Goal: Task Accomplishment & Management: Complete application form

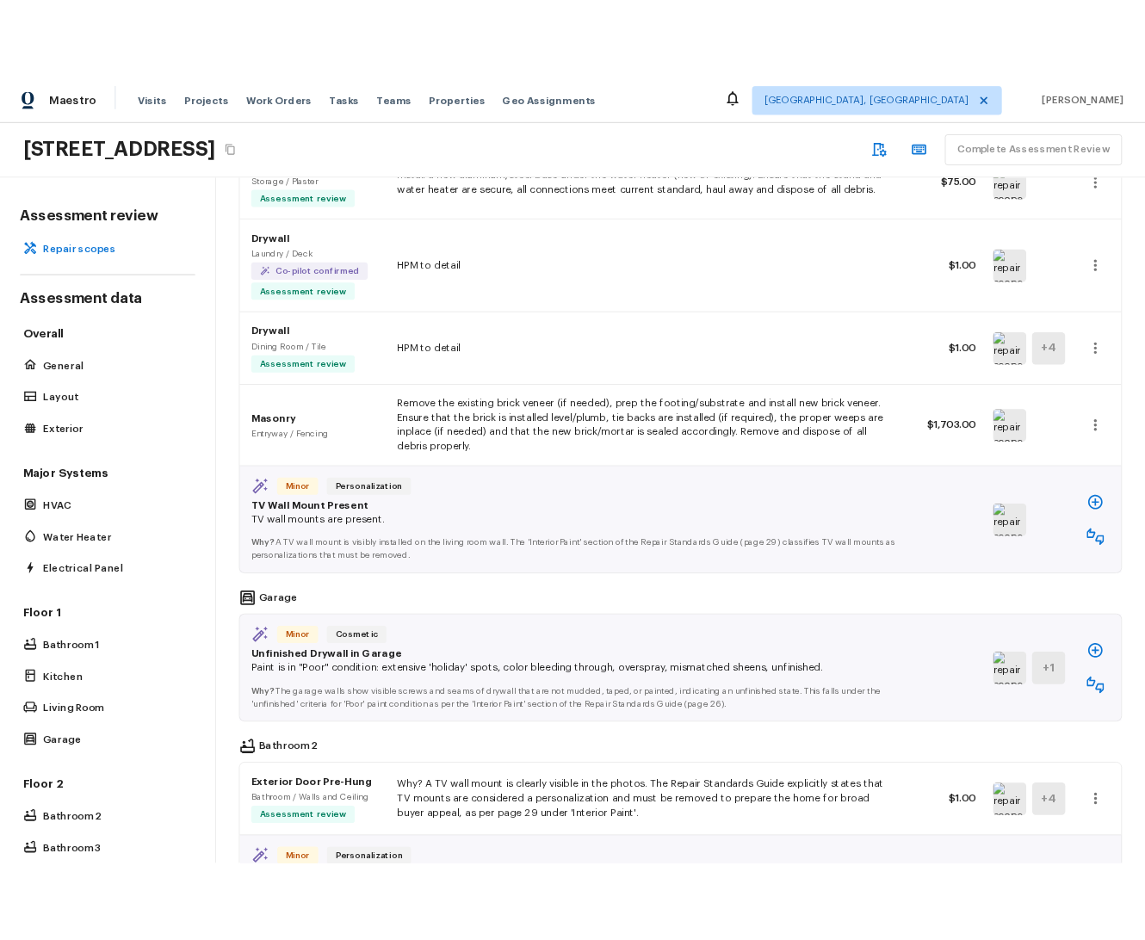
scroll to position [362, 0]
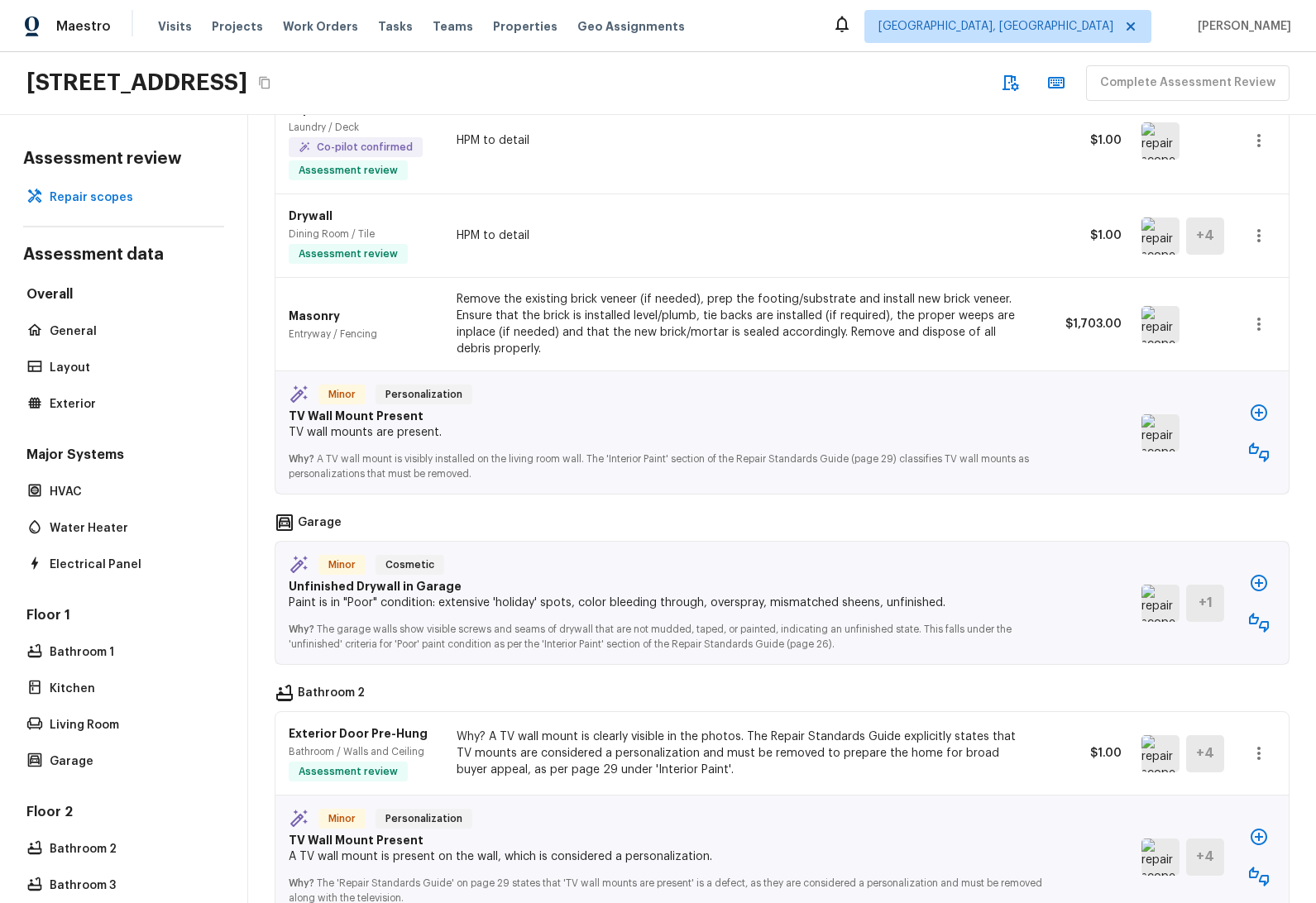
click at [1249, 415] on icon "button" at bounding box center [1258, 412] width 20 height 20
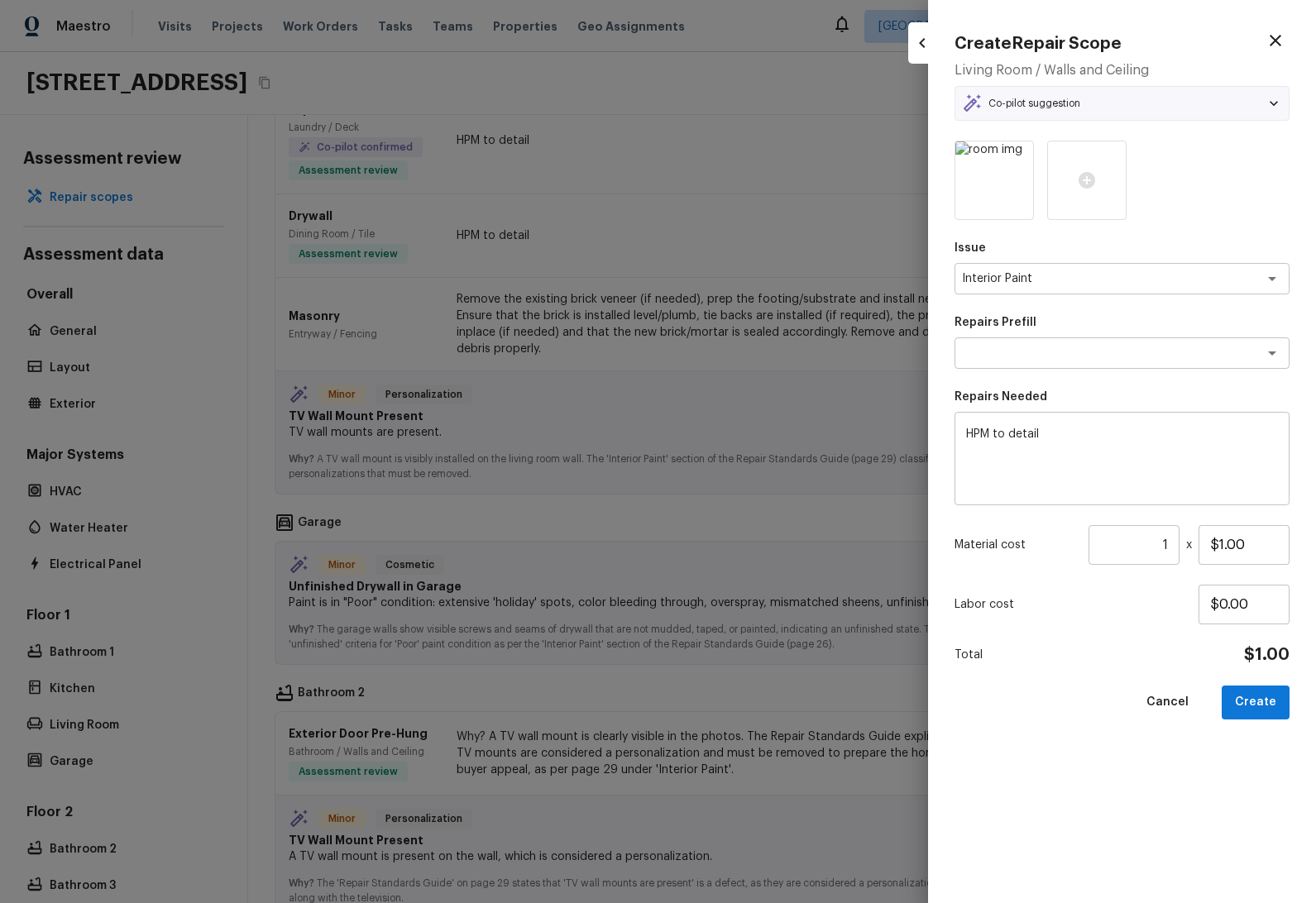
type textarea "Add a Task"
click at [1098, 42] on h4 "Create Repair Scope" at bounding box center [1038, 43] width 167 height 21
click at [1315, 271] on div "Create Repair Scope Living Room / Walls and Ceiling Co-pilot suggestion Minor P…" at bounding box center [1122, 452] width 388 height 903
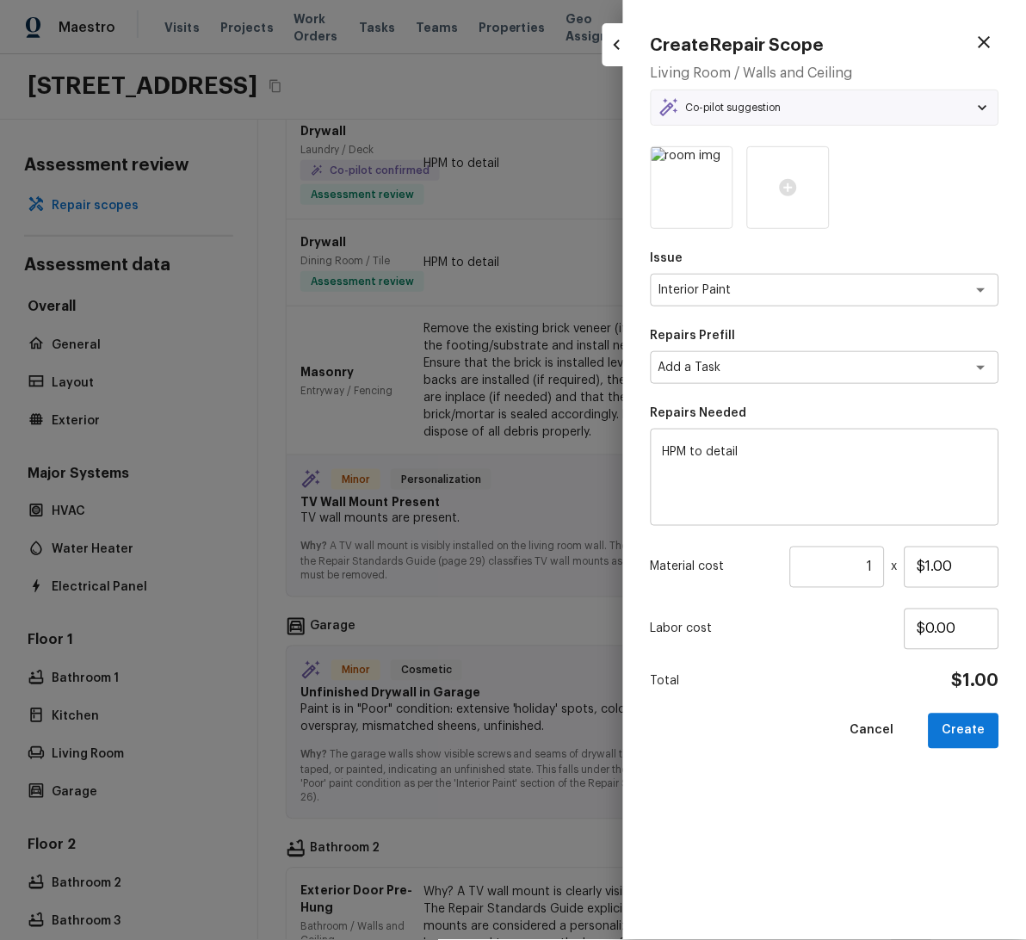
scroll to position [389, 0]
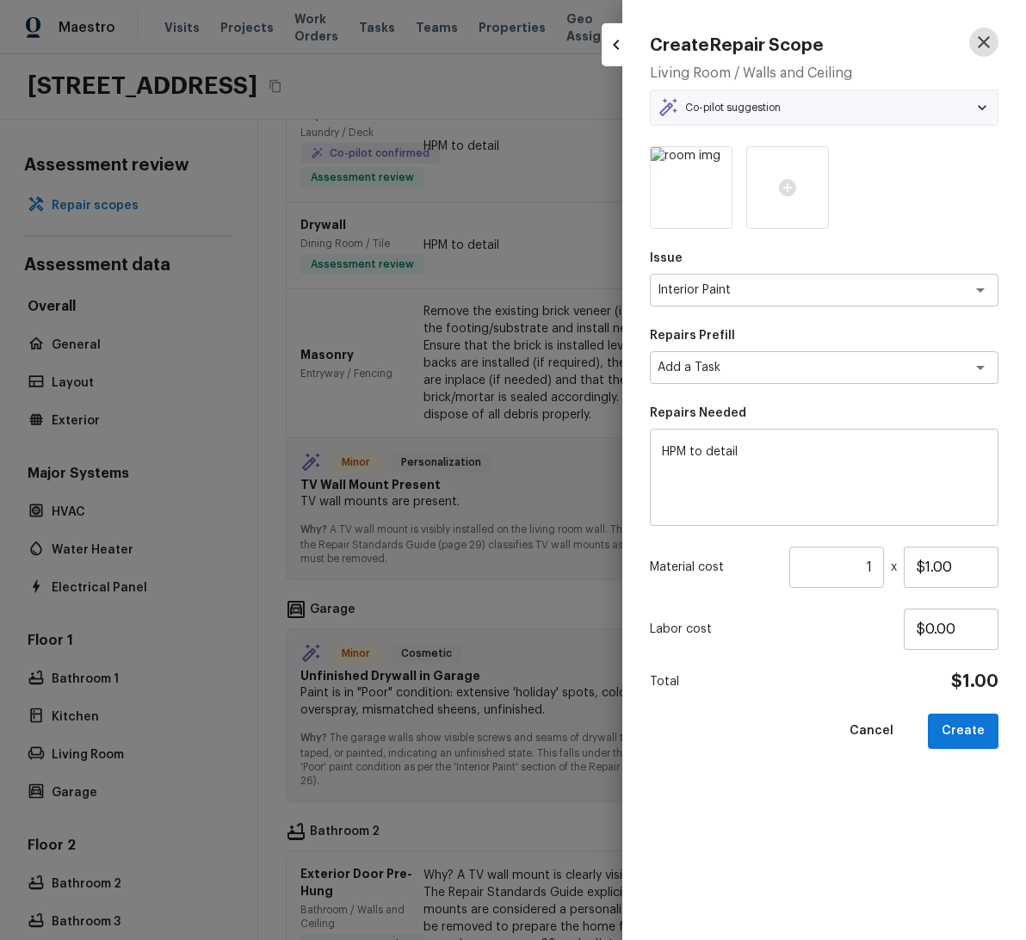
click at [984, 40] on icon "button" at bounding box center [984, 42] width 12 height 12
type input "$0.00"
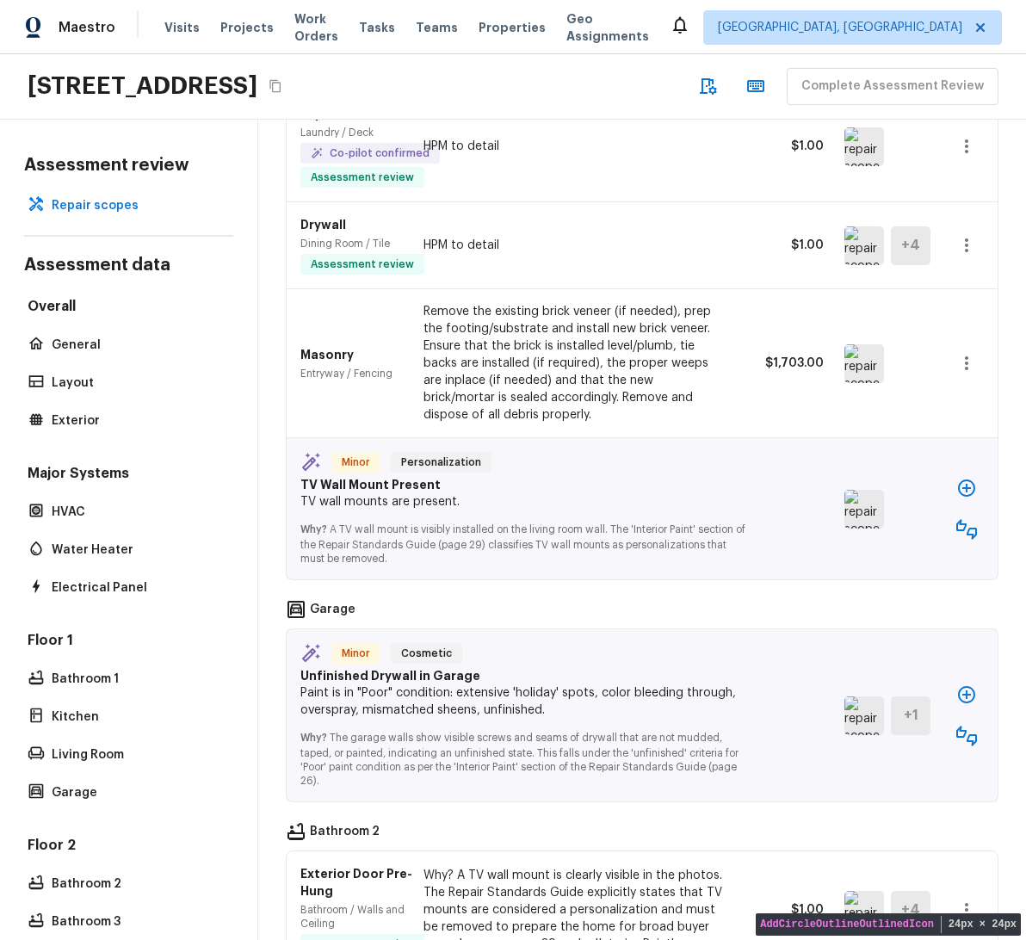
scroll to position [0, 0]
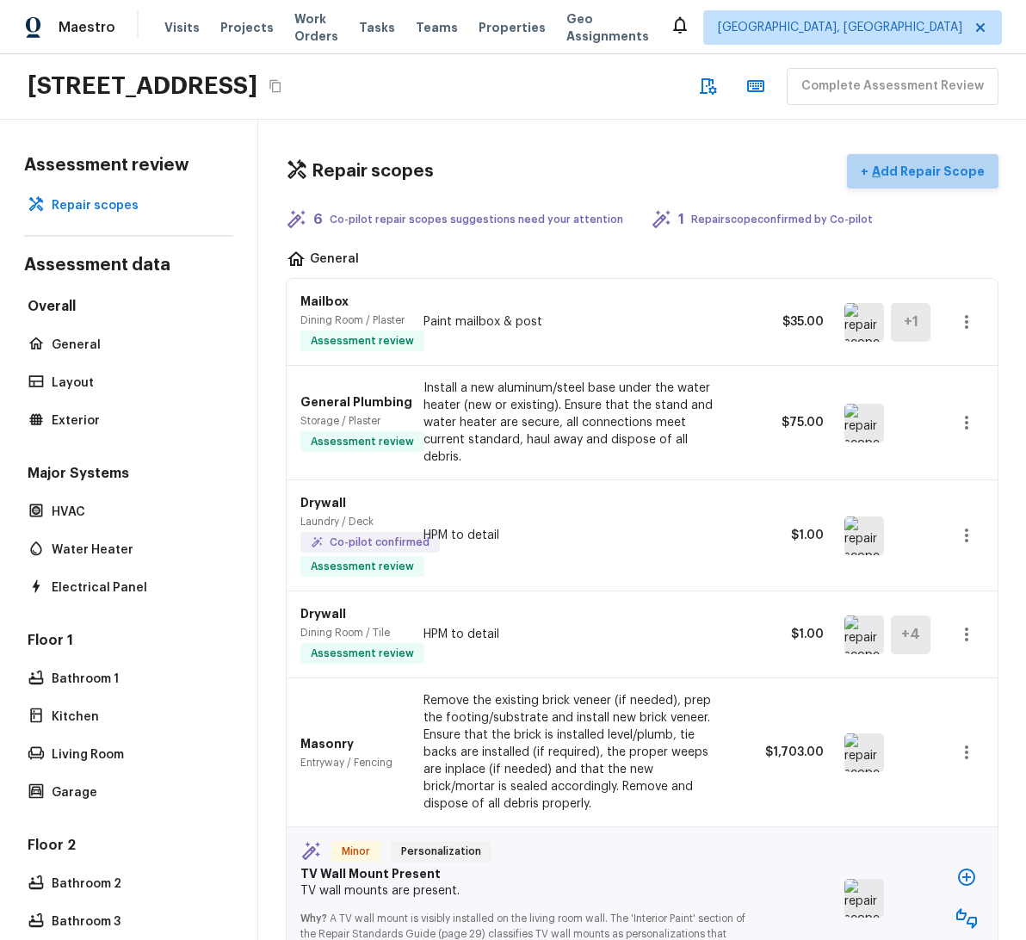
click at [907, 176] on p "Add Repair Scope" at bounding box center [927, 171] width 116 height 17
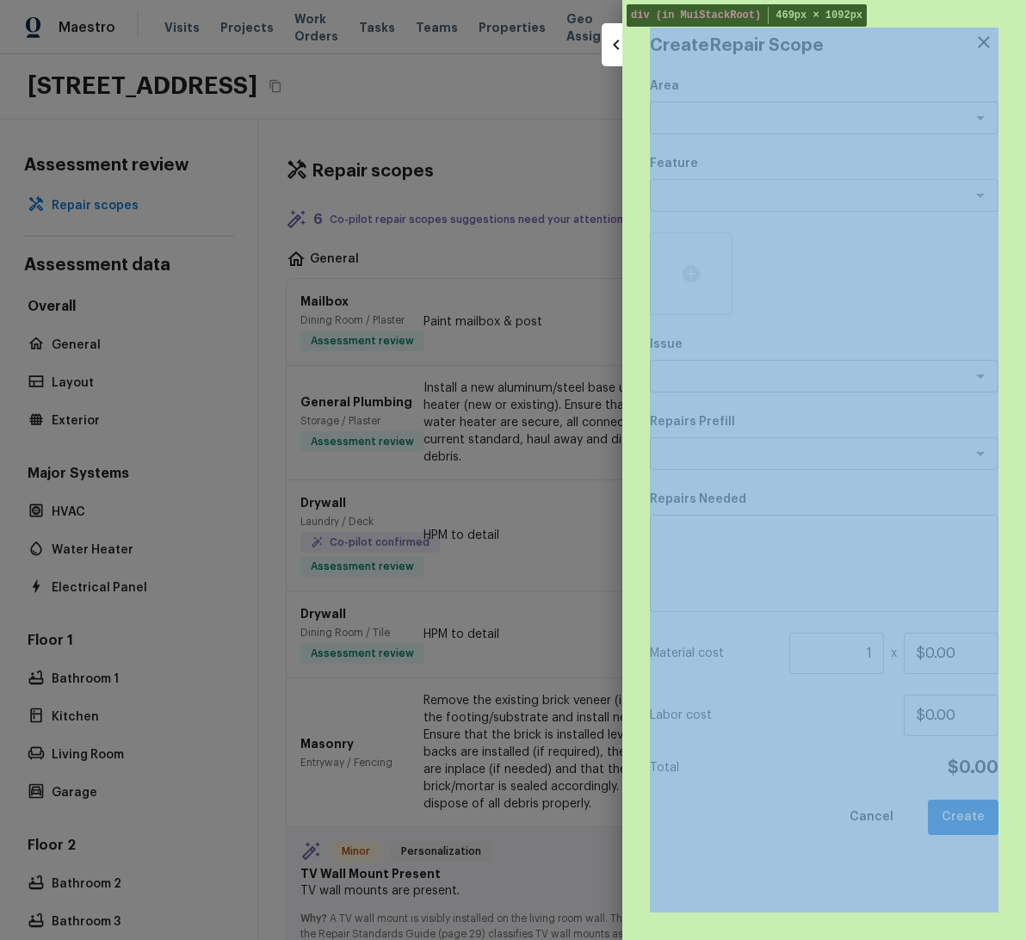
click at [909, 15] on div "Create Repair Scope Area x ​ Feature x ​ Issue x ​ Repairs Prefill x ​ Repairs …" at bounding box center [824, 470] width 404 height 940
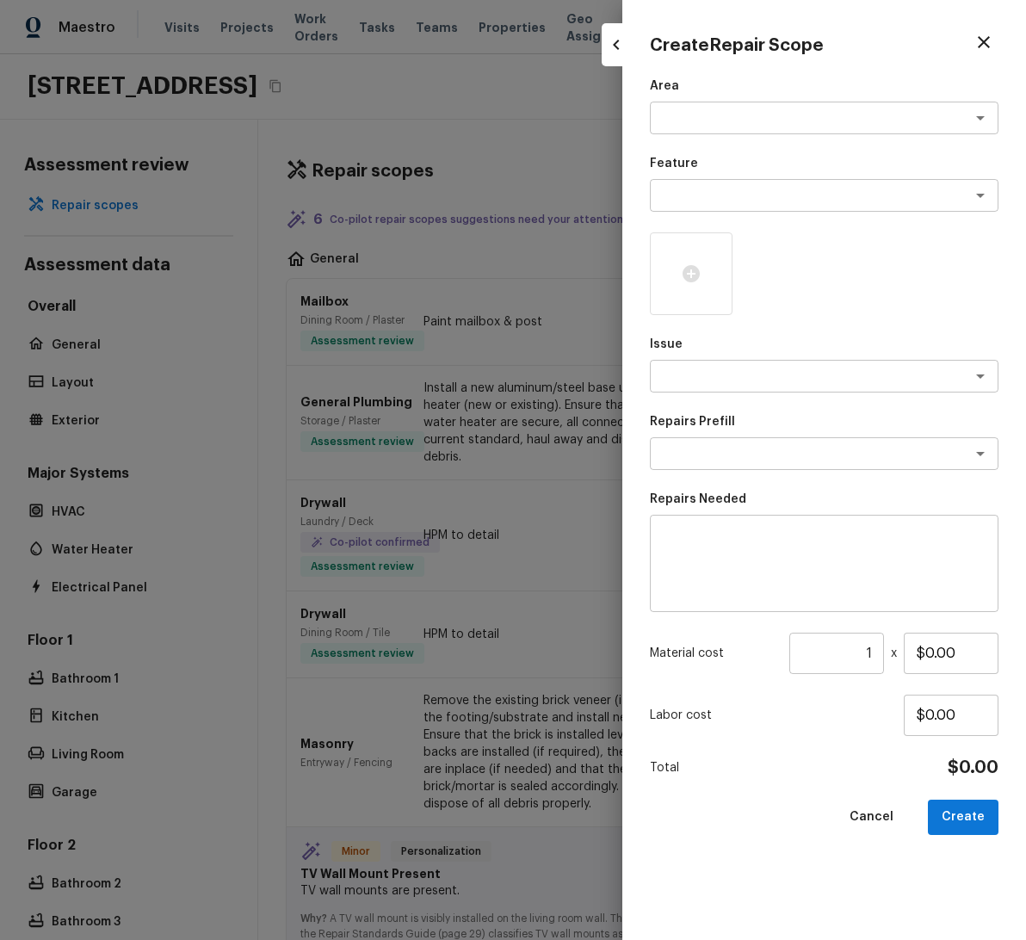
click at [542, 191] on div at bounding box center [513, 470] width 1026 height 940
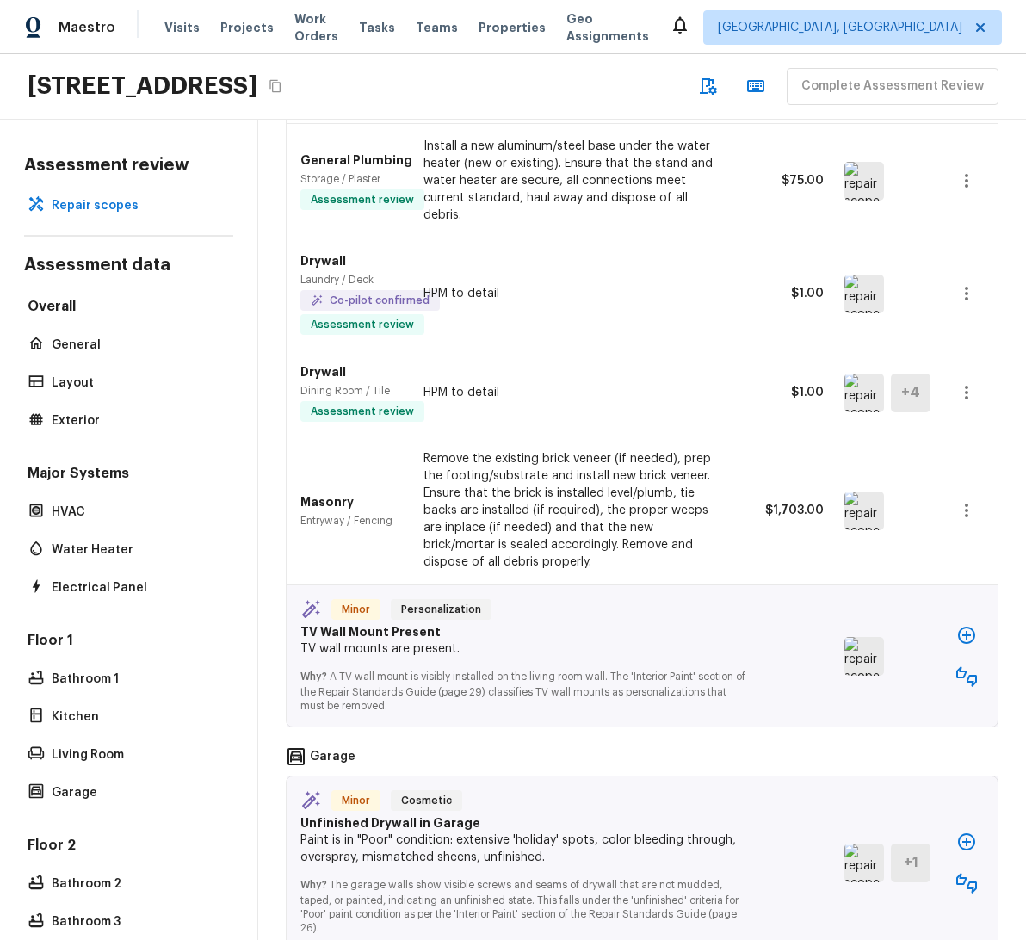
scroll to position [381, 0]
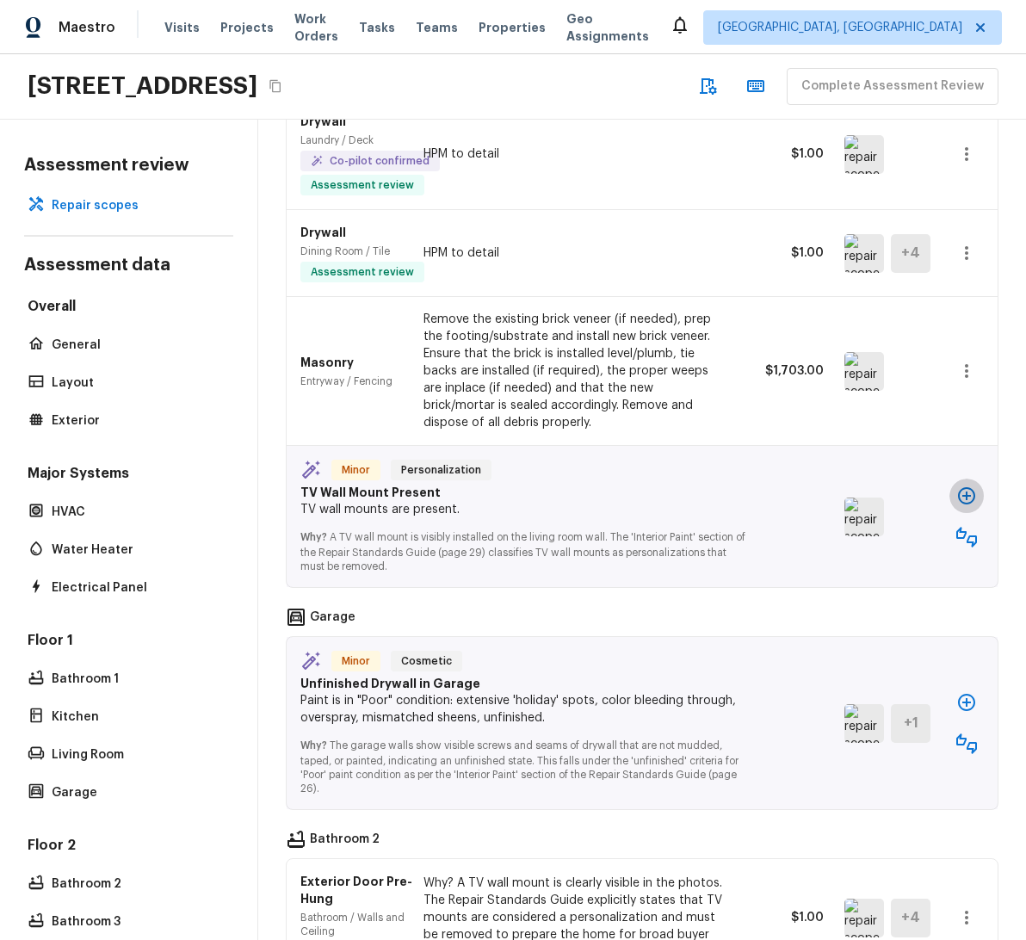
click at [958, 494] on icon "button" at bounding box center [966, 495] width 17 height 17
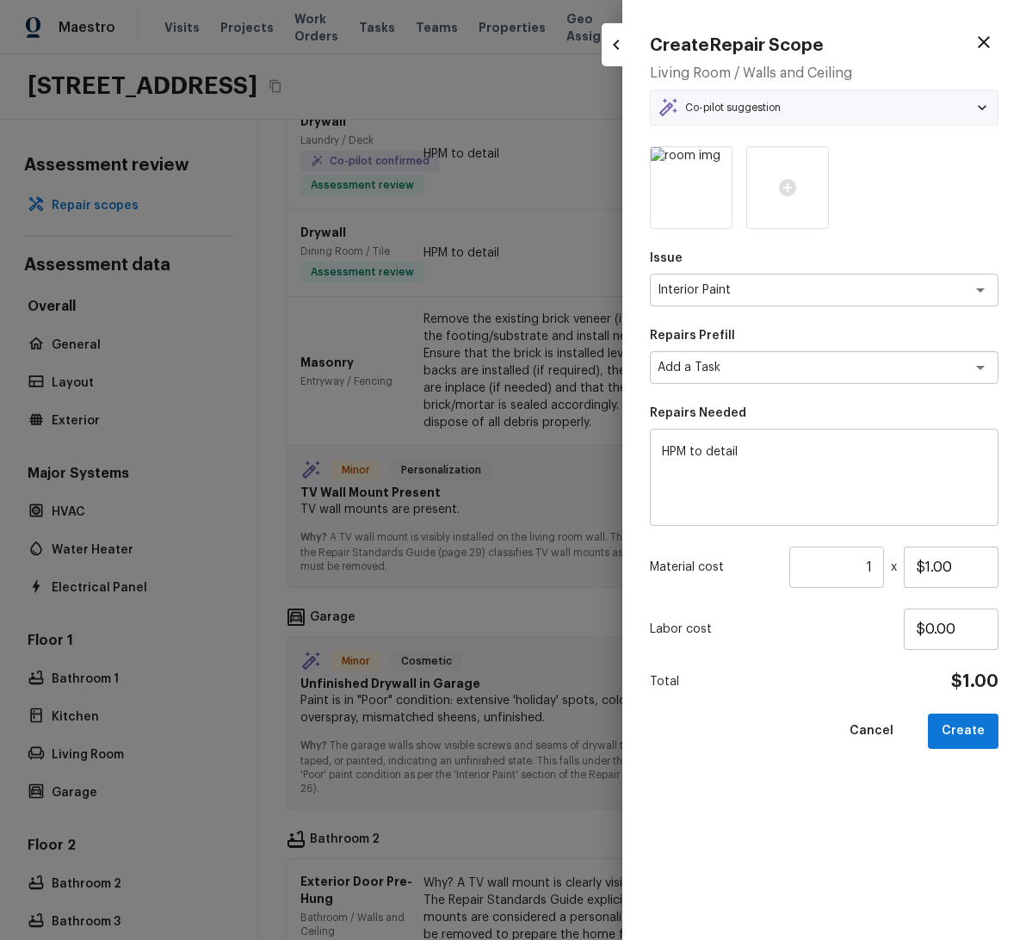
click at [559, 219] on div at bounding box center [513, 470] width 1026 height 940
type input "$0.00"
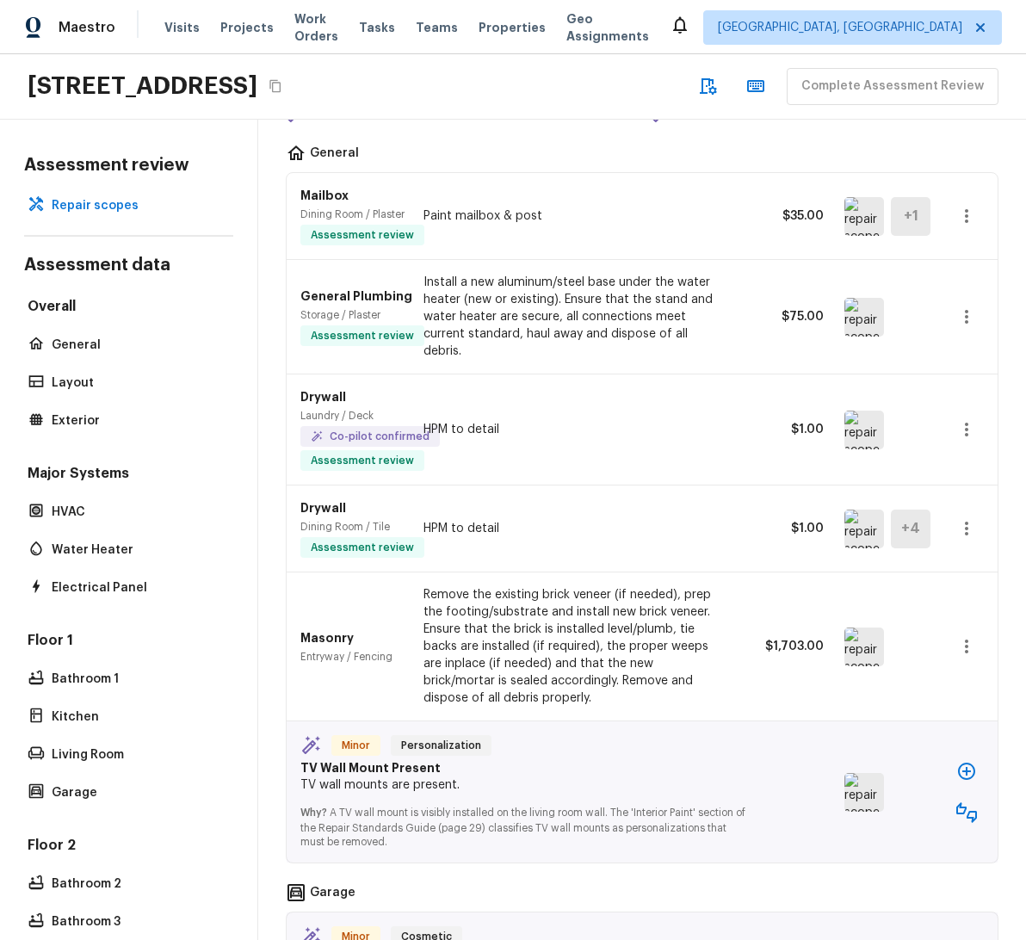
scroll to position [0, 0]
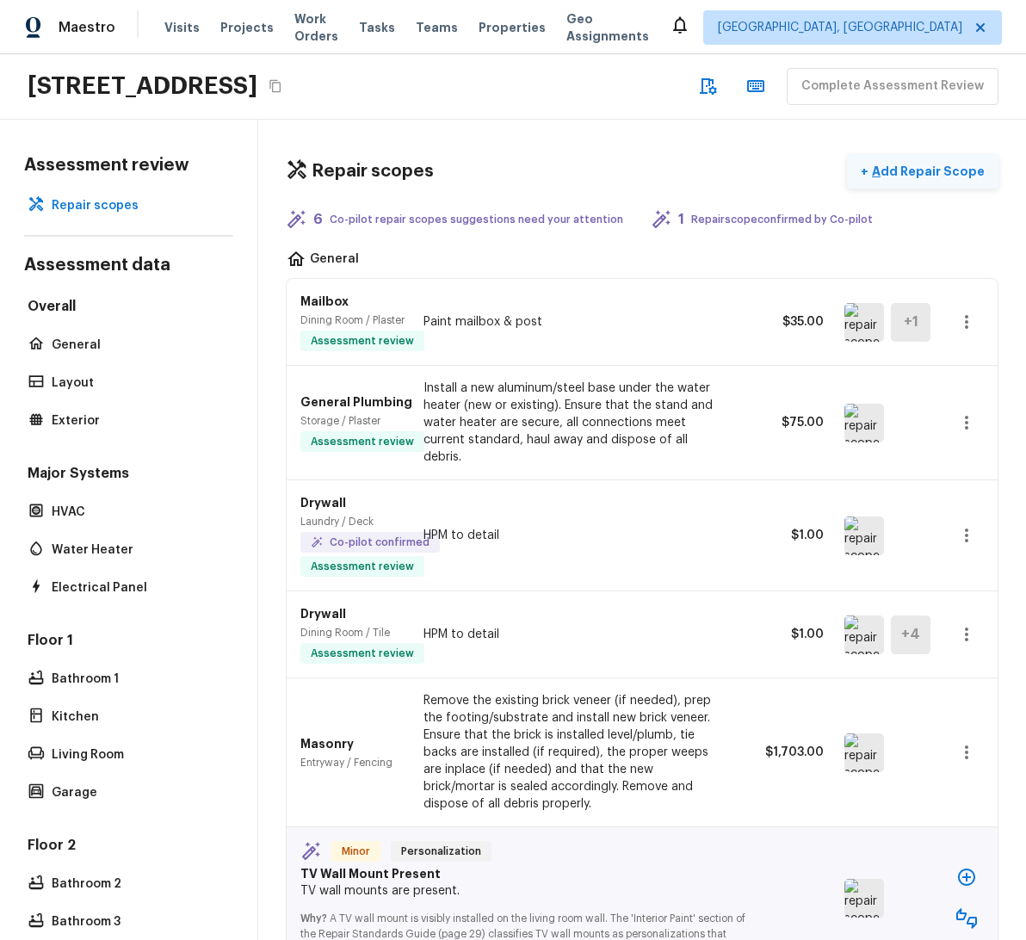
click at [908, 154] on button "+ Add Repair Scope" at bounding box center [923, 171] width 152 height 35
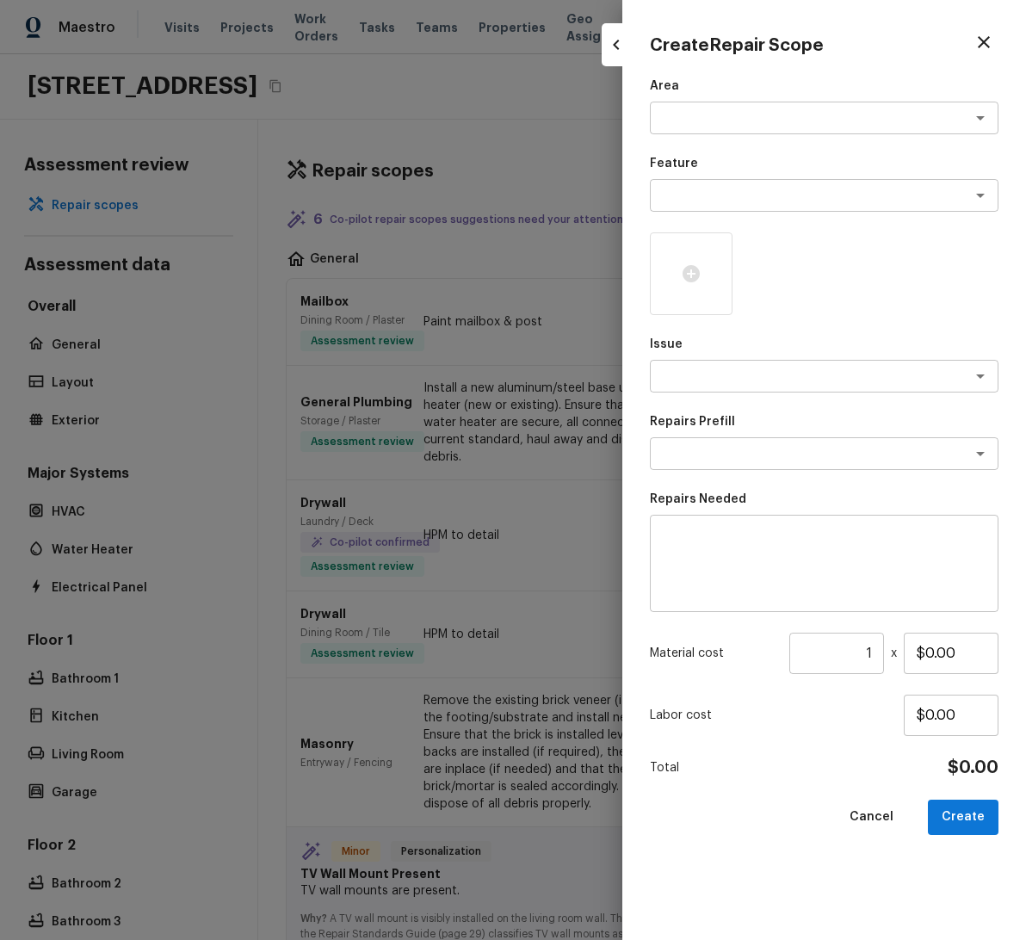
click at [520, 299] on div at bounding box center [513, 470] width 1026 height 940
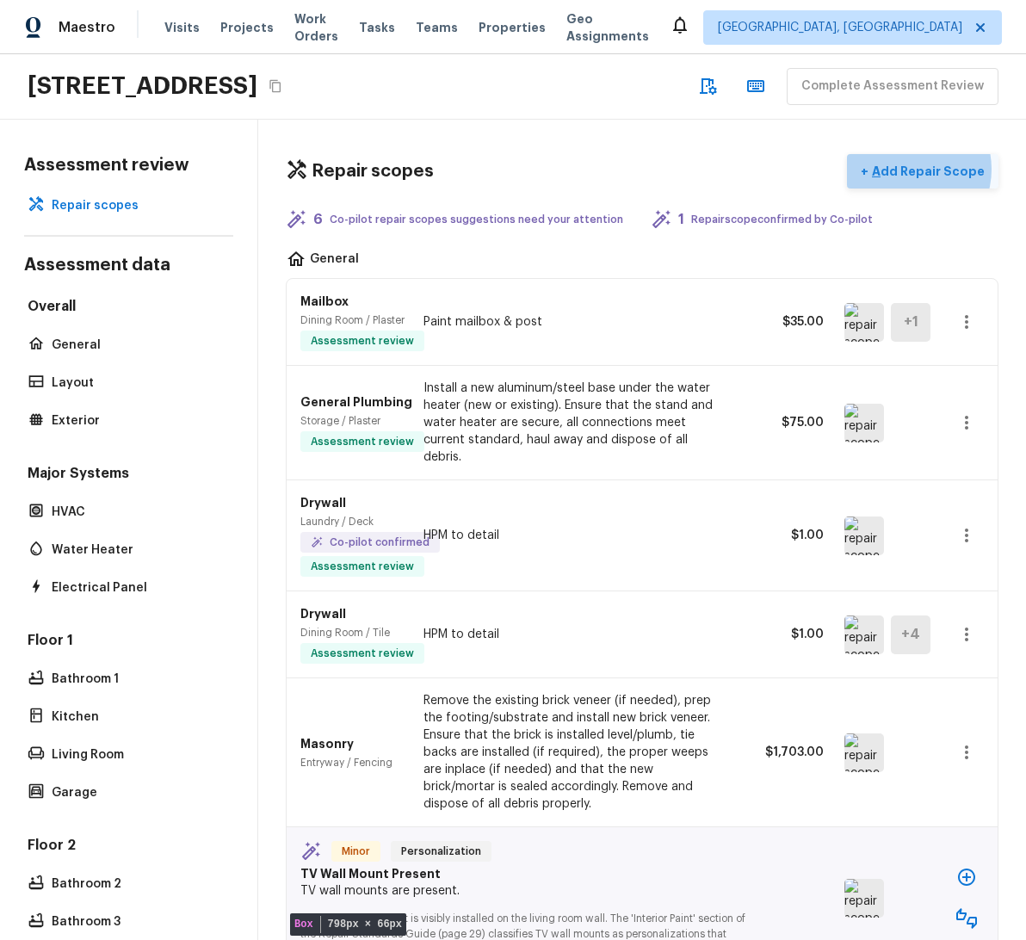
click at [894, 169] on p "Add Repair Scope" at bounding box center [927, 171] width 116 height 17
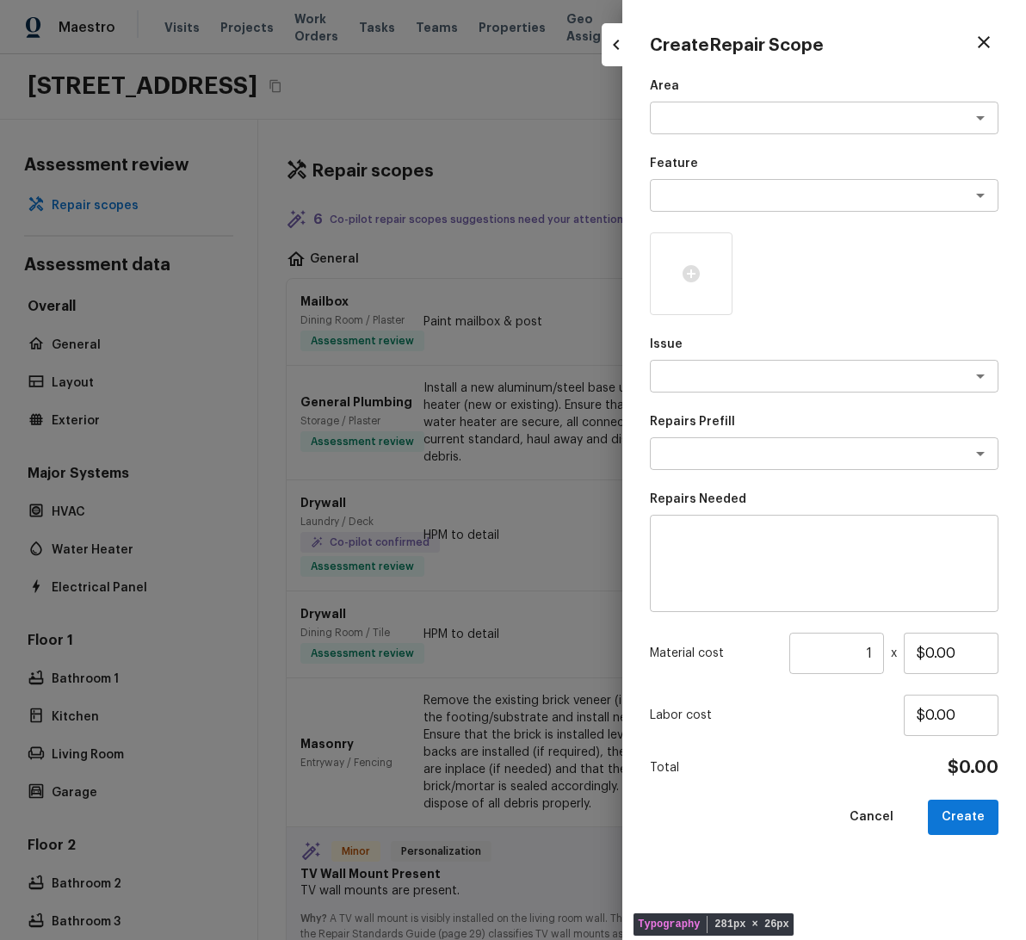
click at [566, 183] on div at bounding box center [513, 470] width 1026 height 940
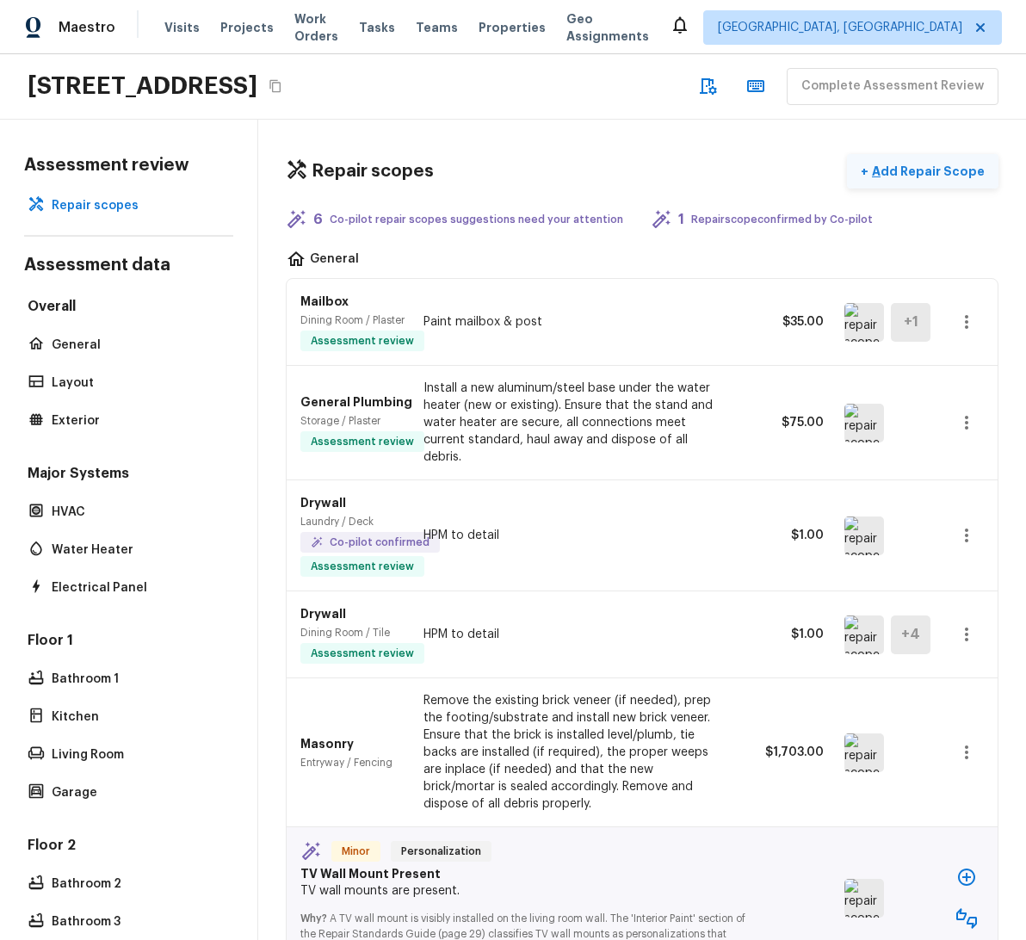
click at [888, 182] on button "+ Add Repair Scope" at bounding box center [923, 171] width 152 height 35
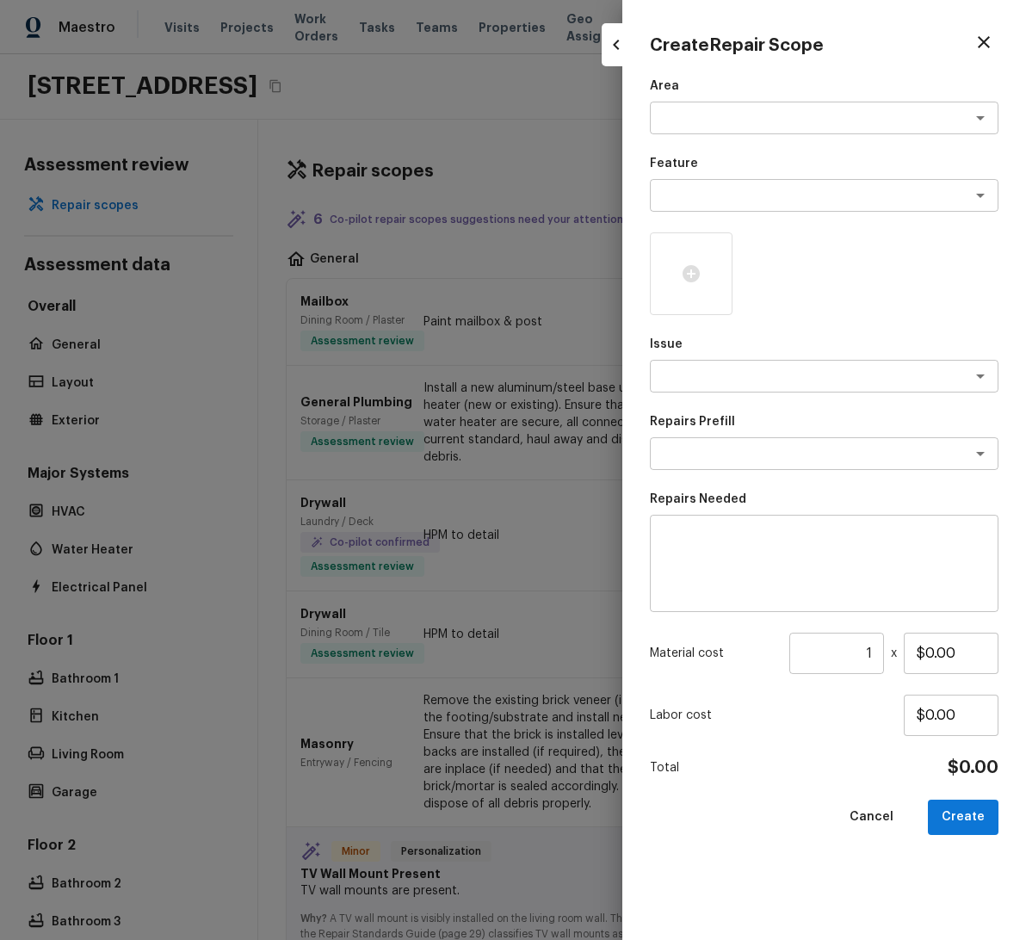
drag, startPoint x: 747, startPoint y: 44, endPoint x: 650, endPoint y: 44, distance: 97.3
click at [650, 44] on div "Create Repair Scope" at bounding box center [824, 42] width 349 height 29
copy h4 "Create Repair Scope"
click at [770, 40] on h4 "Create Repair Scope" at bounding box center [737, 45] width 174 height 22
click at [929, 317] on div "Area x ​ Feature x ​ Issue x ​ Repairs Prefill x ​ Repairs Needed x ​ Material …" at bounding box center [824, 494] width 349 height 835
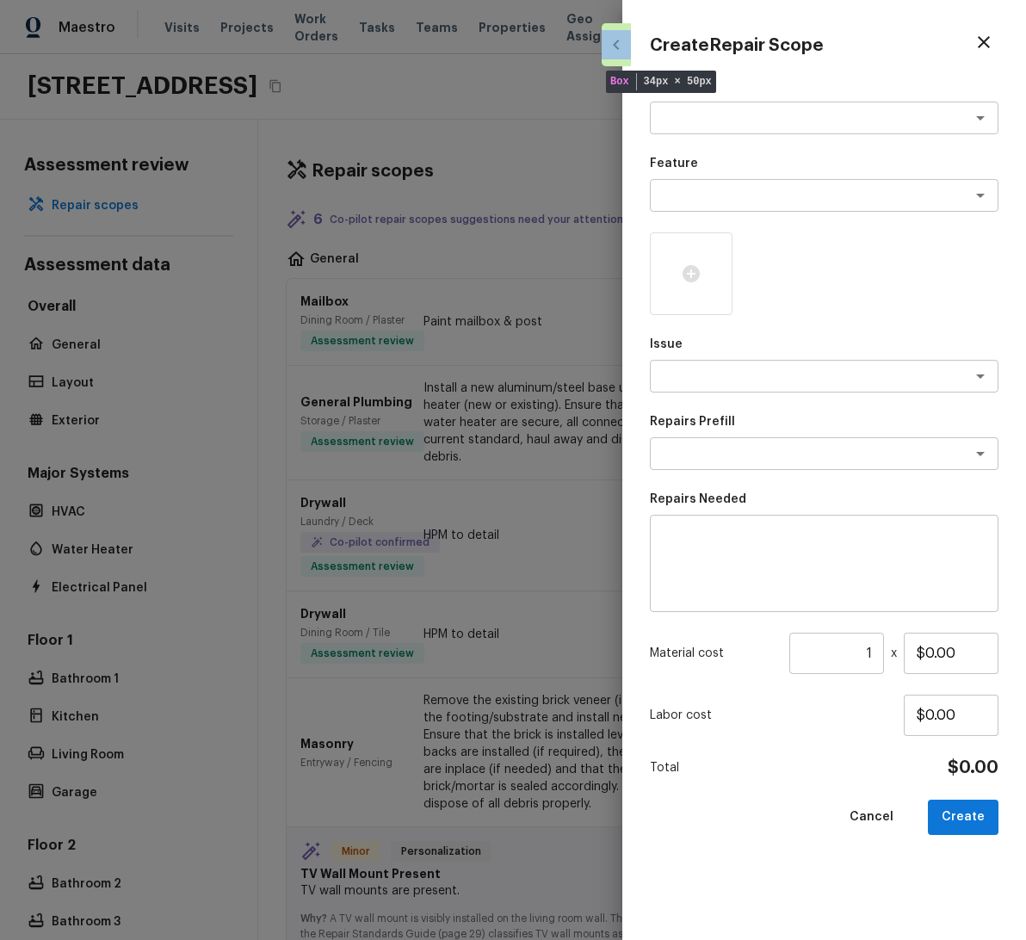
click at [888, 300] on div at bounding box center [824, 273] width 349 height 83
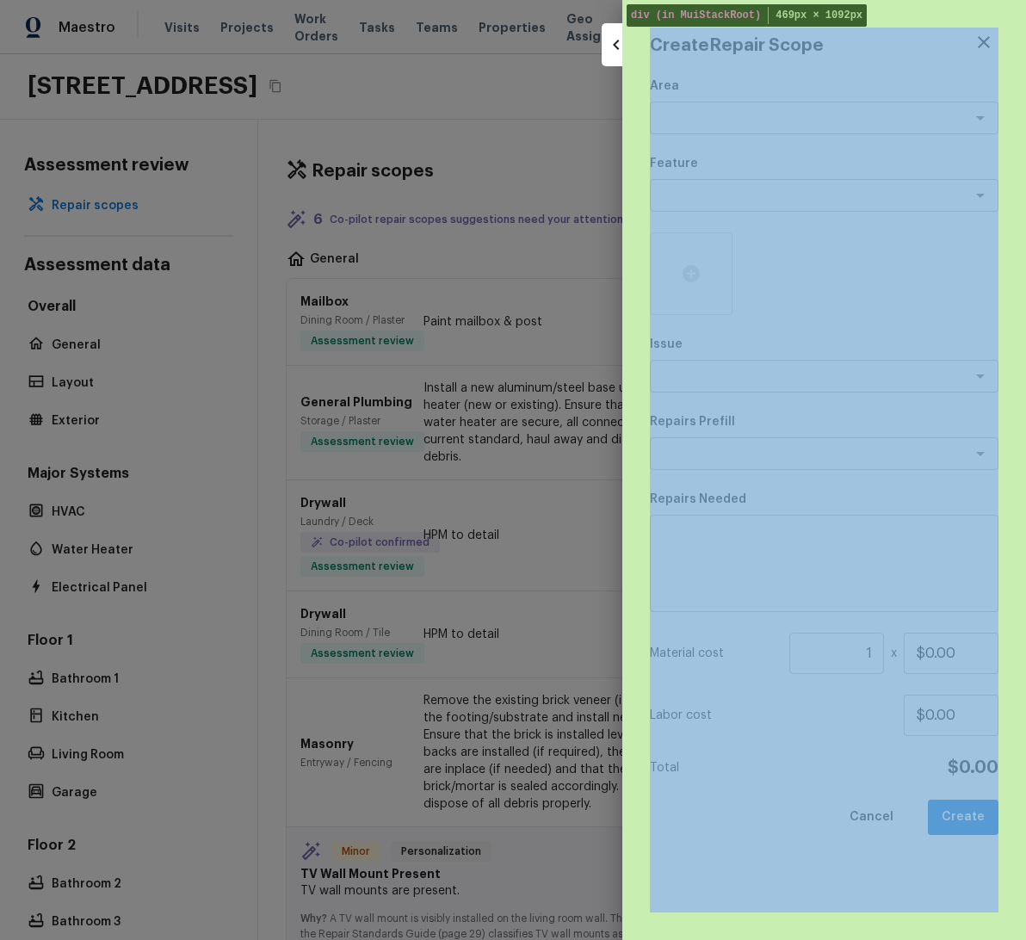
click at [951, 25] on div "Create Repair Scope Area x ​ Feature x ​ Issue x ​ Repairs Prefill x ​ Repairs …" at bounding box center [824, 470] width 404 height 940
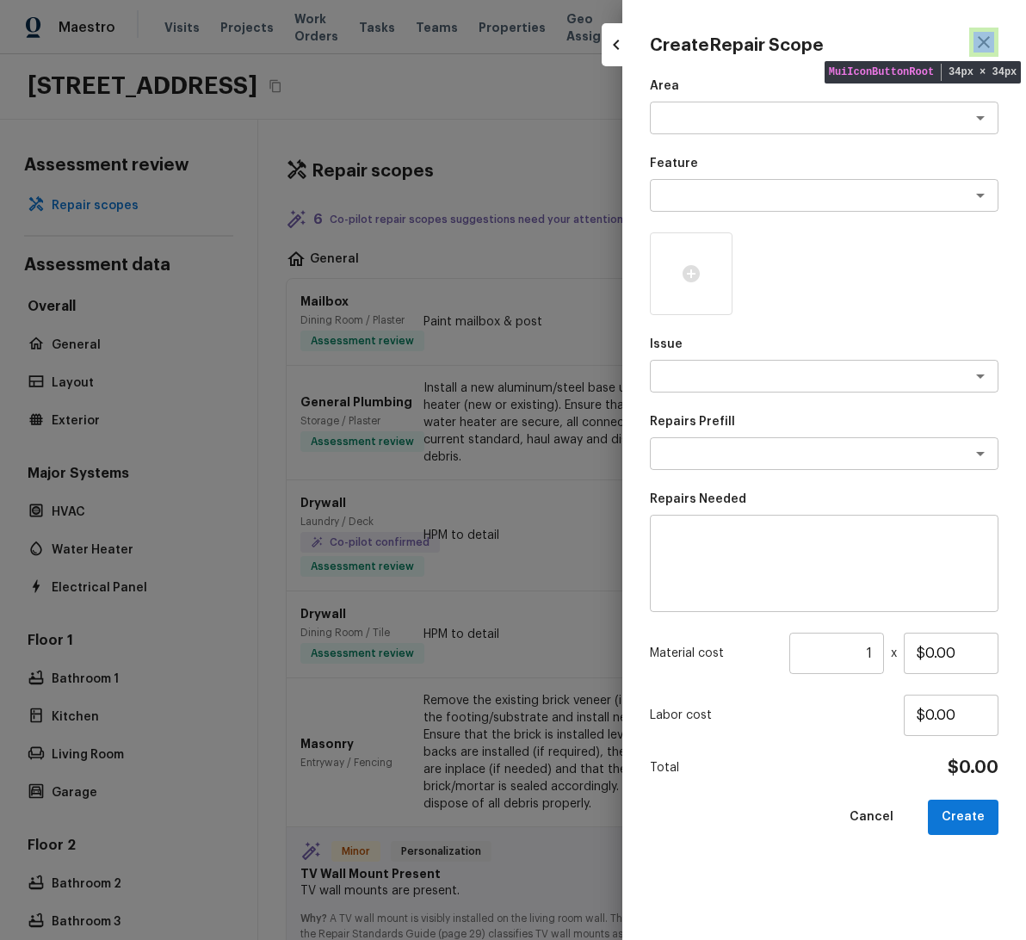
click at [783, 72] on div "Create Repair Scope Area x ​ Feature x ​ Issue x ​ Repairs Prefill x ​ Repairs …" at bounding box center [824, 470] width 404 height 940
drag, startPoint x: 856, startPoint y: 77, endPoint x: 871, endPoint y: 71, distance: 16.3
click at [857, 77] on div "Create Repair Scope Area x ​ Feature x ​ Issue x ​ Repairs Prefill x ​ Repairs …" at bounding box center [824, 470] width 404 height 940
click at [978, 44] on icon "button" at bounding box center [984, 42] width 21 height 21
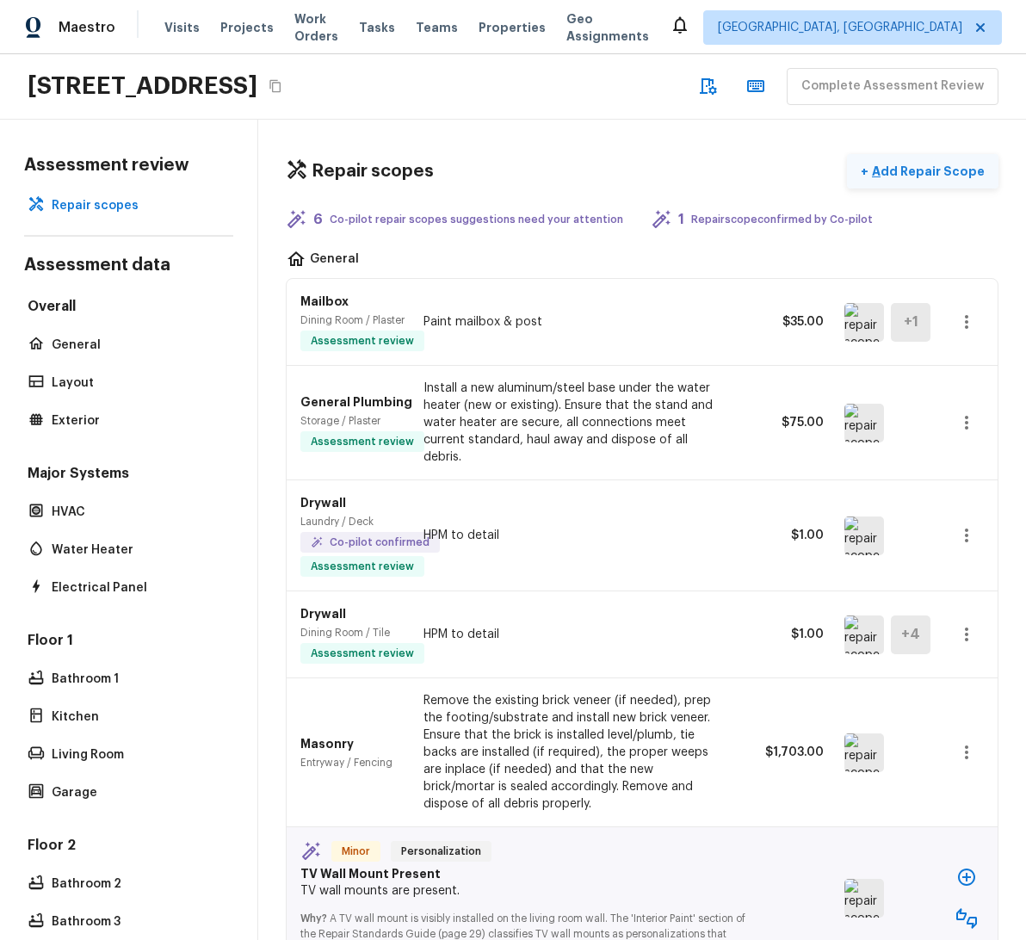
click at [922, 163] on p "Add Repair Scope" at bounding box center [927, 171] width 116 height 17
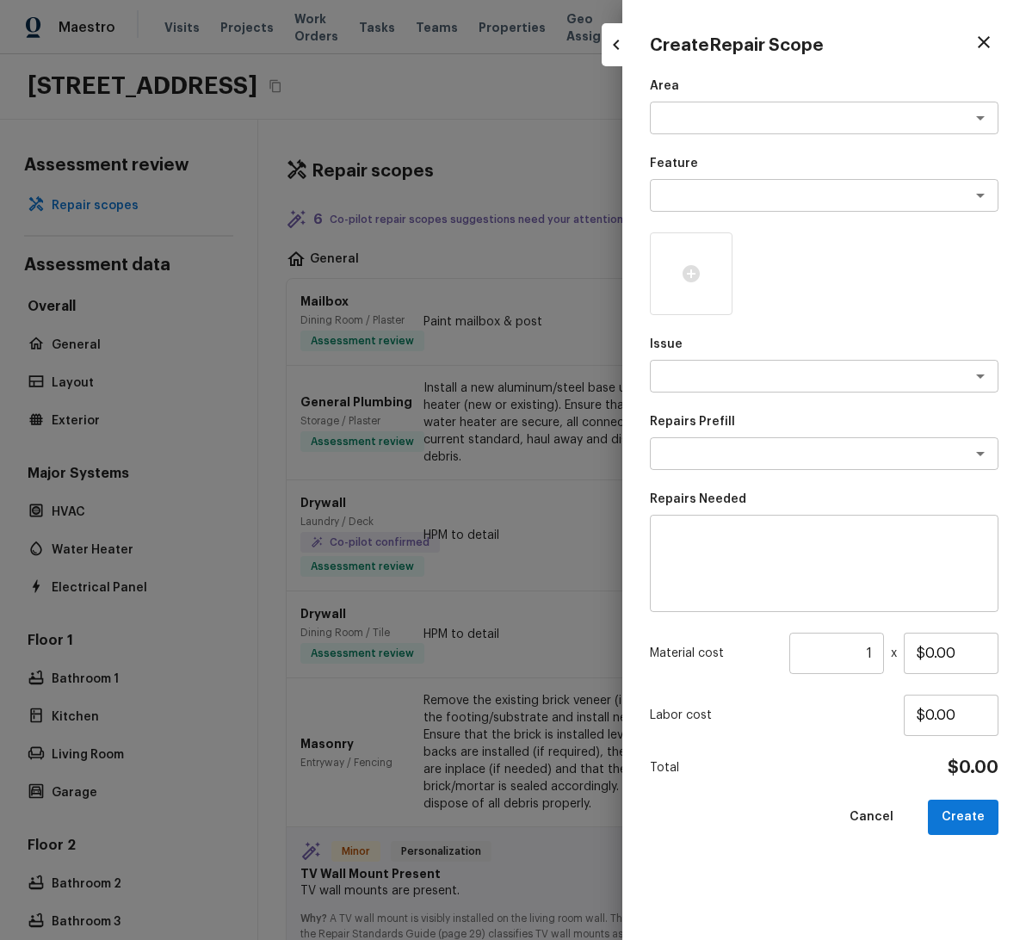
click at [392, 132] on div at bounding box center [513, 470] width 1026 height 940
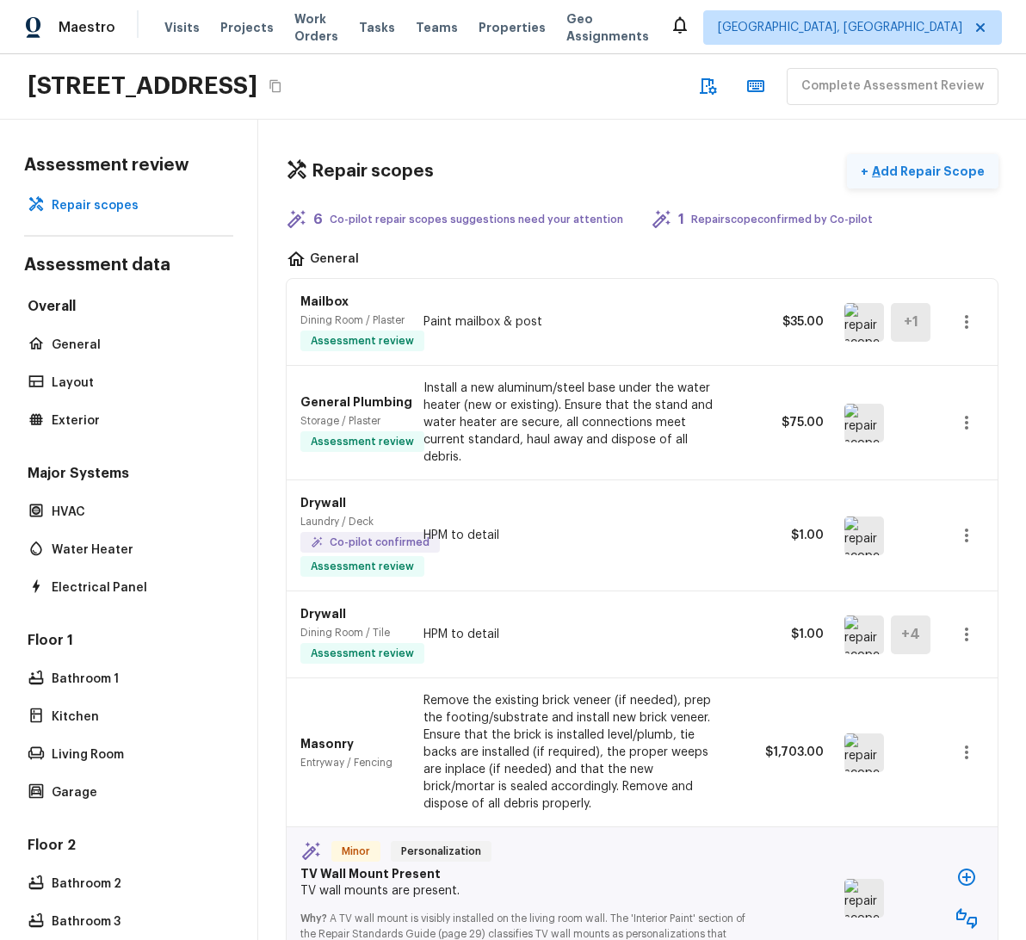
click at [894, 170] on p "Add Repair Scope" at bounding box center [927, 171] width 116 height 17
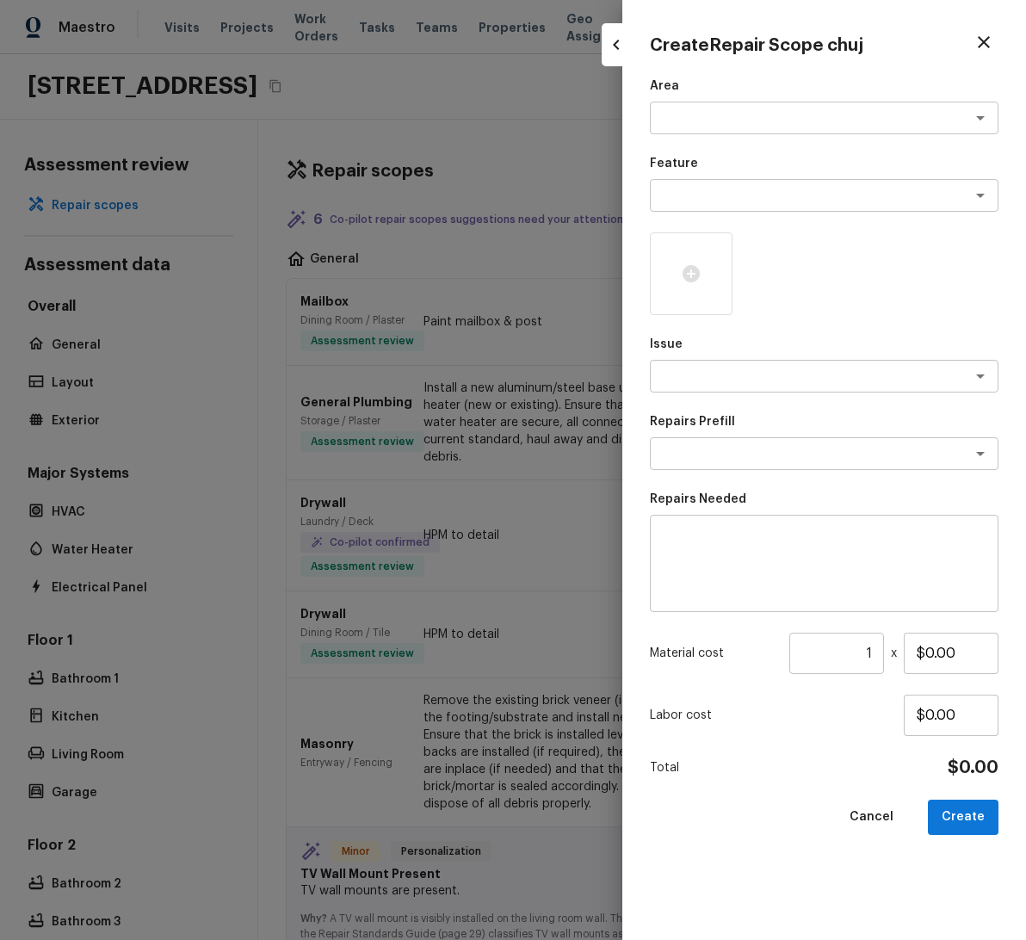
click at [560, 117] on div at bounding box center [513, 470] width 1026 height 940
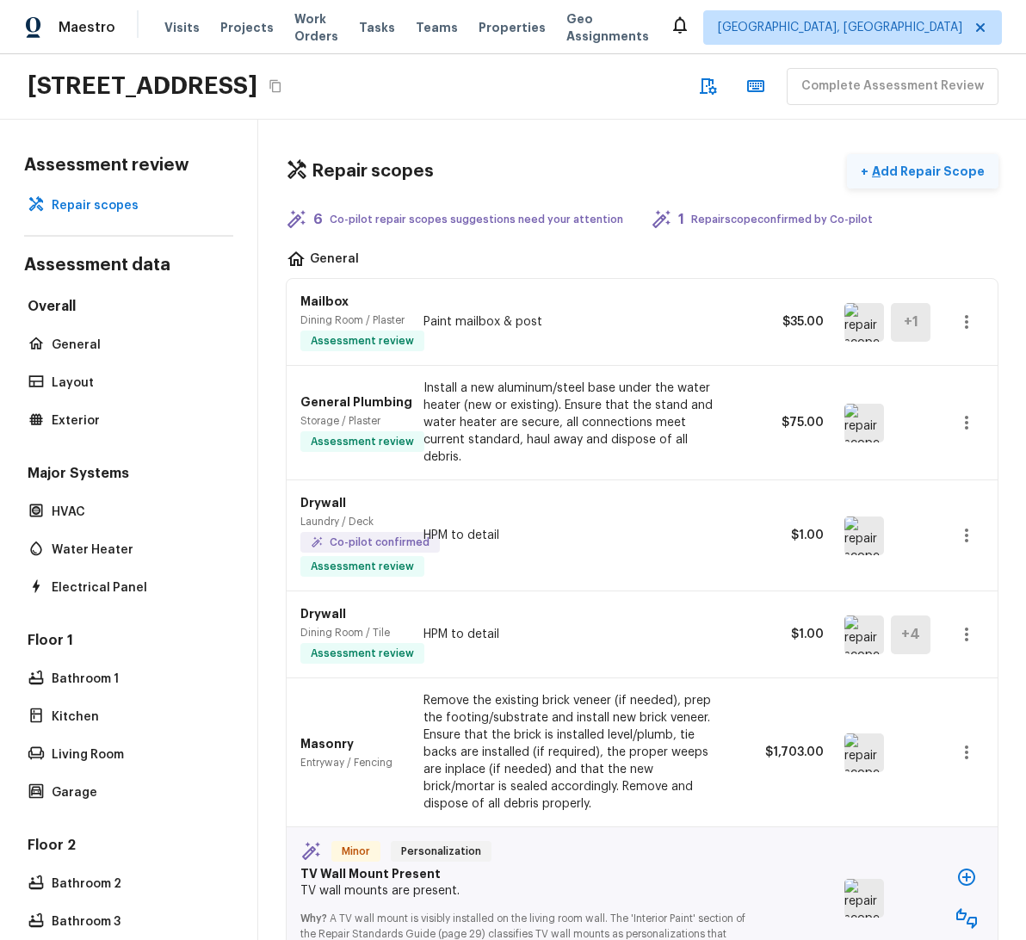
click at [923, 178] on p "Add Repair Scope" at bounding box center [927, 171] width 116 height 17
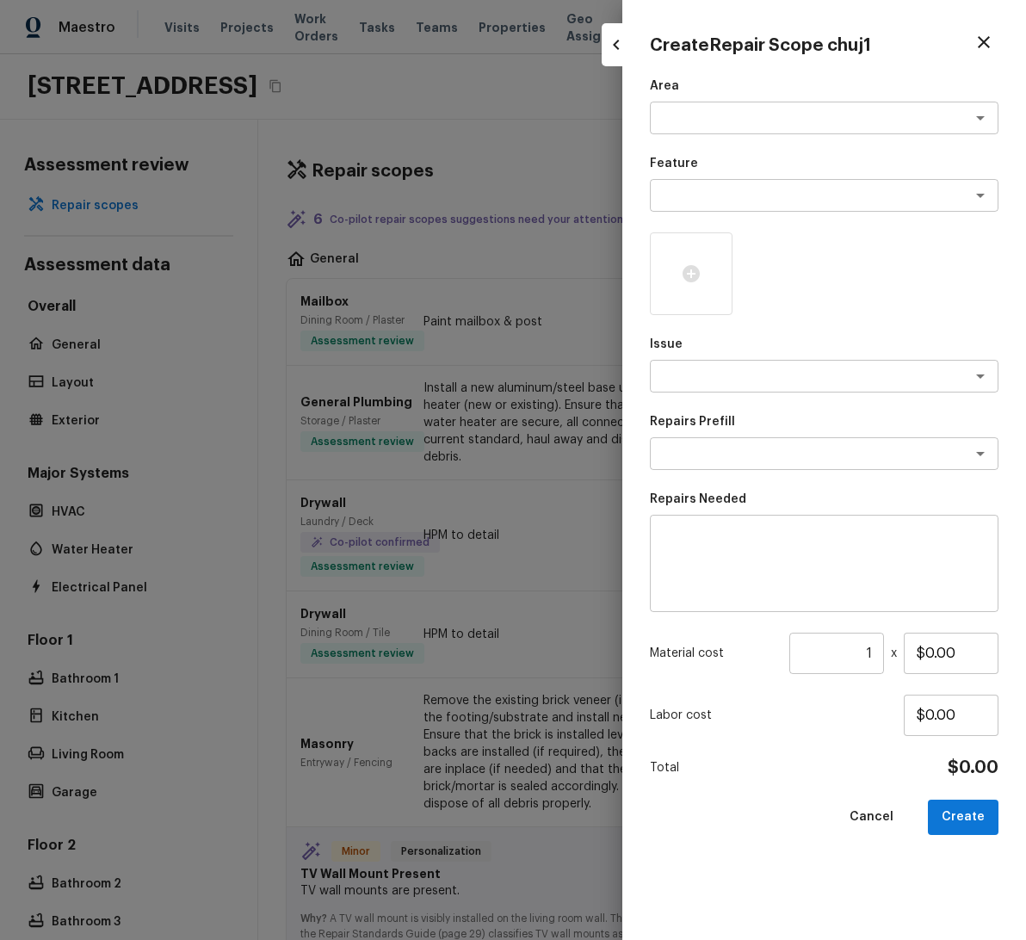
click at [555, 127] on div at bounding box center [513, 470] width 1026 height 940
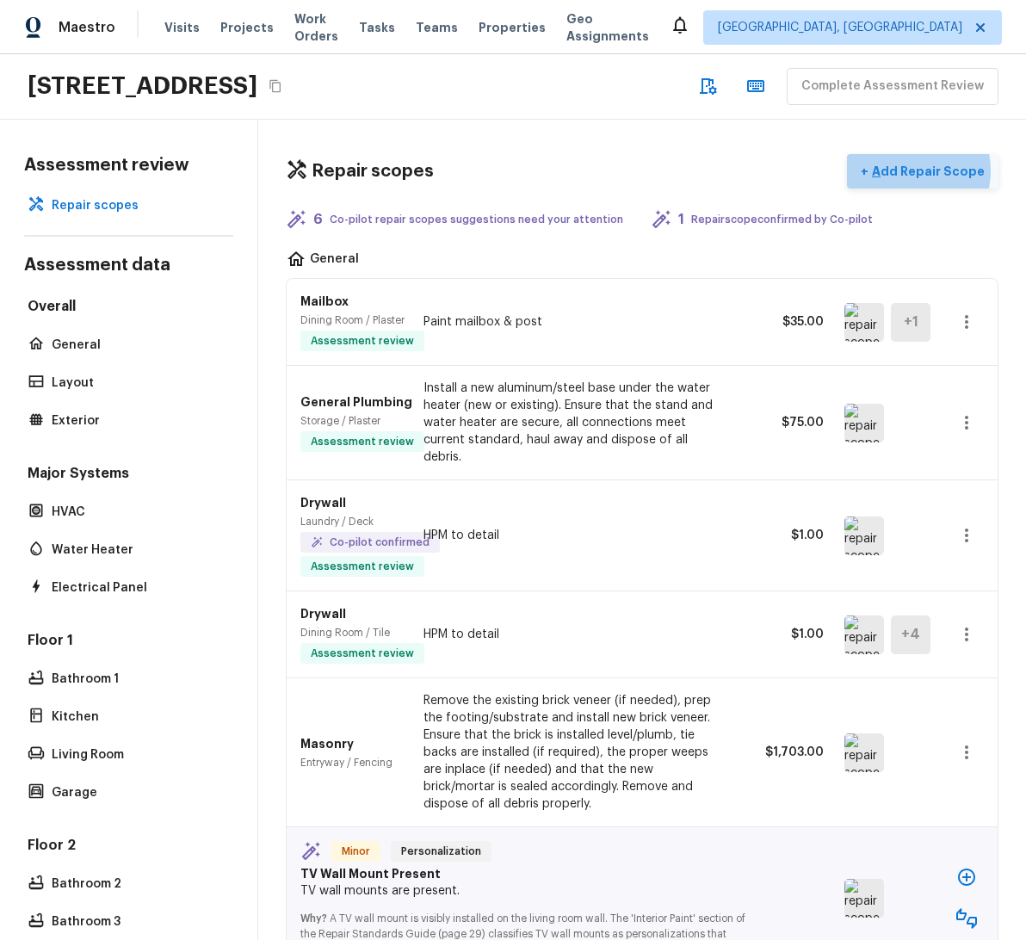
click at [890, 170] on p "Add Repair Scope" at bounding box center [927, 171] width 116 height 17
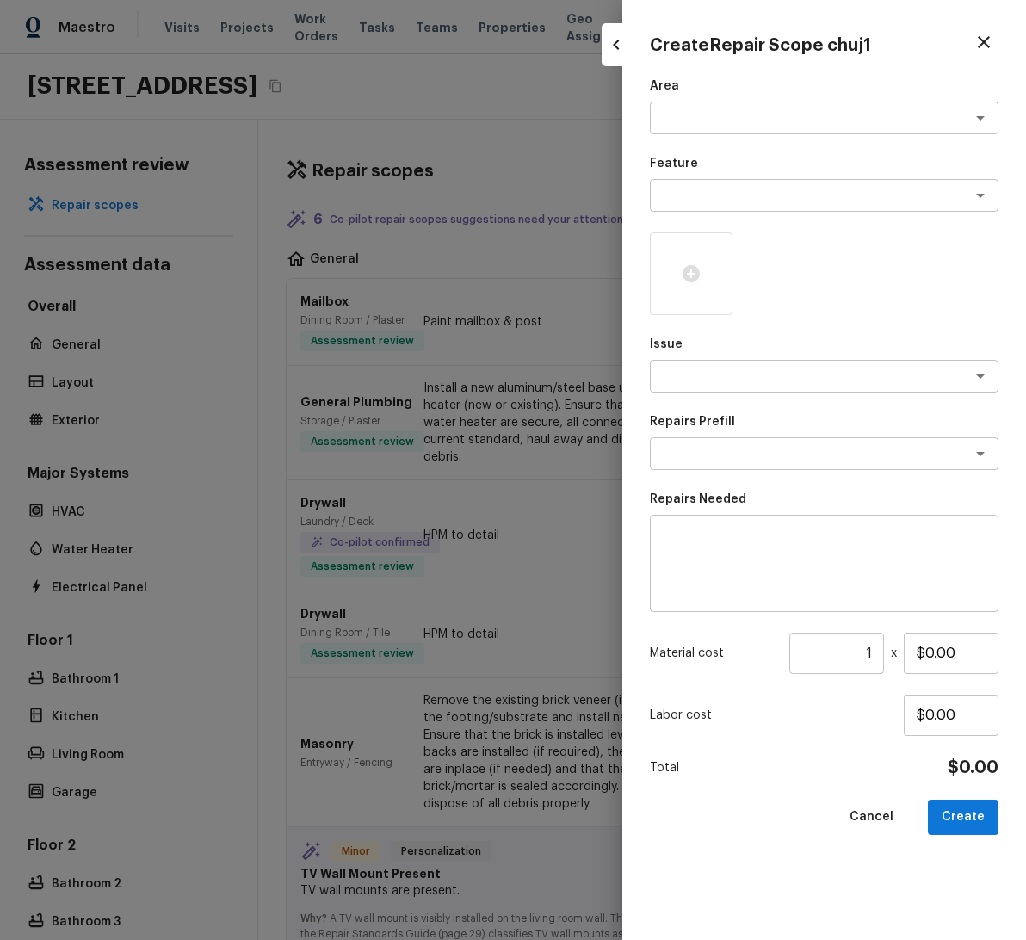
click at [583, 154] on div at bounding box center [513, 470] width 1026 height 940
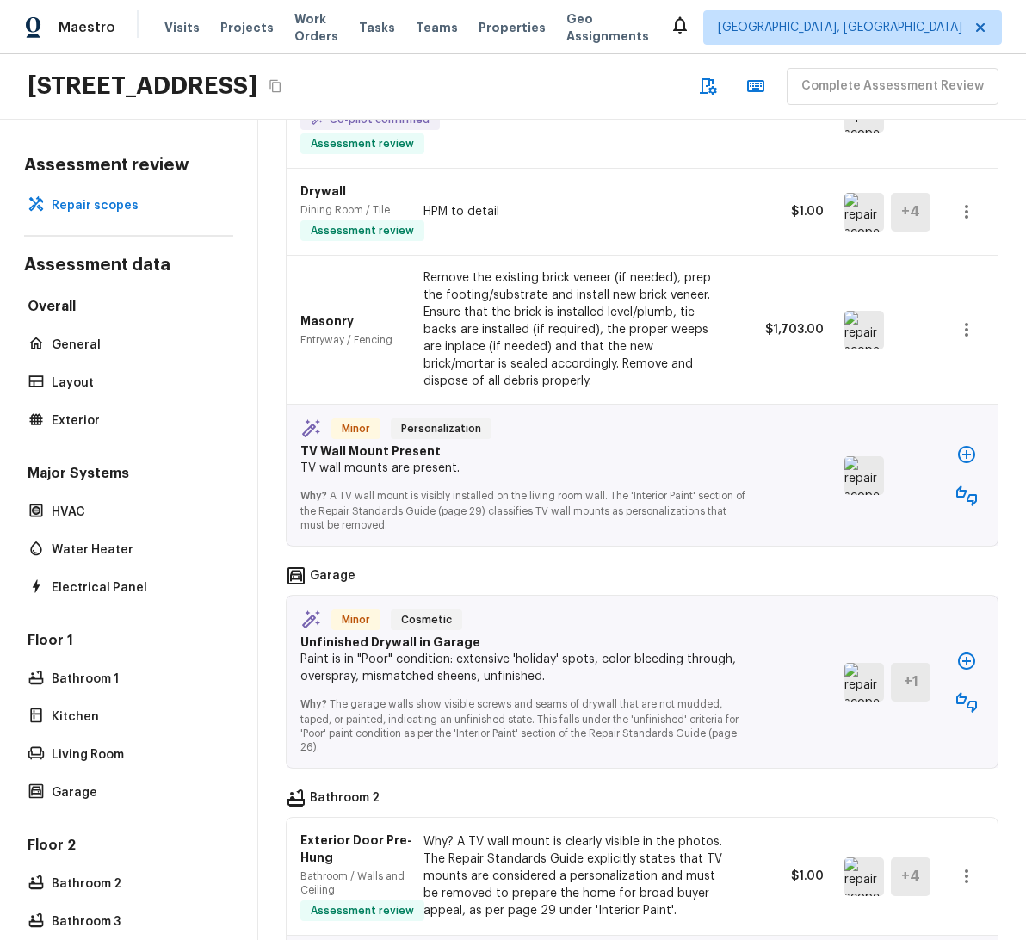
scroll to position [587, 0]
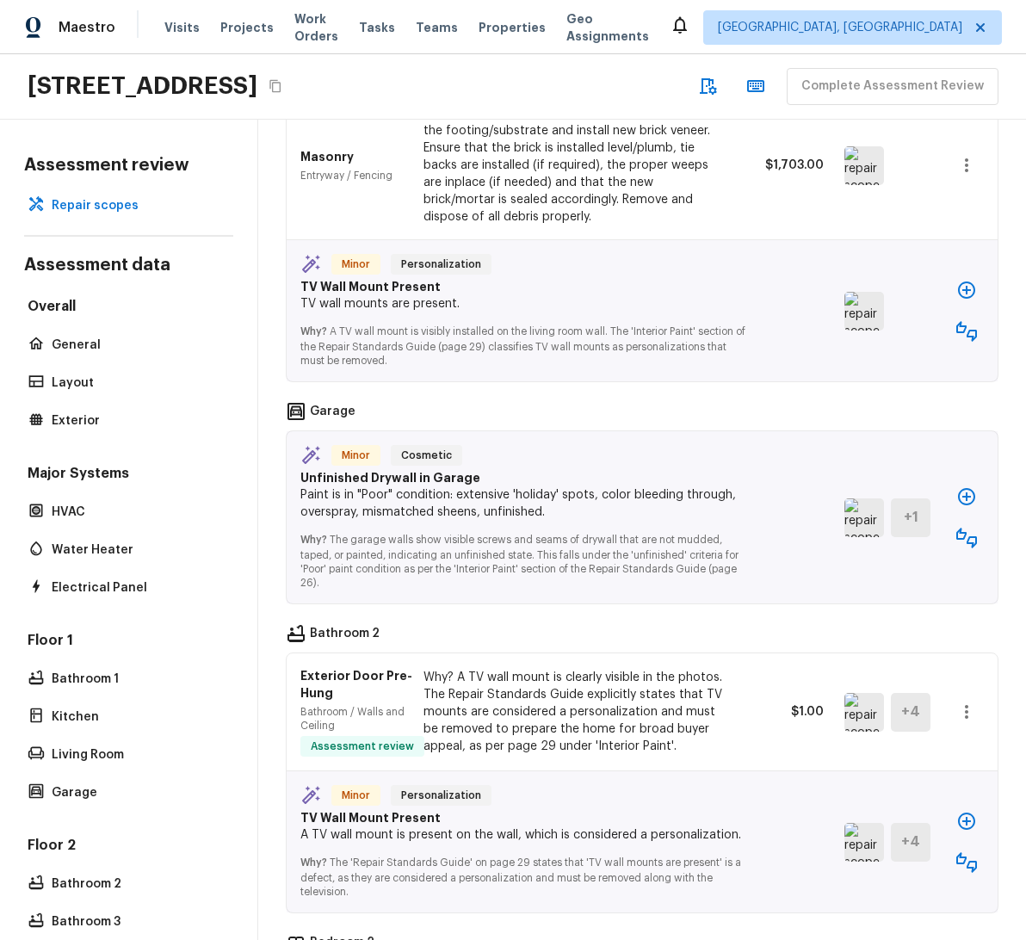
click at [956, 280] on icon "button" at bounding box center [966, 290] width 21 height 21
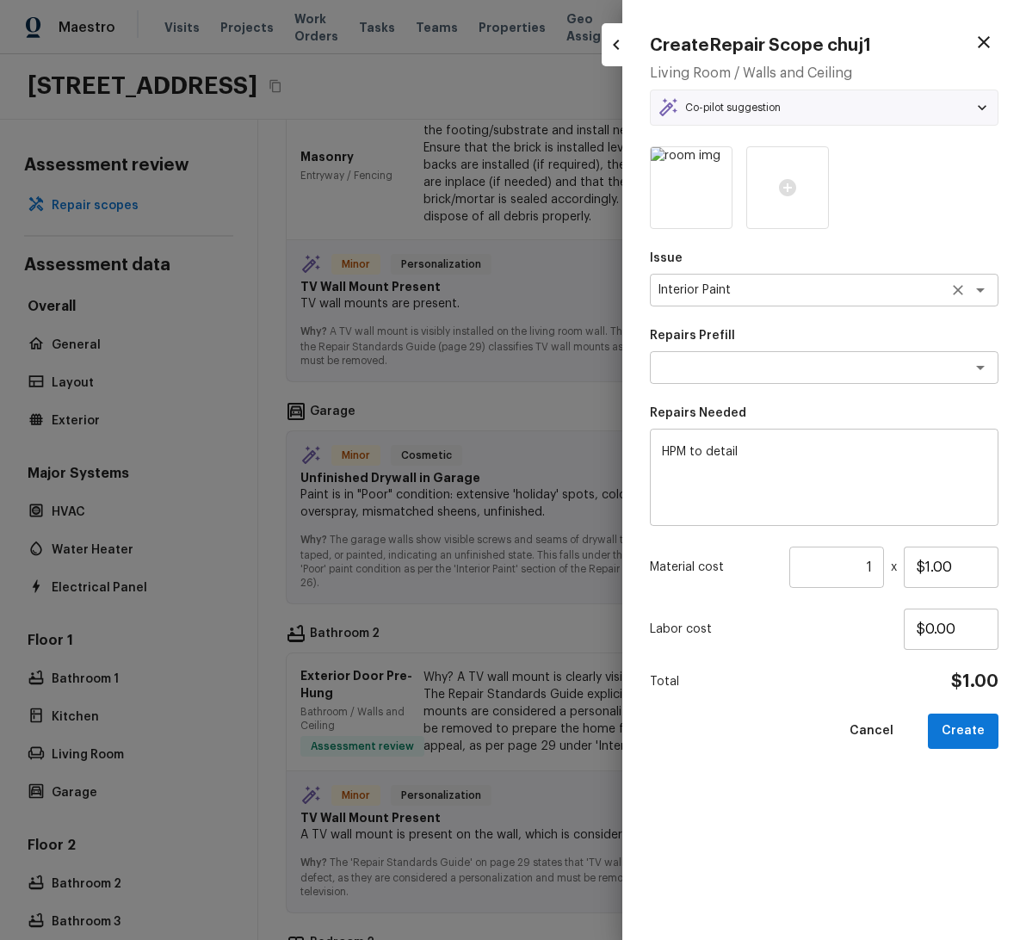
type textarea "Add a Task"
click at [492, 299] on div at bounding box center [513, 470] width 1026 height 940
type input "$0.00"
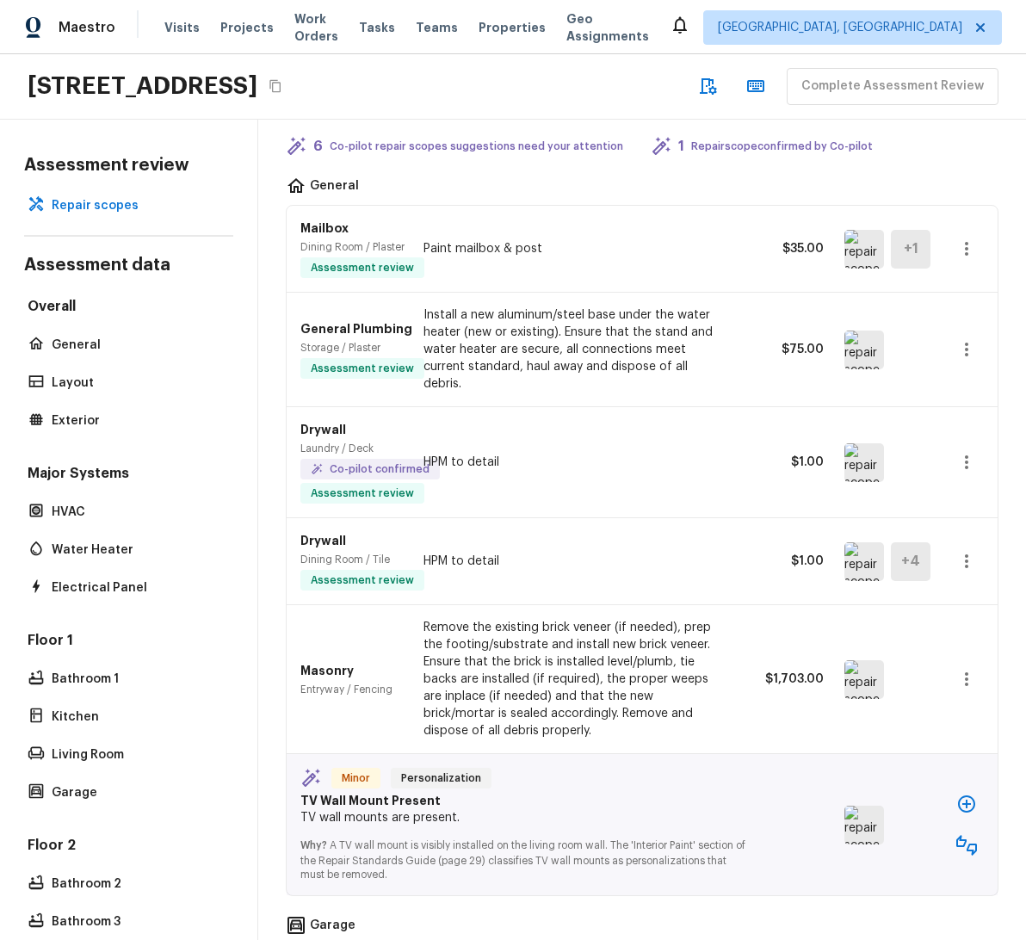
scroll to position [0, 0]
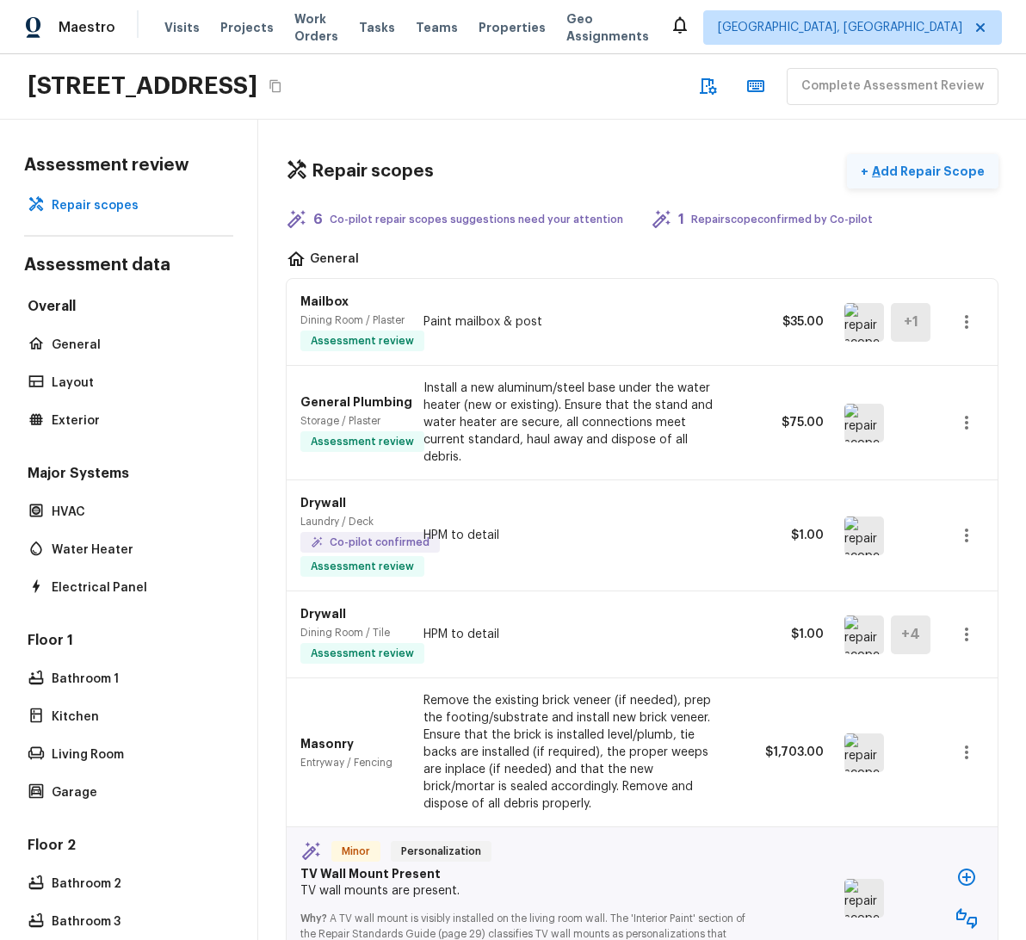
click at [925, 174] on p "Add Repair Scope" at bounding box center [927, 171] width 116 height 17
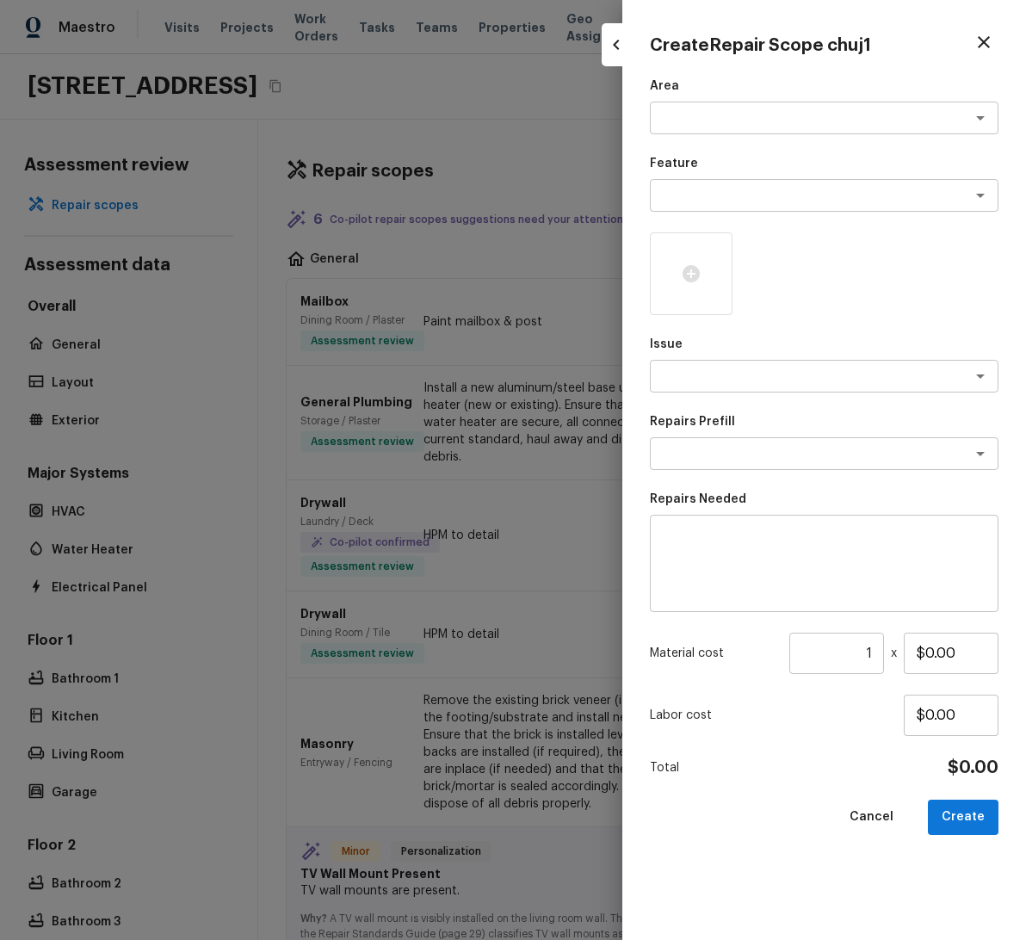
click at [585, 286] on div at bounding box center [513, 470] width 1026 height 940
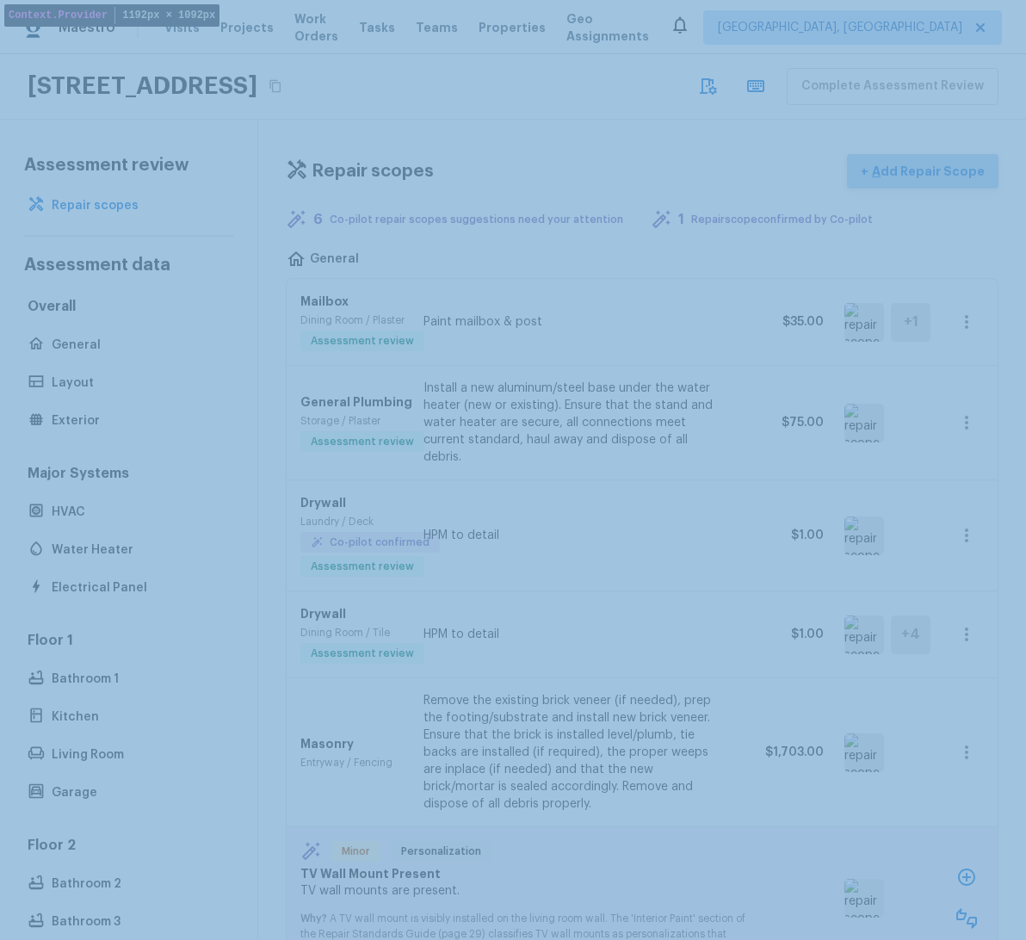
click at [907, 165] on p "Add Repair Scope" at bounding box center [927, 171] width 116 height 17
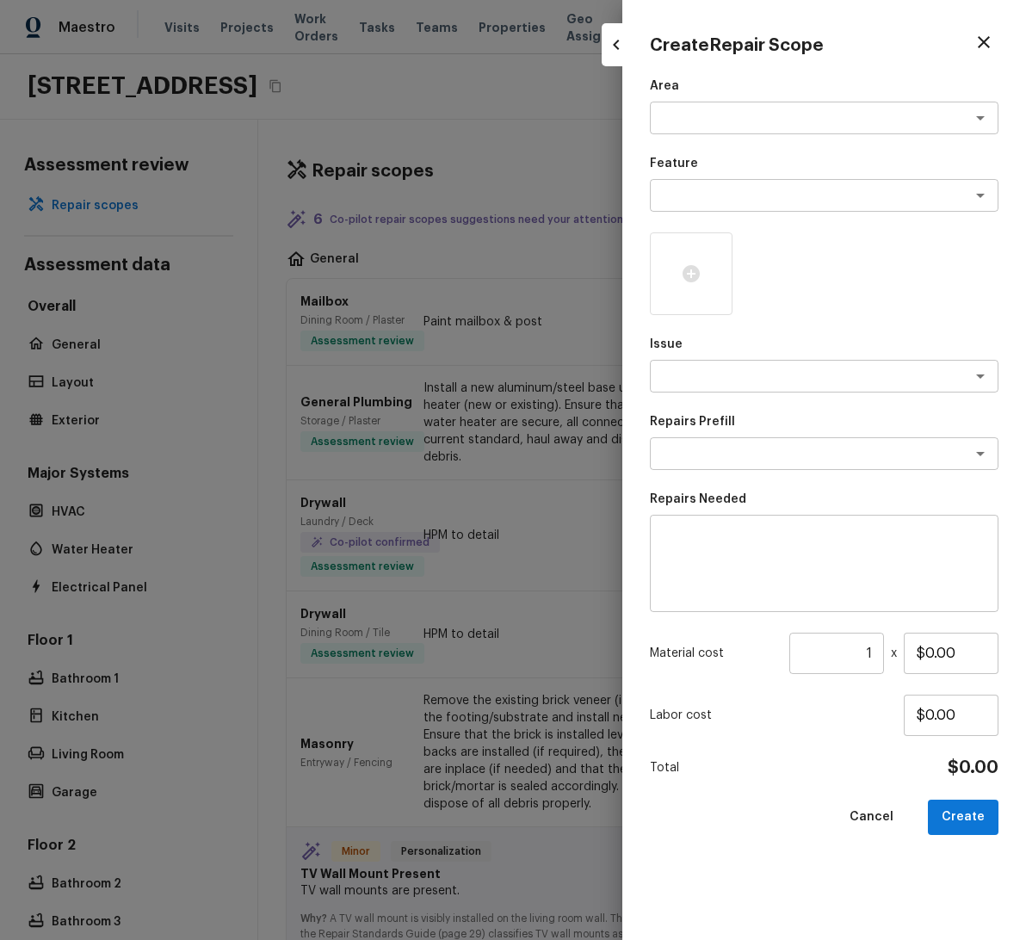
click at [990, 42] on icon "button" at bounding box center [984, 42] width 21 height 21
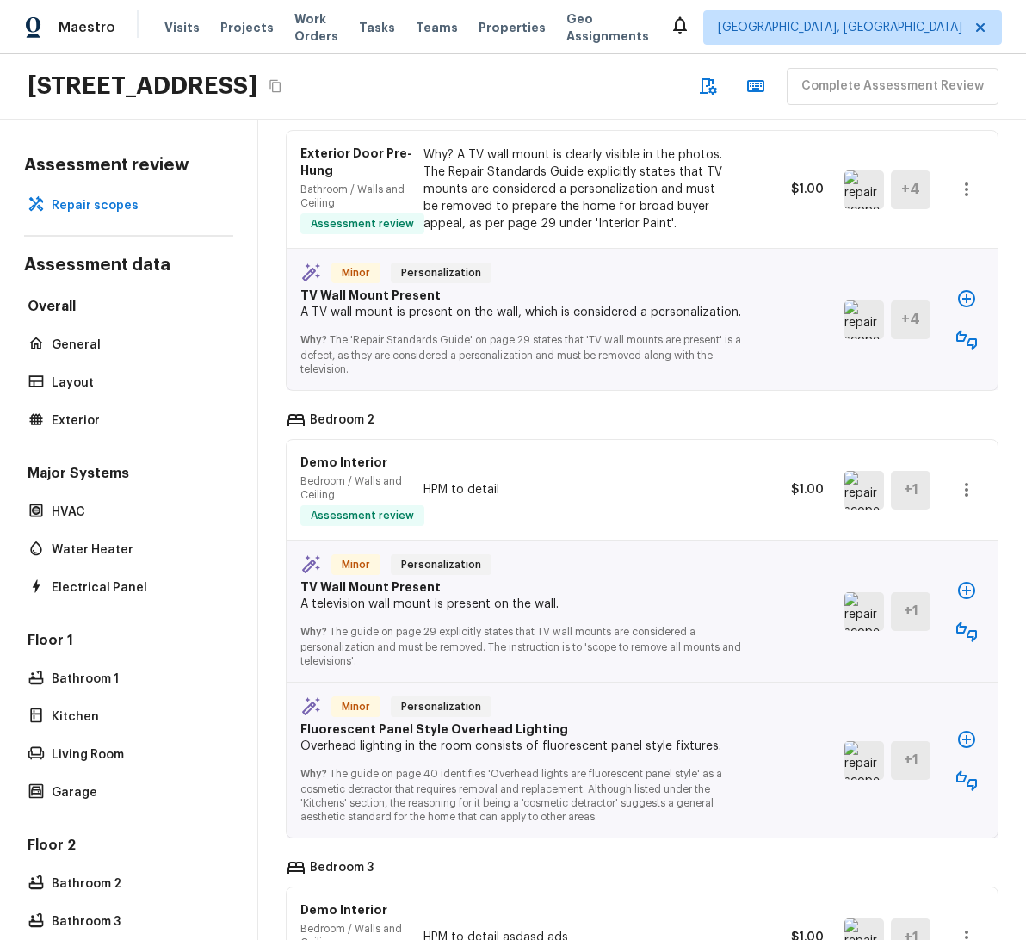
scroll to position [1468, 0]
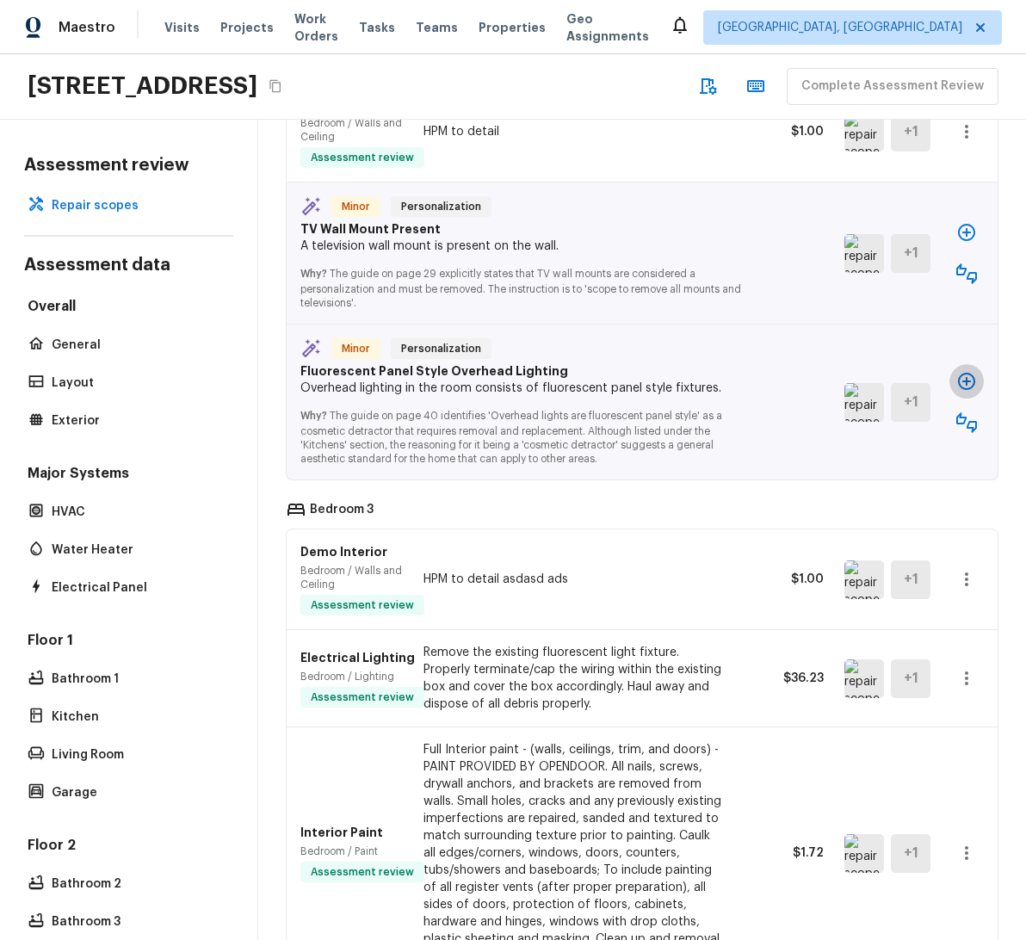
click at [956, 392] on icon "button" at bounding box center [966, 381] width 21 height 21
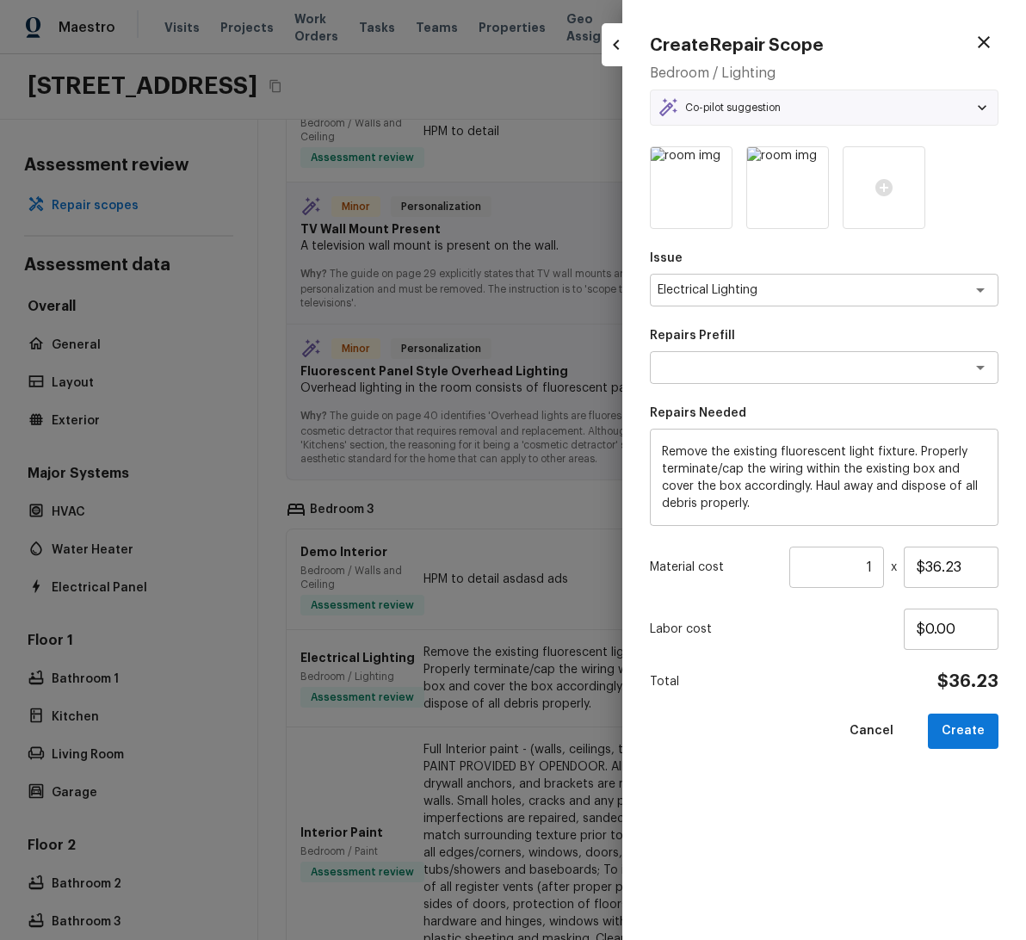
type textarea "Remove Fluorescent Light Fixture"
click at [528, 352] on div at bounding box center [513, 470] width 1026 height 940
type input "$0.00"
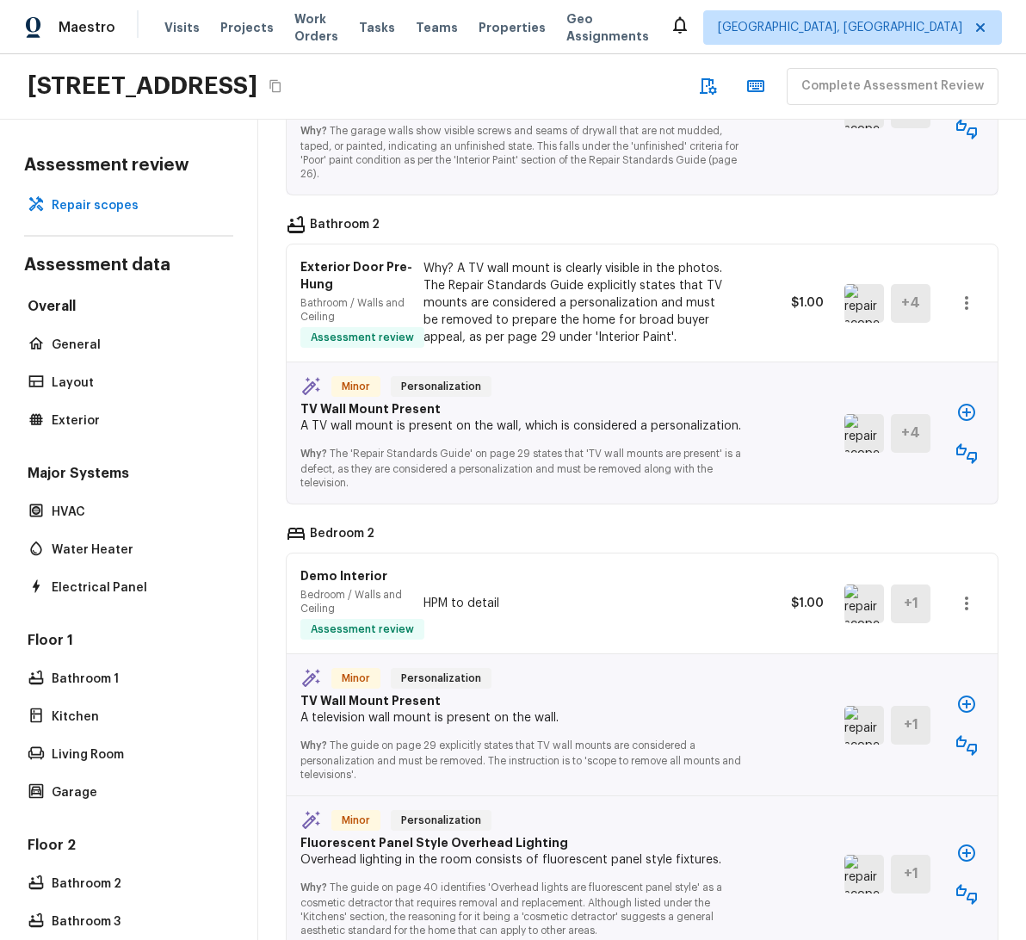
scroll to position [953, 0]
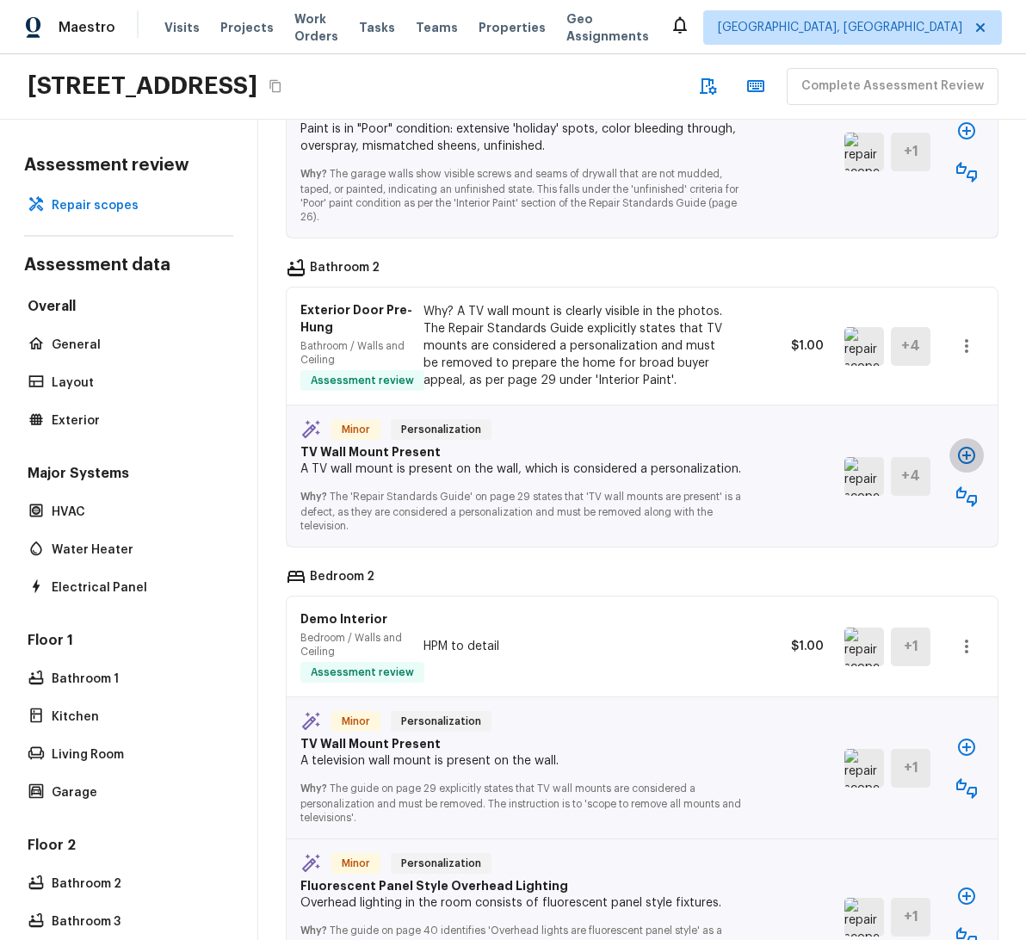
click at [950, 473] on button "button" at bounding box center [967, 455] width 34 height 34
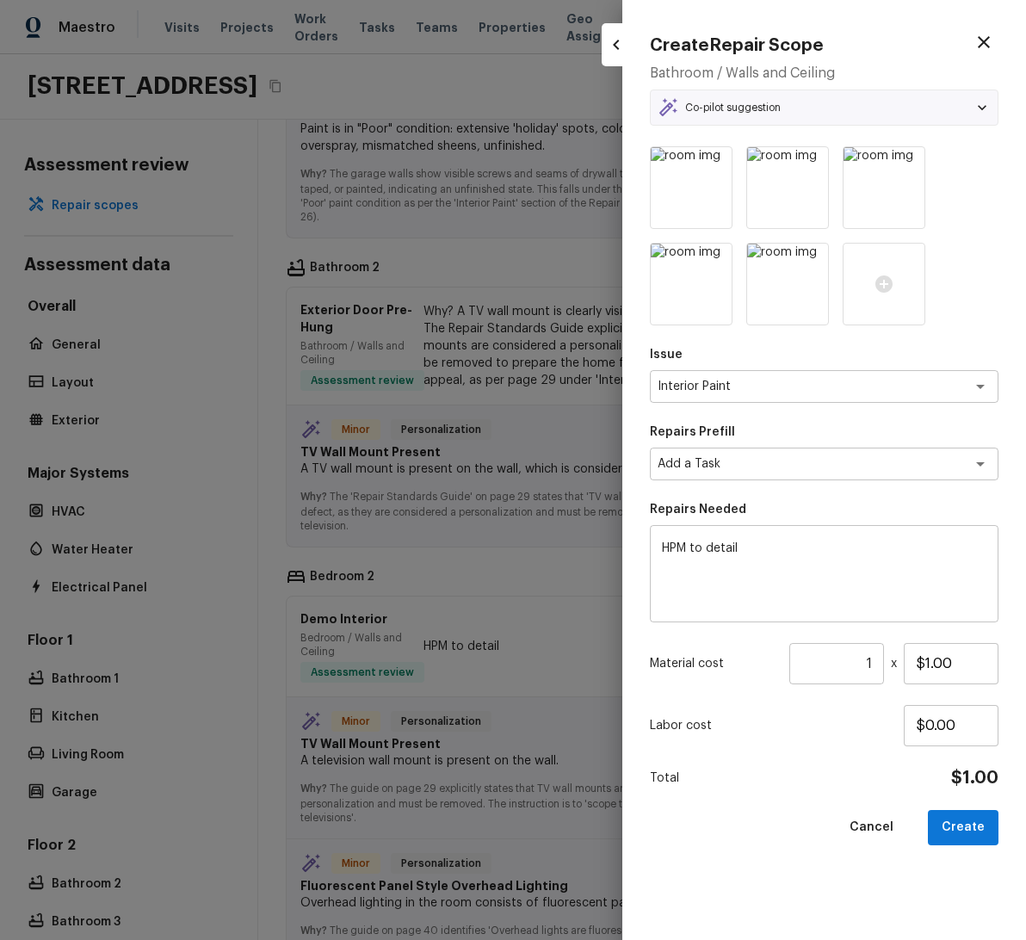
click at [931, 114] on div "Co-pilot suggestion" at bounding box center [824, 107] width 333 height 21
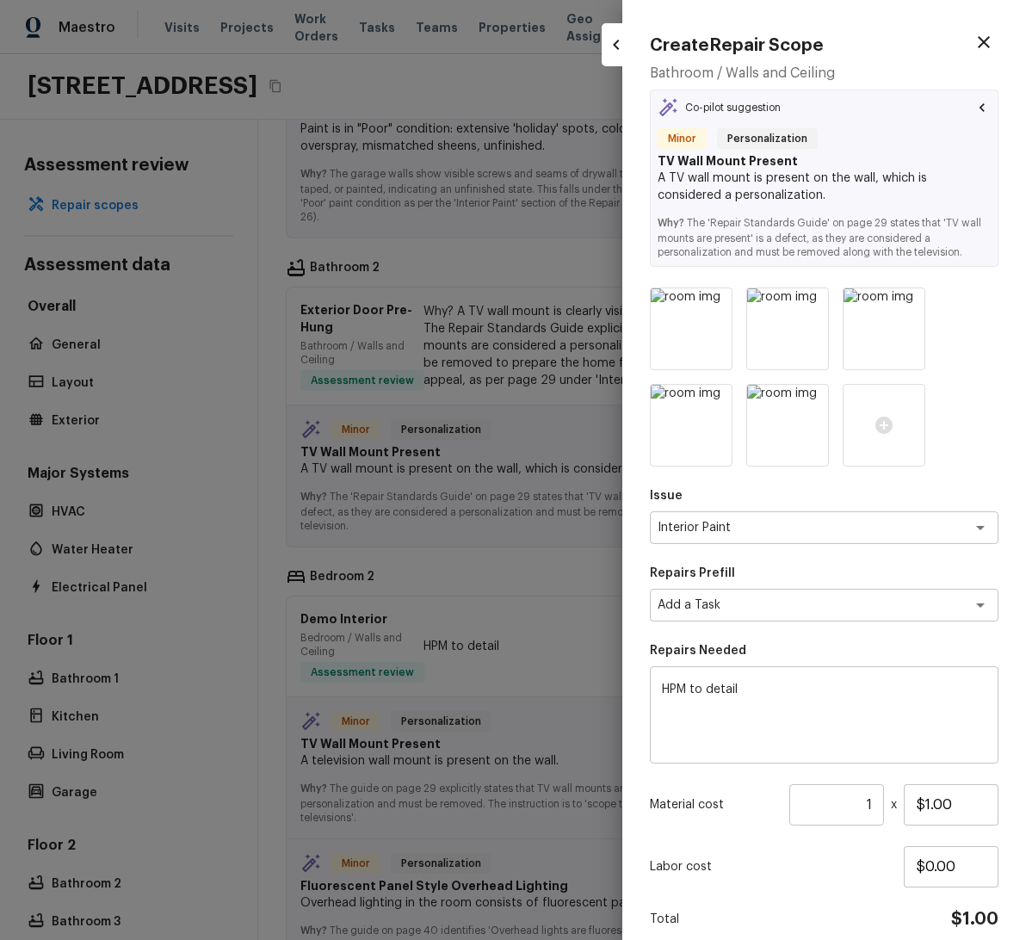
click at [535, 409] on div at bounding box center [513, 470] width 1026 height 940
type input "$0.00"
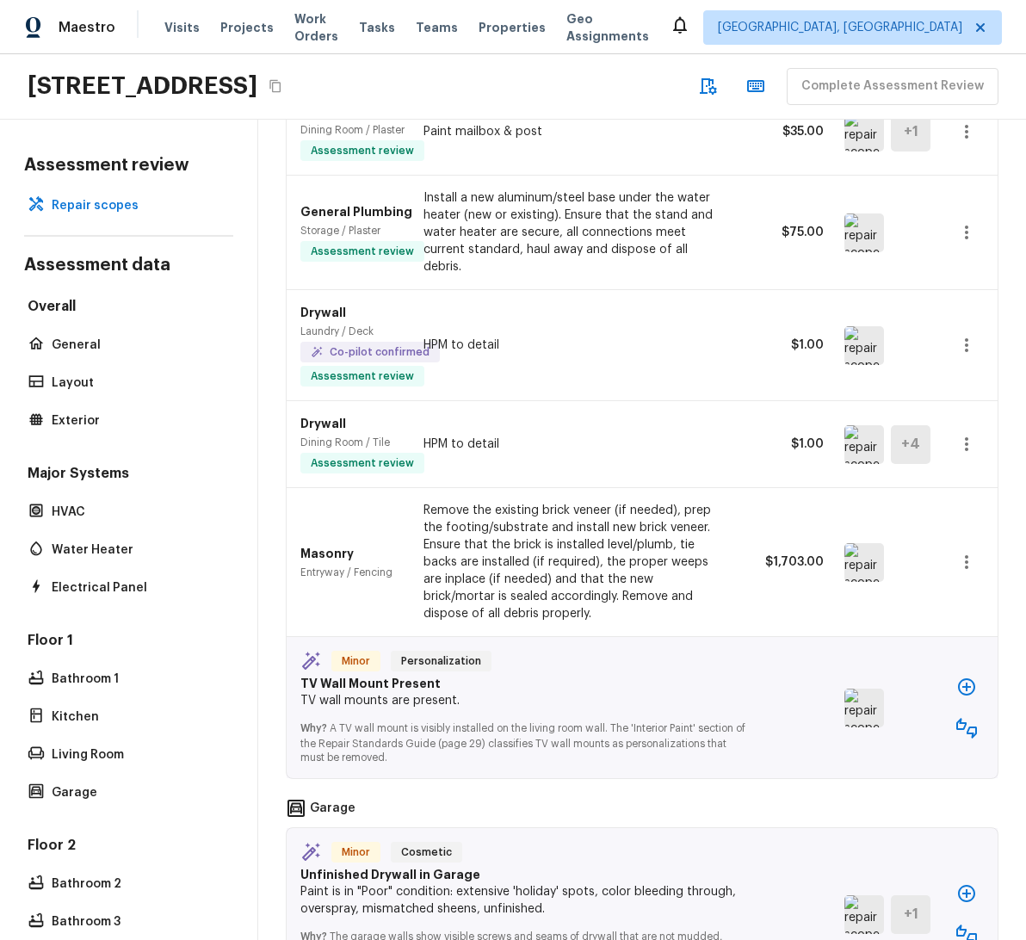
scroll to position [0, 0]
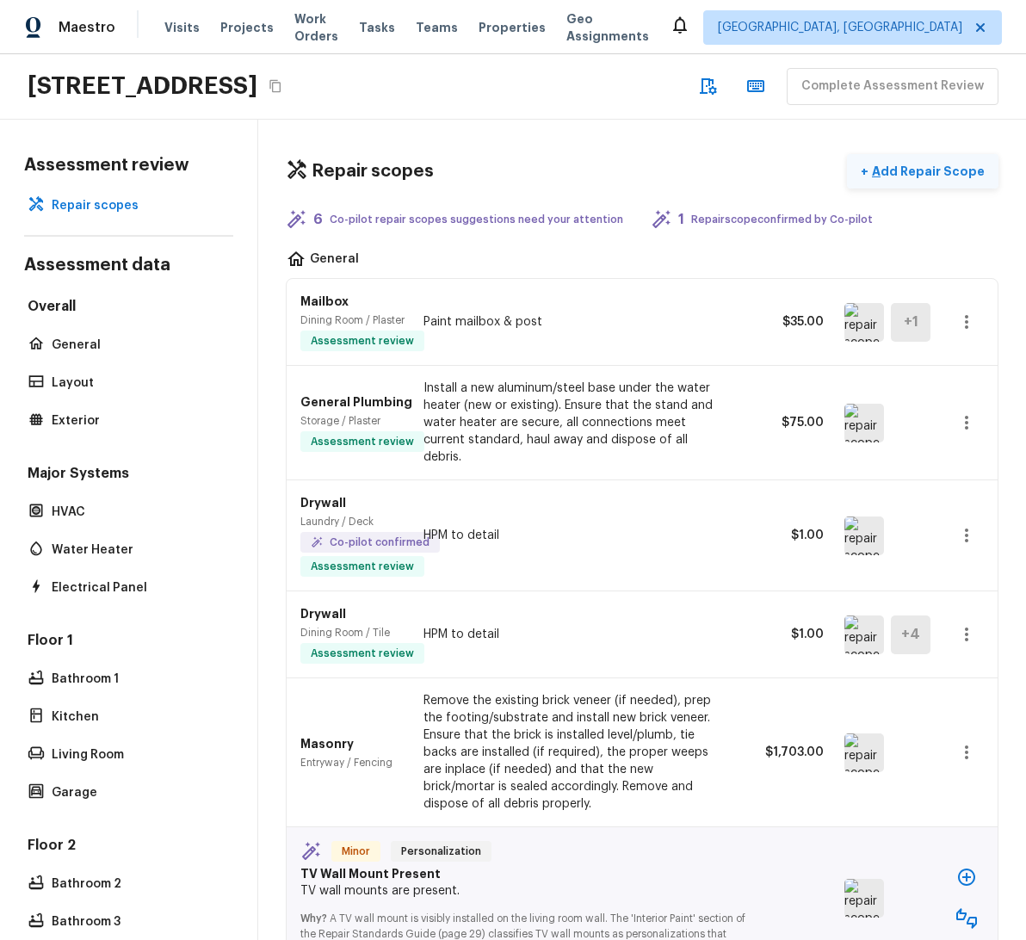
click at [921, 174] on p "Add Repair Scope" at bounding box center [927, 171] width 116 height 17
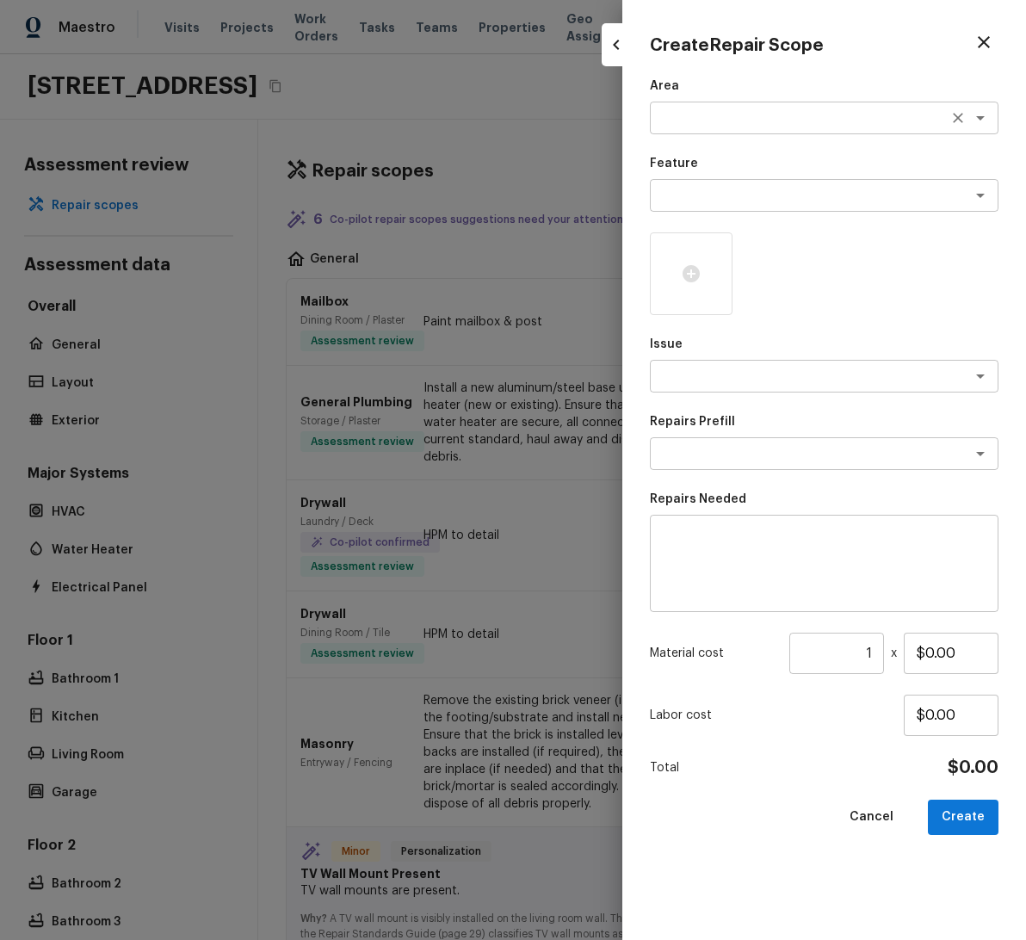
click at [802, 123] on textarea at bounding box center [800, 117] width 285 height 17
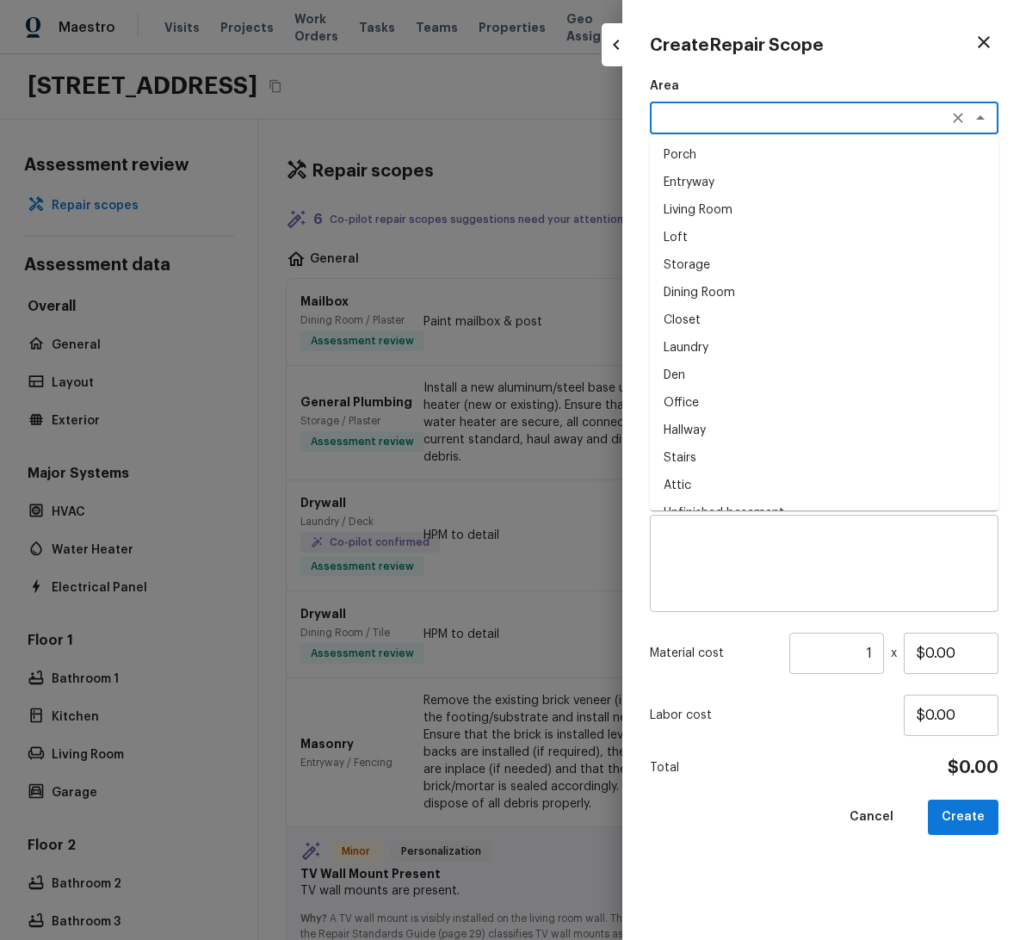
click at [790, 239] on li "Loft" at bounding box center [824, 238] width 349 height 28
type textarea "Loft"
click at [869, 312] on div at bounding box center [824, 273] width 349 height 83
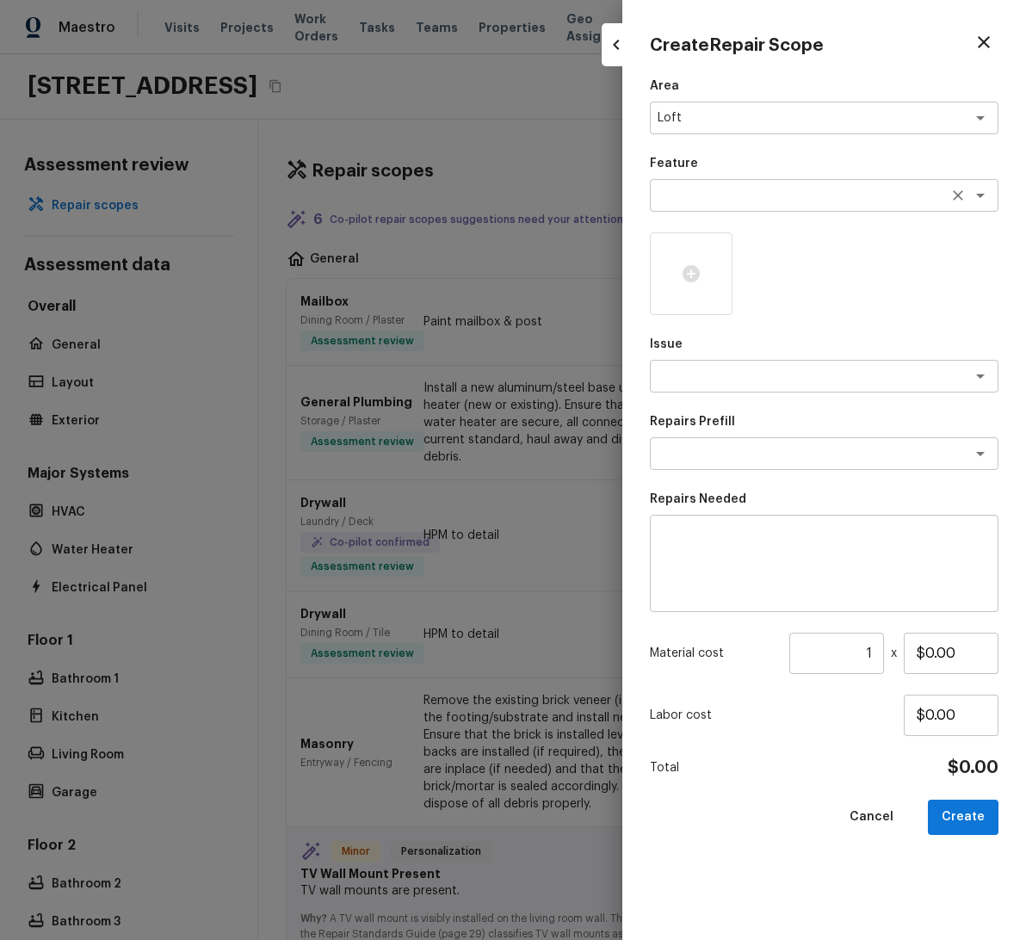
drag, startPoint x: 851, startPoint y: 268, endPoint x: 826, endPoint y: 207, distance: 65.7
click at [851, 267] on div at bounding box center [824, 273] width 349 height 83
click at [823, 202] on textarea at bounding box center [800, 195] width 285 height 17
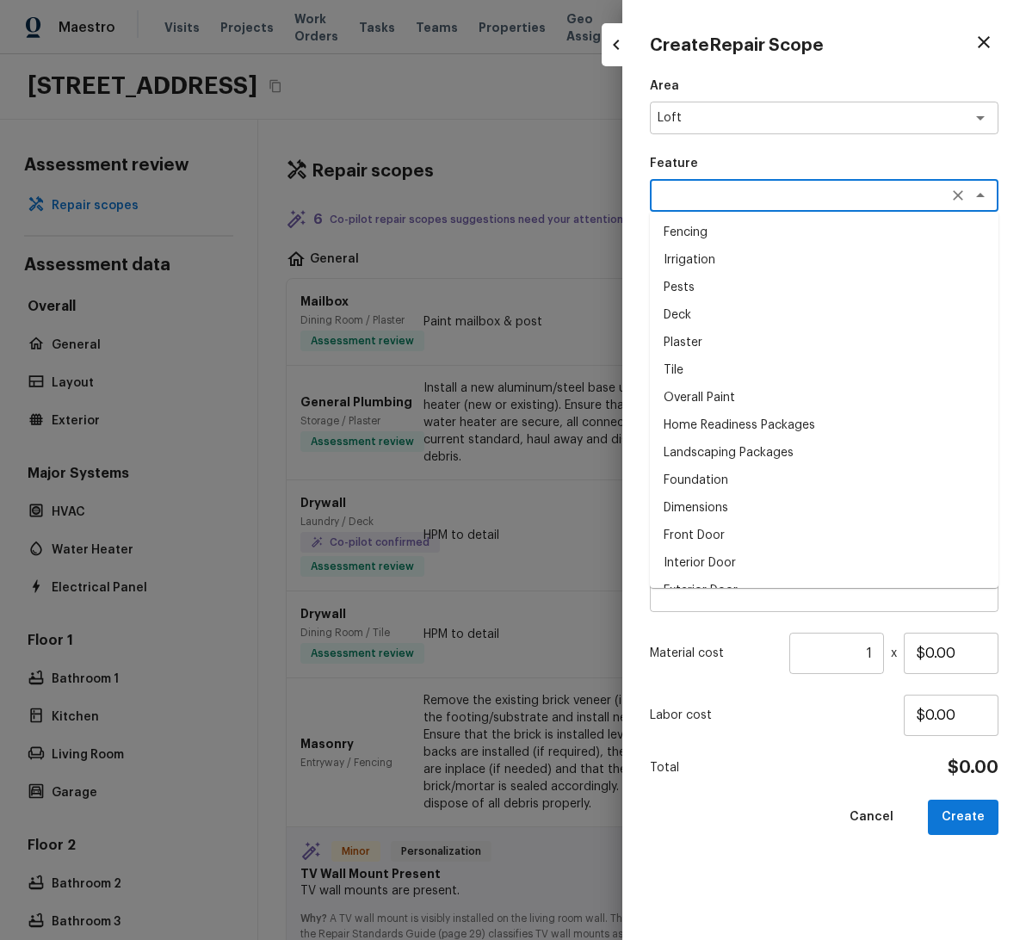
click at [809, 340] on li "Plaster" at bounding box center [824, 343] width 349 height 28
type textarea "Plaster"
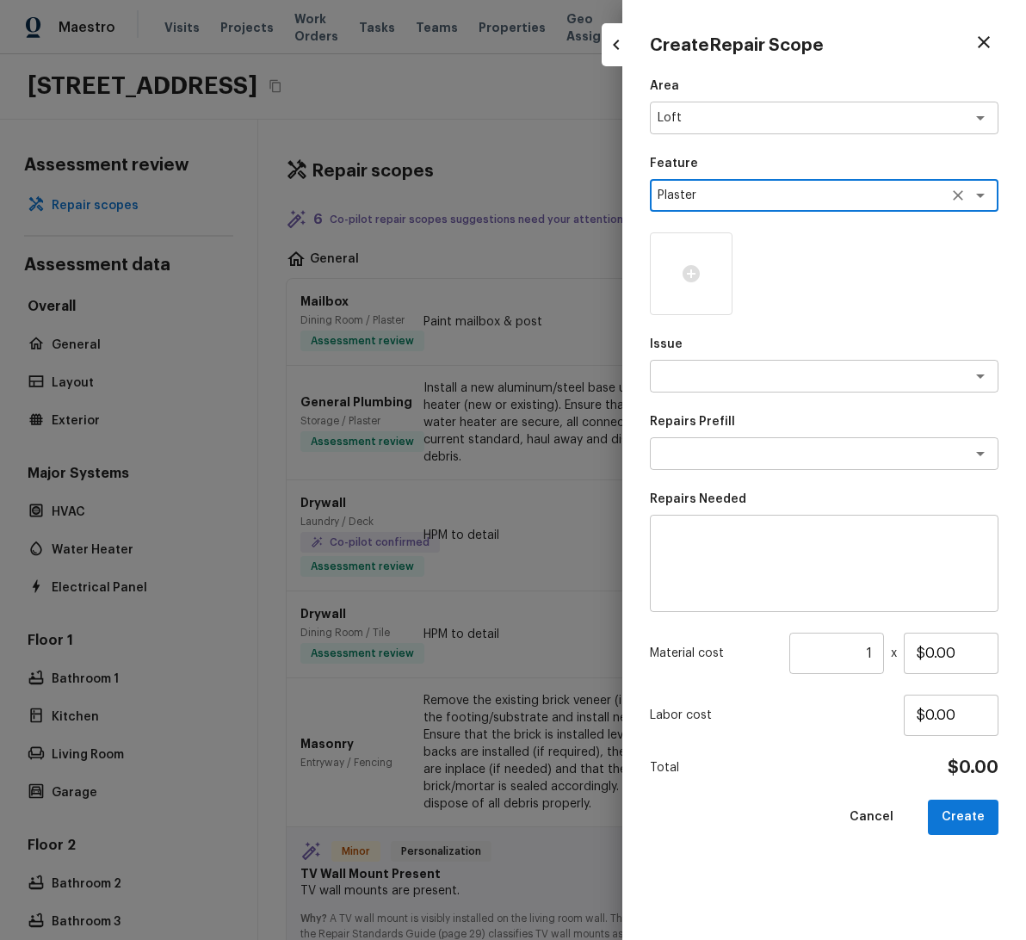
click at [841, 289] on div at bounding box center [824, 273] width 349 height 83
click at [730, 372] on textarea at bounding box center [800, 376] width 285 height 17
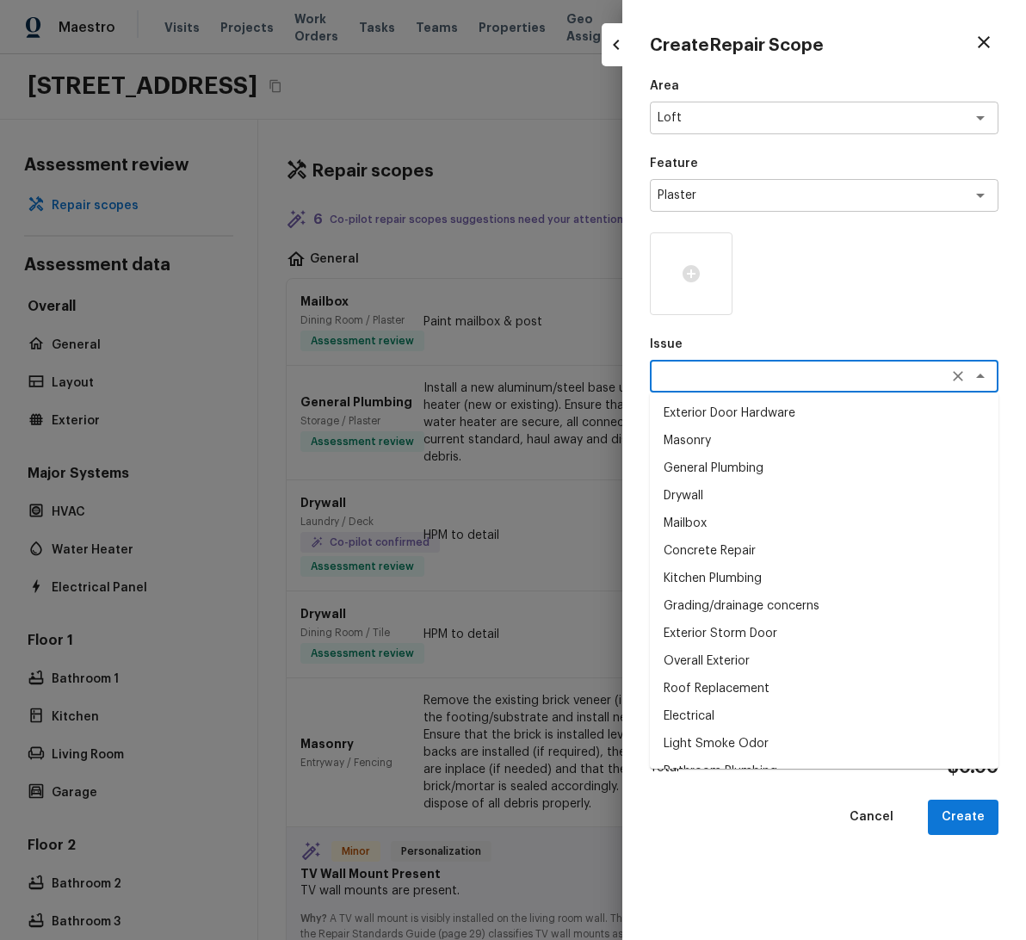
click at [753, 482] on li "Drywall" at bounding box center [824, 496] width 349 height 28
type textarea "Drywall"
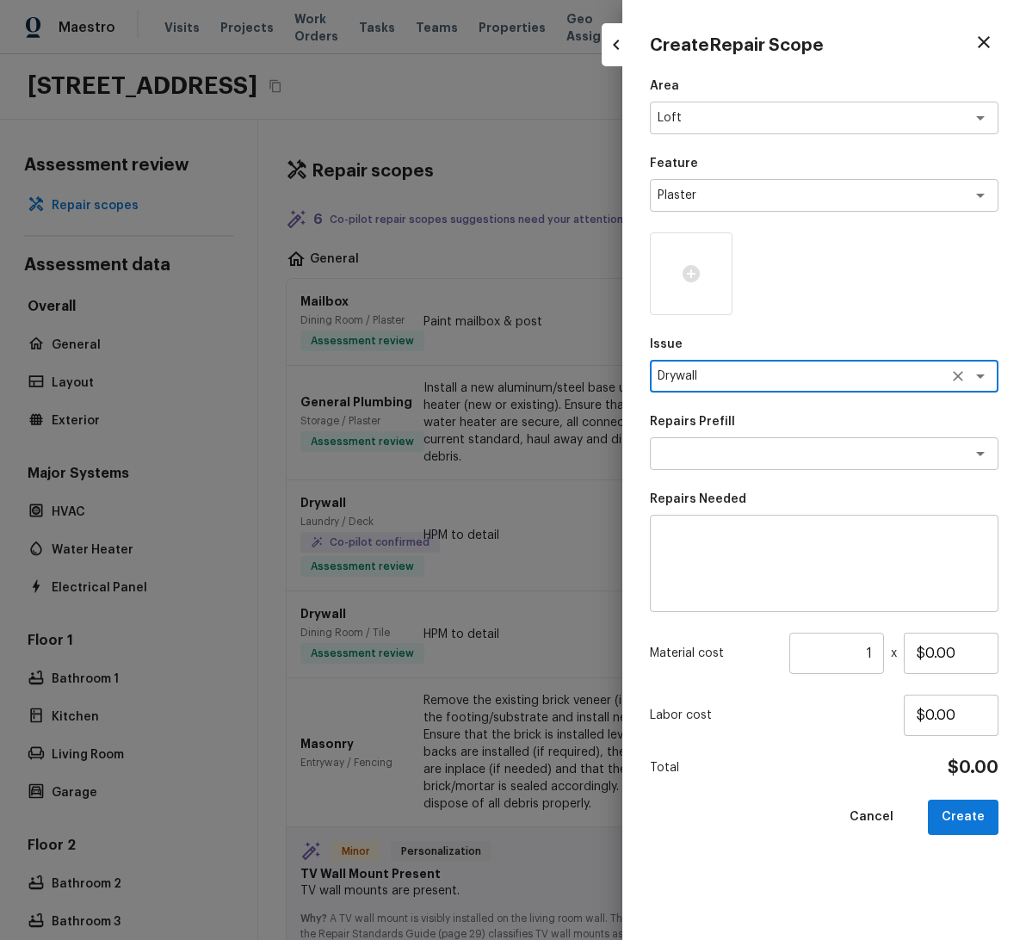
click at [557, 401] on div at bounding box center [513, 470] width 1026 height 940
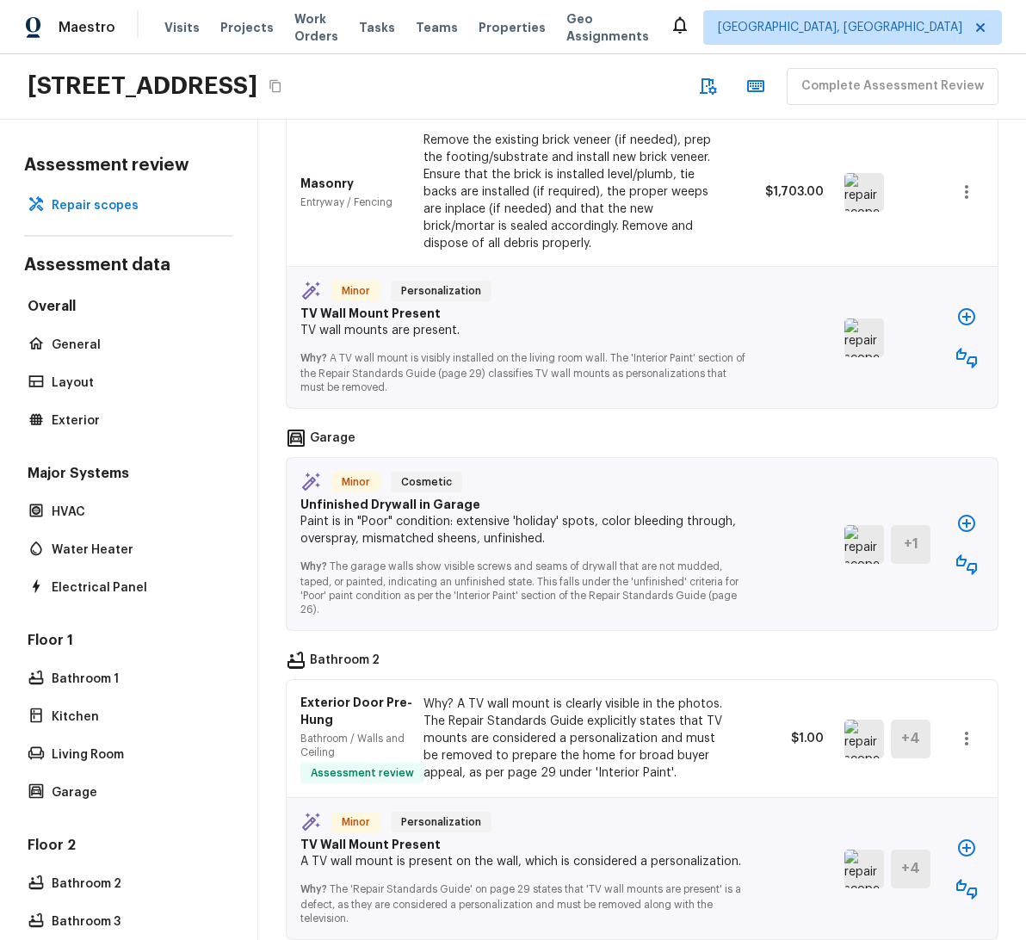
scroll to position [571, 0]
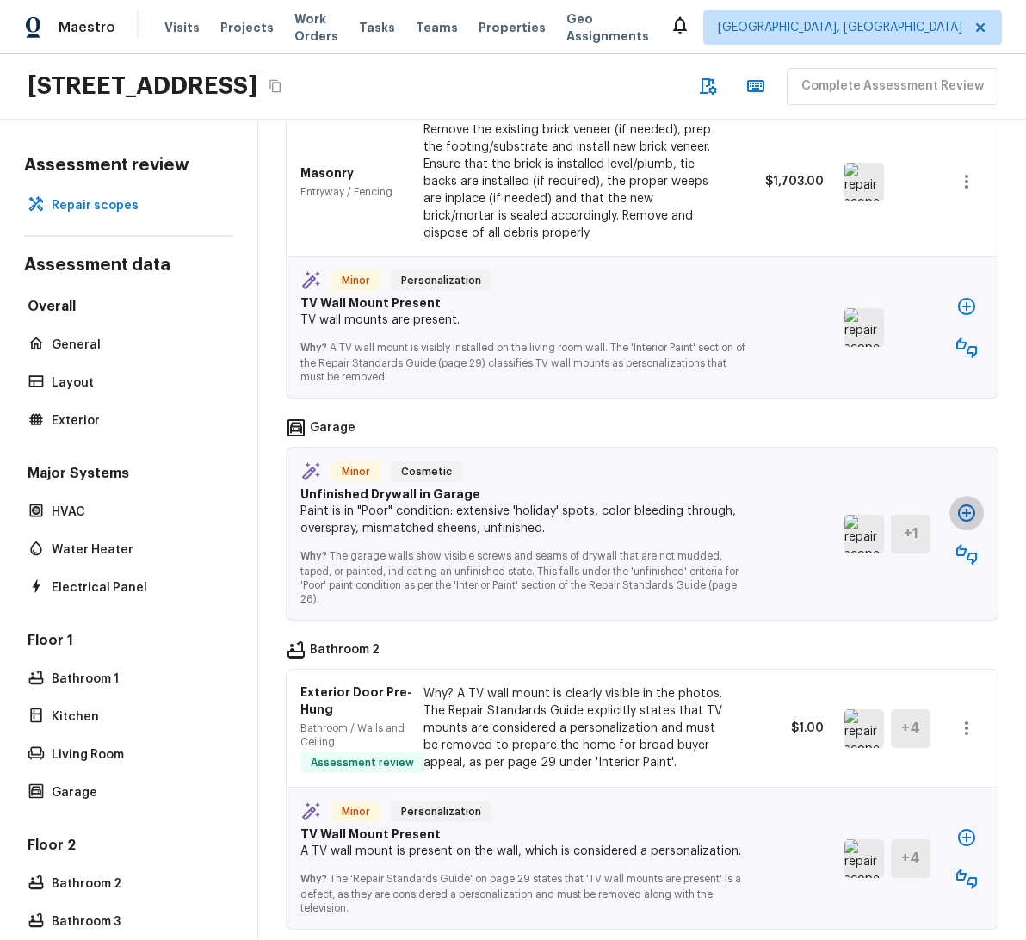
click at [958, 512] on icon "button" at bounding box center [966, 513] width 17 height 17
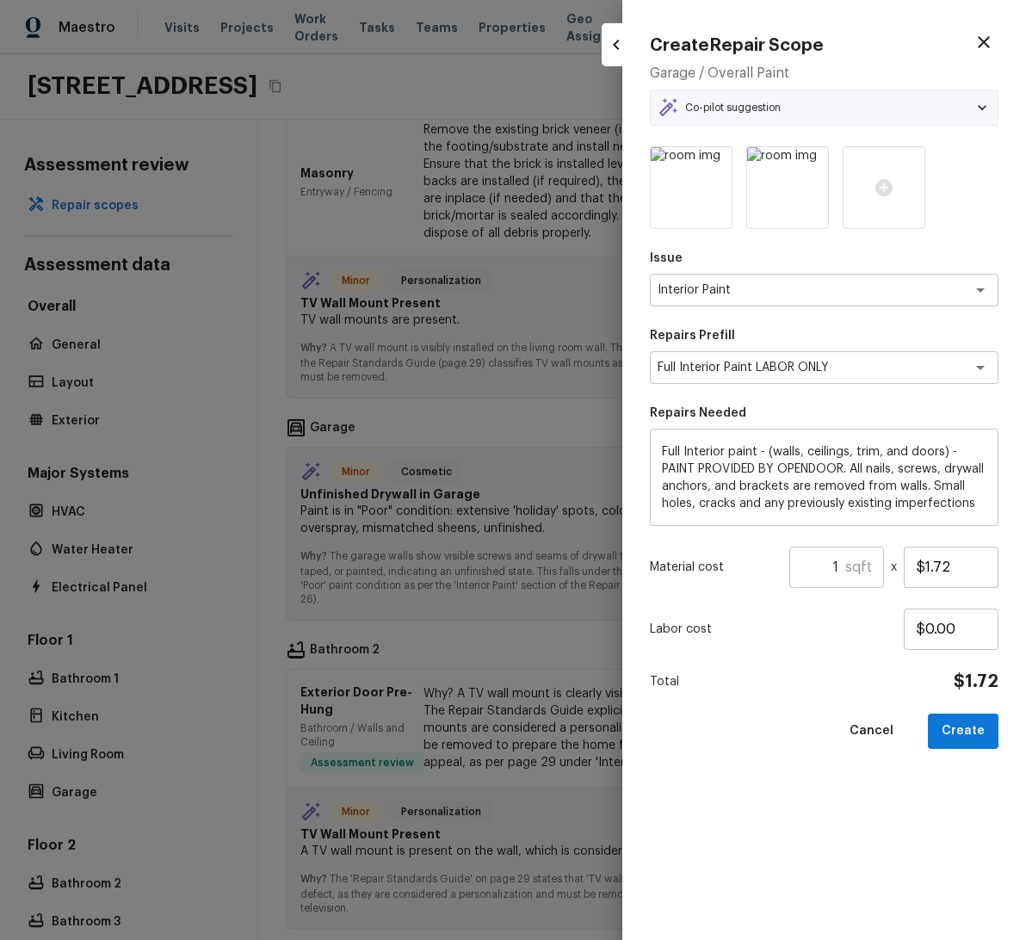
click at [438, 647] on div at bounding box center [513, 470] width 1026 height 940
type input "$0.00"
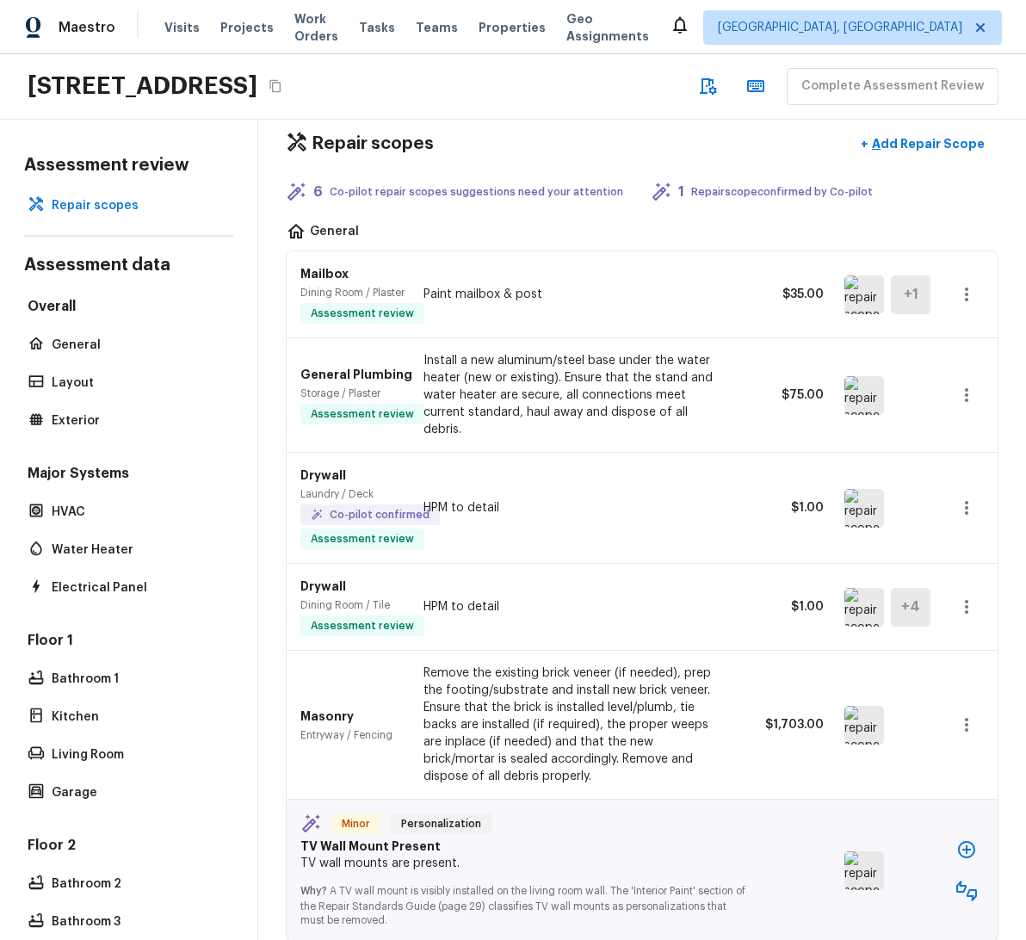
scroll to position [0, 0]
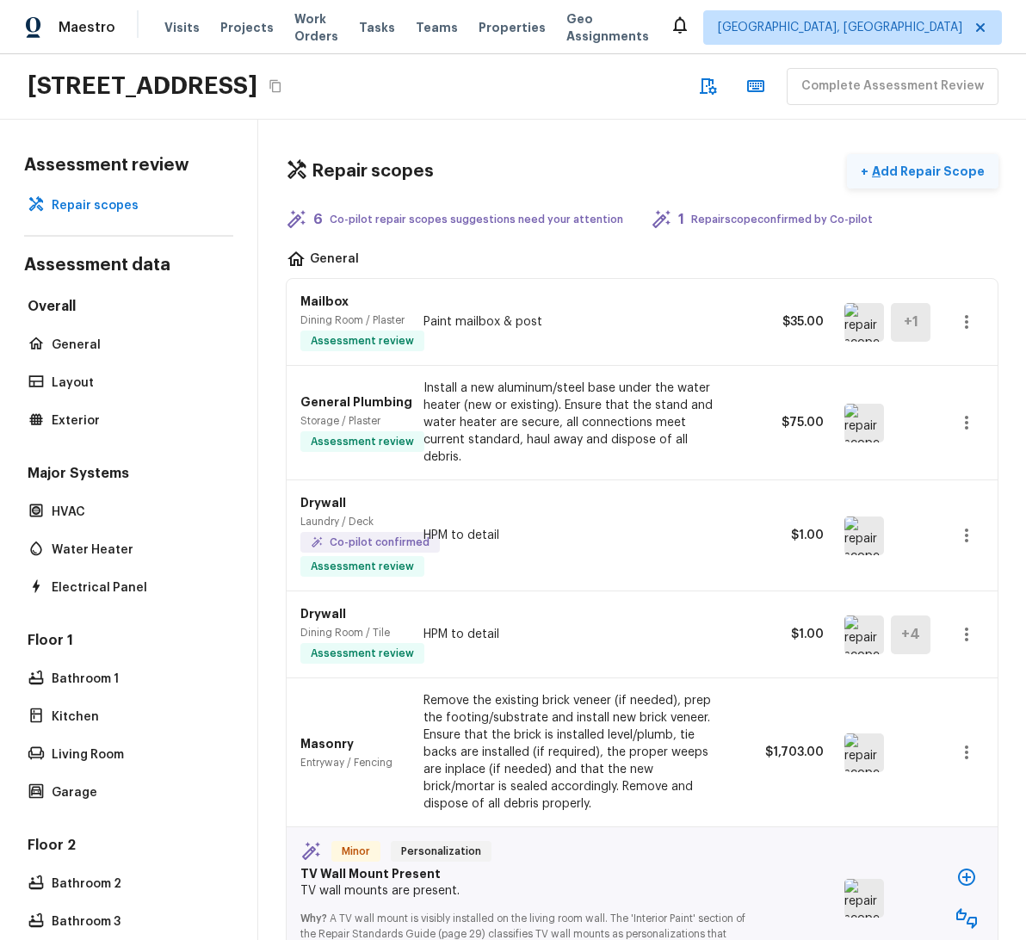
click at [904, 173] on p "Add Repair Scope" at bounding box center [927, 171] width 116 height 17
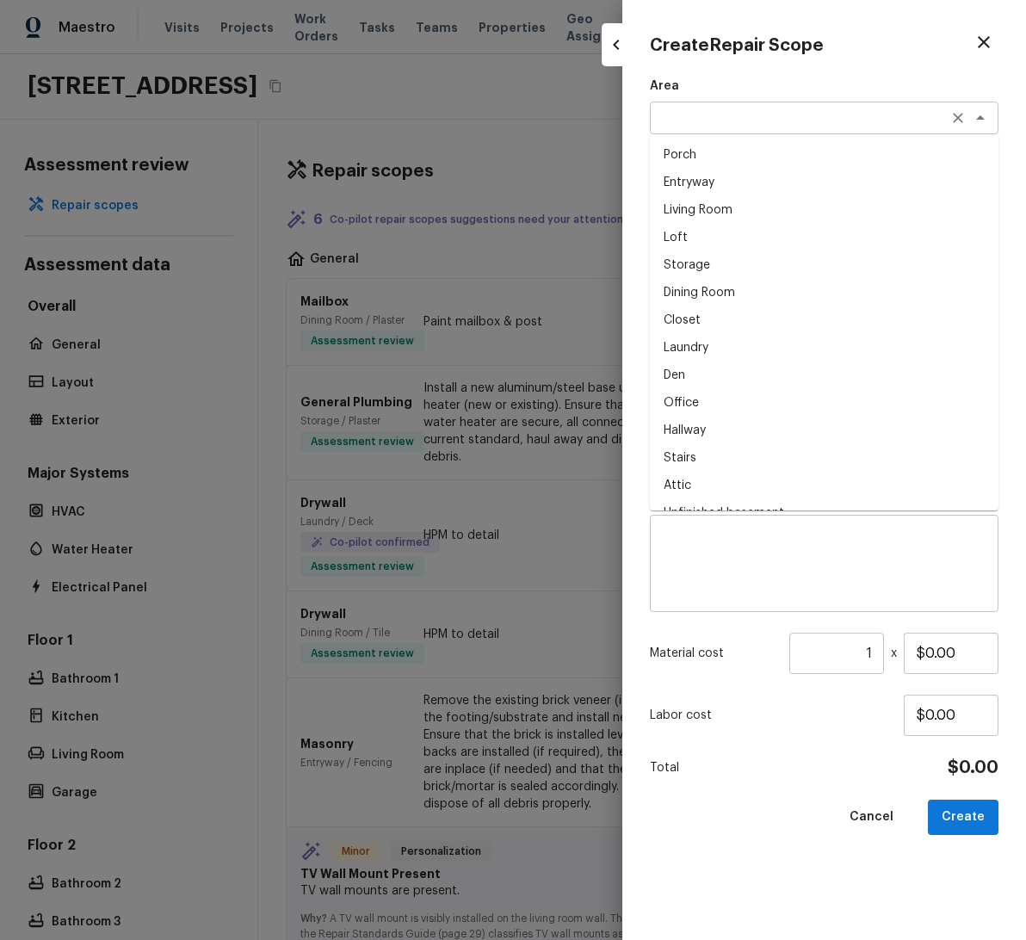
click at [740, 132] on div "x ​" at bounding box center [824, 118] width 349 height 33
click at [740, 176] on li "Entryway" at bounding box center [824, 183] width 349 height 28
type textarea "Entryway"
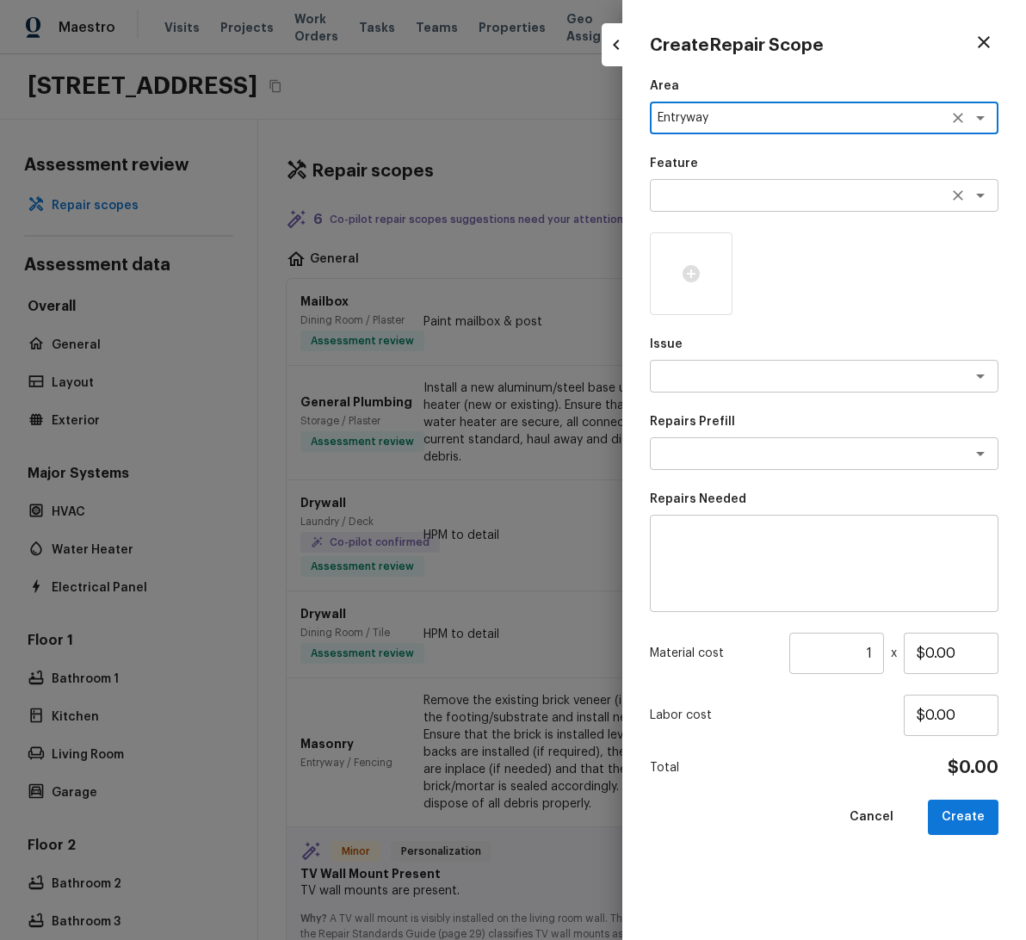
click at [744, 187] on textarea at bounding box center [800, 195] width 285 height 17
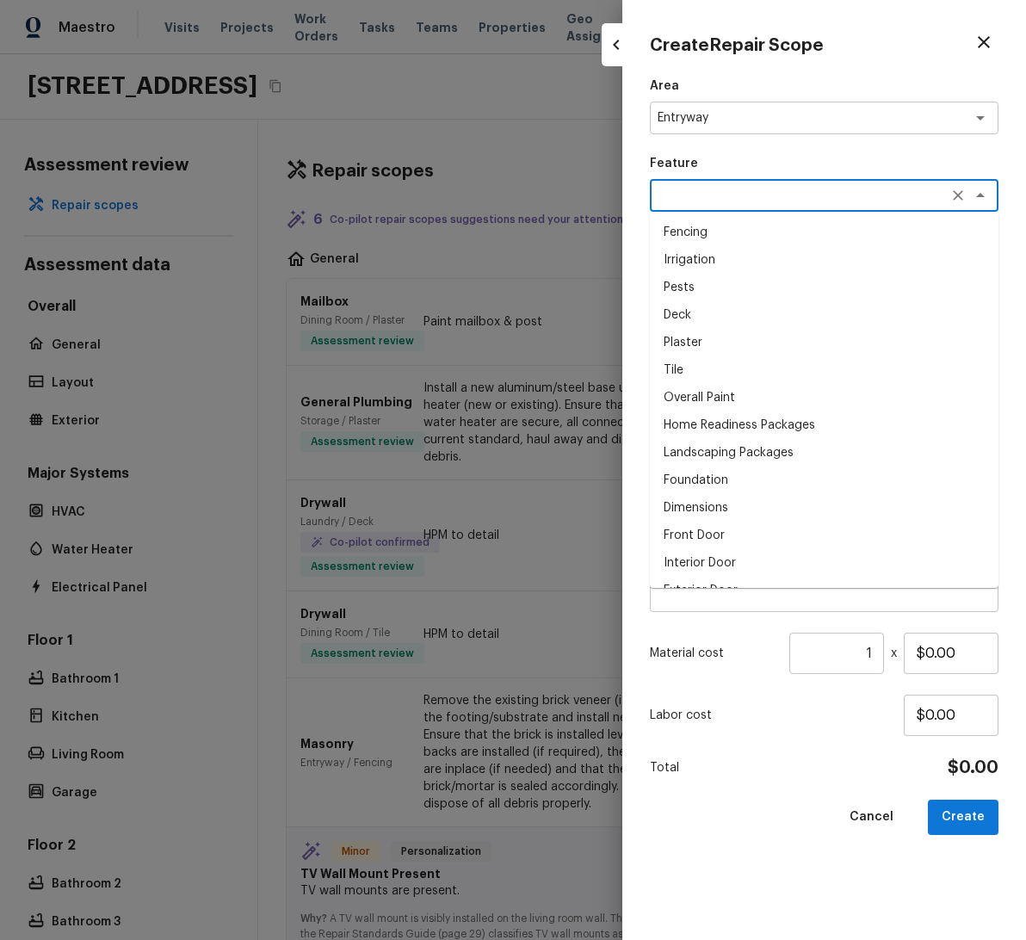
click at [721, 306] on li "Deck" at bounding box center [824, 315] width 349 height 28
type textarea "Deck"
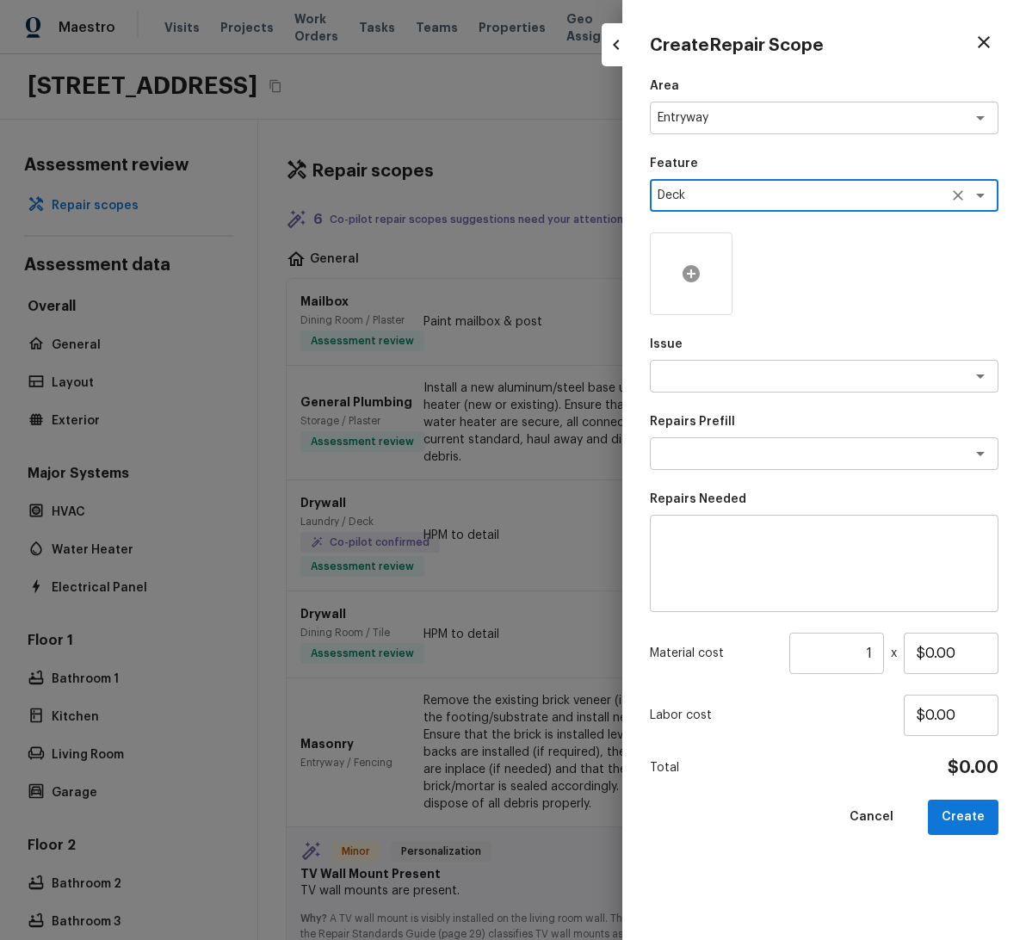
click at [695, 275] on icon at bounding box center [691, 273] width 17 height 17
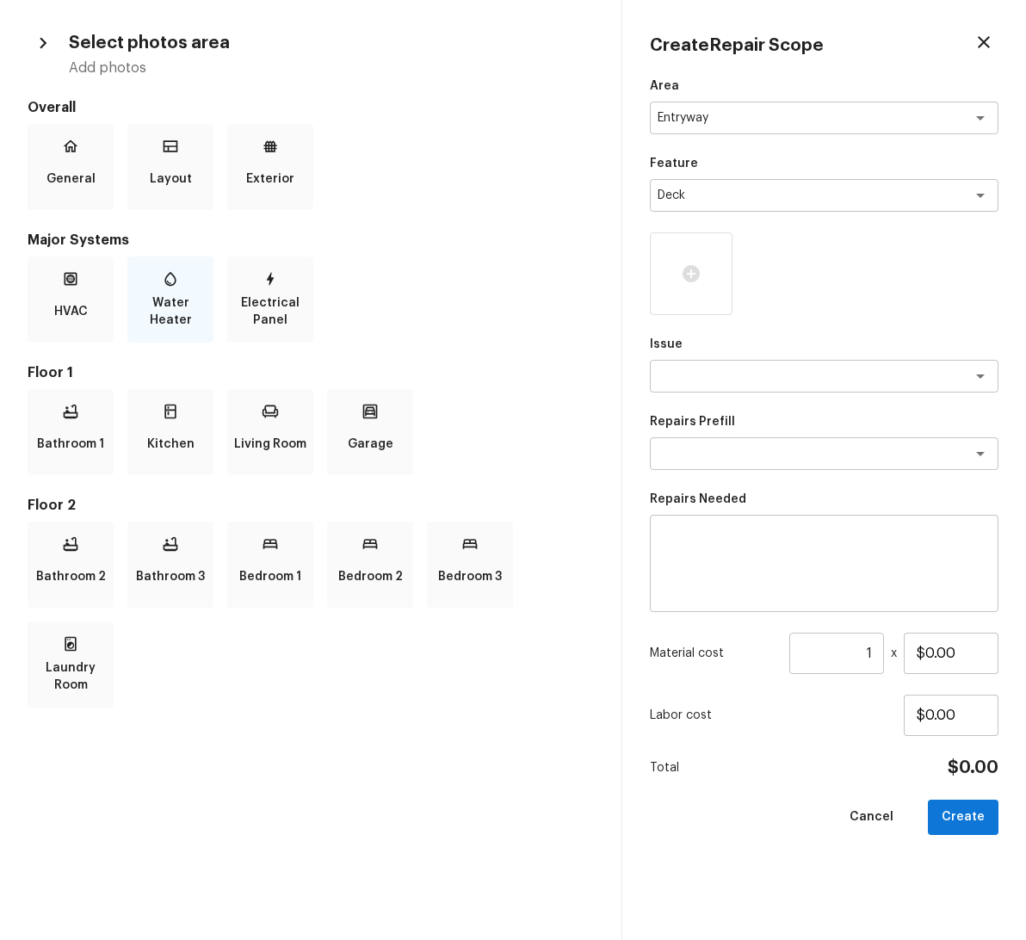
click at [158, 294] on p "Water Heater" at bounding box center [170, 311] width 79 height 34
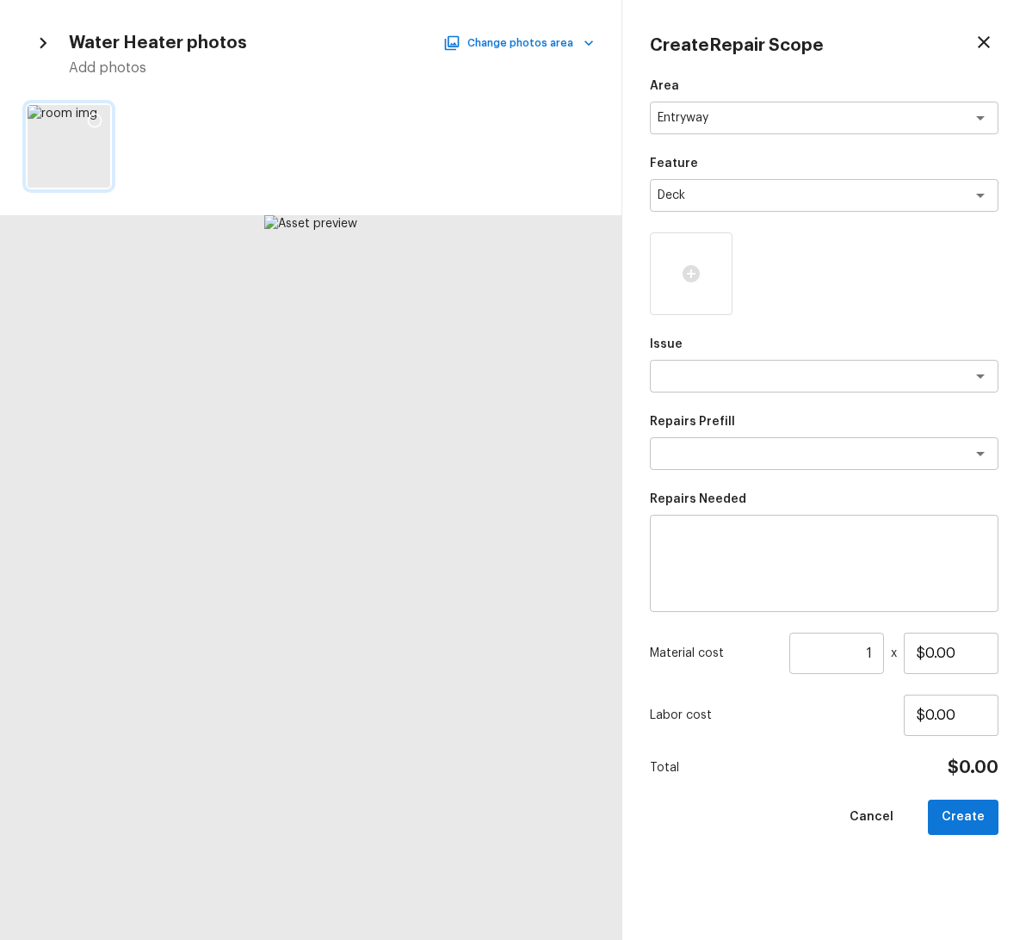
click at [75, 179] on div at bounding box center [69, 146] width 83 height 83
click at [101, 113] on icon at bounding box center [94, 120] width 17 height 17
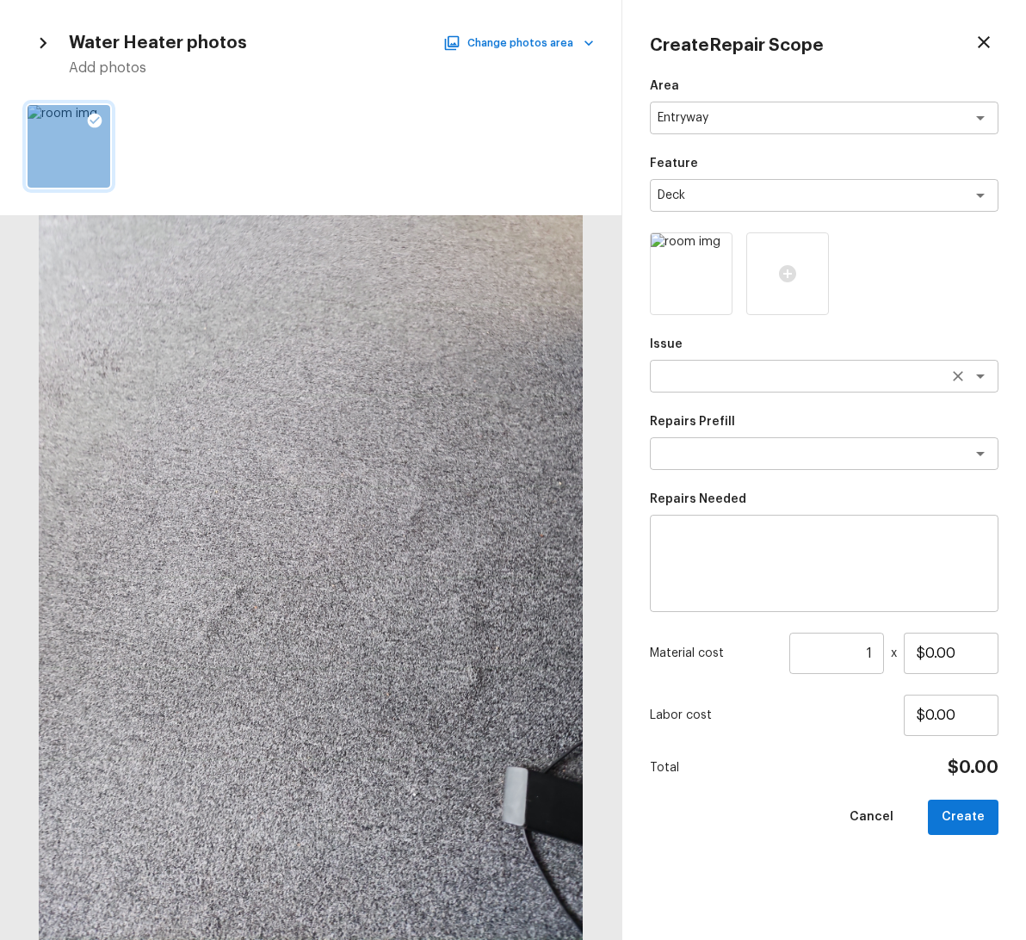
click at [708, 367] on div "x ​" at bounding box center [824, 376] width 349 height 33
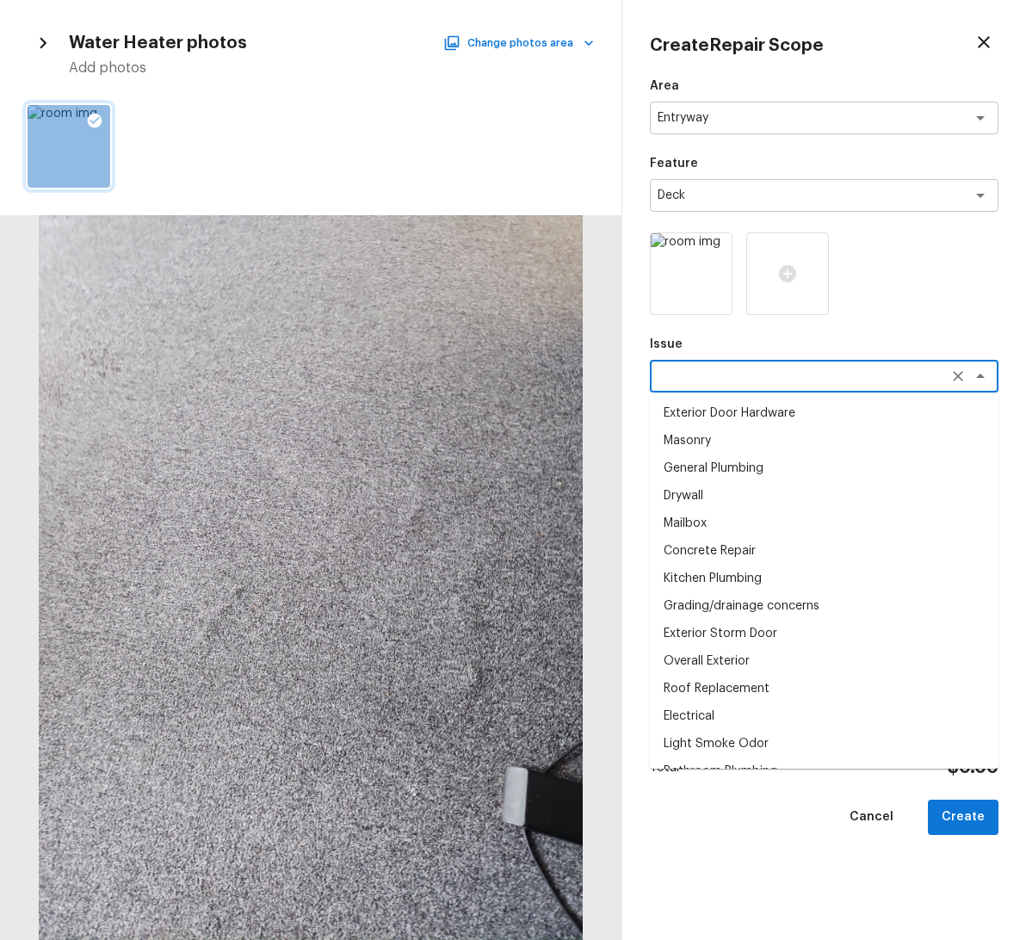
click at [752, 491] on li "Drywall" at bounding box center [824, 496] width 349 height 28
type textarea "Drywall"
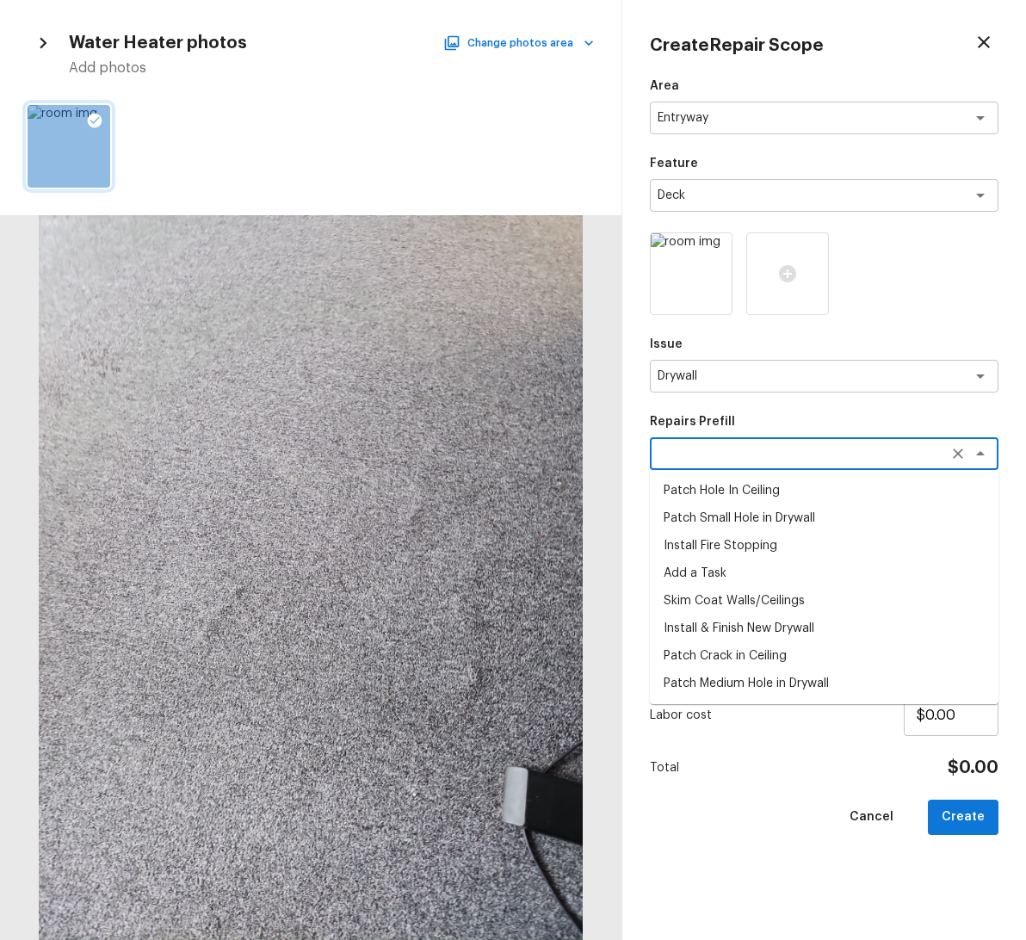
click at [725, 449] on textarea at bounding box center [800, 453] width 285 height 17
click at [740, 568] on li "Add a Task" at bounding box center [824, 574] width 349 height 28
type textarea "Add a Task"
type textarea "HPM to detail"
type input "$1.00"
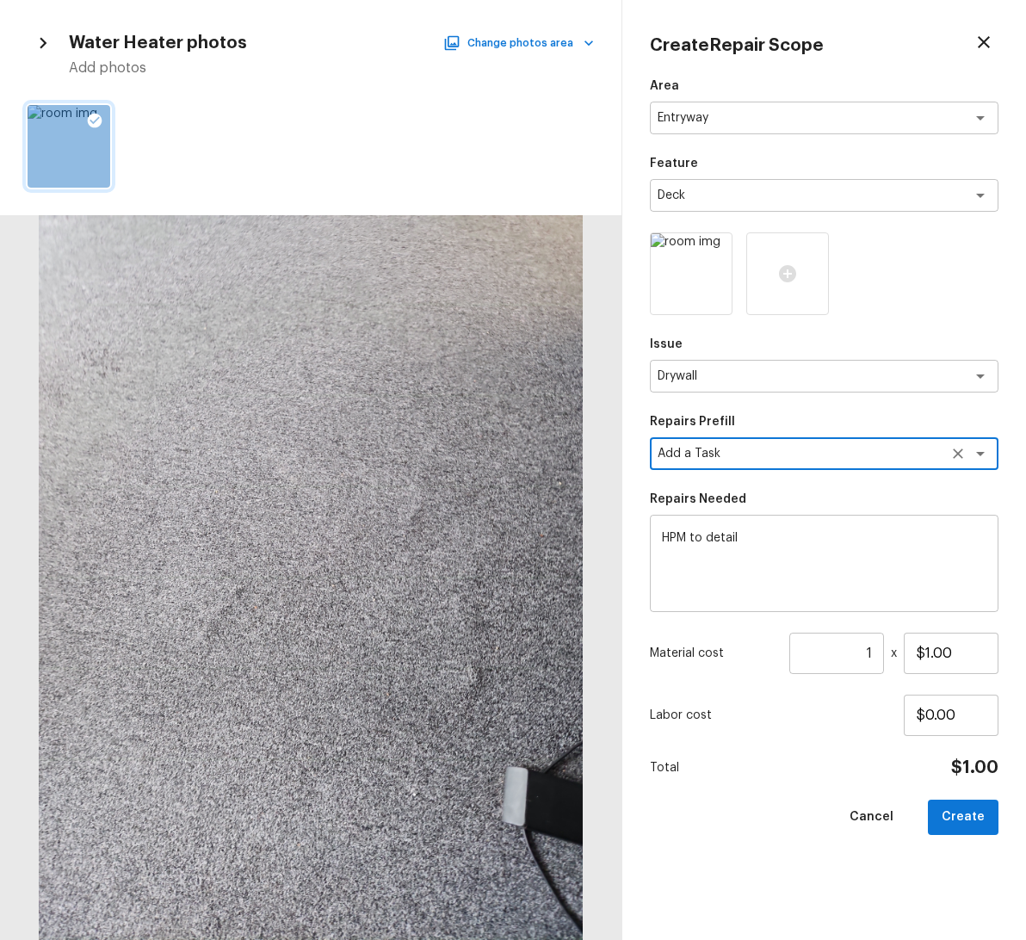
click at [745, 541] on textarea "HPM to detail" at bounding box center [824, 563] width 325 height 69
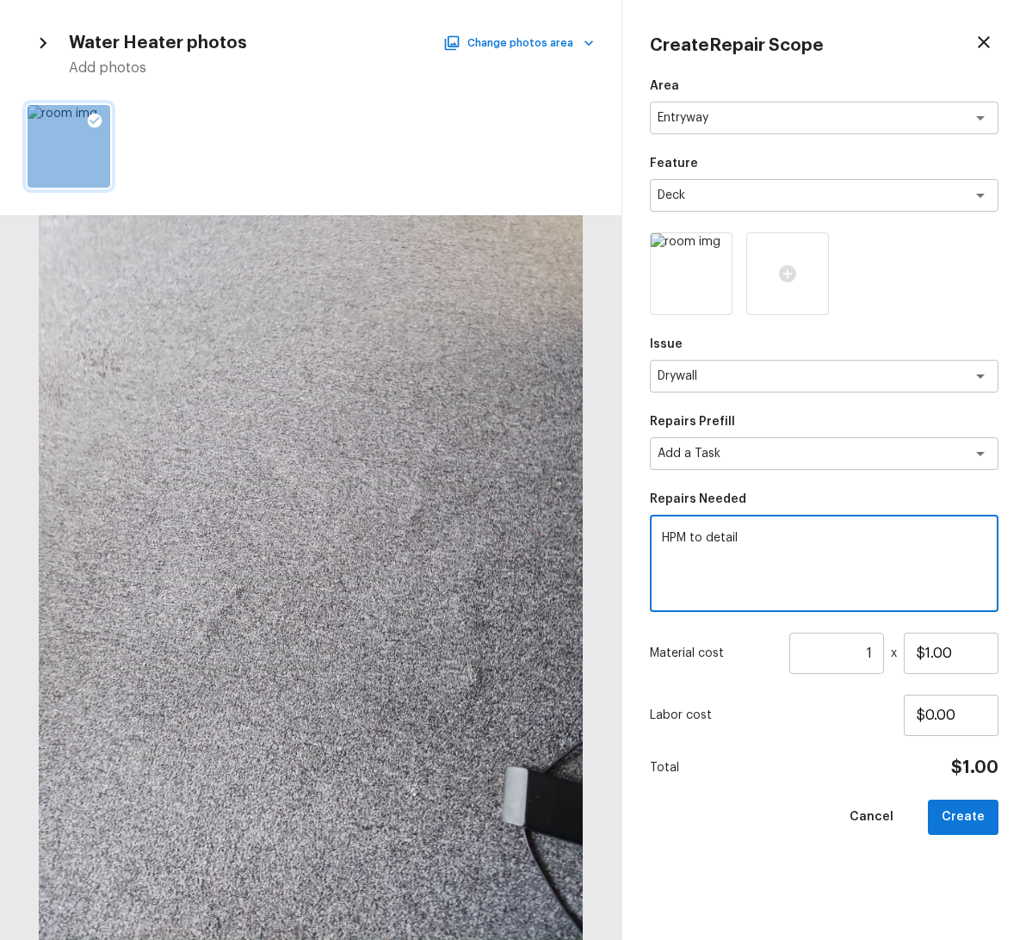
click at [861, 664] on input "1" at bounding box center [836, 653] width 95 height 41
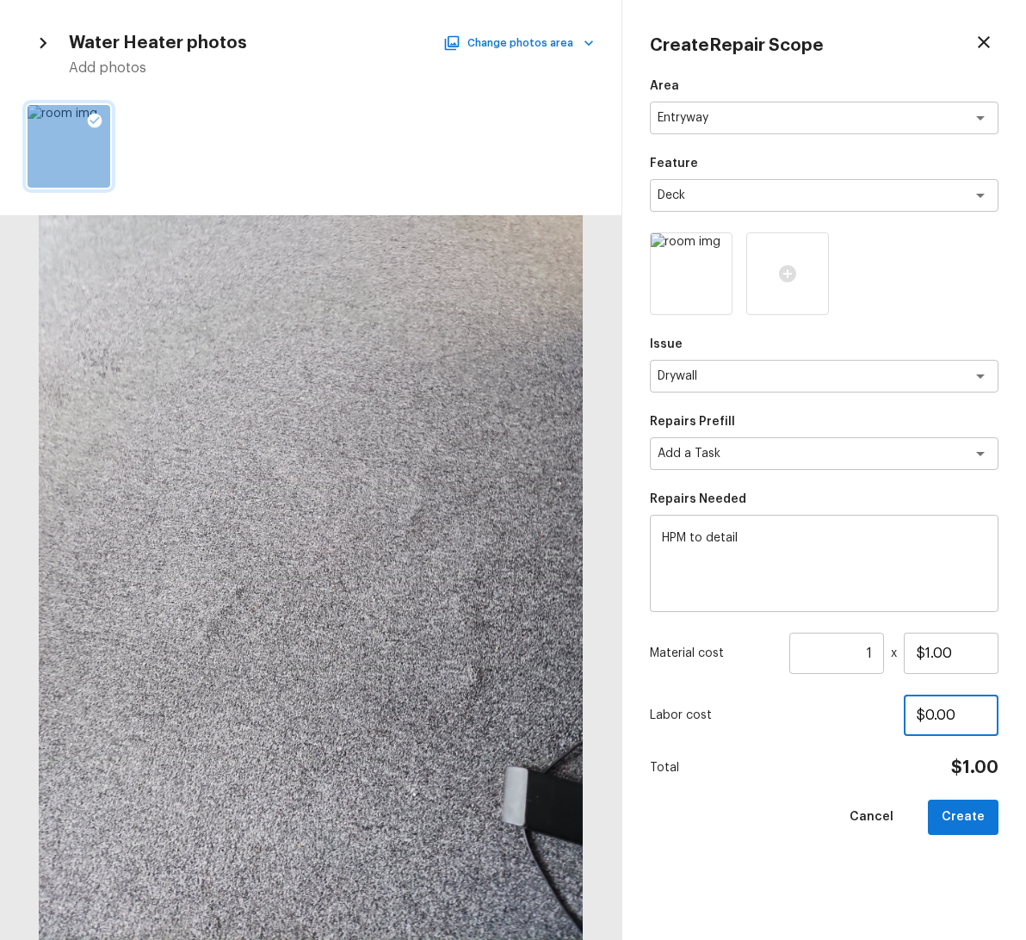
drag, startPoint x: 958, startPoint y: 722, endPoint x: 825, endPoint y: 715, distance: 133.7
click at [827, 715] on div "Labor cost $0.00" at bounding box center [824, 715] width 349 height 41
type input "$123.00"
click at [964, 815] on button "Create" at bounding box center [963, 817] width 71 height 35
type input "$0.00"
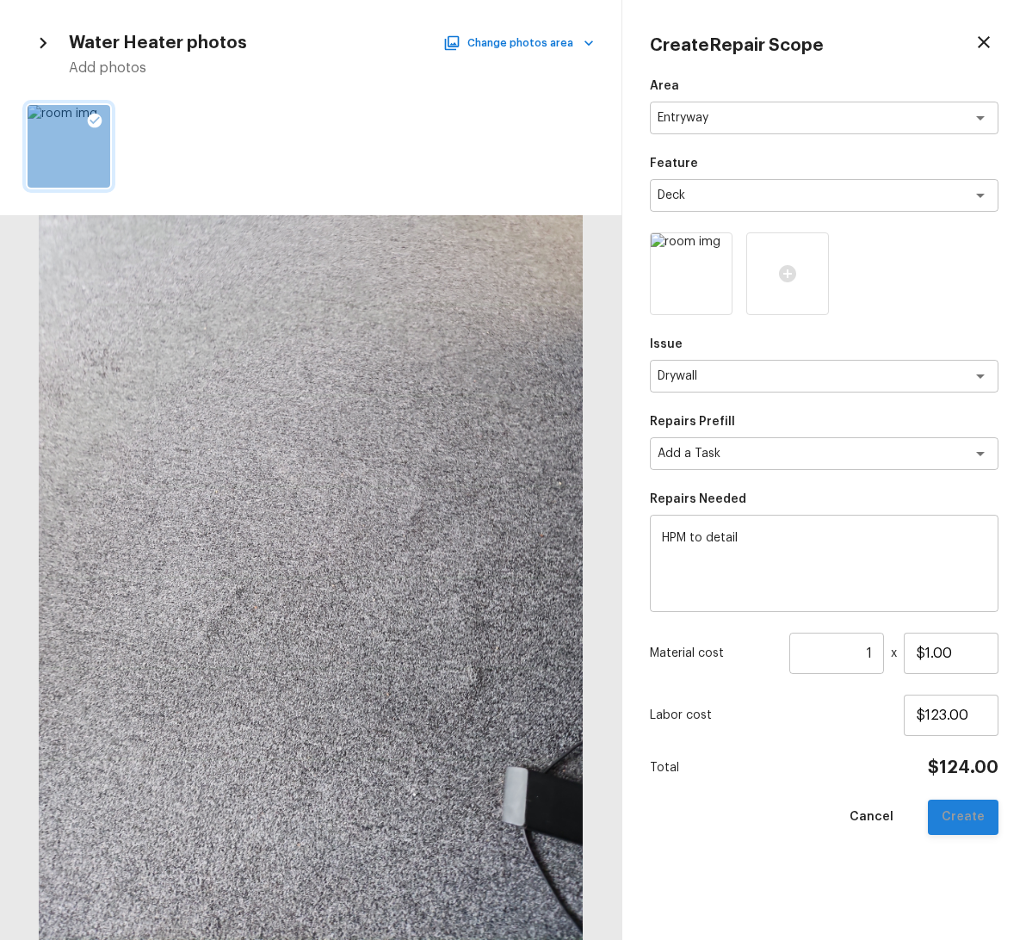
type input "$0.00"
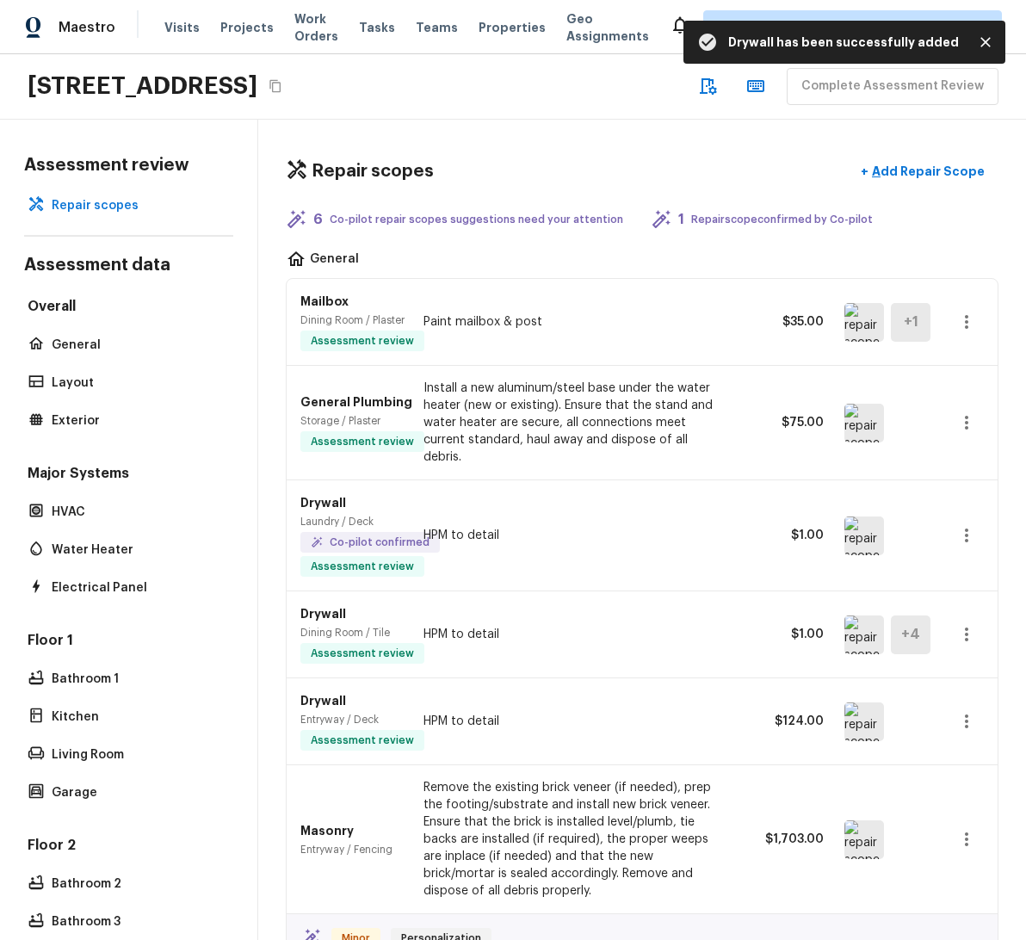
click at [985, 40] on icon "Close" at bounding box center [985, 42] width 17 height 17
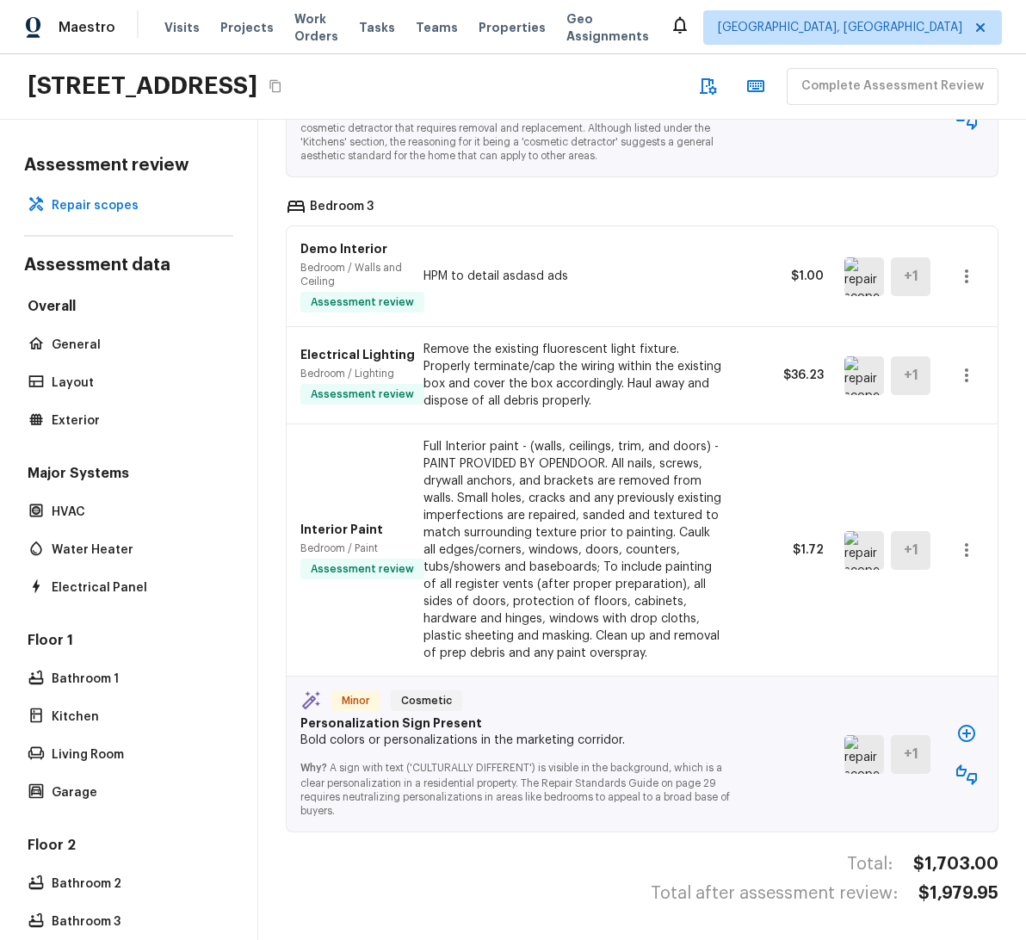
scroll to position [1918, 0]
click at [958, 725] on icon "button" at bounding box center [966, 733] width 17 height 17
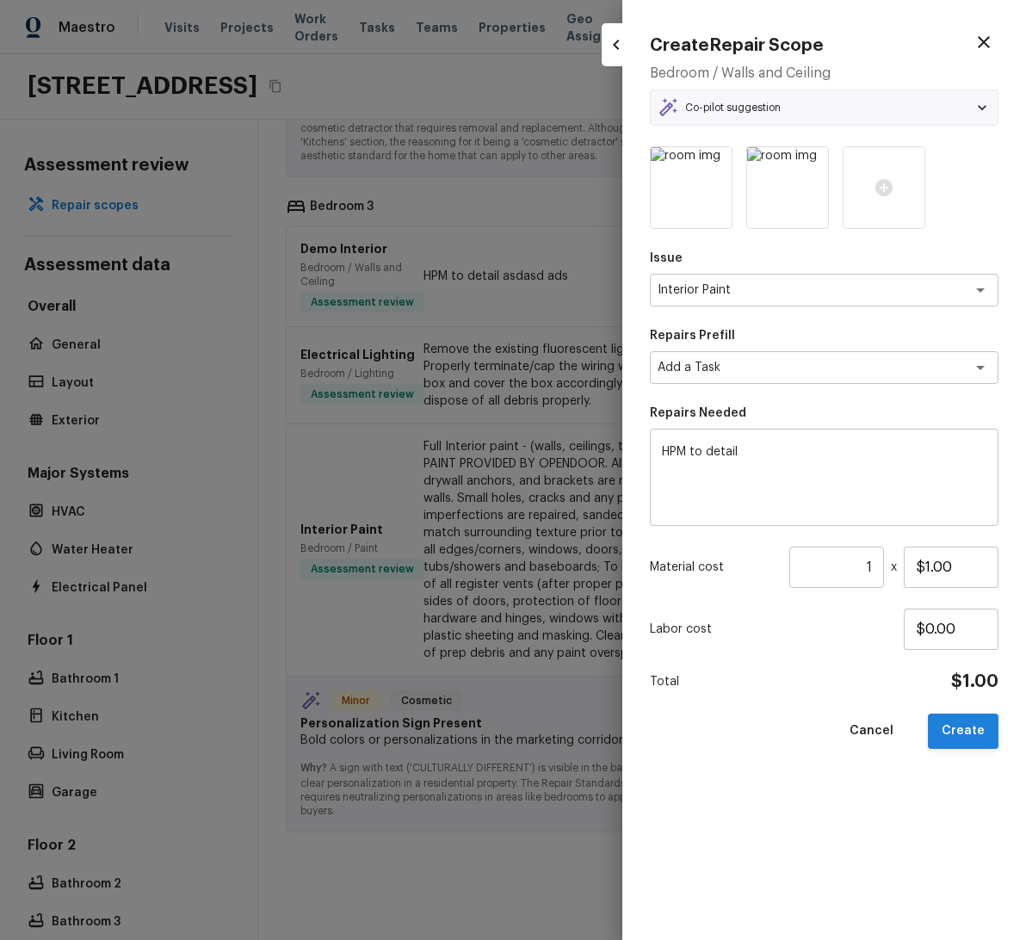
click at [963, 730] on button "Create" at bounding box center [963, 731] width 71 height 35
type input "$0.00"
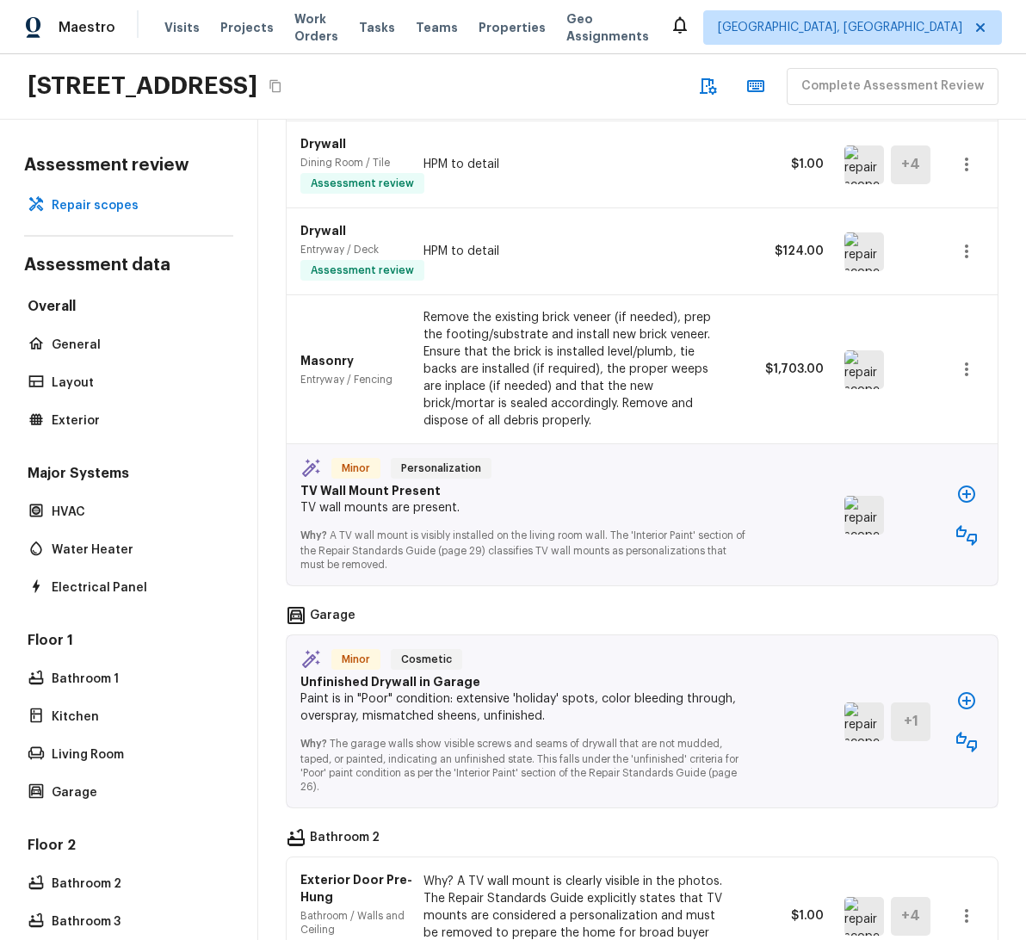
scroll to position [0, 0]
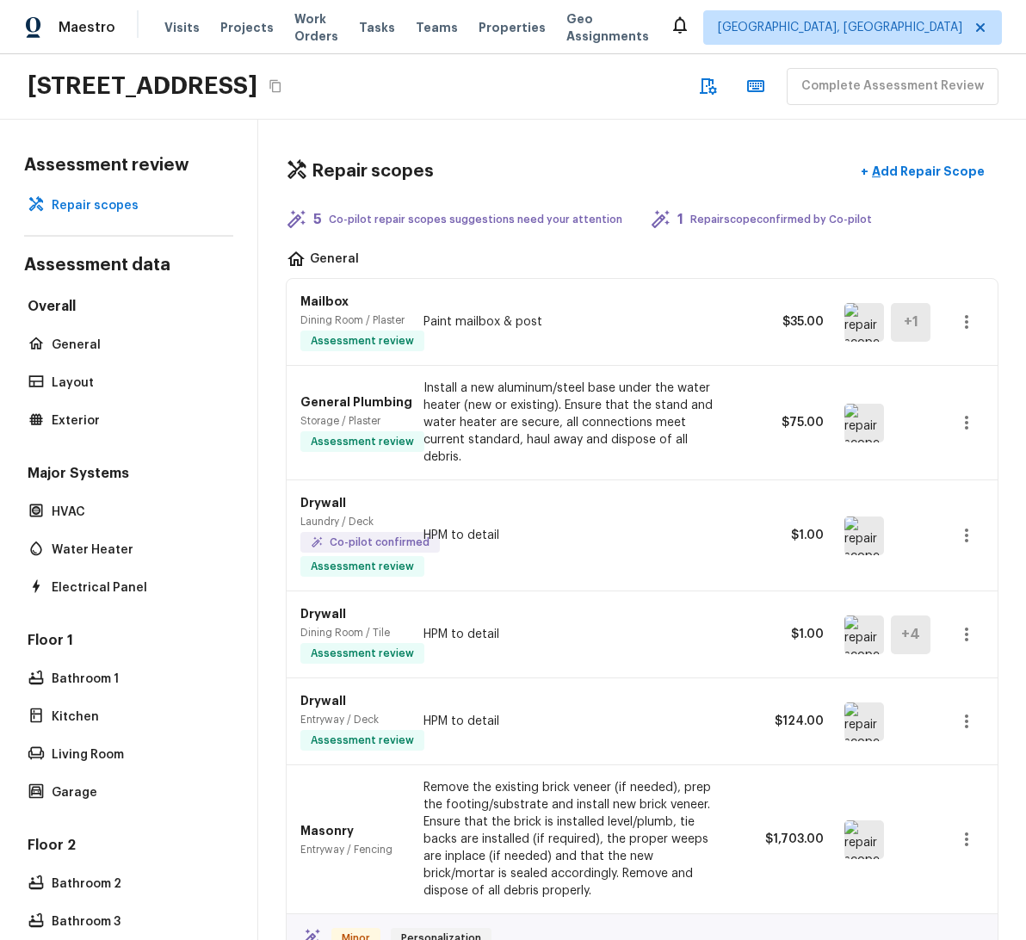
click at [921, 209] on div "5 Co-pilot repair scopes suggestions need your attention 1 Repair scope confirm…" at bounding box center [642, 219] width 713 height 21
click at [903, 163] on p "Add Repair Scope" at bounding box center [927, 171] width 116 height 17
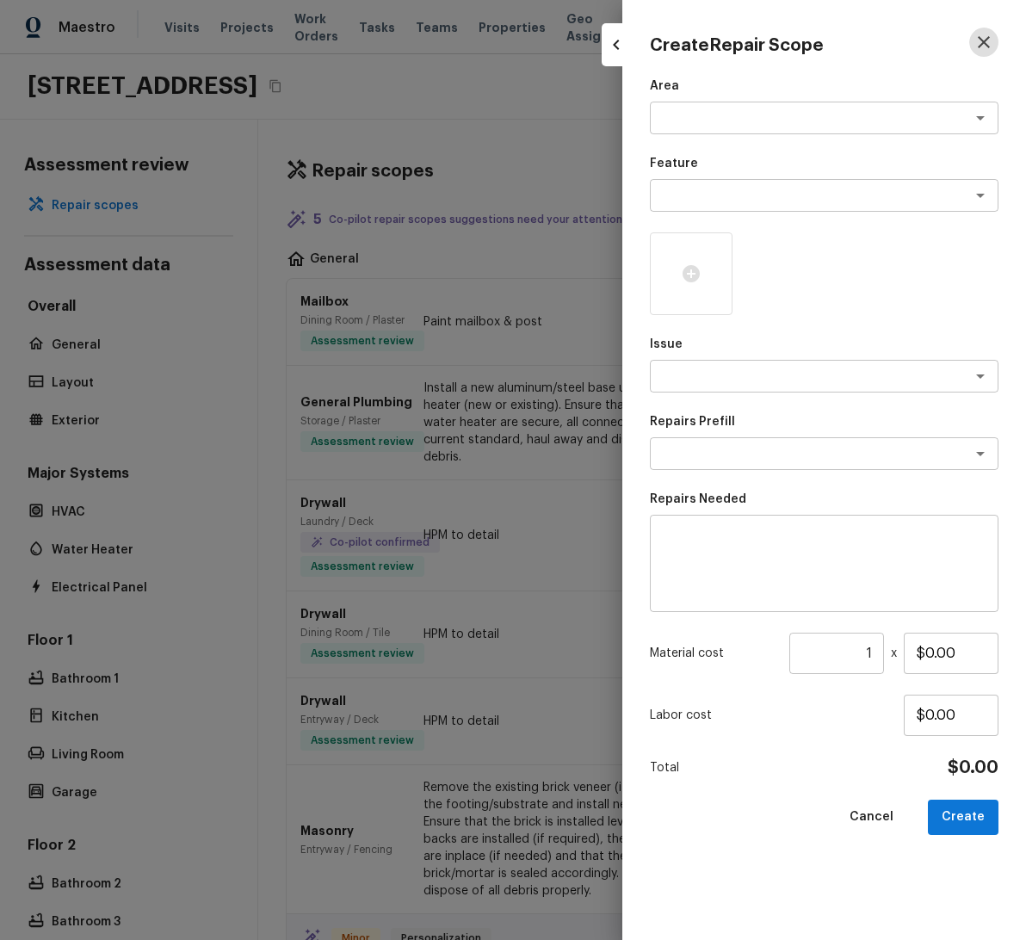
click at [979, 37] on icon "button" at bounding box center [984, 42] width 12 height 12
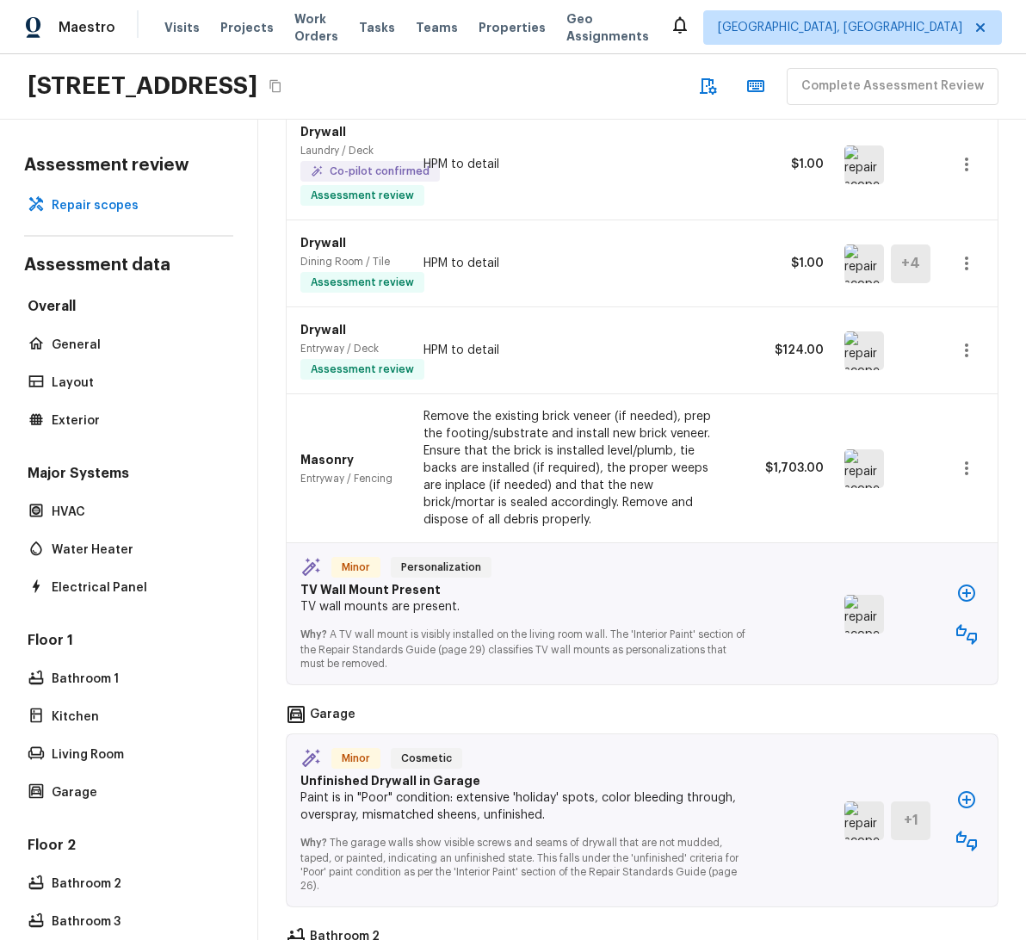
scroll to position [506, 0]
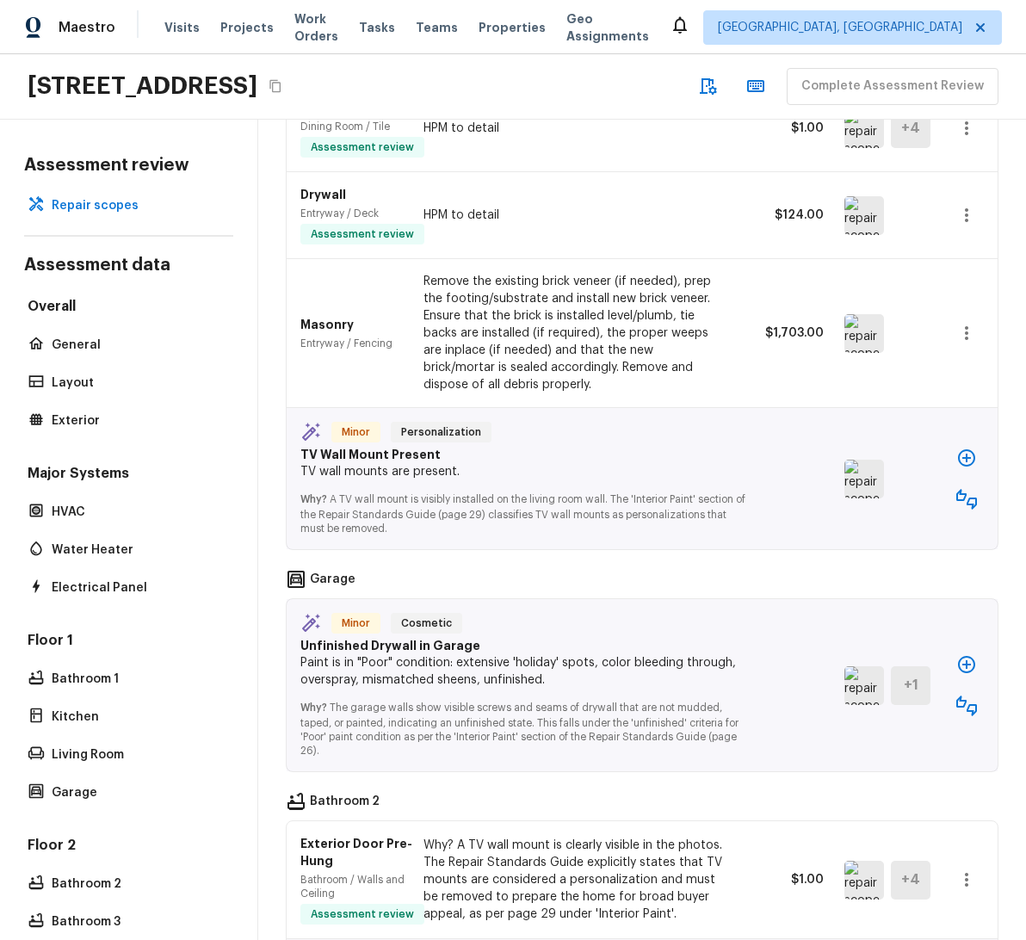
click at [956, 448] on icon "button" at bounding box center [966, 458] width 21 height 21
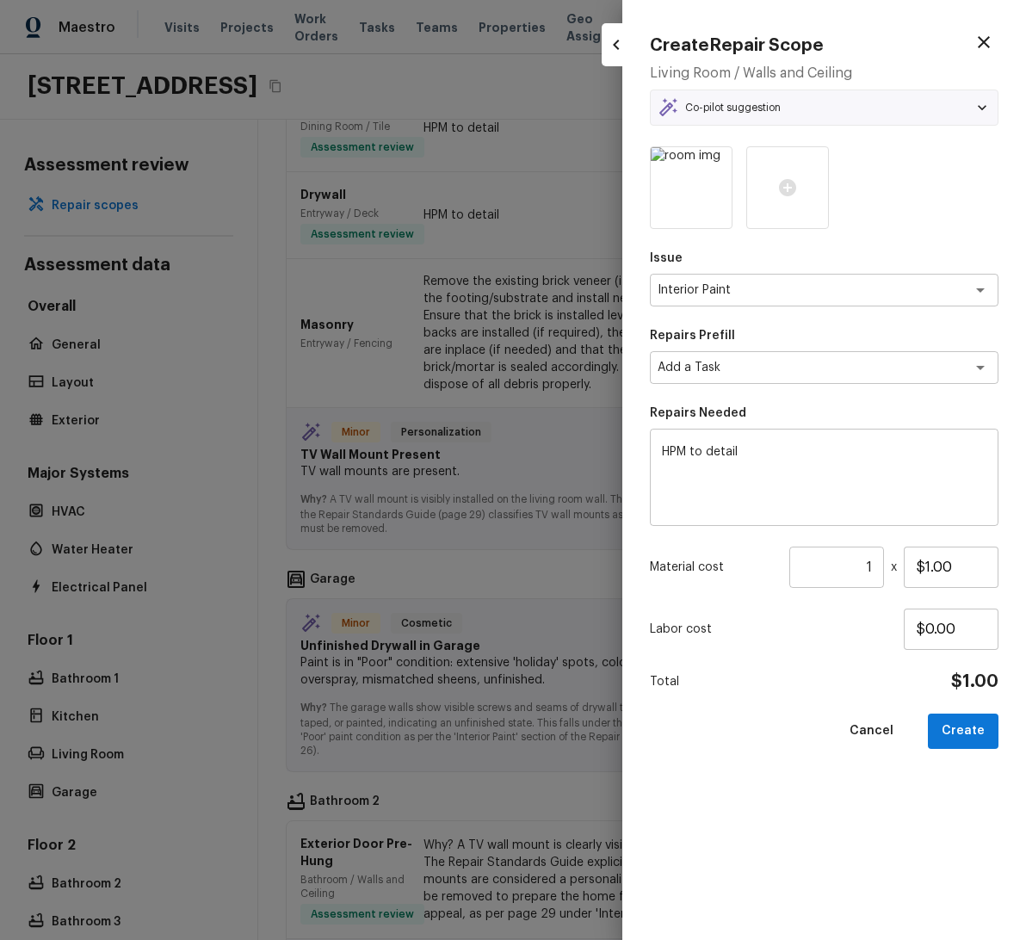
click at [826, 102] on div "Co-pilot suggestion" at bounding box center [824, 107] width 333 height 21
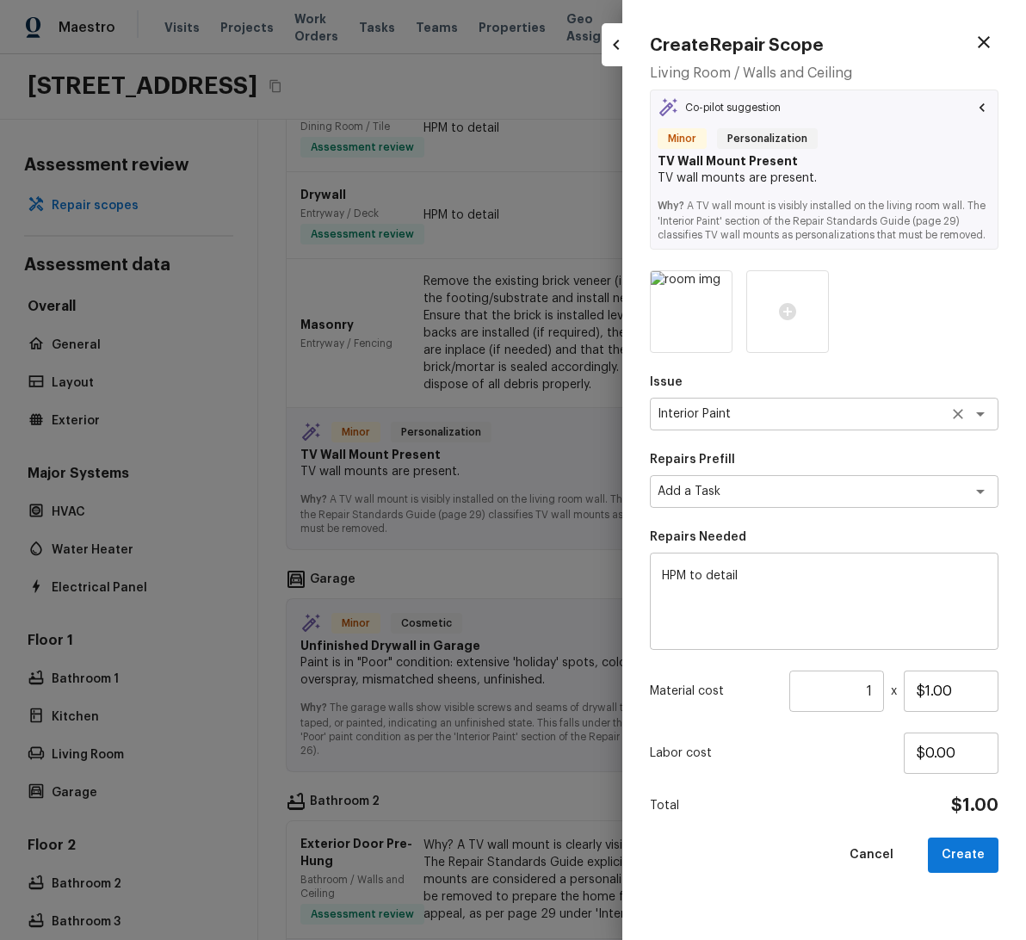
click at [845, 416] on textarea "Interior Paint" at bounding box center [800, 413] width 285 height 17
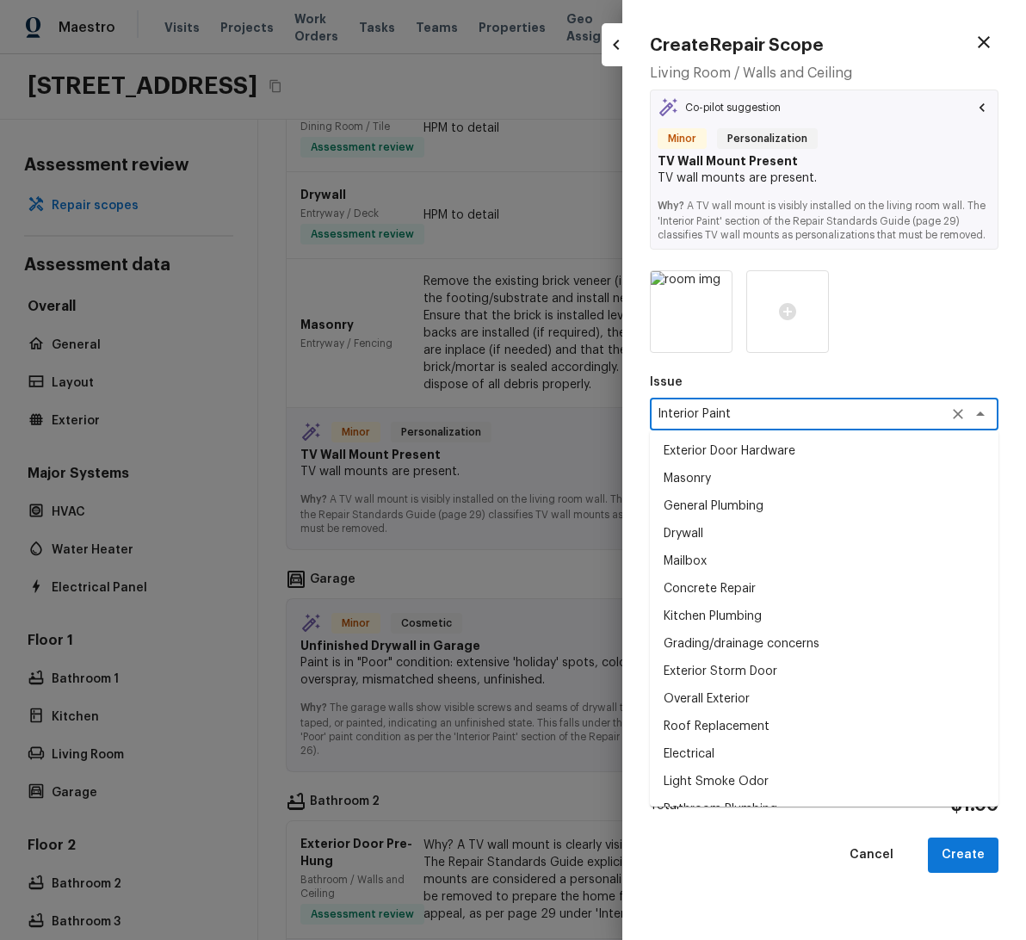
scroll to position [2138, 0]
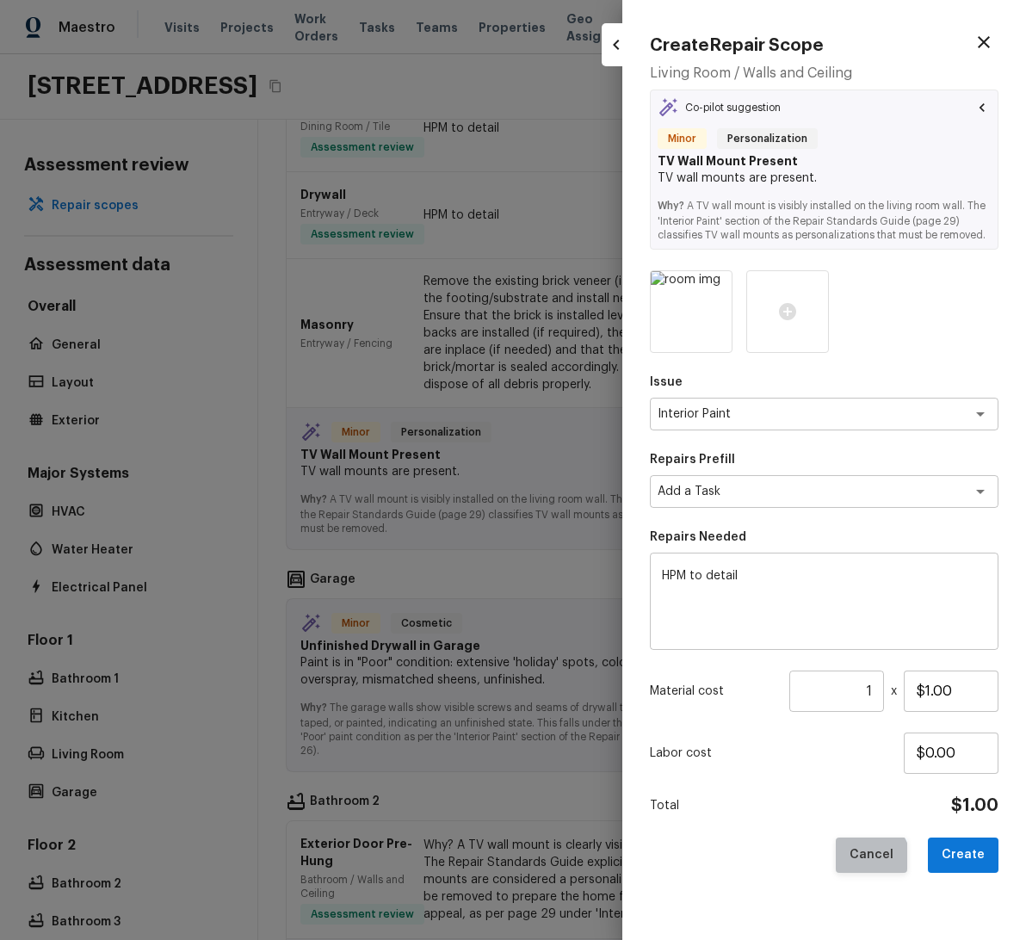
click at [870, 861] on button "Cancel" at bounding box center [871, 855] width 71 height 35
type input "$0.00"
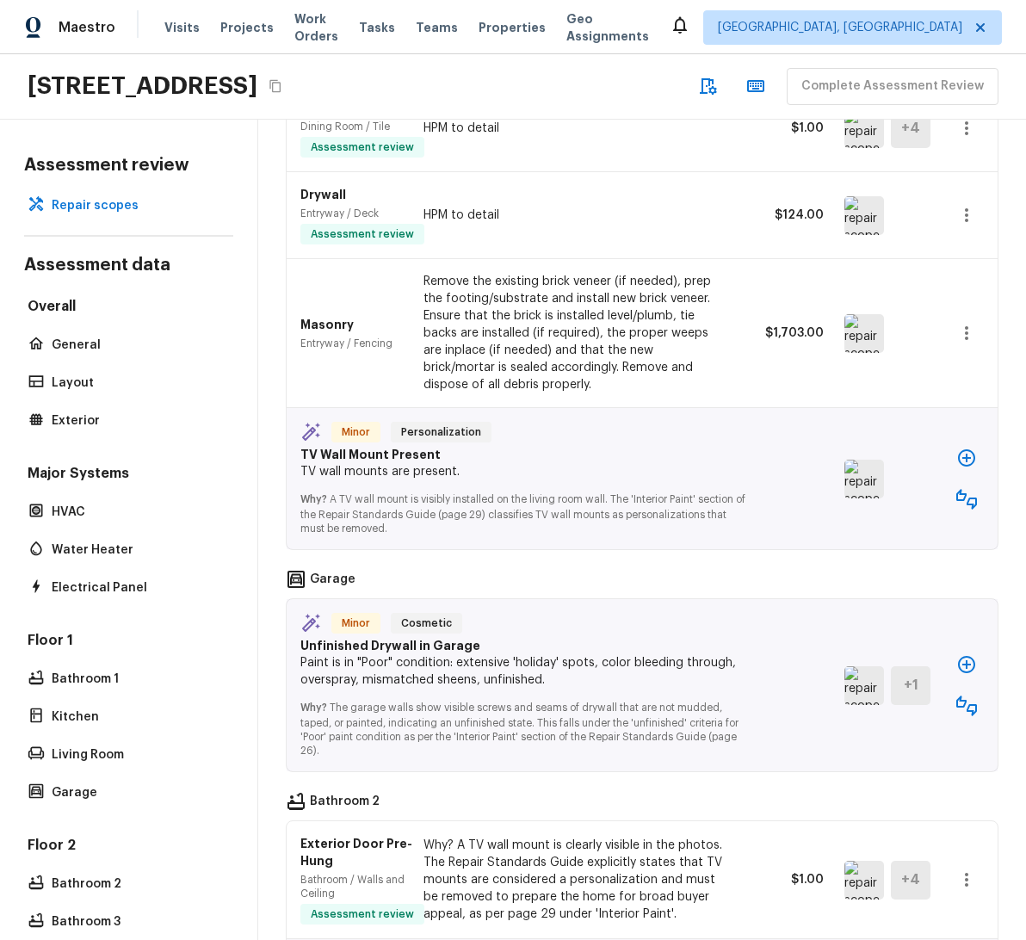
click at [956, 654] on icon "button" at bounding box center [966, 664] width 21 height 21
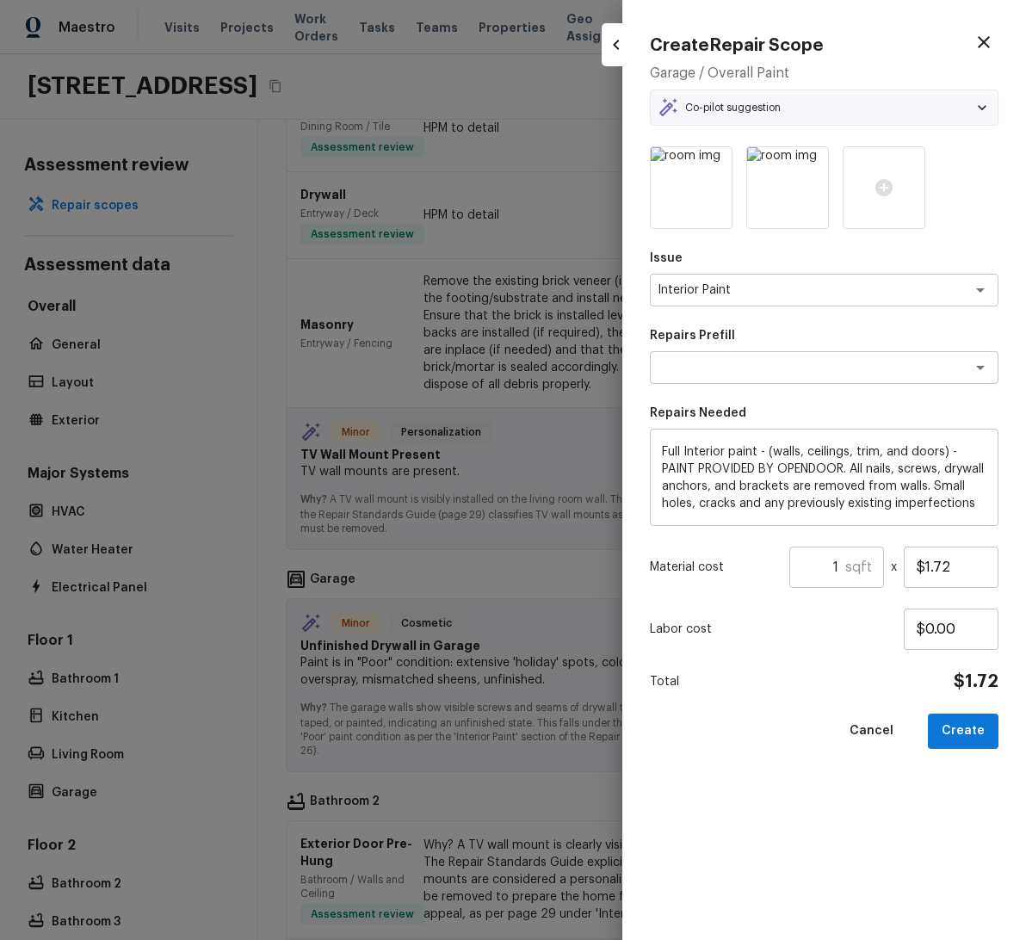
type textarea "Full Interior Paint LABOR ONLY"
click at [987, 42] on icon "button" at bounding box center [984, 42] width 21 height 21
type input "$0.00"
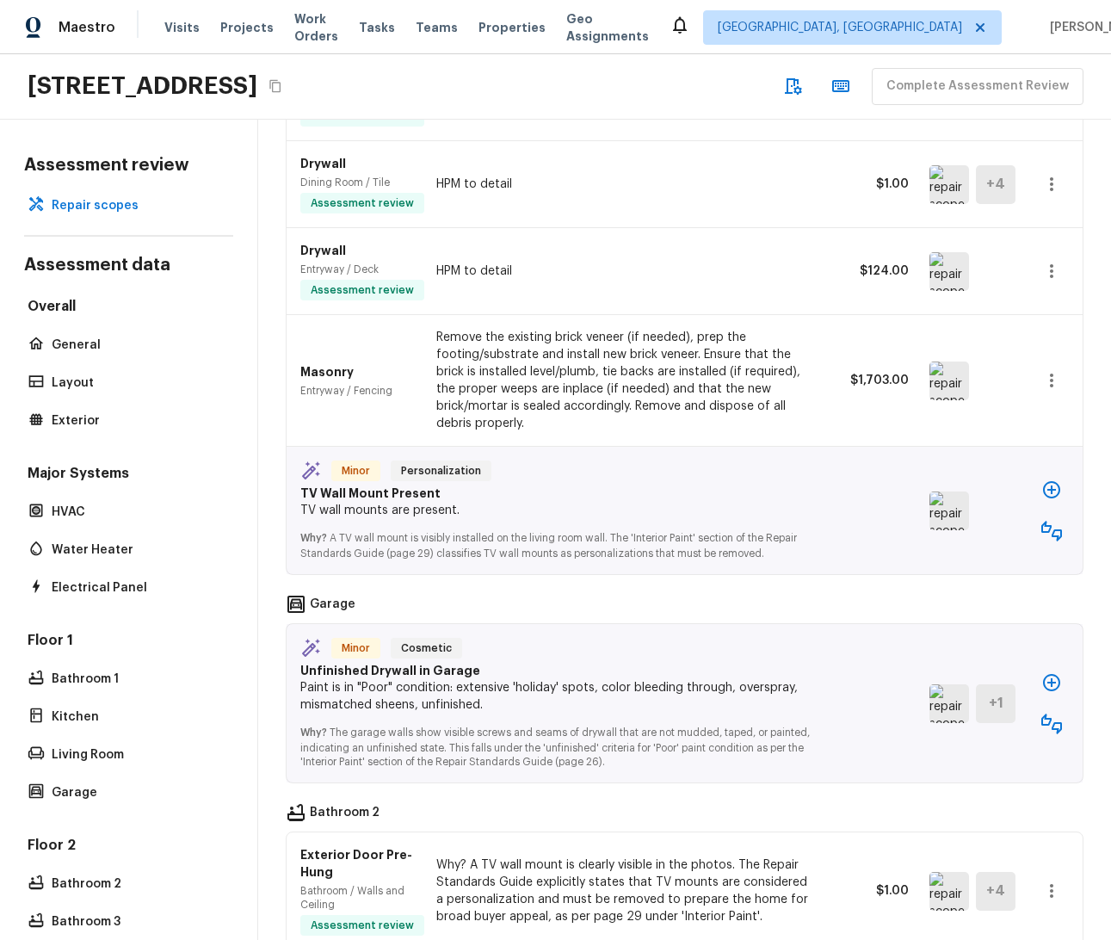
scroll to position [1527, 0]
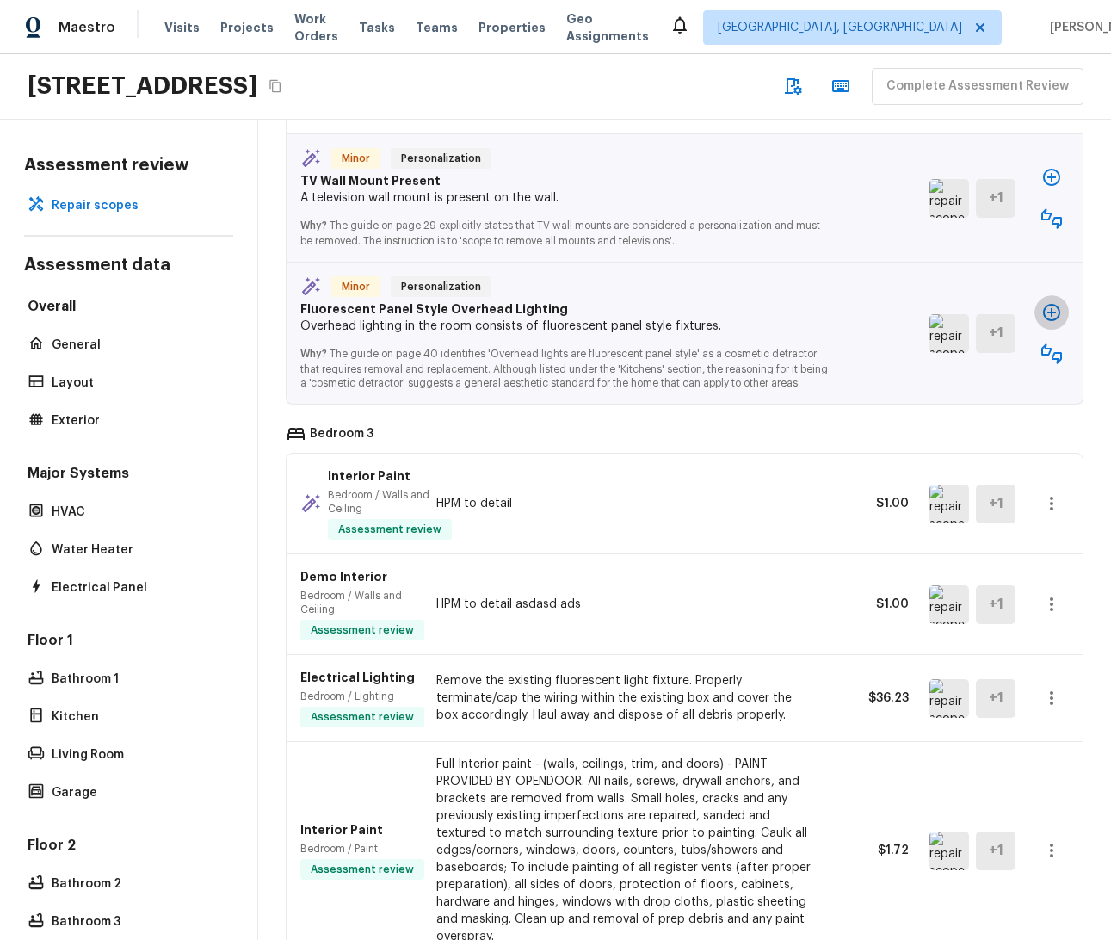
click at [1025, 319] on icon "button" at bounding box center [1051, 312] width 17 height 17
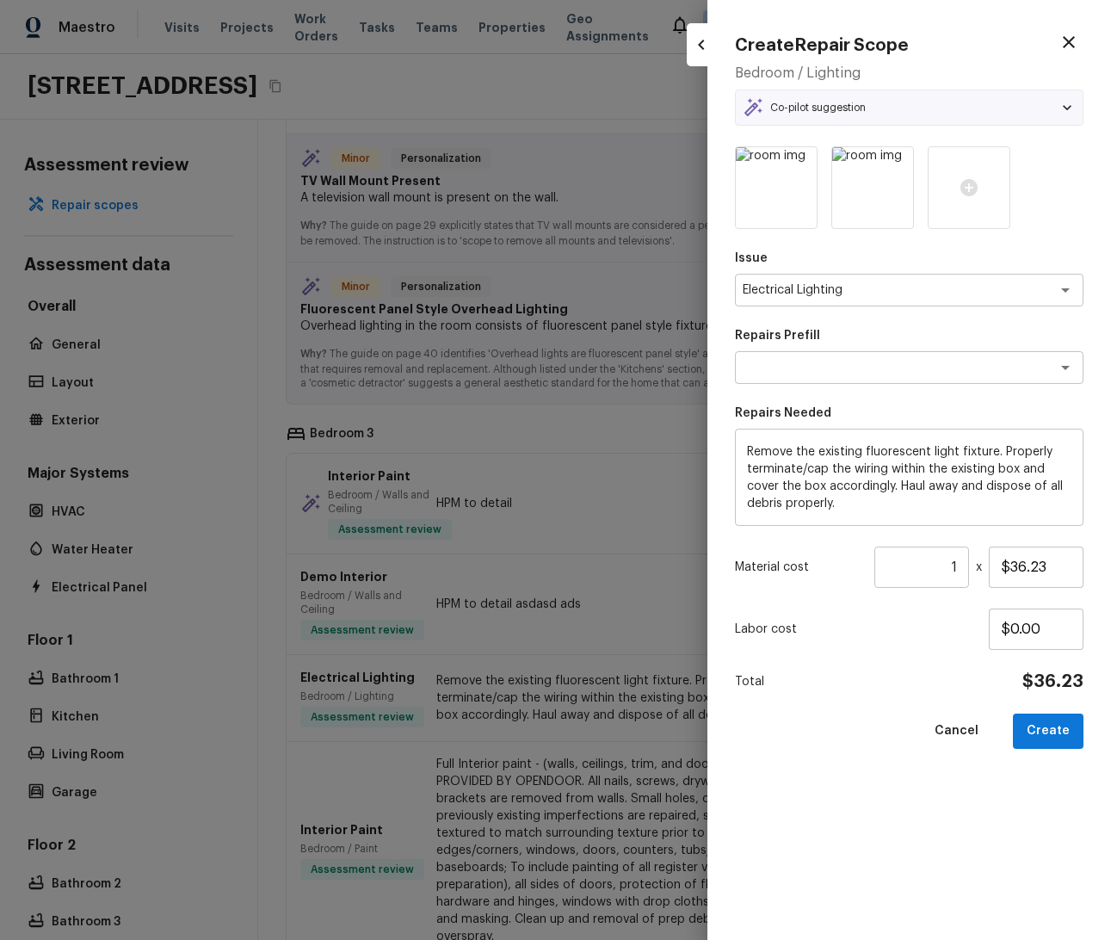
type textarea "Remove Fluorescent Light Fixture"
click at [1025, 722] on button "Create" at bounding box center [1048, 731] width 71 height 35
type input "$0.00"
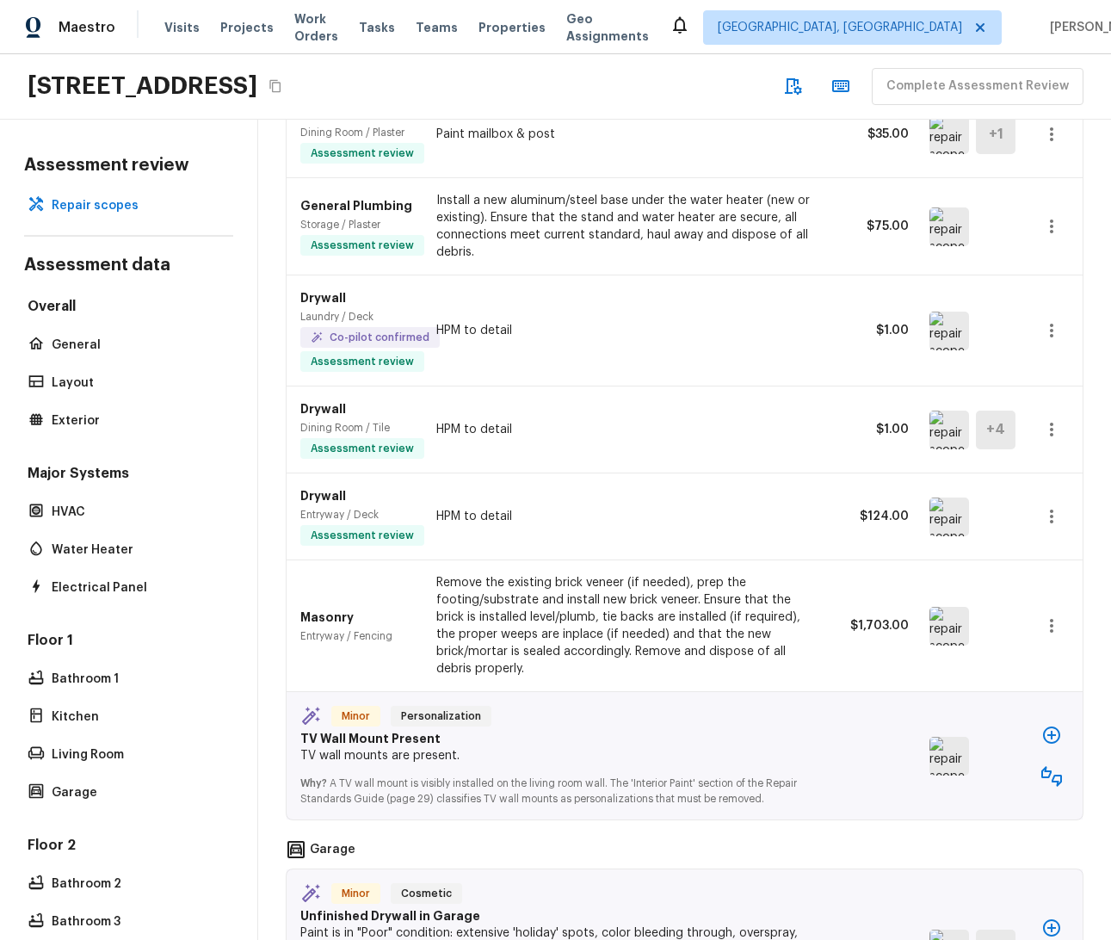
scroll to position [0, 0]
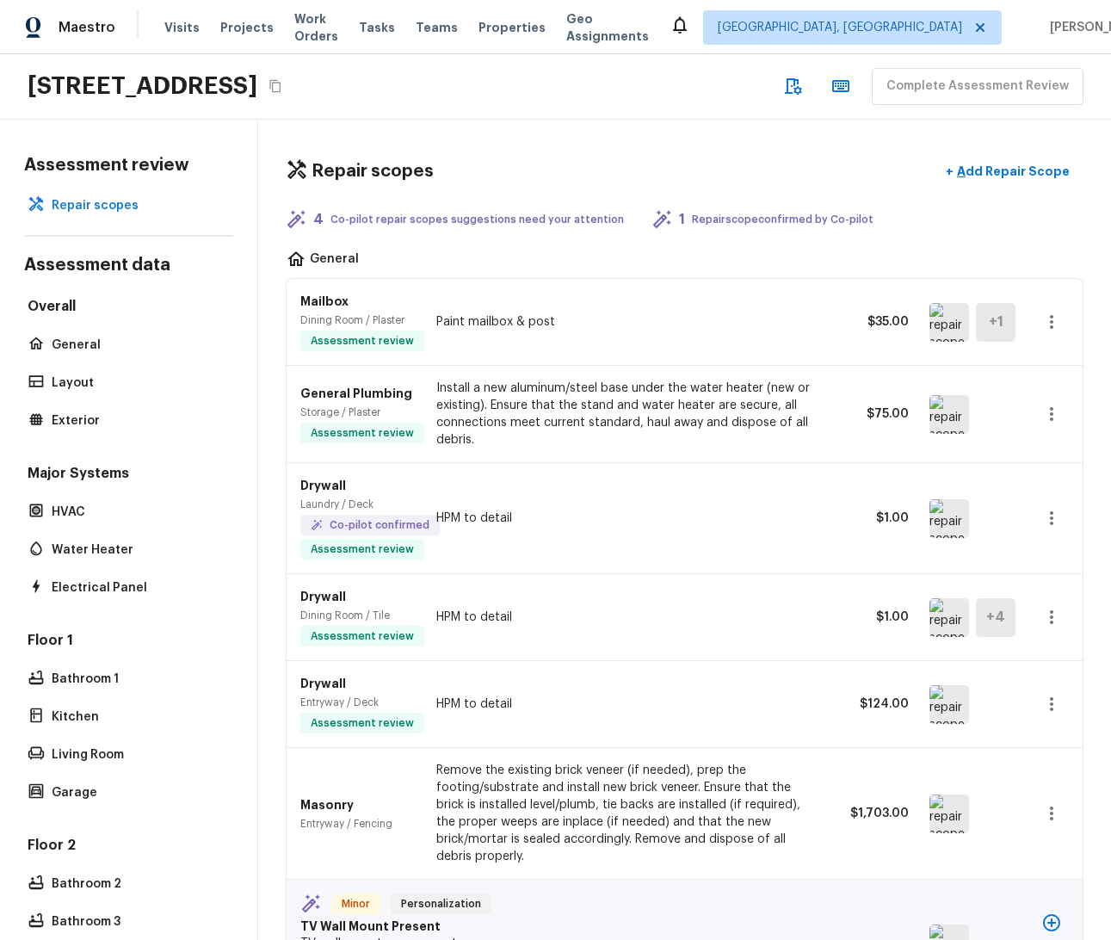
click at [731, 213] on p "Repair scope confirmed by Co-pilot" at bounding box center [783, 220] width 182 height 14
click at [702, 213] on p "Repair scope confirmed by Co-pilot" at bounding box center [783, 220] width 182 height 14
click at [652, 209] on icon at bounding box center [662, 219] width 21 height 21
click at [913, 139] on div "Repair scopes + Add Repair Scope 4 Co-pilot repair scopes suggestions need your…" at bounding box center [684, 530] width 853 height 820
click at [987, 175] on p "Add Repair Scope" at bounding box center [1012, 171] width 116 height 17
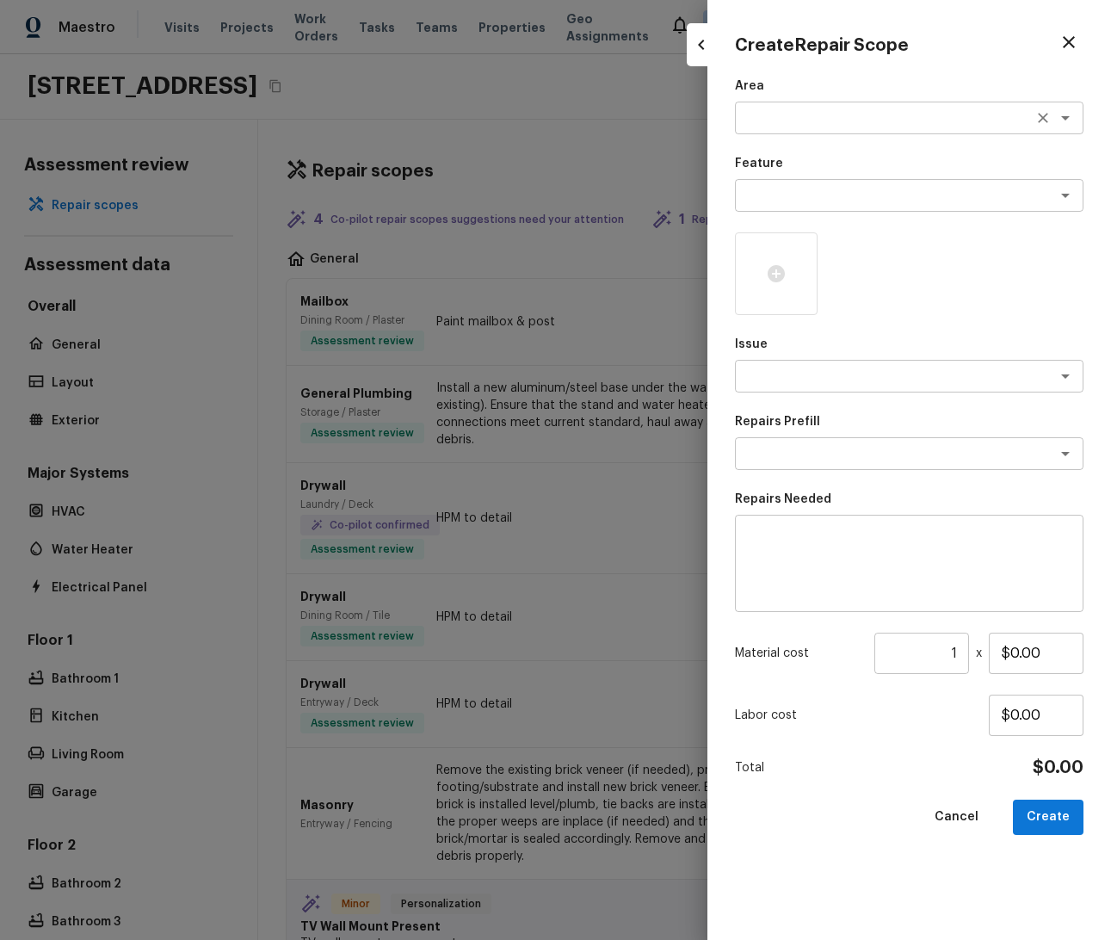
click at [898, 121] on textarea at bounding box center [885, 117] width 285 height 17
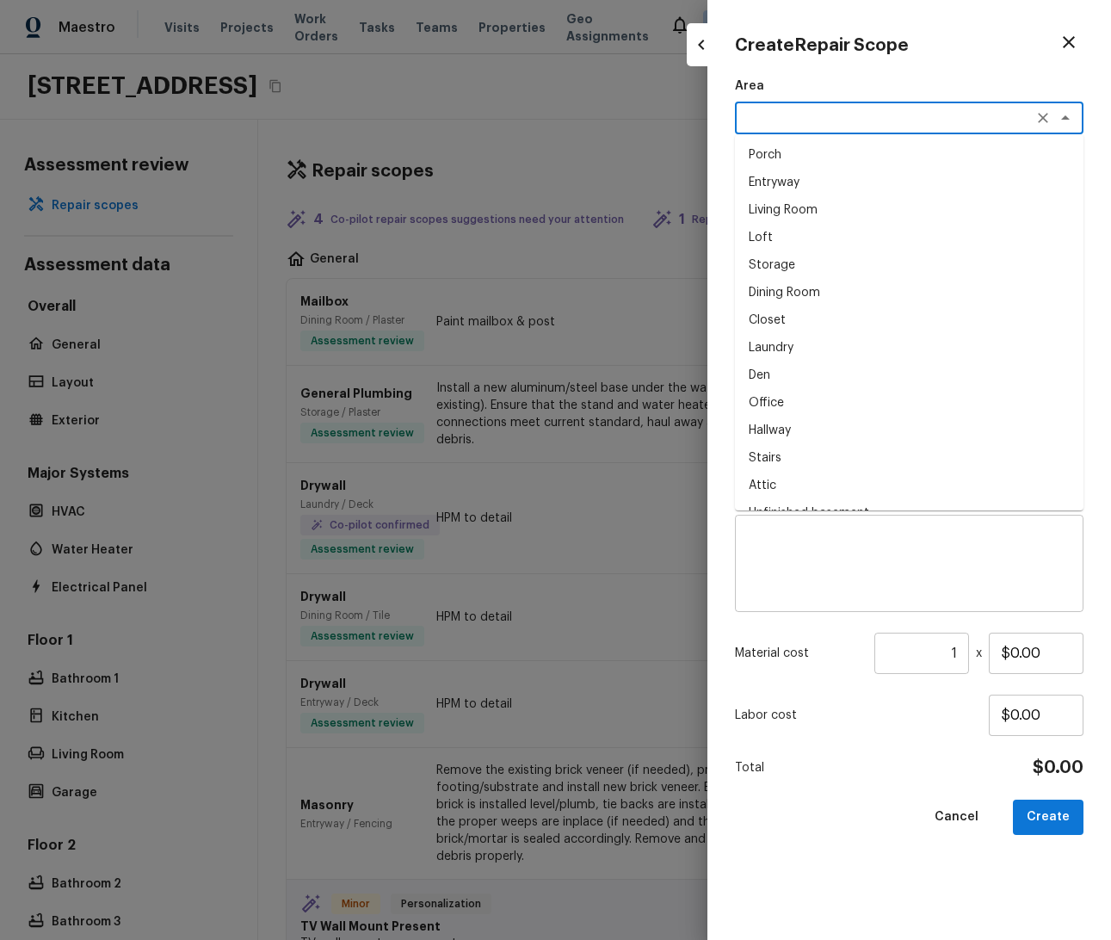
click at [839, 211] on li "Living Room" at bounding box center [909, 210] width 349 height 28
type textarea "Living Room"
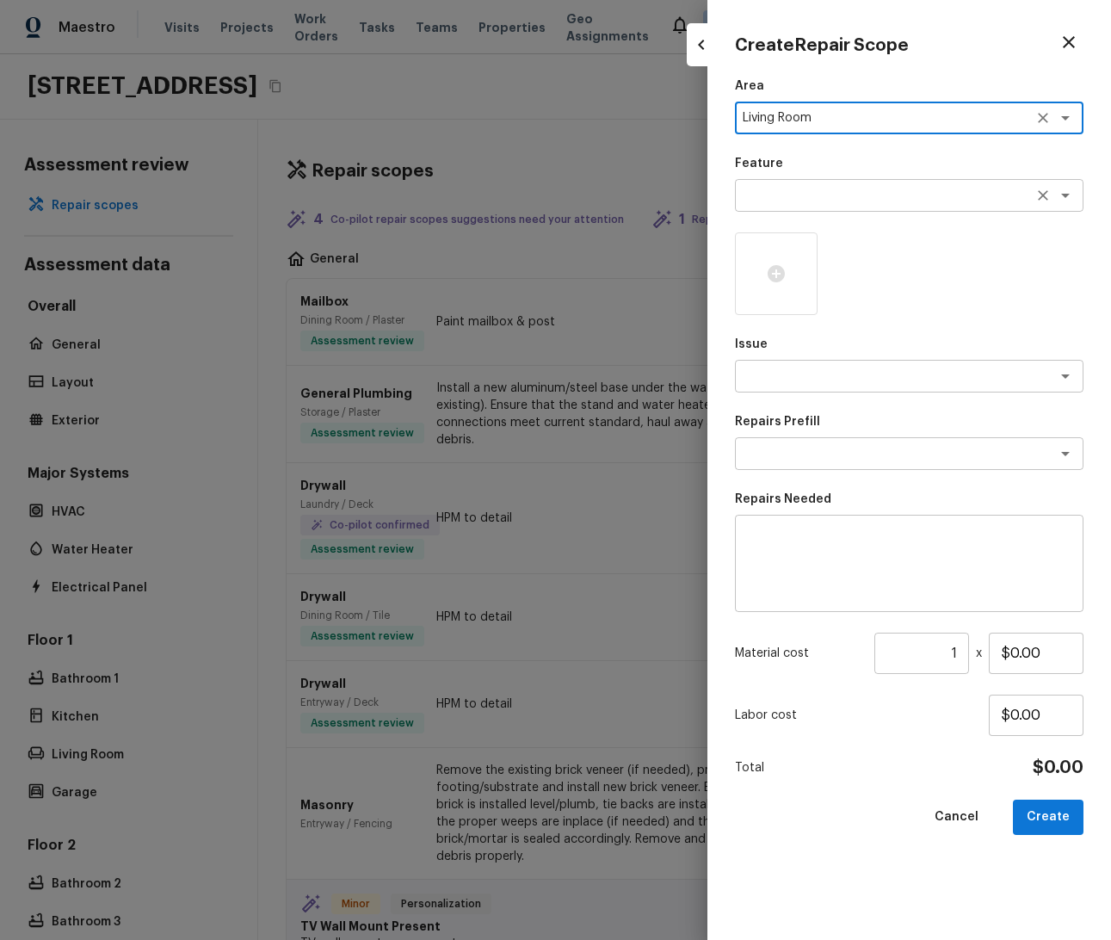
click at [837, 194] on textarea at bounding box center [885, 195] width 285 height 17
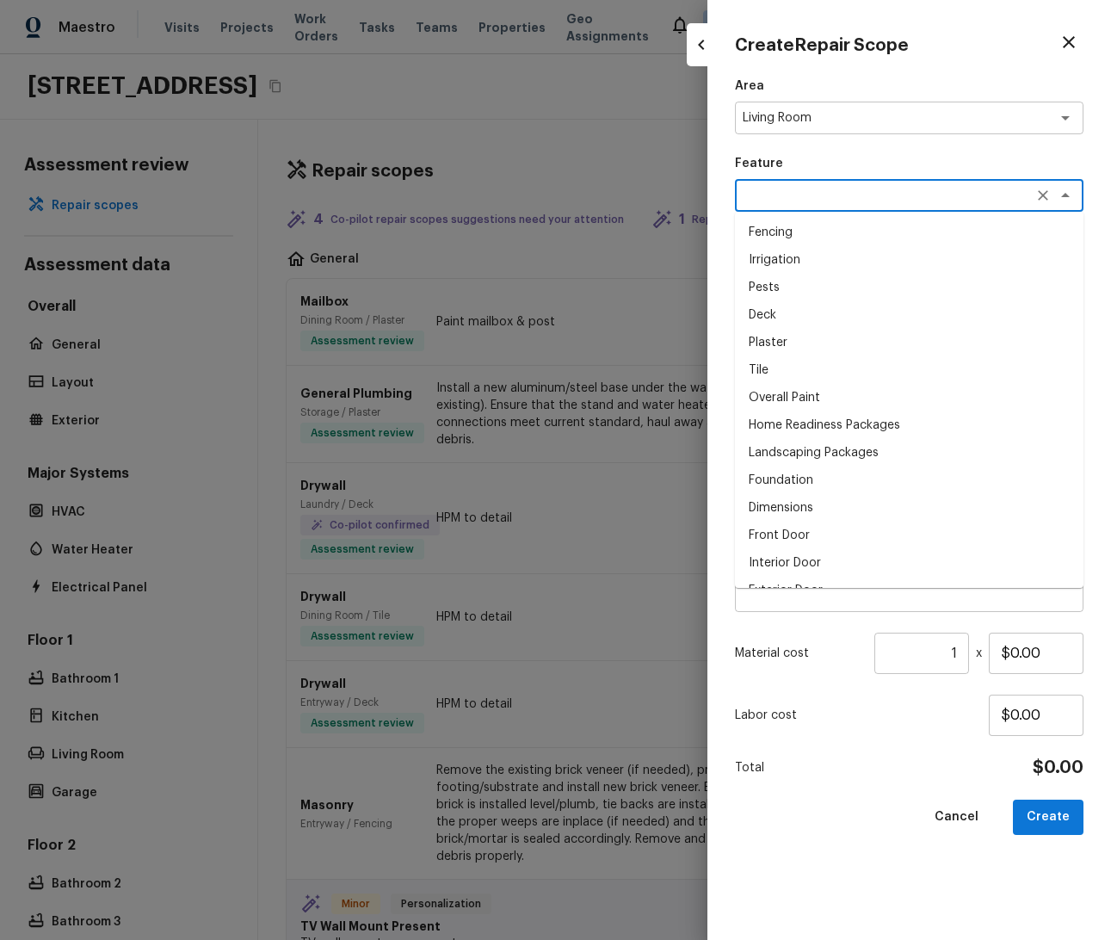
click at [834, 318] on li "Deck" at bounding box center [909, 315] width 349 height 28
type textarea "Deck"
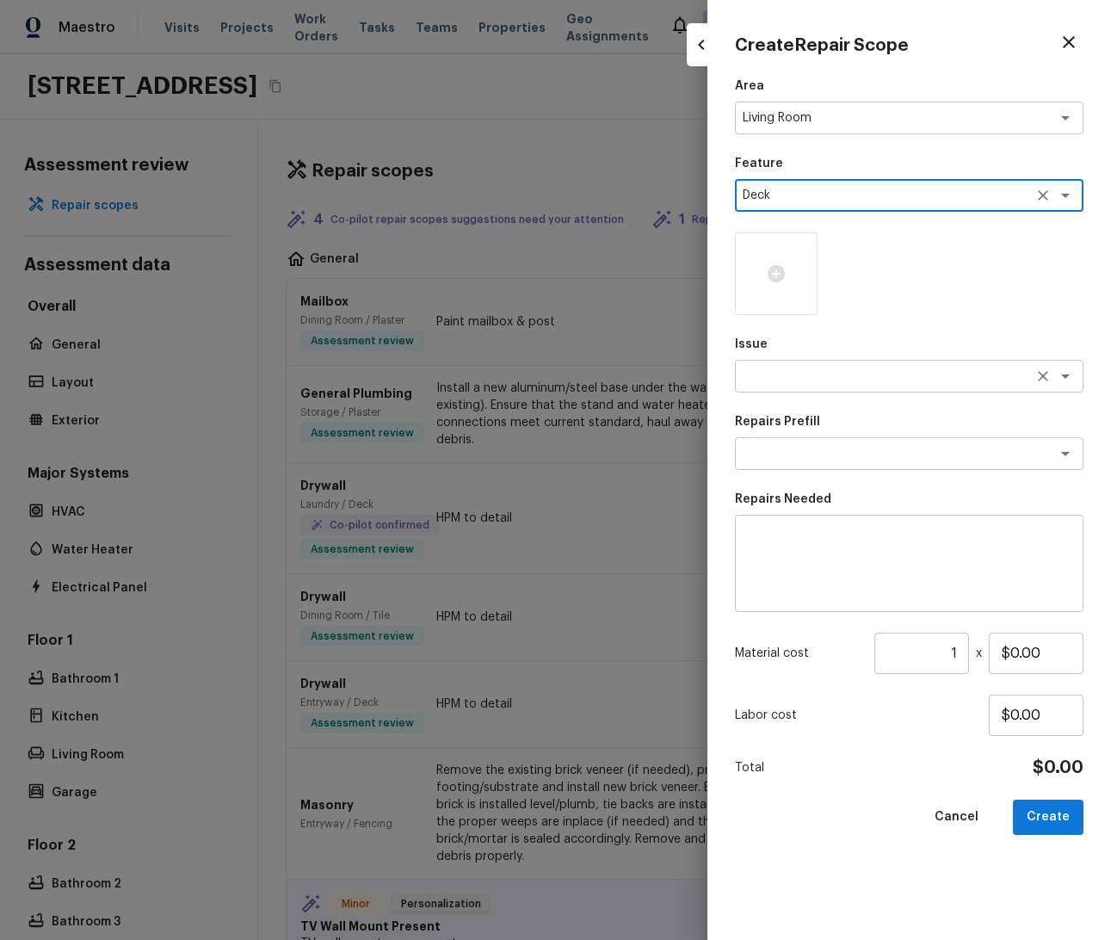
click at [823, 373] on textarea at bounding box center [885, 376] width 285 height 17
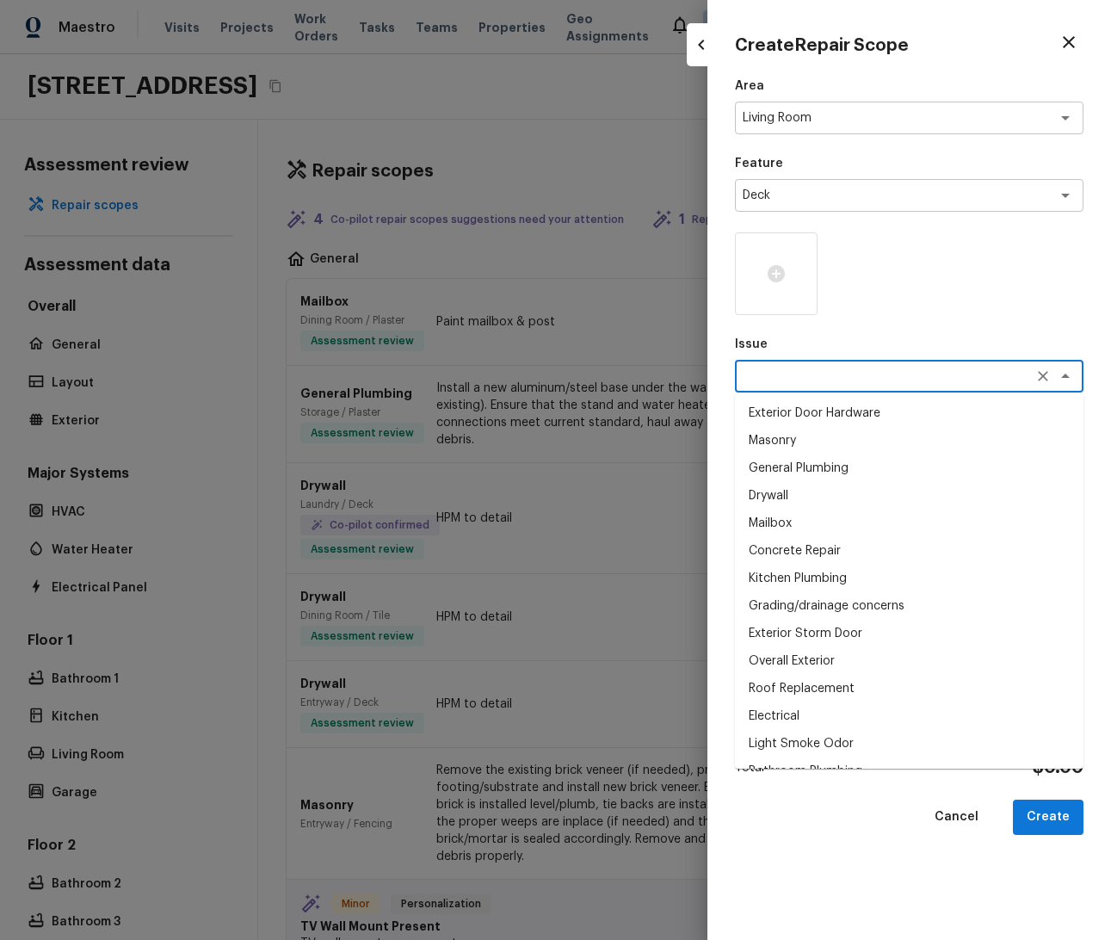
click at [820, 492] on li "Drywall" at bounding box center [909, 496] width 349 height 28
type textarea "Drywall"
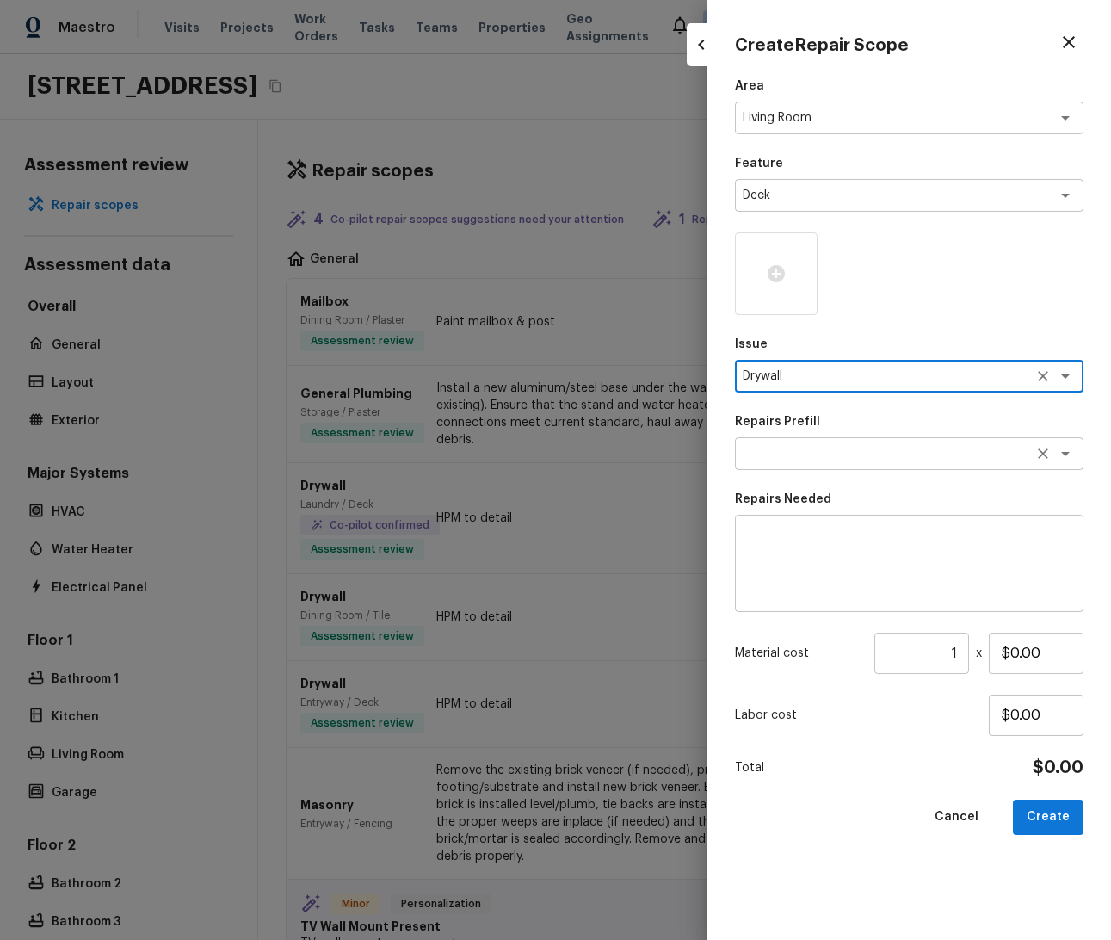
click at [836, 454] on textarea at bounding box center [885, 453] width 285 height 17
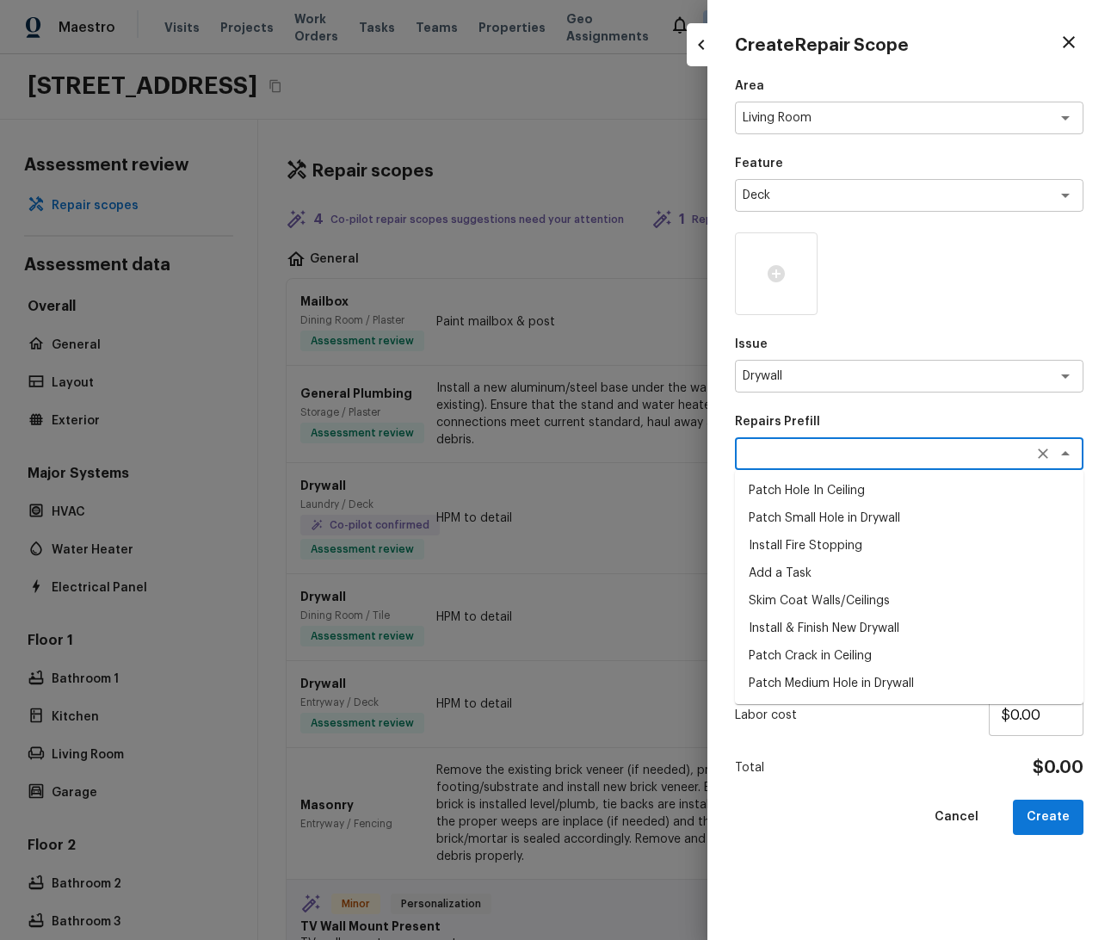
click at [836, 612] on li "Skim Coat Walls/Ceilings" at bounding box center [909, 601] width 349 height 28
type textarea "Skim Coat Walls/Ceilings"
type textarea "Prep/scrape all loose material from the damaged area; prime if needed. Skim coa…"
type input "$1.00"
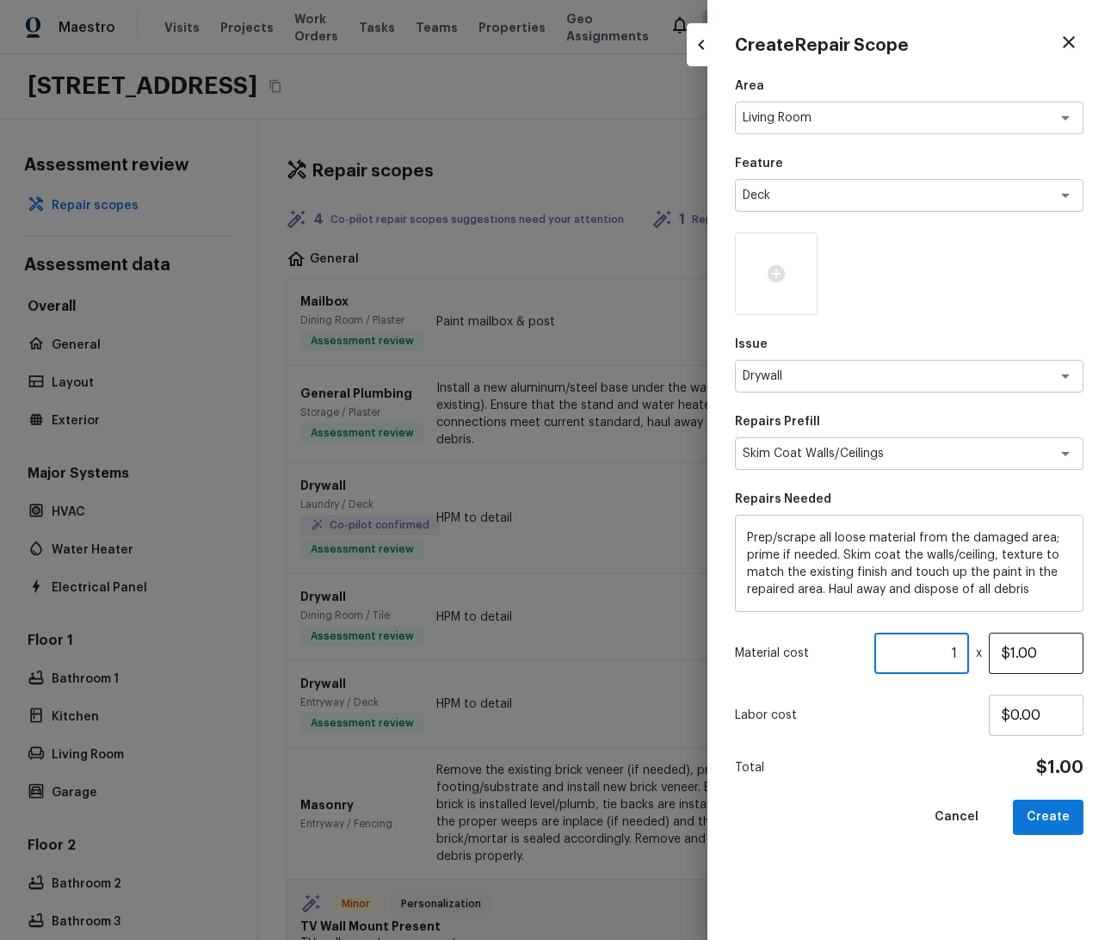
drag, startPoint x: 927, startPoint y: 651, endPoint x: 1034, endPoint y: 662, distance: 107.3
click at [1027, 644] on div "Material cost 1 ​ x $1.00" at bounding box center [909, 653] width 349 height 41
type input "1231"
drag, startPoint x: 1057, startPoint y: 726, endPoint x: 940, endPoint y: 709, distance: 118.2
click at [941, 709] on div "Labor cost $0.00" at bounding box center [909, 715] width 349 height 41
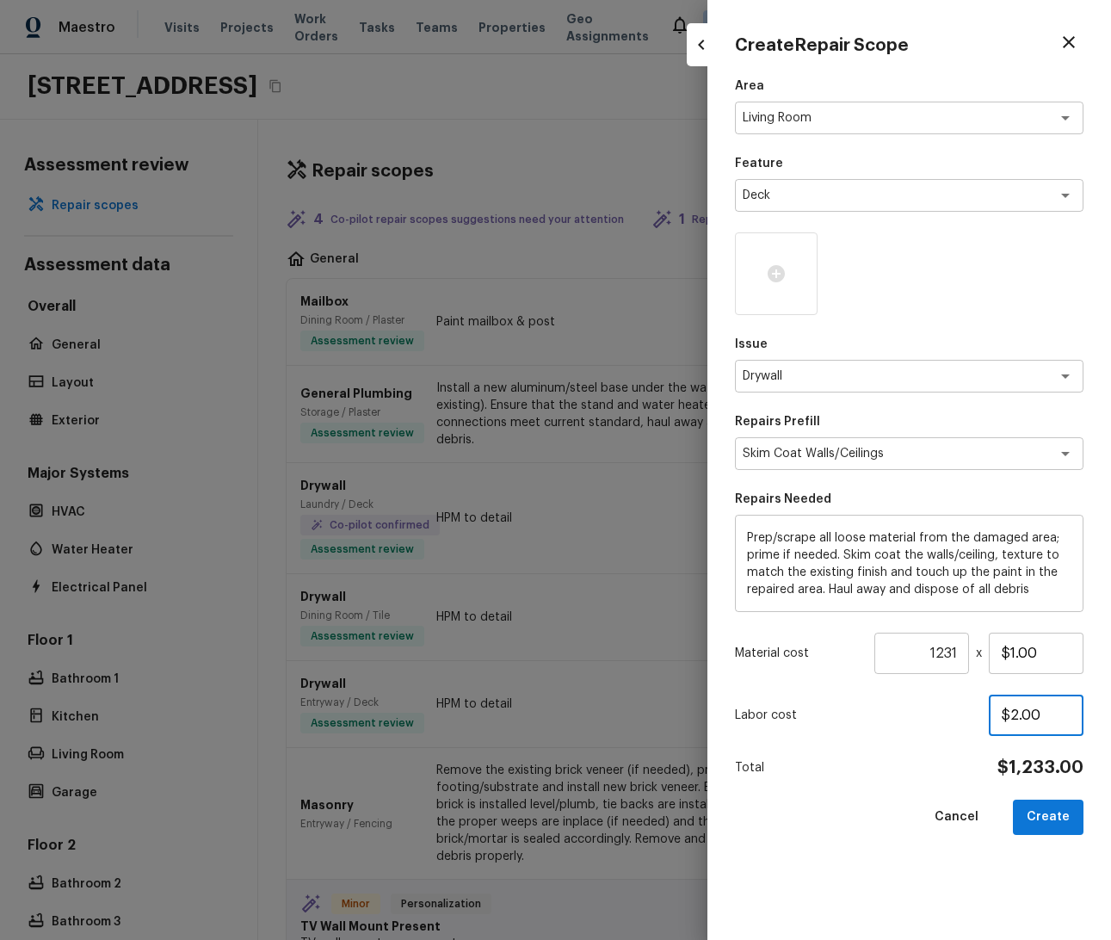
type input "$2.00"
click at [878, 755] on div "Area Living Room x ​ Feature Deck x ​ Issue Drywall x ​ Repairs Prefill Skim Co…" at bounding box center [909, 494] width 349 height 835
click at [1048, 817] on button "Create" at bounding box center [1048, 817] width 71 height 35
type input "1"
type input "$0.00"
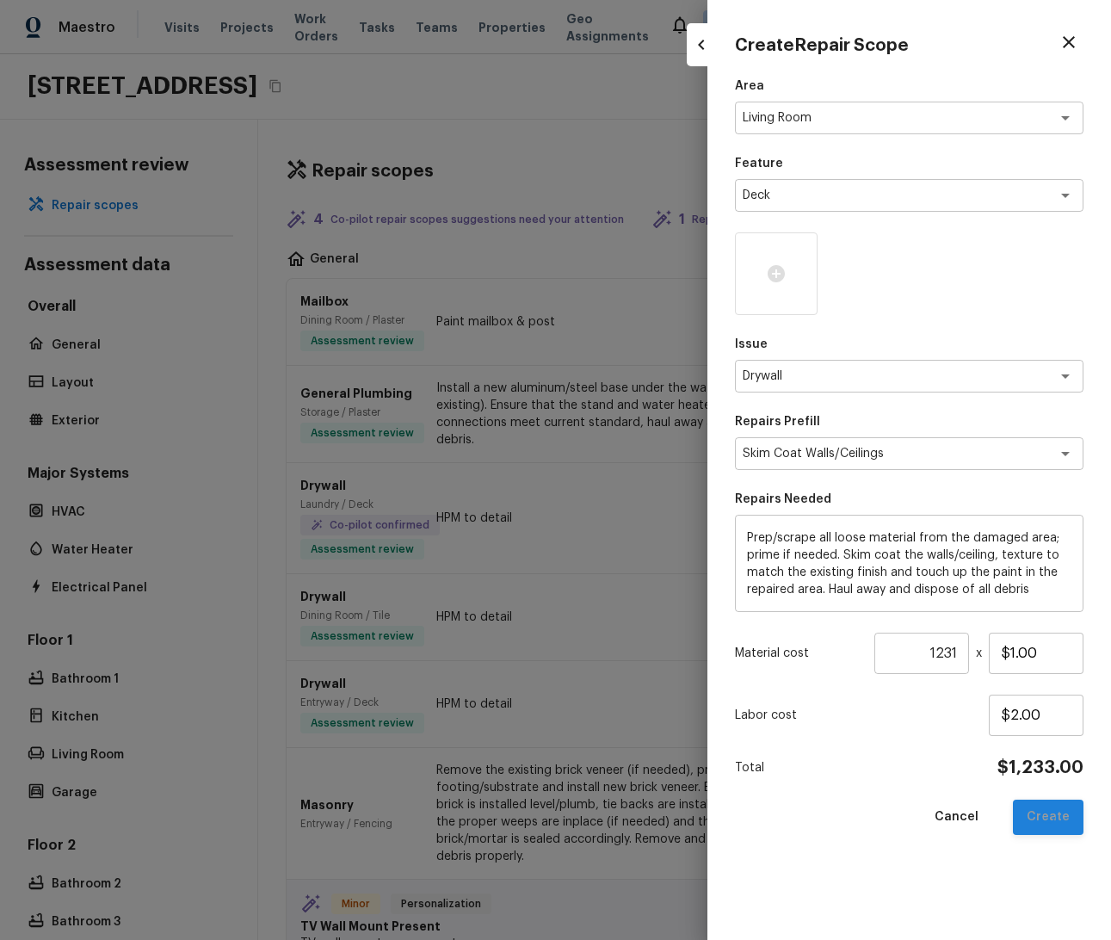
type input "$0.00"
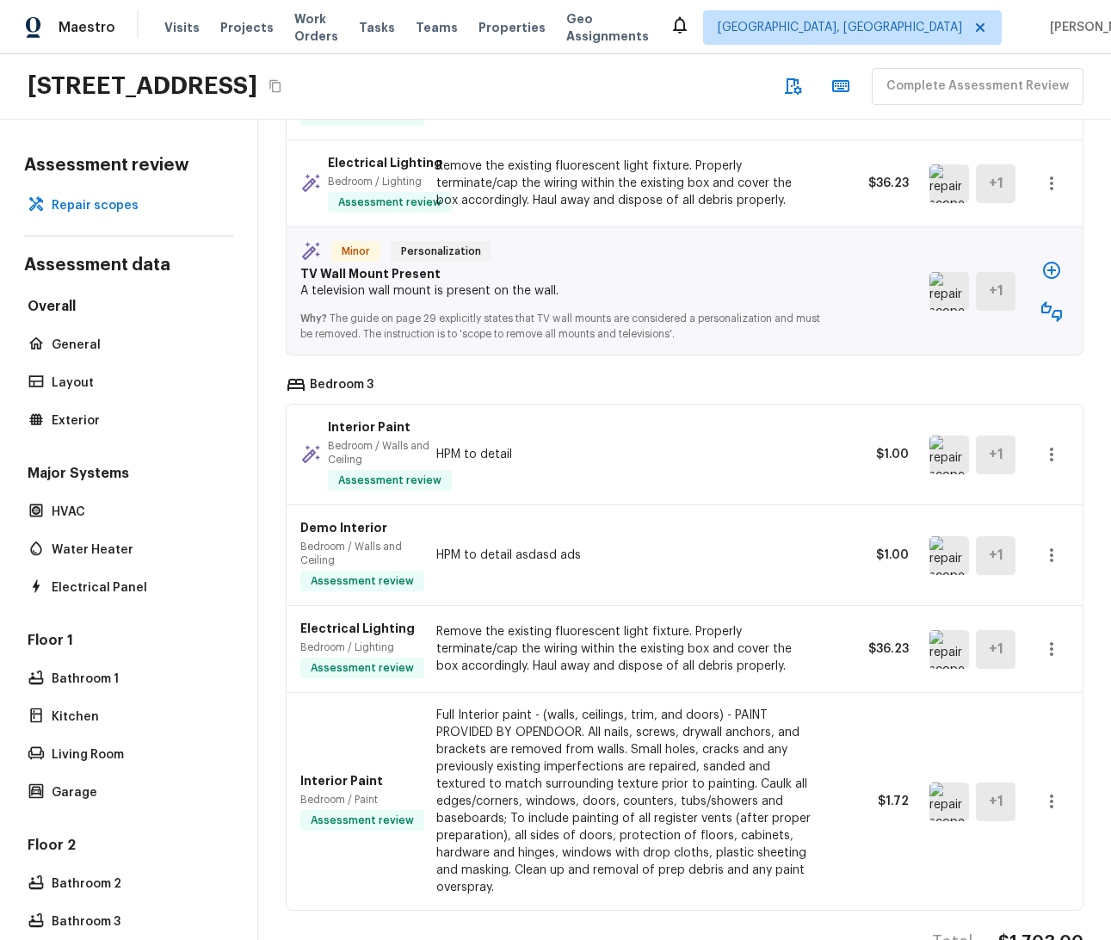
scroll to position [1547, 0]
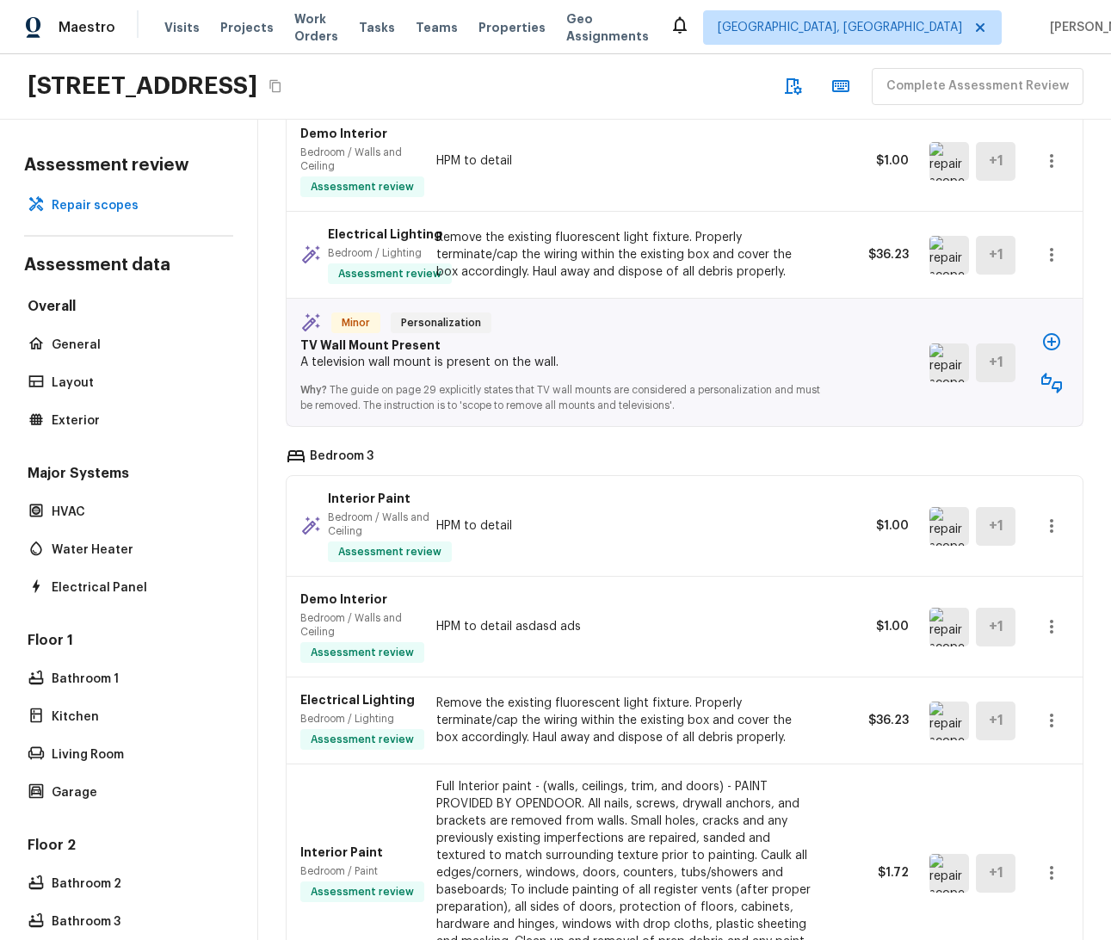
click at [1042, 342] on icon "button" at bounding box center [1052, 341] width 21 height 21
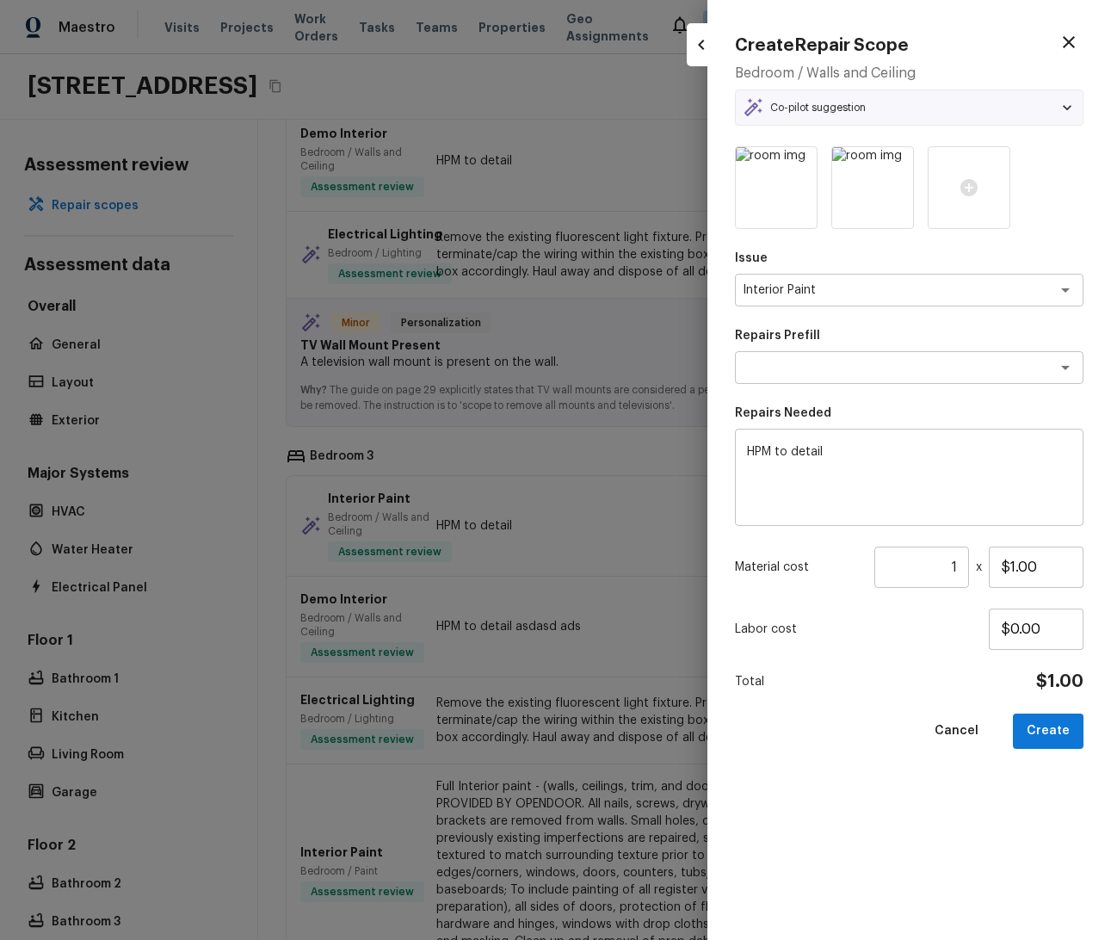
type textarea "Add a Task"
click at [950, 564] on input "1" at bounding box center [922, 567] width 95 height 41
drag, startPoint x: 950, startPoint y: 565, endPoint x: 995, endPoint y: 568, distance: 44.9
click at [995, 568] on div "Material cost 1 ​ x $1.00" at bounding box center [909, 567] width 349 height 41
click at [981, 530] on div "Issue Interior Paint x ​ Repairs Prefill Add a Task x ​ Repairs Needed HPM to d…" at bounding box center [909, 529] width 349 height 766
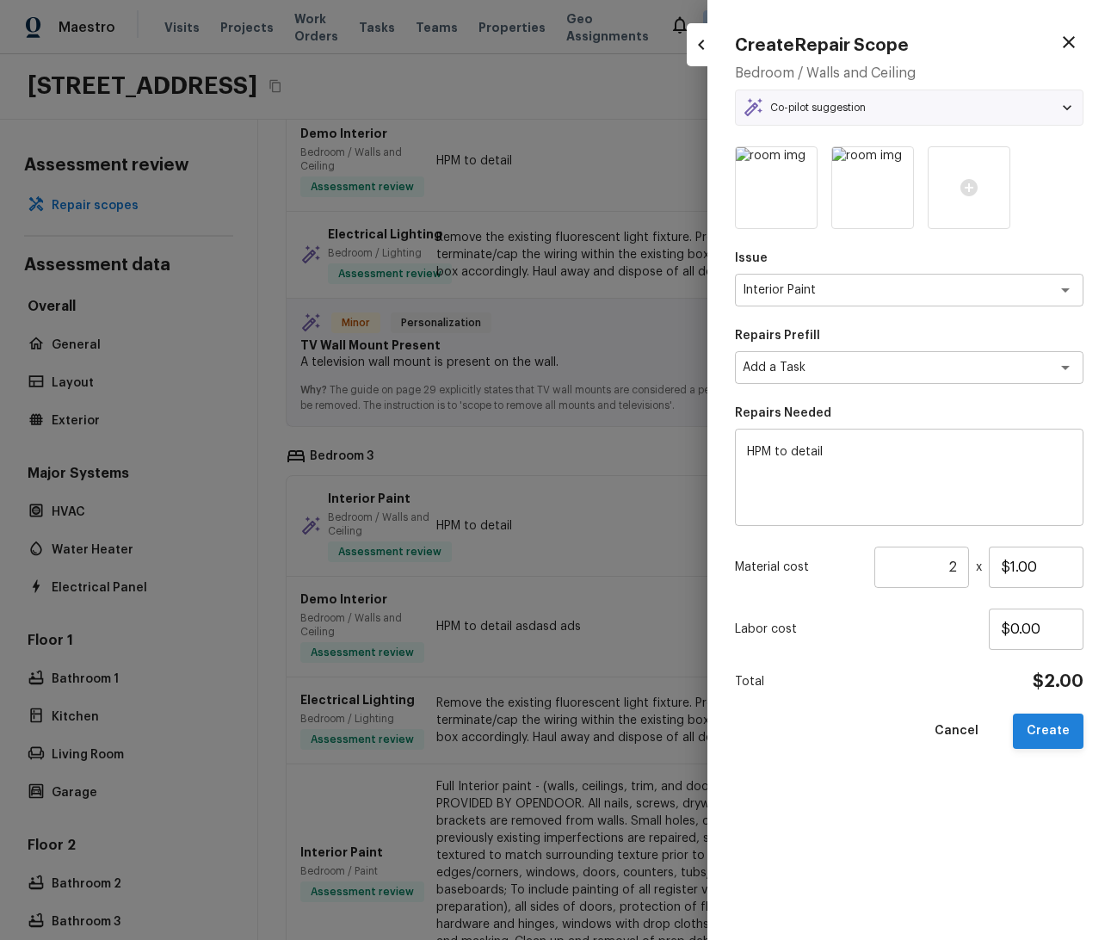
click at [1055, 733] on button "Create" at bounding box center [1048, 731] width 71 height 35
type input "1"
type input "$0.00"
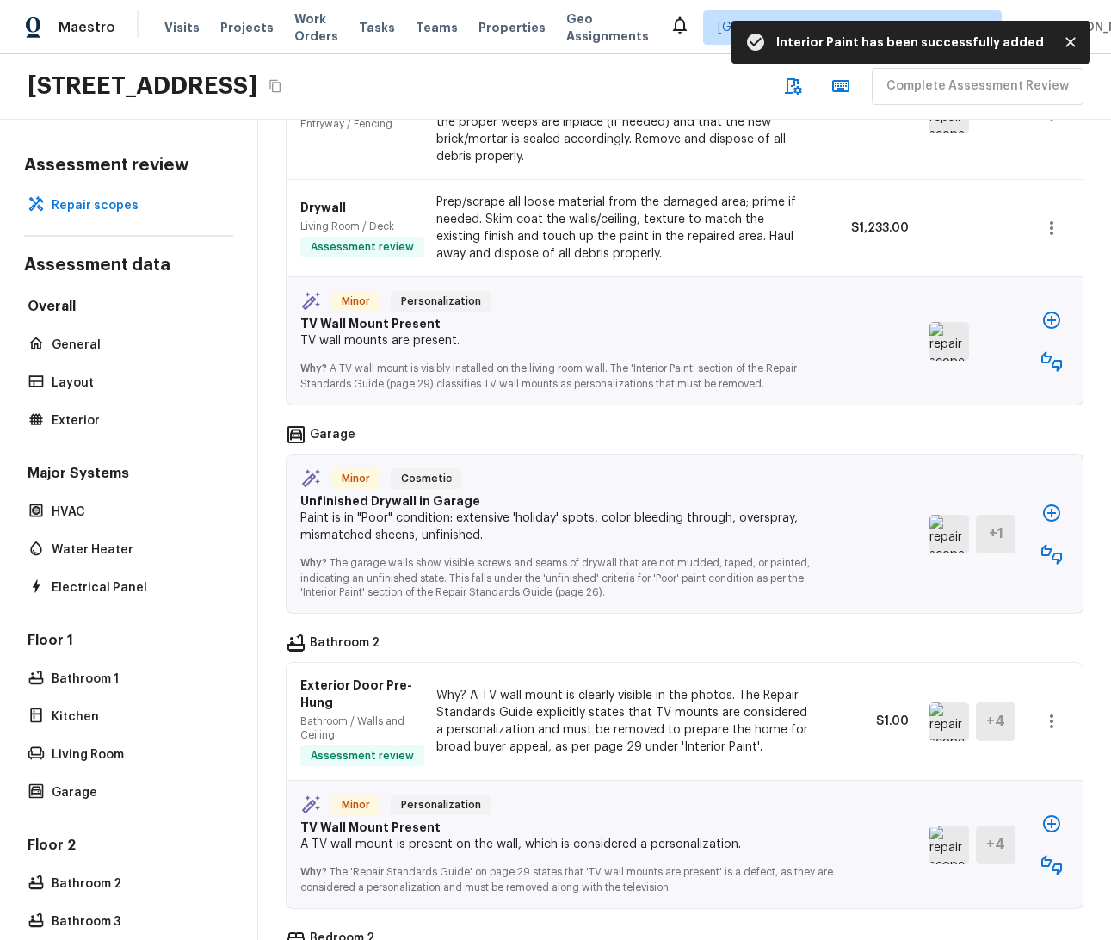
scroll to position [1052, 0]
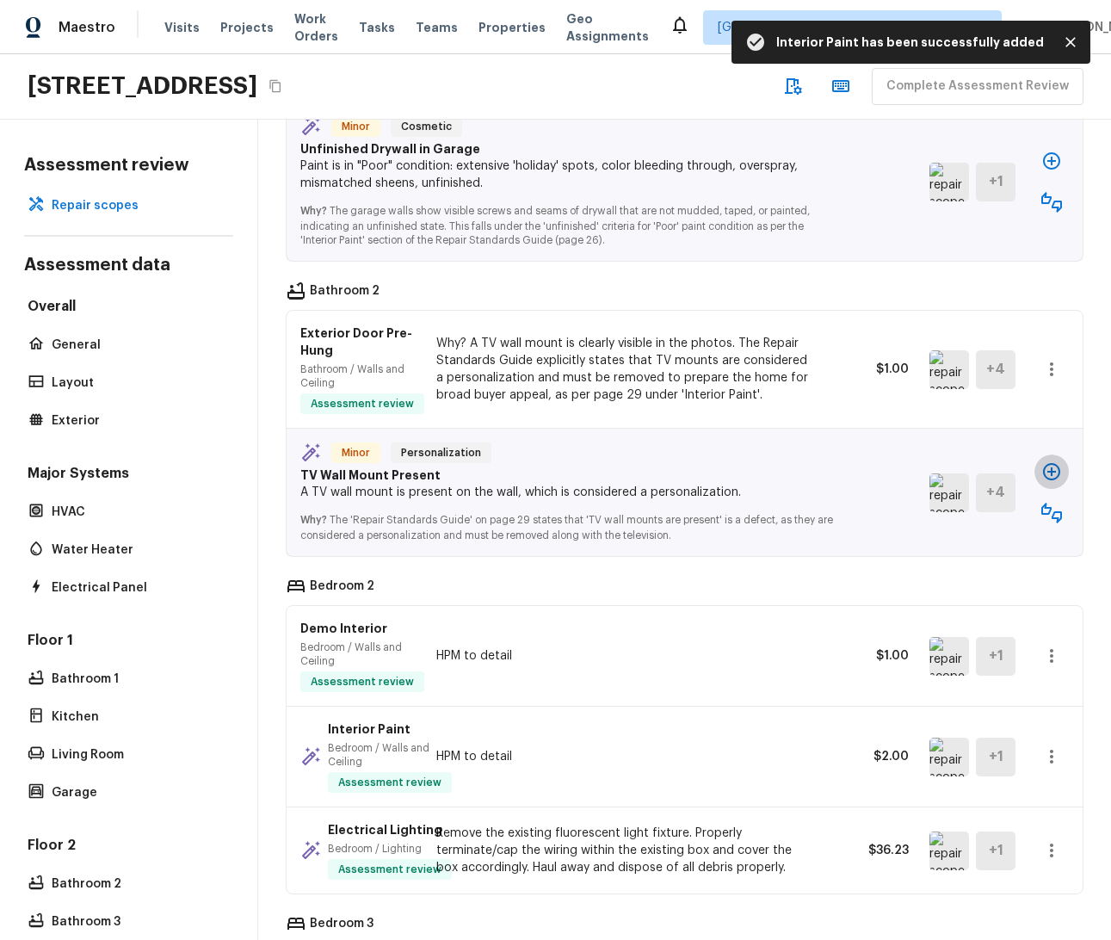
click at [1043, 463] on icon "button" at bounding box center [1051, 471] width 17 height 17
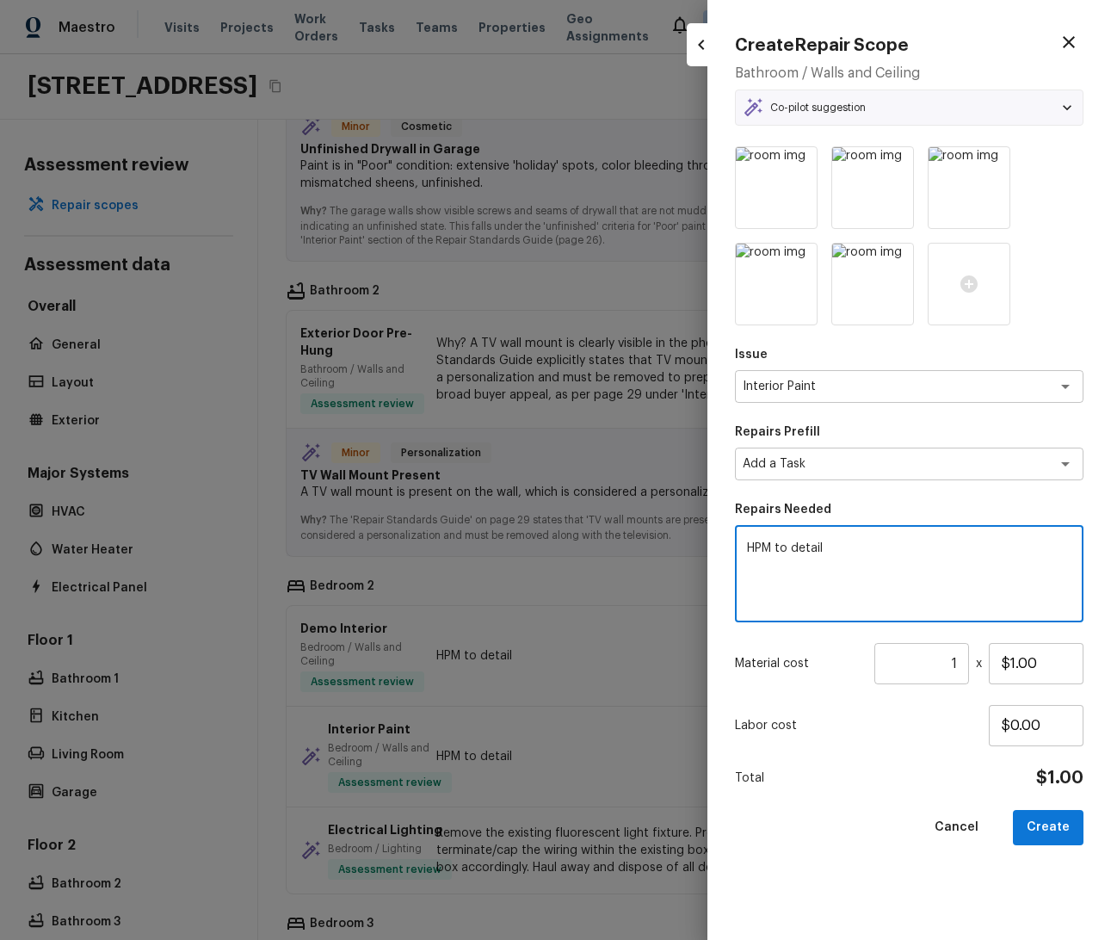
click at [908, 564] on textarea "HPM to detail" at bounding box center [909, 574] width 325 height 69
click at [1047, 818] on button "Create" at bounding box center [1048, 827] width 71 height 35
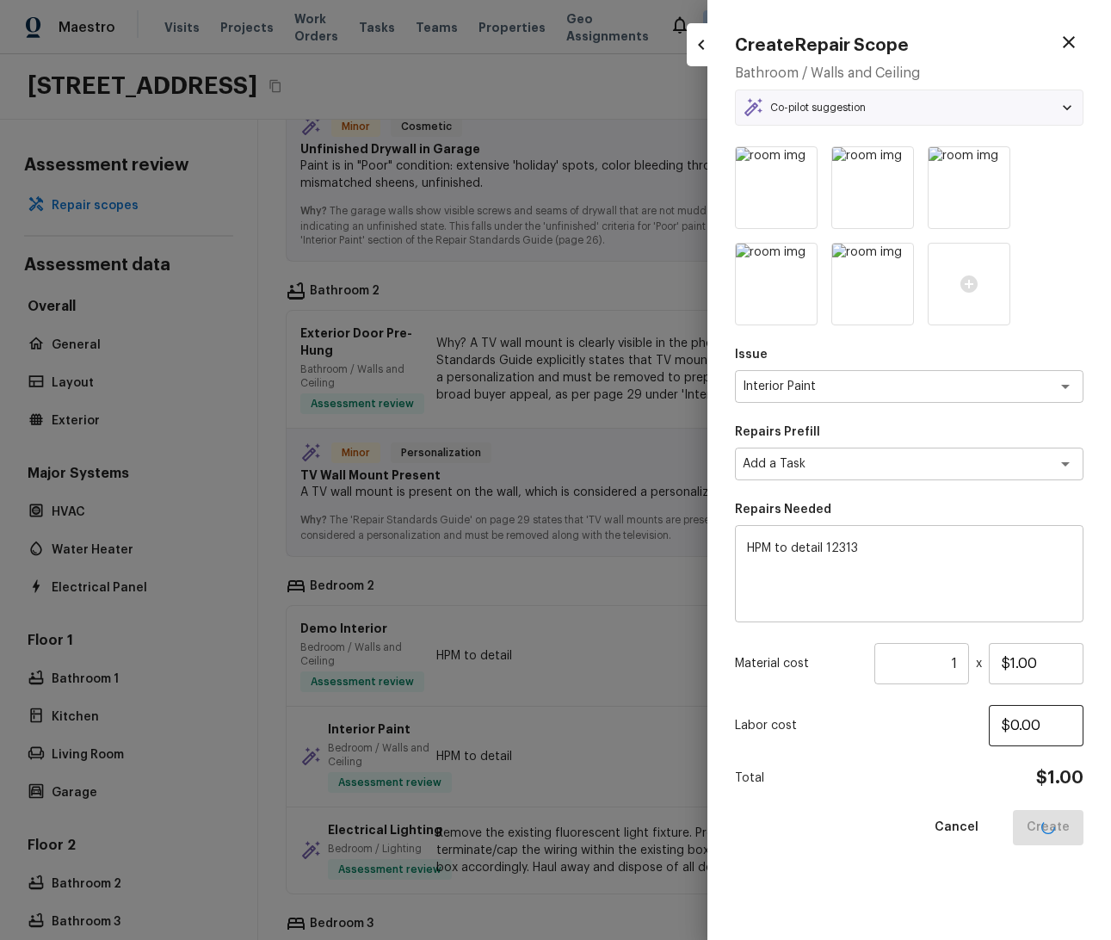
type textarea "HPM to detail"
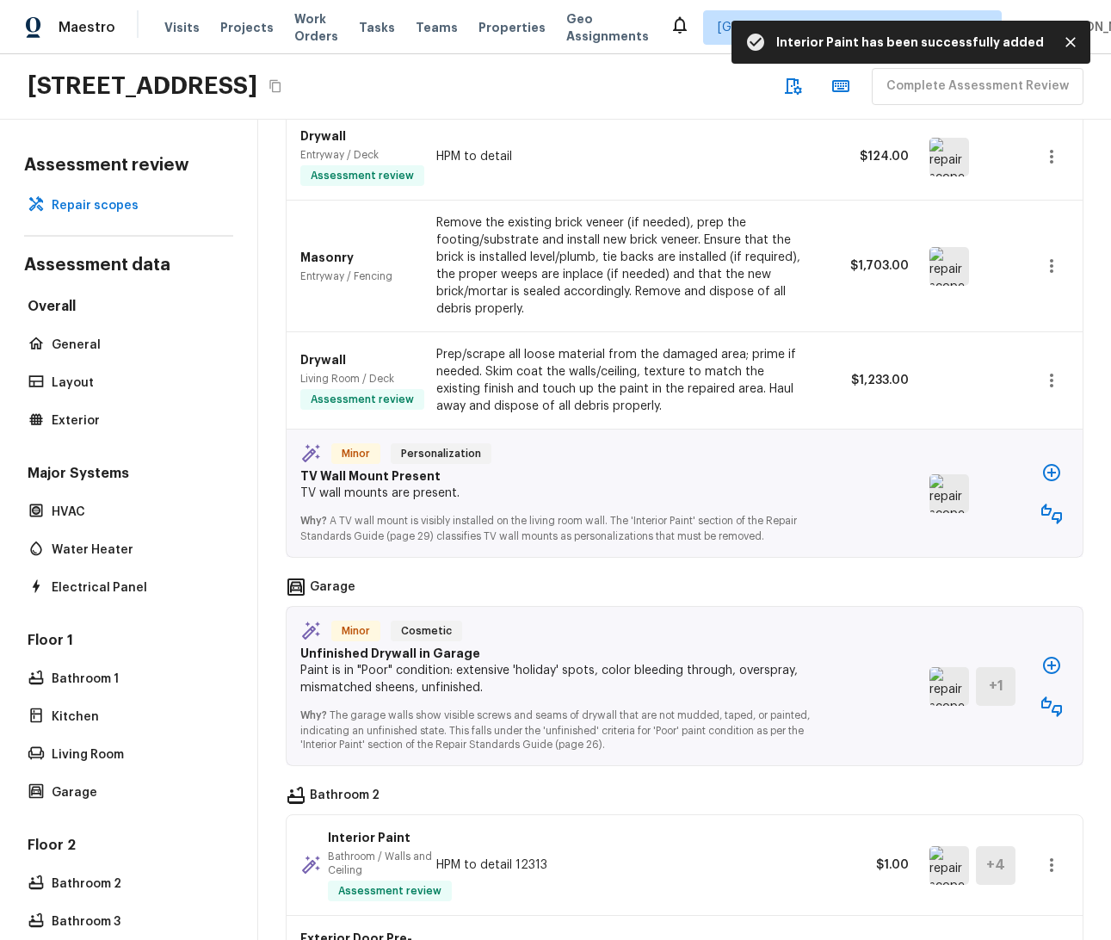
scroll to position [0, 0]
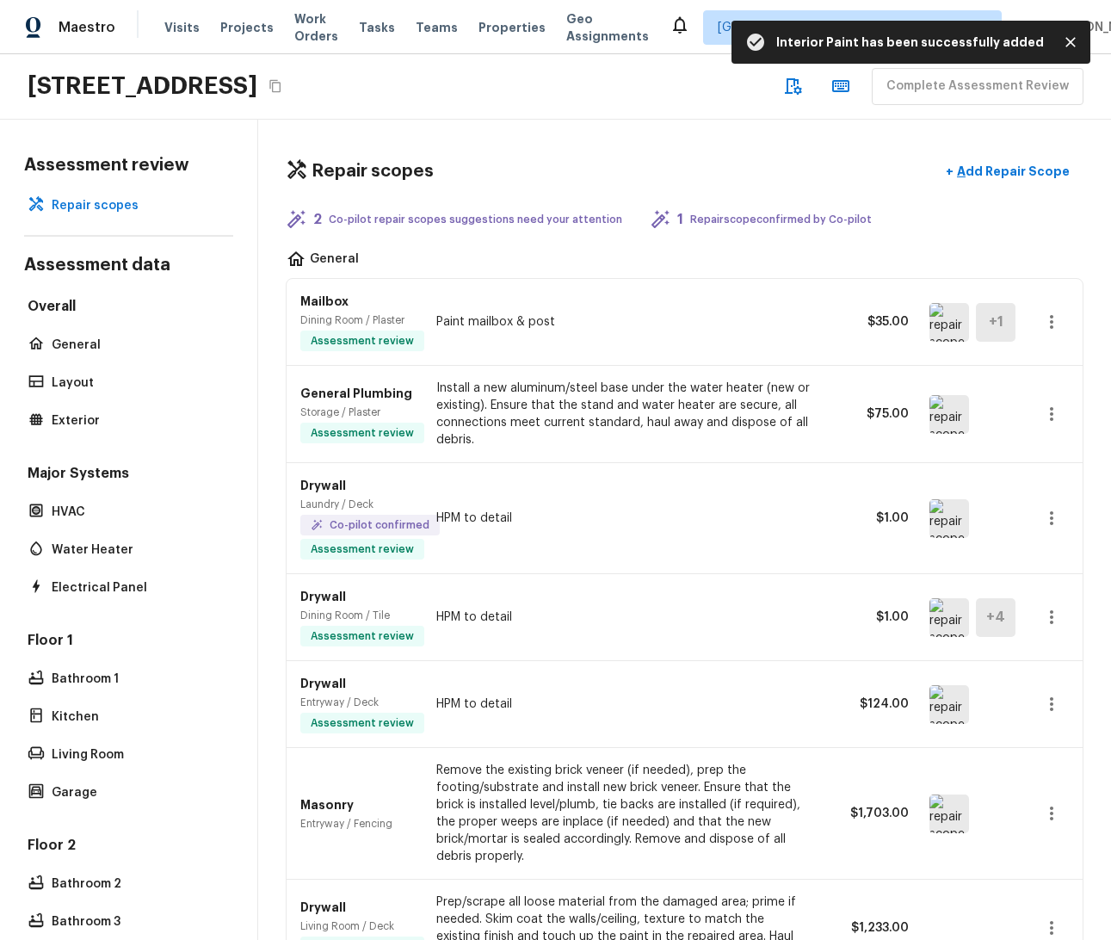
click at [992, 855] on div "Masonry Entryway / Fencing Remove the existing brick veneer (if needed), prep t…" at bounding box center [685, 814] width 796 height 132
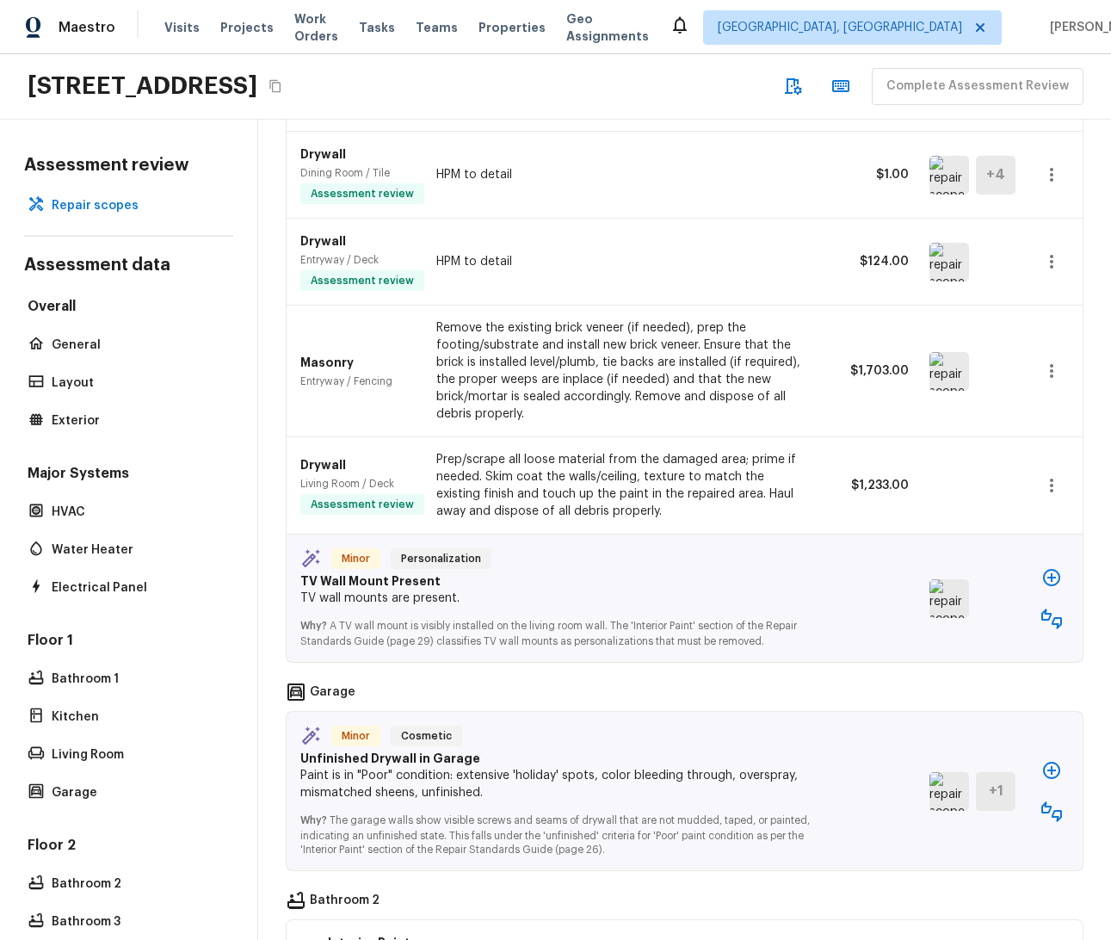
scroll to position [826, 0]
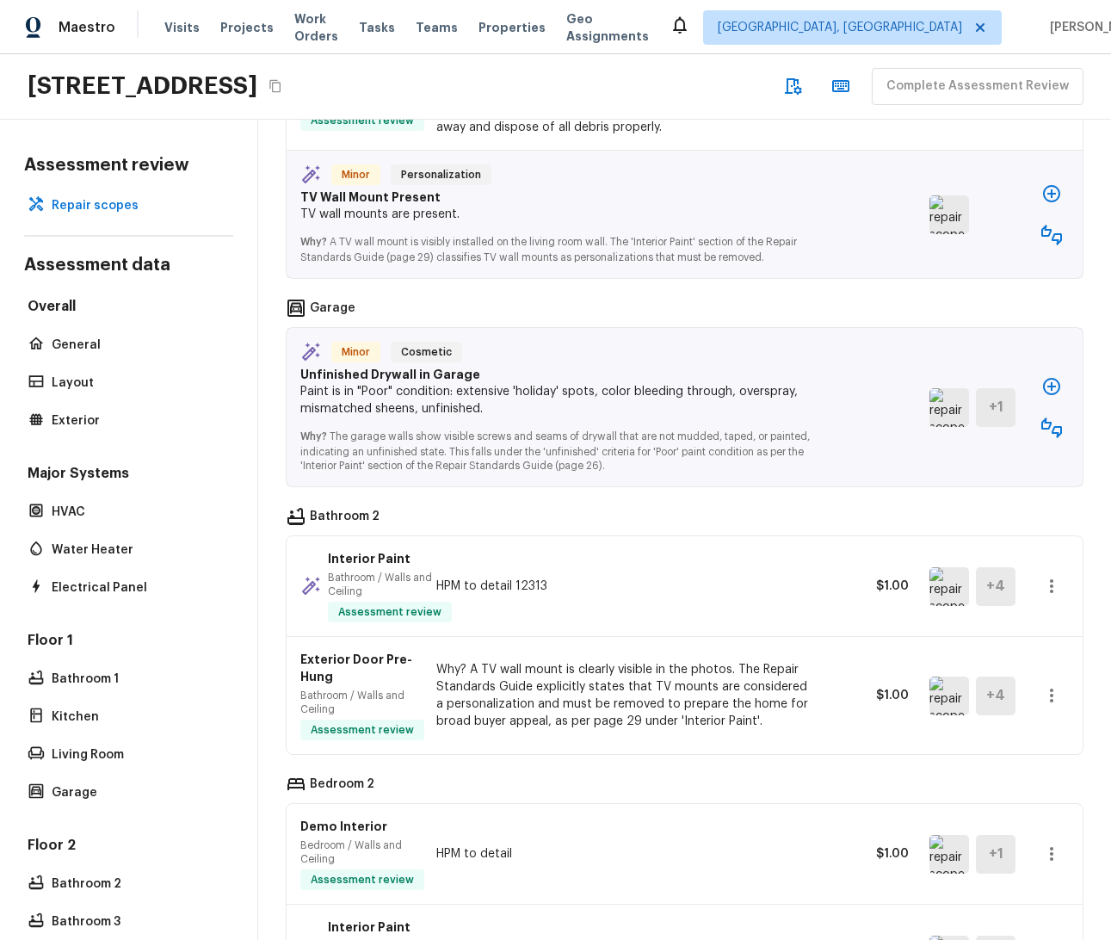
click at [1013, 804] on div "Demo Interior Bedroom / Walls and Ceiling Assessment review HPM to detail $1.00…" at bounding box center [685, 854] width 796 height 101
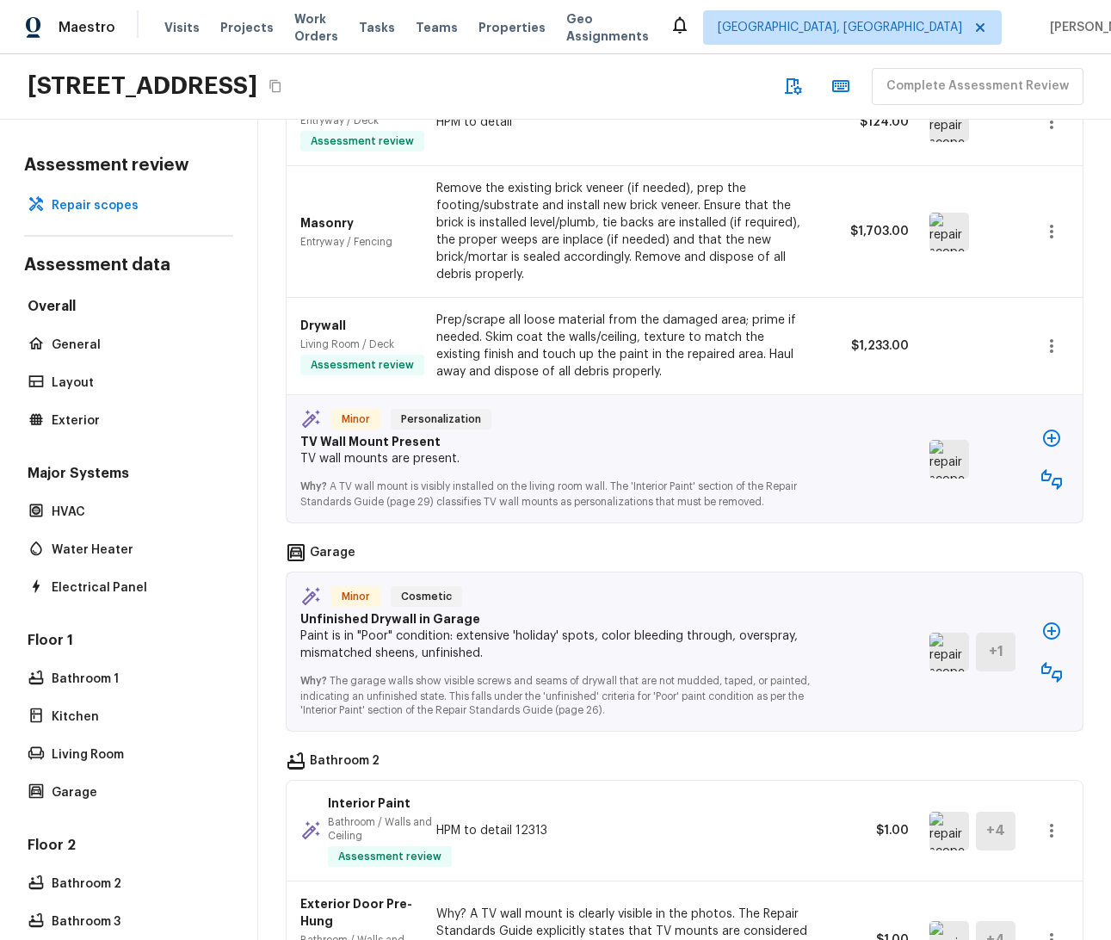
scroll to position [544, 0]
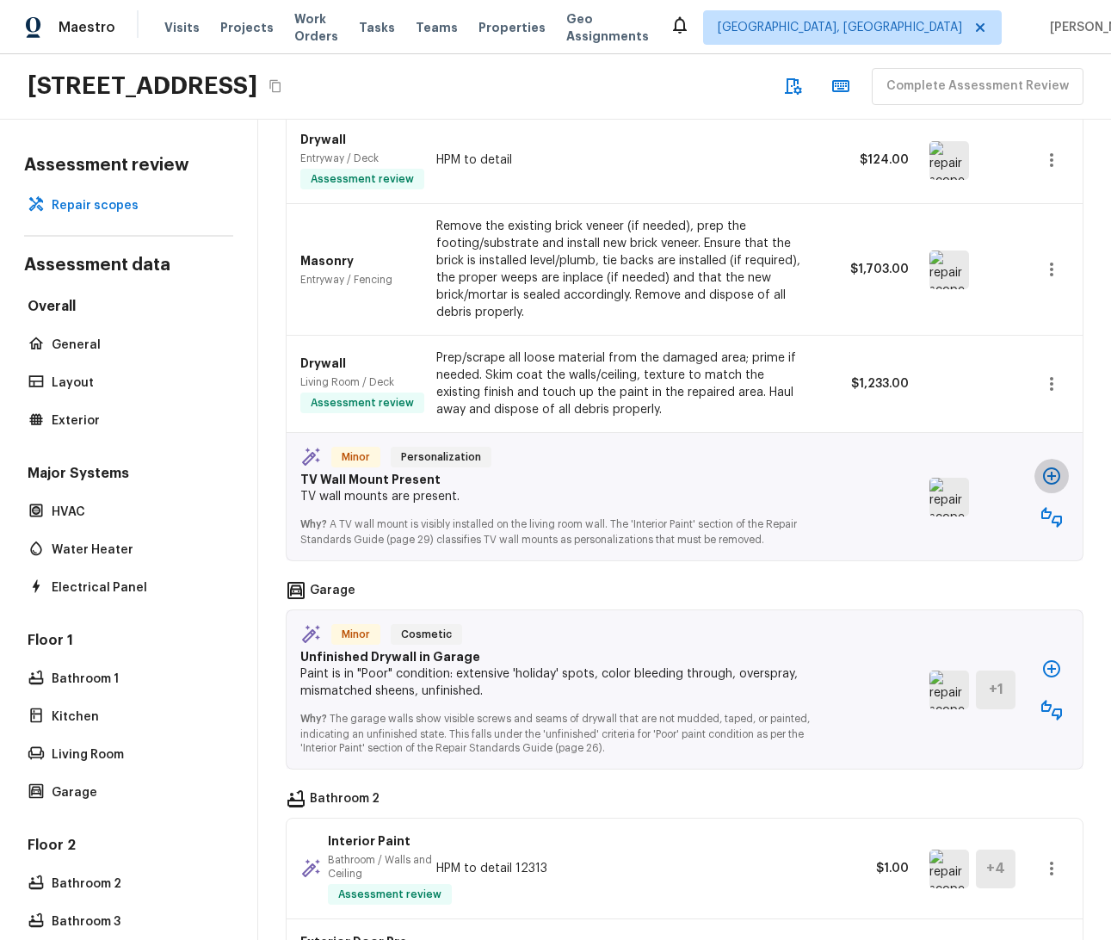
click at [1043, 467] on icon "button" at bounding box center [1051, 475] width 17 height 17
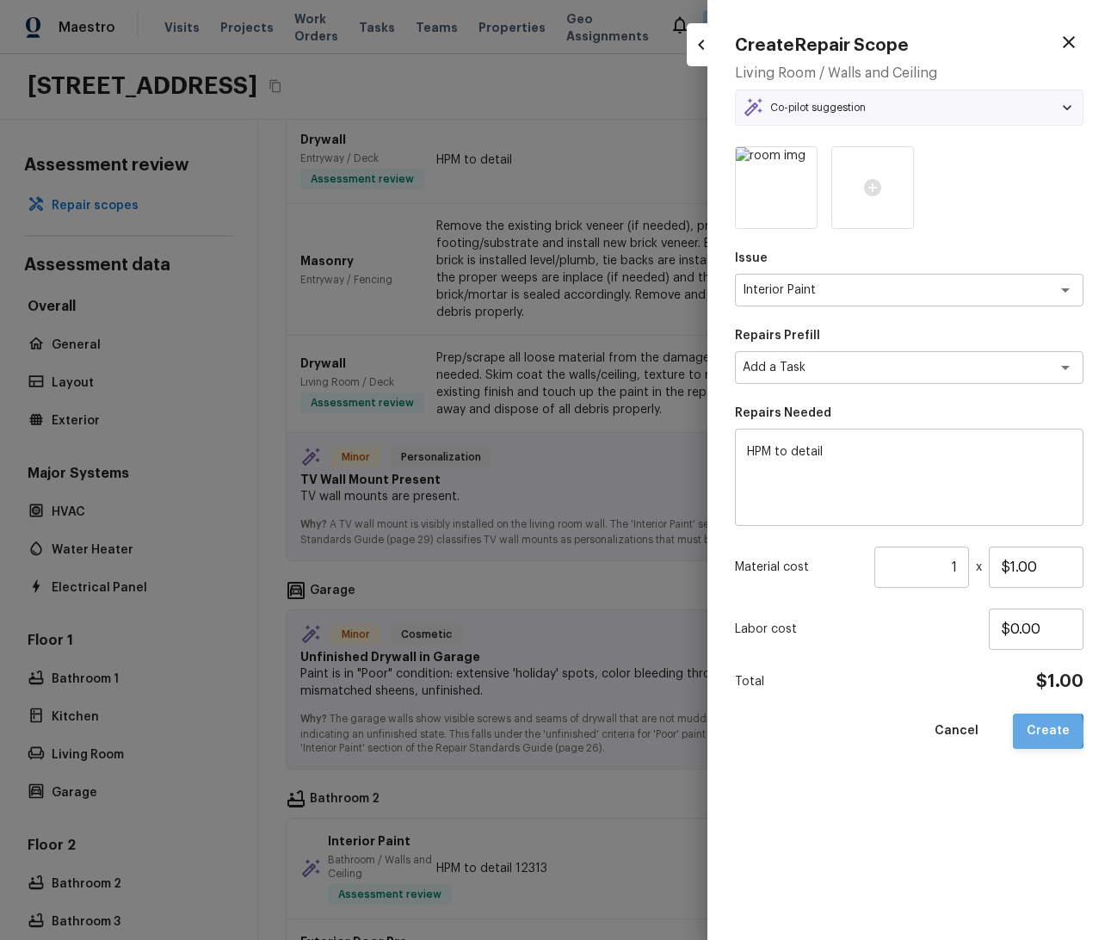
click at [1041, 732] on button "Create" at bounding box center [1048, 731] width 71 height 35
type input "$0.00"
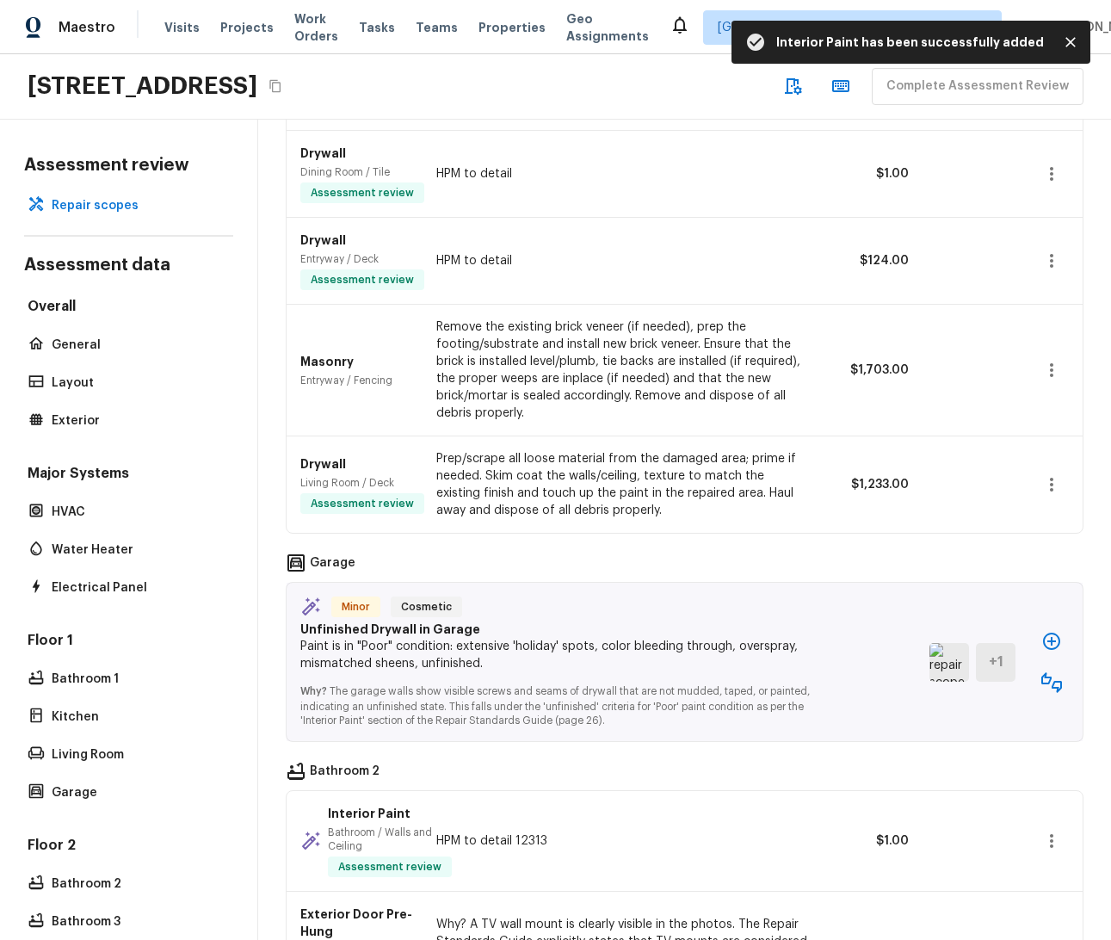
scroll to position [645, 0]
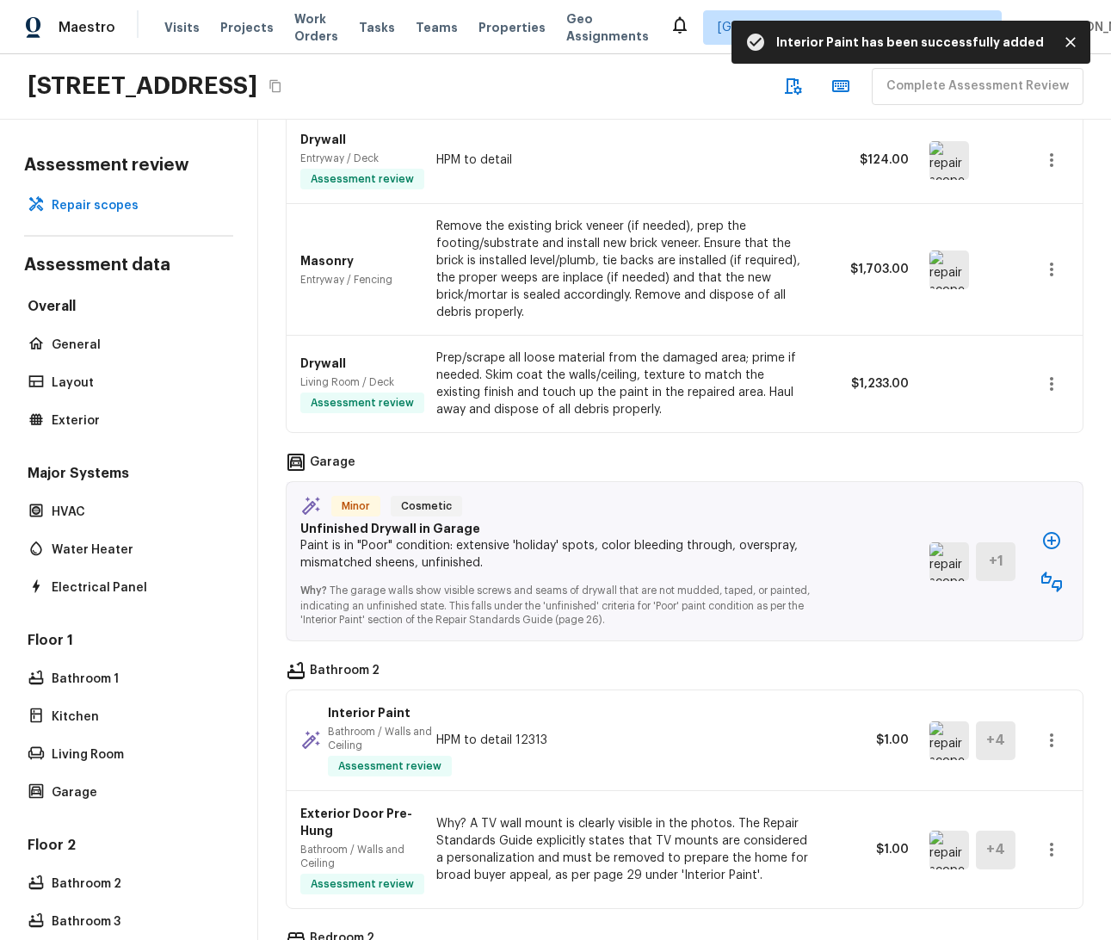
click at [976, 376] on div at bounding box center [972, 384] width 84 height 39
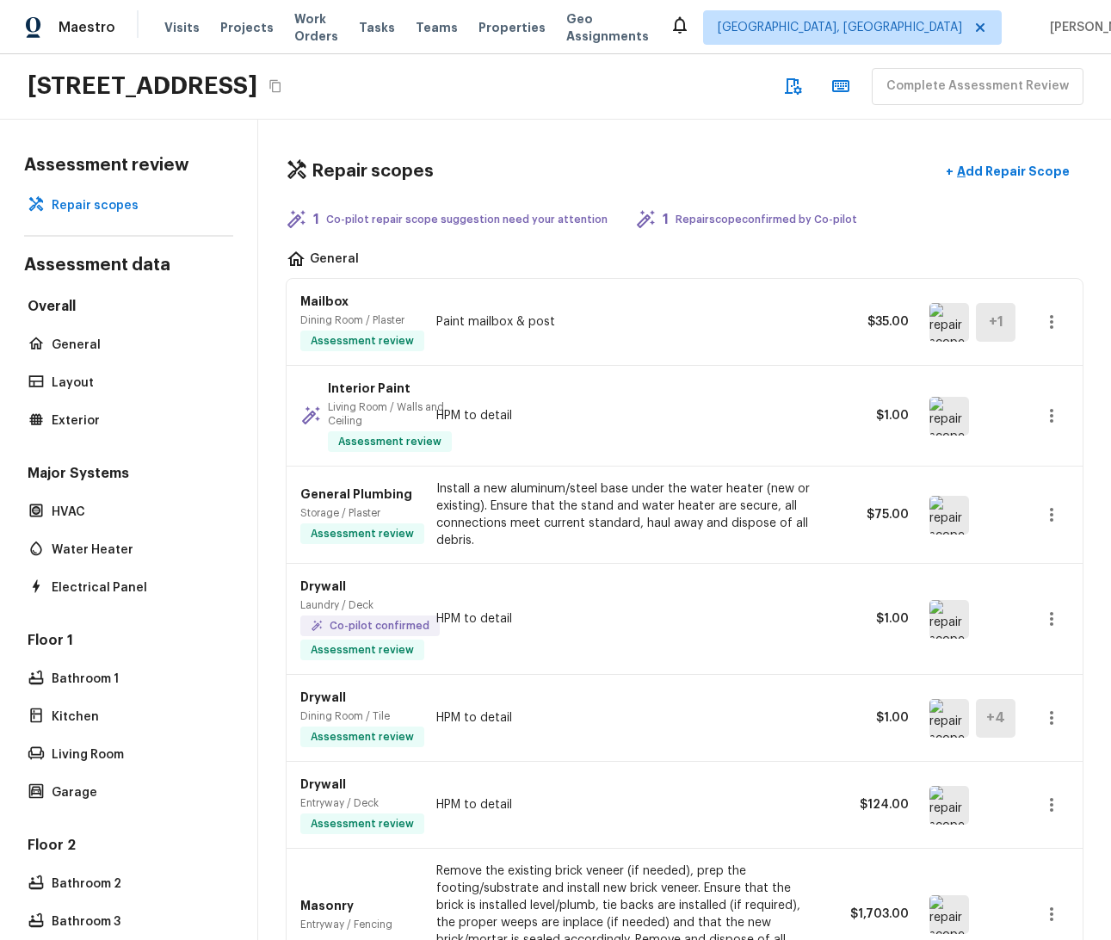
scroll to position [0, 0]
click at [782, 373] on div "Interior Paint Living Room / Walls and Ceiling Assessment review HPM to detail …" at bounding box center [685, 416] width 796 height 101
click at [390, 32] on span "Tasks" at bounding box center [377, 28] width 36 height 12
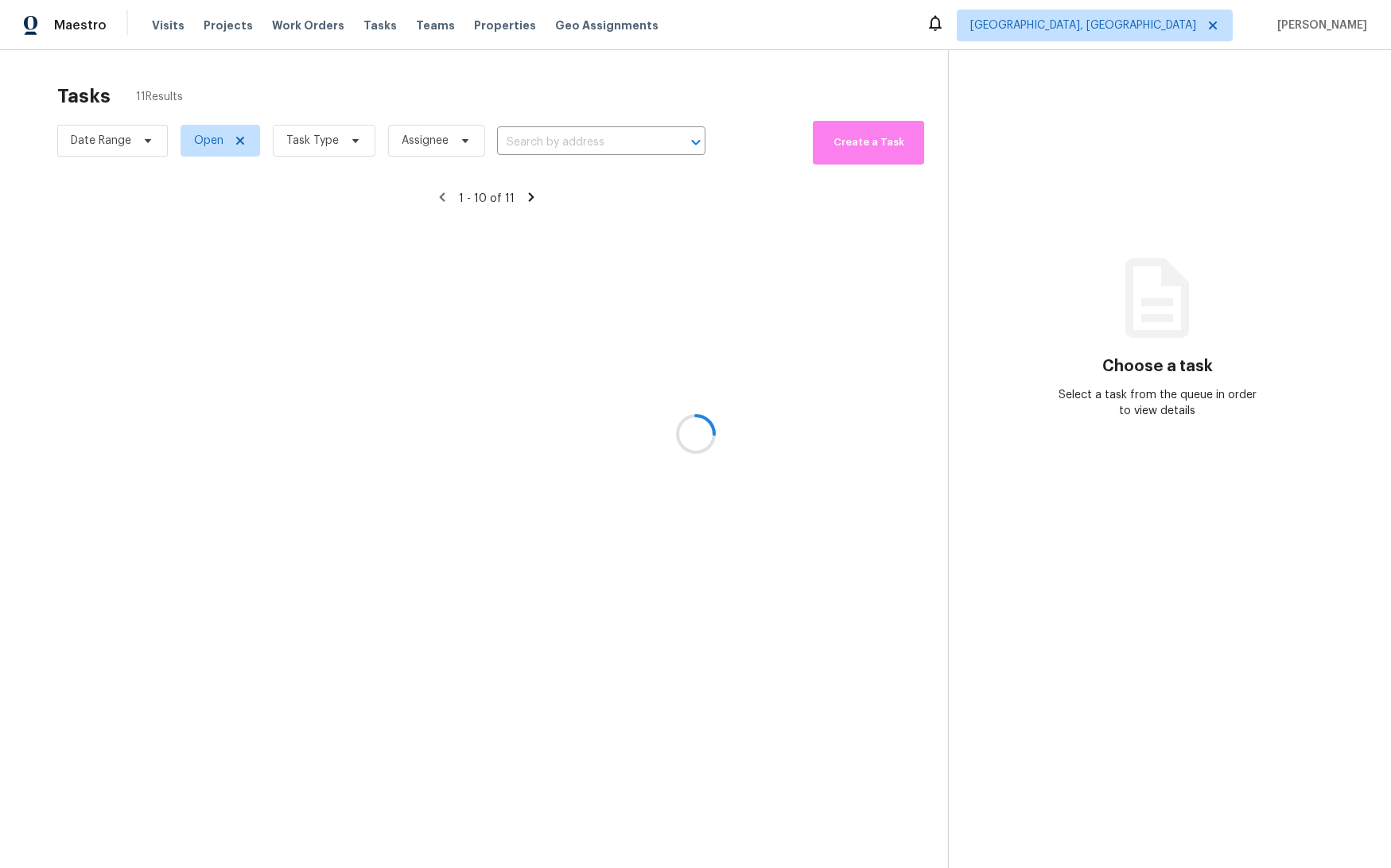
click at [322, 144] on div at bounding box center [696, 434] width 1391 height 868
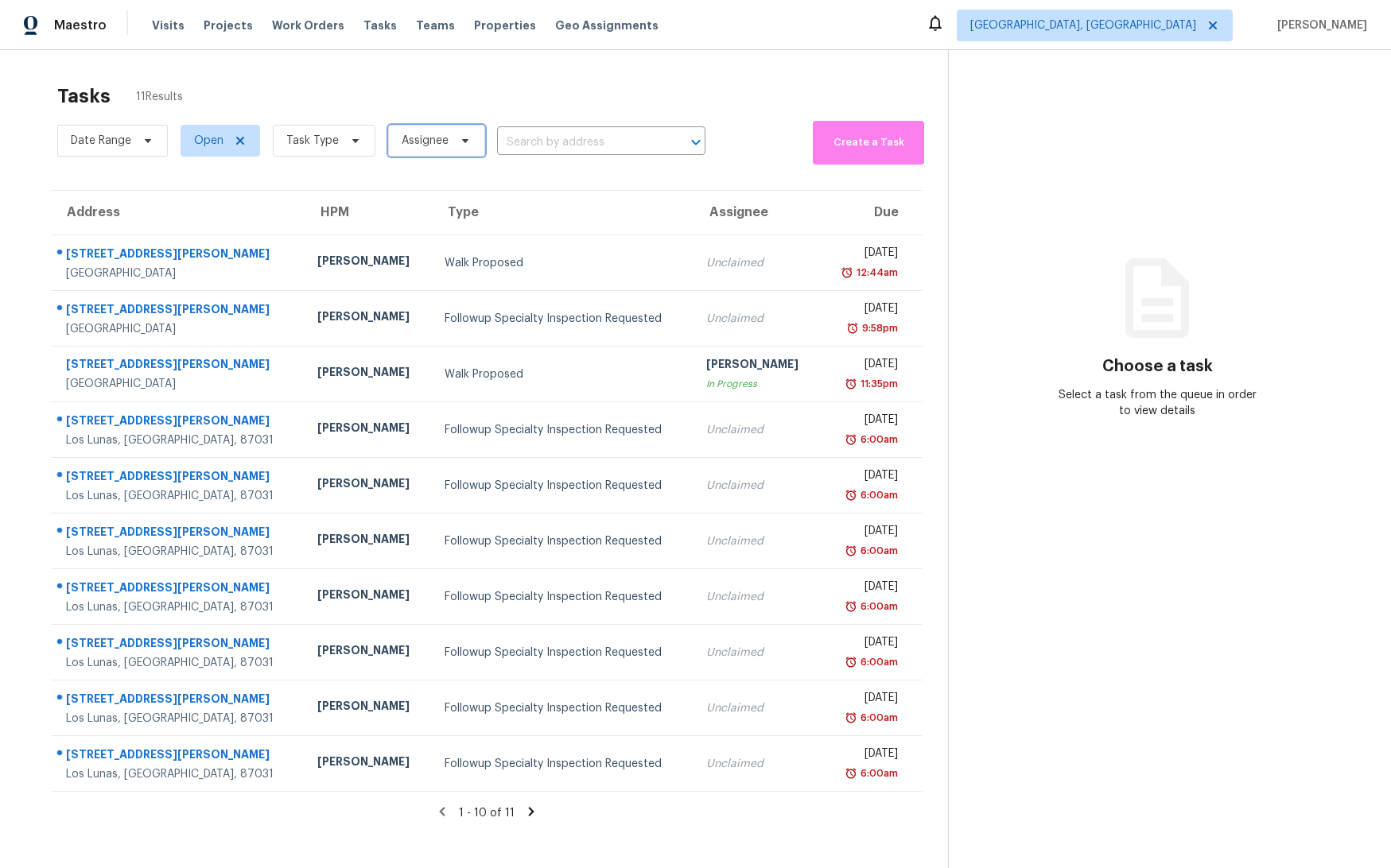
click at [428, 140] on span "Assignee" at bounding box center [425, 140] width 47 height 16
click at [333, 142] on span "Task Type" at bounding box center [312, 140] width 53 height 16
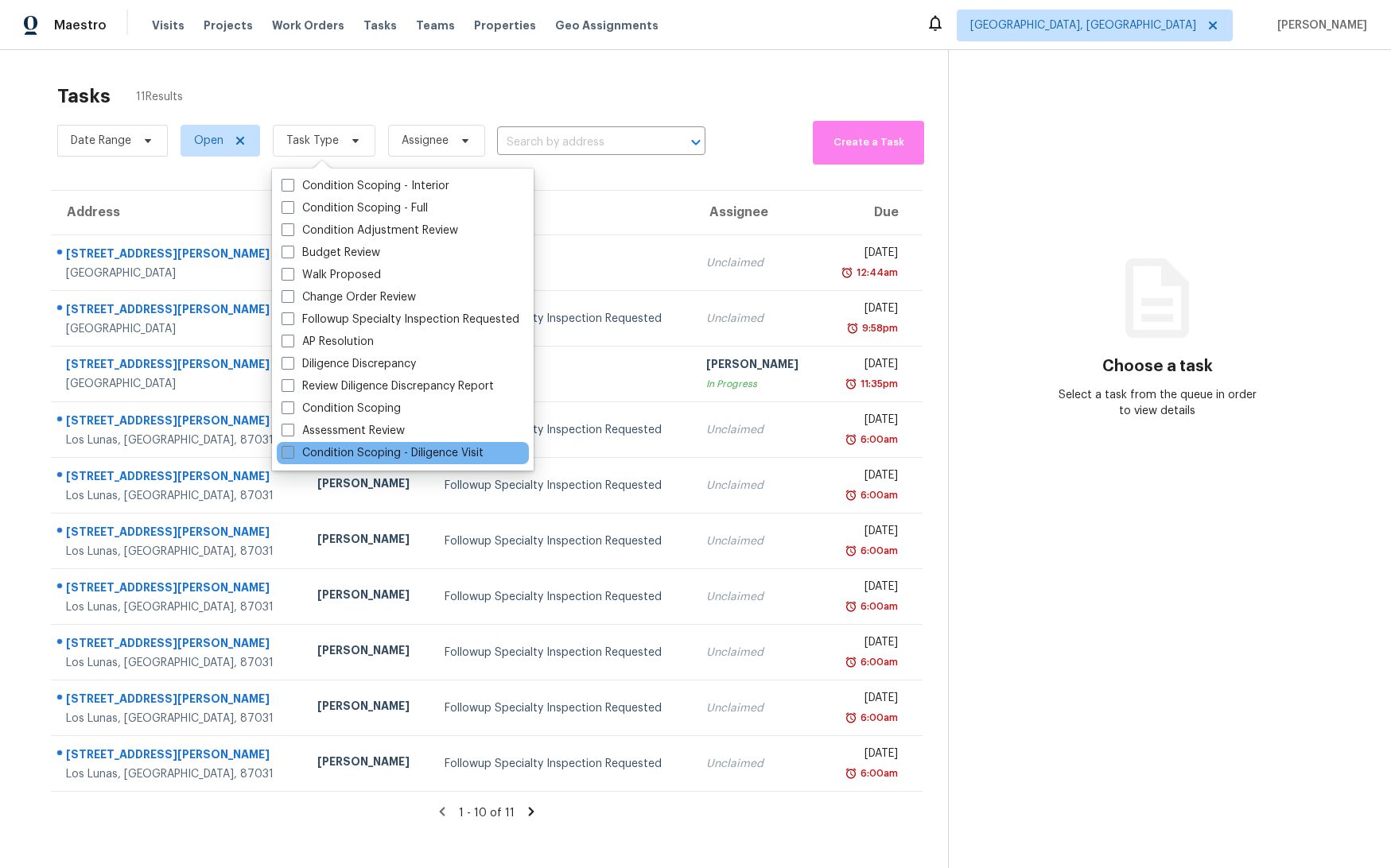
click at [380, 452] on label "Condition Scoping - Diligence Visit" at bounding box center [382, 452] width 202 height 16
click at [292, 452] on input "Condition Scoping - Diligence Visit" at bounding box center [286, 450] width 10 height 10
checkbox input "true"
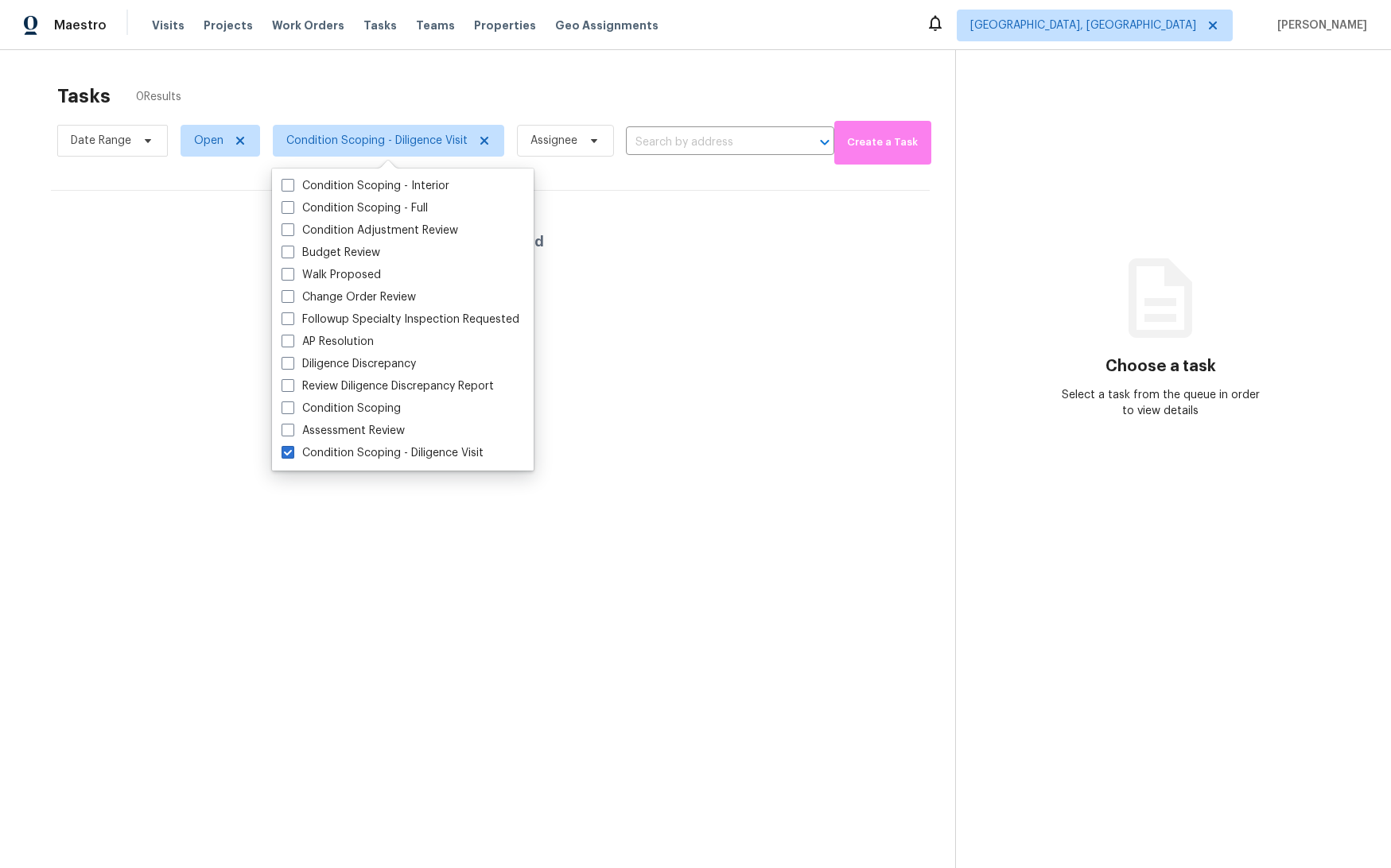
click at [466, 94] on div "Tasks 0 Results" at bounding box center [506, 96] width 898 height 42
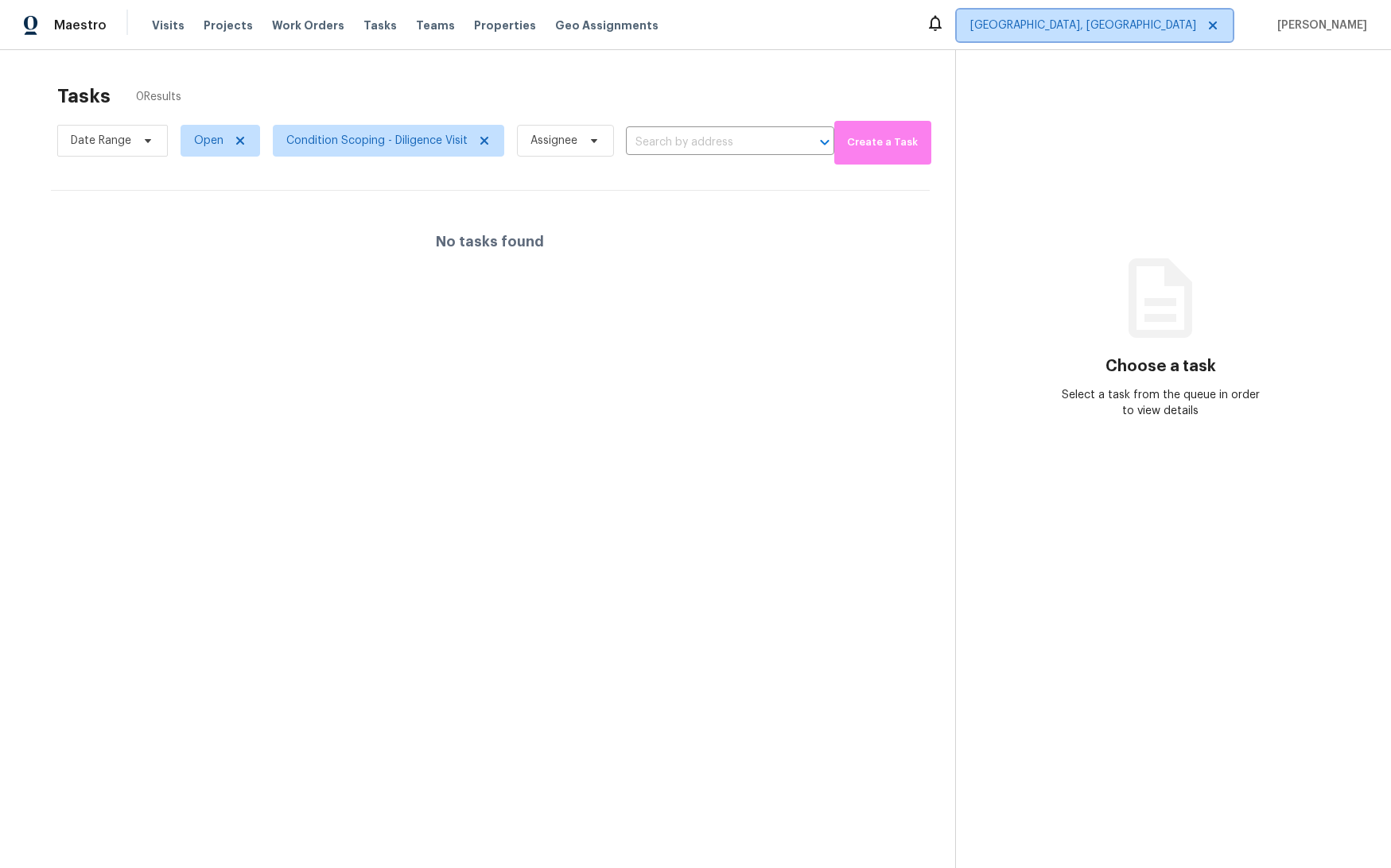
click at [1026, 30] on span "[GEOGRAPHIC_DATA], [GEOGRAPHIC_DATA]" at bounding box center [1083, 25] width 226 height 16
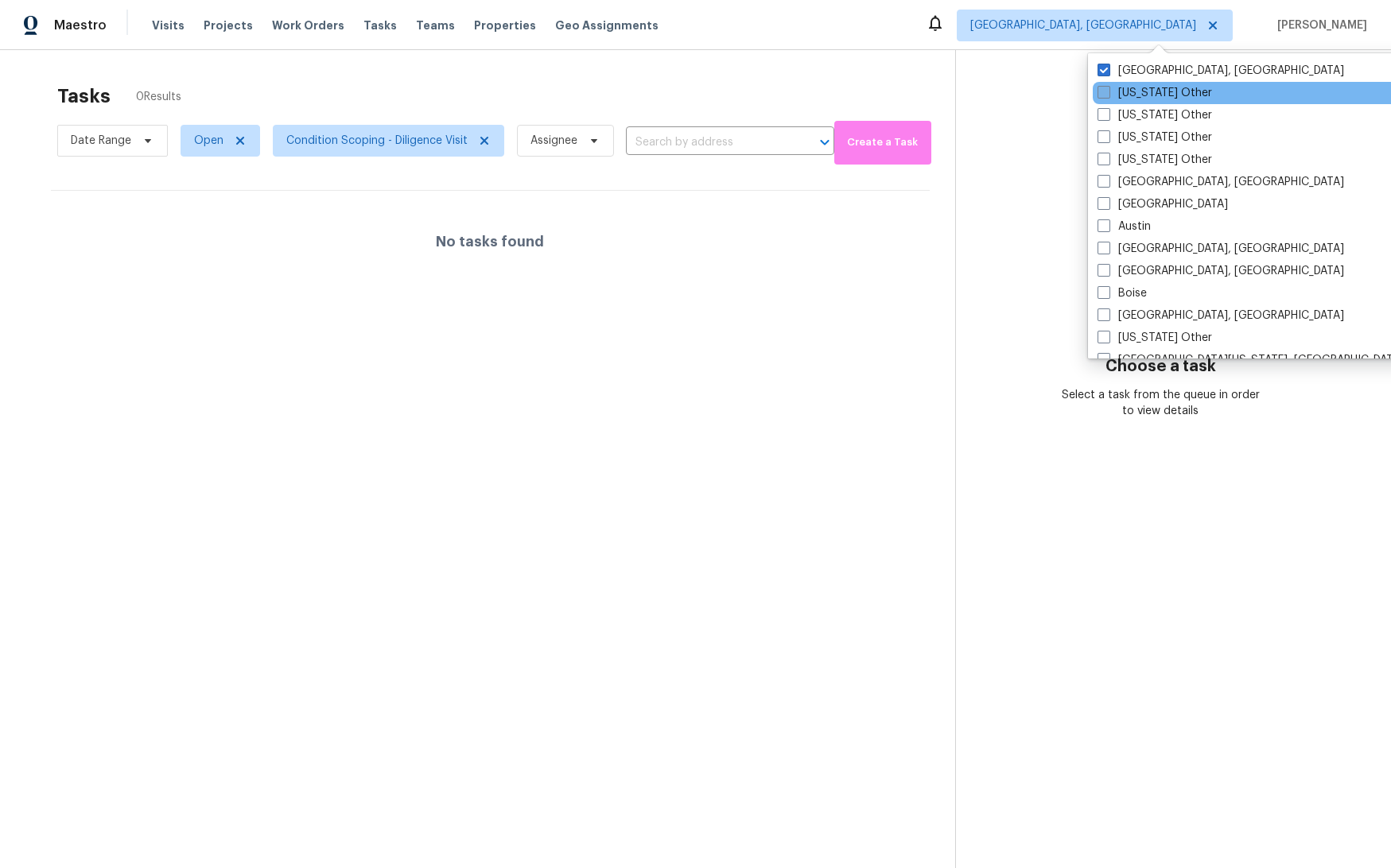
click at [1026, 93] on label "Alabama Other" at bounding box center [1155, 92] width 115 height 16
click at [1026, 93] on input "Alabama Other" at bounding box center [1102, 90] width 10 height 10
checkbox input "true"
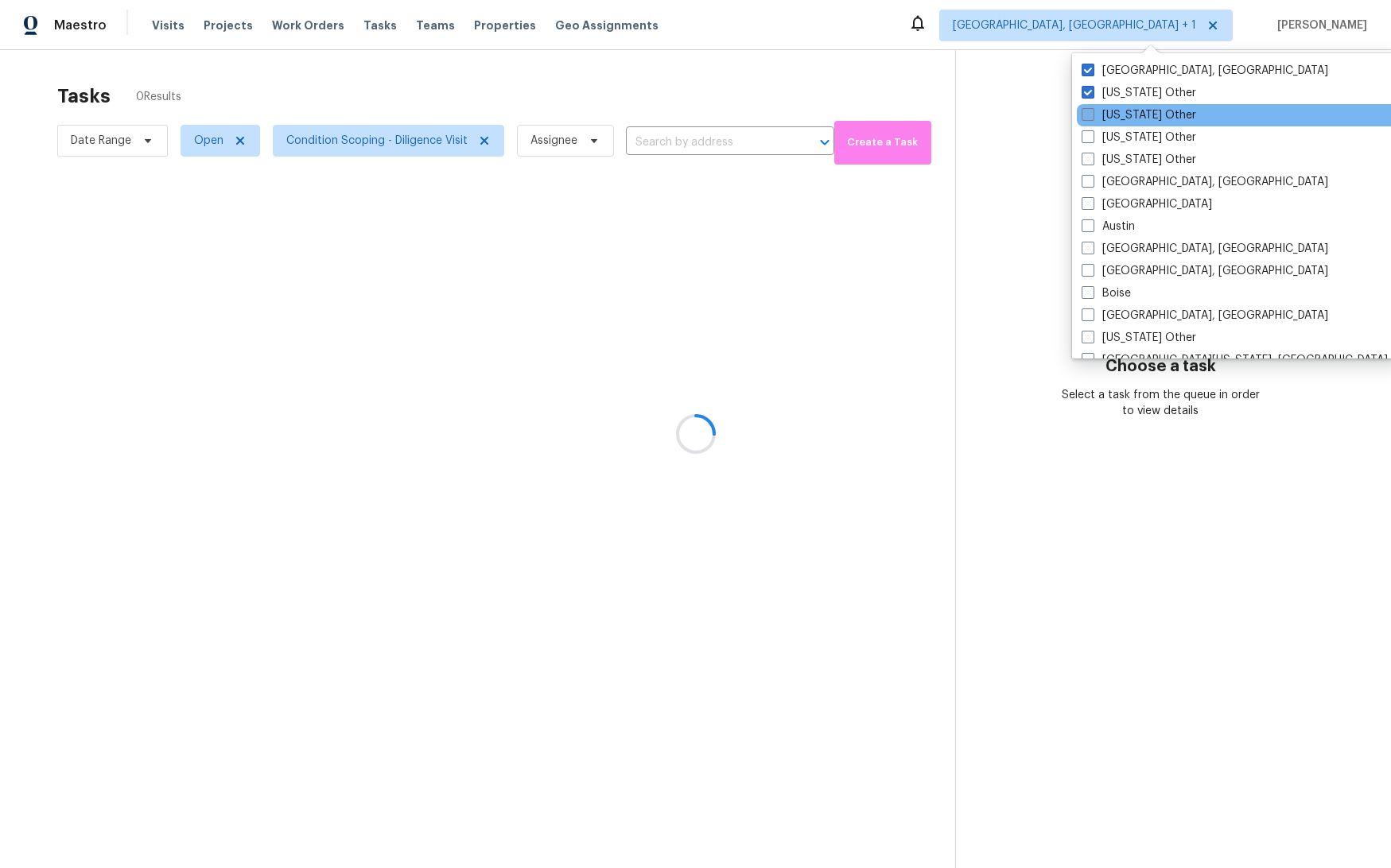
click at [1026, 116] on label "Alaska Other" at bounding box center [1139, 115] width 115 height 16
click at [1026, 116] on input "Alaska Other" at bounding box center [1086, 112] width 10 height 10
checkbox input "true"
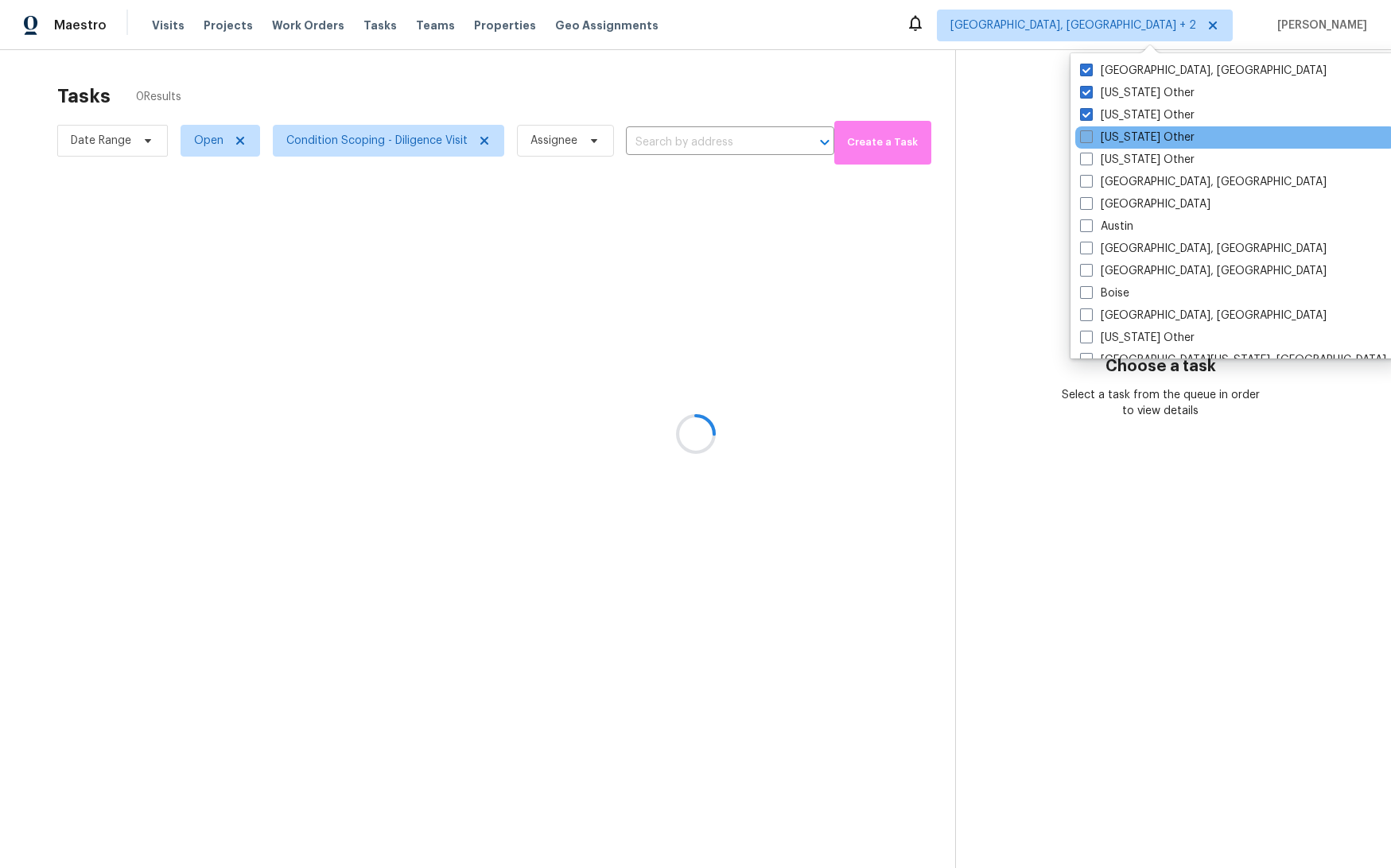
click at [1026, 141] on label "Arizona Other" at bounding box center [1137, 137] width 115 height 16
click at [1026, 140] on input "Arizona Other" at bounding box center [1084, 134] width 10 height 10
checkbox input "true"
click at [812, 77] on div at bounding box center [696, 434] width 1391 height 868
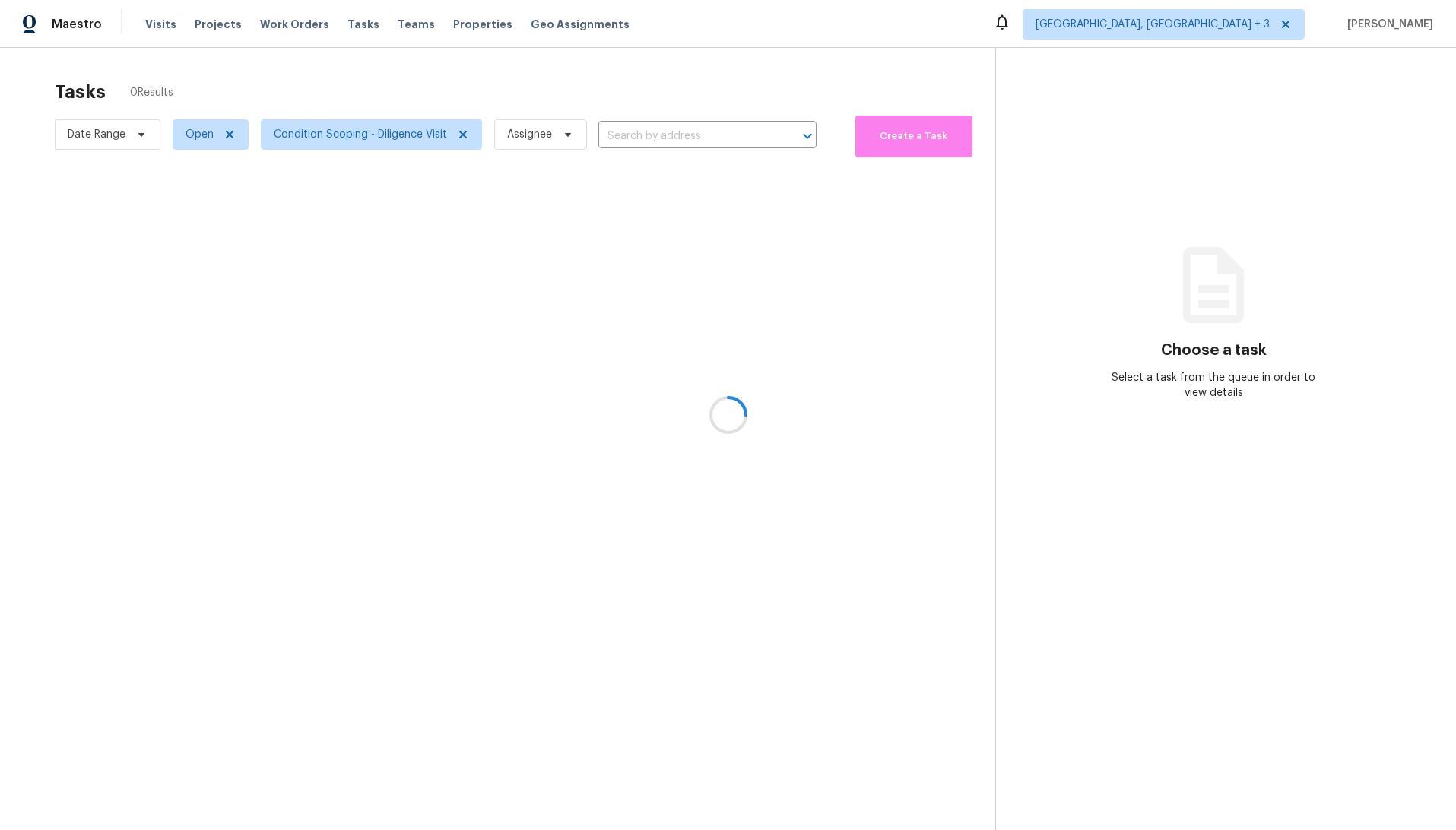
click at [358, 127] on div at bounding box center [728, 415] width 1456 height 830
click at [411, 134] on div at bounding box center [728, 415] width 1456 height 830
click at [109, 138] on div at bounding box center [728, 415] width 1456 height 830
click at [228, 134] on div at bounding box center [728, 415] width 1456 height 830
click at [981, 25] on div at bounding box center [728, 415] width 1456 height 830
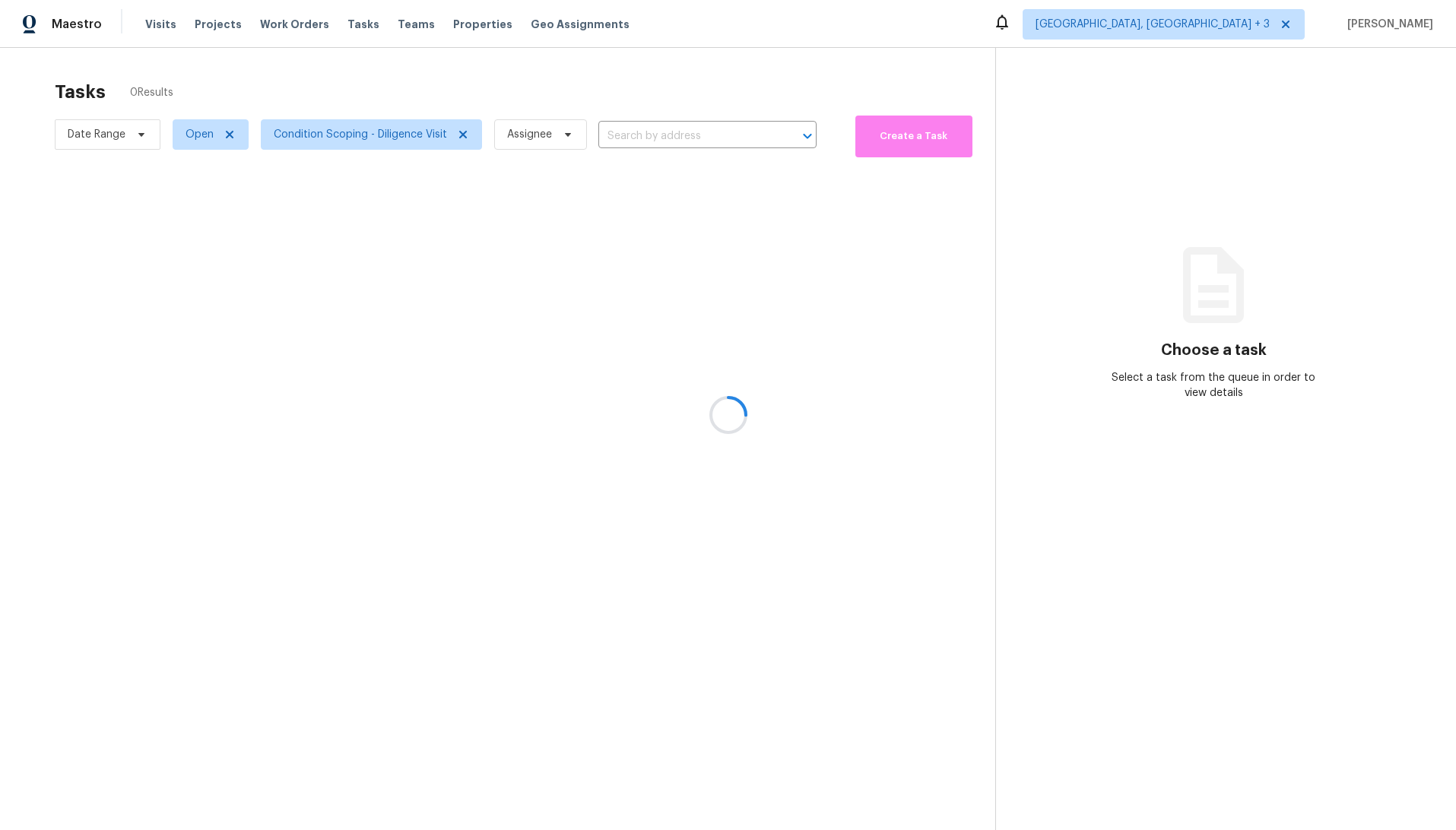
click at [981, 22] on div at bounding box center [728, 415] width 1456 height 830
click at [981, 25] on div at bounding box center [728, 415] width 1456 height 830
click at [1227, 19] on div at bounding box center [728, 415] width 1456 height 830
click at [431, 142] on div at bounding box center [728, 415] width 1456 height 830
click at [458, 135] on div at bounding box center [728, 415] width 1456 height 830
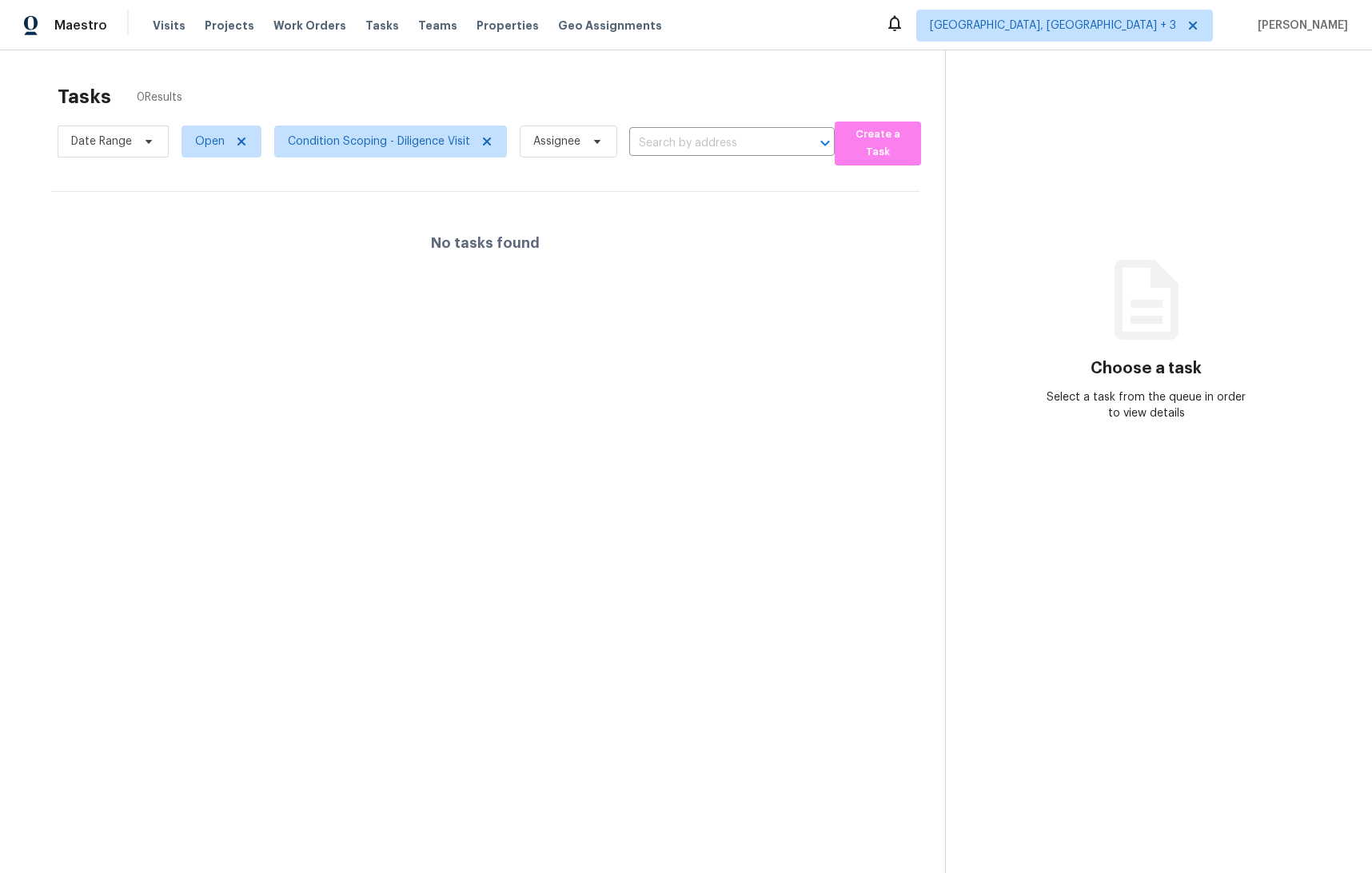
click at [752, 83] on div "Tasks 0 Results" at bounding box center [502, 97] width 888 height 42
click at [1144, 25] on span "Albuquerque, NM + 3" at bounding box center [1052, 25] width 246 height 16
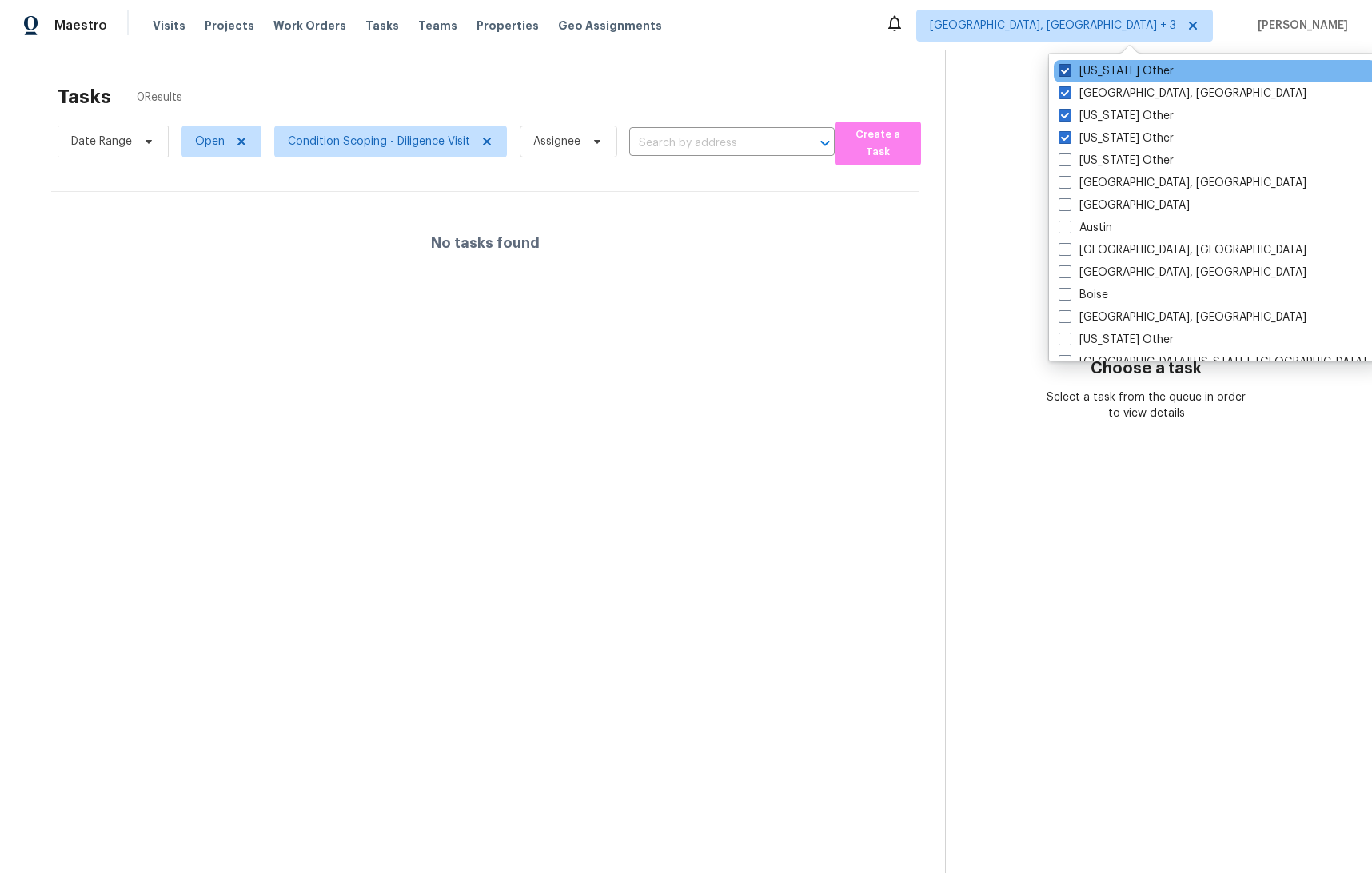
click at [1065, 75] on span at bounding box center [1065, 71] width 13 height 13
click at [1065, 73] on input "Arizona Other" at bounding box center [1064, 68] width 10 height 10
checkbox input "false"
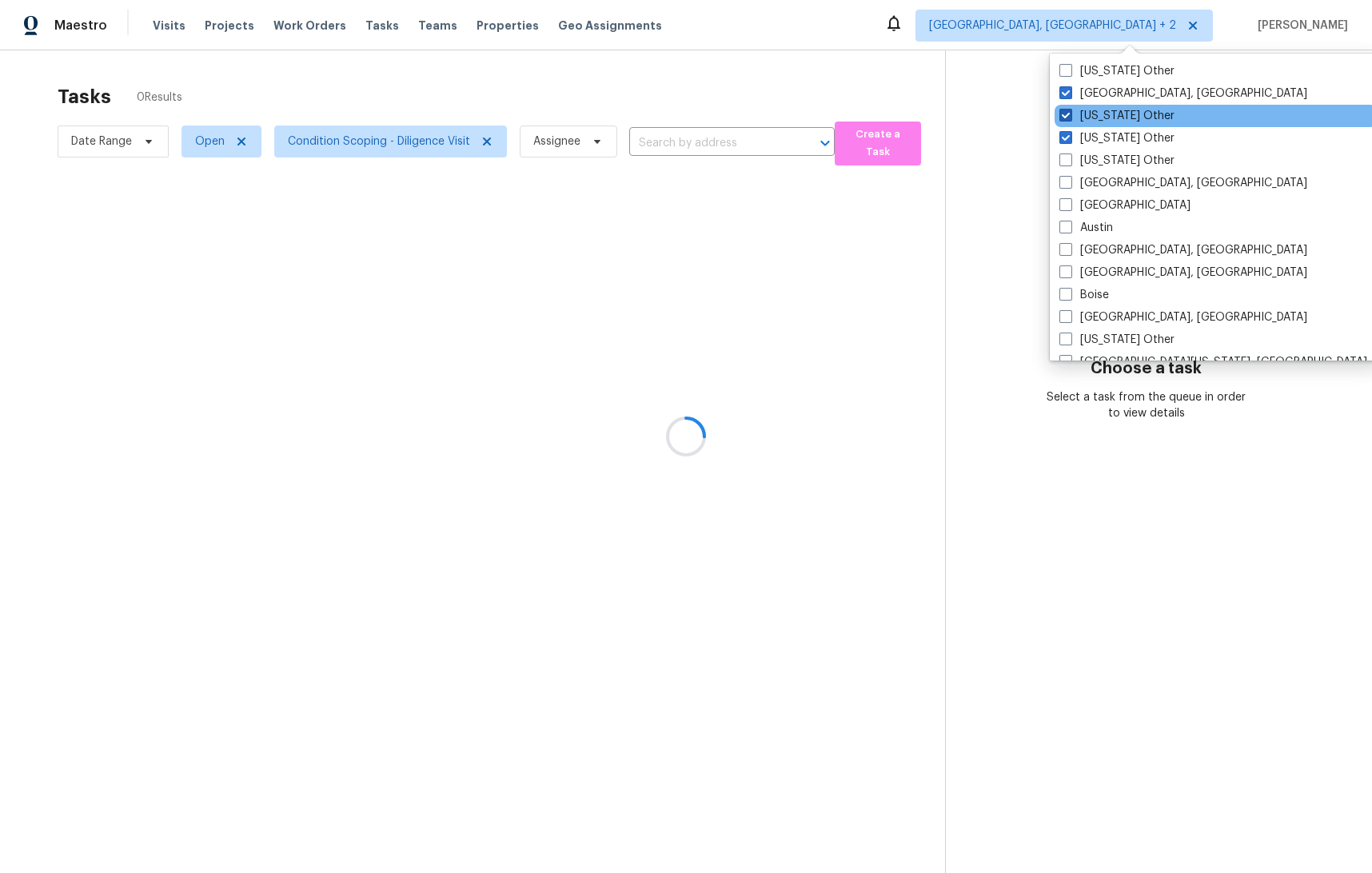
click at [1062, 113] on span at bounding box center [1066, 115] width 13 height 13
click at [1062, 113] on input "Alaska Other" at bounding box center [1065, 112] width 10 height 10
checkbox input "false"
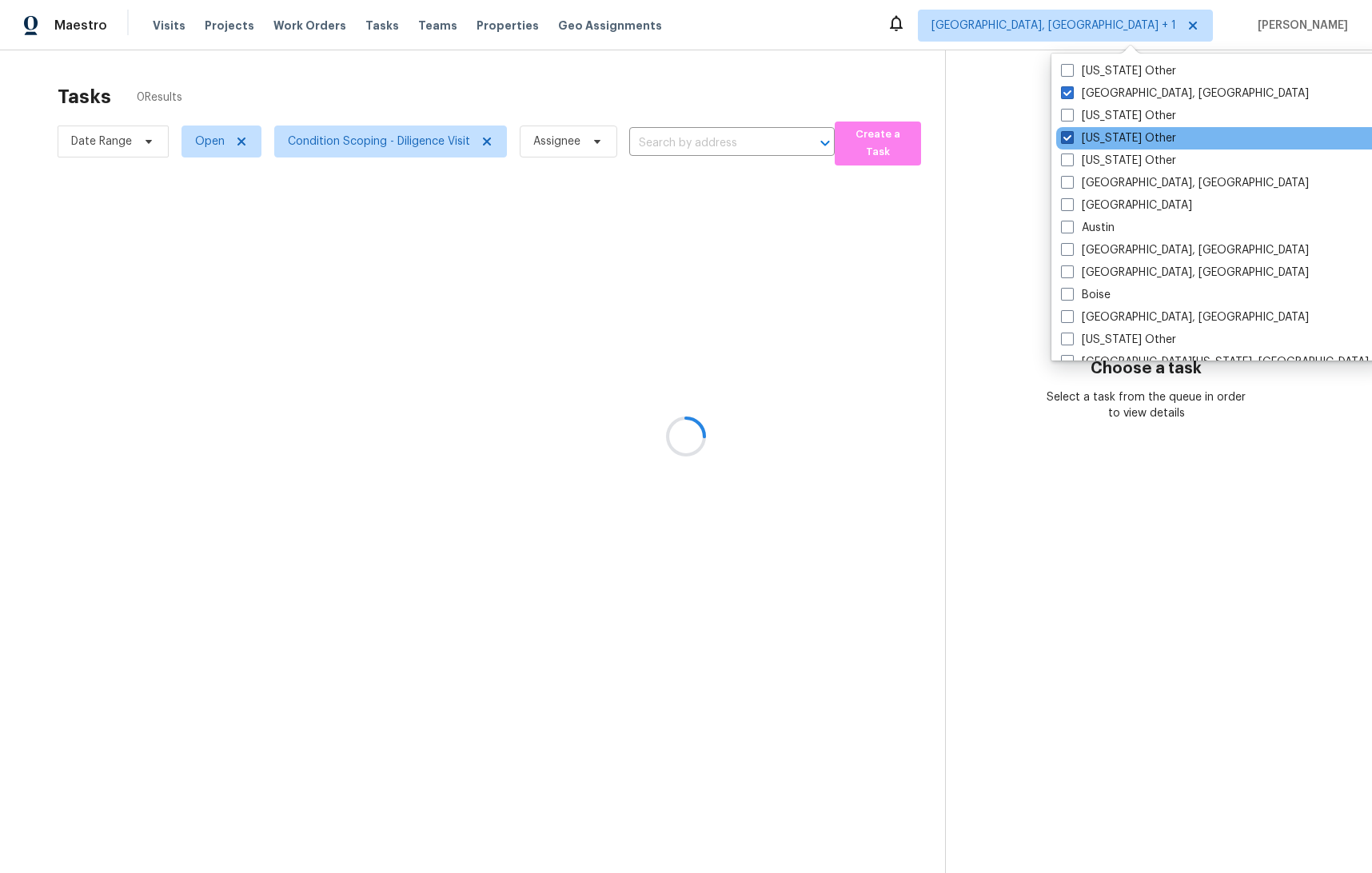
click at [1068, 139] on span at bounding box center [1067, 137] width 13 height 13
click at [1068, 139] on input "Alabama Other" at bounding box center [1065, 135] width 10 height 10
checkbox input "false"
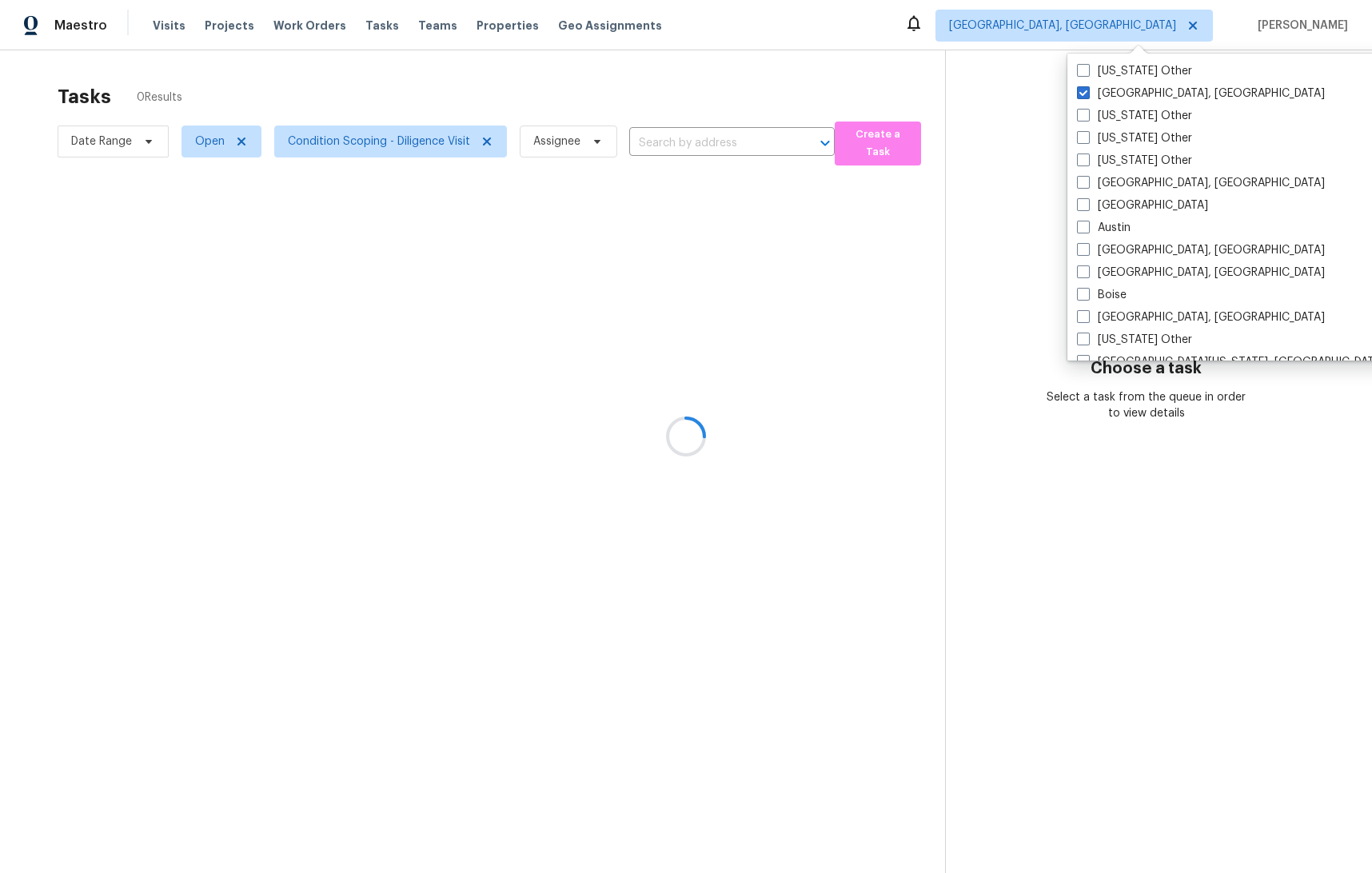
click at [710, 69] on div at bounding box center [686, 436] width 1372 height 873
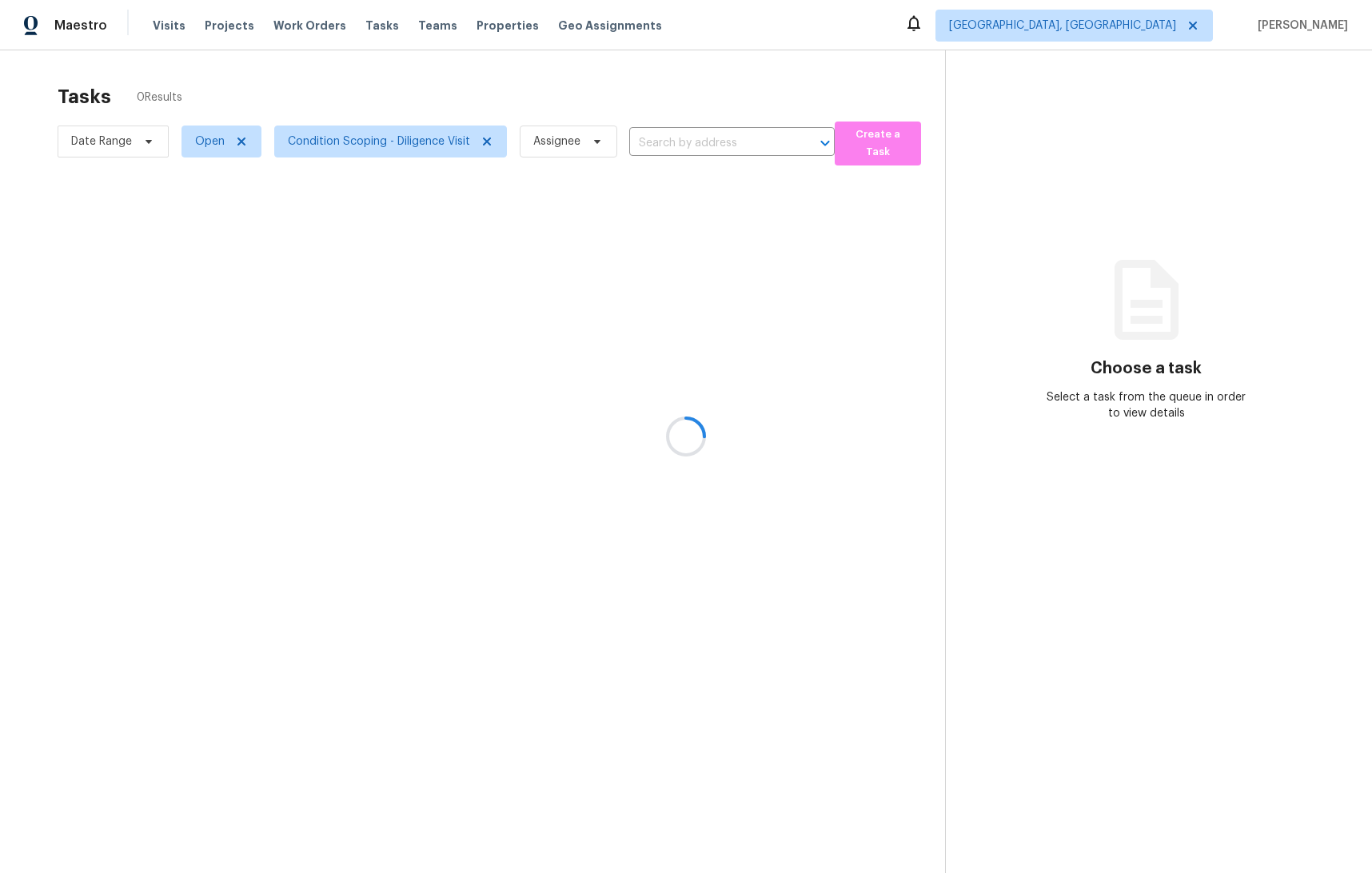
click at [220, 147] on div at bounding box center [686, 436] width 1372 height 873
click at [106, 147] on div at bounding box center [686, 436] width 1372 height 873
click at [869, 78] on div at bounding box center [686, 436] width 1372 height 873
click at [908, 229] on div at bounding box center [686, 436] width 1372 height 873
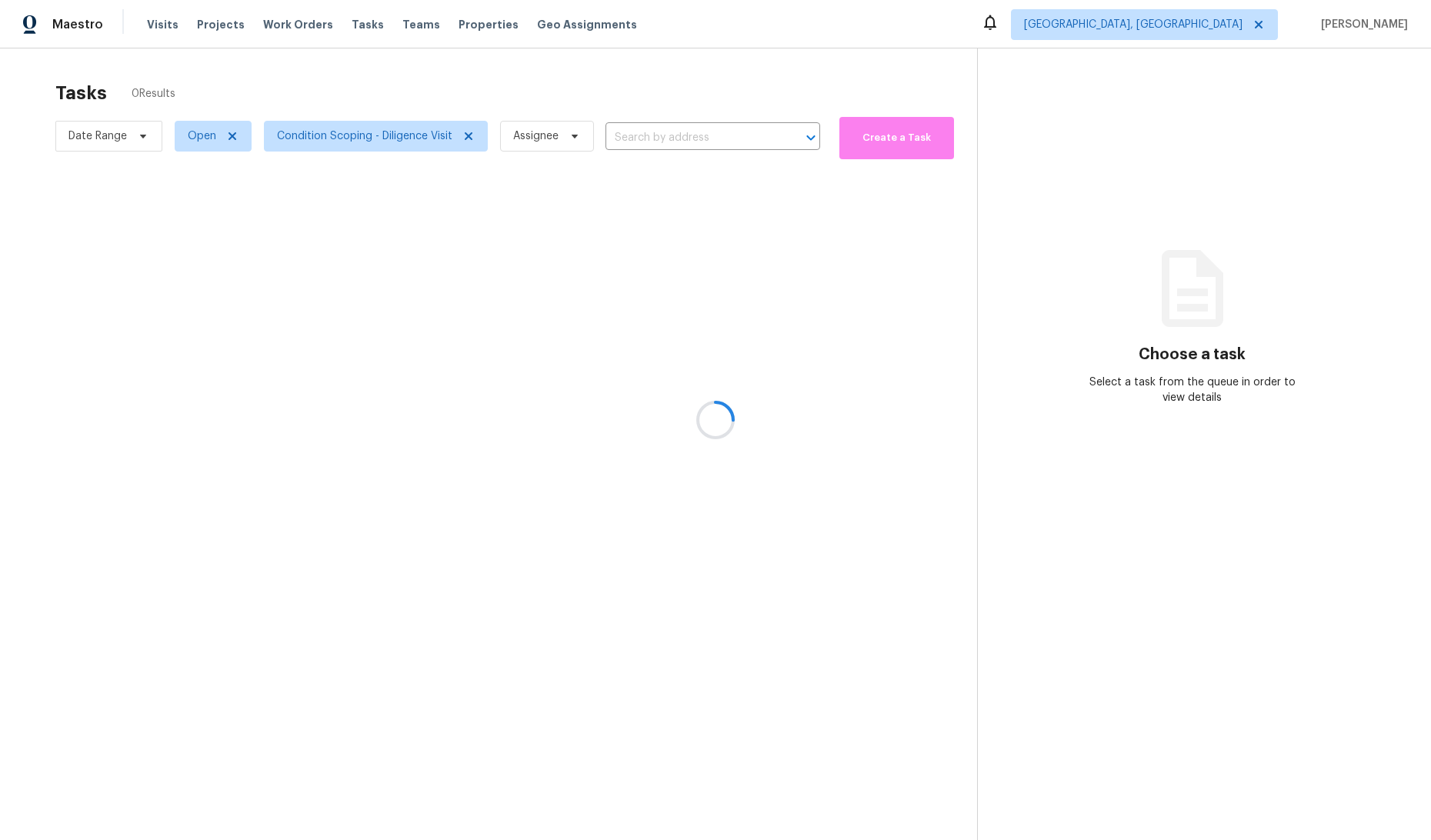
click at [364, 140] on div at bounding box center [715, 420] width 1431 height 840
click at [703, 322] on div at bounding box center [715, 420] width 1431 height 840
click at [197, 139] on span "Open" at bounding box center [202, 136] width 29 height 15
click at [189, 206] on span at bounding box center [189, 201] width 13 height 13
click at [189, 204] on input "Closed" at bounding box center [188, 198] width 10 height 10
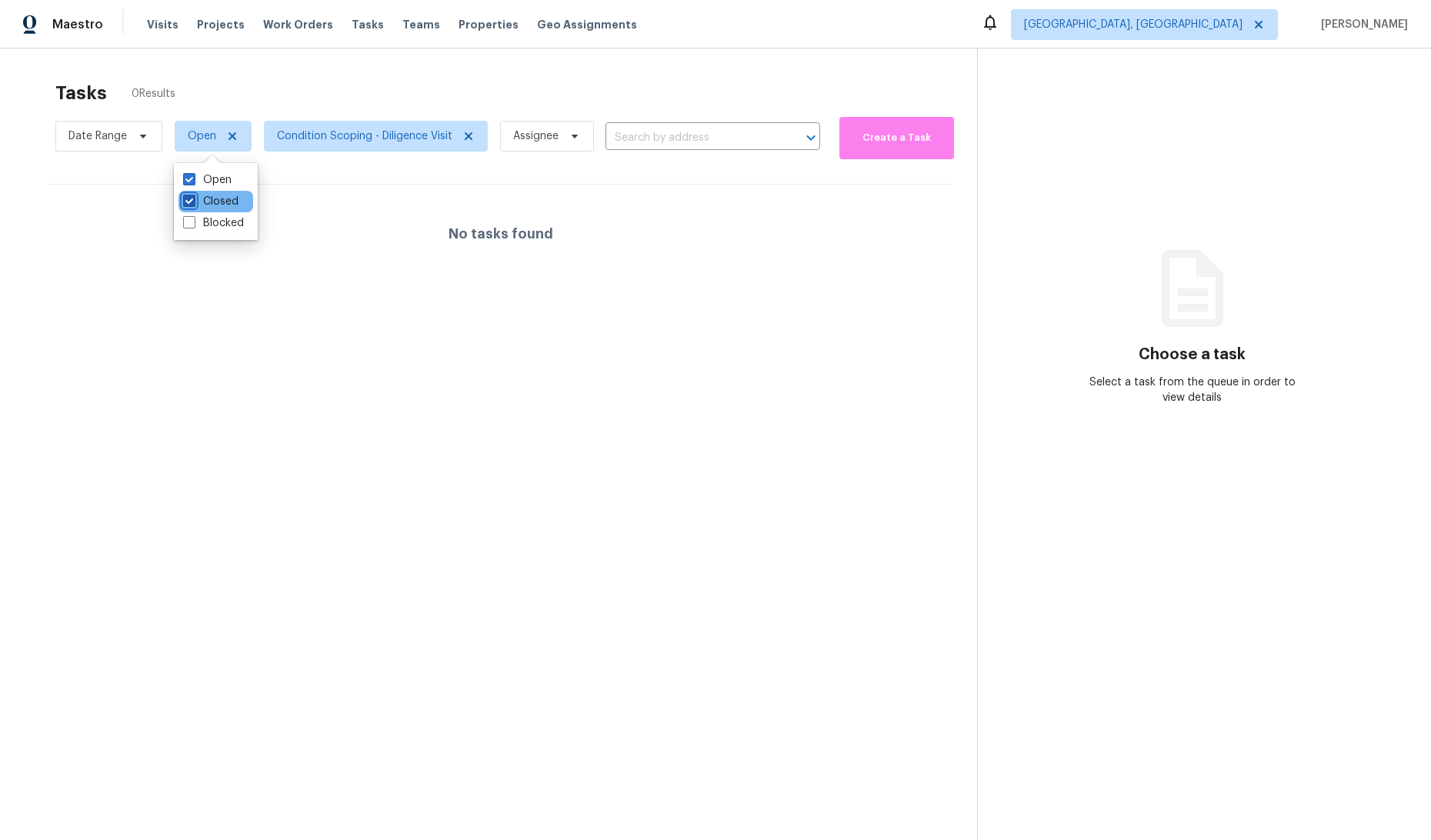
checkbox input "true"
click at [189, 223] on span at bounding box center [189, 223] width 13 height 13
click at [189, 223] on input "Blocked" at bounding box center [188, 220] width 10 height 10
checkbox input "true"
click at [423, 84] on div "Tasks 0 Results" at bounding box center [516, 93] width 922 height 40
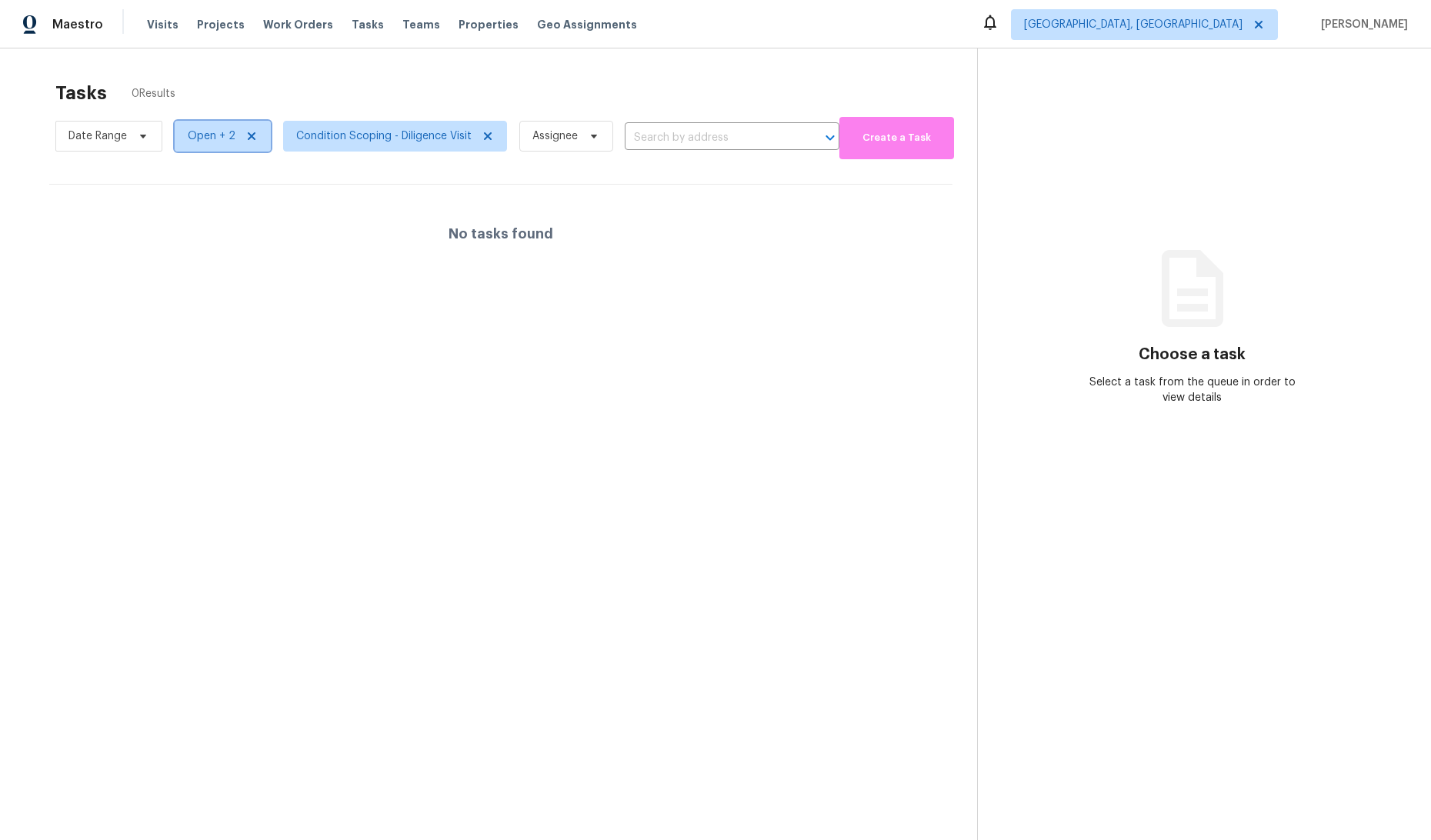
click at [202, 134] on span "Open + 2" at bounding box center [211, 136] width 47 height 15
click at [502, 251] on div "No tasks found" at bounding box center [501, 234] width 904 height 98
click at [366, 132] on span "Condition Scoping - Diligence Visit" at bounding box center [383, 136] width 175 height 15
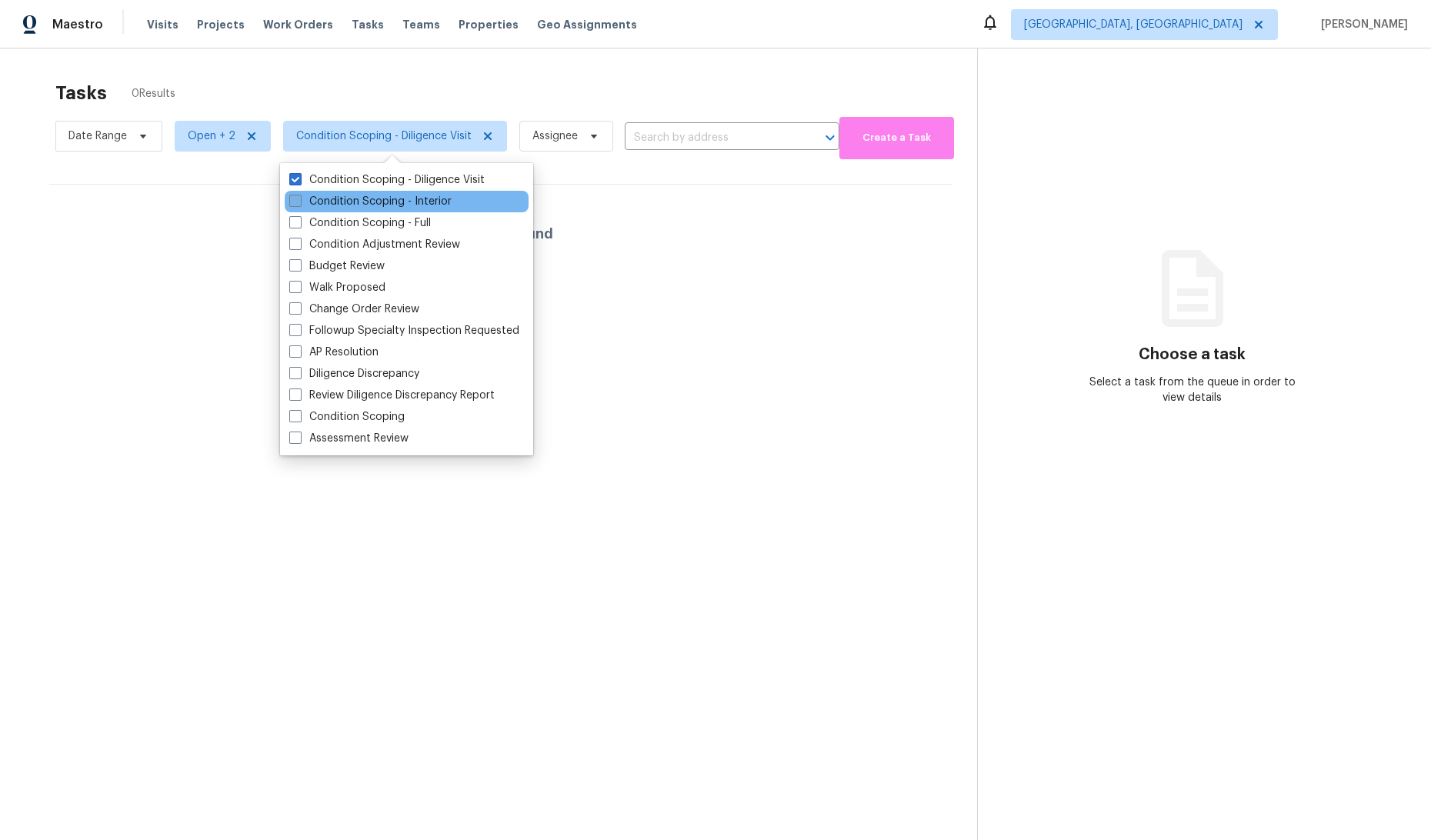
click at [357, 198] on label "Condition Scoping - Interior" at bounding box center [371, 201] width 163 height 15
click at [299, 198] on input "Condition Scoping - Interior" at bounding box center [294, 198] width 10 height 10
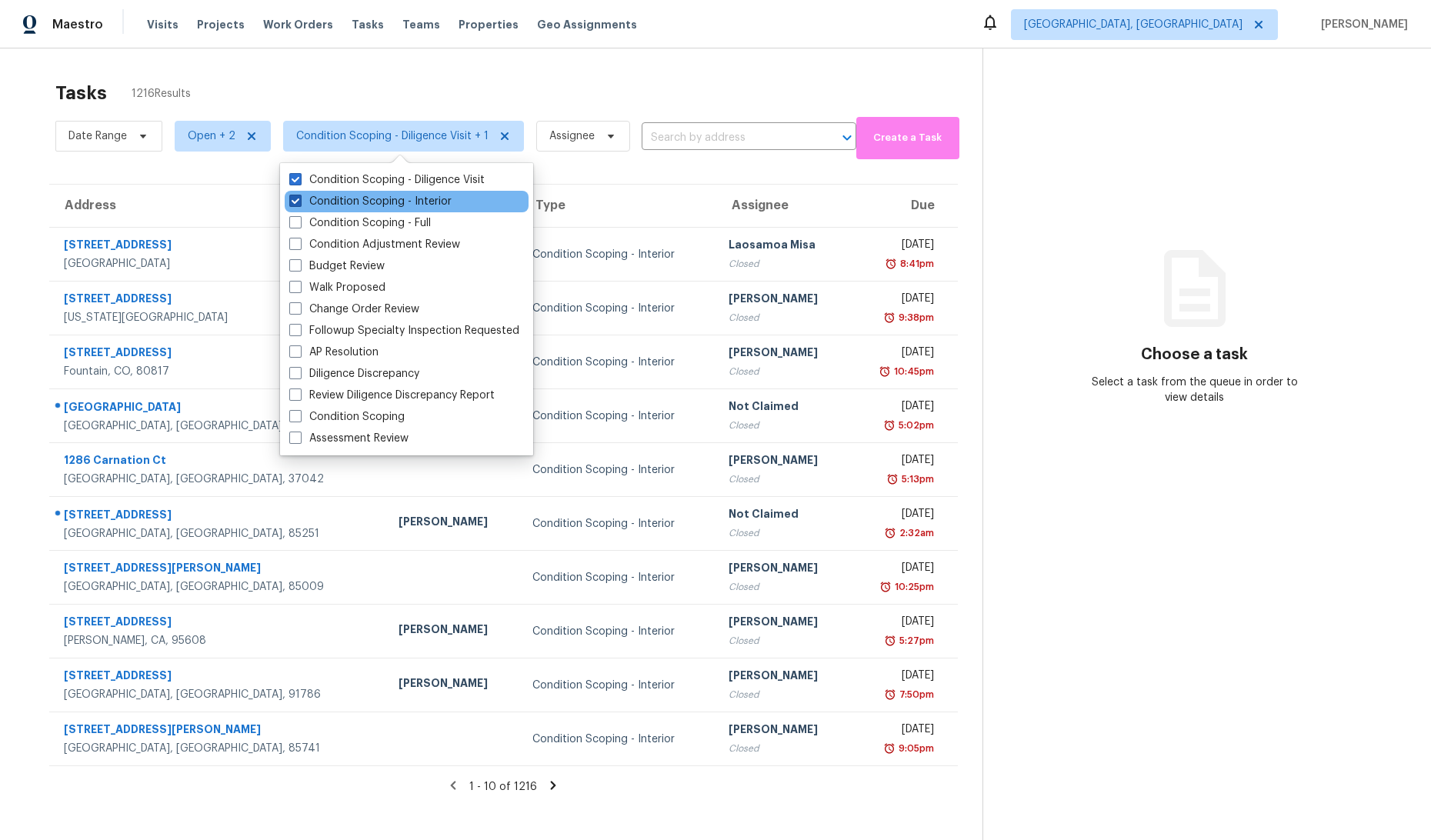
click at [367, 202] on label "Condition Scoping - Interior" at bounding box center [371, 201] width 163 height 15
click at [299, 202] on input "Condition Scoping - Interior" at bounding box center [294, 198] width 10 height 10
checkbox input "false"
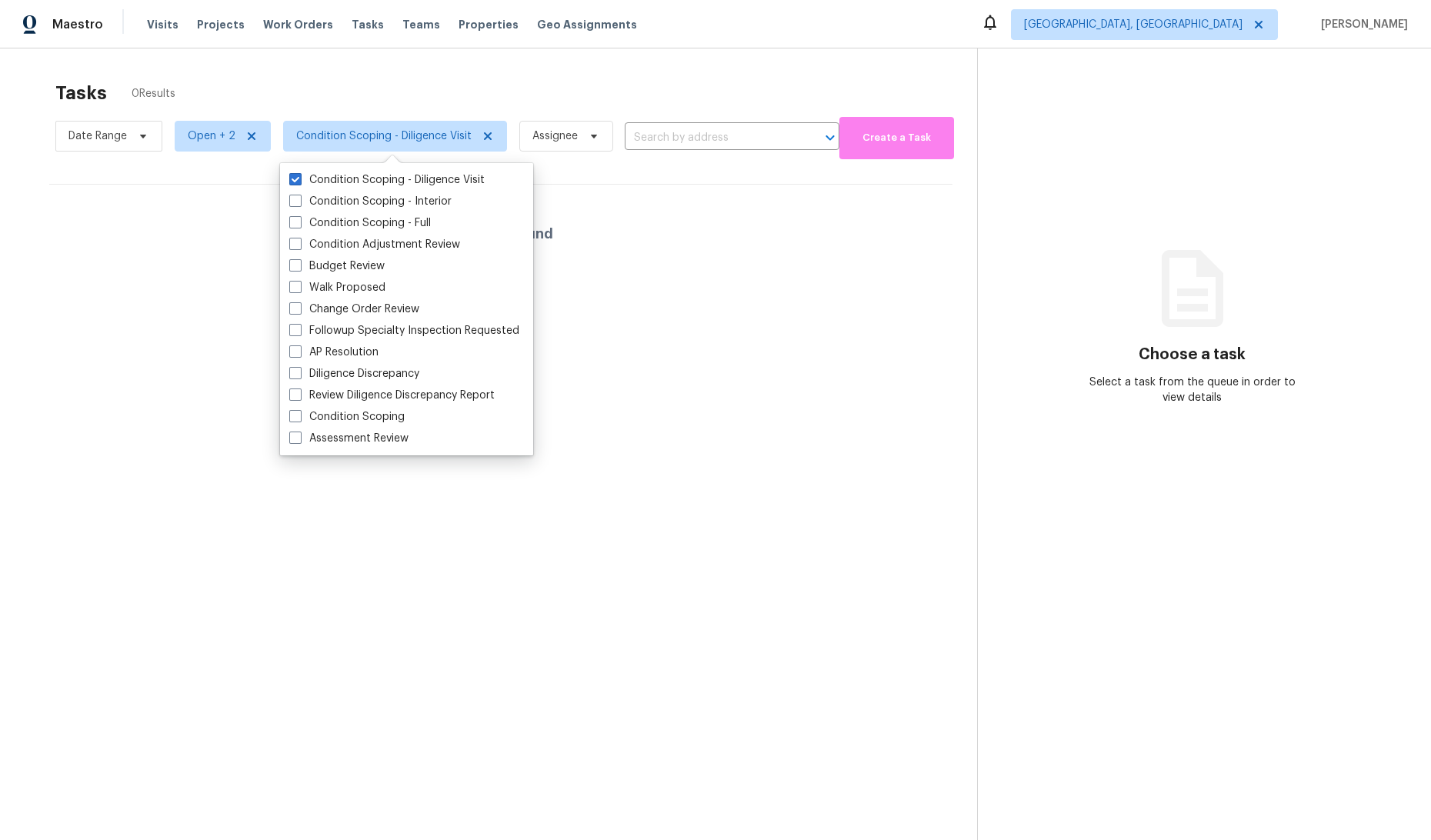
click at [594, 100] on div "Tasks 0 Results" at bounding box center [516, 93] width 922 height 40
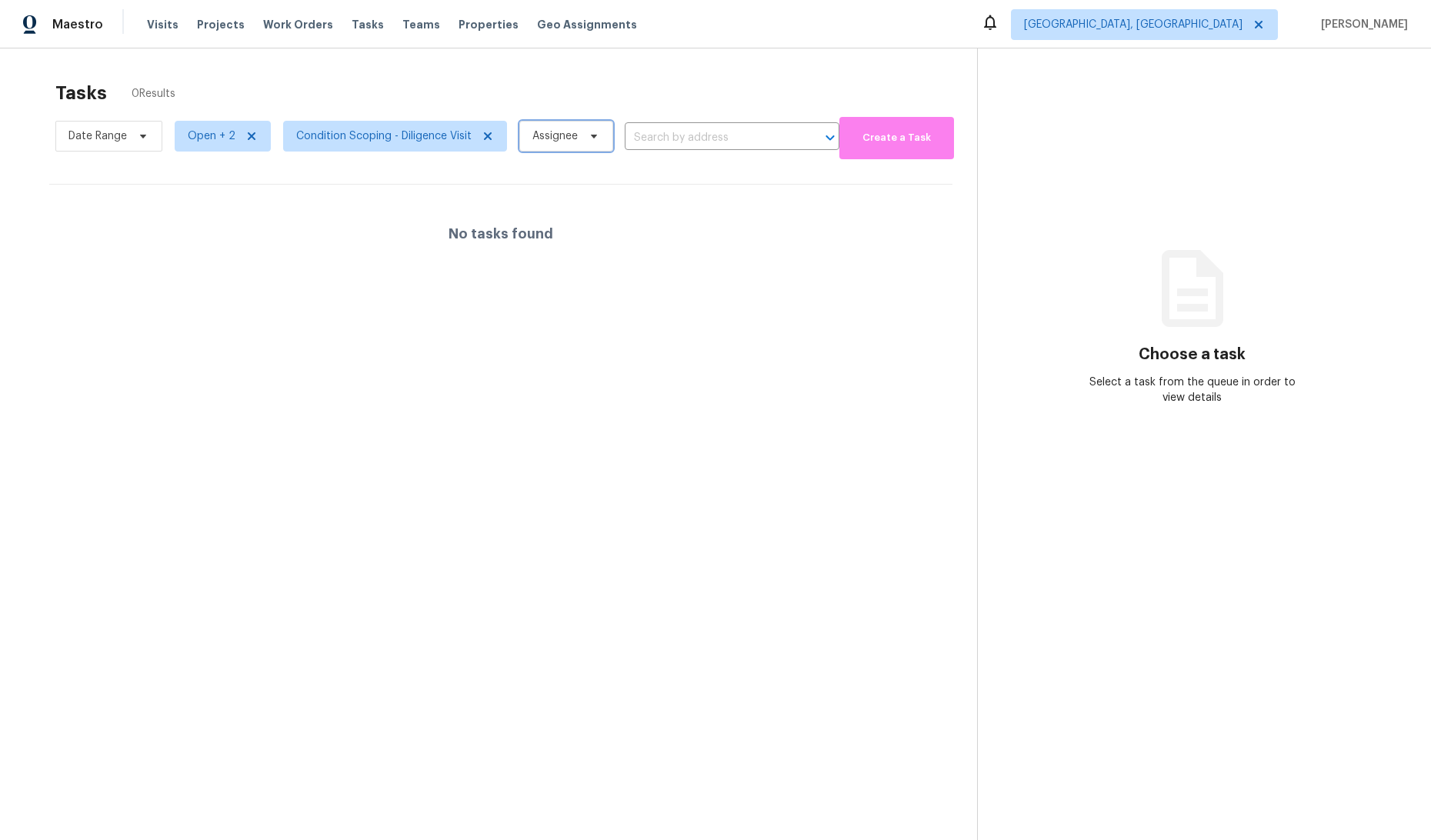
click at [571, 144] on span "Assignee" at bounding box center [566, 136] width 94 height 30
click at [1177, 23] on span "[GEOGRAPHIC_DATA], [GEOGRAPHIC_DATA]" at bounding box center [1133, 24] width 219 height 15
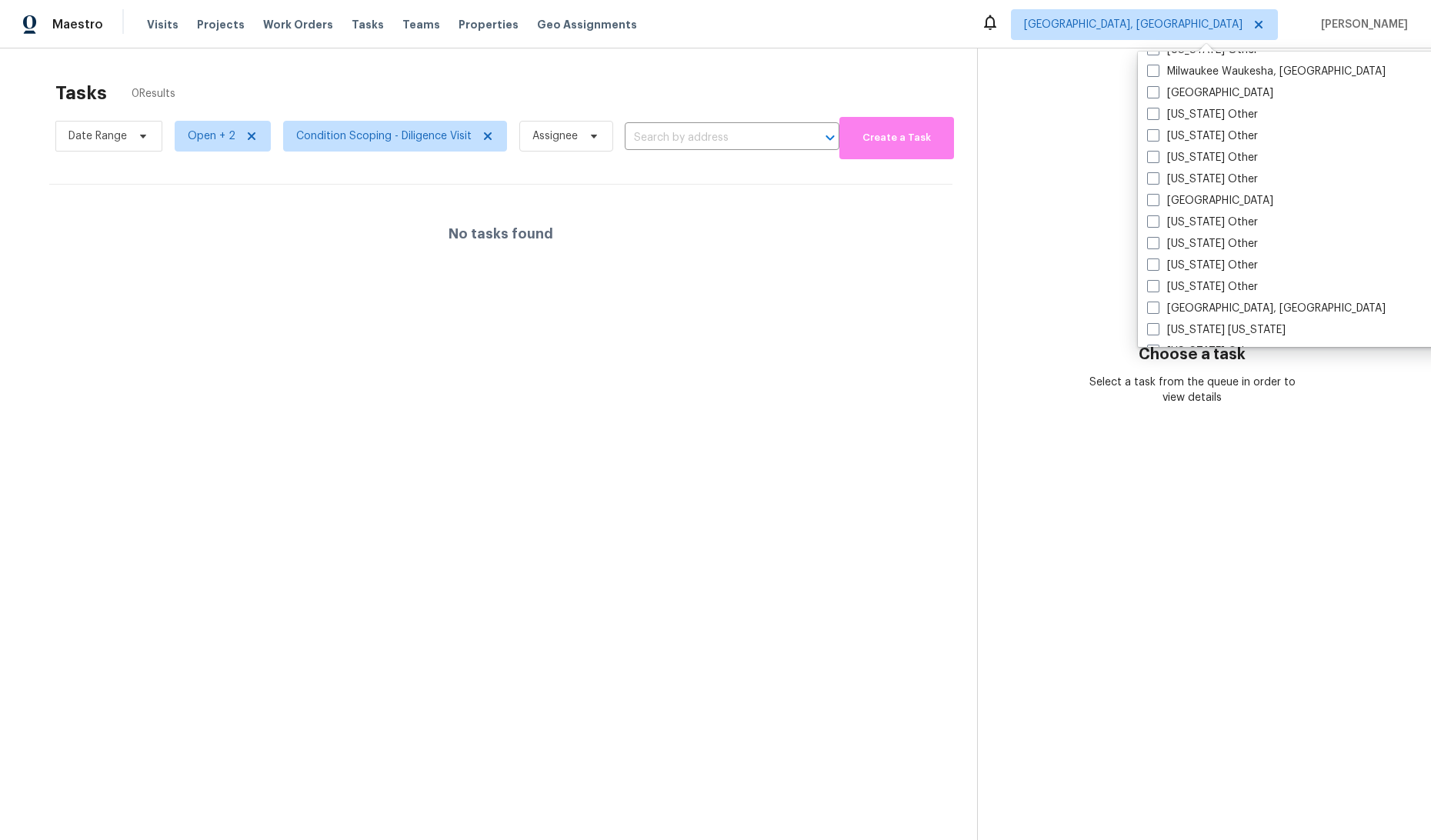
scroll to position [1530, 0]
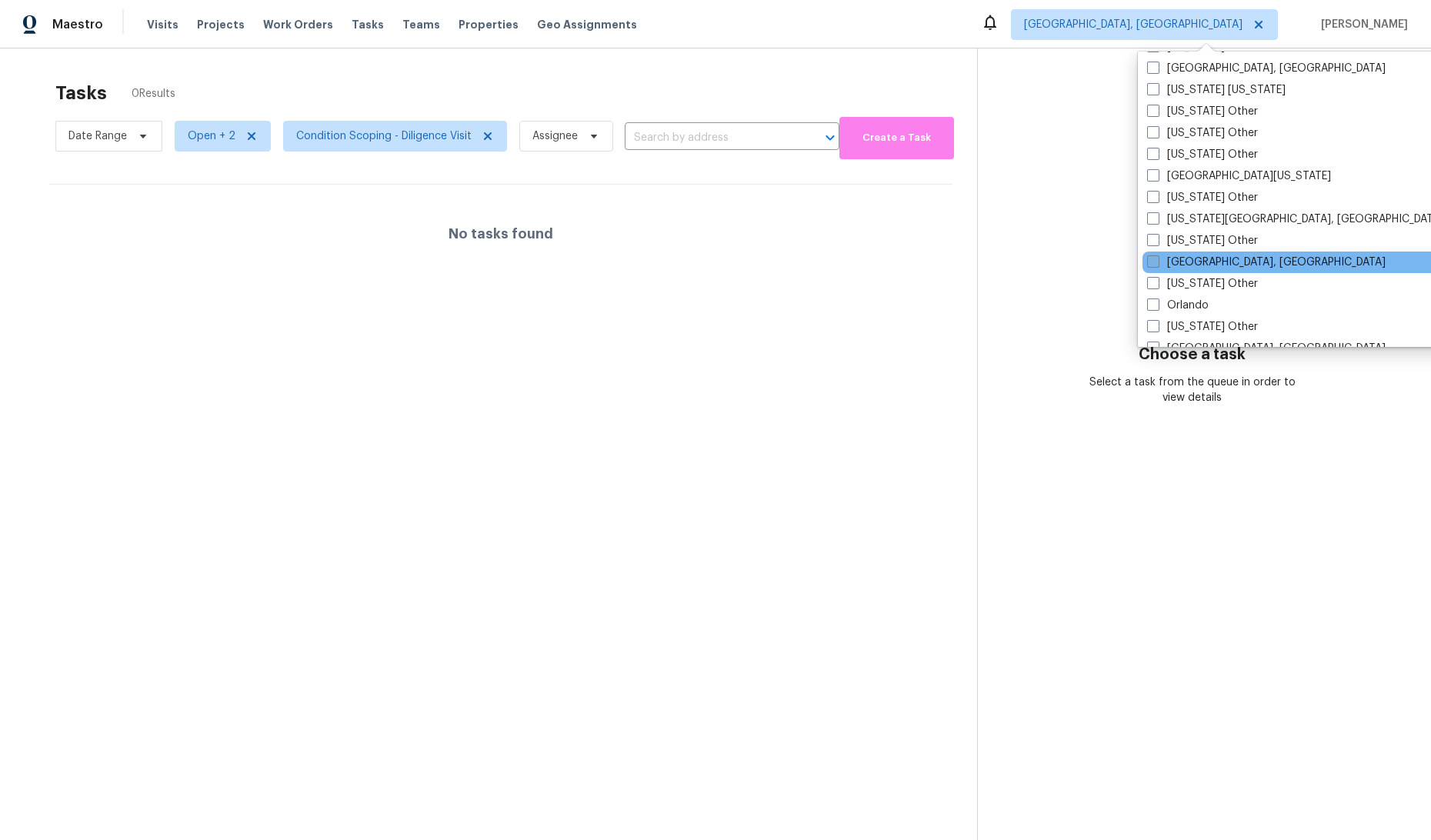
click at [1166, 262] on label "Omaha, NE" at bounding box center [1267, 262] width 239 height 15
click at [1157, 262] on input "Omaha, NE" at bounding box center [1152, 259] width 10 height 10
checkbox input "true"
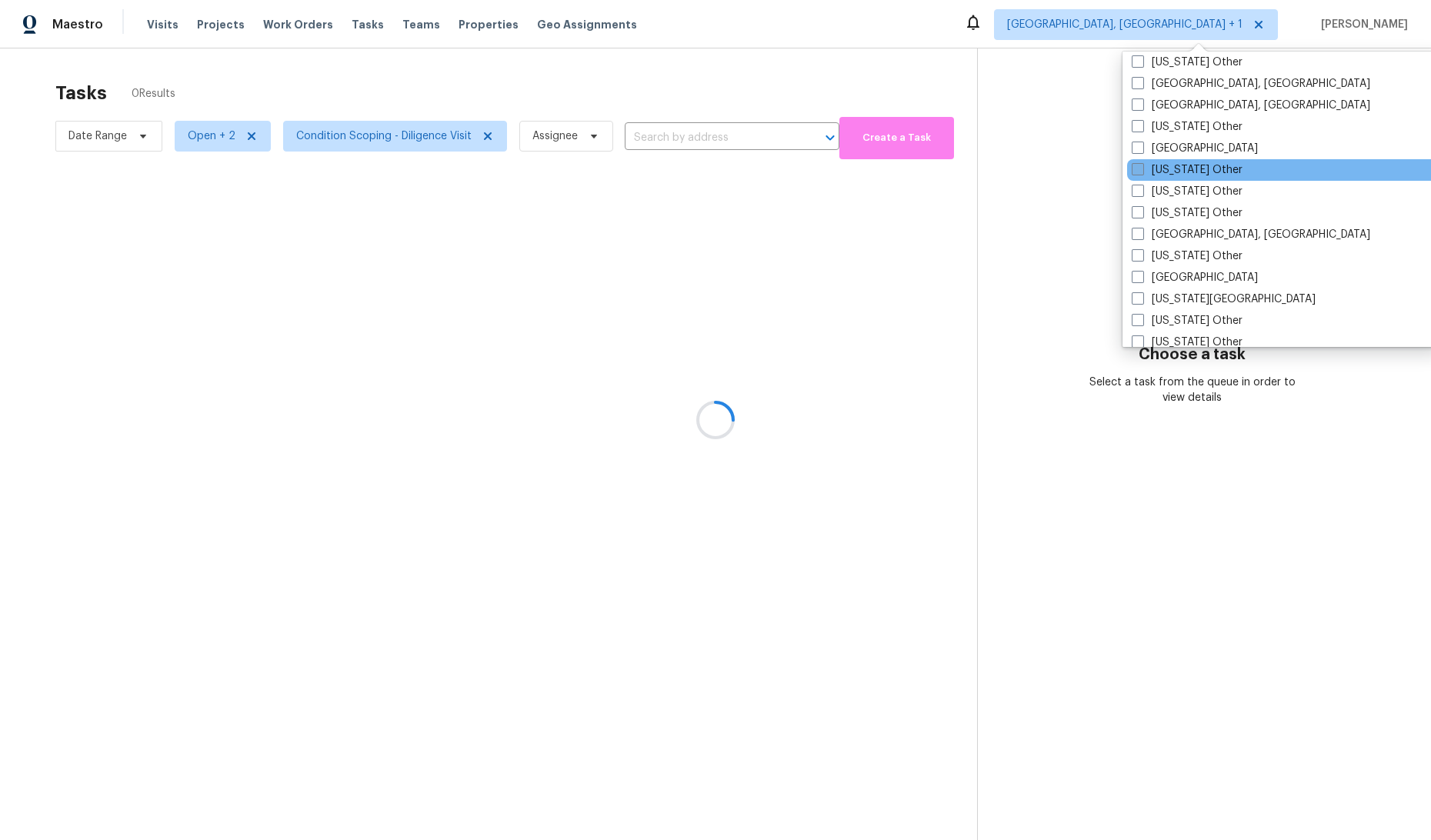
scroll to position [520, 0]
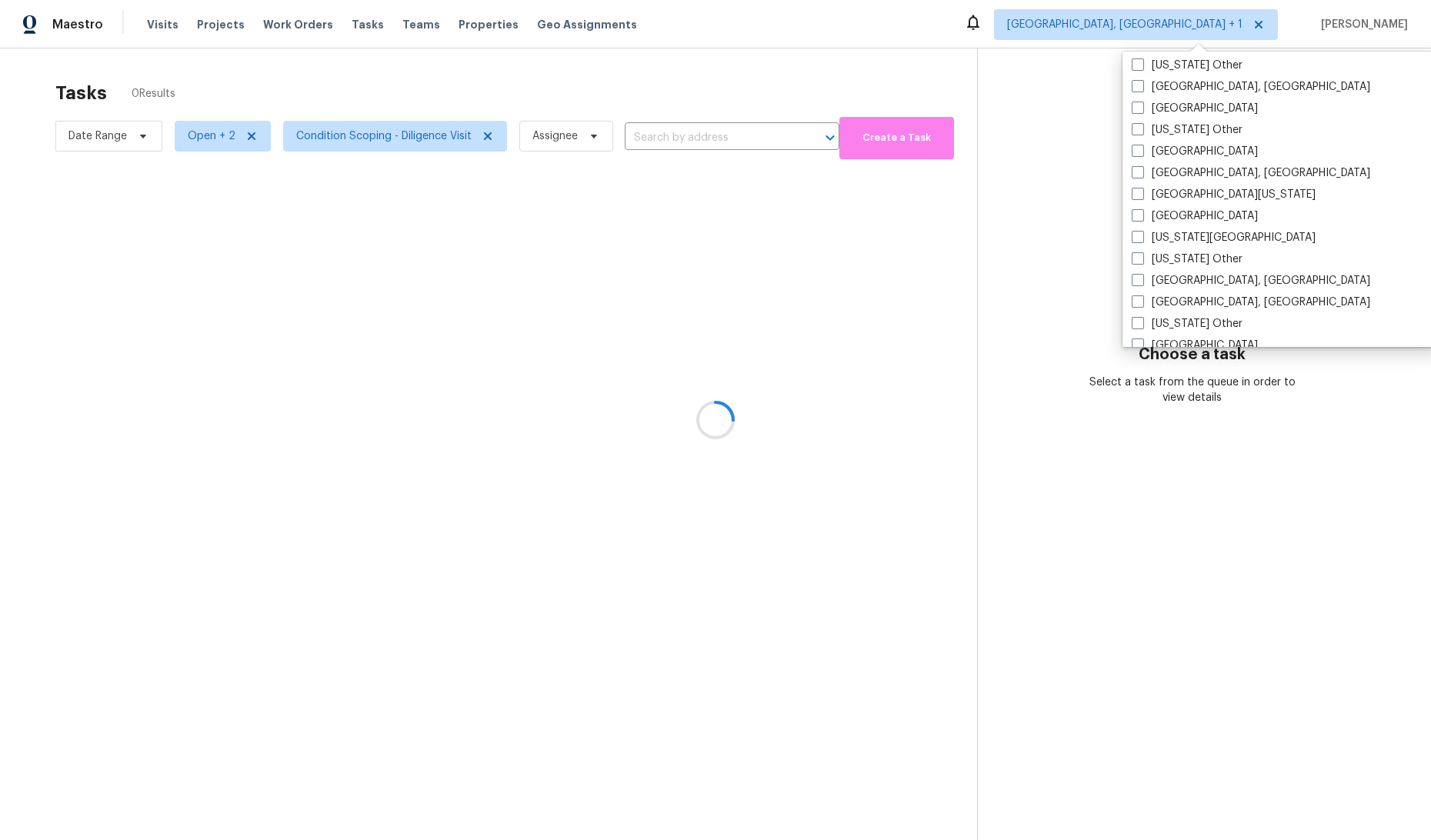
click at [119, 129] on div at bounding box center [715, 420] width 1431 height 840
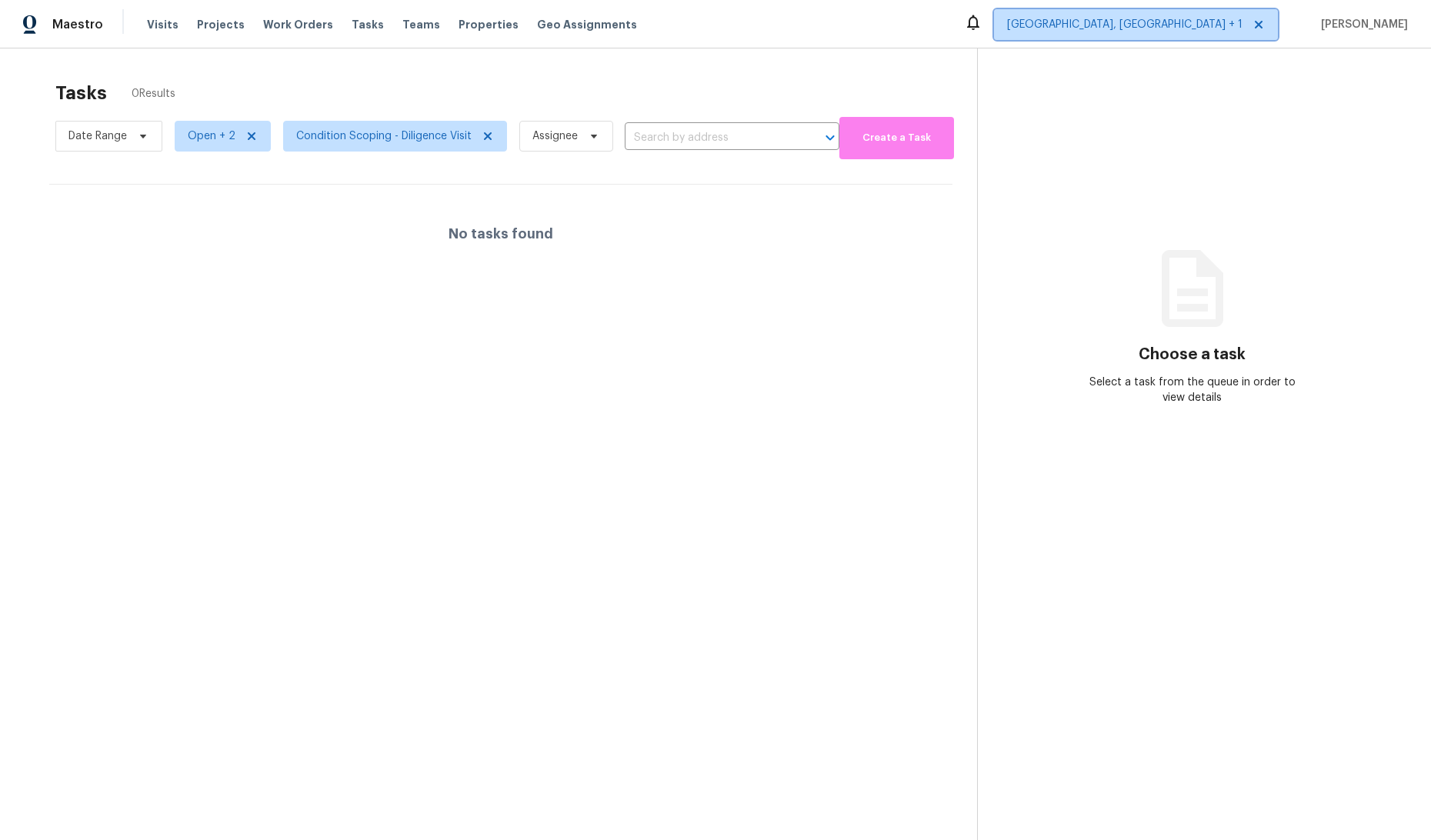
click at [1182, 29] on span "Albuquerque, NM + 1" at bounding box center [1124, 24] width 235 height 15
click at [558, 138] on span "Assignee" at bounding box center [555, 136] width 46 height 15
type input "q"
drag, startPoint x: 587, startPoint y: 189, endPoint x: 499, endPoint y: 191, distance: 88.0
click at [499, 191] on body "Maestro Visits Projects Work Orders Tasks Teams Properties Geo Assignments Albu…" at bounding box center [715, 420] width 1431 height 840
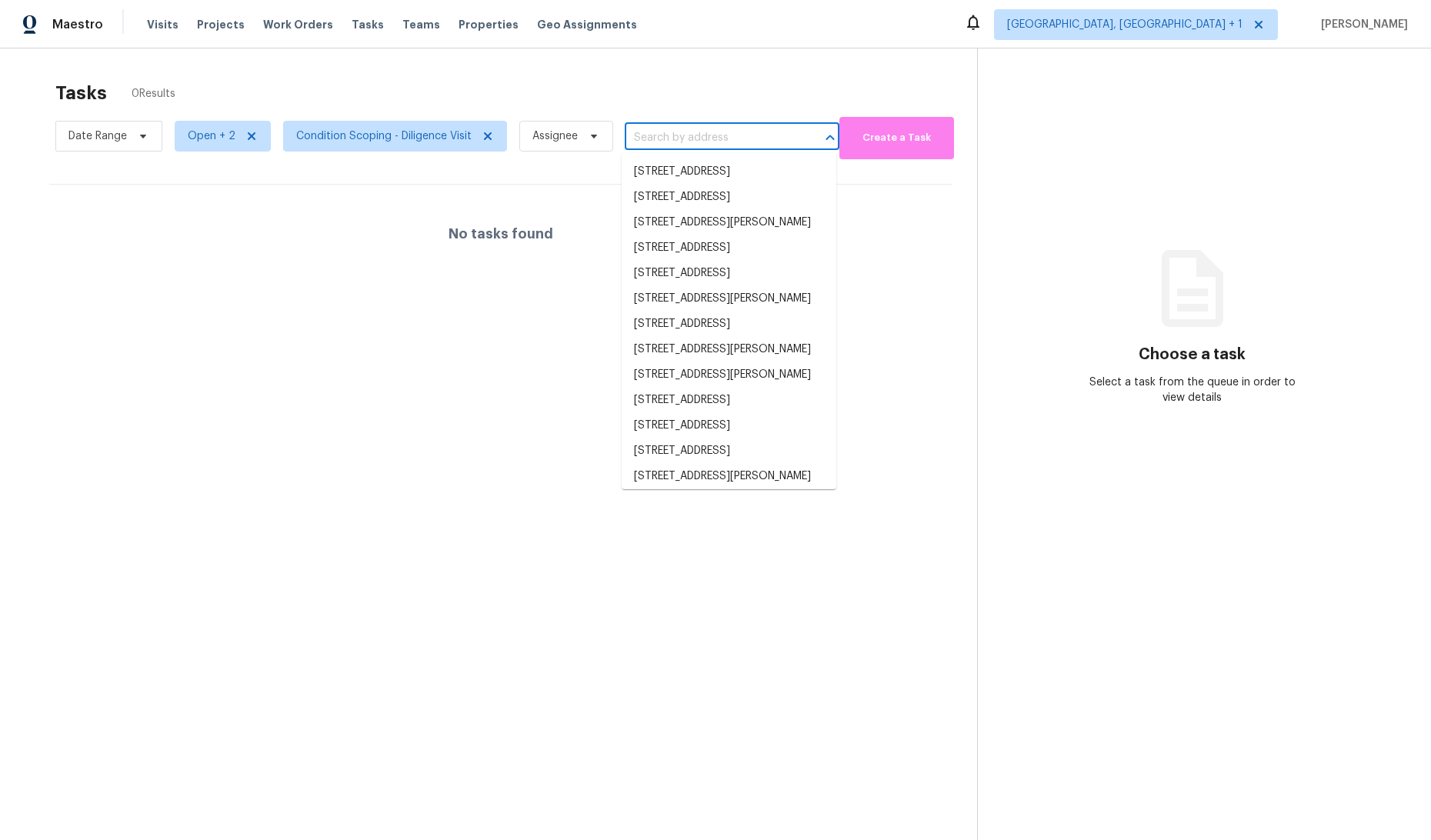
click at [726, 139] on input "text" at bounding box center [711, 138] width 172 height 24
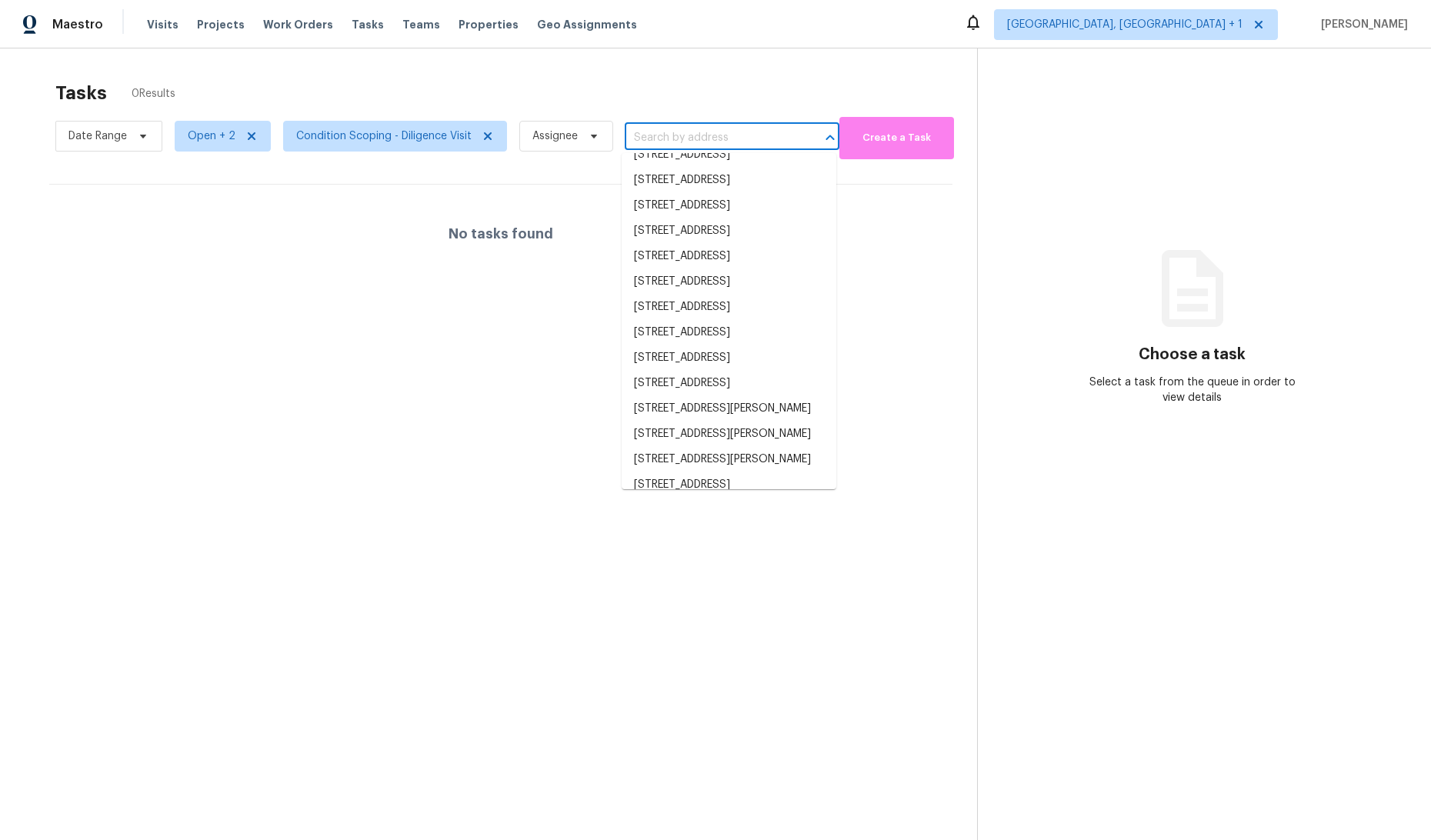
scroll to position [3814, 0]
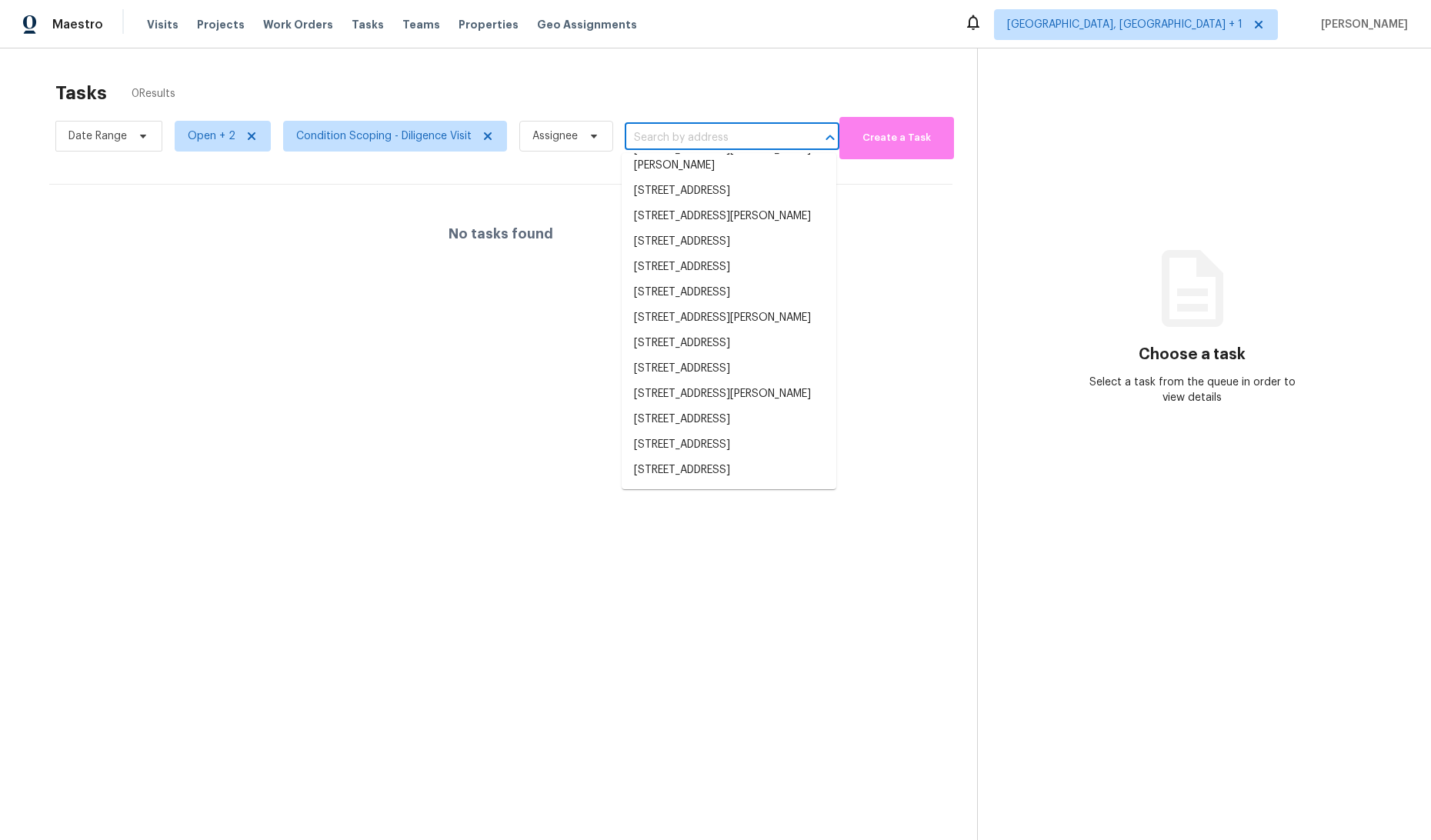
click at [932, 436] on section "Tasks 0 Results Date Range Open + 2 Condition Scoping - Diligence Visit Assigne…" at bounding box center [501, 481] width 953 height 816
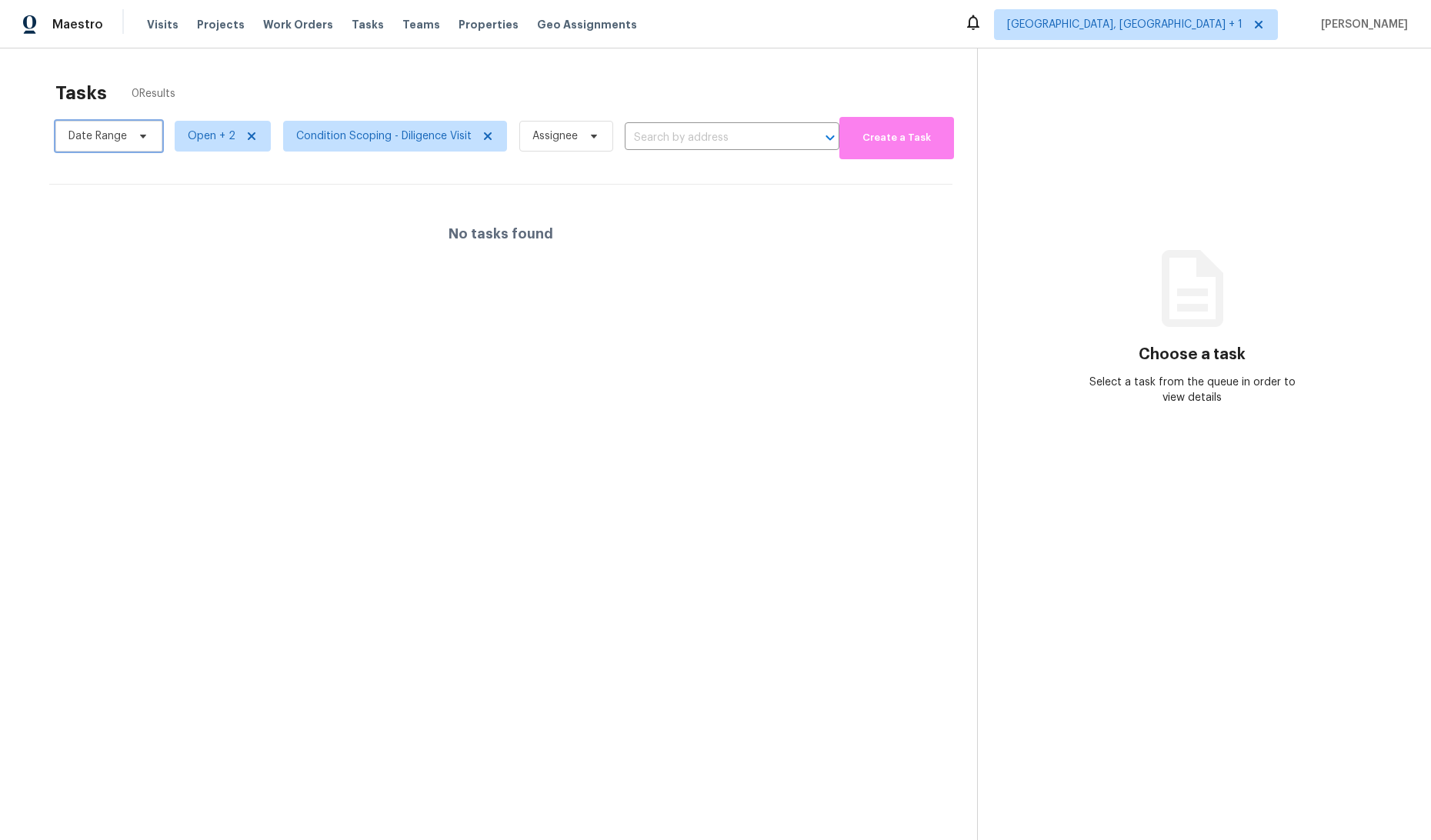
click at [115, 138] on span "Date Range" at bounding box center [97, 136] width 58 height 15
select select "9"
select select "2025"
select select "10"
select select "2025"
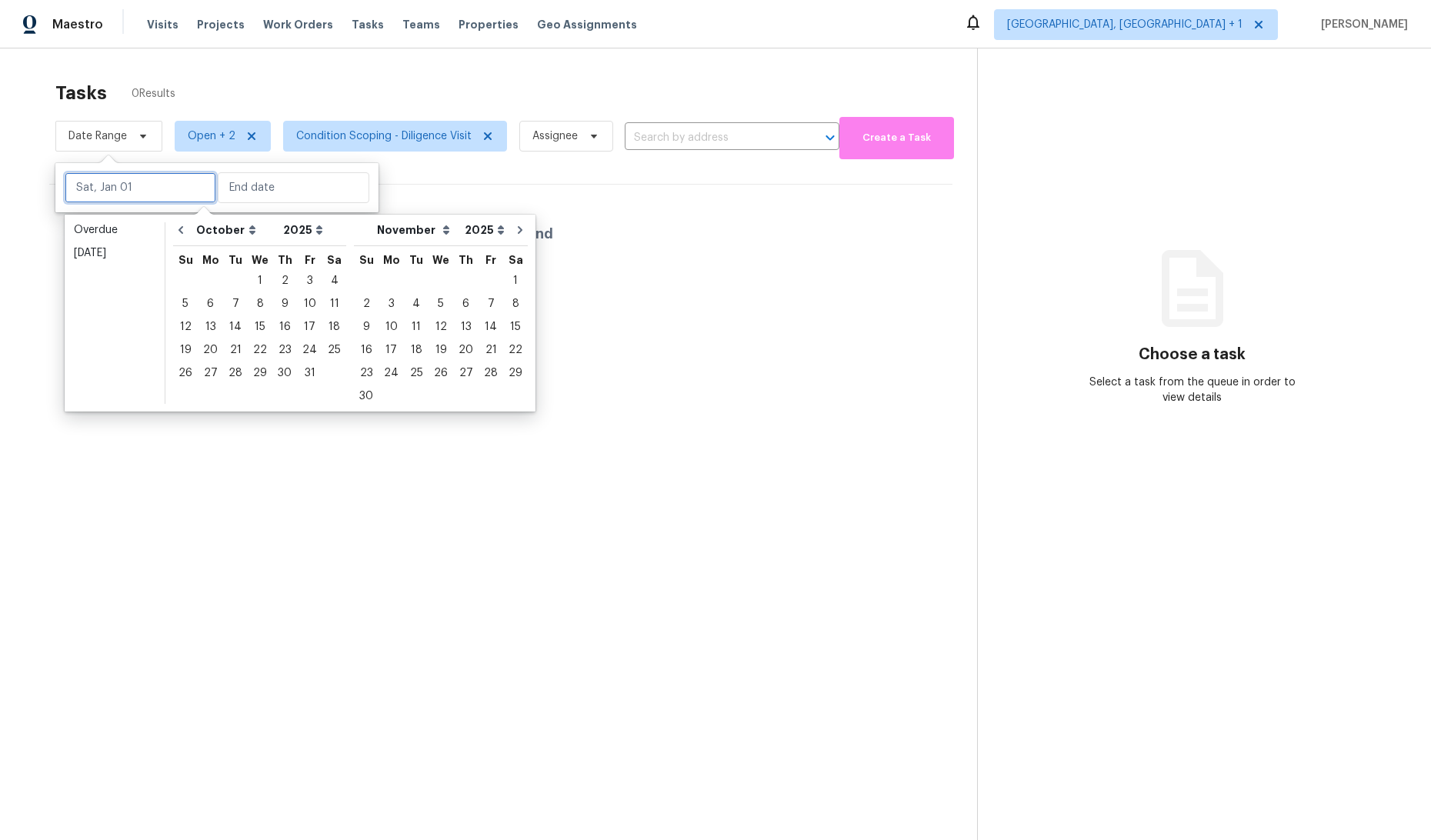
click at [131, 191] on input "text" at bounding box center [140, 188] width 152 height 30
type input "Sat, Oct 04"
type input "Fri, Nov 14"
click at [315, 103] on div "Tasks 0 Results" at bounding box center [516, 93] width 922 height 40
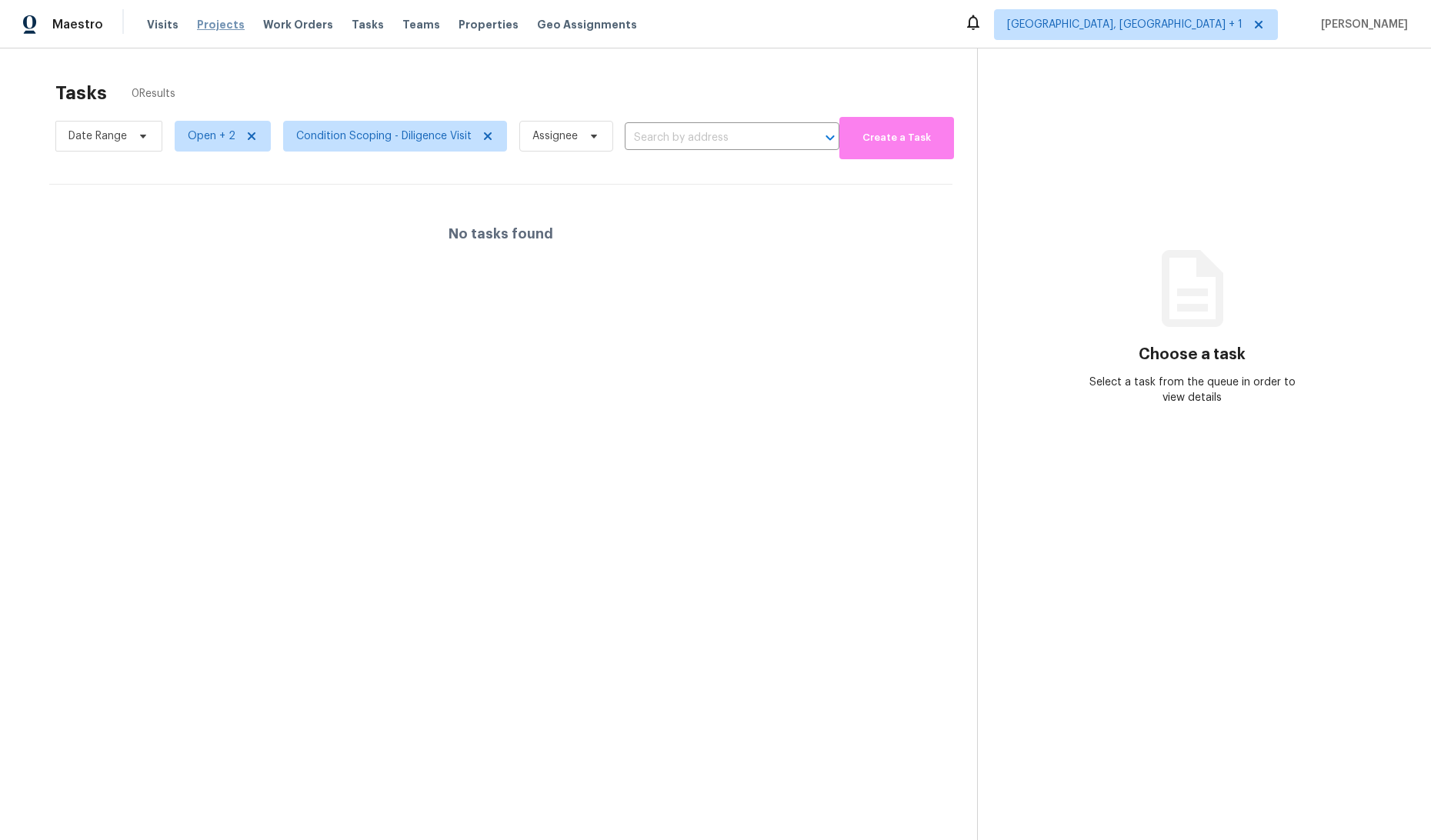
click at [204, 25] on span "Projects" at bounding box center [220, 24] width 47 height 15
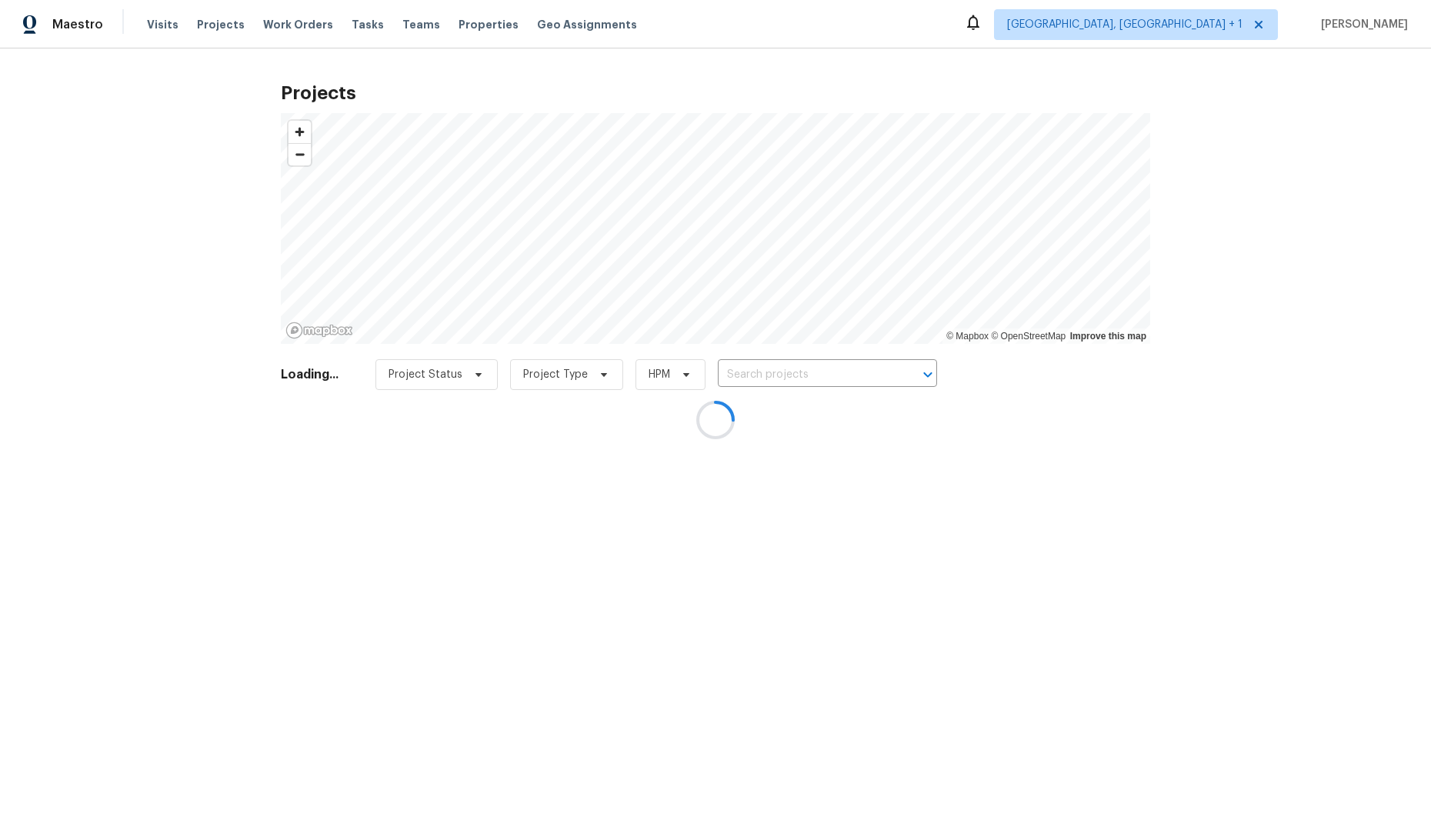
click at [355, 24] on div at bounding box center [715, 420] width 1431 height 840
click at [362, 52] on div at bounding box center [715, 420] width 1431 height 840
click at [364, 57] on div at bounding box center [715, 420] width 1431 height 840
click at [218, 28] on div at bounding box center [715, 420] width 1431 height 840
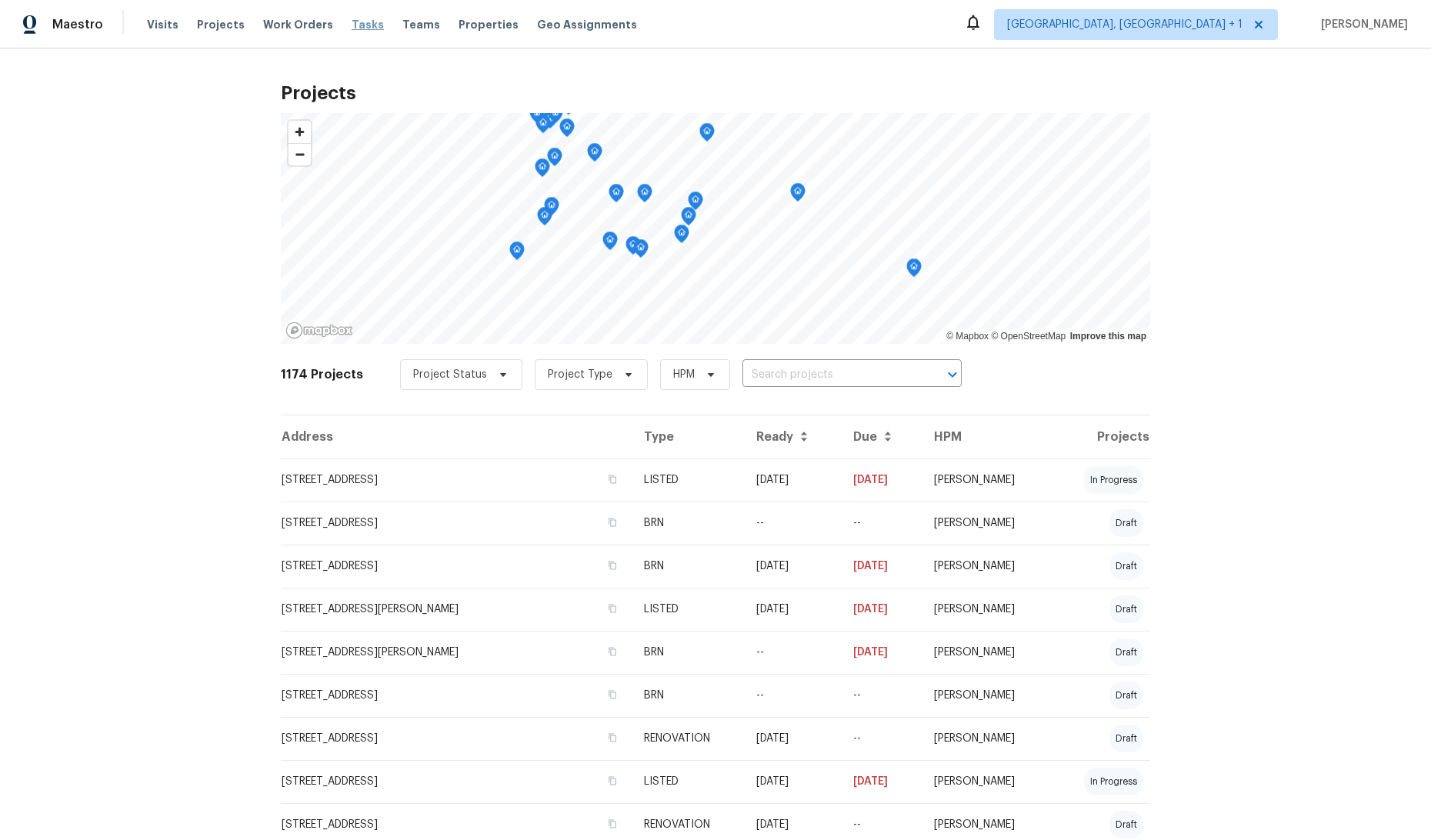
click at [351, 26] on span "Tasks" at bounding box center [367, 25] width 32 height 11
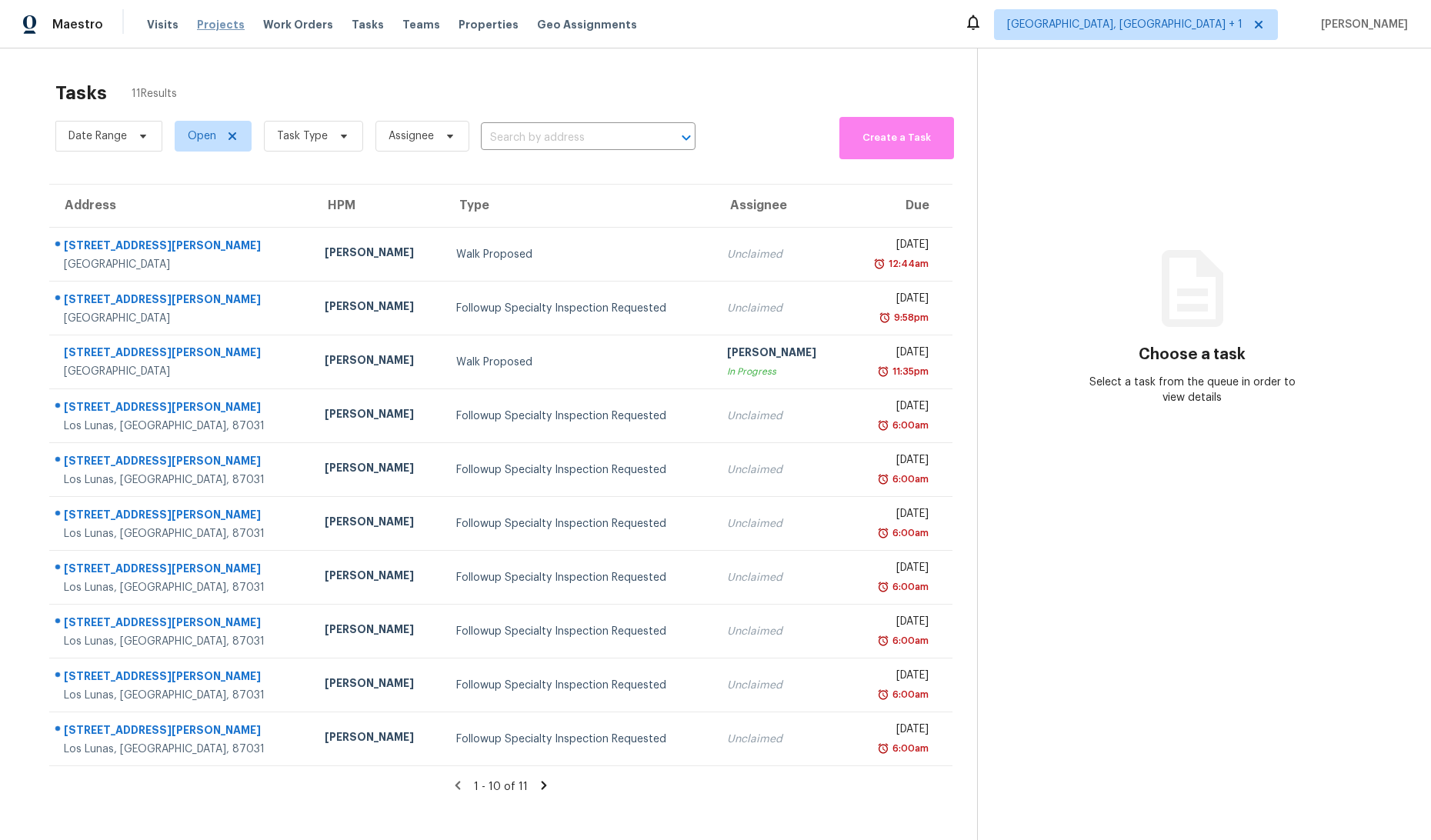
click at [221, 29] on span "Projects" at bounding box center [220, 24] width 47 height 15
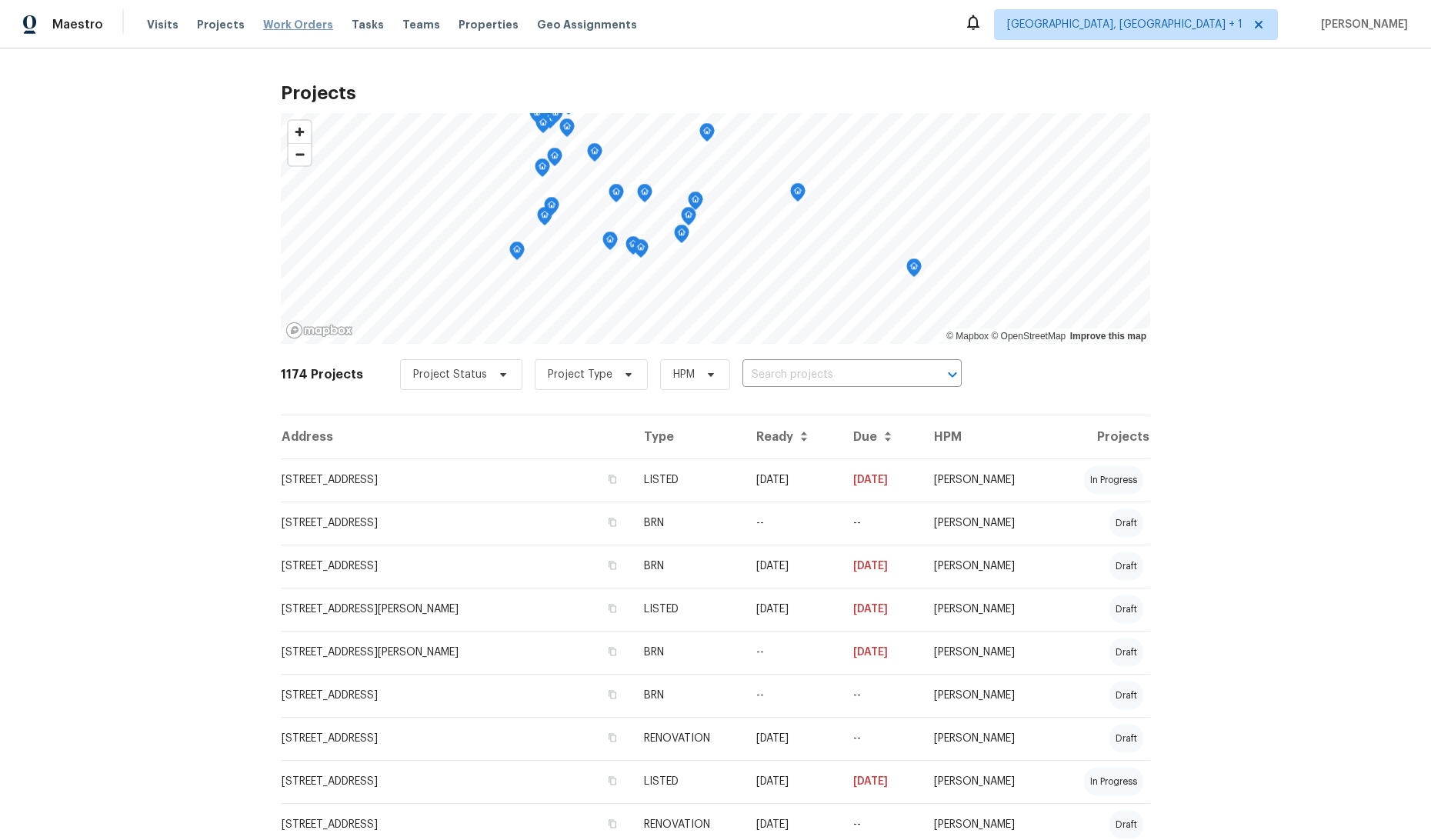
click at [280, 28] on span "Work Orders" at bounding box center [298, 24] width 70 height 15
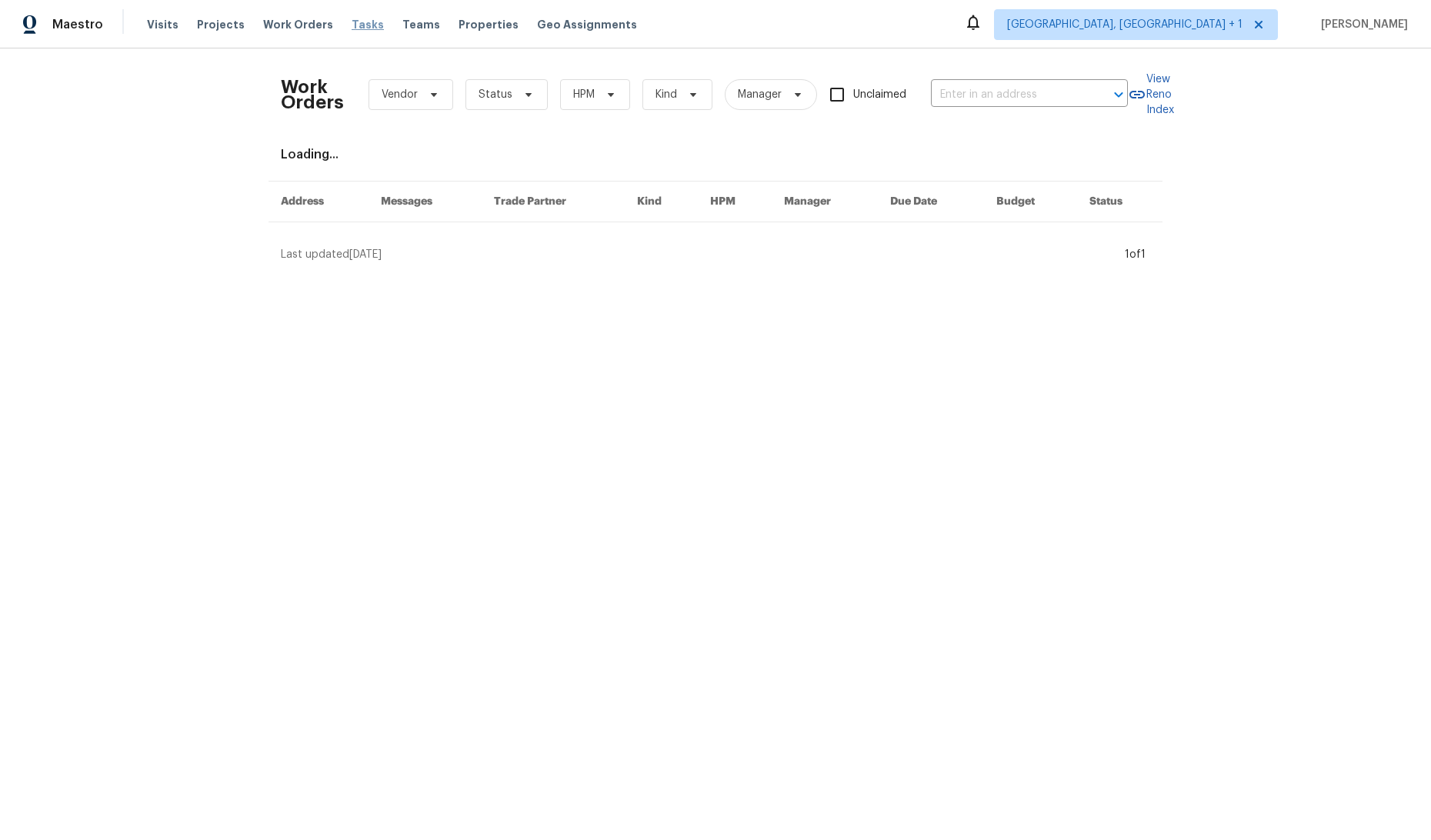
click at [351, 26] on span "Tasks" at bounding box center [367, 25] width 32 height 11
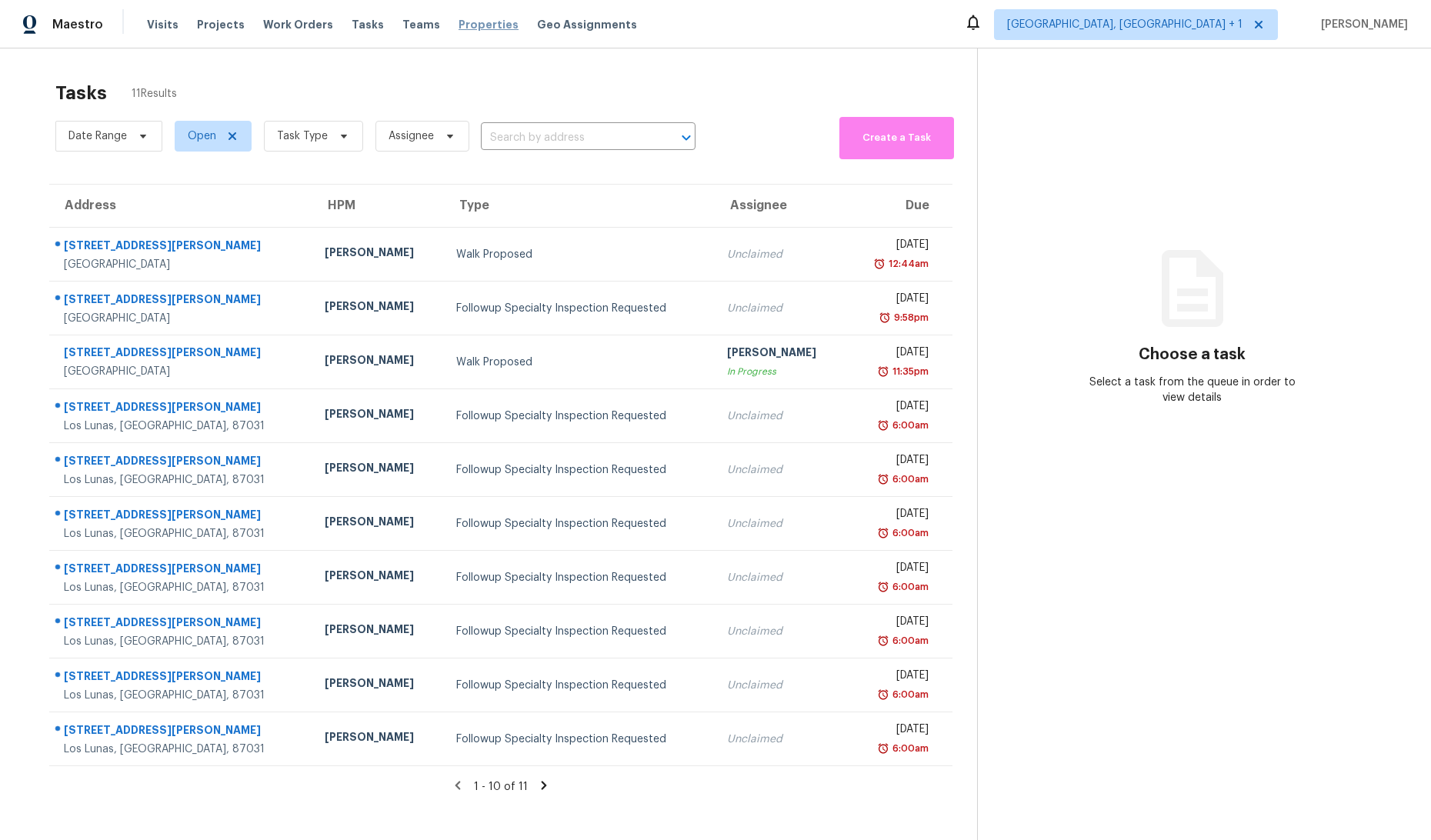
click at [467, 23] on span "Properties" at bounding box center [488, 24] width 60 height 15
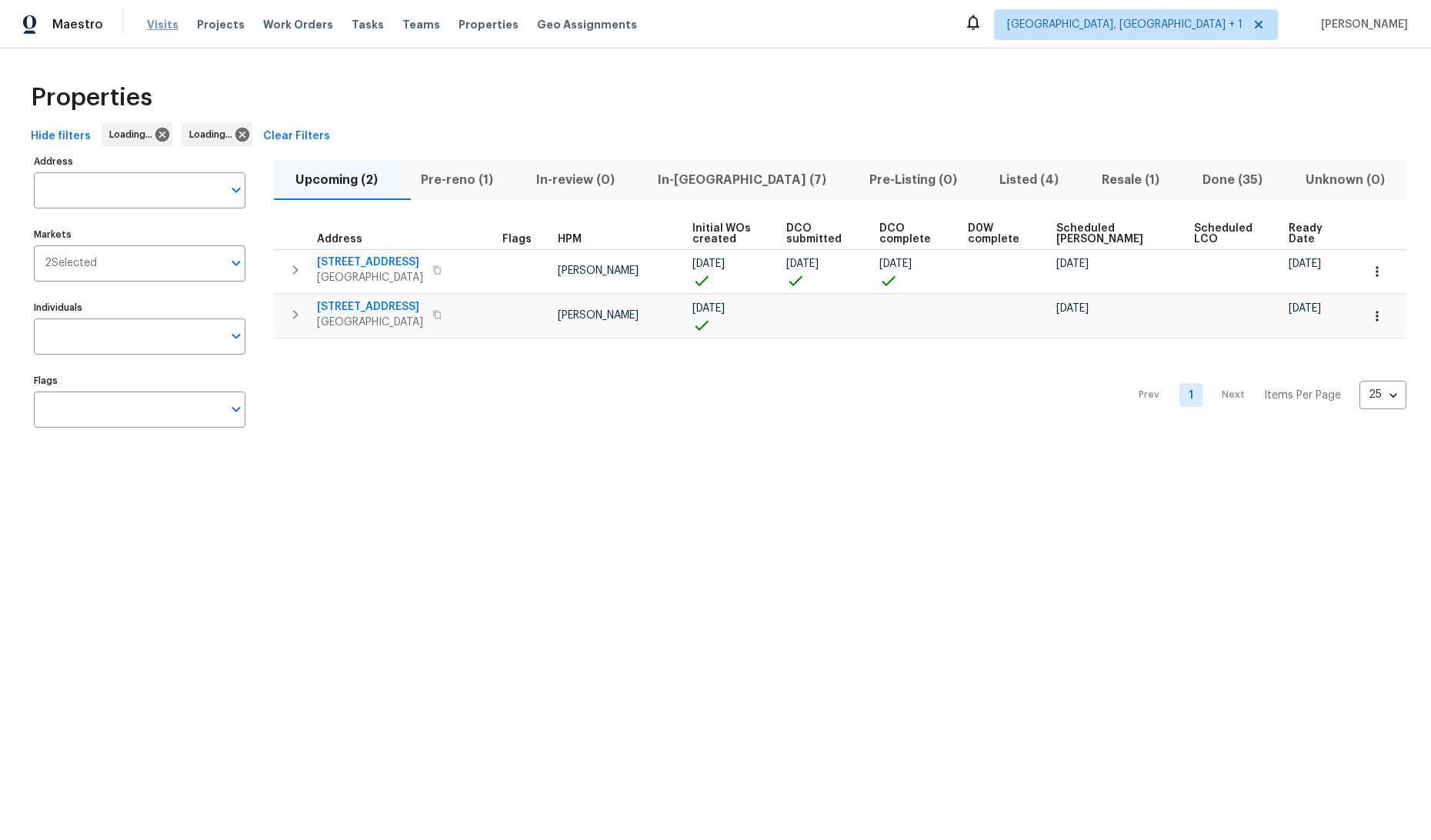
click at [149, 25] on span "Visits" at bounding box center [162, 24] width 31 height 15
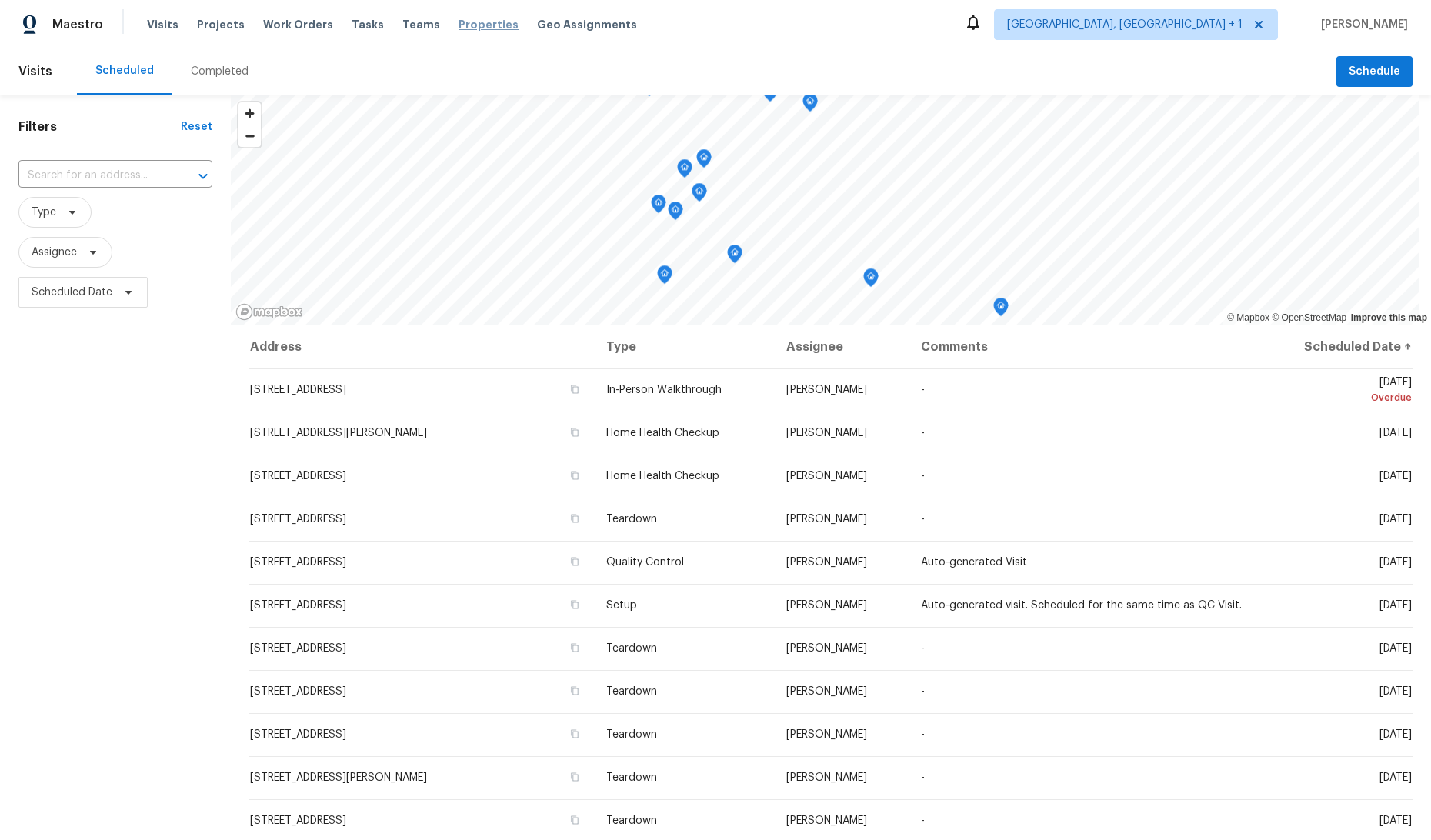
click at [467, 25] on span "Properties" at bounding box center [488, 24] width 60 height 15
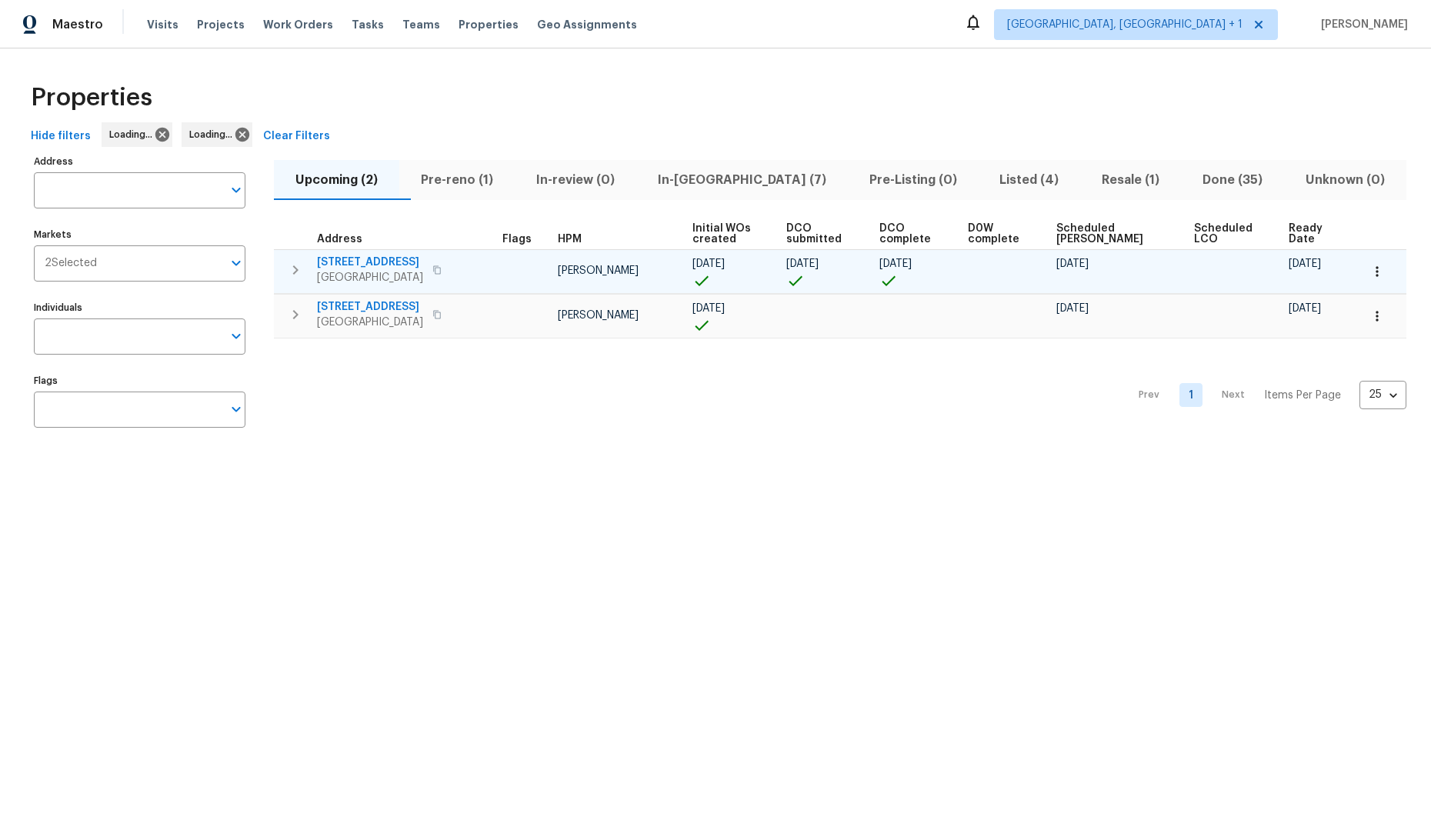
click at [381, 262] on span "[STREET_ADDRESS]" at bounding box center [370, 262] width 106 height 15
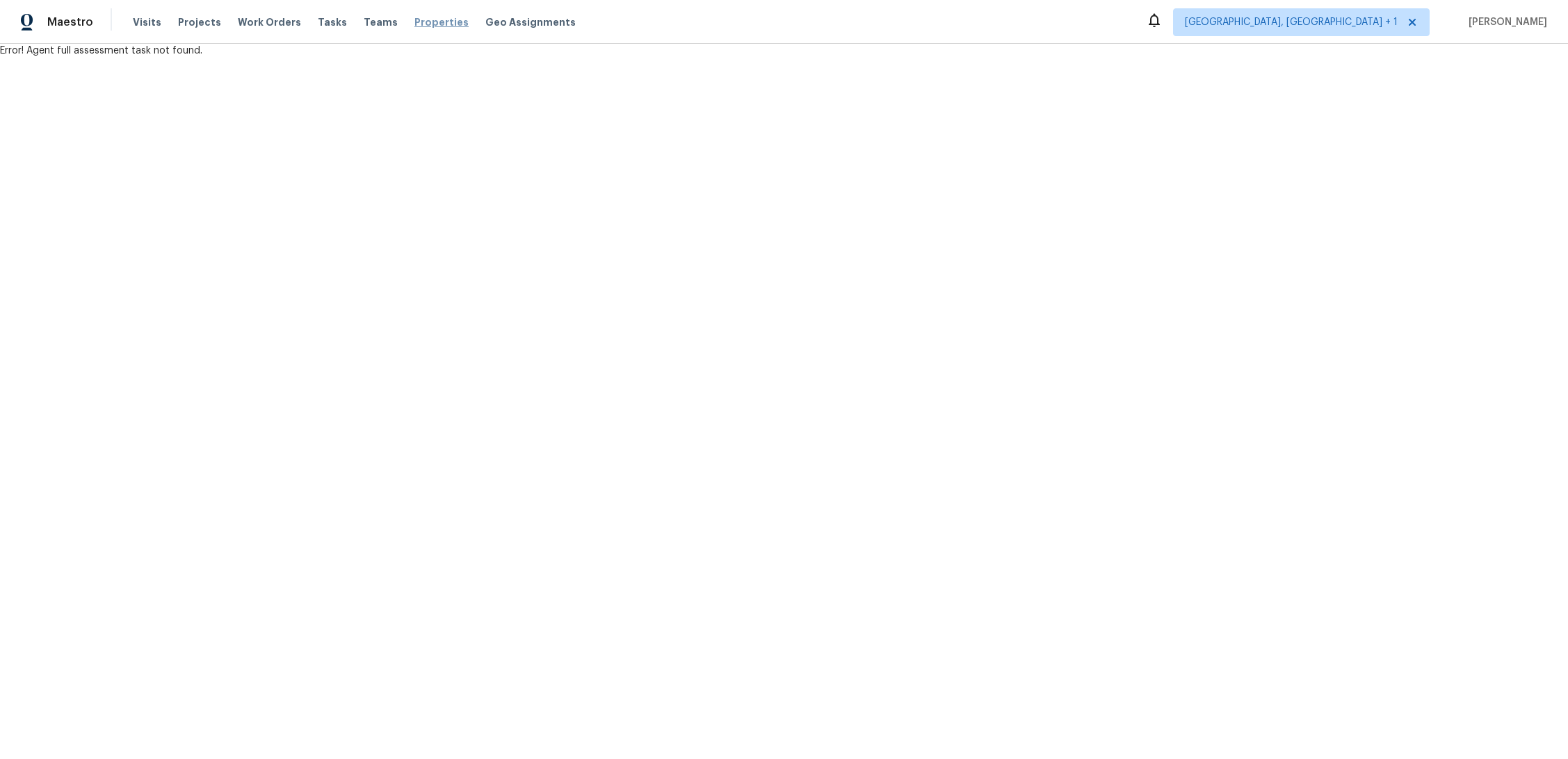
click at [414, 23] on span "Properties" at bounding box center [441, 22] width 54 height 14
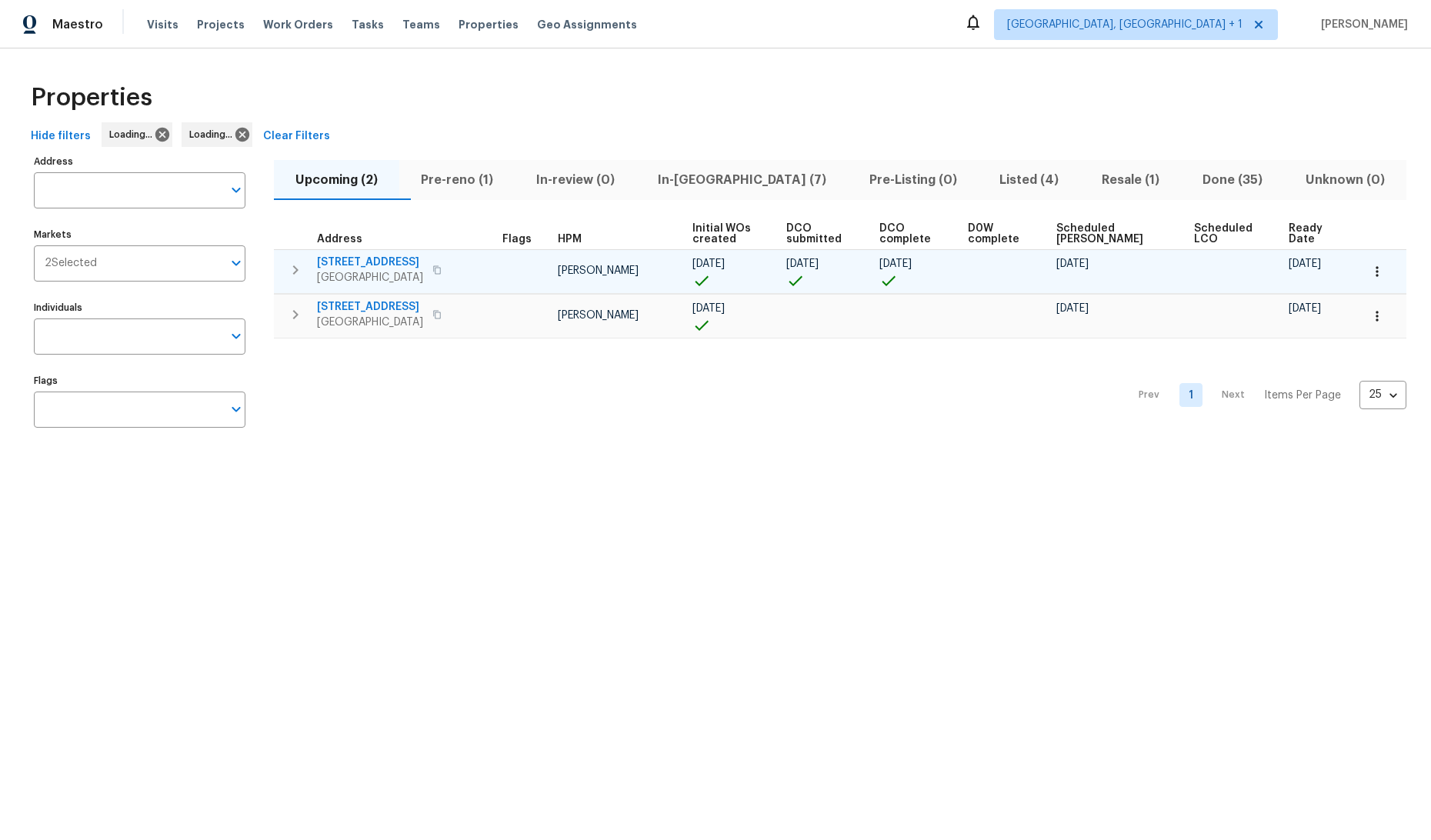
click at [376, 265] on span "[STREET_ADDRESS]" at bounding box center [370, 262] width 106 height 15
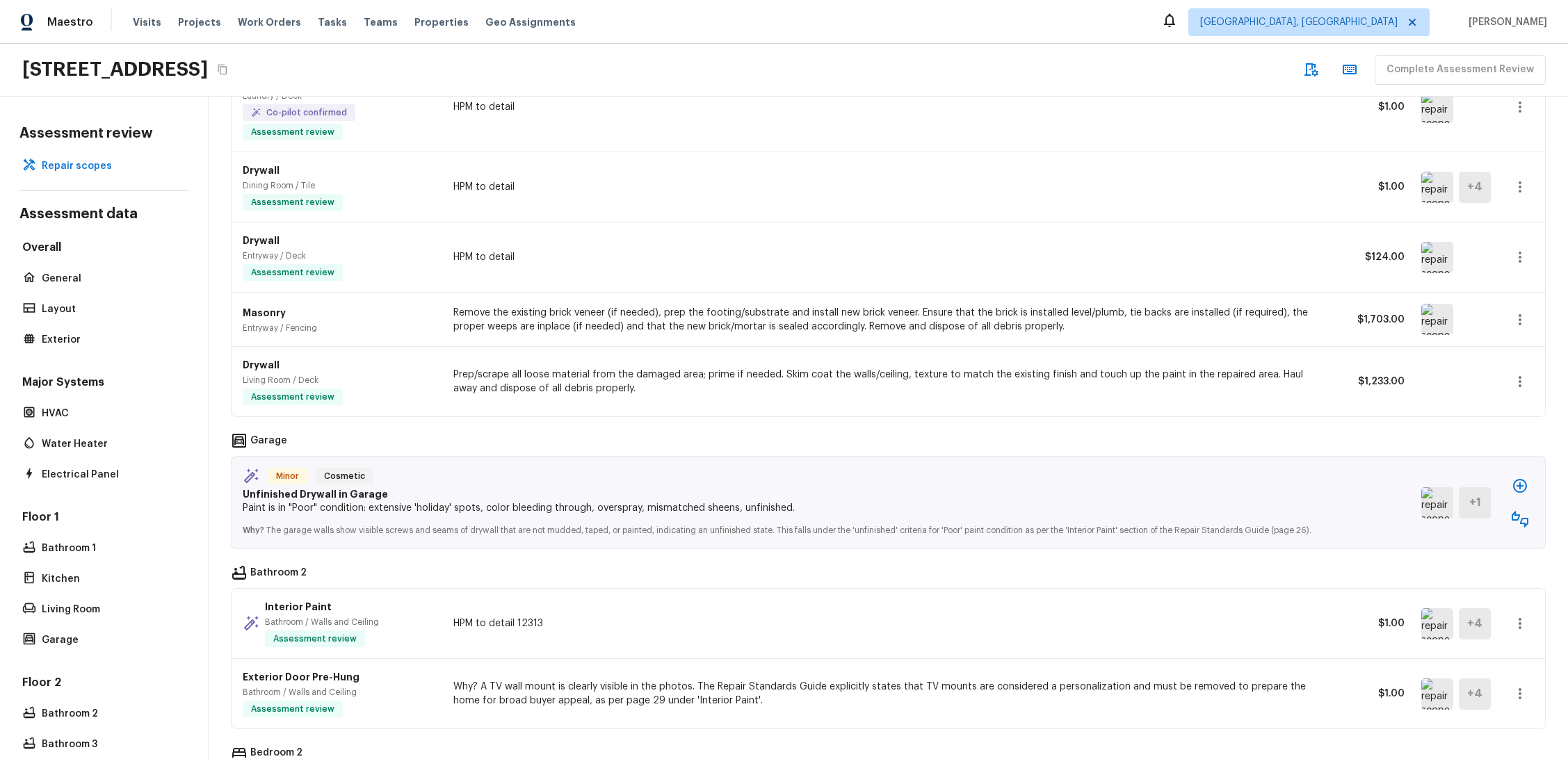
scroll to position [396, 0]
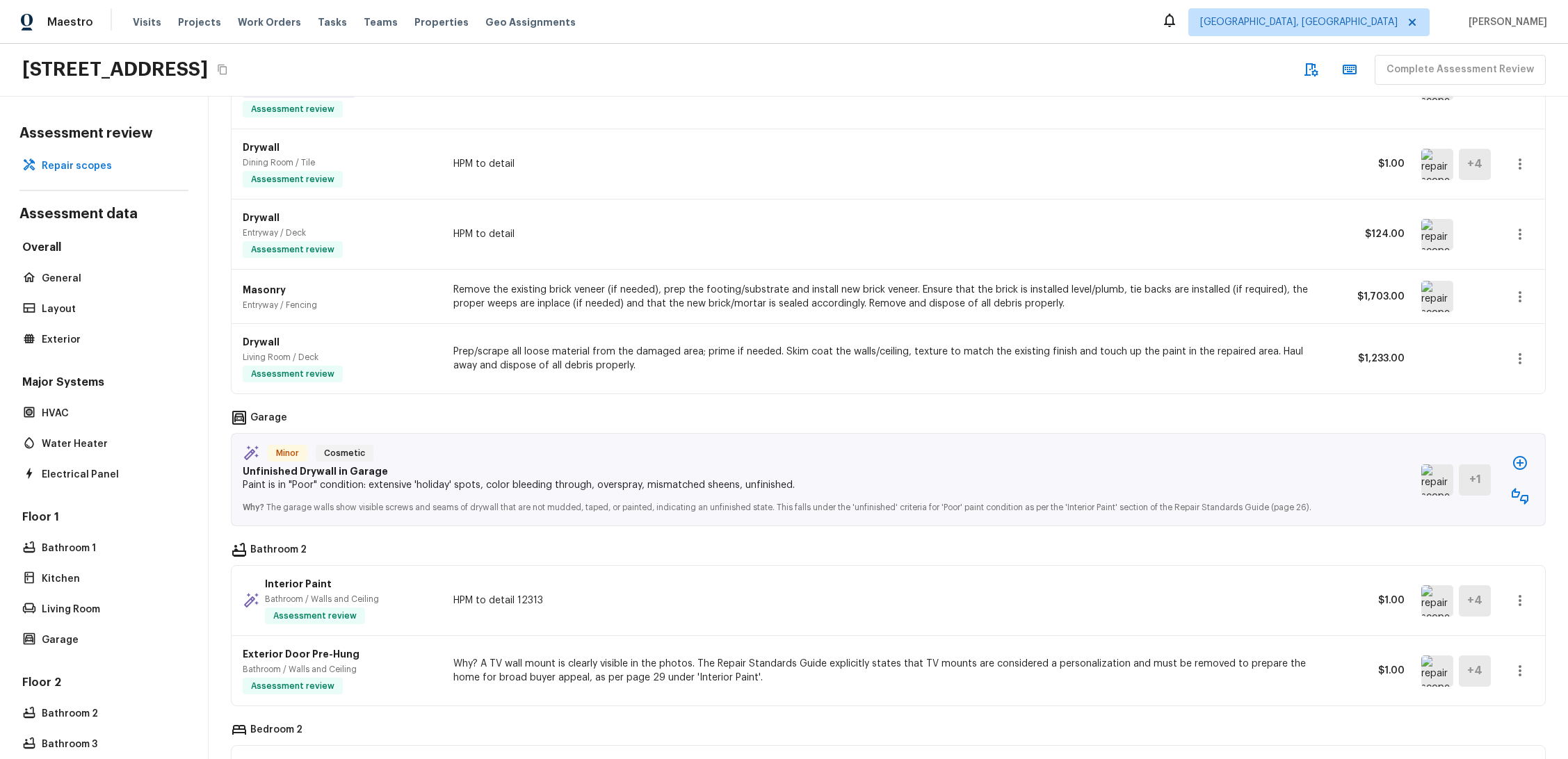
click at [1443, 373] on div "Drywall Living Room / Deck Assessment review Prep/scrape all loose material fro…" at bounding box center [889, 359] width 1314 height 69
click at [1513, 456] on icon "button" at bounding box center [1520, 463] width 14 height 14
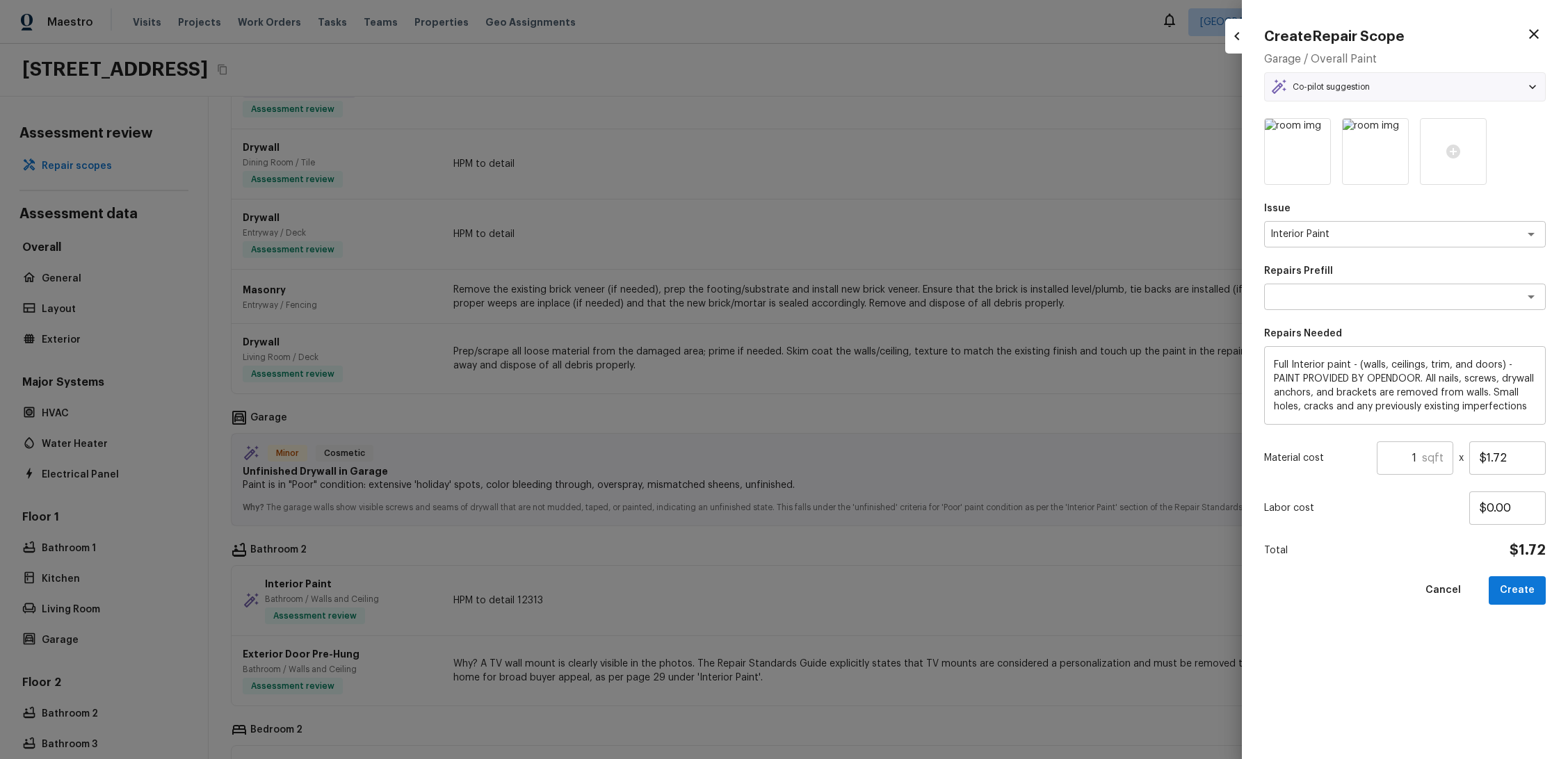
type textarea "Full Interior Paint LABOR ONLY"
click at [1511, 592] on button "Create" at bounding box center [1517, 590] width 57 height 28
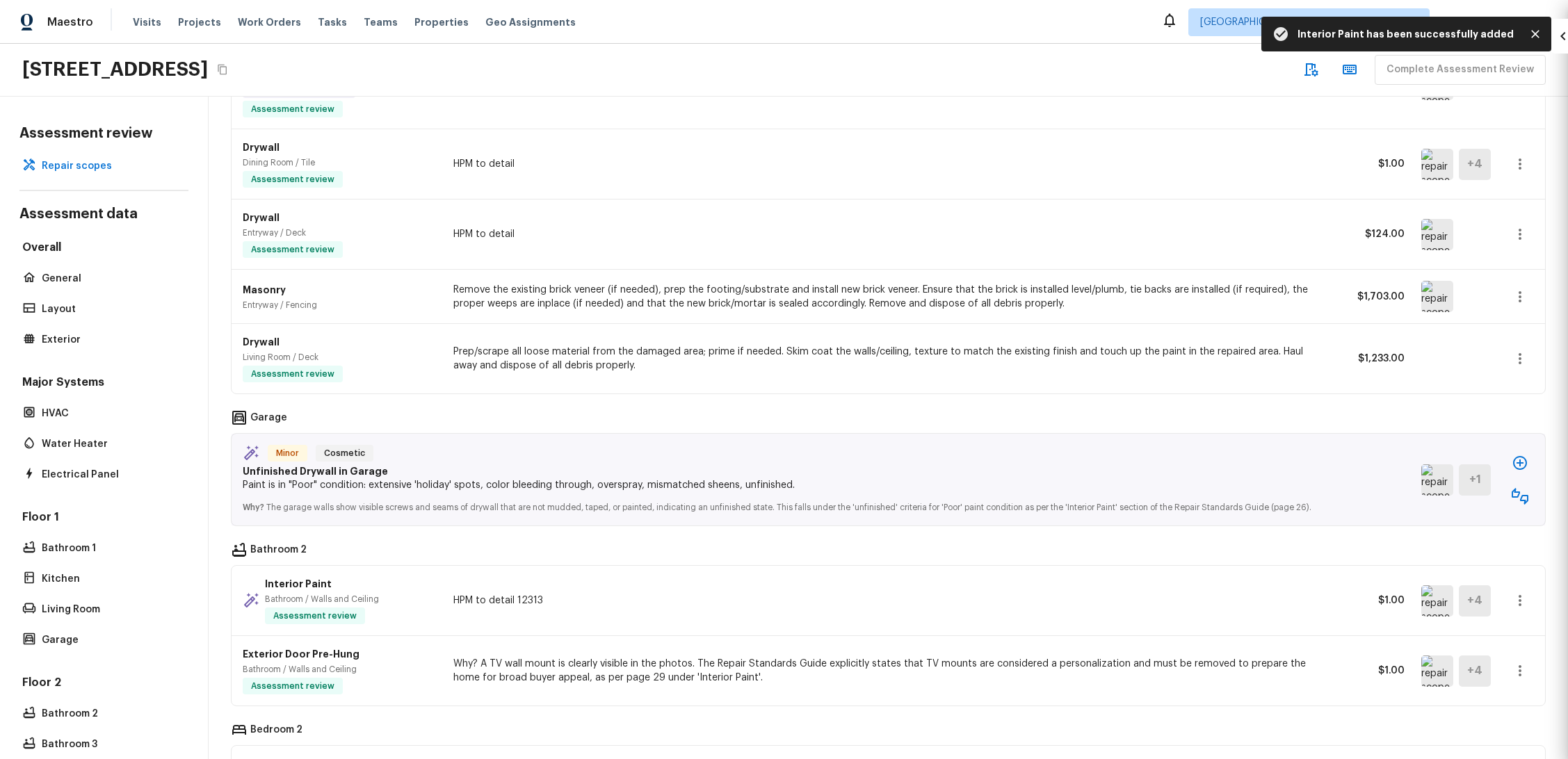
type input "$0.00"
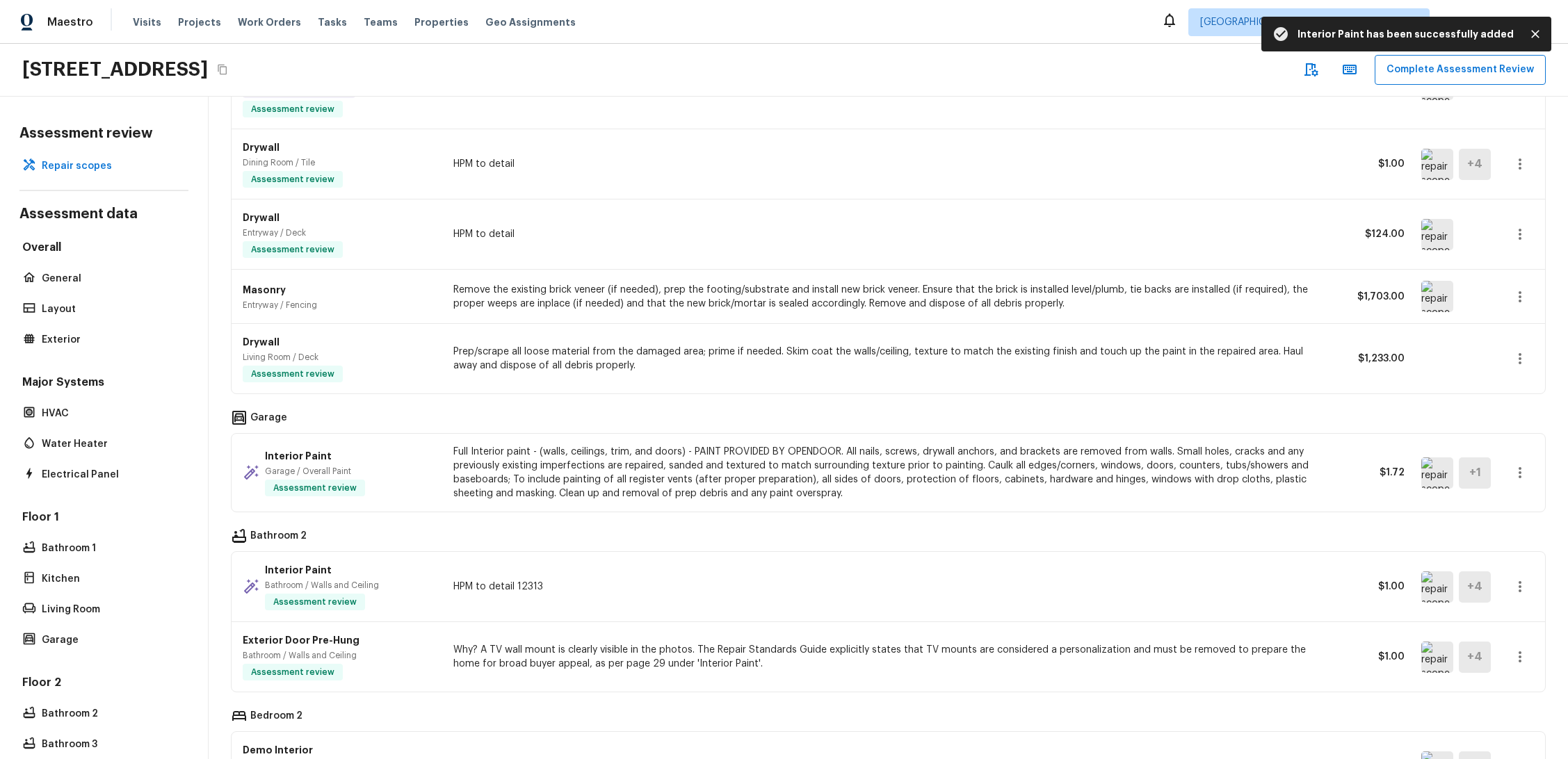
click at [1202, 384] on div "General Mailbox Dining Room / Plaster Assessment review Paint mailbox & post $3…" at bounding box center [889, 539] width 1315 height 1466
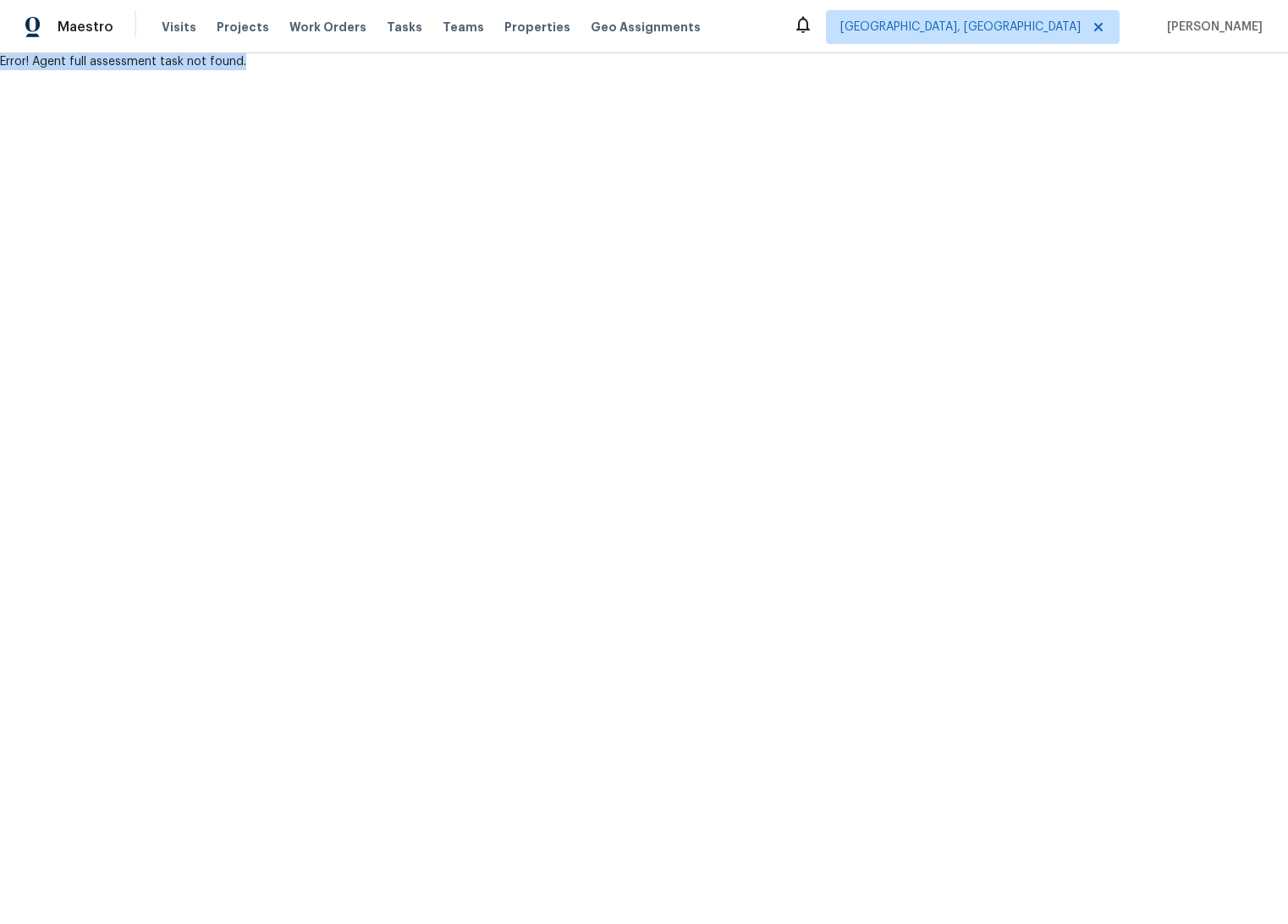
drag, startPoint x: 264, startPoint y: 64, endPoint x: -17, endPoint y: 60, distance: 281.0
click at [0, 60] on html "Maestro Visits Projects Work Orders Tasks Teams Properties Geo Assignments [GEO…" at bounding box center [644, 34] width 1288 height 70
copy div "Error! Agent full assessment task not found."
click at [284, 70] on html "Maestro Visits Projects Work Orders Tasks Teams Properties Geo Assignments [GEO…" at bounding box center [644, 34] width 1288 height 70
click at [228, 29] on span "Projects" at bounding box center [242, 27] width 52 height 17
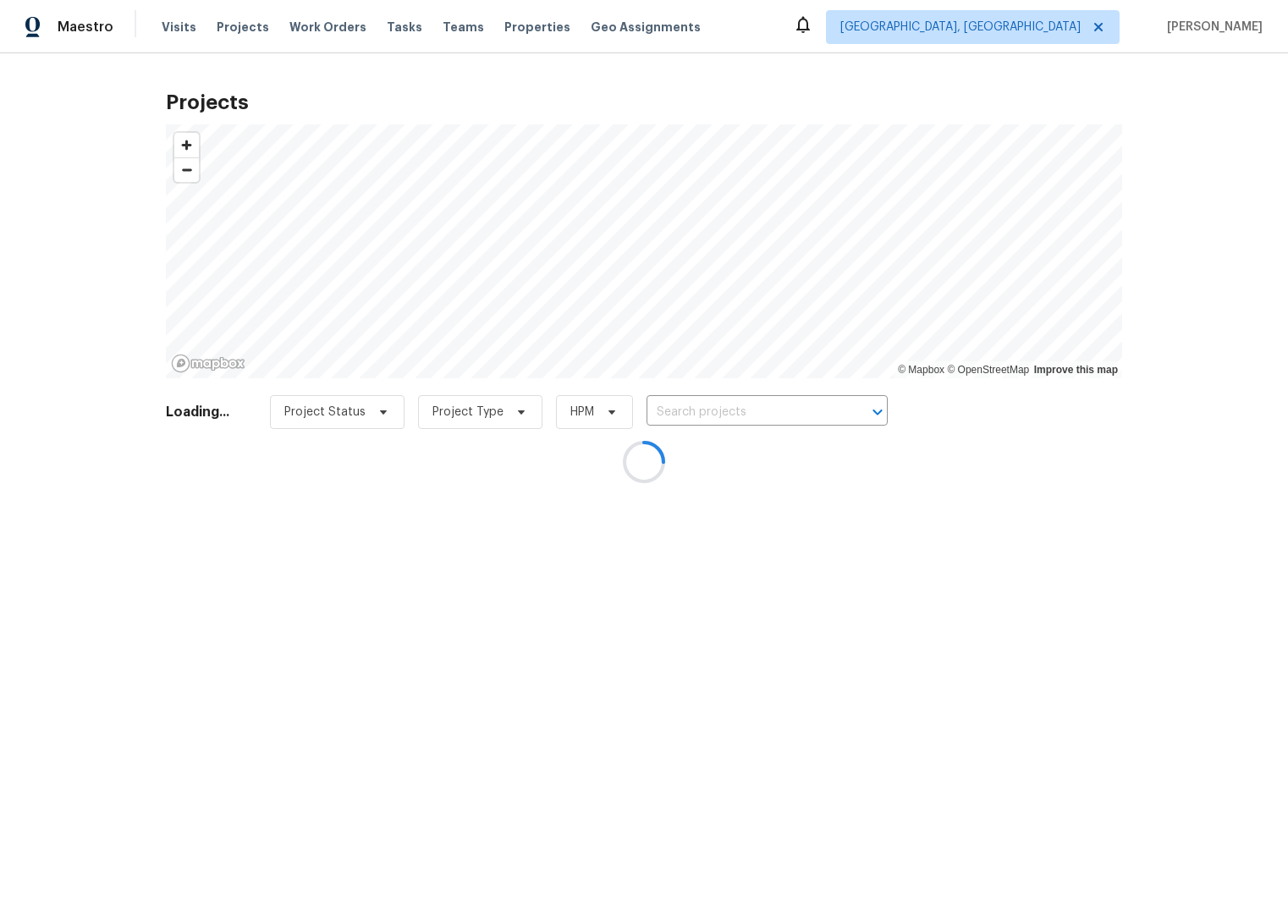
click at [389, 26] on div at bounding box center [644, 462] width 1288 height 924
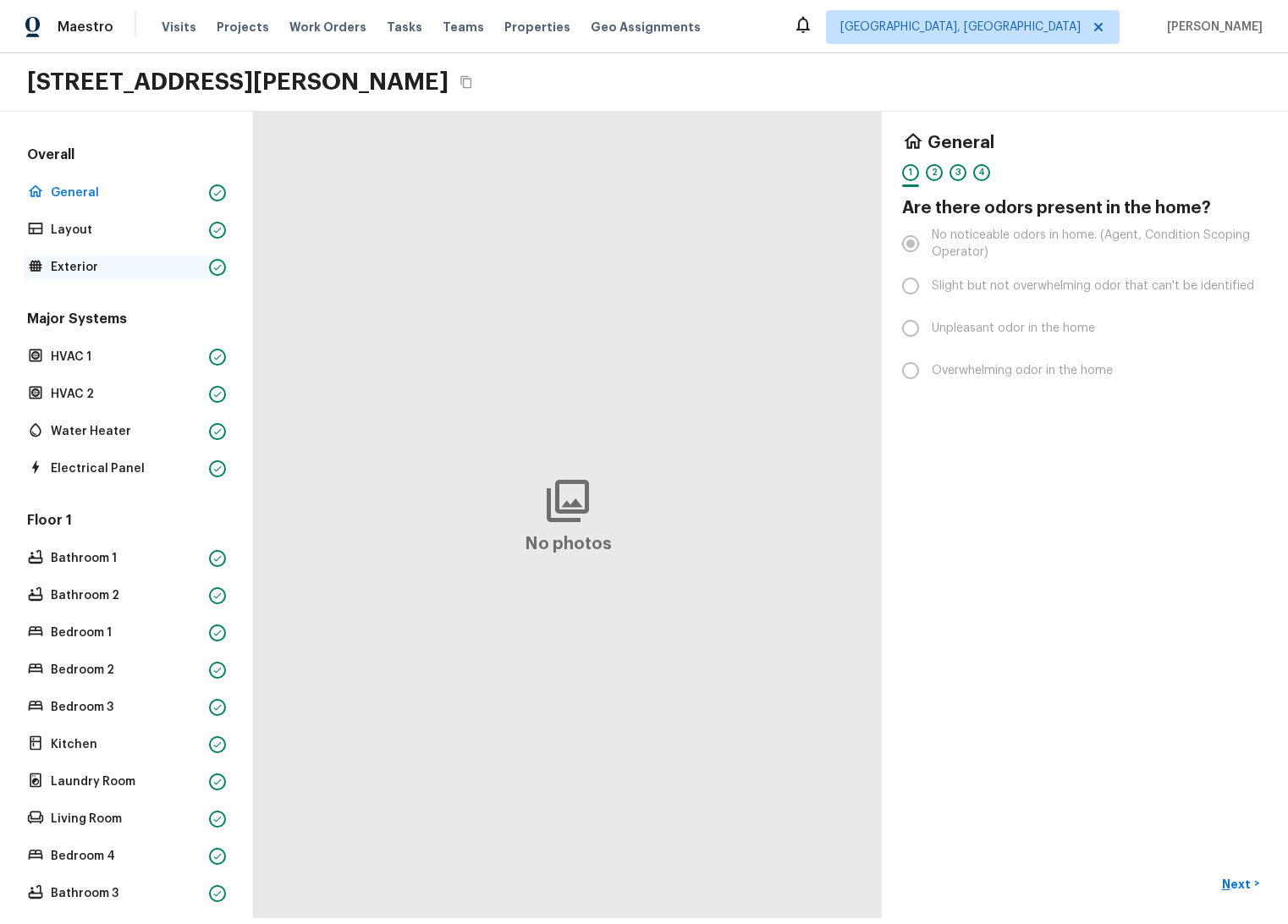
click at [98, 266] on p "Exterior" at bounding box center [127, 266] width 151 height 17
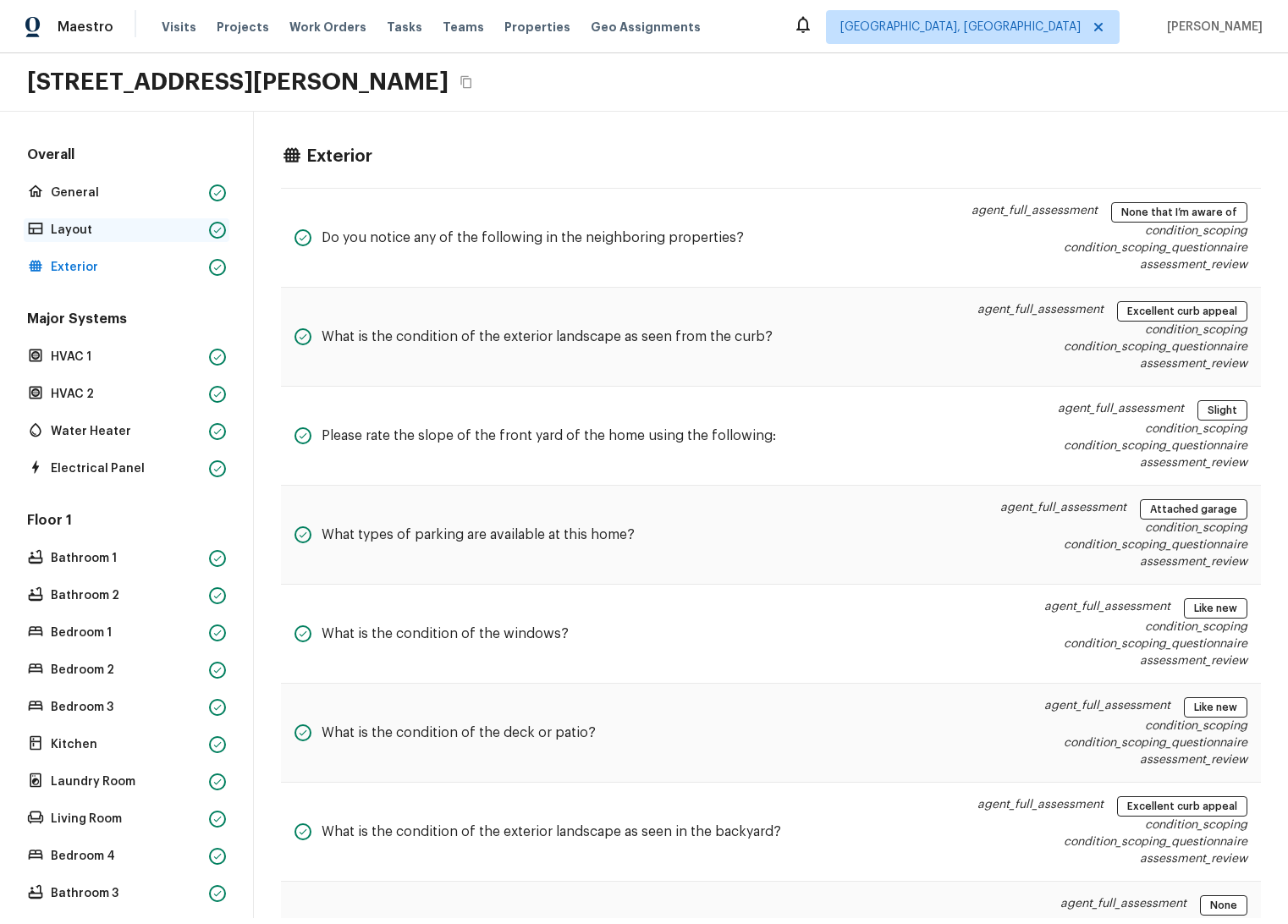
click at [98, 238] on p "Layout" at bounding box center [127, 230] width 151 height 17
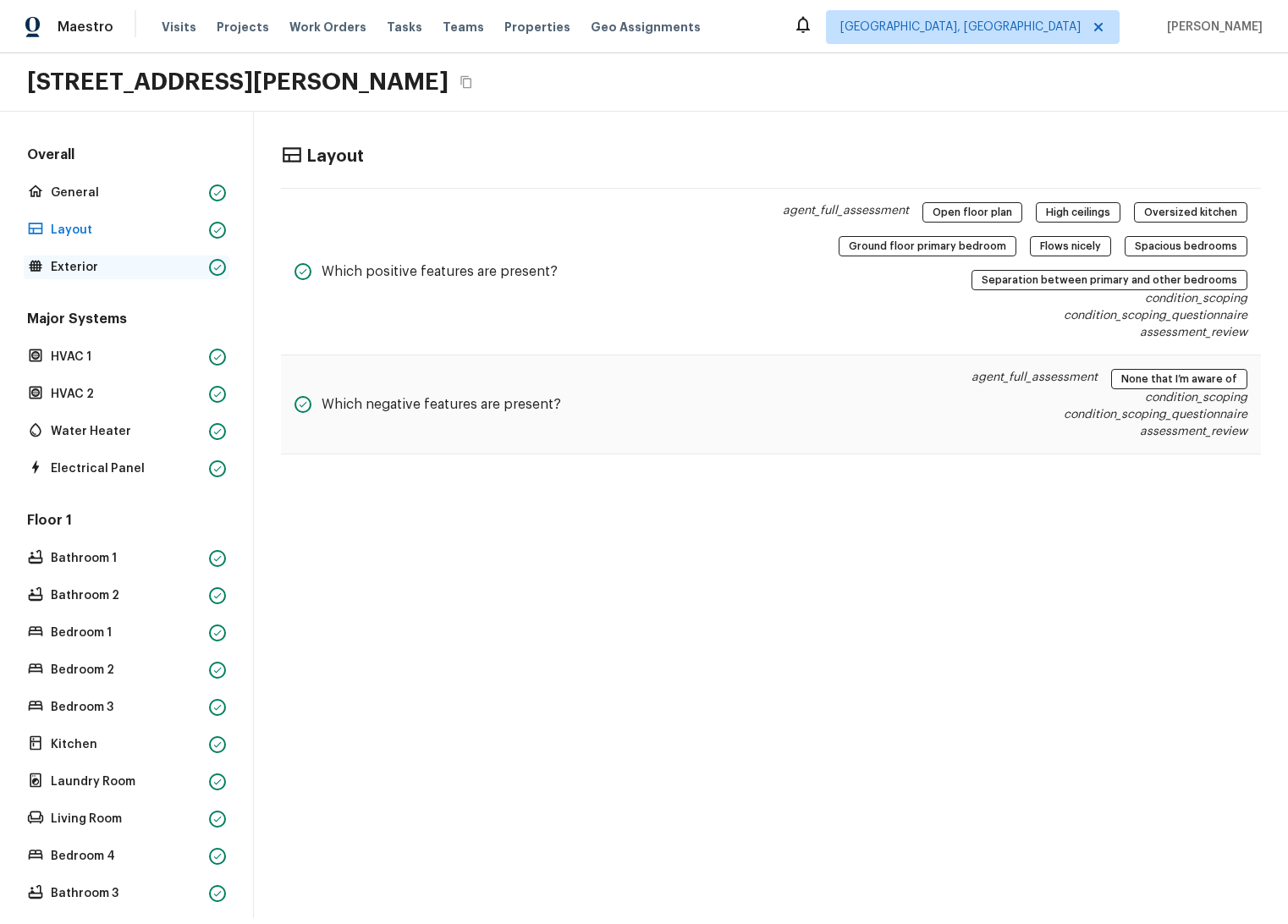
click at [114, 261] on p "Exterior" at bounding box center [127, 266] width 151 height 17
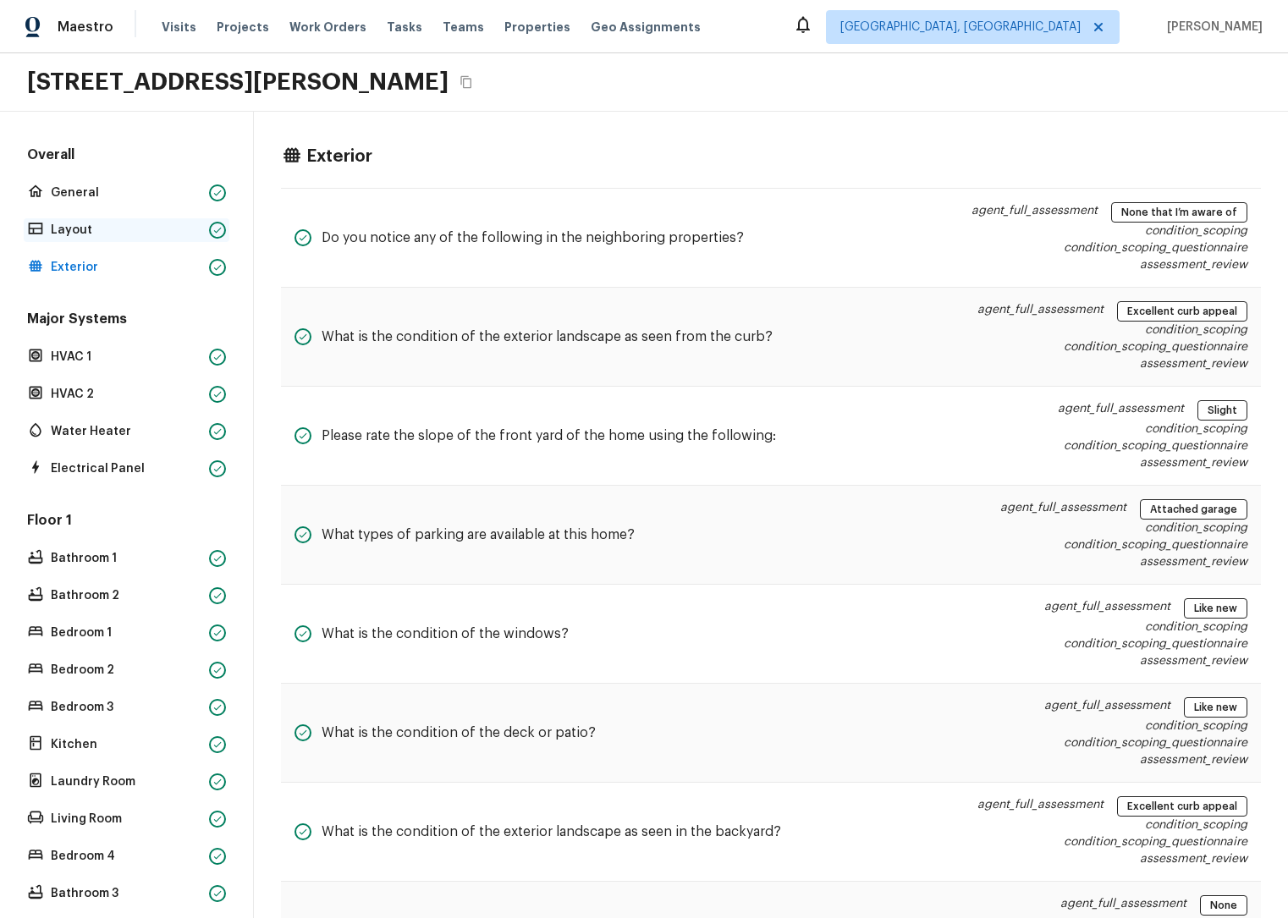
click at [108, 230] on p "Layout" at bounding box center [127, 230] width 151 height 17
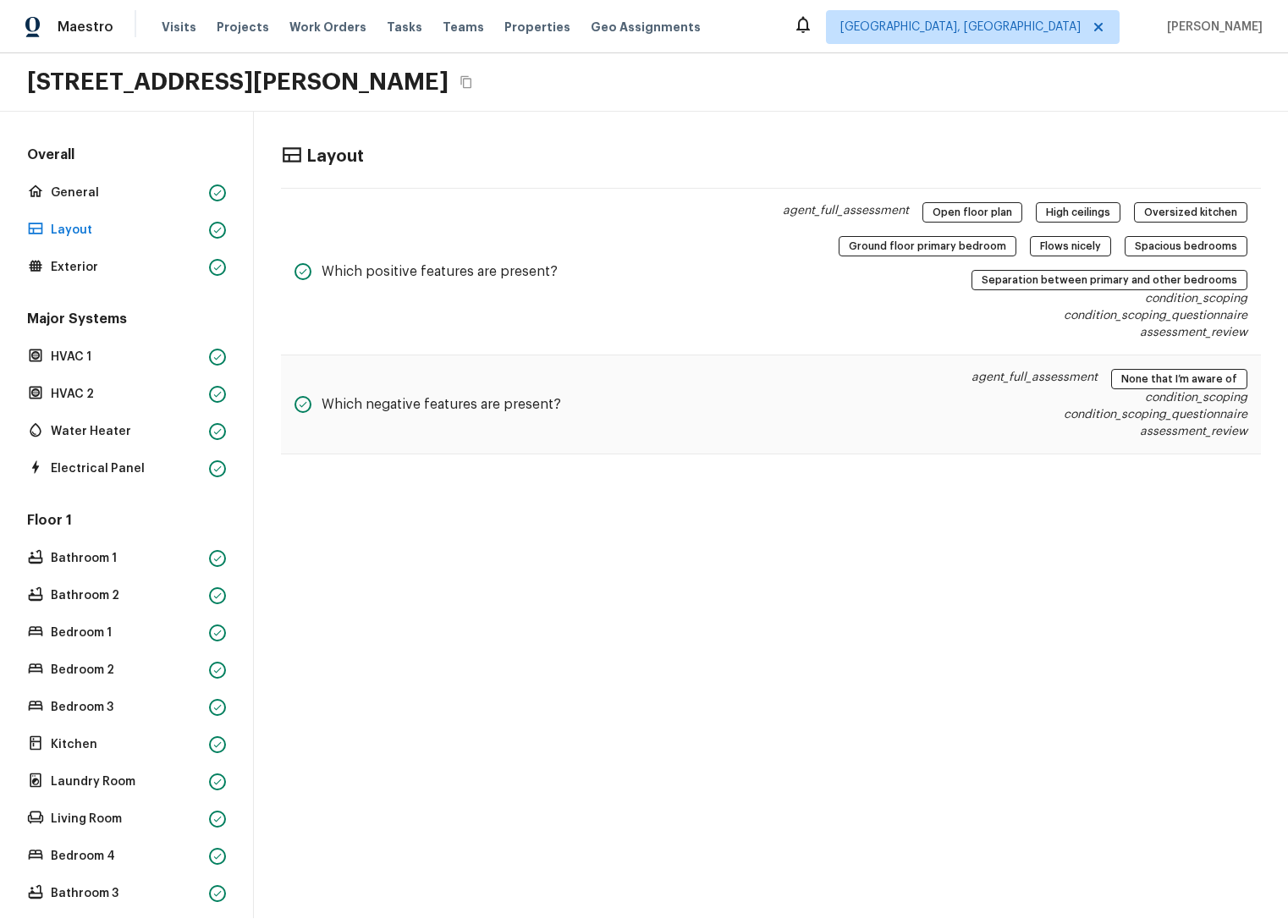
click at [126, 253] on div "Overall General Layout Exterior" at bounding box center [126, 212] width 205 height 134
click at [118, 265] on p "Exterior" at bounding box center [127, 266] width 151 height 17
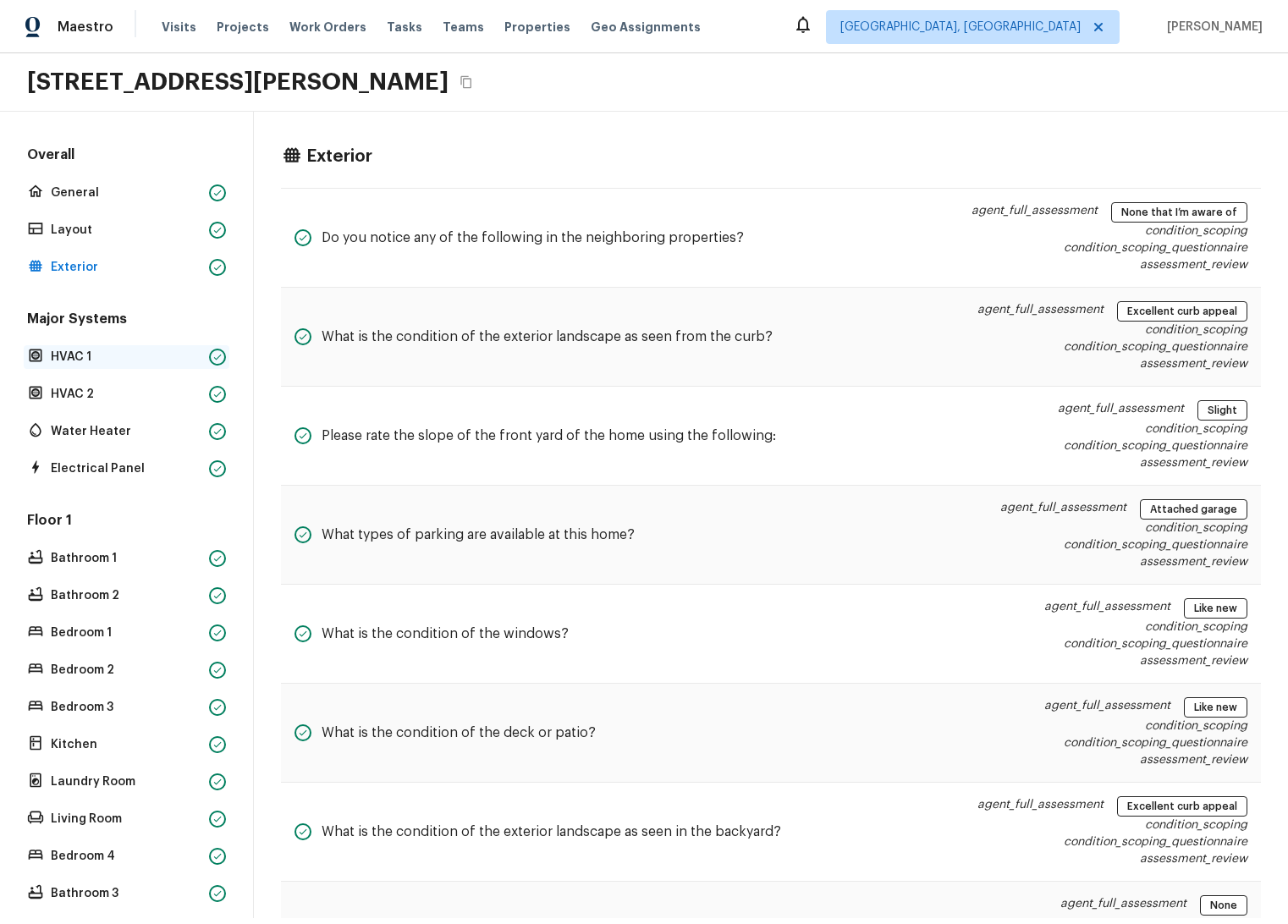
click at [121, 356] on p "HVAC 1" at bounding box center [127, 357] width 151 height 17
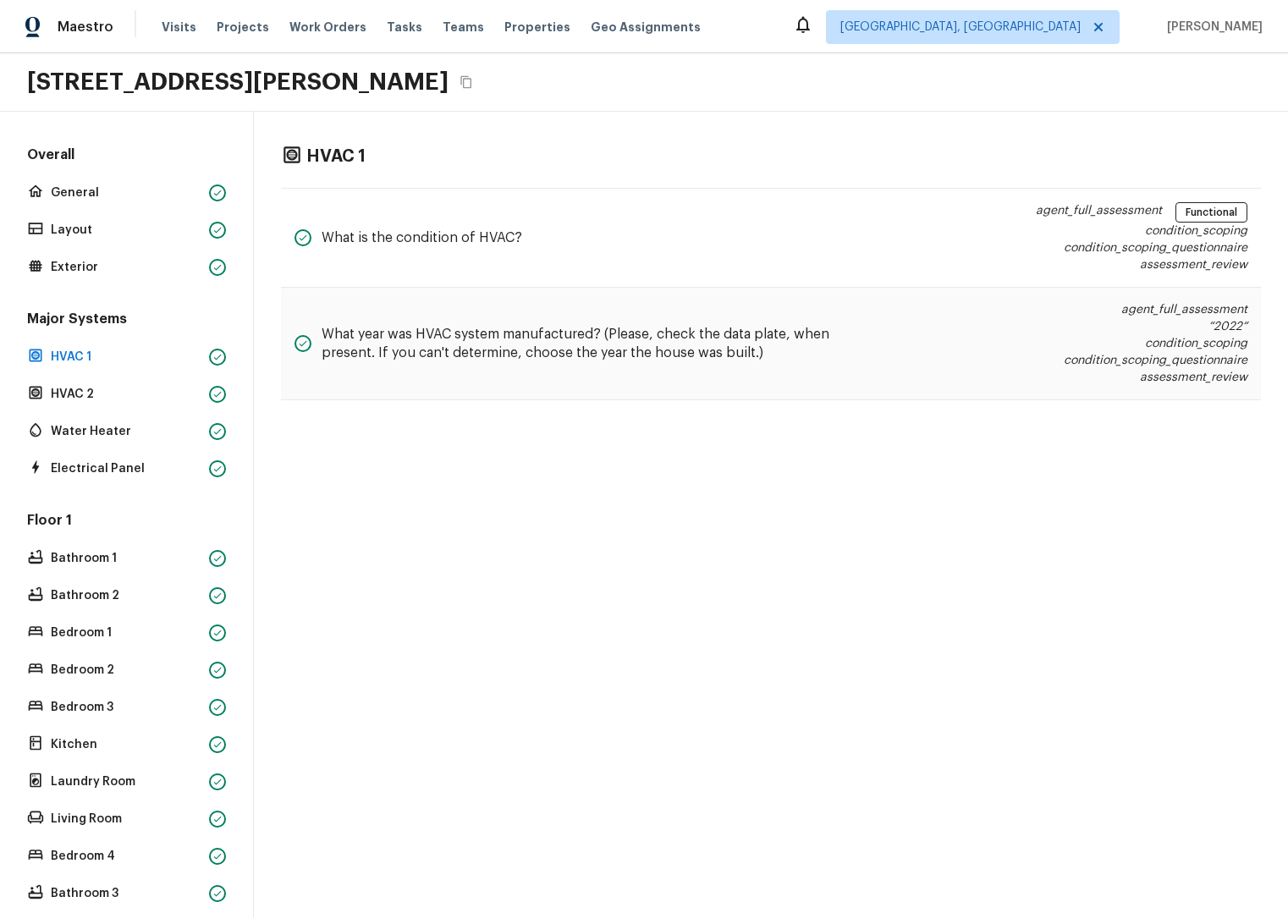
click at [122, 416] on div "Major Systems HVAC 1 HVAC 2 Water Heater Electrical Panel" at bounding box center [126, 395] width 205 height 171
click at [155, 427] on p "Water Heater" at bounding box center [127, 431] width 151 height 17
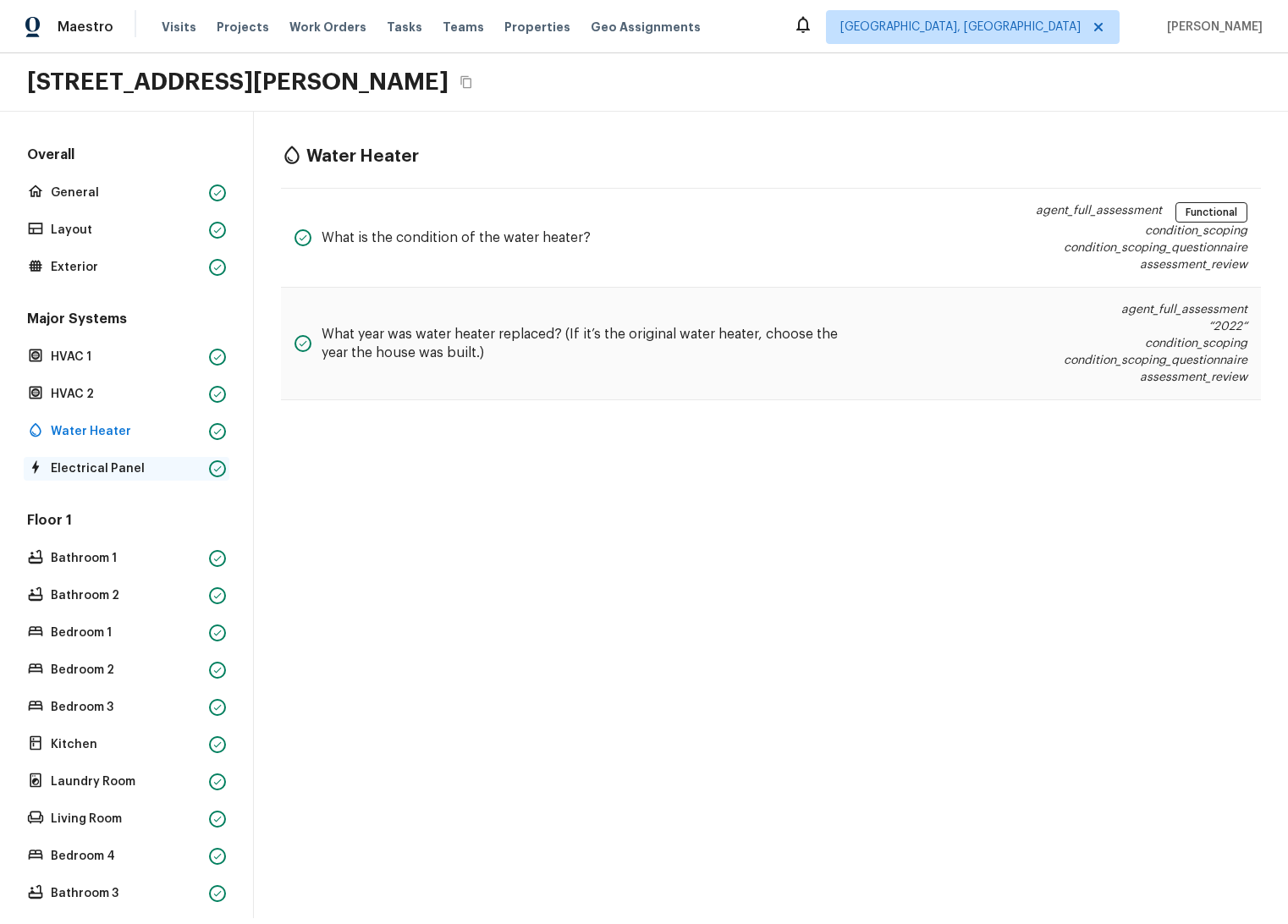
click at [118, 477] on p "Electrical Panel" at bounding box center [127, 468] width 151 height 17
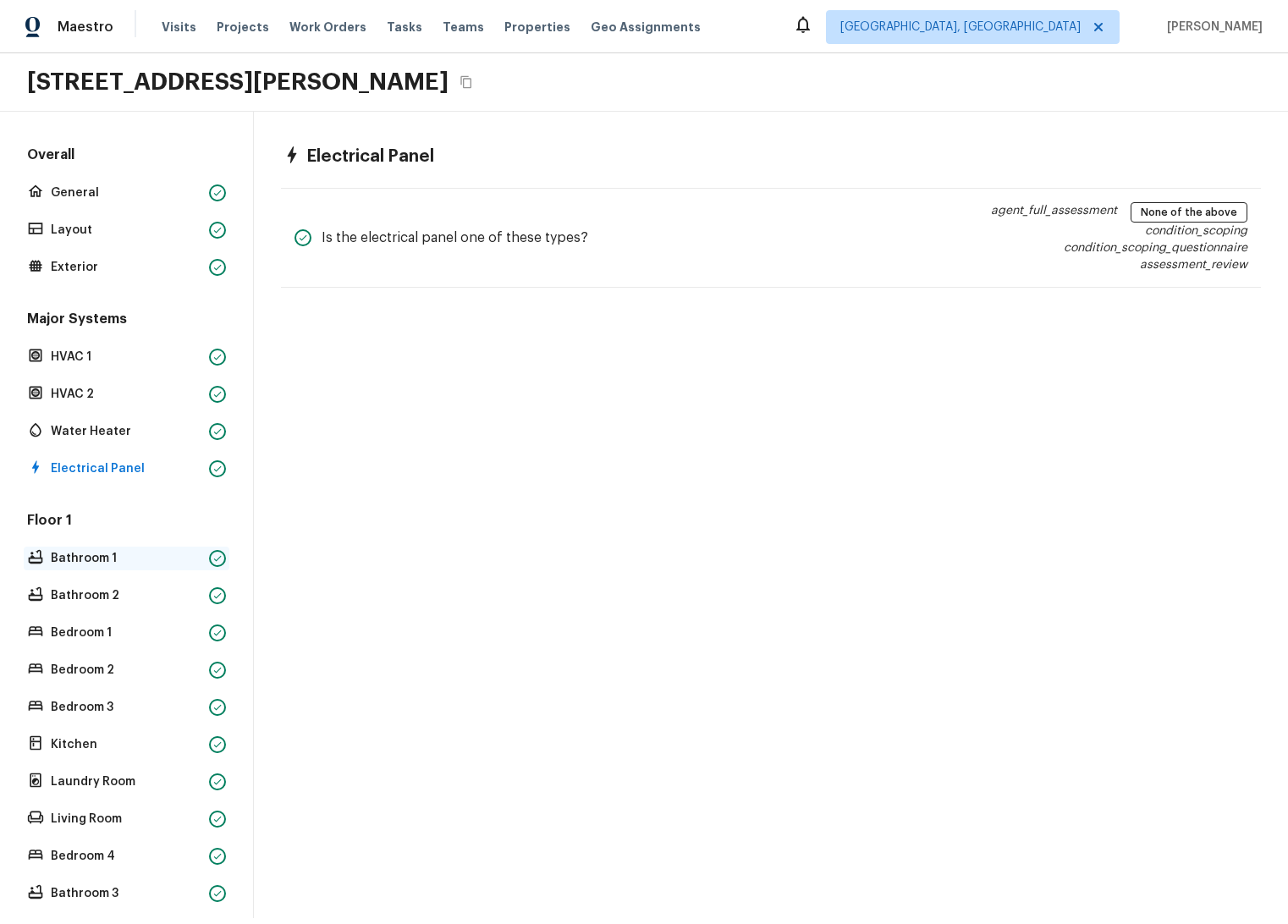
click at [125, 556] on p "Bathroom 1" at bounding box center [127, 558] width 151 height 17
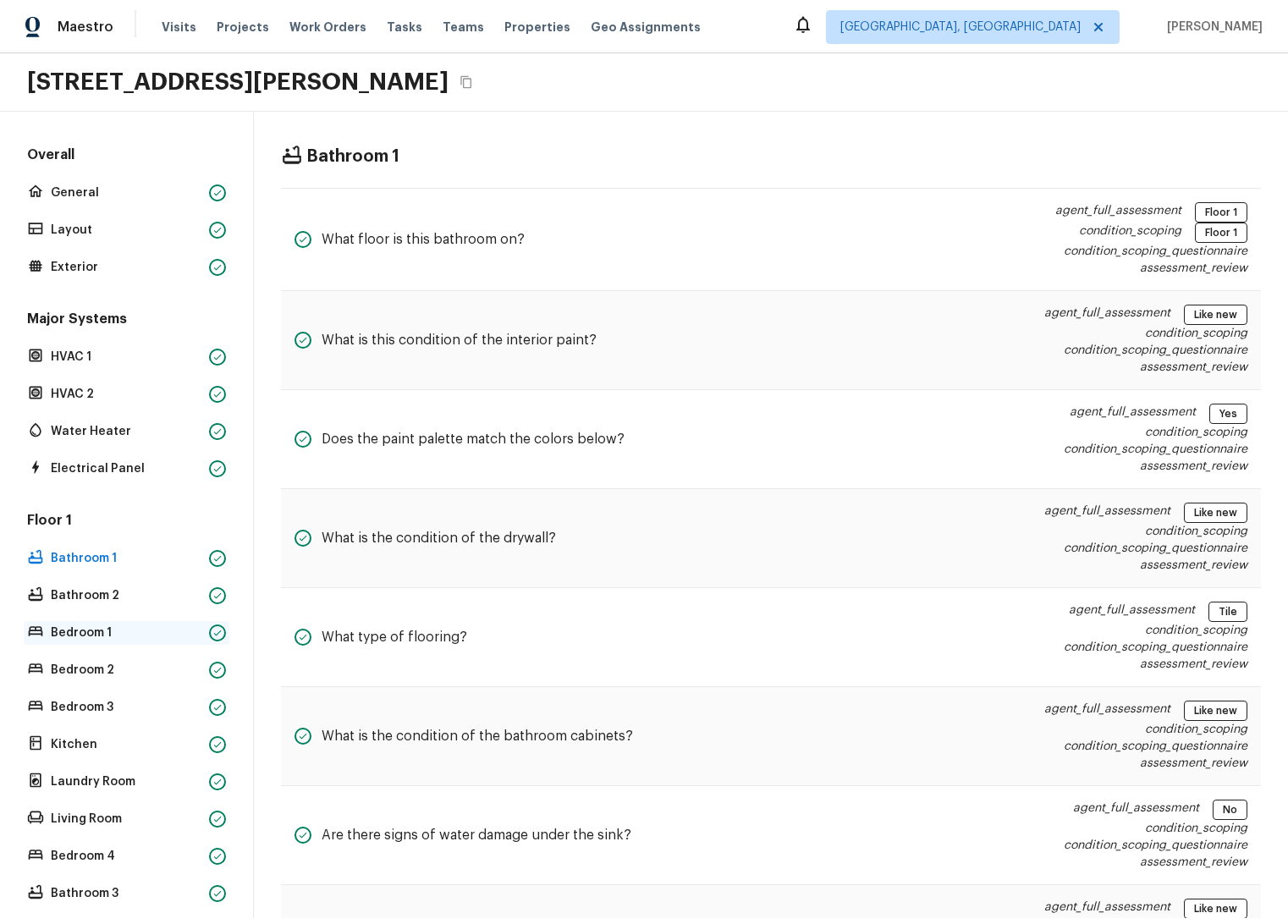
click at [111, 636] on p "Bedroom 1" at bounding box center [127, 632] width 151 height 17
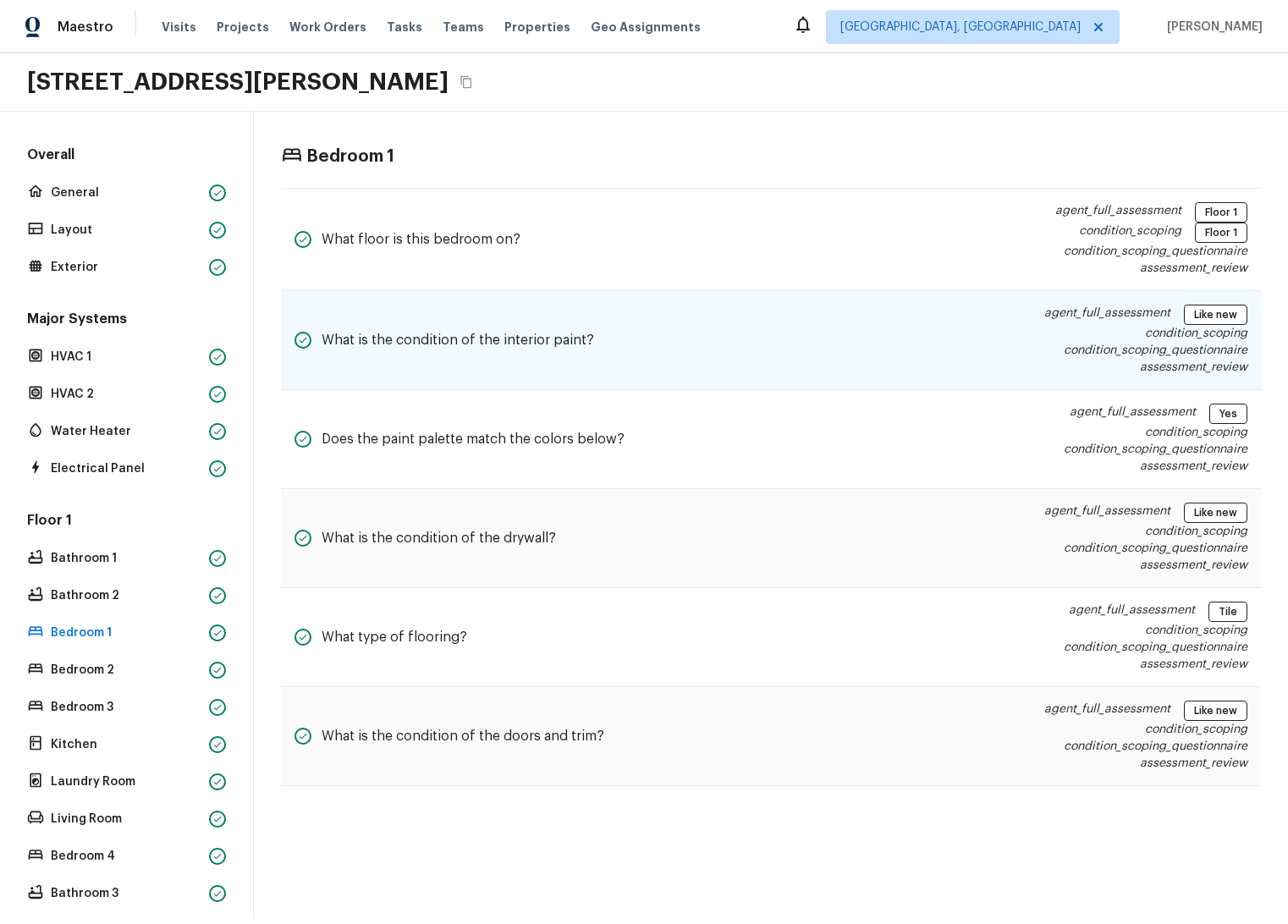
click at [1168, 335] on p "condition_scoping" at bounding box center [1145, 333] width 204 height 17
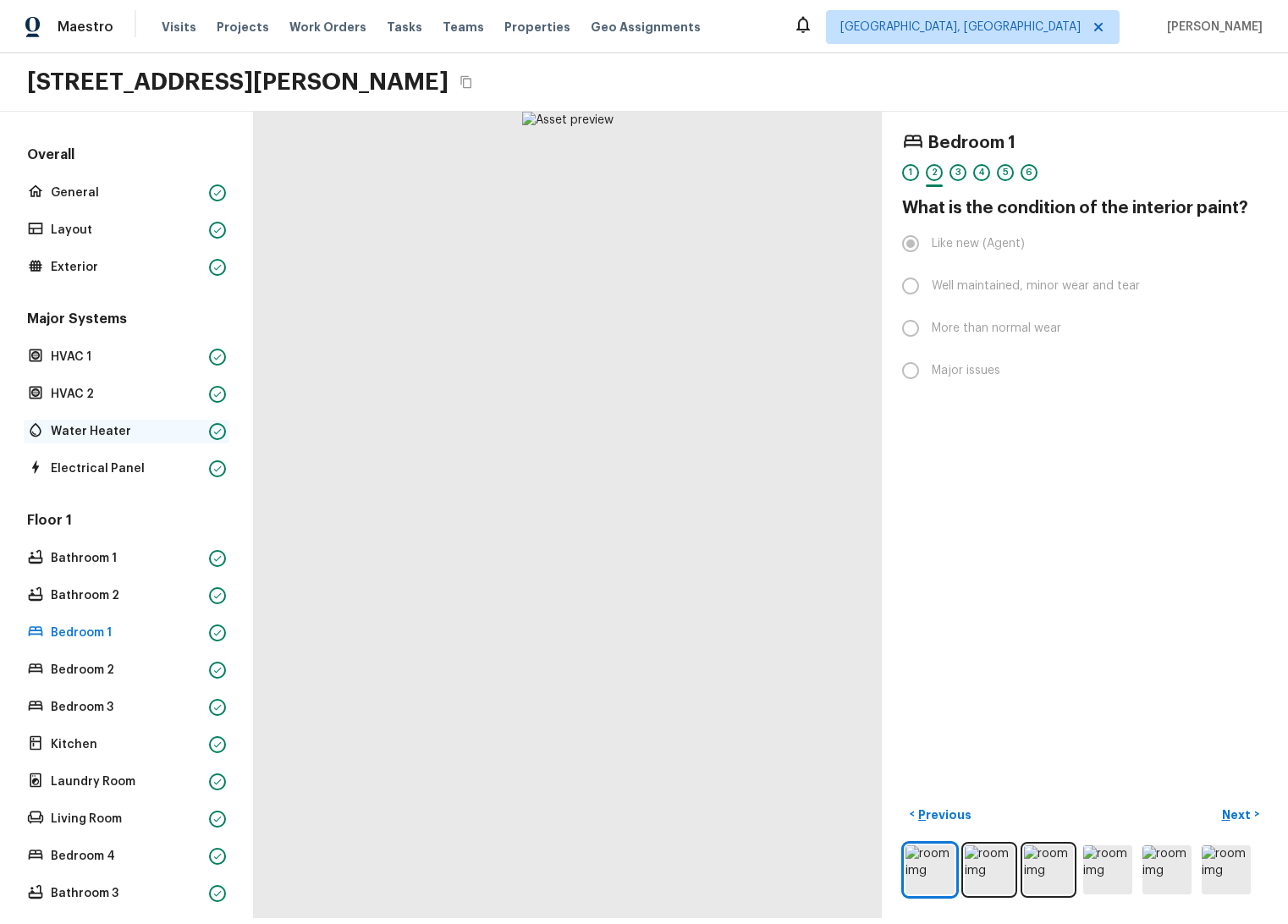
click at [105, 431] on p "Water Heater" at bounding box center [127, 431] width 151 height 17
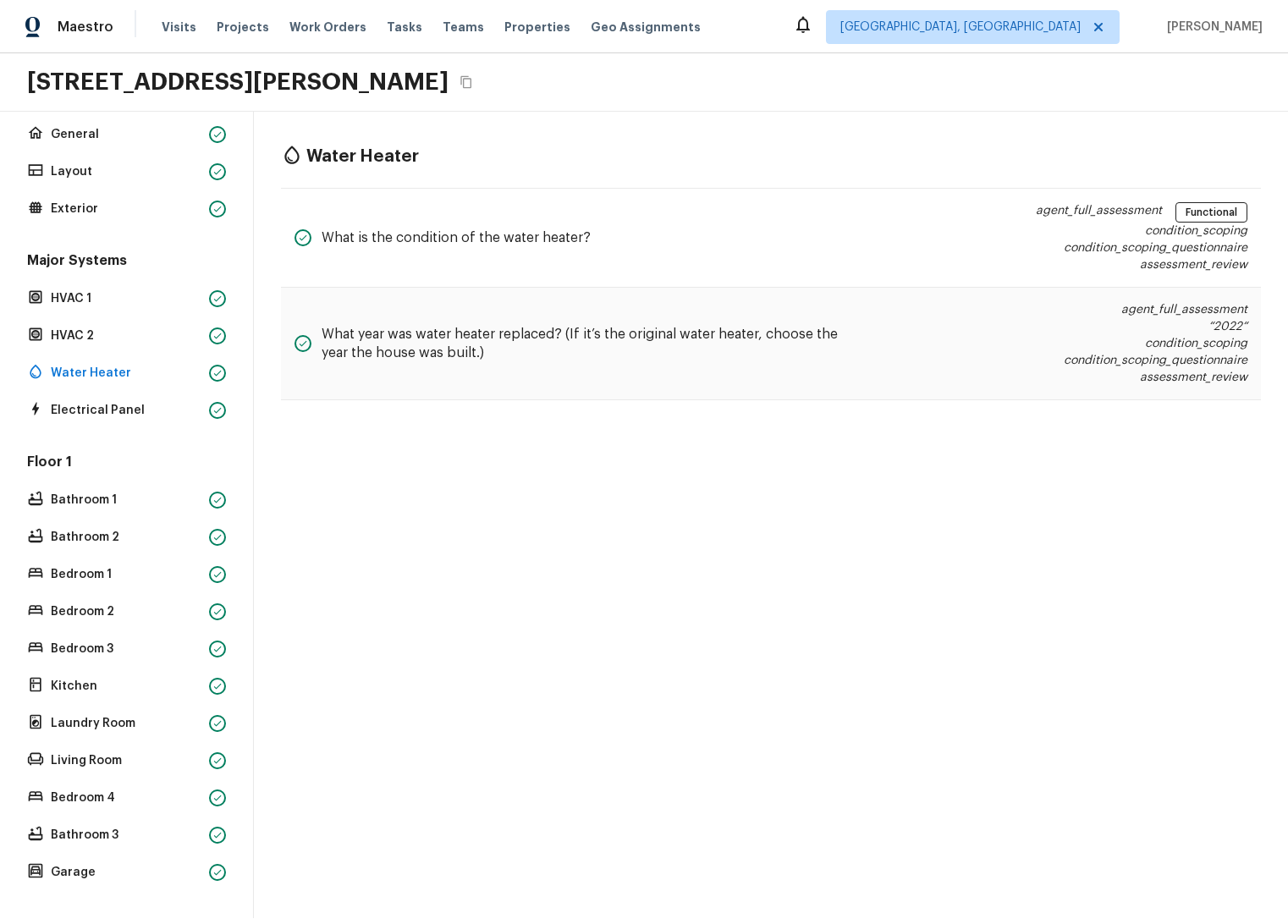
scroll to position [71, 0]
click at [114, 617] on div "Floor 1 Bathroom 1 Bathroom 2 Bedroom 1 Bedroom 2 Bedroom 3 Kitchen Laundry Roo…" at bounding box center [126, 668] width 205 height 432
click at [117, 604] on p "Bedroom 2" at bounding box center [127, 611] width 151 height 17
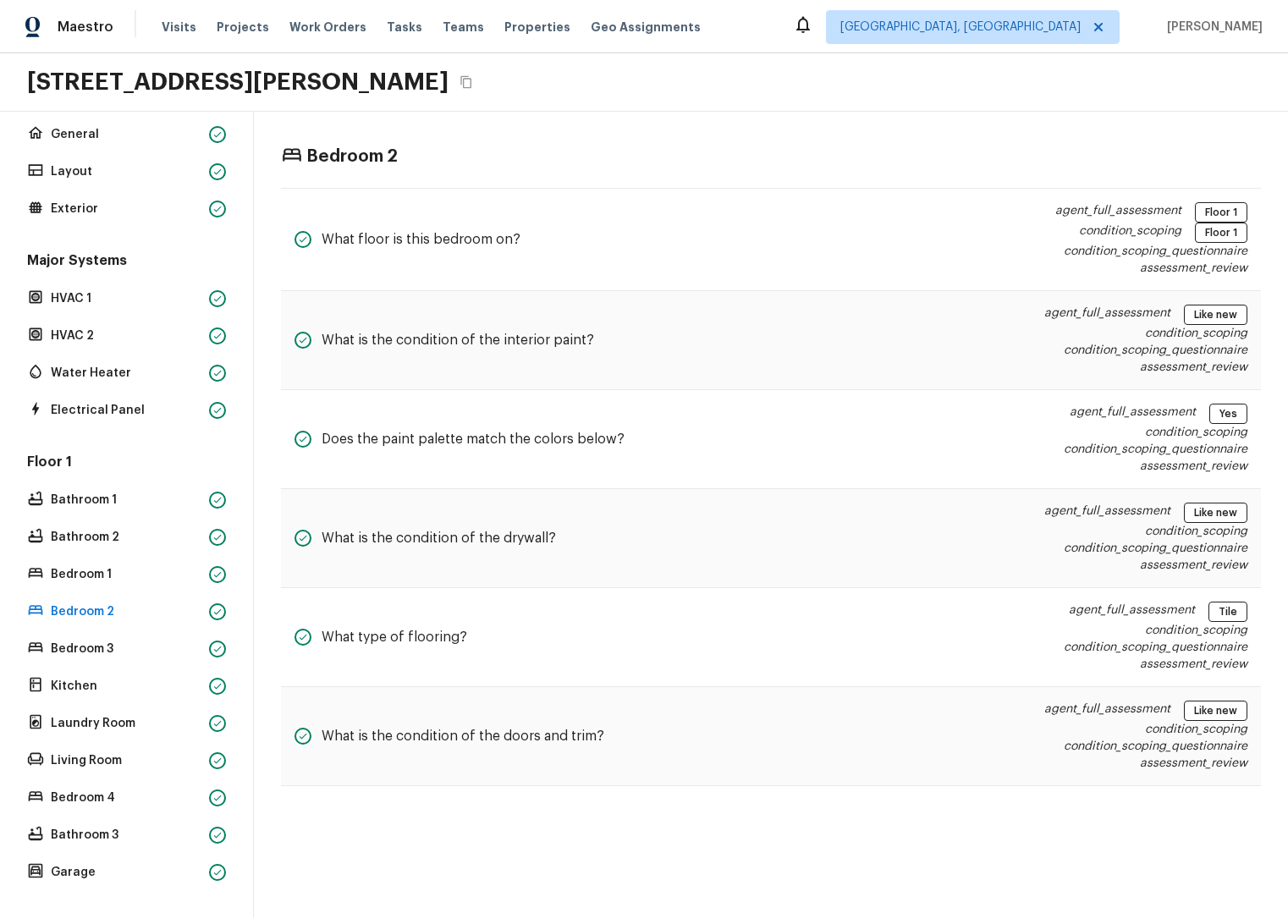
click at [130, 546] on div "Floor 1 Bathroom 1 Bathroom 2 Bedroom 1 Bedroom 2 Bedroom 3 Kitchen Laundry Roo…" at bounding box center [126, 668] width 205 height 432
click at [111, 529] on p "Bathroom 2" at bounding box center [127, 537] width 151 height 17
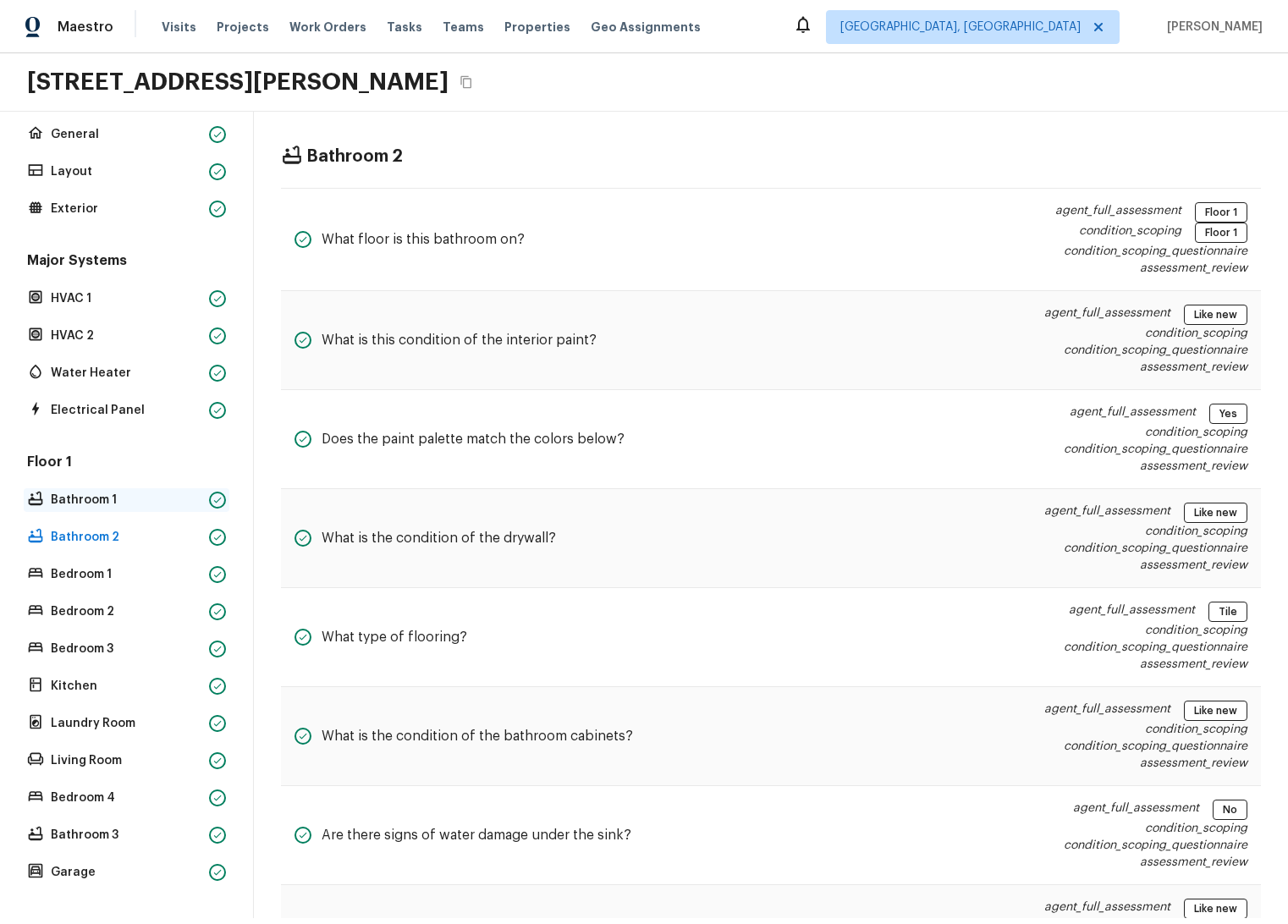
click at [109, 491] on p "Bathroom 1" at bounding box center [127, 499] width 151 height 17
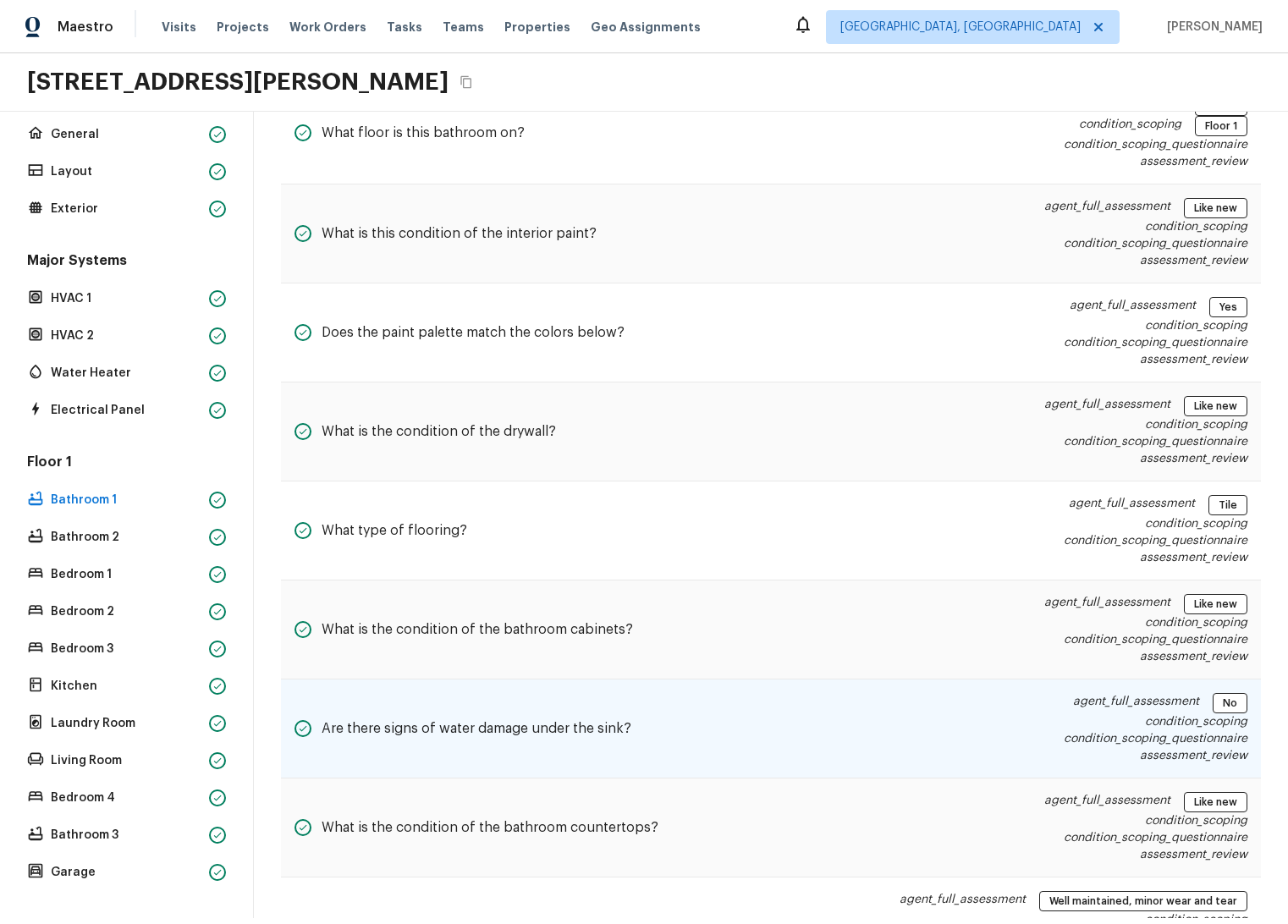
scroll to position [311, 0]
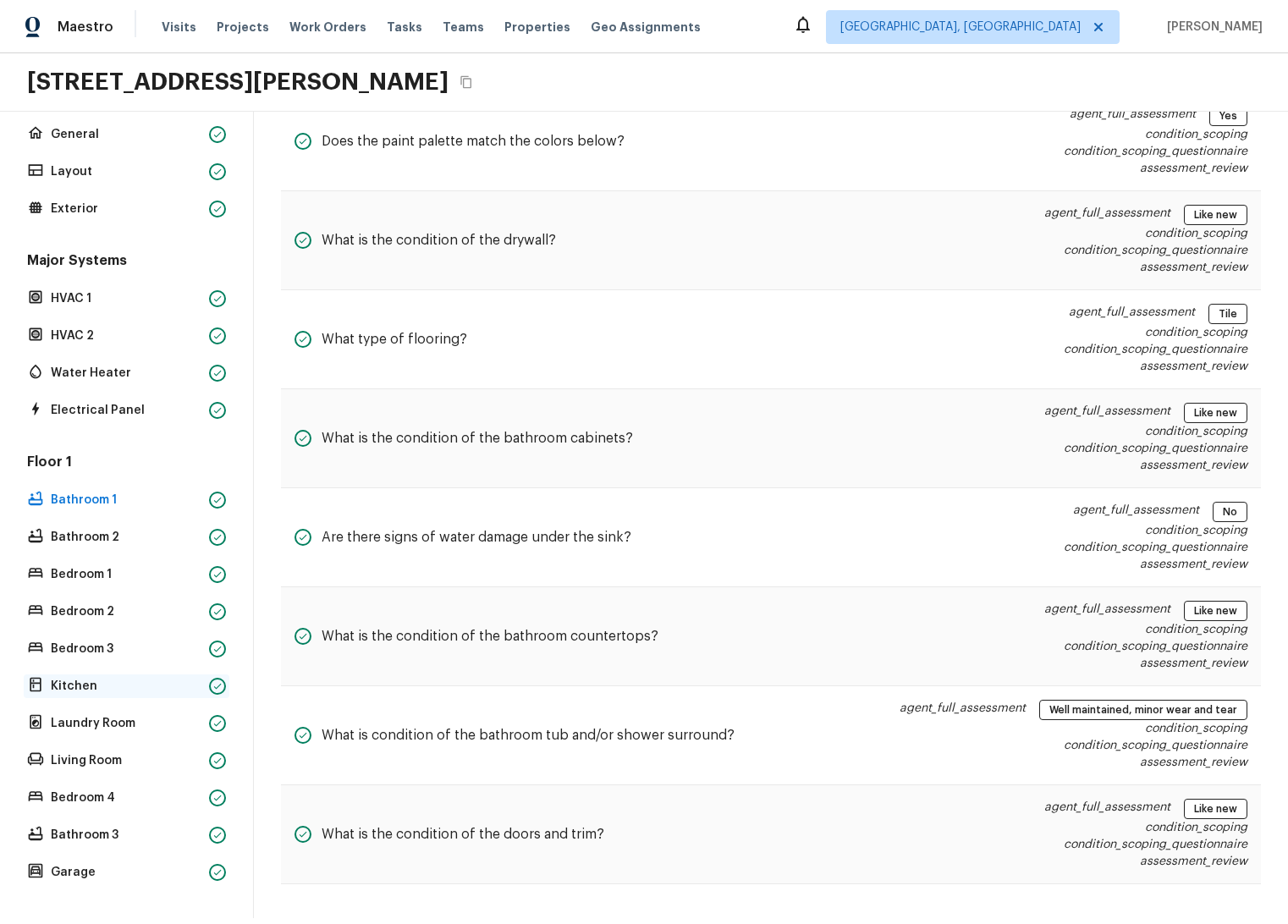
click at [137, 674] on div "Kitchen" at bounding box center [126, 686] width 205 height 24
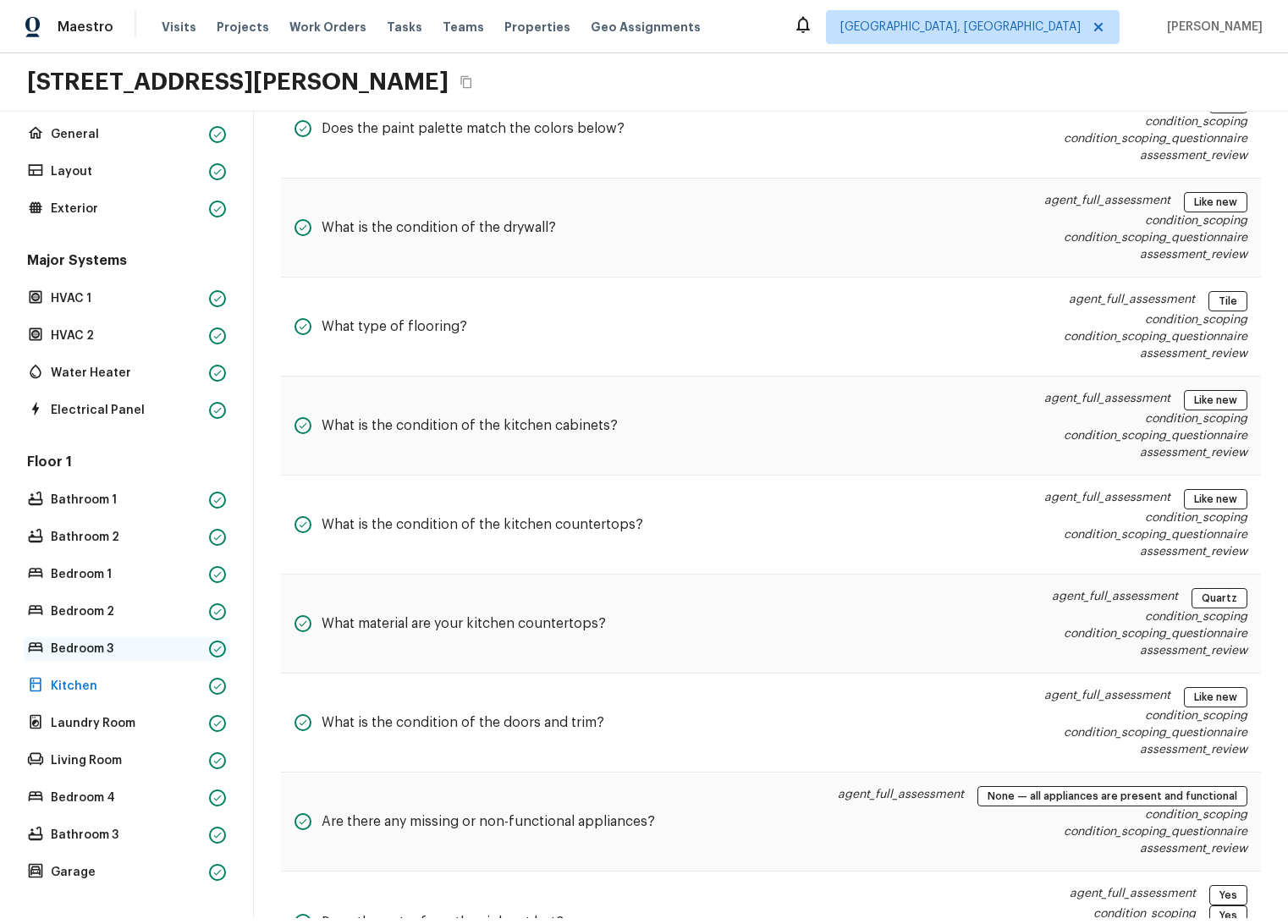
click at [148, 641] on p "Bedroom 3" at bounding box center [127, 649] width 151 height 17
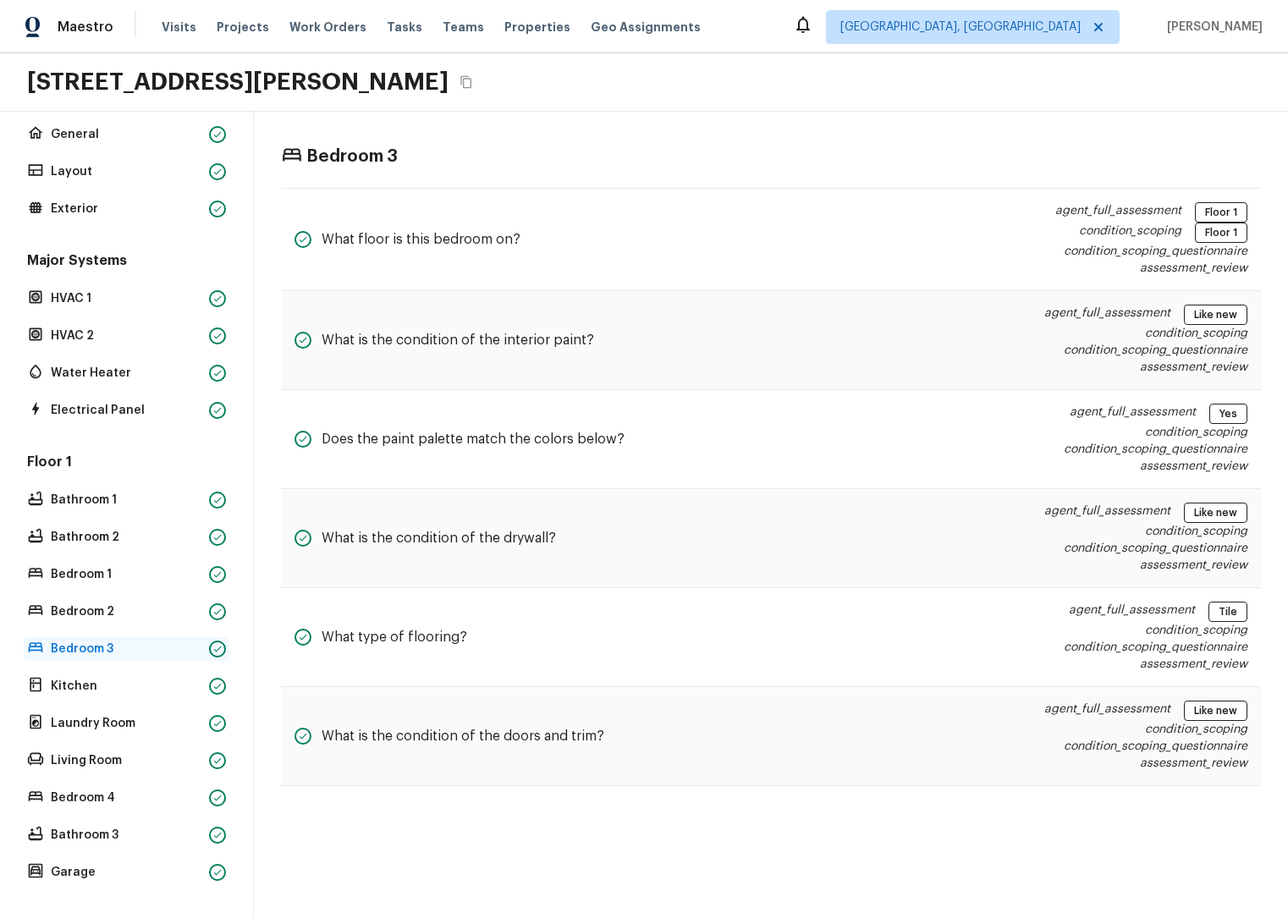
scroll to position [0, 0]
click at [155, 577] on div "Floor 1 Bathroom 1 Bathroom 2 Bedroom 1 Bedroom 2 Bedroom 3 Kitchen Laundry Roo…" at bounding box center [126, 668] width 205 height 432
click at [53, 678] on p "Kitchen" at bounding box center [127, 686] width 151 height 17
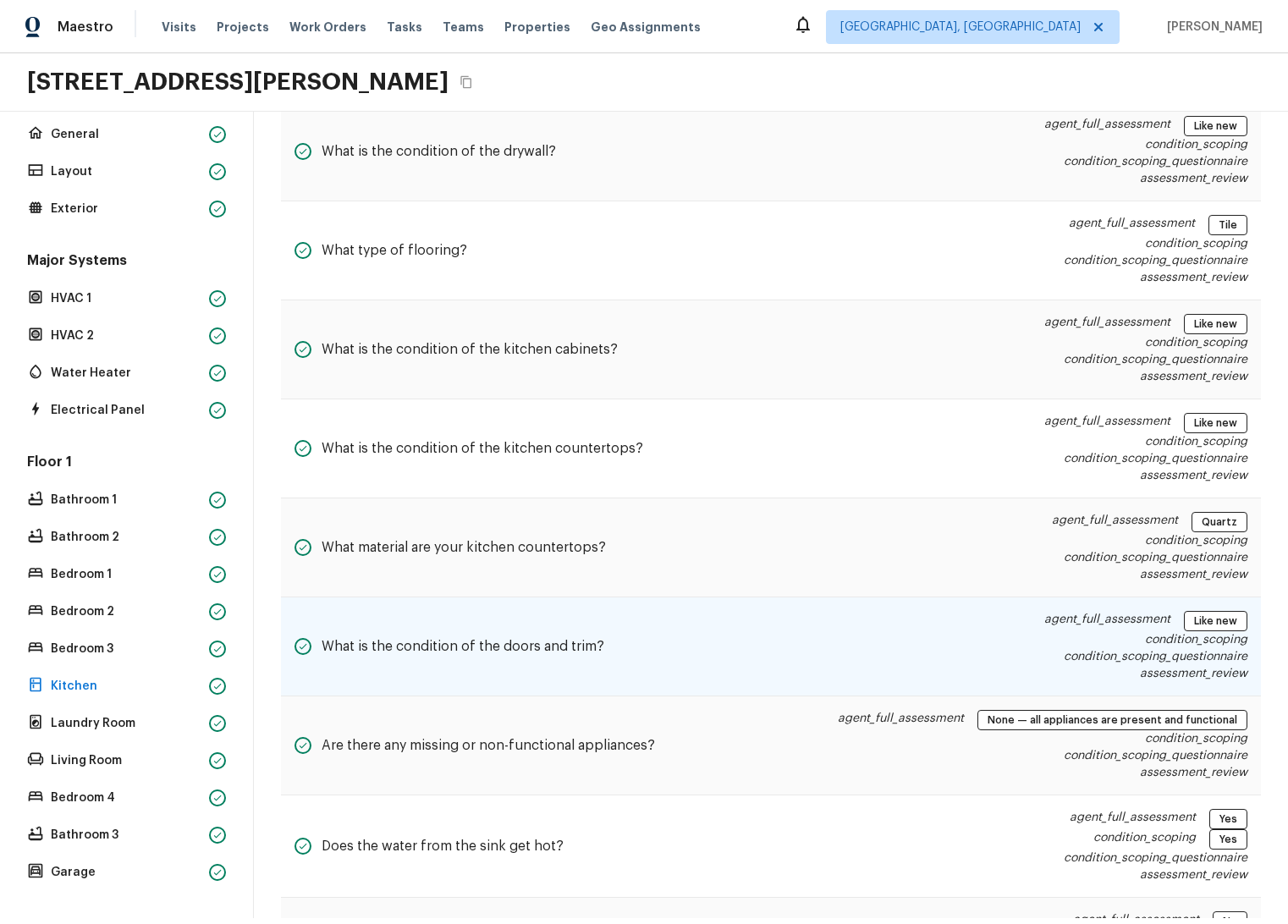
scroll to position [512, 0]
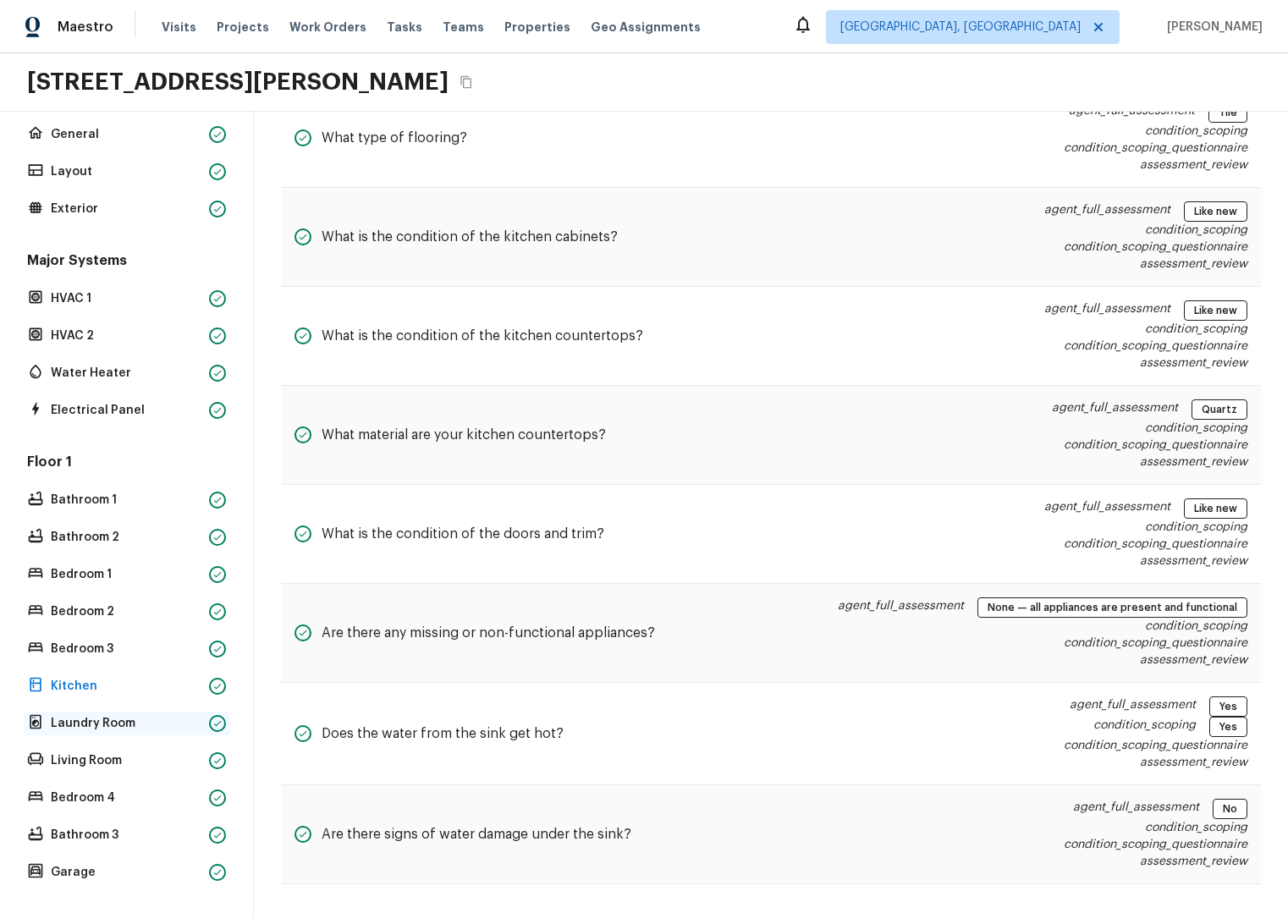
click at [102, 715] on p "Laundry Room" at bounding box center [127, 722] width 151 height 17
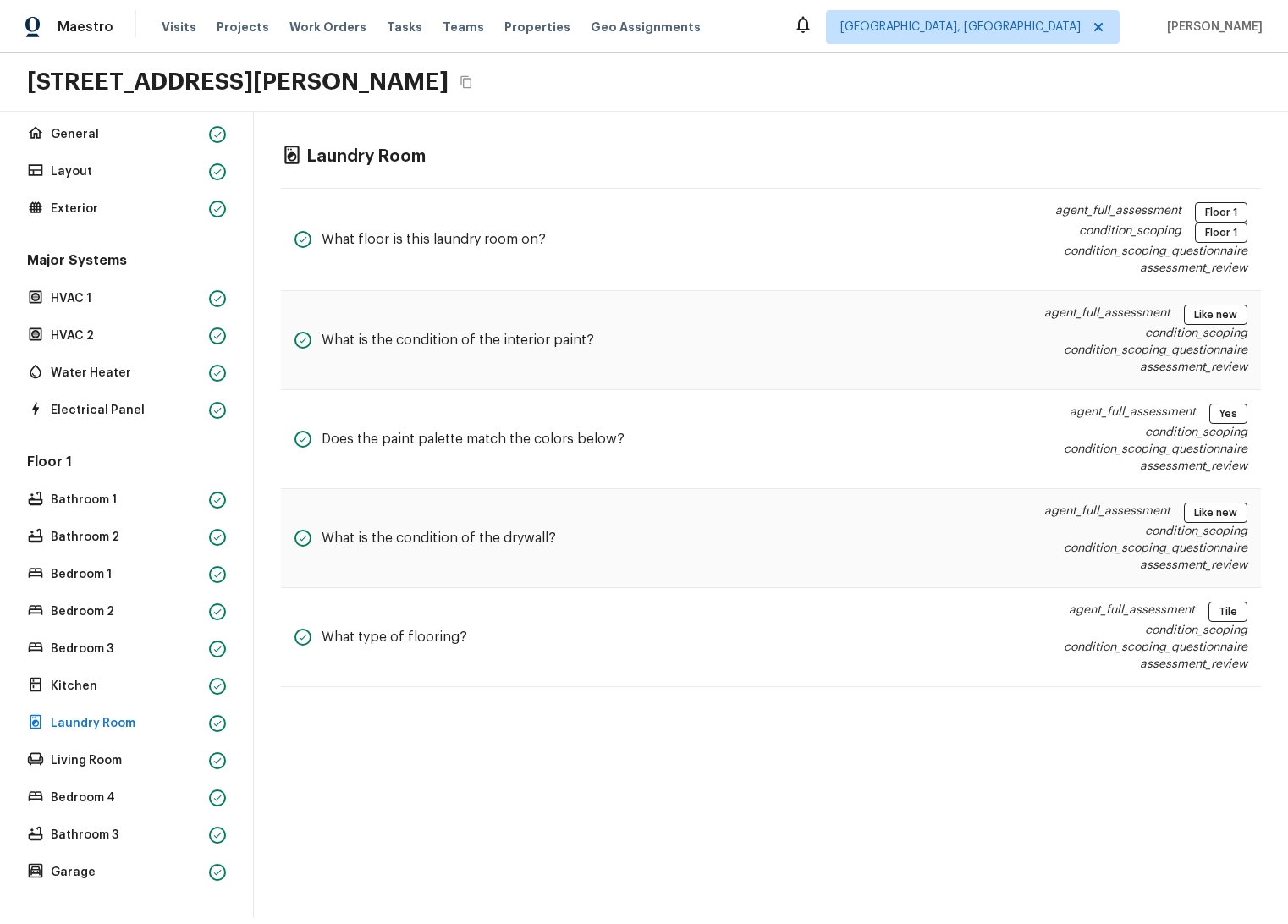
click at [107, 761] on div "Floor 1 Bathroom 1 Bathroom 2 Bedroom 1 Bedroom 2 Bedroom 3 Kitchen Laundry Roo…" at bounding box center [126, 668] width 205 height 432
click at [112, 789] on p "Bedroom 4" at bounding box center [127, 797] width 151 height 17
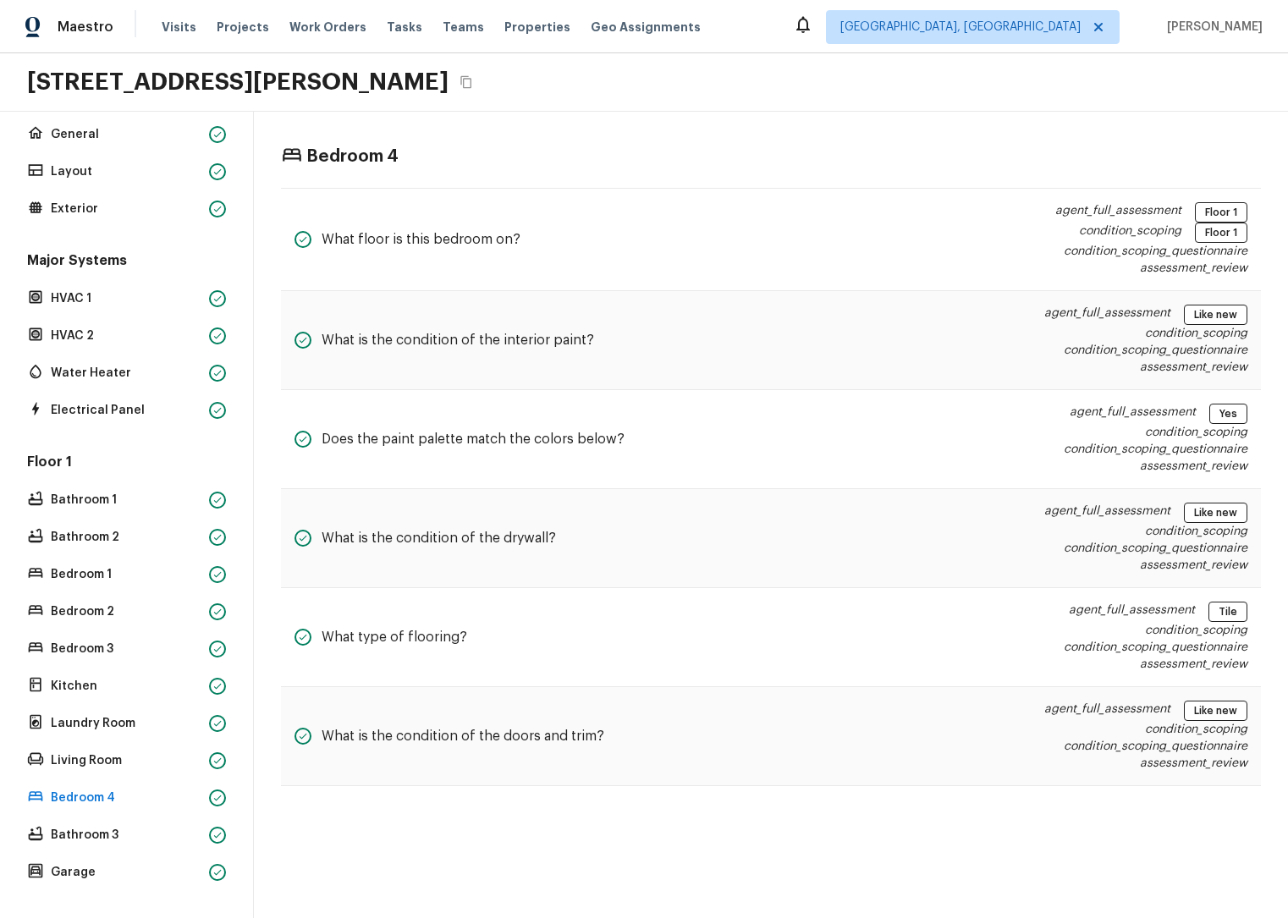
click at [107, 623] on div "Floor 1 Bathroom 1 Bathroom 2 Bedroom 1 Bedroom 2 Bedroom 3 Kitchen Laundry Roo…" at bounding box center [126, 668] width 205 height 432
click at [111, 534] on div "Bathroom 2" at bounding box center [126, 538] width 205 height 24
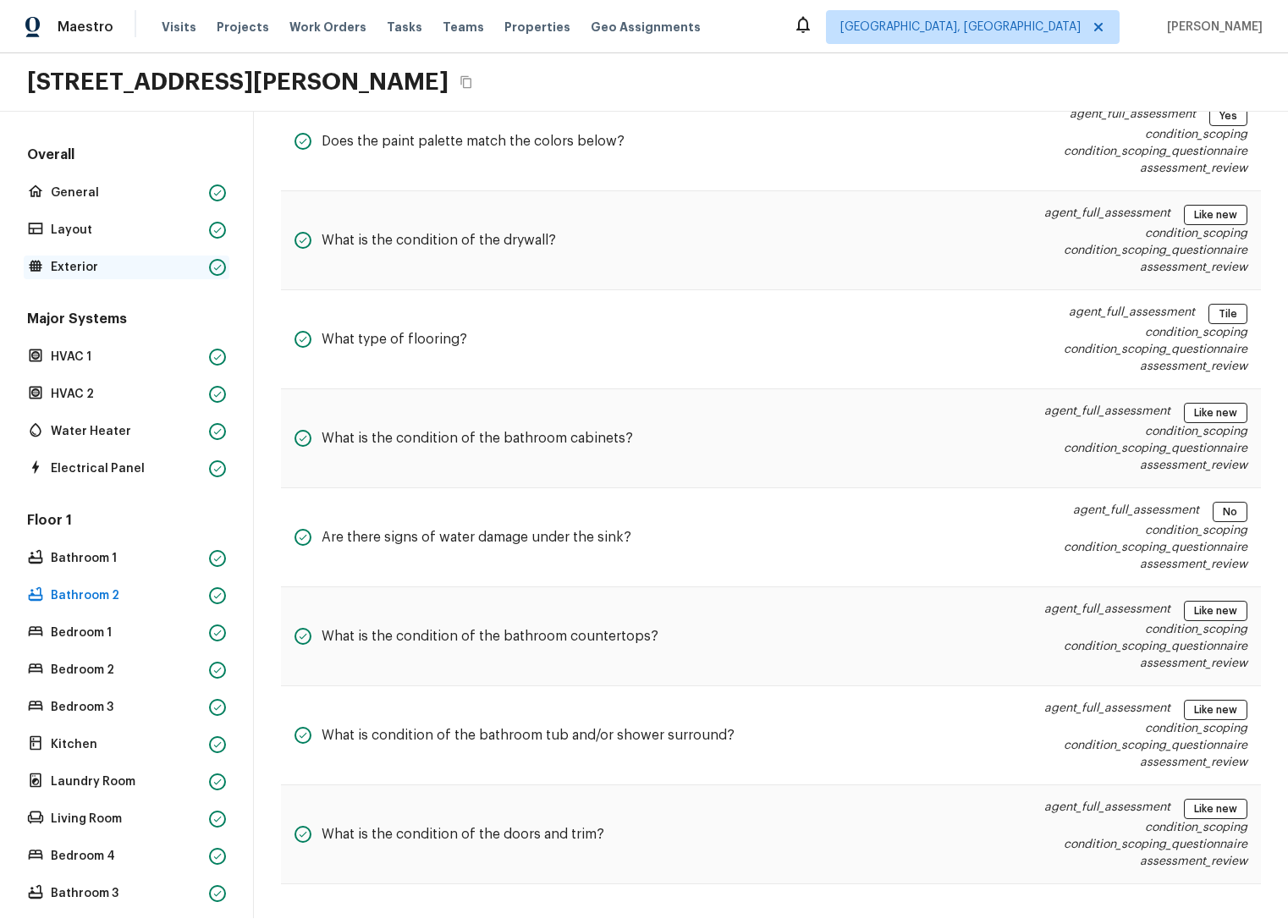
click at [93, 260] on p "Exterior" at bounding box center [127, 266] width 151 height 17
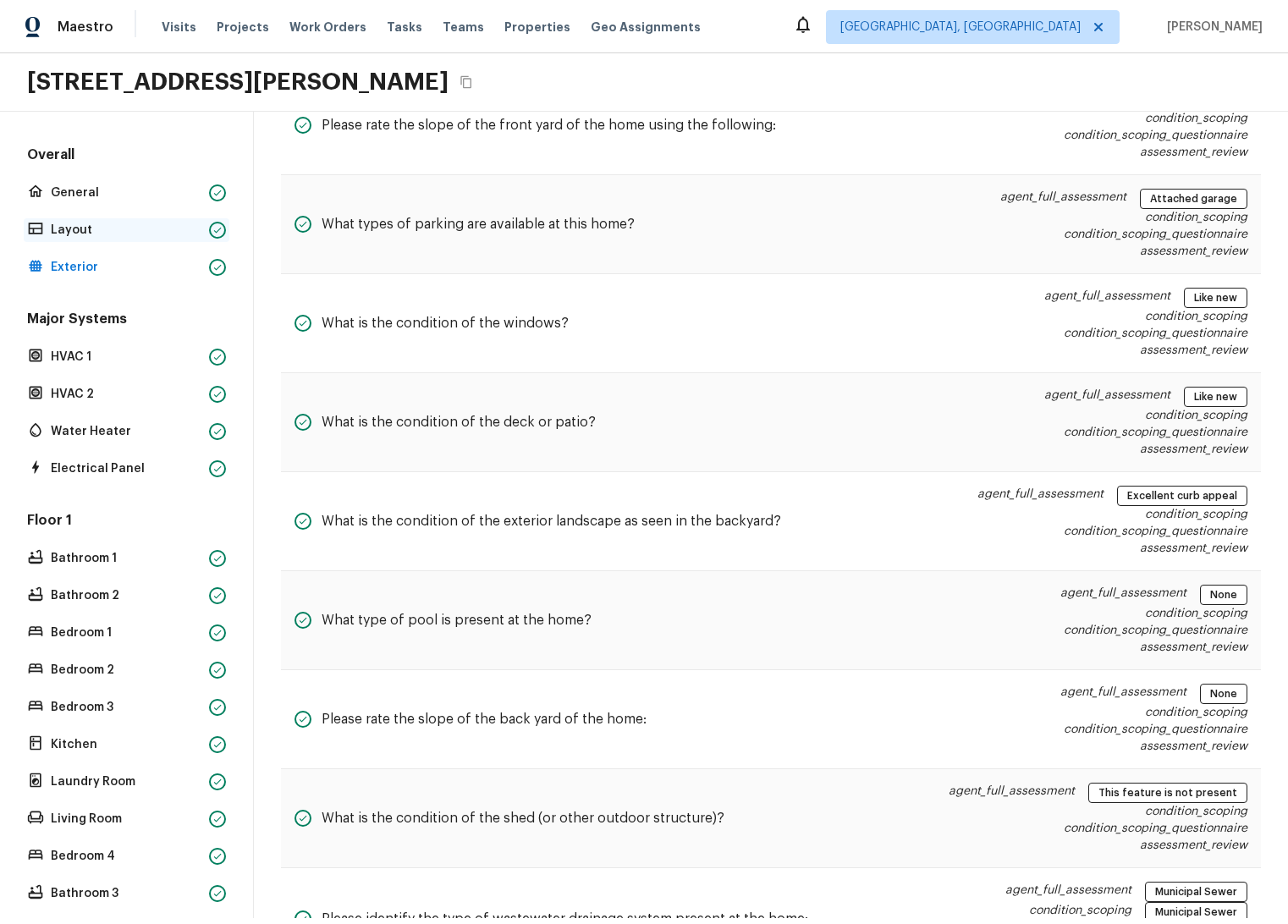
click at [111, 236] on p "Layout" at bounding box center [127, 230] width 151 height 17
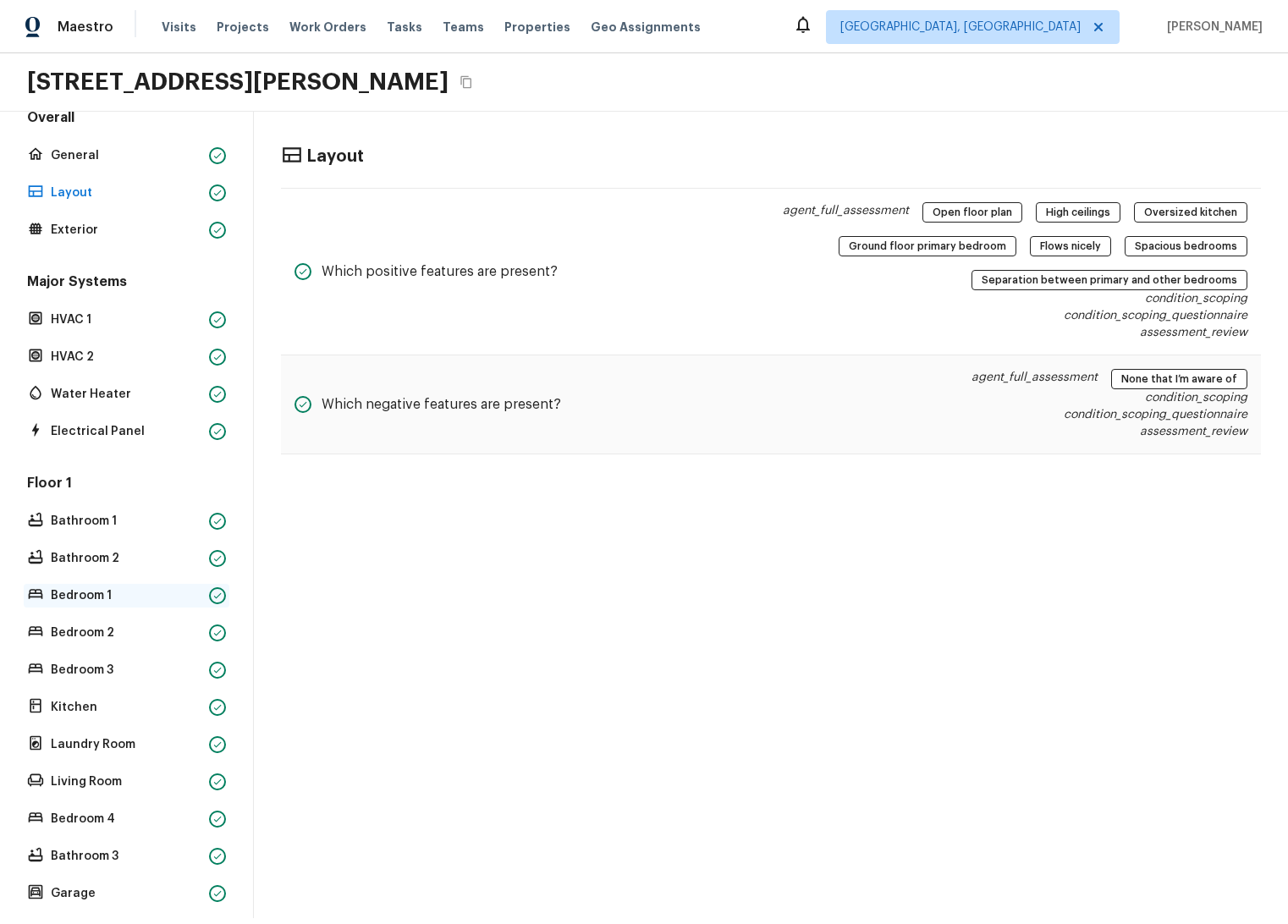
scroll to position [71, 0]
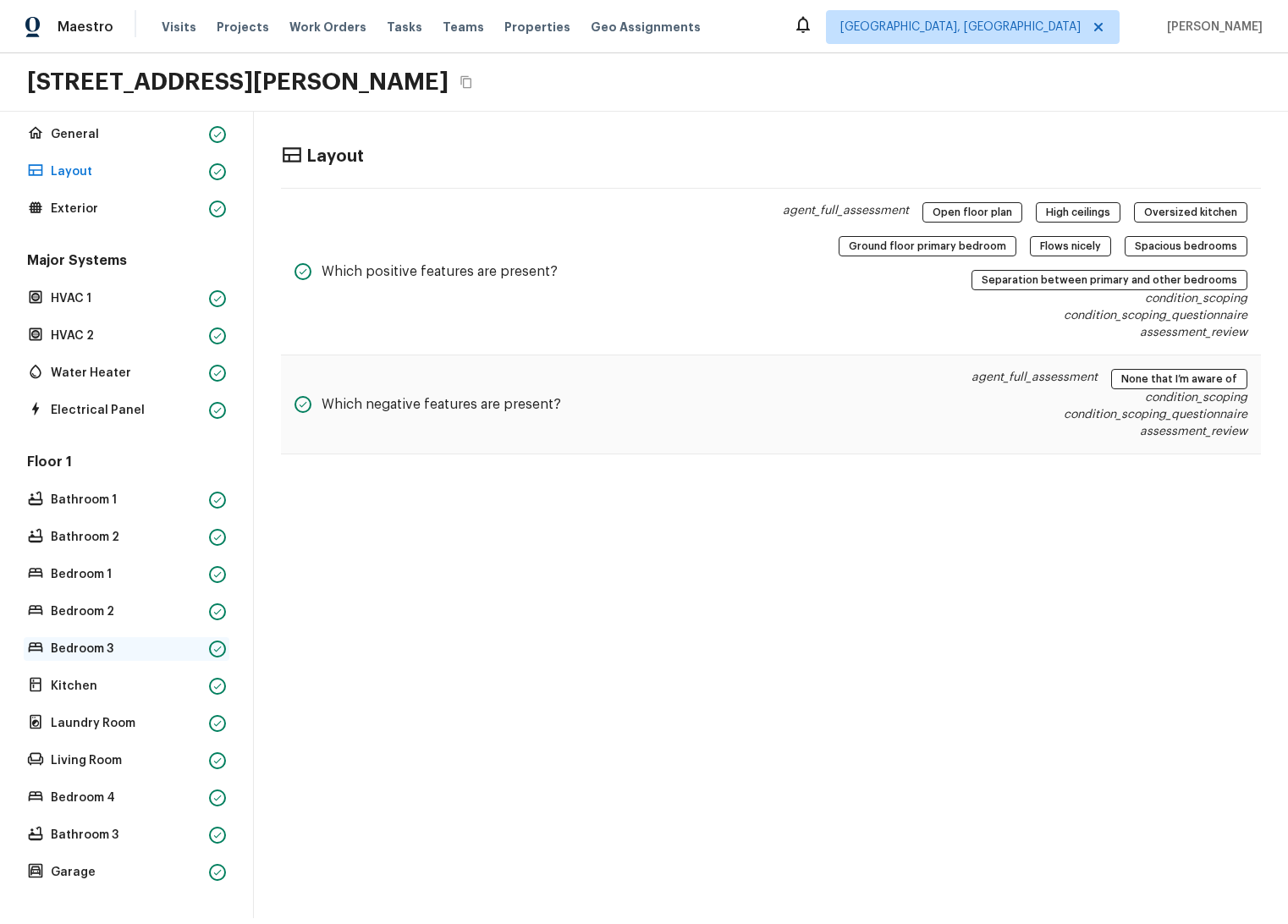
click at [125, 641] on p "Bedroom 3" at bounding box center [127, 649] width 151 height 17
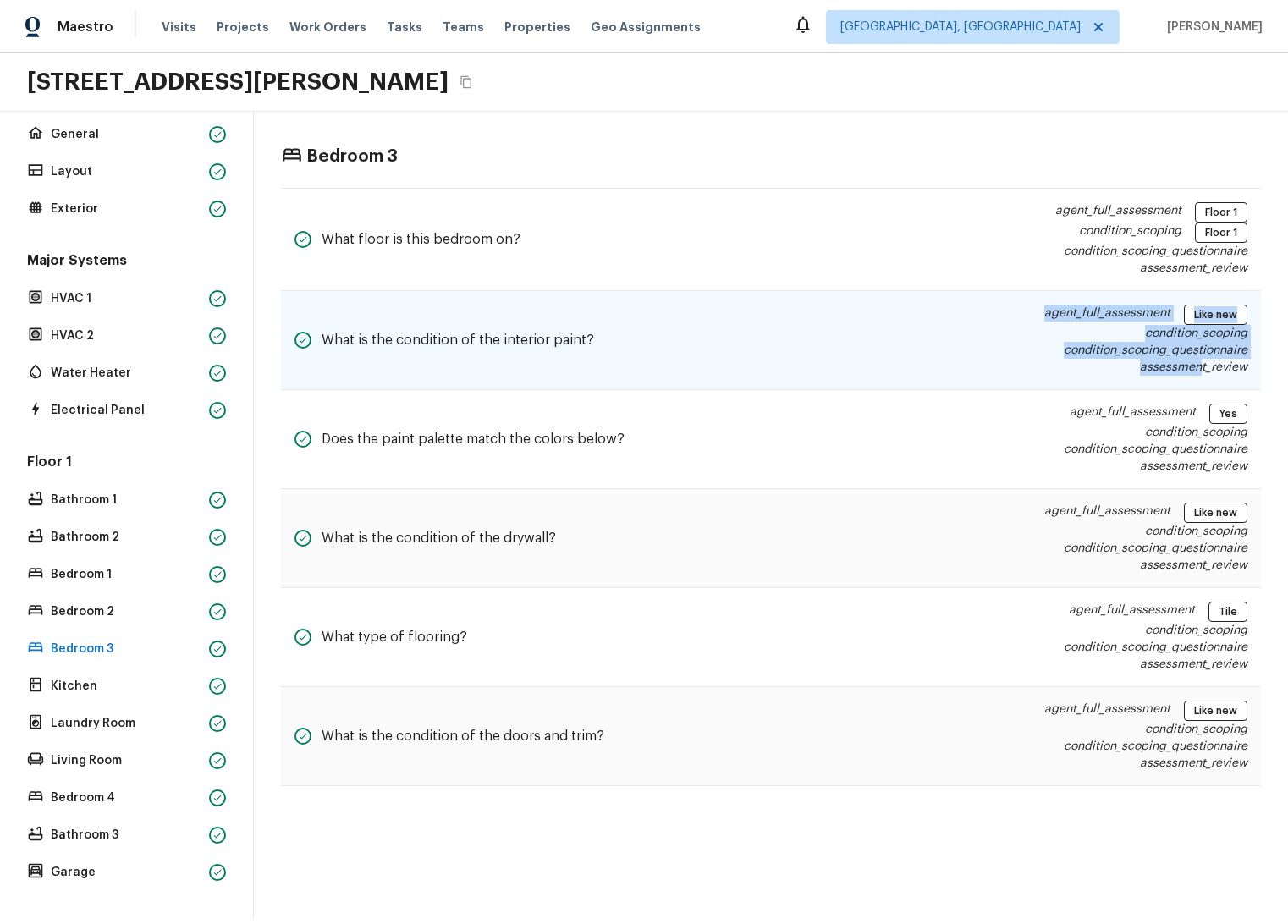
drag, startPoint x: 1031, startPoint y: 312, endPoint x: 1188, endPoint y: 364, distance: 165.4
click at [1188, 364] on div "What is the condition of the interior paint? agent_full_assessment Like new con…" at bounding box center [771, 340] width 980 height 99
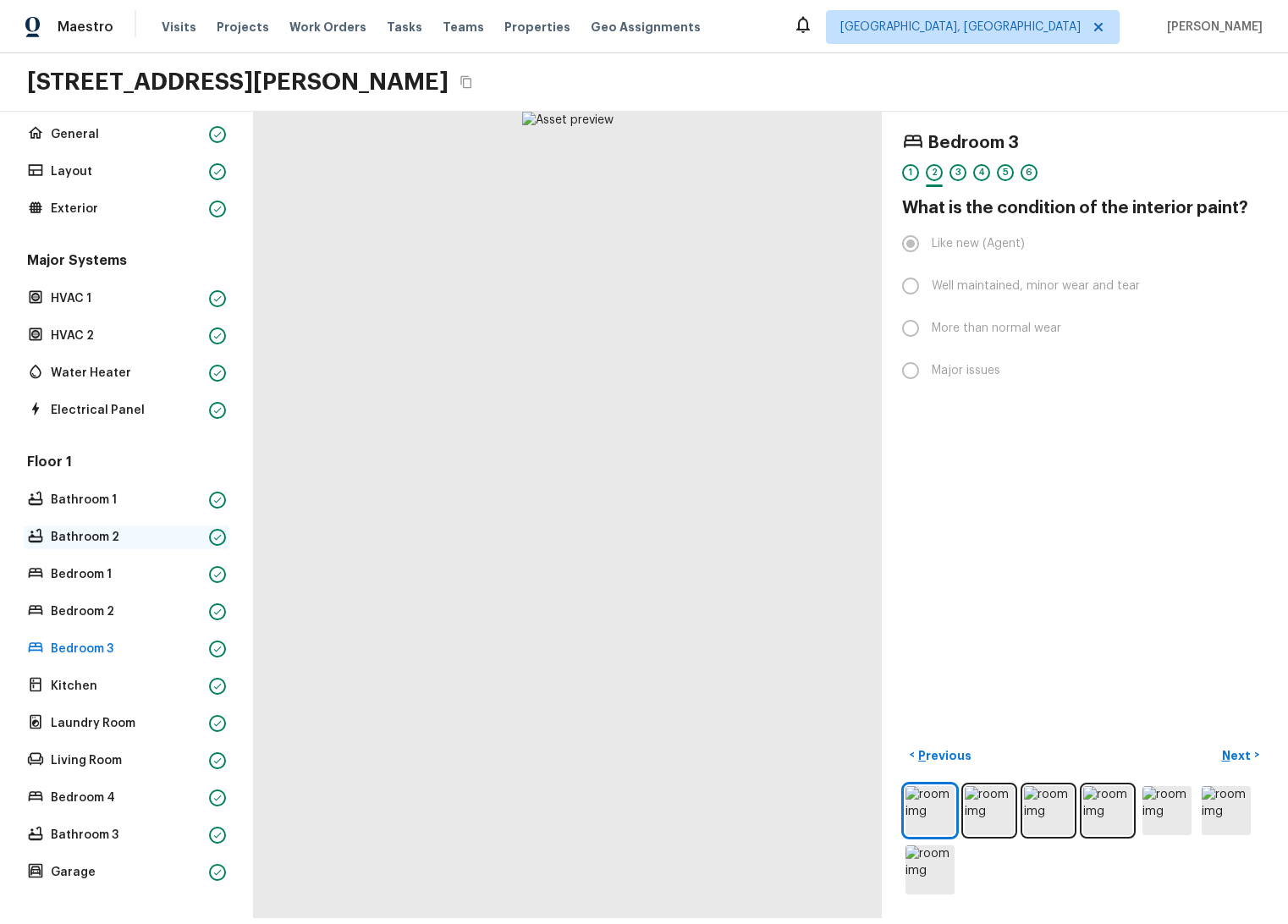
click at [64, 529] on p "Bathroom 2" at bounding box center [127, 537] width 151 height 17
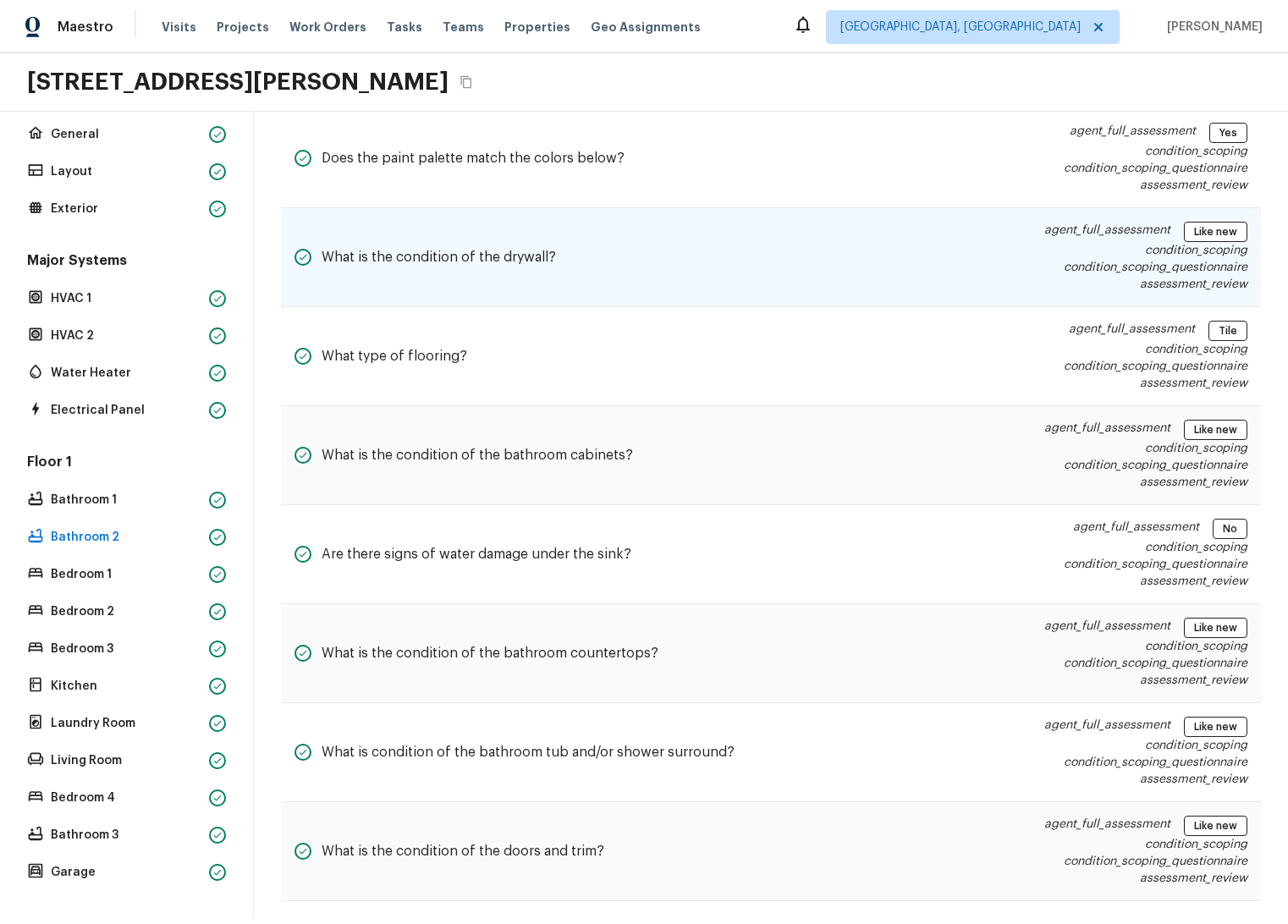
scroll to position [287, 0]
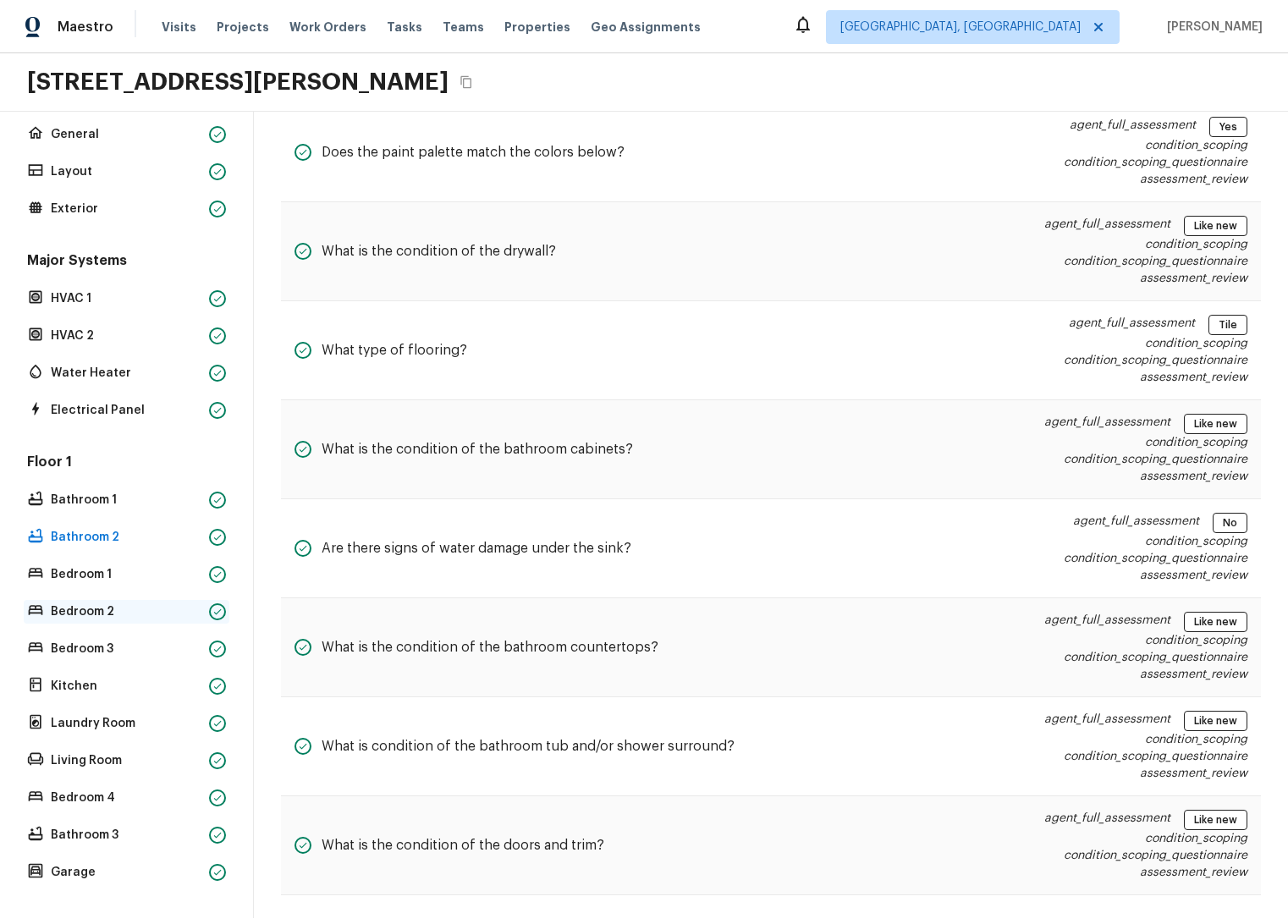
click at [74, 600] on div "Bedroom 2" at bounding box center [126, 611] width 205 height 24
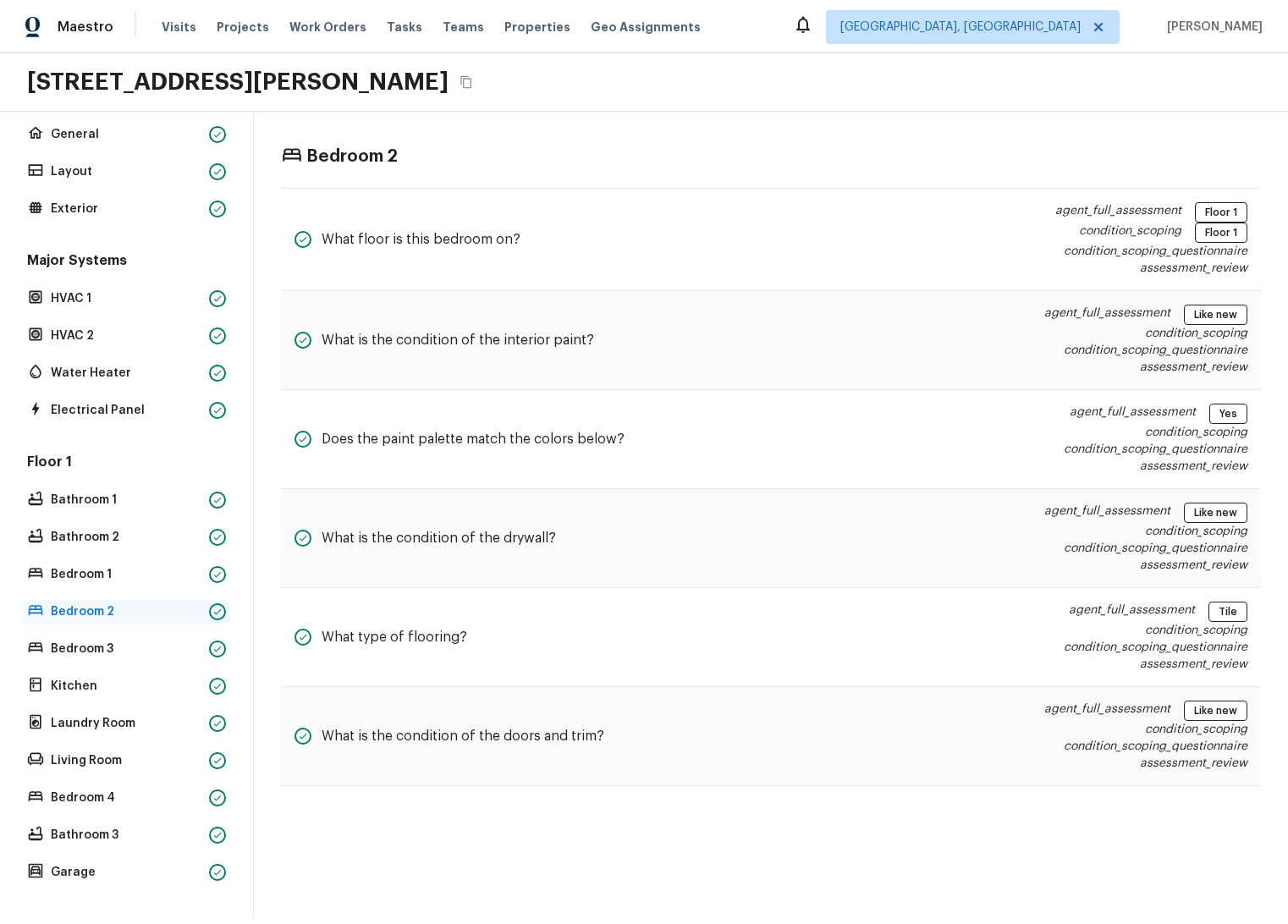
scroll to position [0, 0]
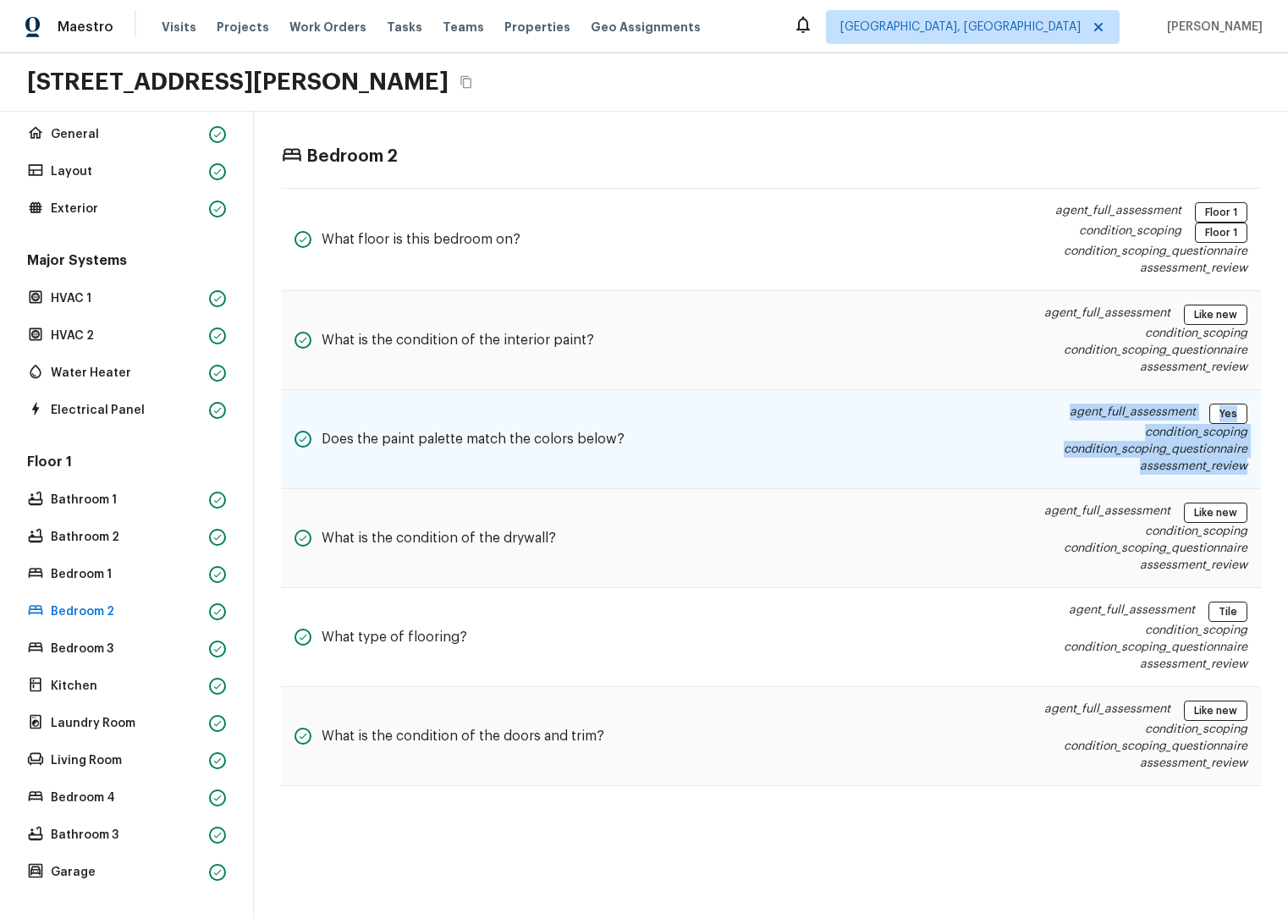
drag, startPoint x: 1100, startPoint y: 400, endPoint x: 1241, endPoint y: 465, distance: 155.3
click at [1241, 465] on div "Does the paint palette match the colors below? agent_full_assessment Yes condit…" at bounding box center [771, 439] width 980 height 99
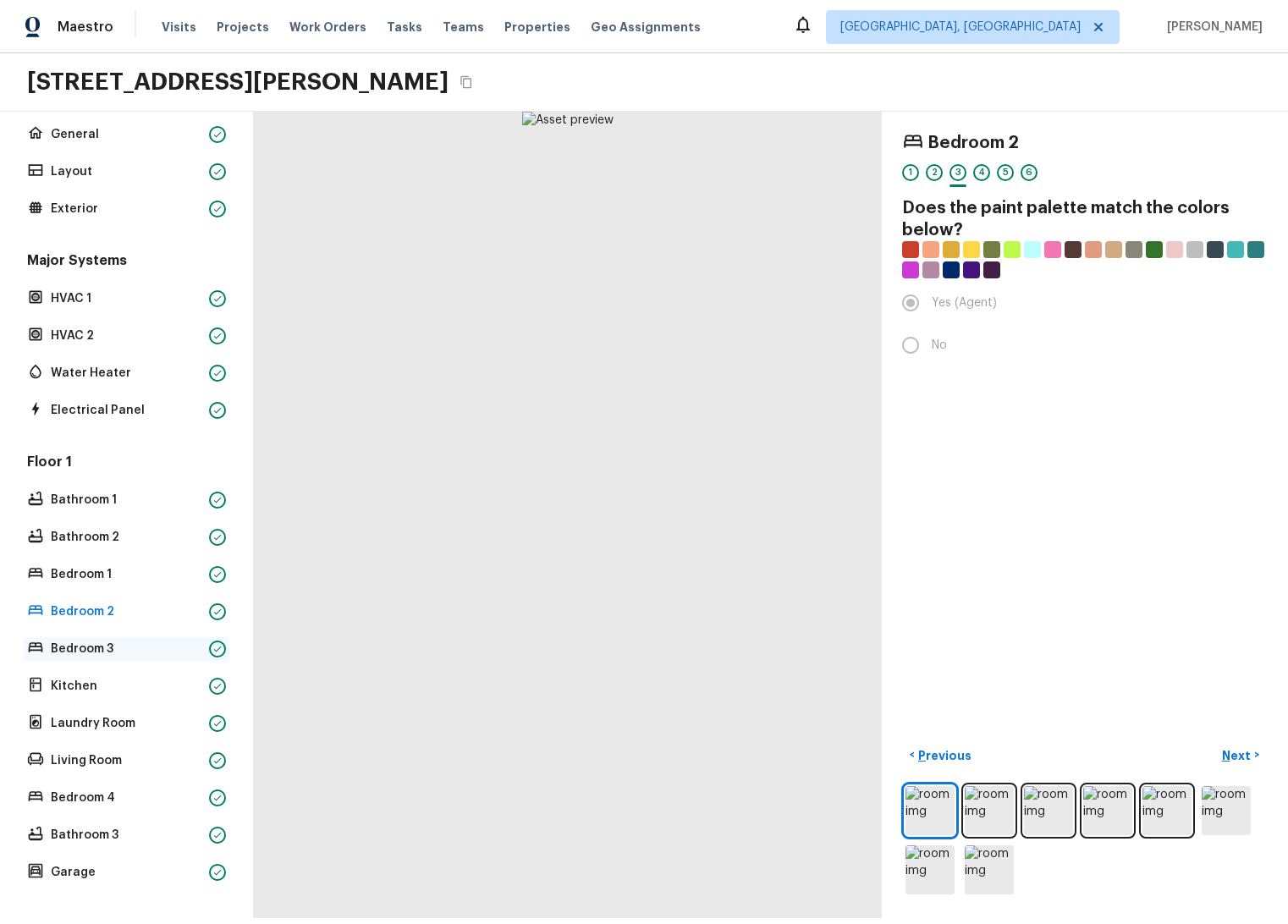
click at [94, 641] on p "Bedroom 3" at bounding box center [127, 649] width 151 height 17
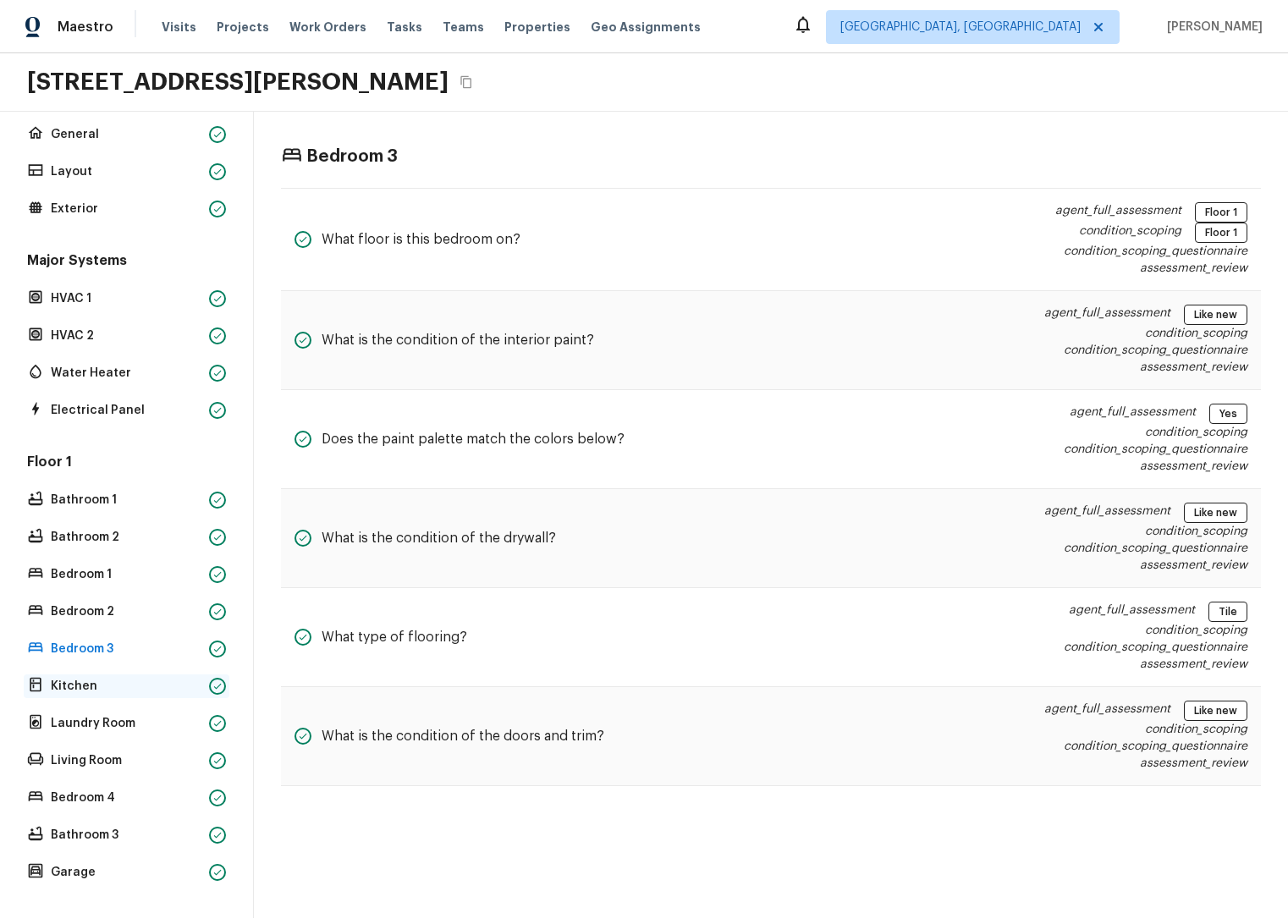
click at [124, 678] on p "Kitchen" at bounding box center [127, 686] width 151 height 17
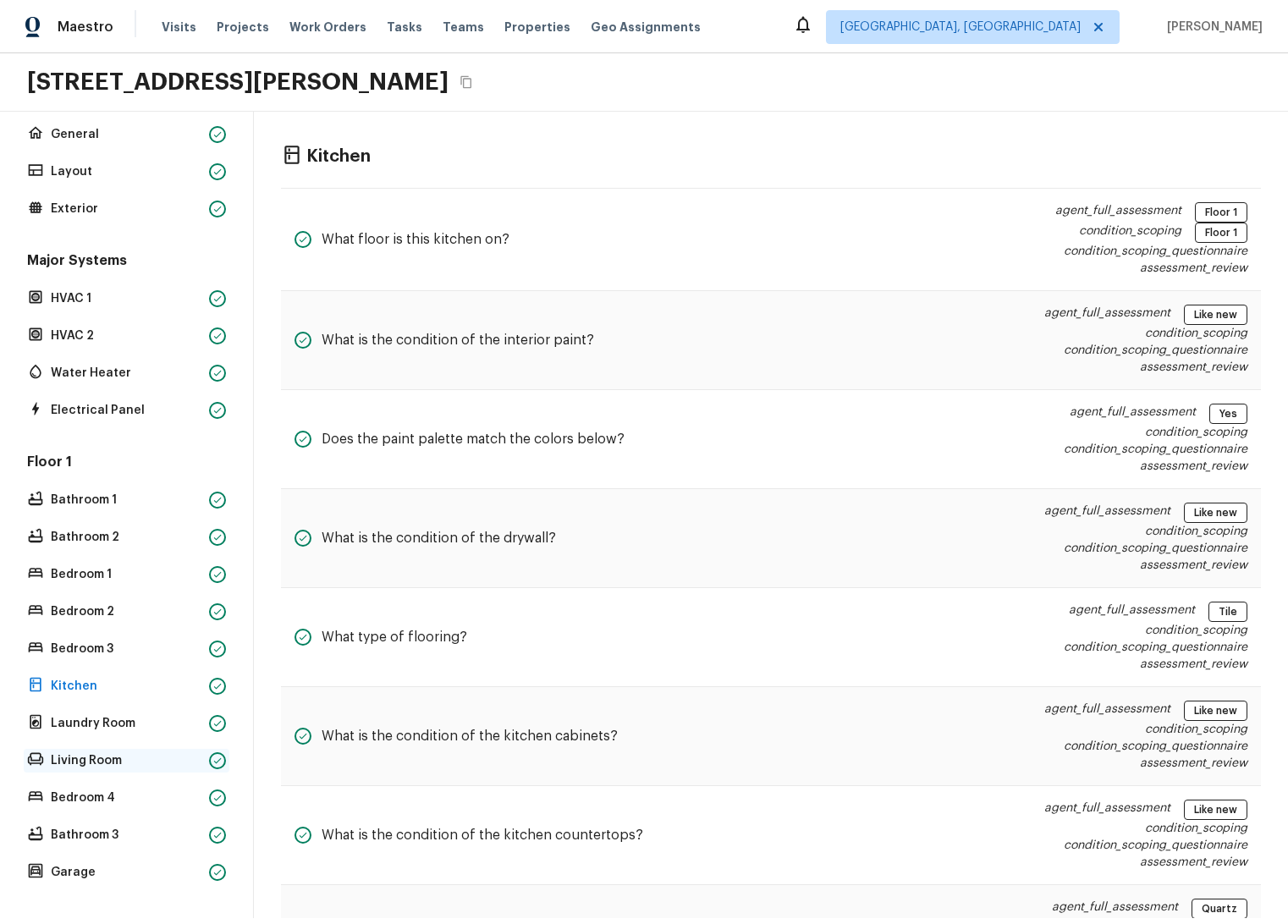
click at [114, 752] on p "Living Room" at bounding box center [127, 760] width 151 height 17
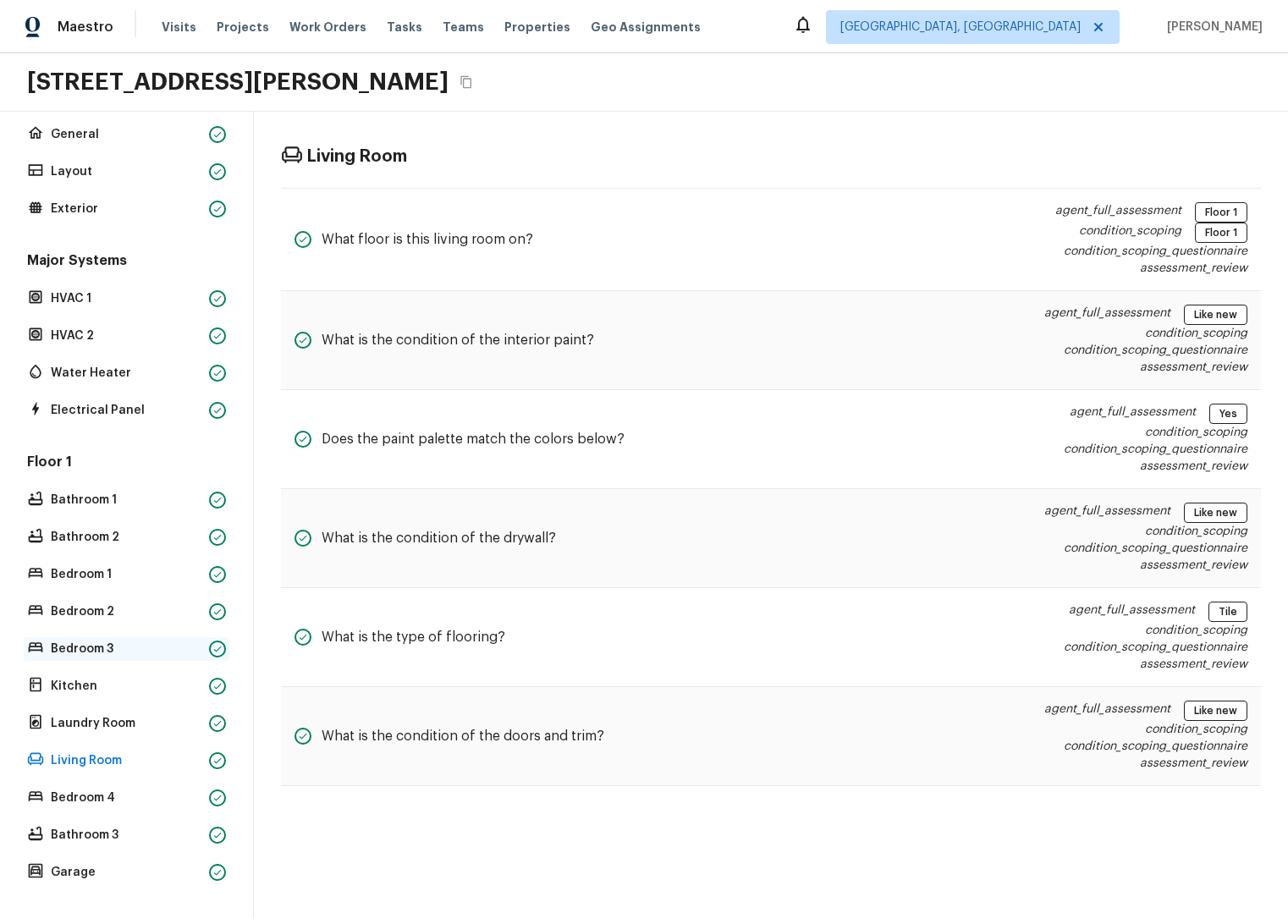
click at [108, 641] on p "Bedroom 3" at bounding box center [127, 649] width 151 height 17
click at [115, 566] on p "Bedroom 1" at bounding box center [127, 574] width 151 height 17
click at [122, 491] on p "Bathroom 1" at bounding box center [127, 499] width 151 height 17
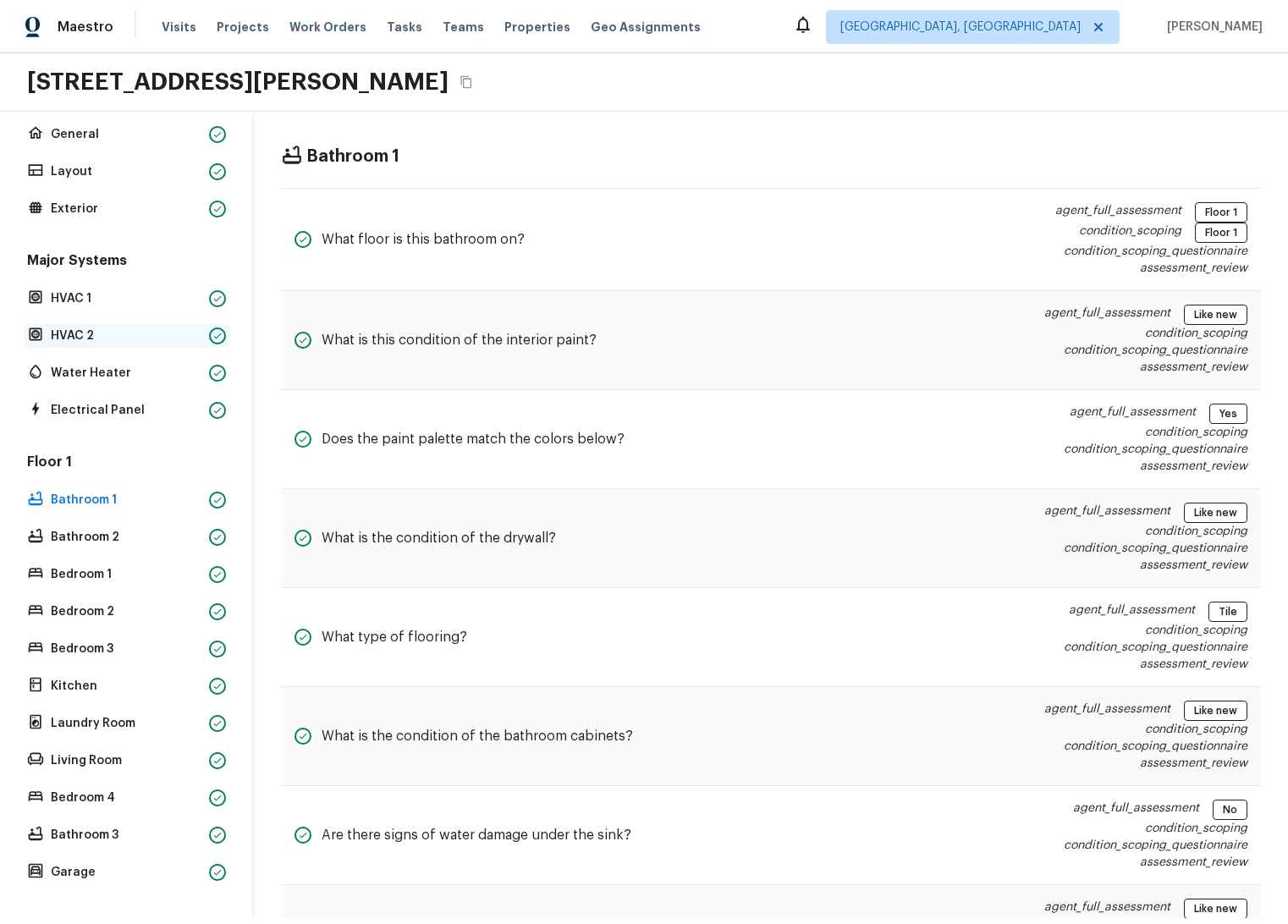
click at [119, 331] on p "HVAC 2" at bounding box center [127, 335] width 151 height 17
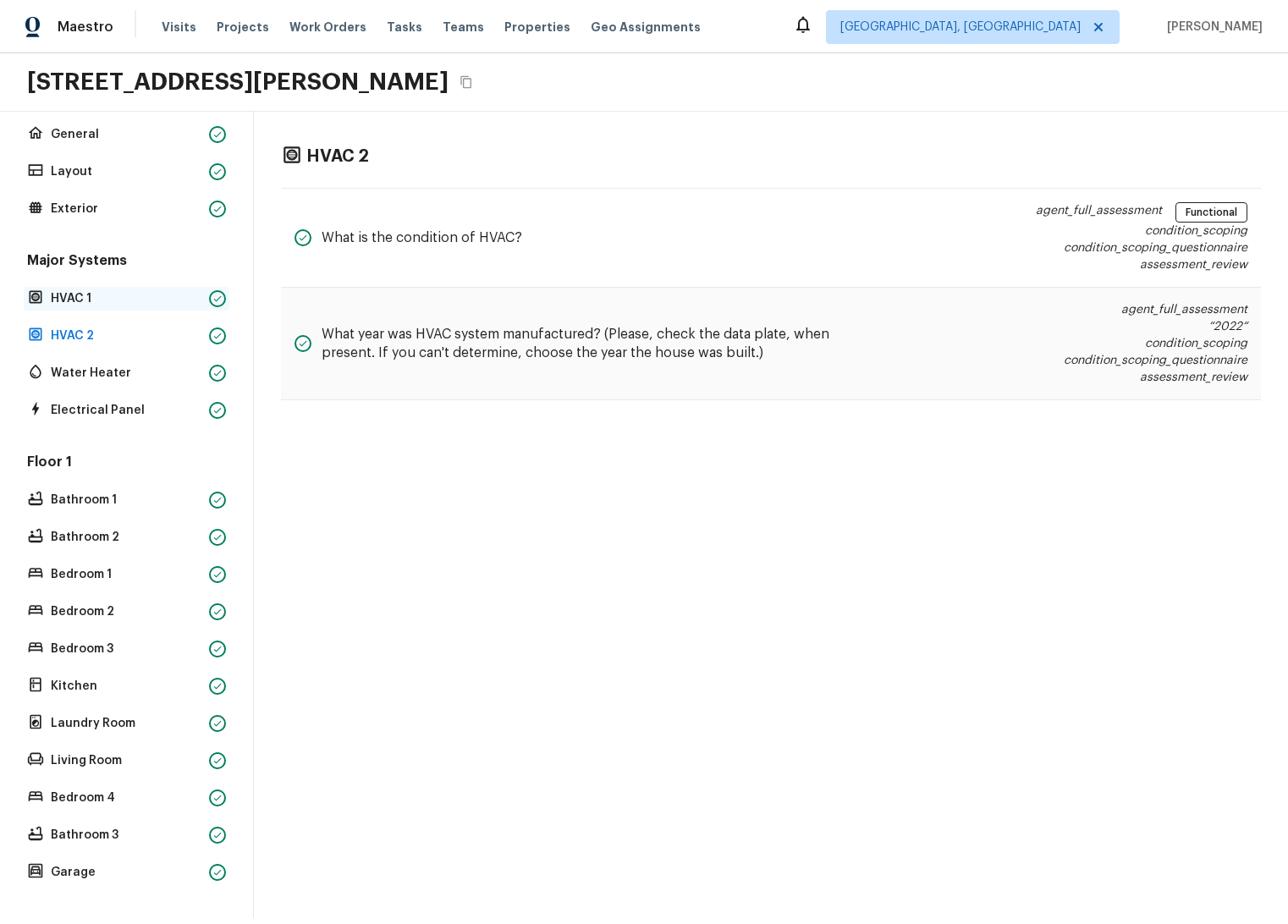
click at [120, 290] on p "HVAC 1" at bounding box center [127, 298] width 151 height 17
click at [101, 327] on p "HVAC 2" at bounding box center [127, 335] width 151 height 17
click at [138, 369] on p "Water Heater" at bounding box center [127, 373] width 151 height 17
click at [114, 180] on div "Overall General Layout Exterior" at bounding box center [126, 154] width 205 height 134
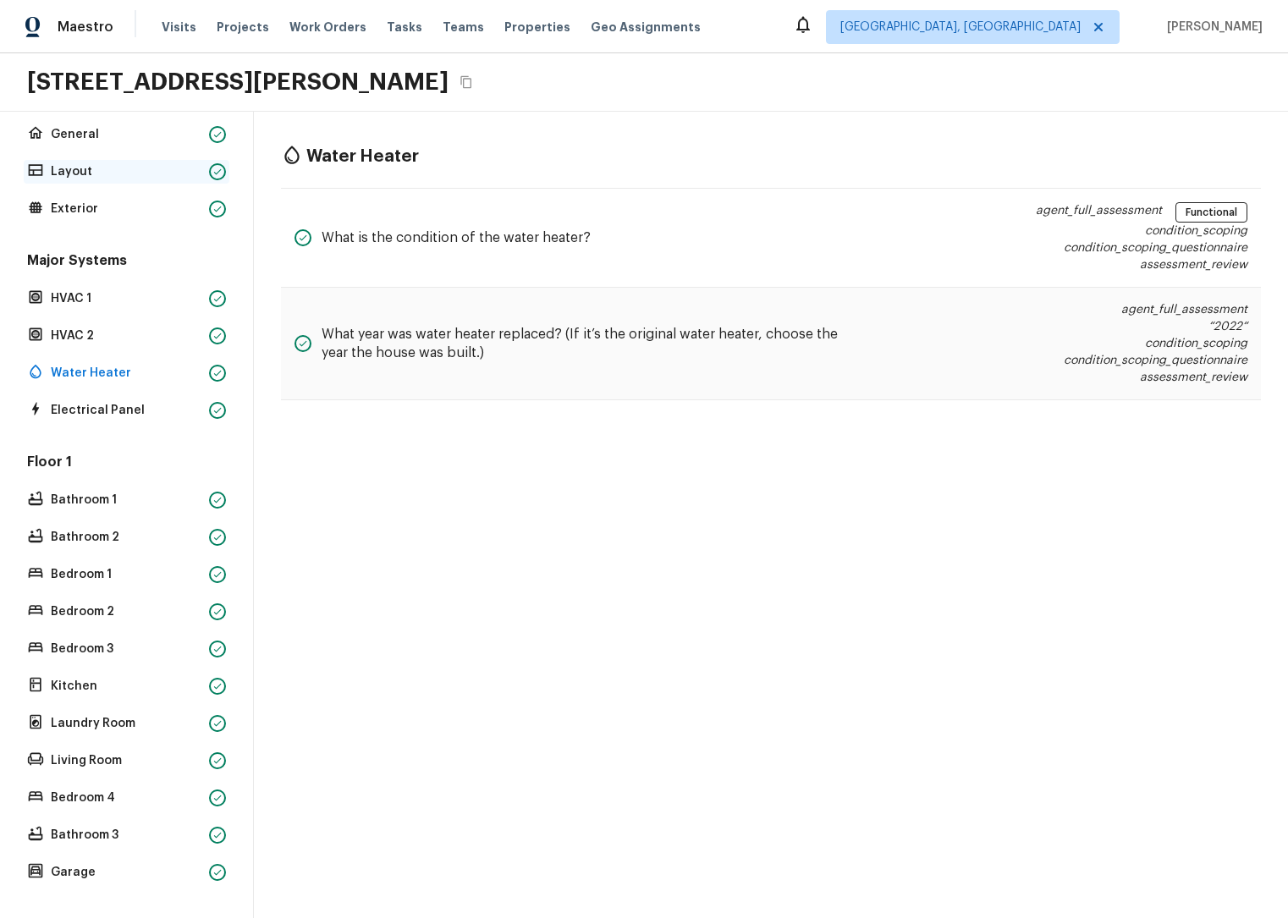
click at [115, 167] on div "Layout" at bounding box center [126, 172] width 205 height 24
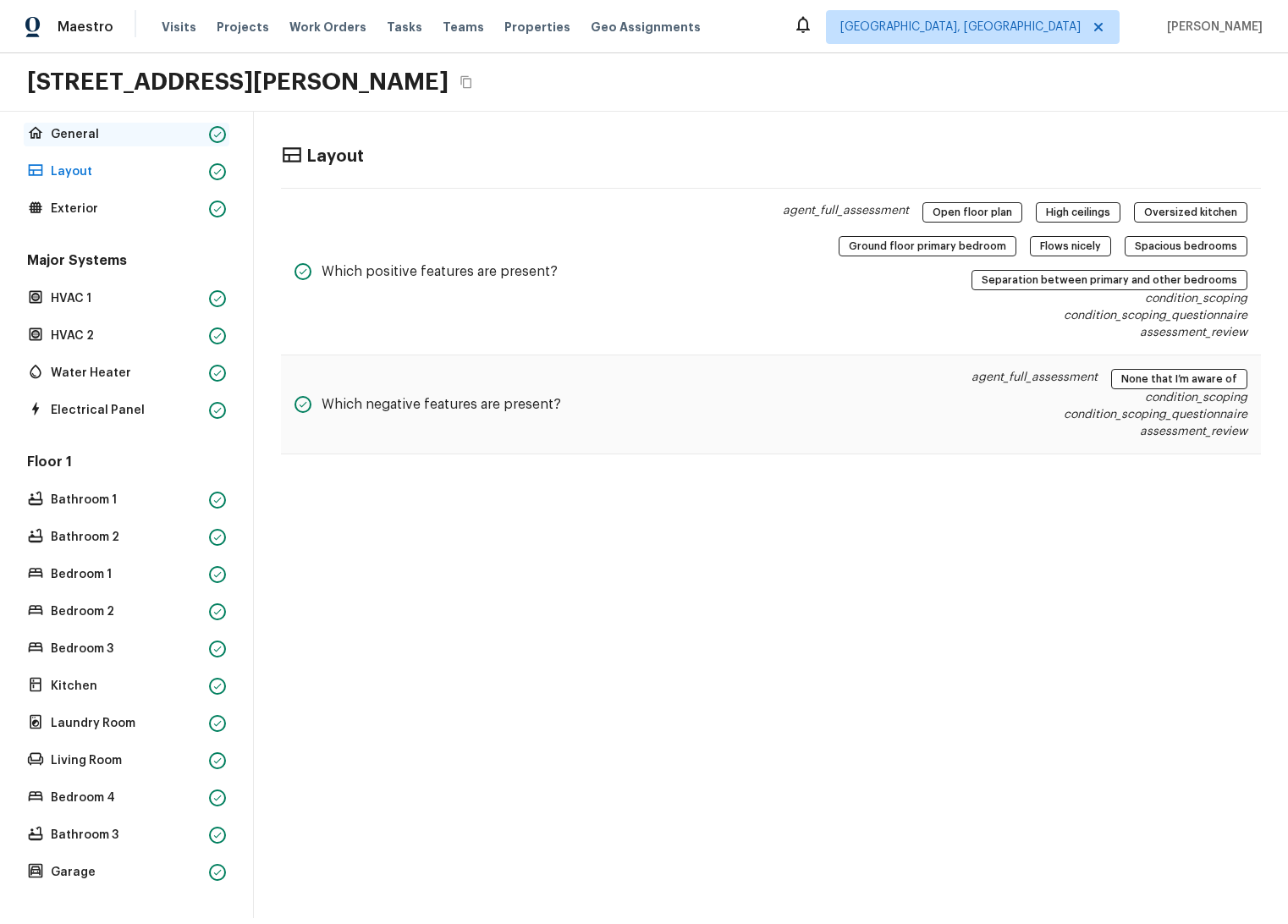
click at [125, 126] on p "General" at bounding box center [127, 134] width 151 height 17
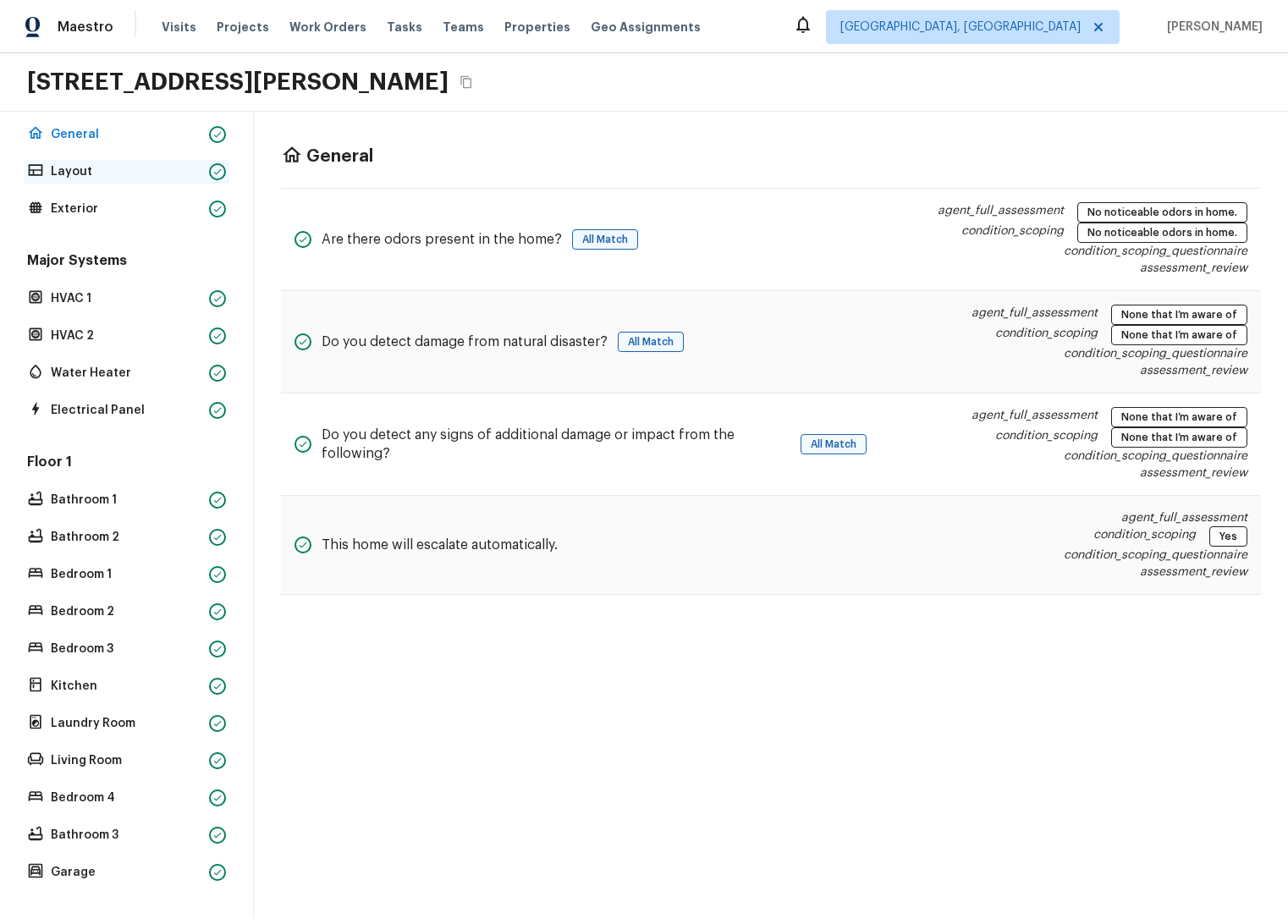
click at [105, 163] on p "Layout" at bounding box center [127, 171] width 151 height 17
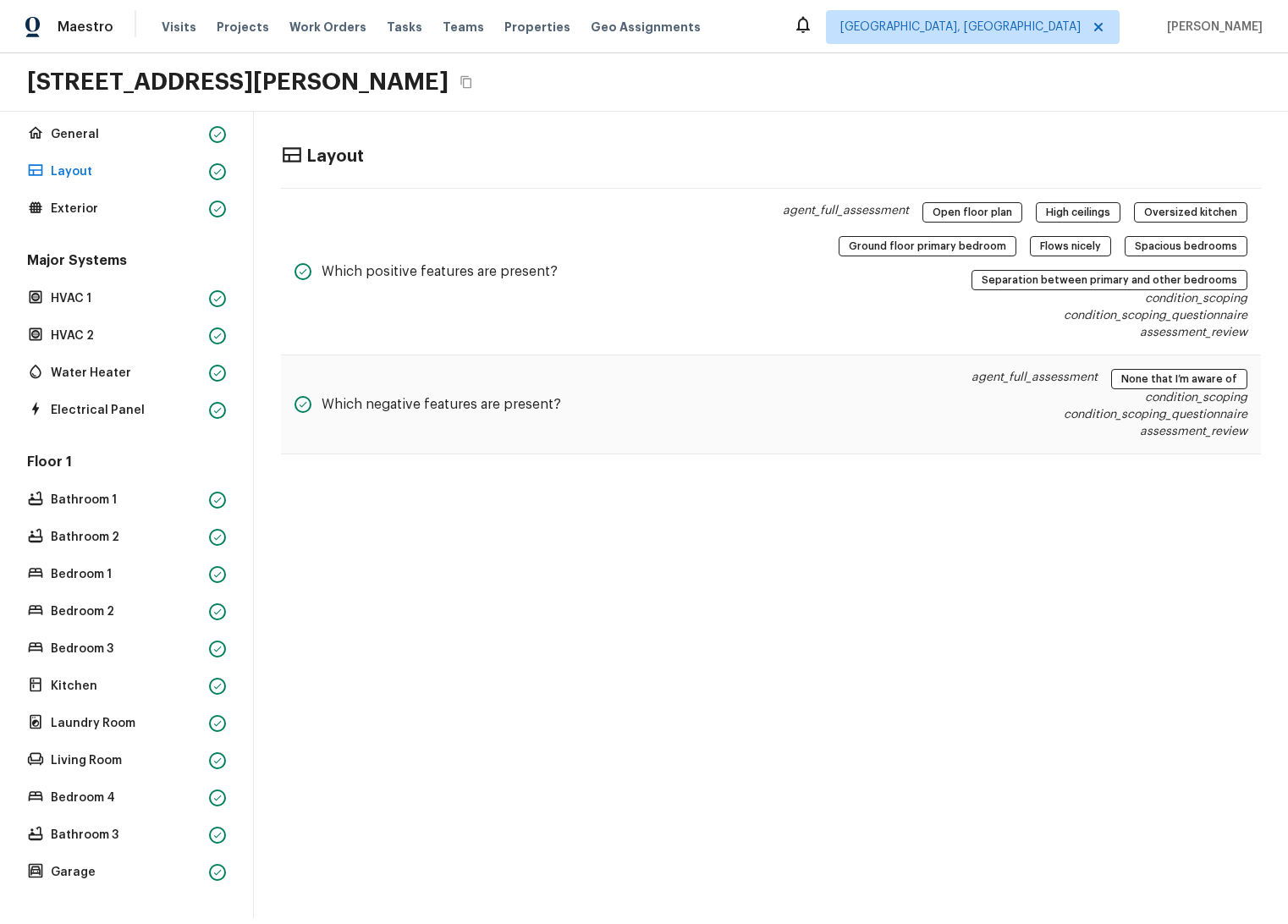
click at [113, 310] on div "Major Systems HVAC 1 HVAC 2 Water Heater Electrical Panel" at bounding box center [126, 337] width 205 height 171
click at [117, 327] on p "HVAC 2" at bounding box center [127, 335] width 151 height 17
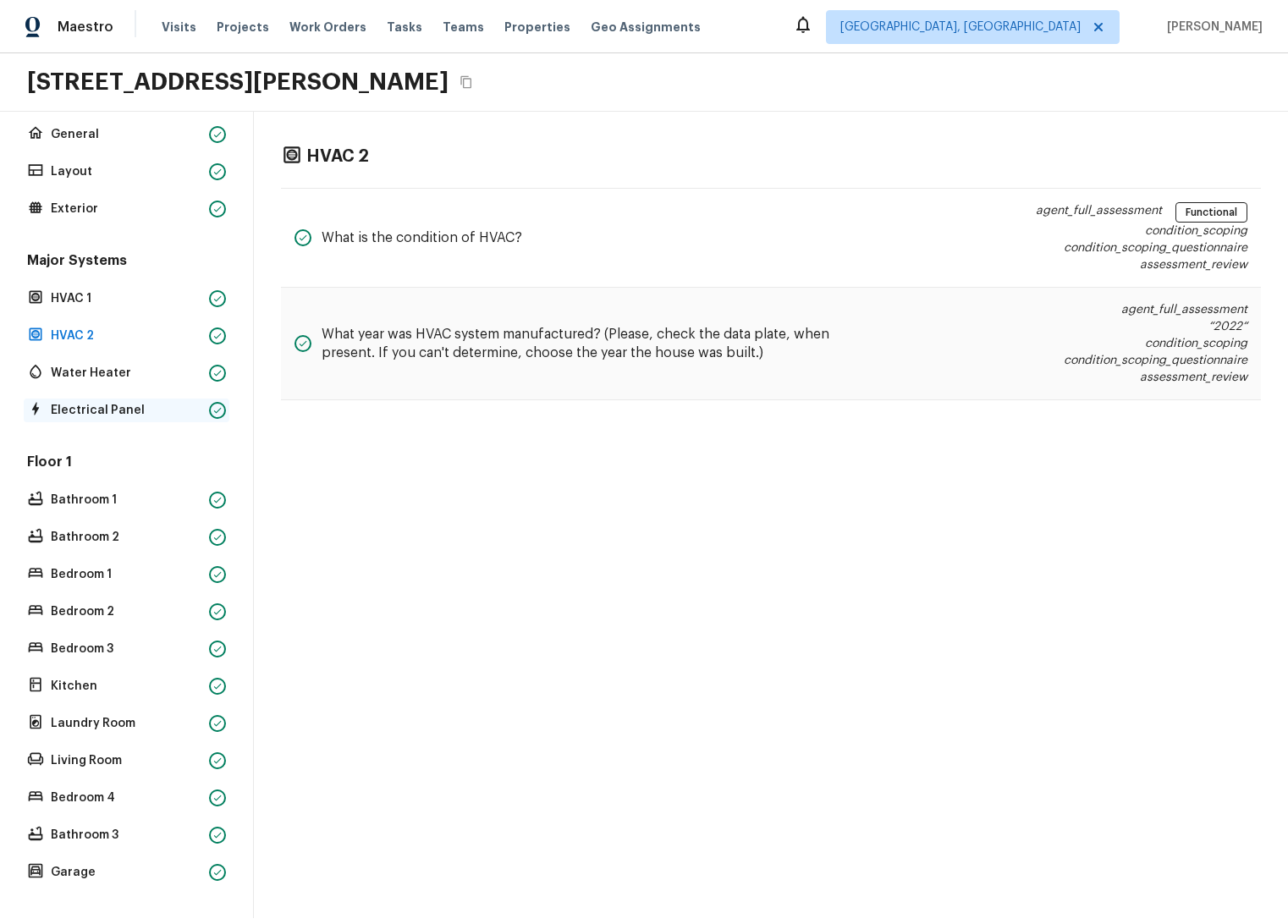
click at [119, 402] on p "Electrical Panel" at bounding box center [127, 410] width 151 height 17
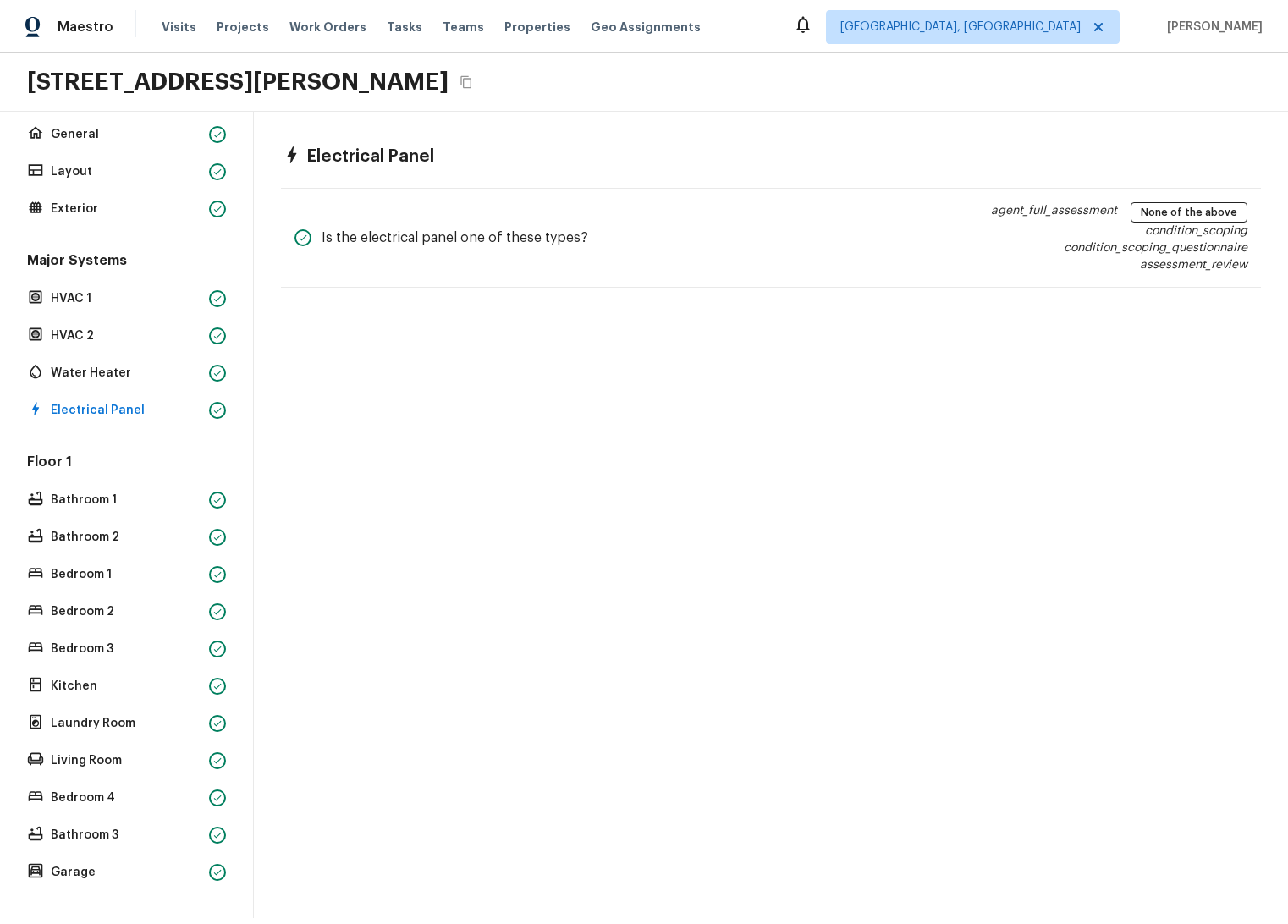
click at [101, 503] on div "Floor 1 Bathroom 1 Bathroom 2 Bedroom 1 Bedroom 2 Bedroom 3 Kitchen Laundry Roo…" at bounding box center [126, 668] width 205 height 432
click at [102, 491] on p "Bathroom 1" at bounding box center [127, 499] width 151 height 17
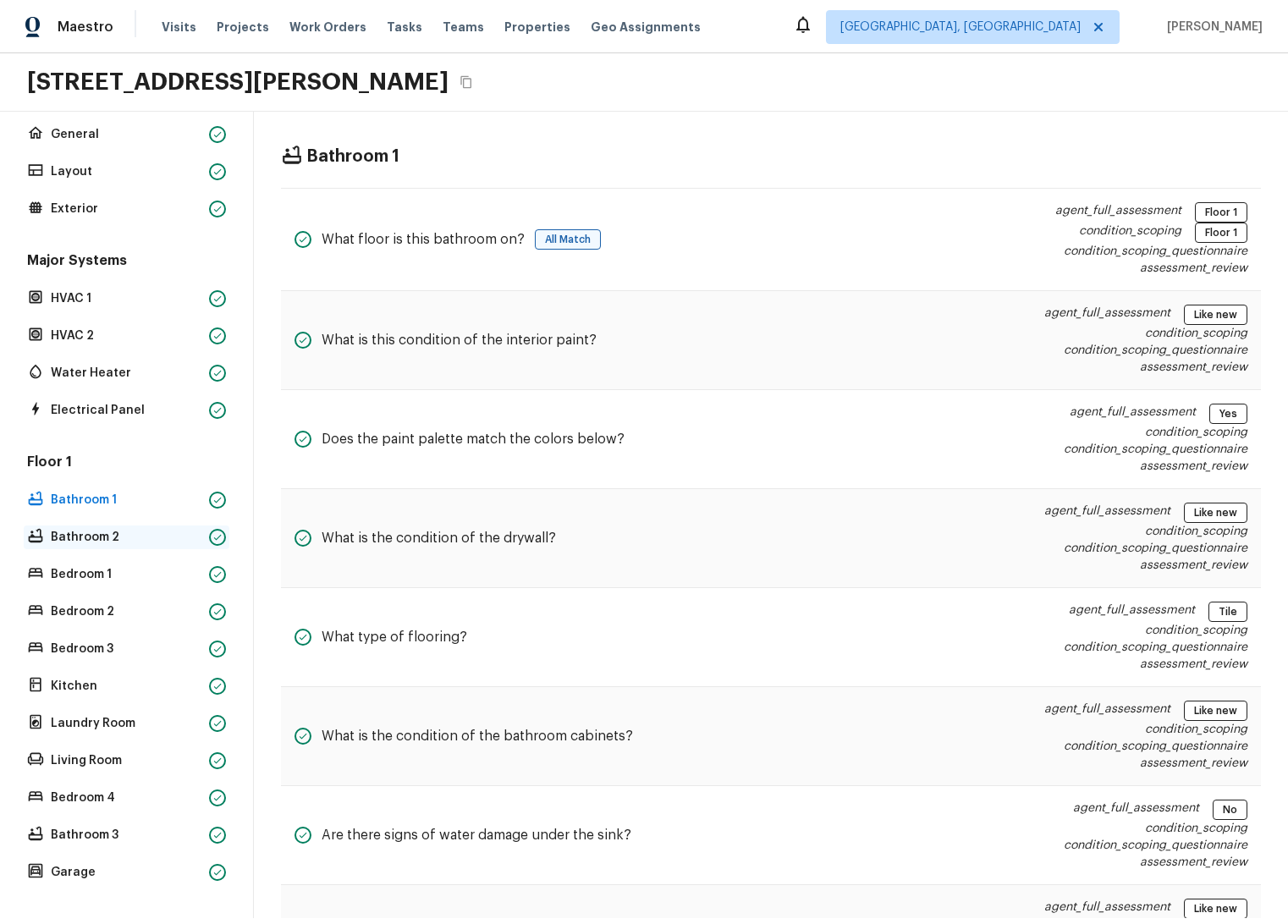
click at [100, 529] on p "Bathroom 2" at bounding box center [127, 537] width 151 height 17
click at [110, 566] on p "Bedroom 1" at bounding box center [127, 574] width 151 height 17
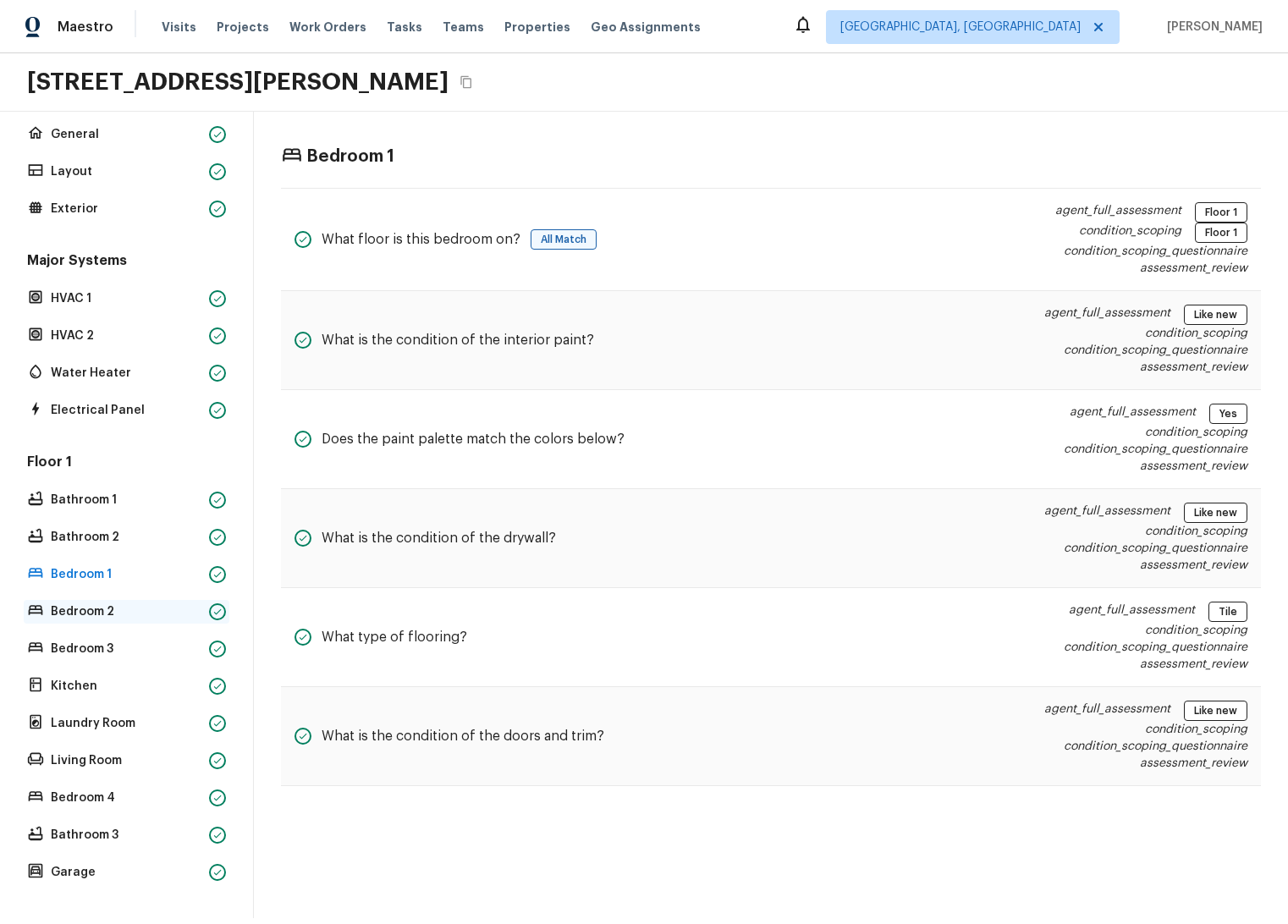
click at [118, 604] on p "Bedroom 2" at bounding box center [127, 611] width 151 height 17
click at [116, 637] on div "Bedroom 3" at bounding box center [126, 649] width 205 height 24
click at [93, 712] on div "Laundry Room" at bounding box center [126, 723] width 205 height 24
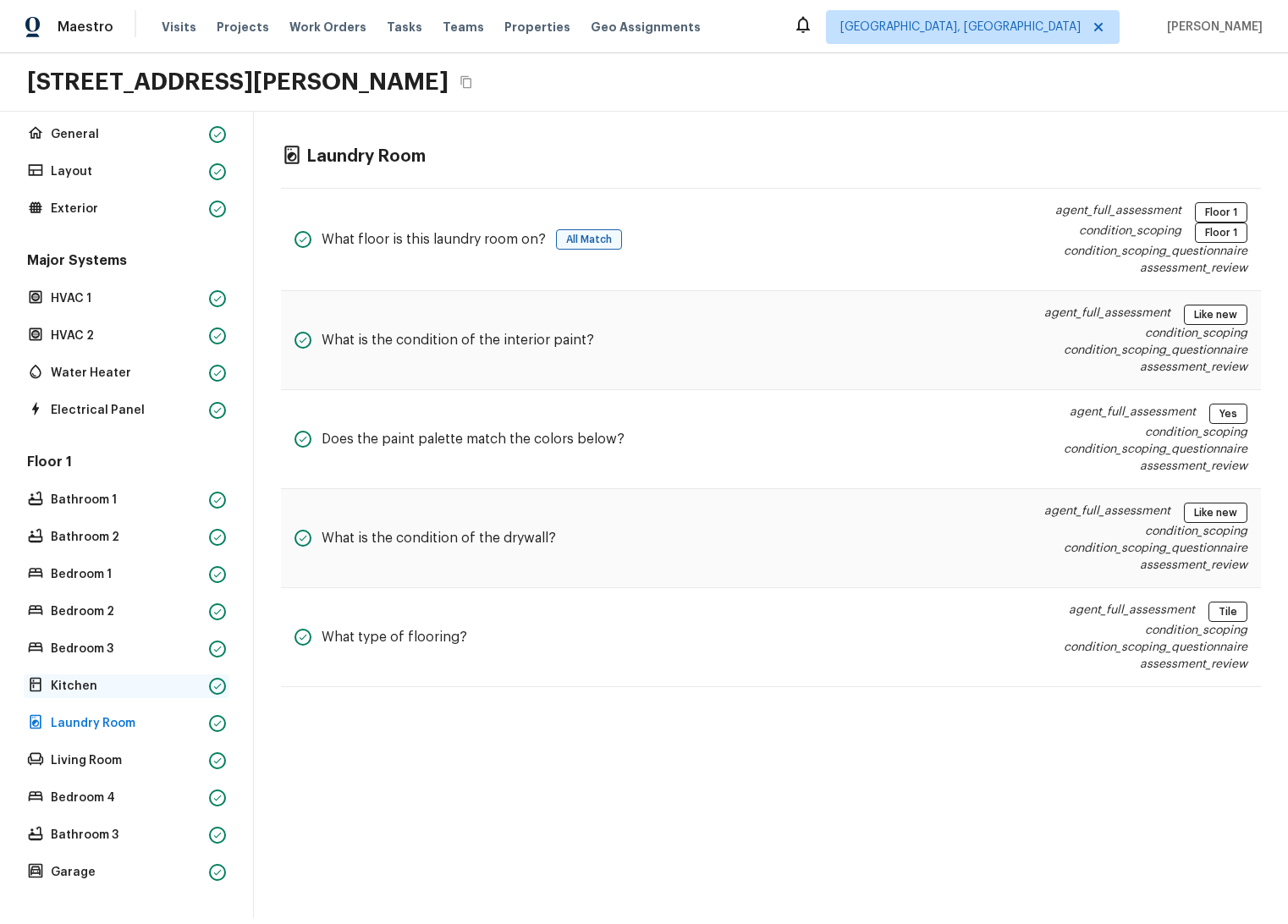
click at [108, 683] on div "Kitchen" at bounding box center [126, 686] width 205 height 24
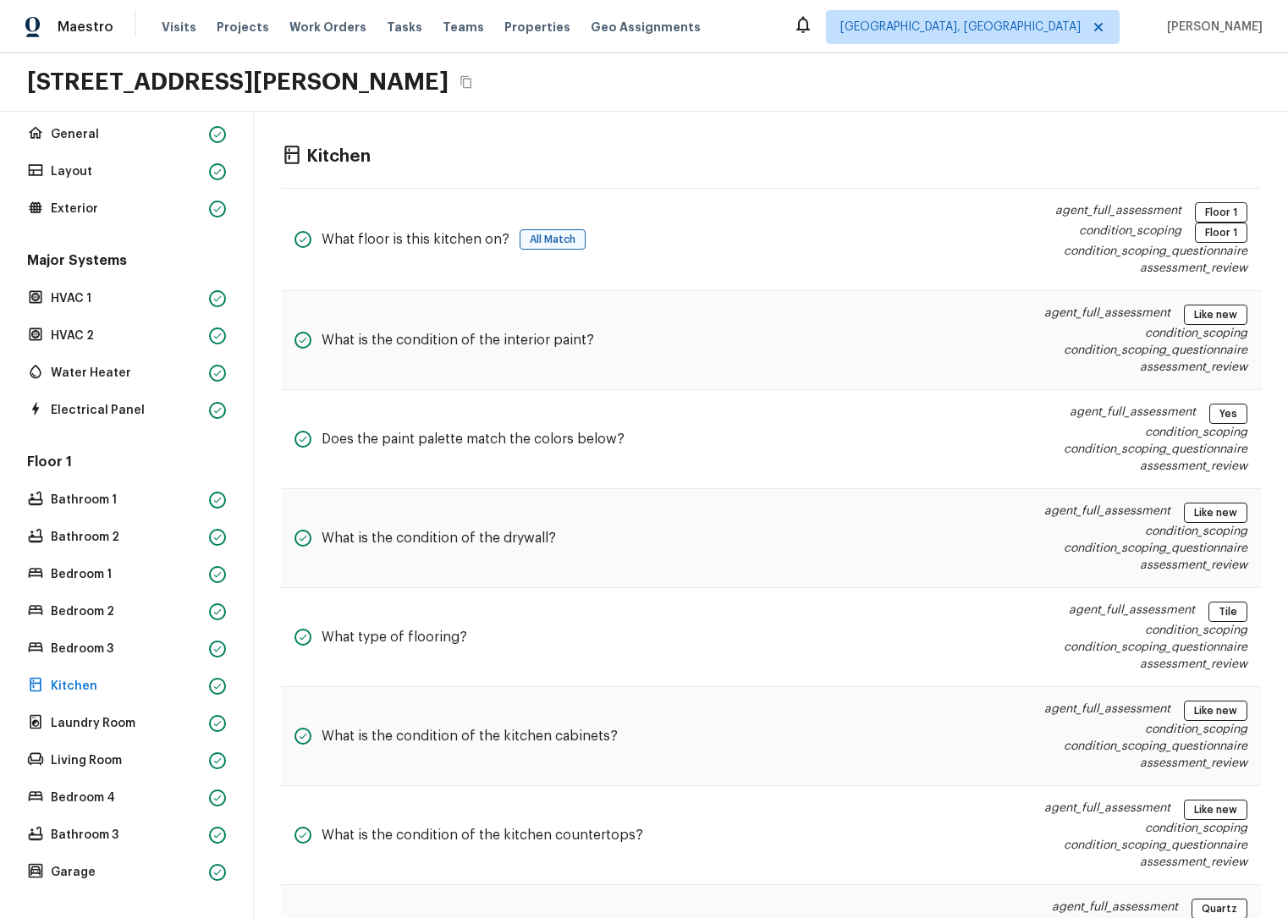
scroll to position [512, 0]
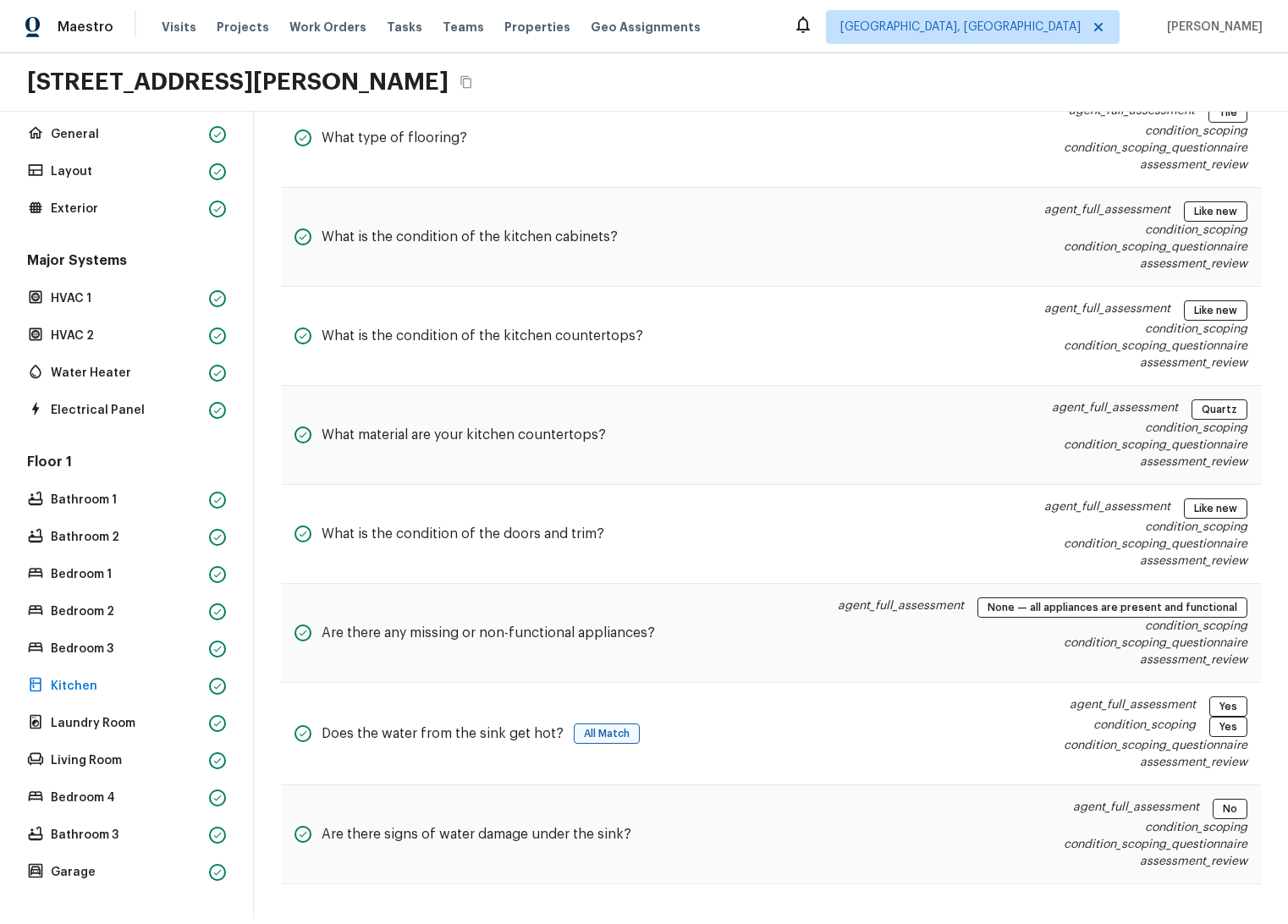
click at [136, 802] on div "Floor 1 Bathroom 1 Bathroom 2 Bedroom 1 Bedroom 2 Bedroom 3 Kitchen Laundry Roo…" at bounding box center [126, 668] width 205 height 432
click at [117, 827] on p "Bathroom 3" at bounding box center [127, 835] width 151 height 17
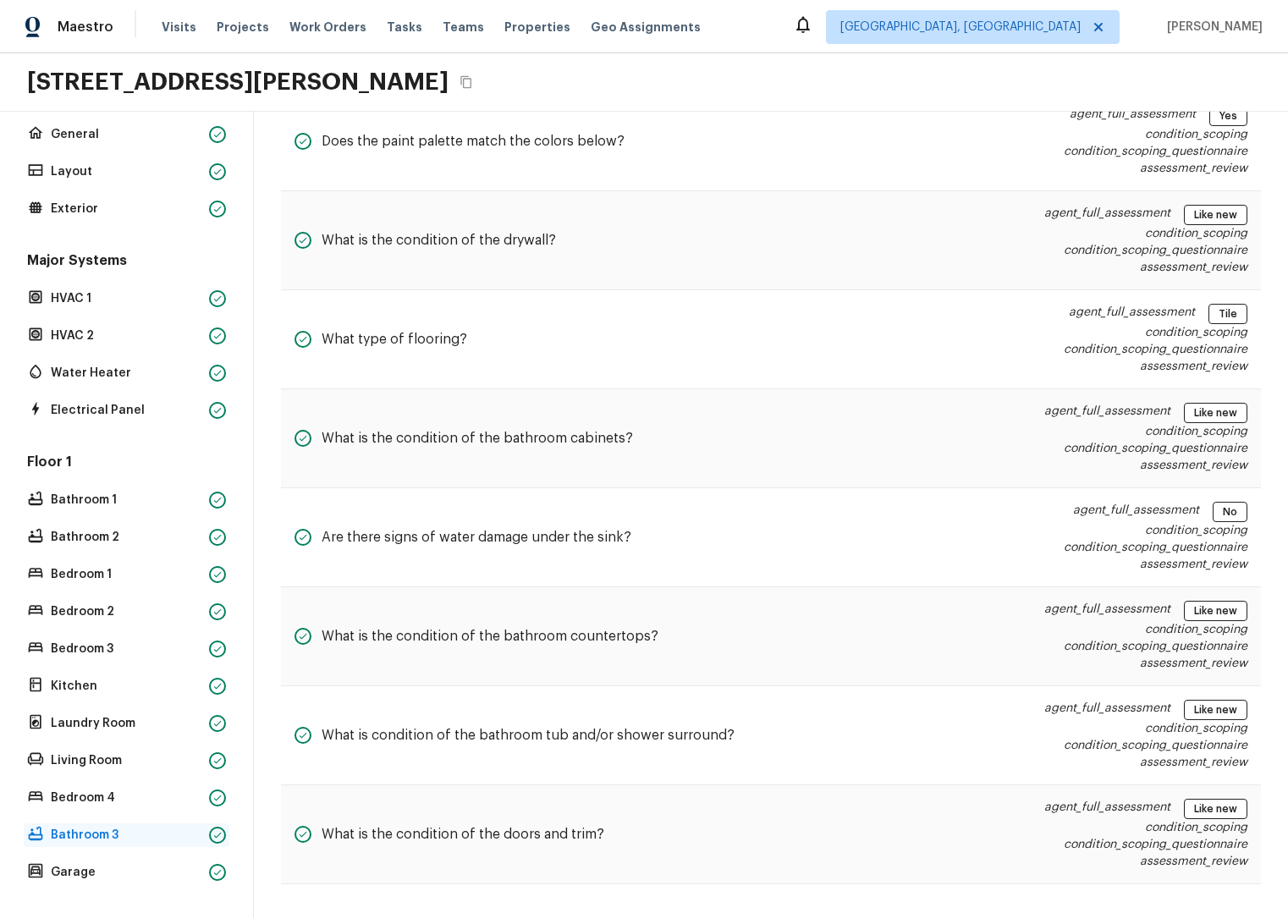
scroll to position [311, 0]
click at [104, 864] on p "Garage" at bounding box center [127, 872] width 151 height 17
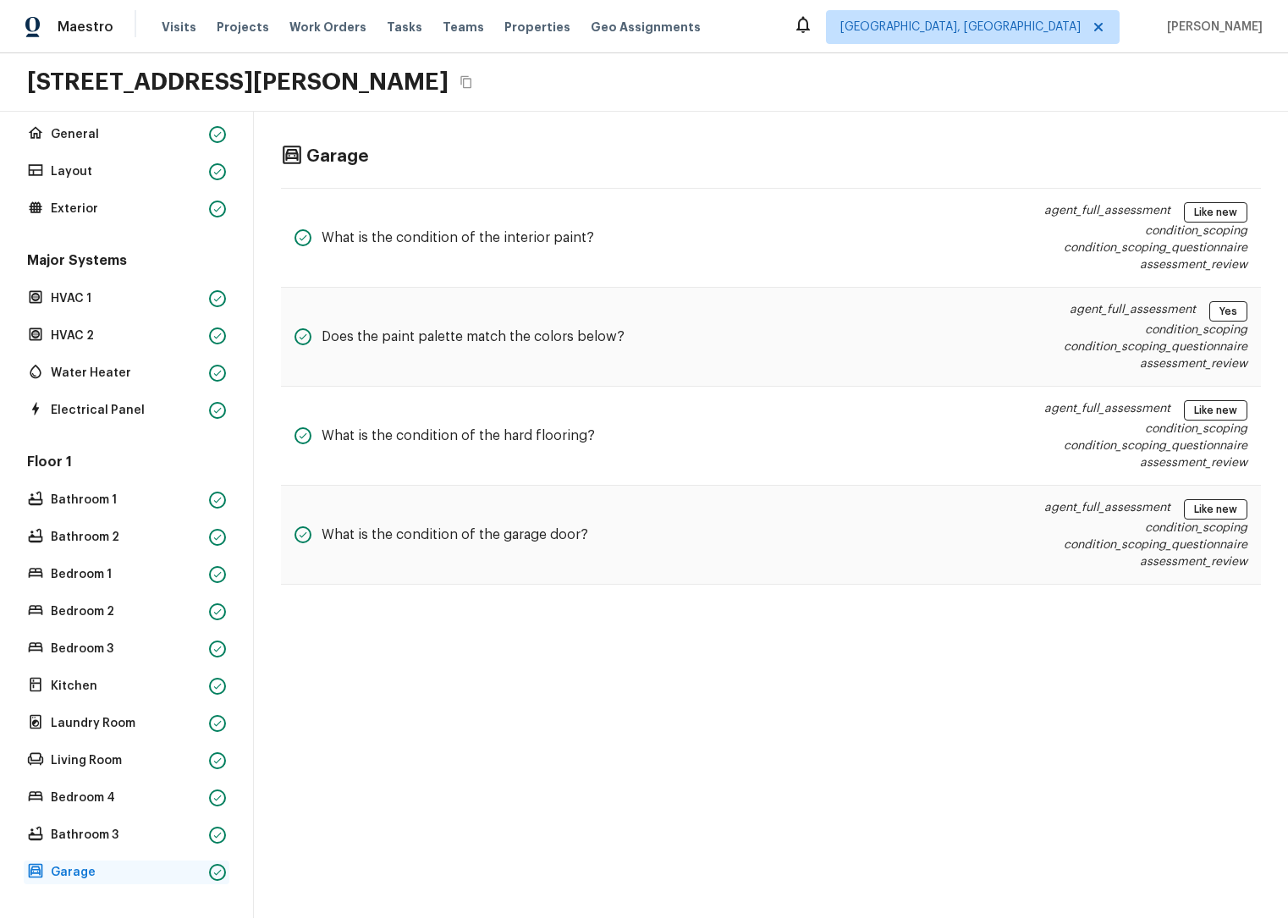
scroll to position [0, 0]
click at [108, 789] on p "Bedroom 4" at bounding box center [127, 797] width 151 height 17
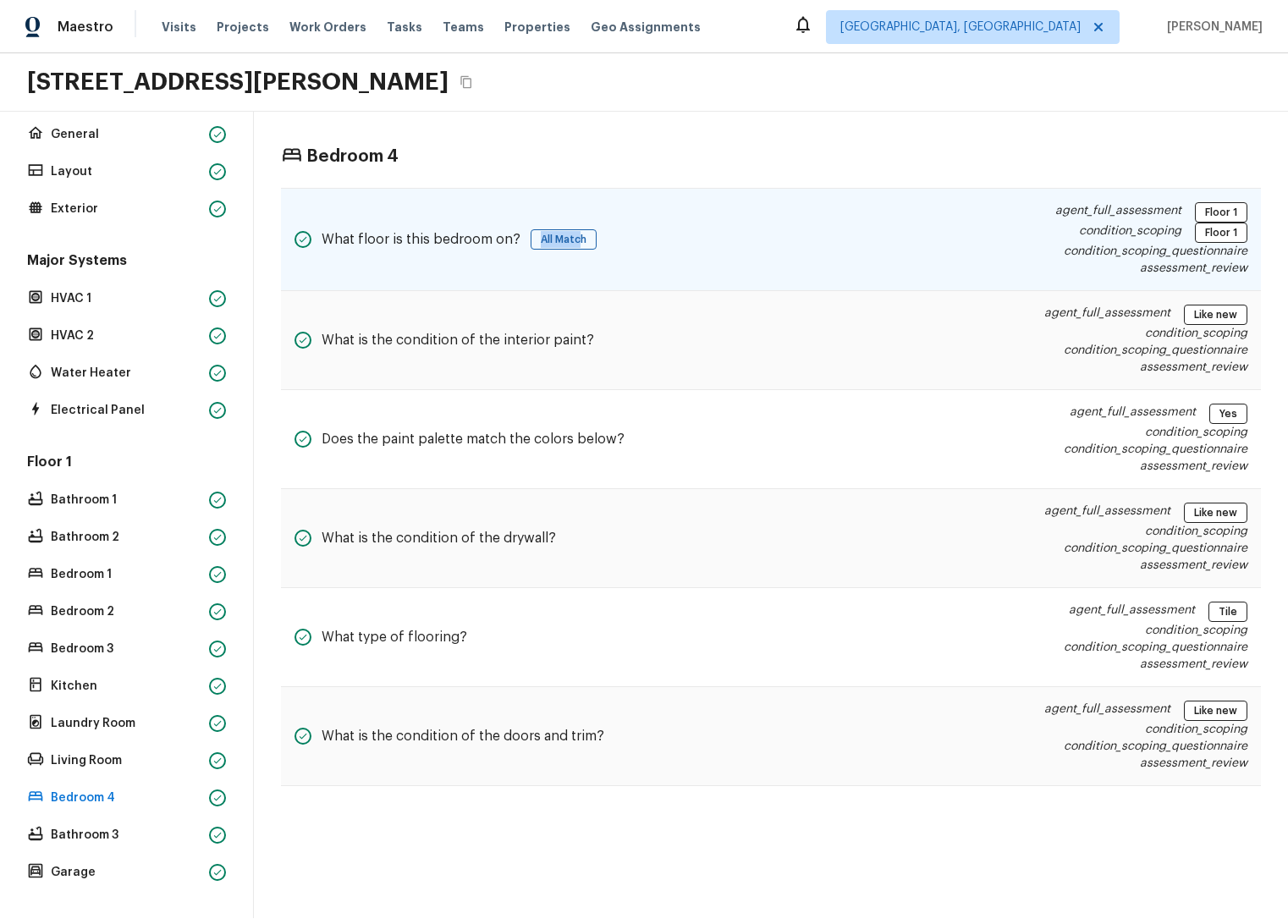
drag, startPoint x: 566, startPoint y: 238, endPoint x: 521, endPoint y: 237, distance: 45.0
click at [521, 237] on div "What floor is this bedroom on? All Match" at bounding box center [445, 240] width 302 height 75
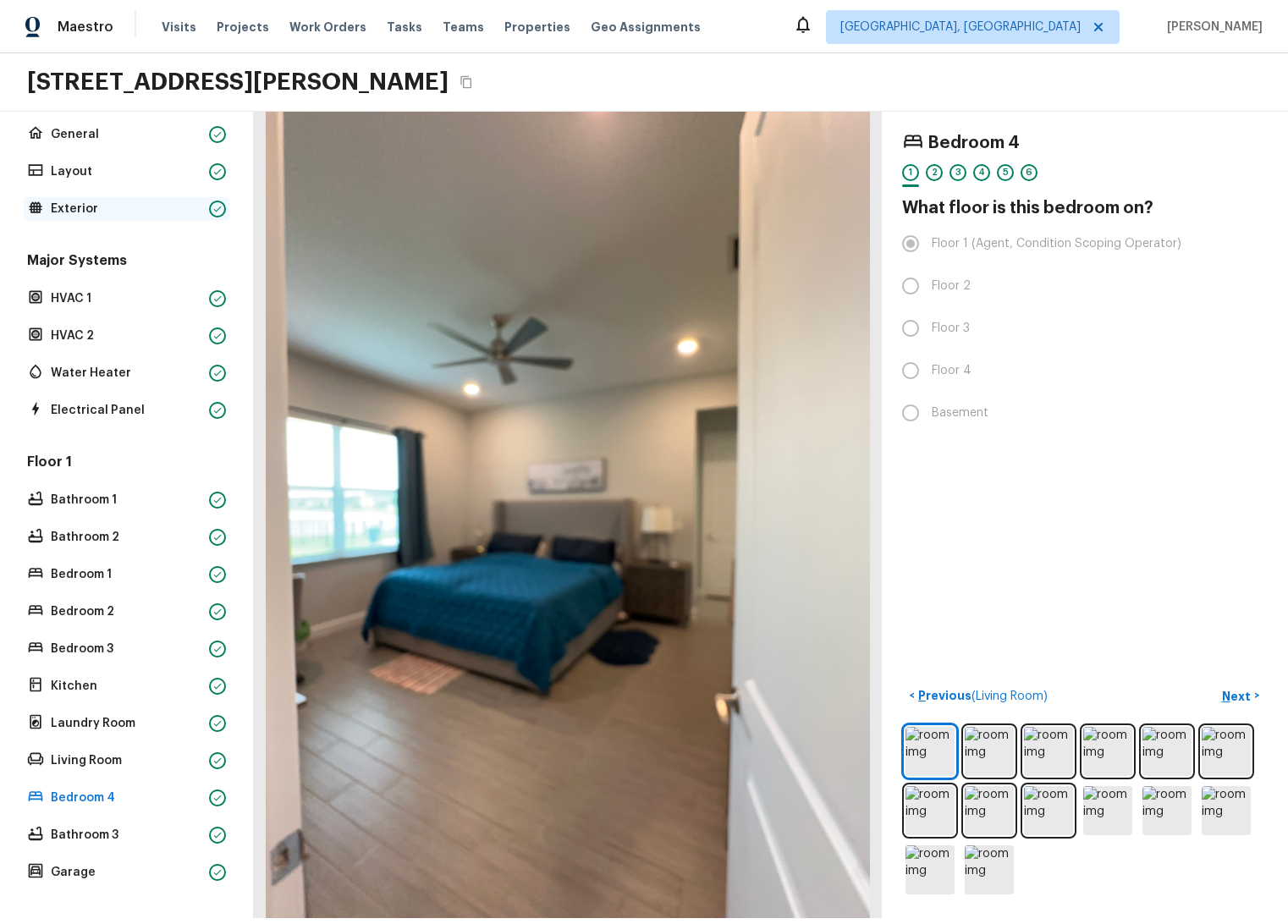
click at [111, 202] on p "Exterior" at bounding box center [127, 208] width 151 height 17
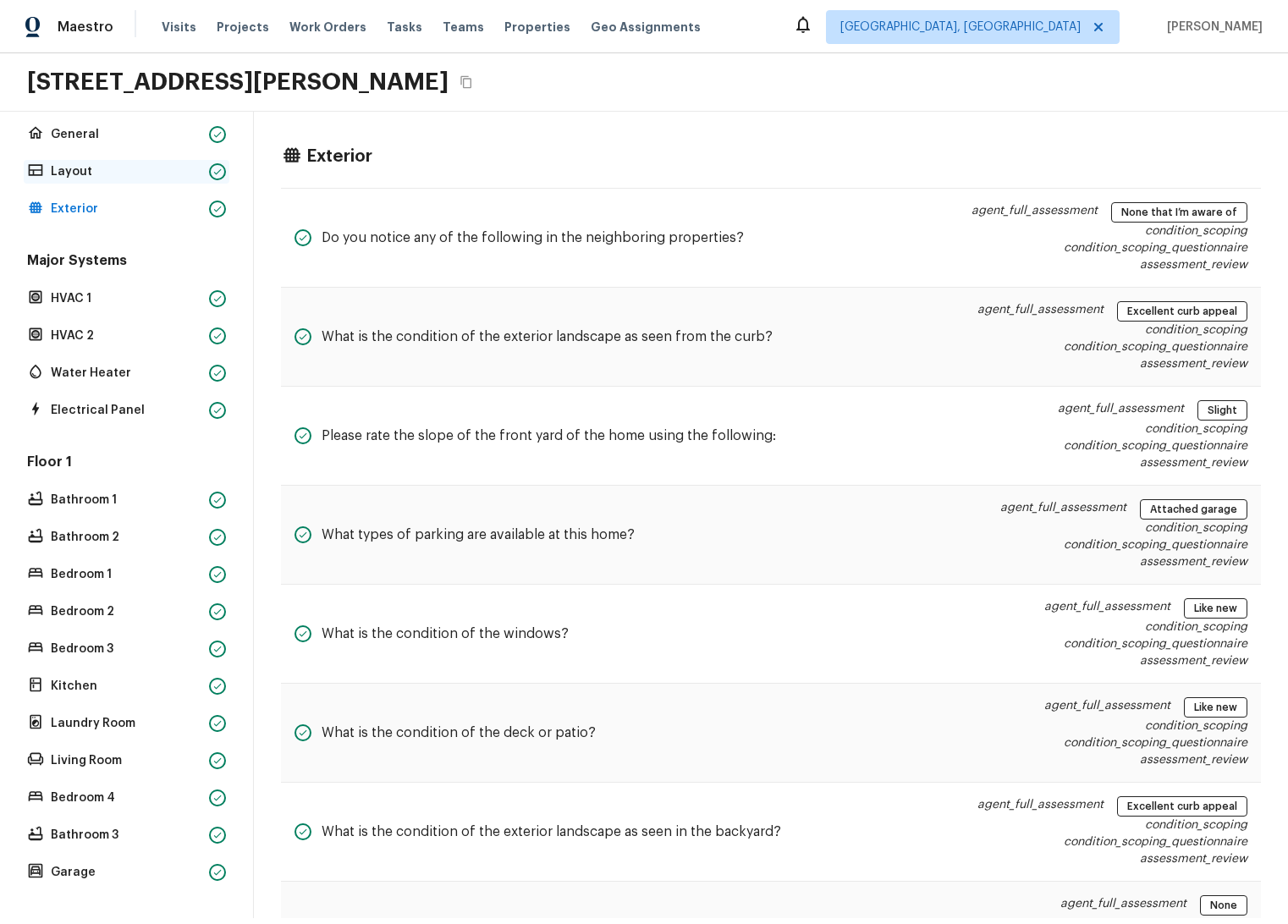
click at [110, 163] on p "Layout" at bounding box center [127, 171] width 151 height 17
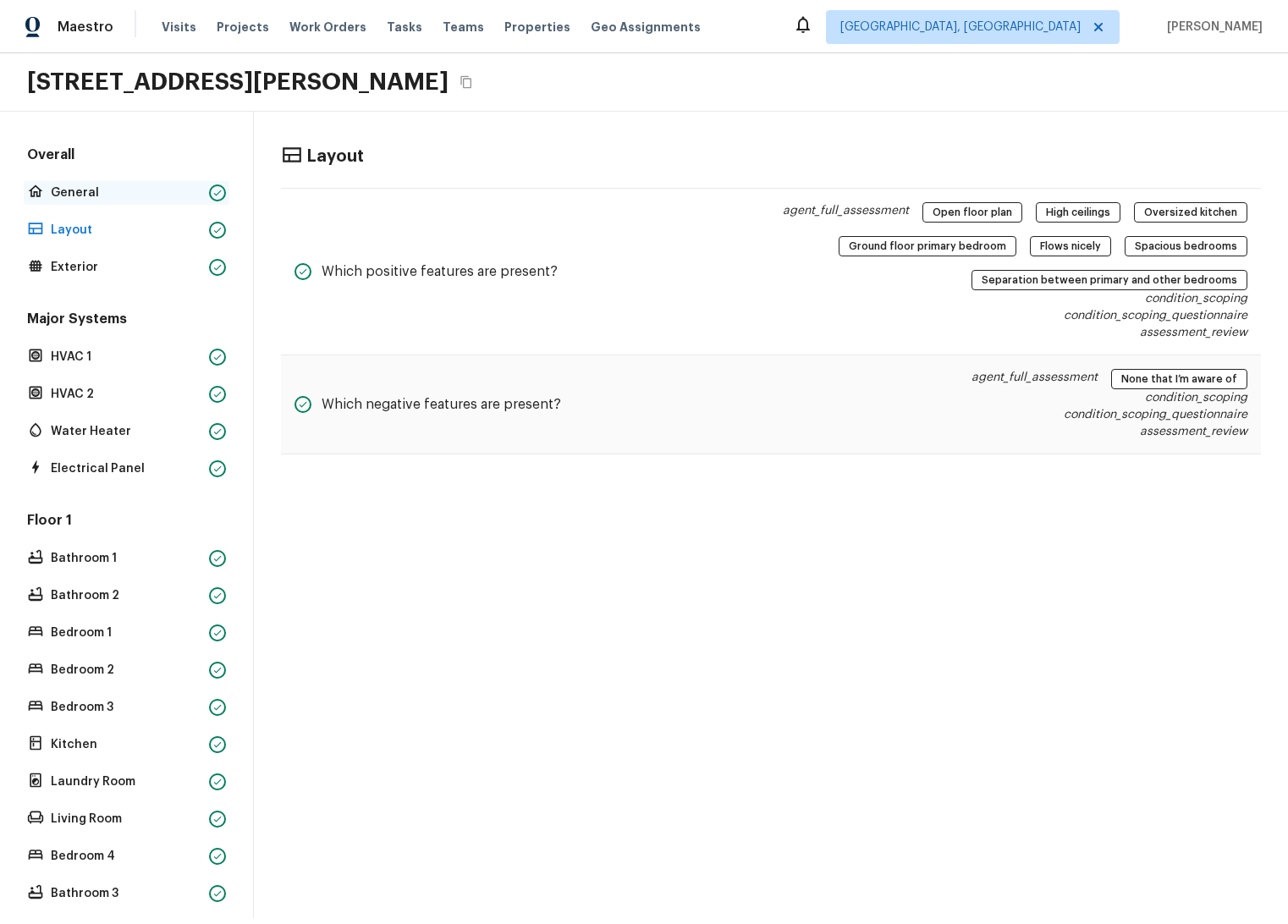
click at [95, 191] on p "General" at bounding box center [127, 193] width 151 height 17
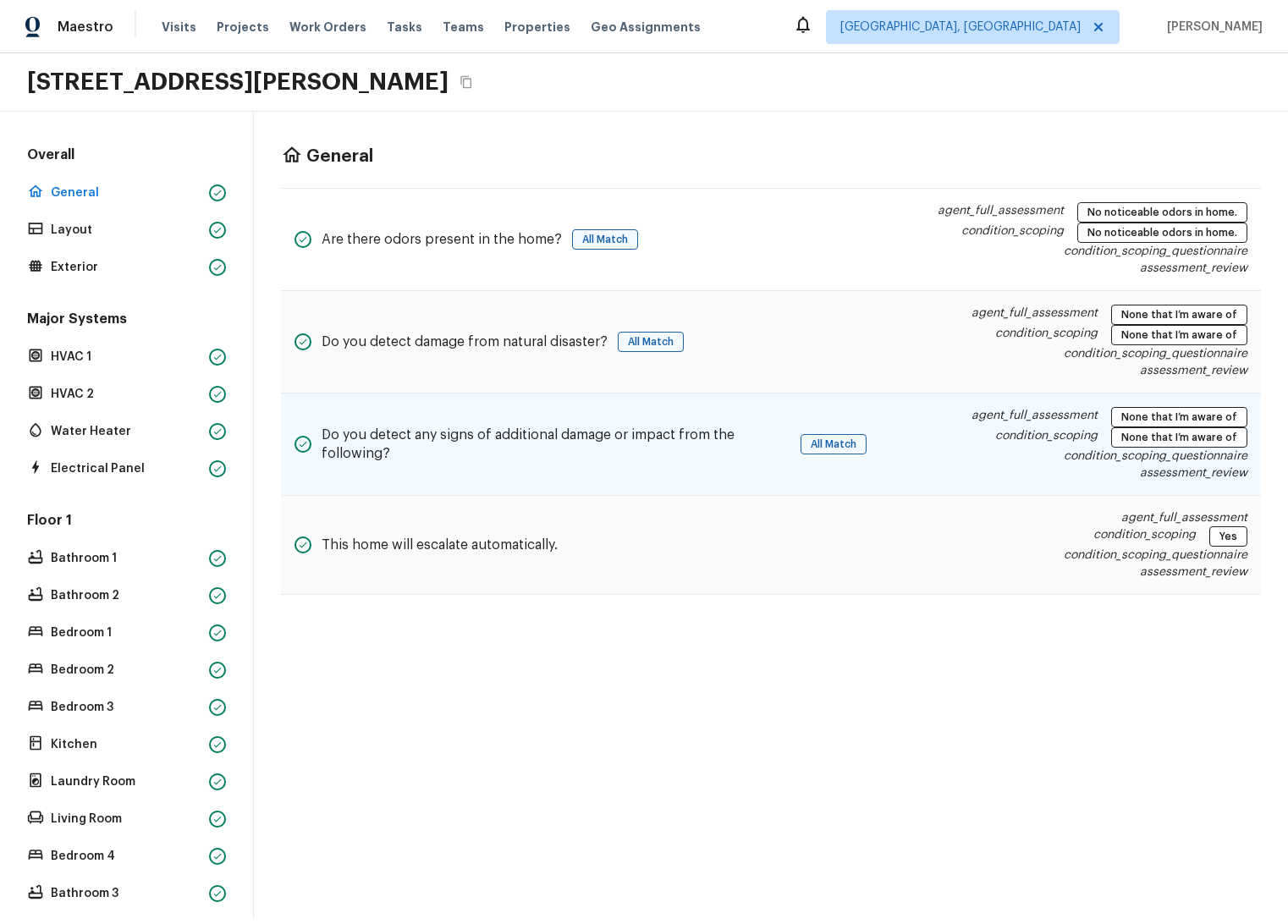
click at [567, 459] on h5 "Do you detect any signs of additional damage or impact from the following?" at bounding box center [556, 444] width 469 height 37
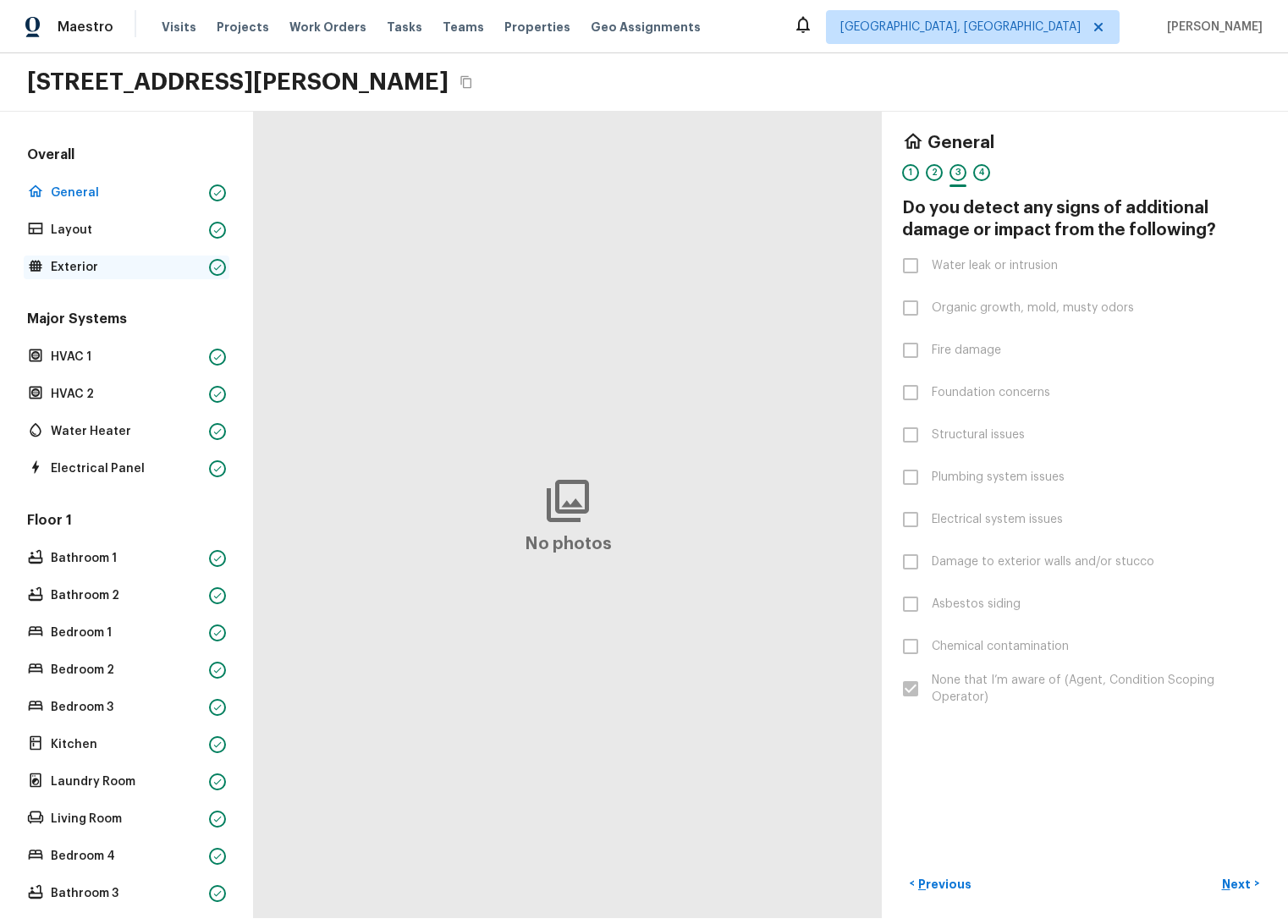
click at [94, 274] on p "Exterior" at bounding box center [127, 266] width 151 height 17
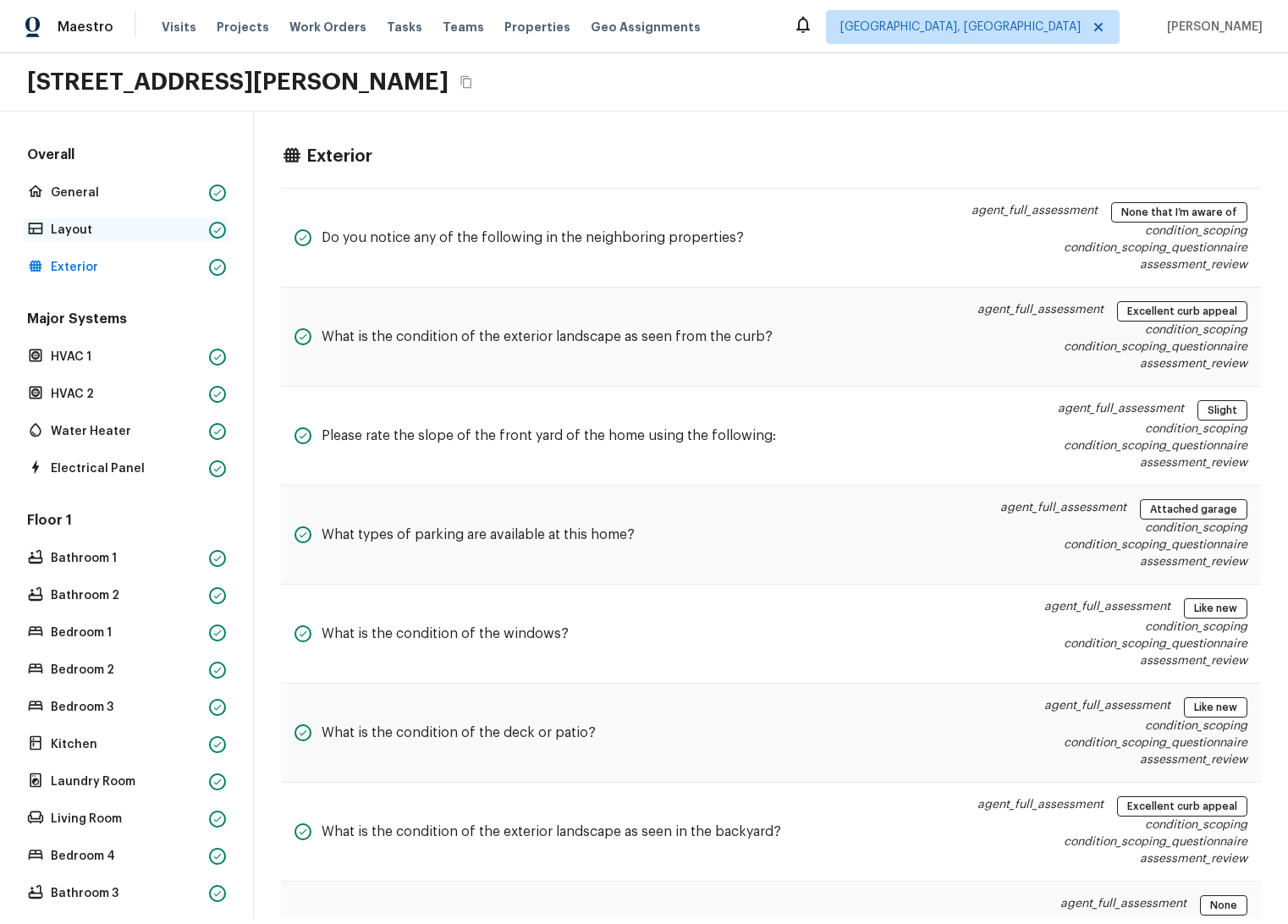
click at [125, 221] on div "Layout" at bounding box center [126, 230] width 205 height 24
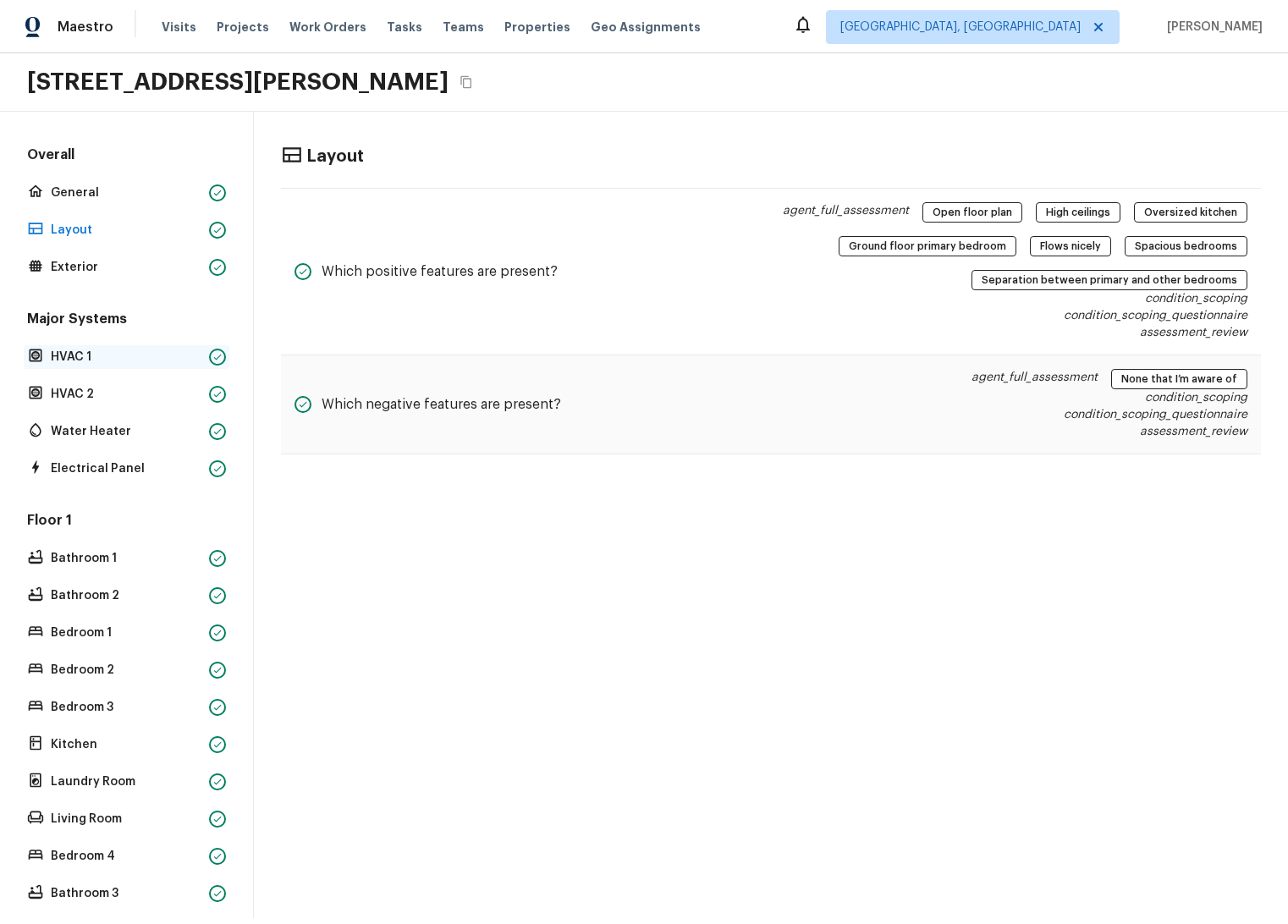
click at [110, 361] on p "HVAC 1" at bounding box center [127, 357] width 151 height 17
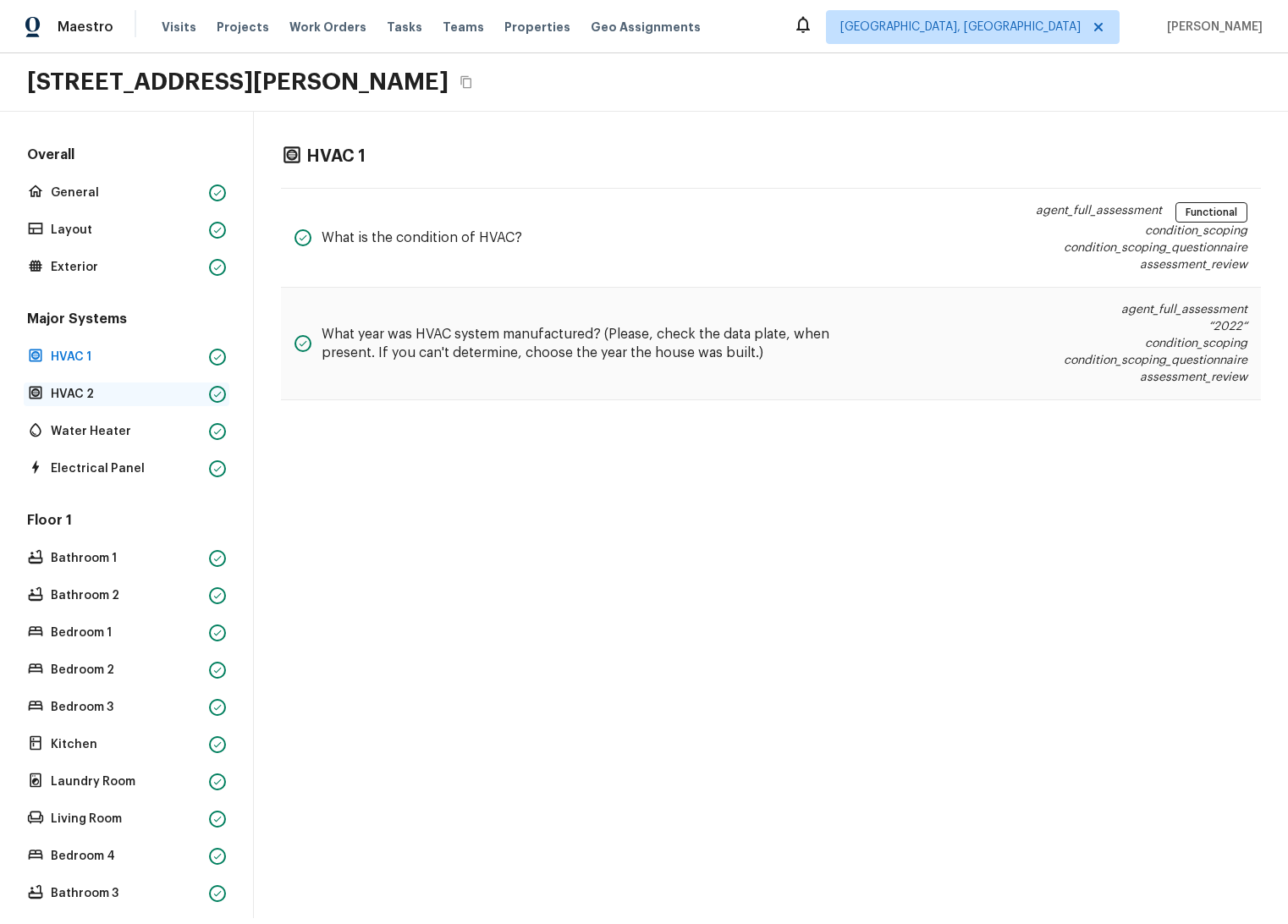
click at [113, 397] on p "HVAC 2" at bounding box center [127, 394] width 151 height 17
click at [108, 469] on p "Electrical Panel" at bounding box center [127, 468] width 151 height 17
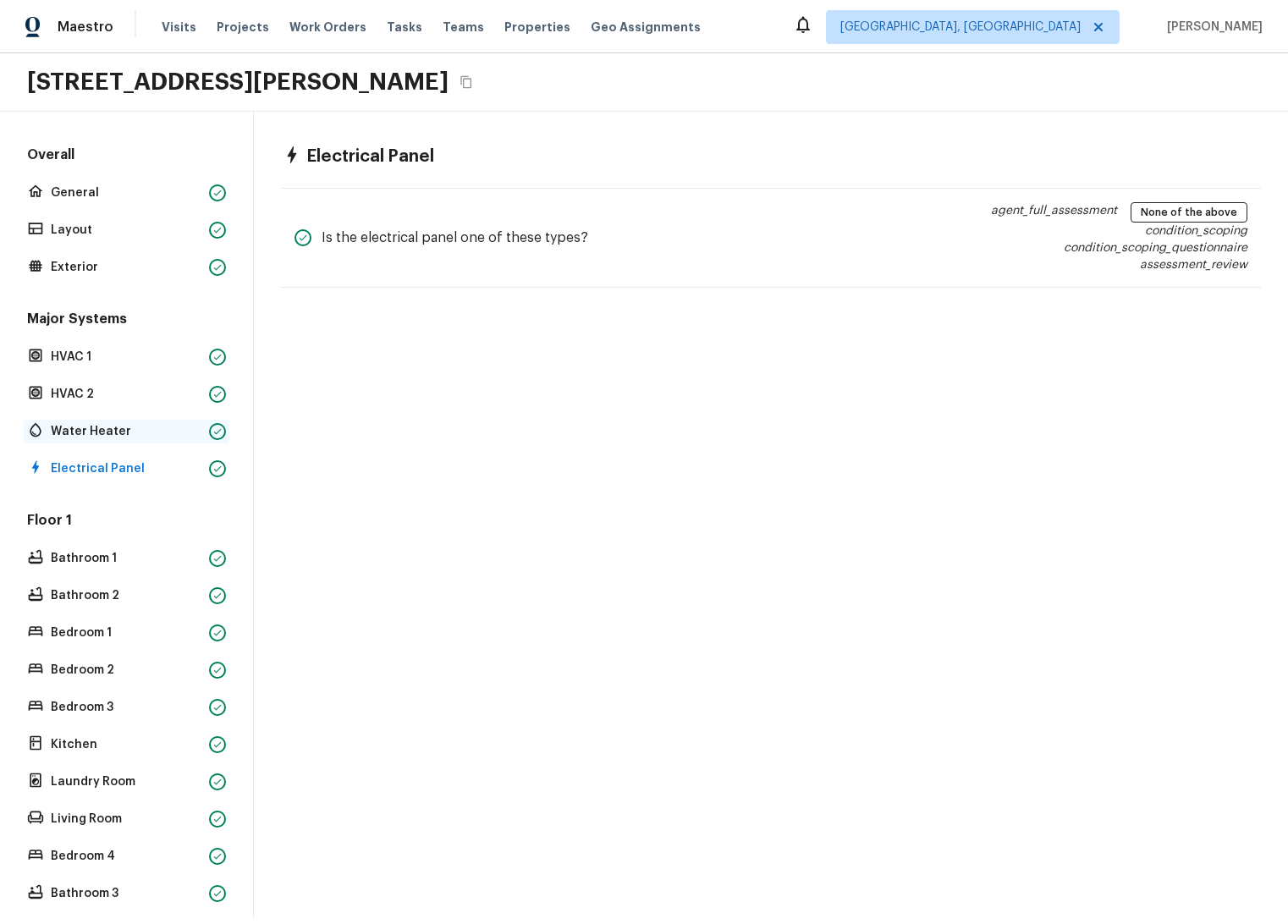
click at [114, 437] on p "Water Heater" at bounding box center [127, 431] width 151 height 17
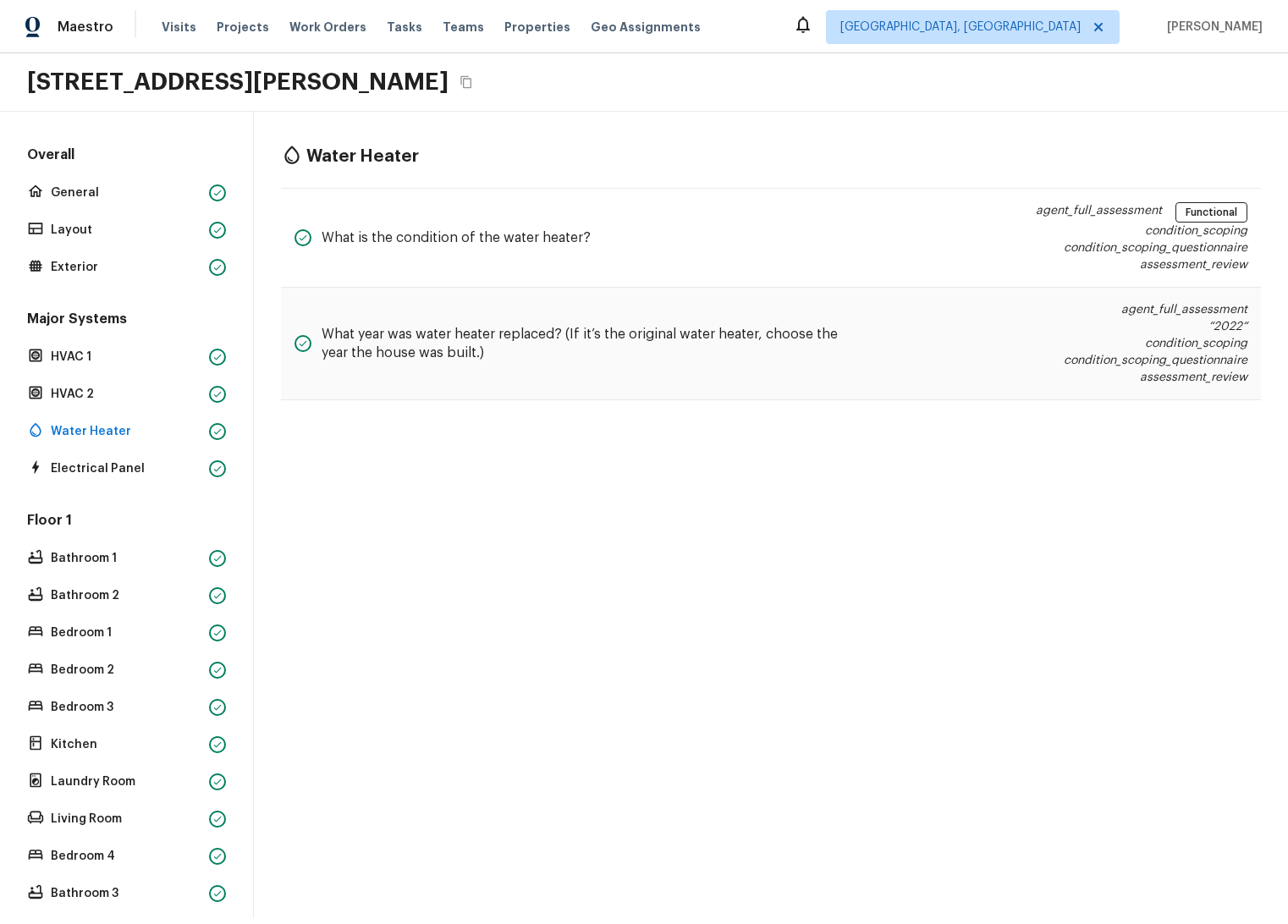
click at [101, 615] on div "Floor 1 Bathroom 1 Bathroom 2 Bedroom 1 Bedroom 2 Bedroom 3 Kitchen Laundry Roo…" at bounding box center [126, 726] width 205 height 432
click at [106, 601] on p "Bathroom 2" at bounding box center [127, 595] width 151 height 17
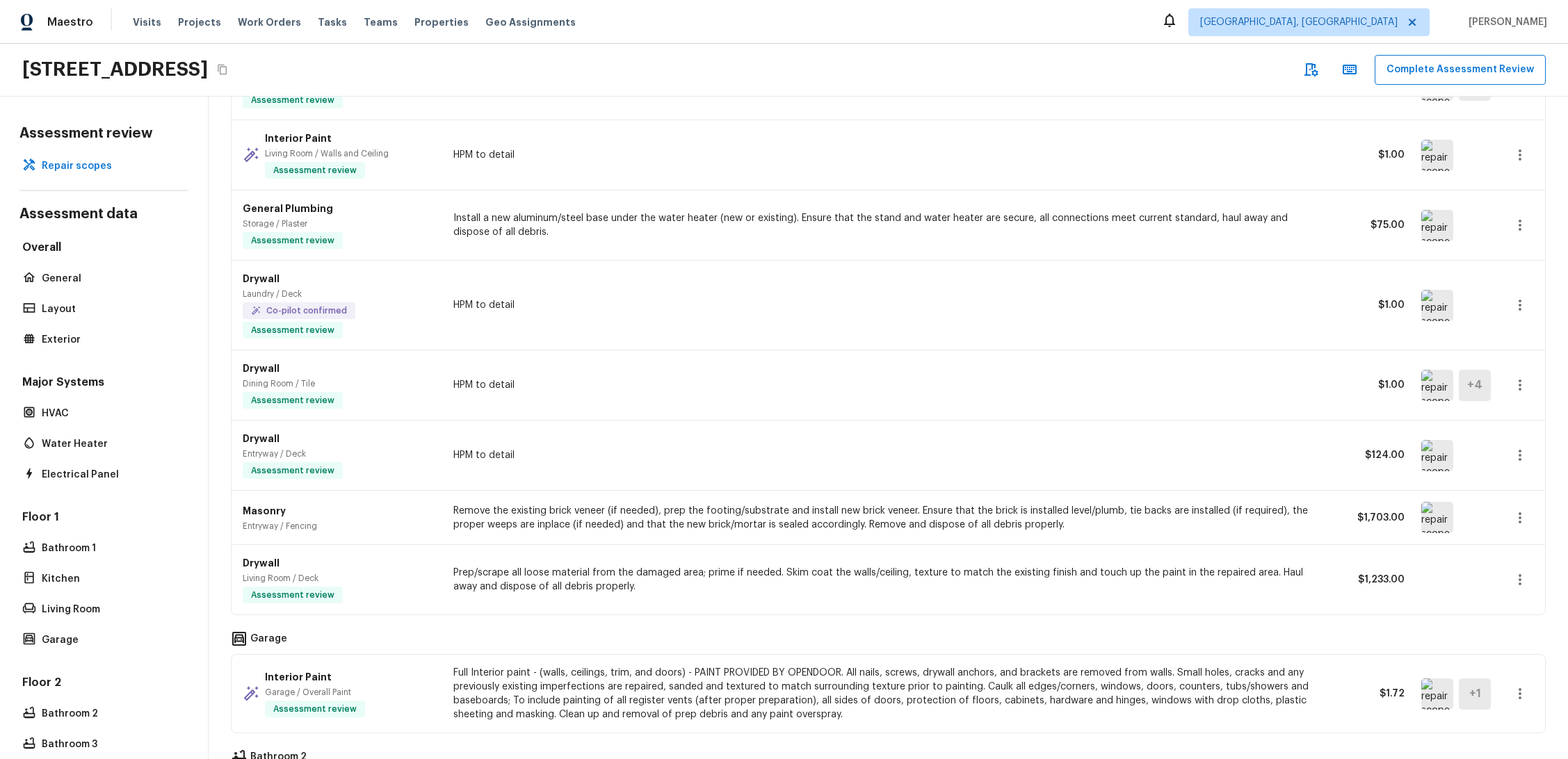
scroll to position [121, 0]
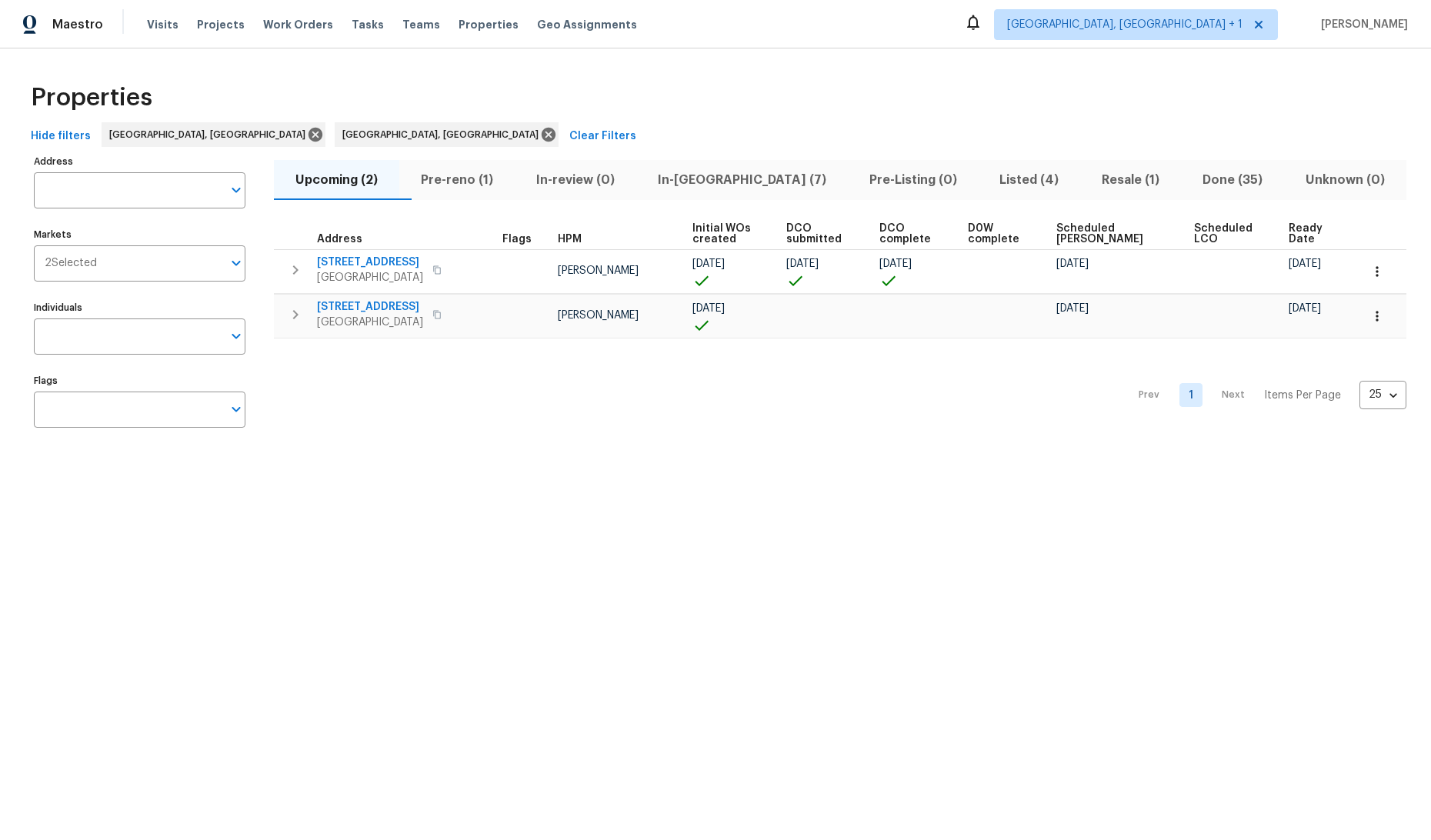
click at [157, 170] on div "Address Address" at bounding box center [139, 180] width 212 height 58
click at [515, 79] on div "Properties" at bounding box center [716, 97] width 1382 height 49
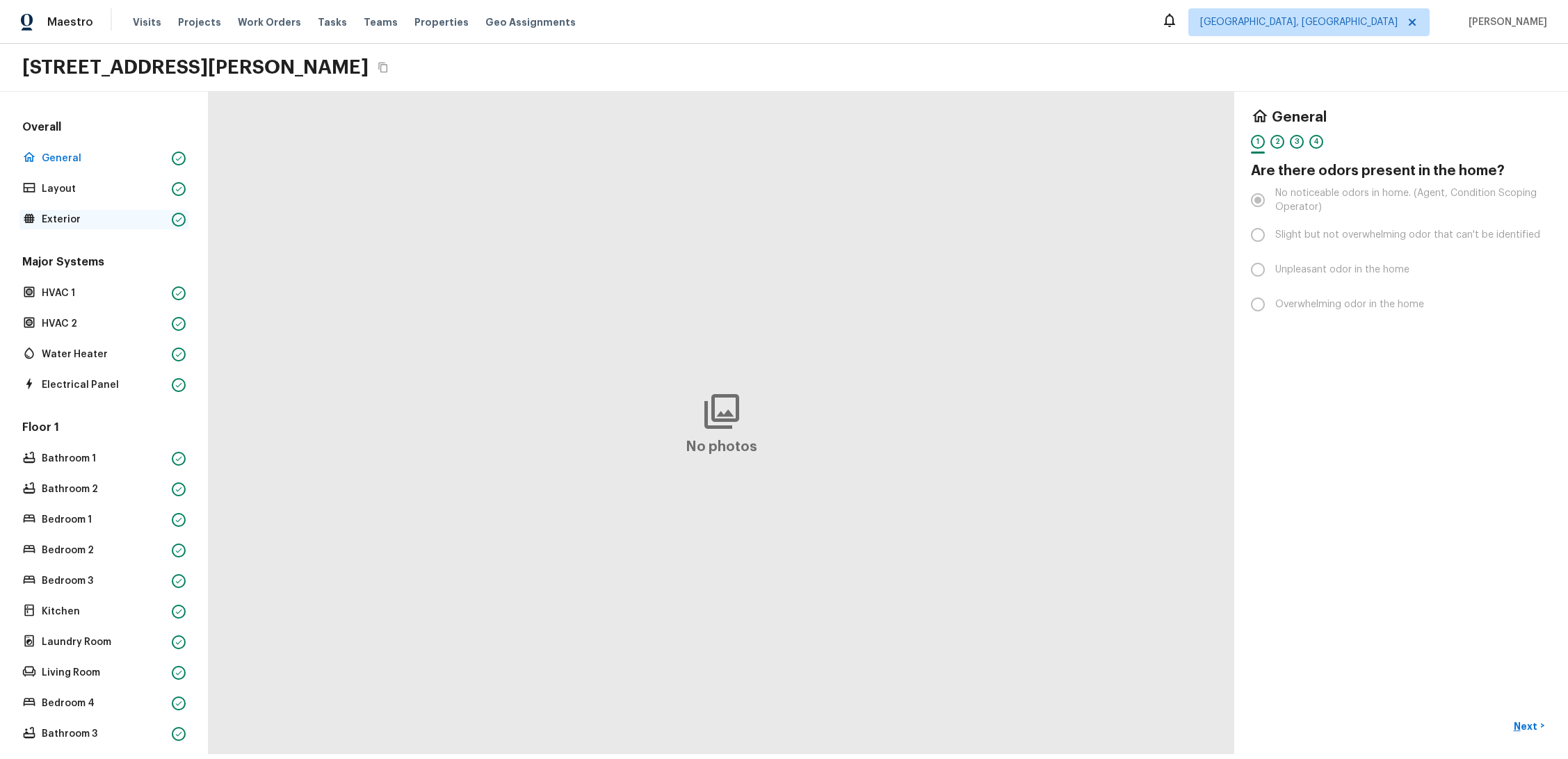
click at [40, 221] on div "Exterior" at bounding box center [103, 220] width 169 height 19
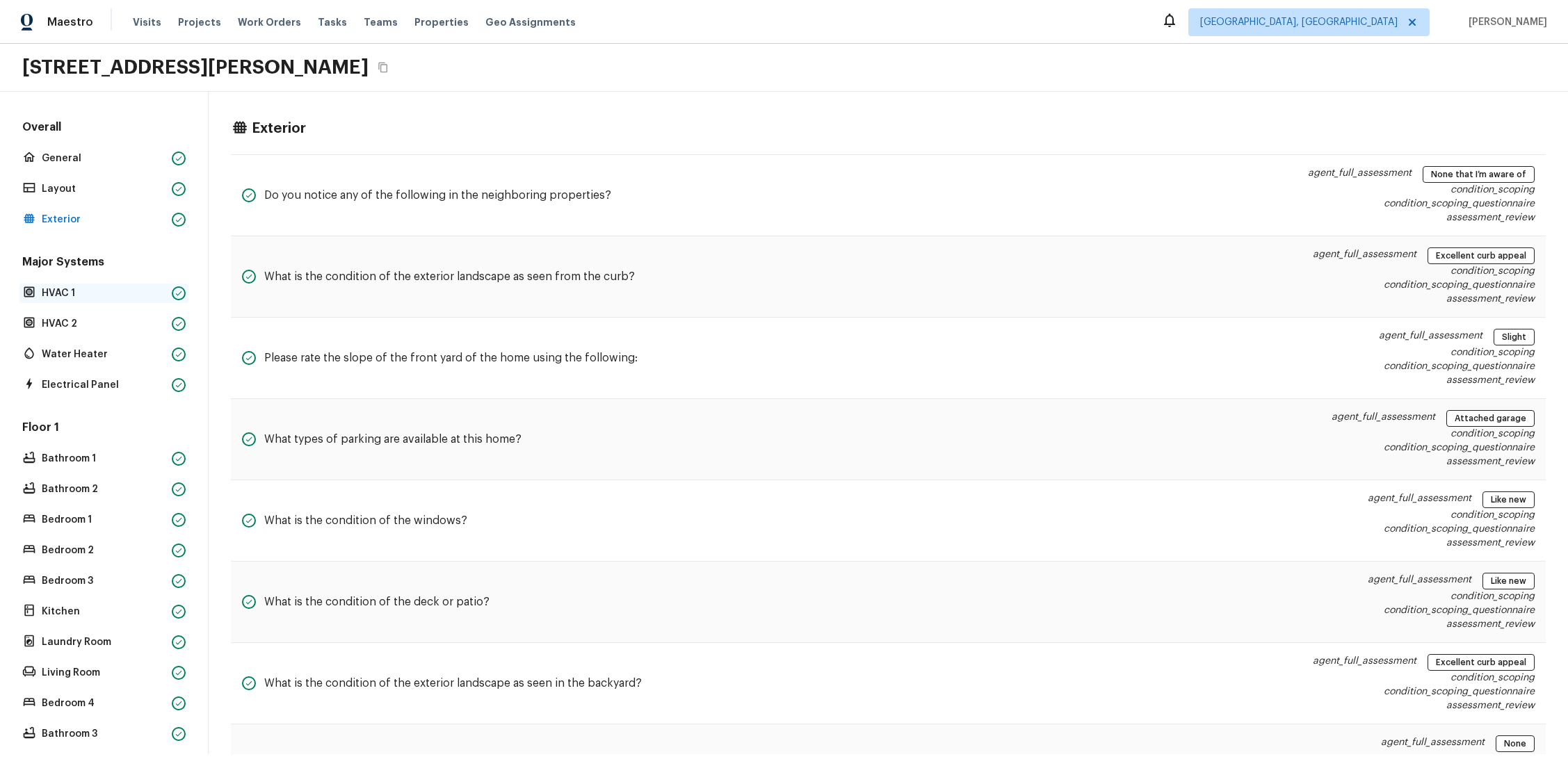
click at [83, 302] on div "HVAC 1" at bounding box center [103, 293] width 169 height 19
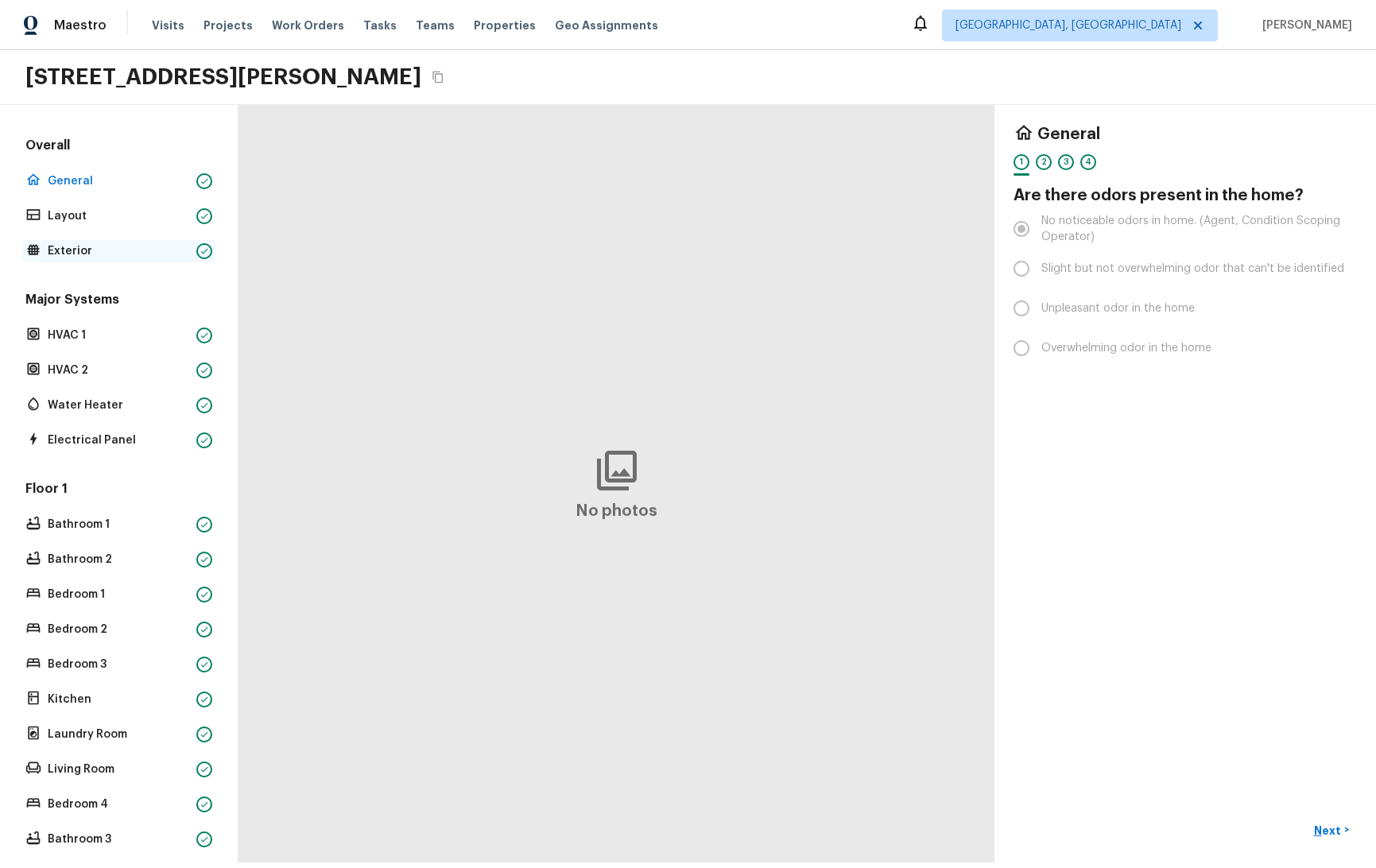
click at [159, 256] on p "Exterior" at bounding box center [119, 250] width 142 height 16
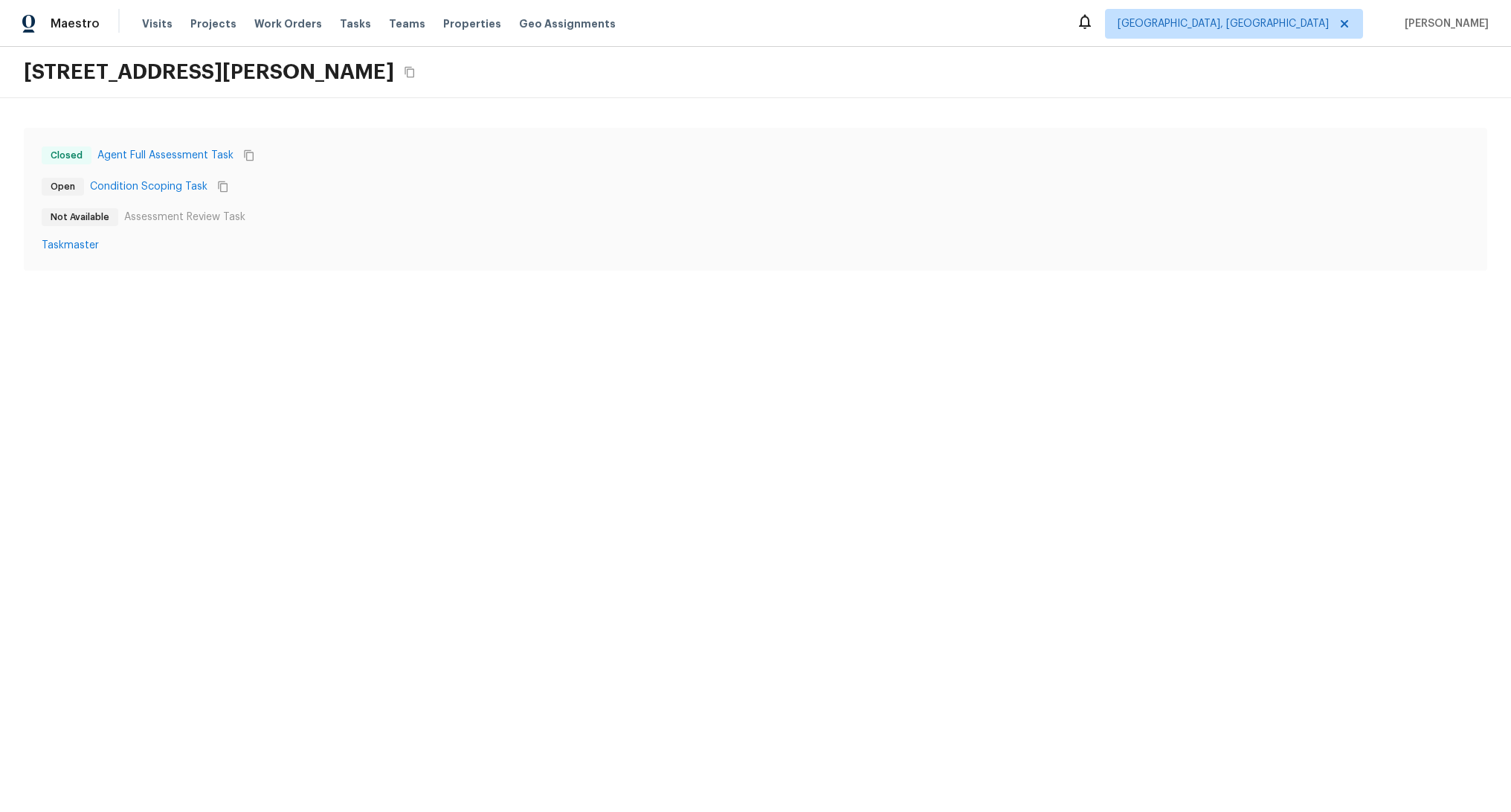
click at [77, 215] on span "Not Available" at bounding box center [80, 217] width 71 height 15
click at [223, 212] on p "Assessment Review Task" at bounding box center [185, 217] width 121 height 15
click at [223, 213] on p "Assessment Review Task" at bounding box center [185, 217] width 121 height 15
click at [146, 215] on p "Assessment Review Task" at bounding box center [185, 217] width 121 height 15
drag, startPoint x: 133, startPoint y: 215, endPoint x: 270, endPoint y: 213, distance: 137.0
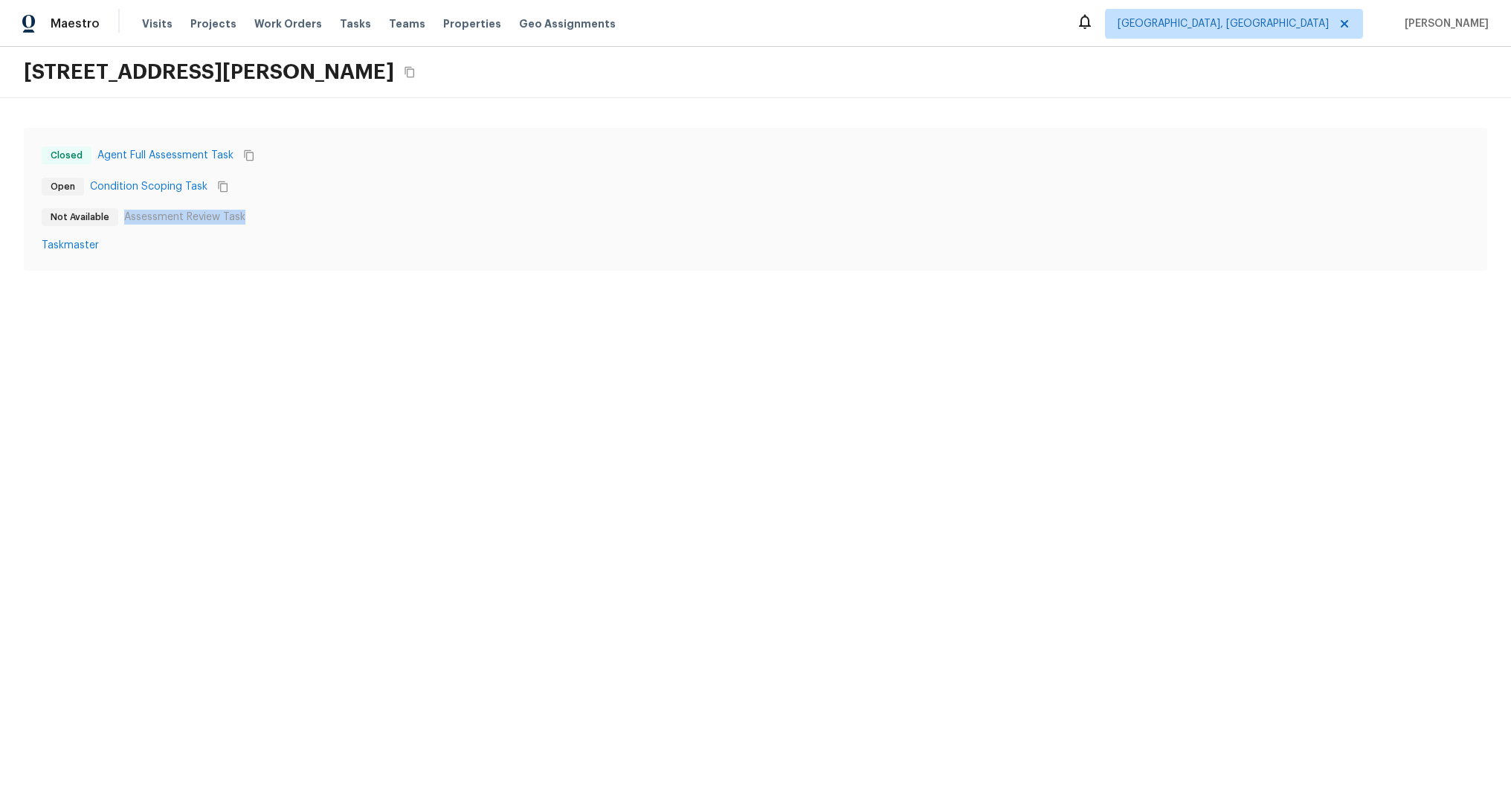
click at [270, 213] on div "Not Available Assessment Review Task" at bounding box center [755, 217] width 1428 height 18
click at [81, 219] on span "Not Available" at bounding box center [80, 217] width 71 height 15
click at [270, 174] on div "Closed Agent Full Assessment Task Open Condition Scoping Task Not Available Ass…" at bounding box center [755, 200] width 1428 height 107
click at [218, 187] on icon "Copy Task ID" at bounding box center [222, 187] width 10 height 11
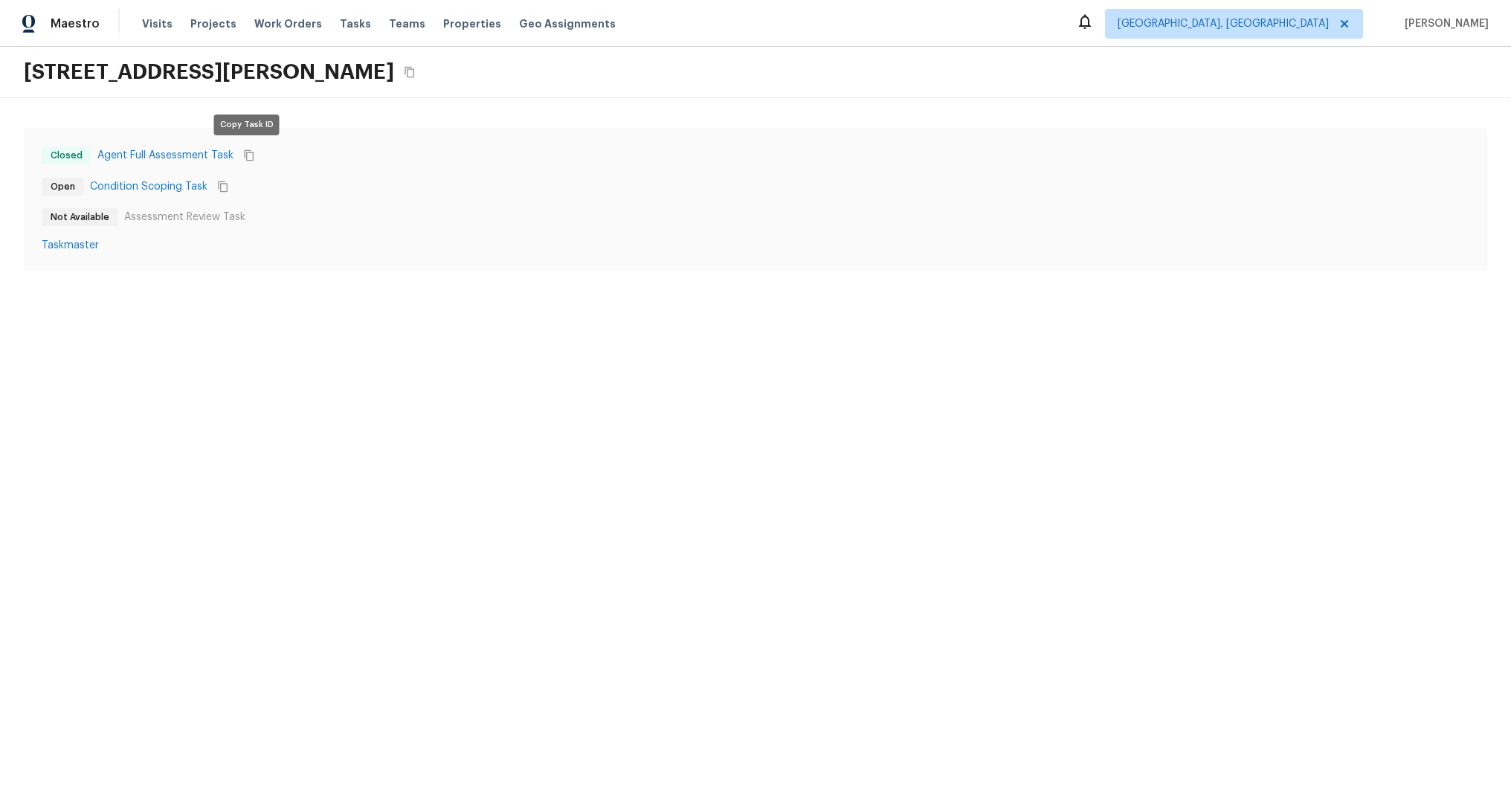
click at [244, 152] on icon "Copy Task ID" at bounding box center [248, 155] width 10 height 11
click at [179, 157] on link "Agent Full Assessment Task" at bounding box center [166, 155] width 136 height 15
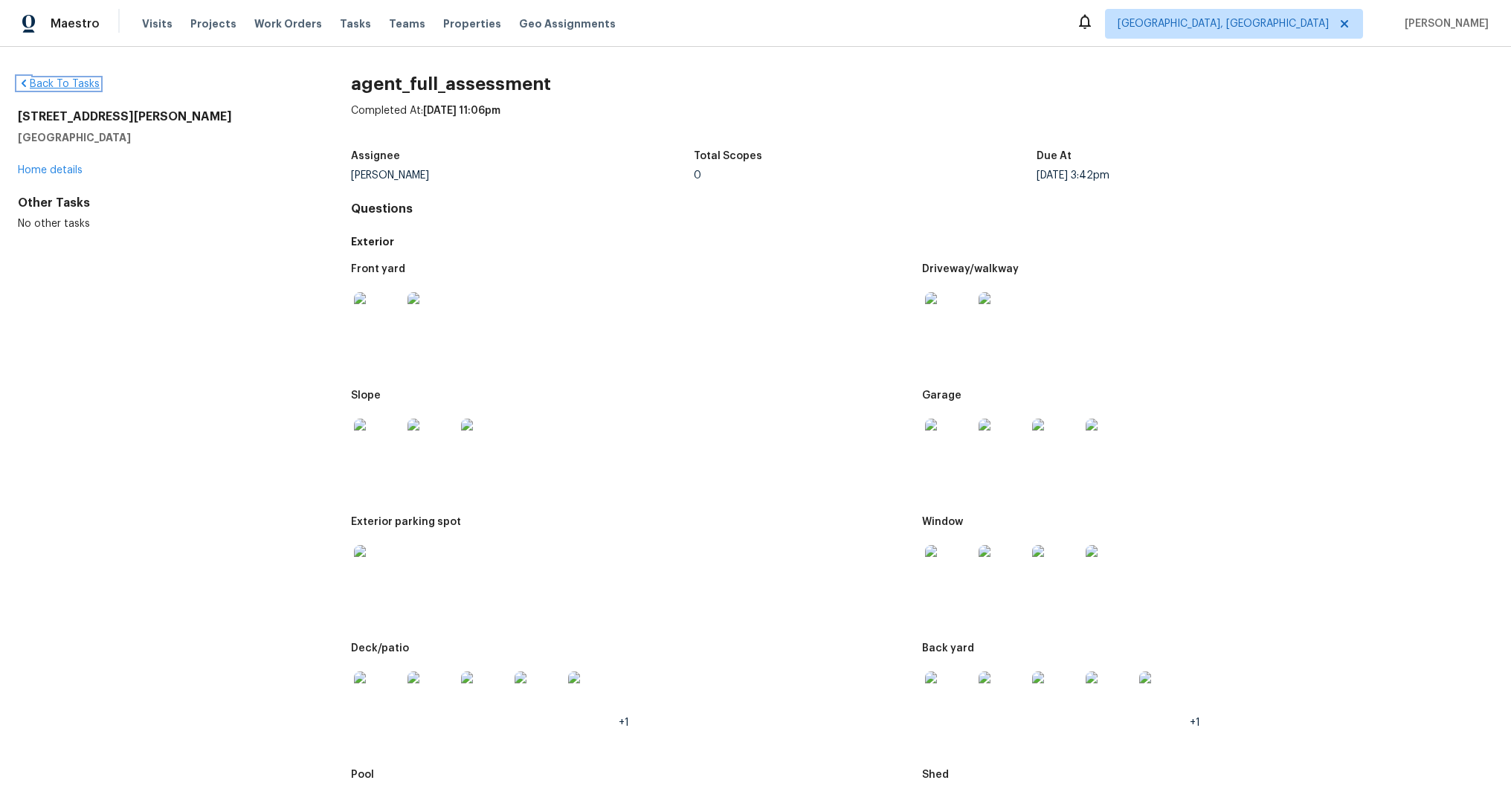
click at [67, 86] on link "Back To Tasks" at bounding box center [59, 84] width 82 height 10
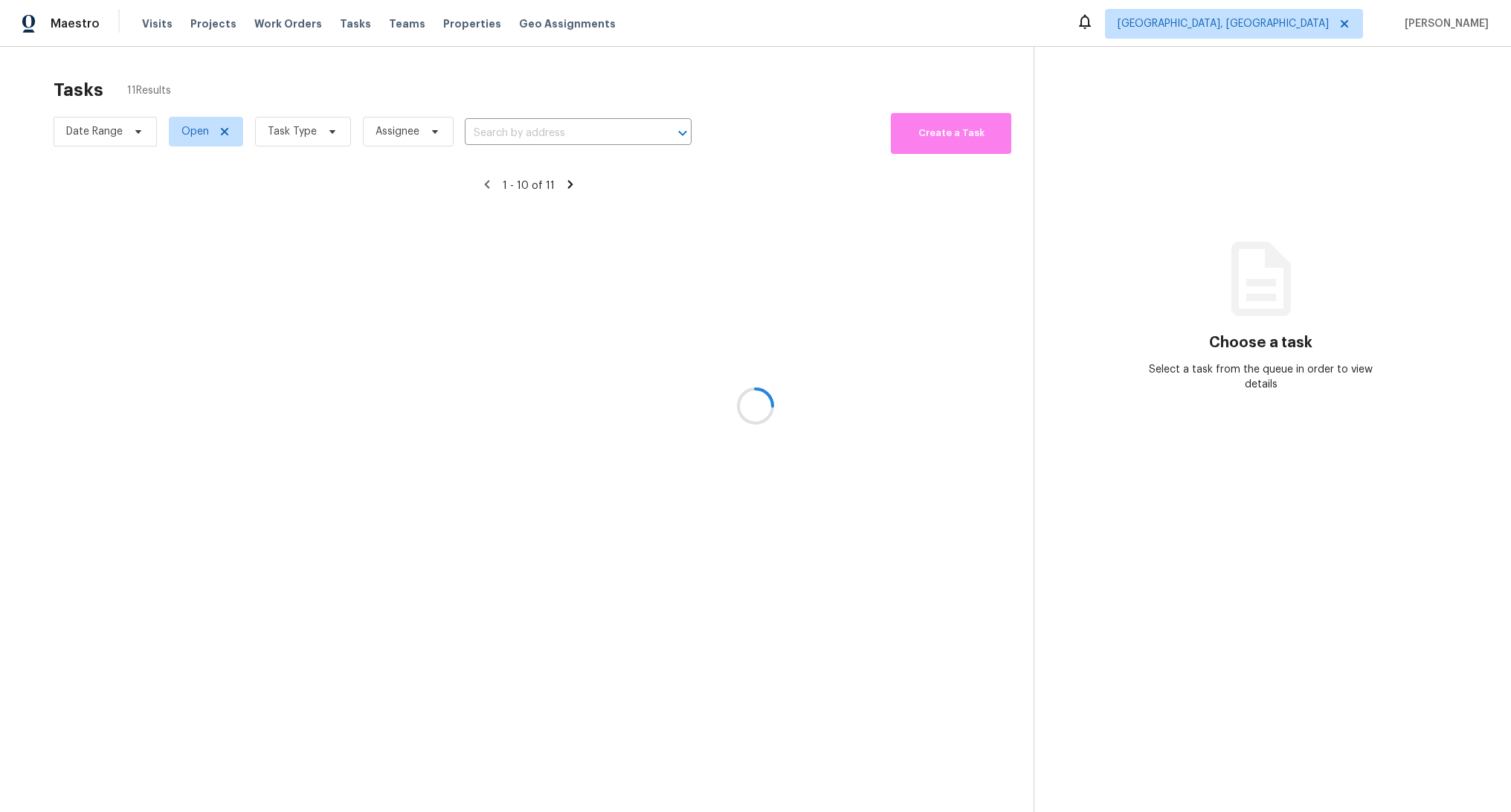
click at [289, 21] on div at bounding box center [755, 406] width 1511 height 812
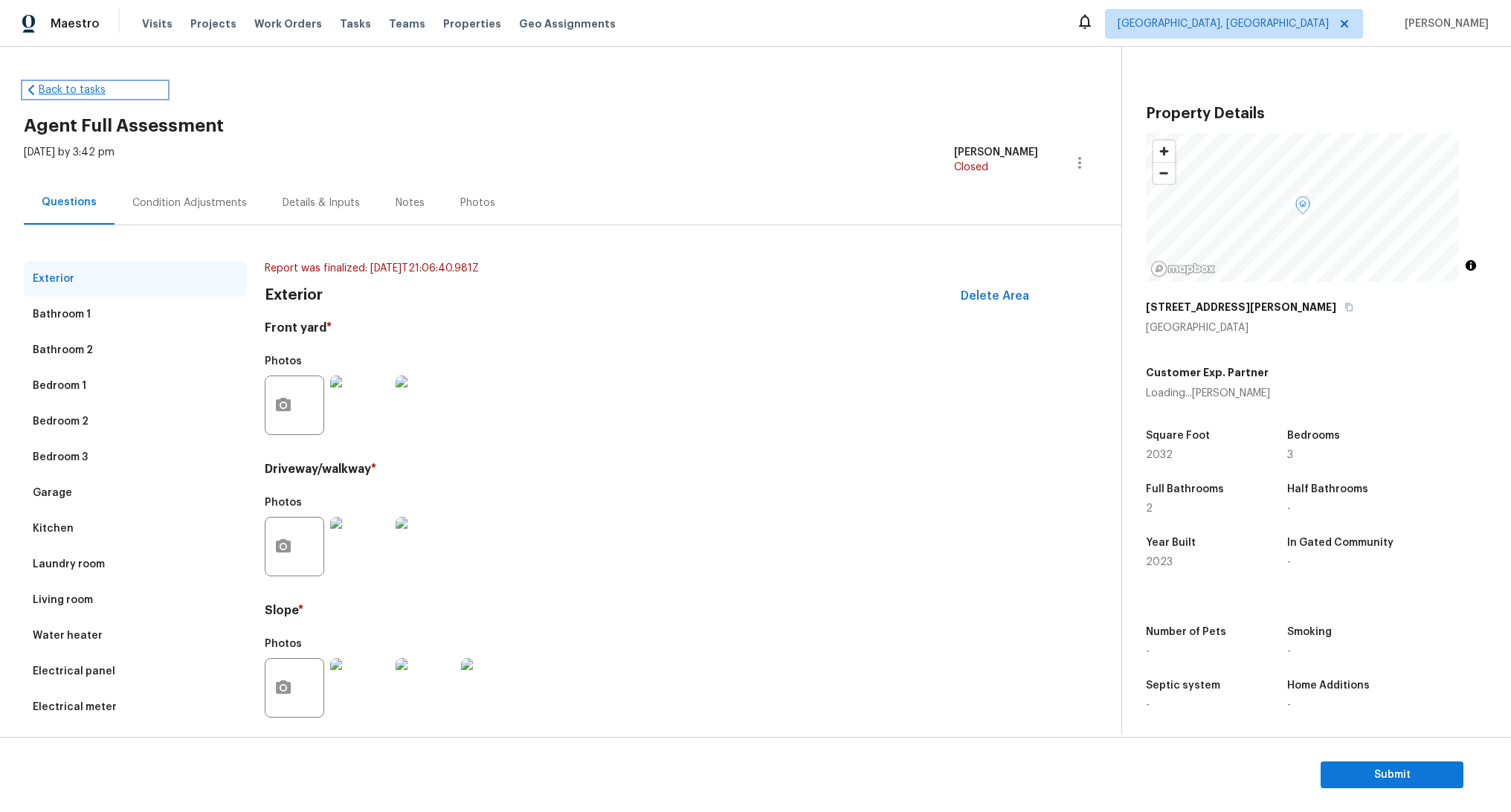
click at [69, 91] on link "Back to tasks" at bounding box center [95, 90] width 143 height 15
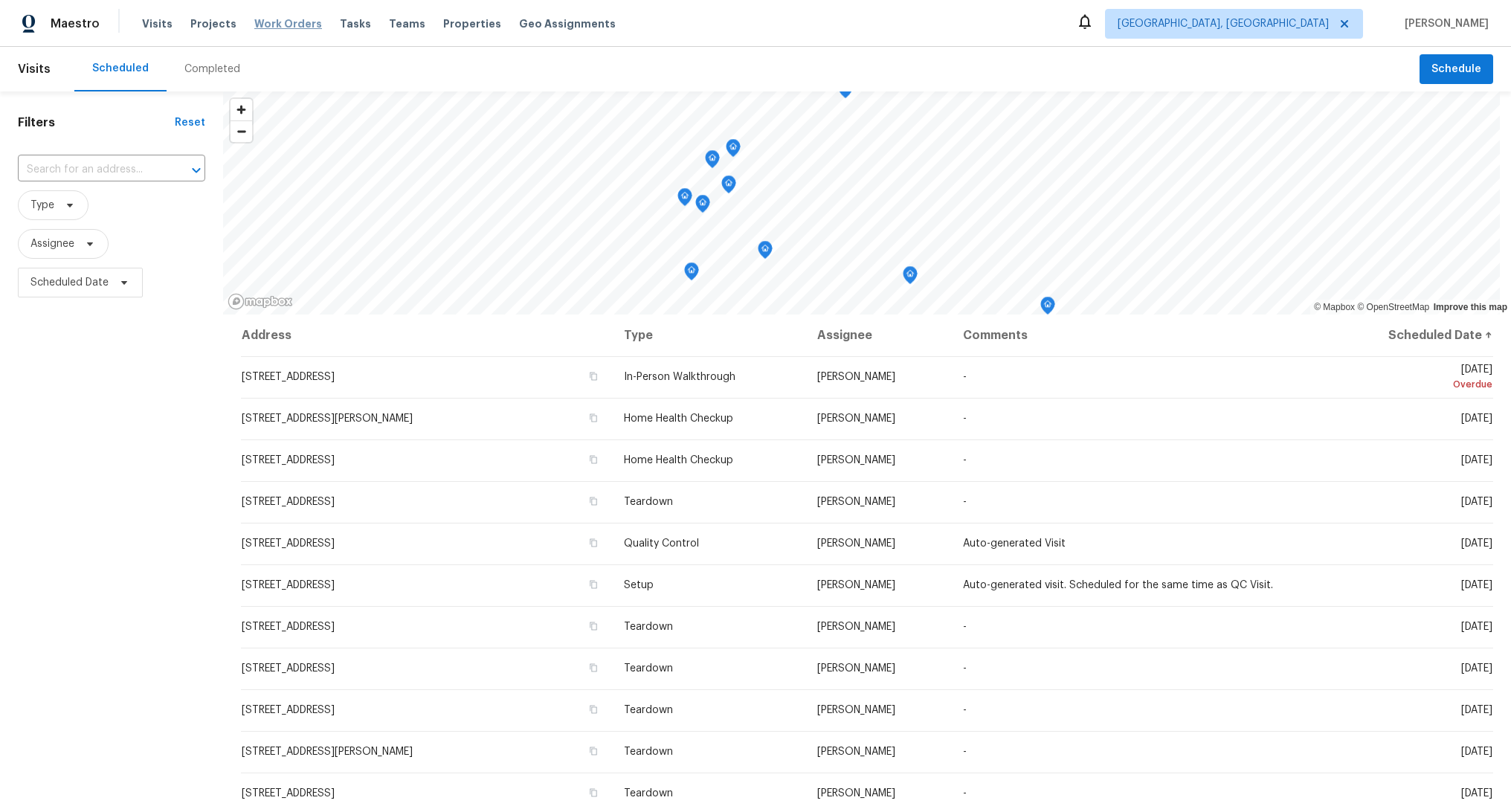
click at [283, 26] on span "Work Orders" at bounding box center [288, 23] width 67 height 15
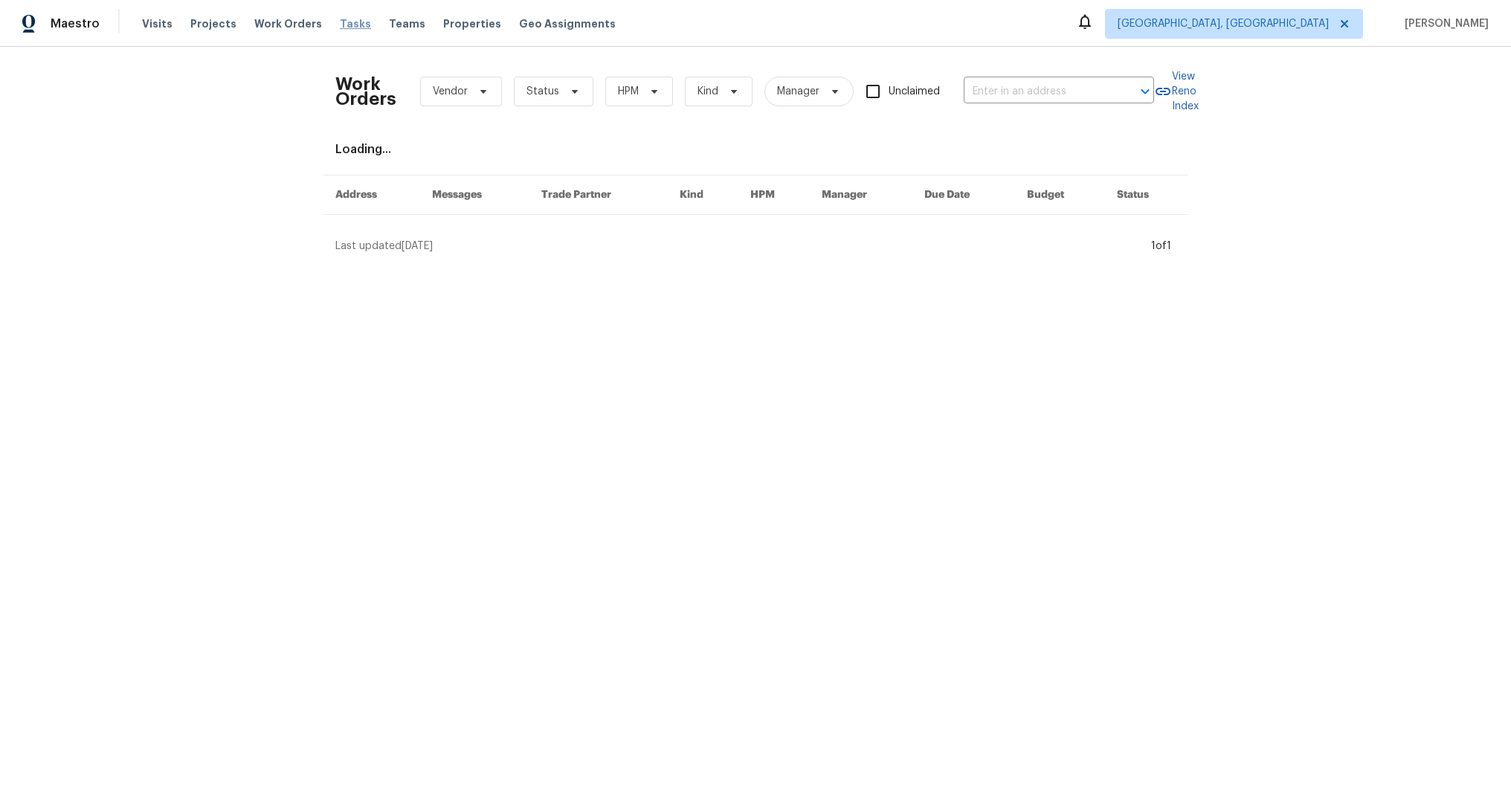
click at [340, 25] on span "Tasks" at bounding box center [355, 24] width 31 height 10
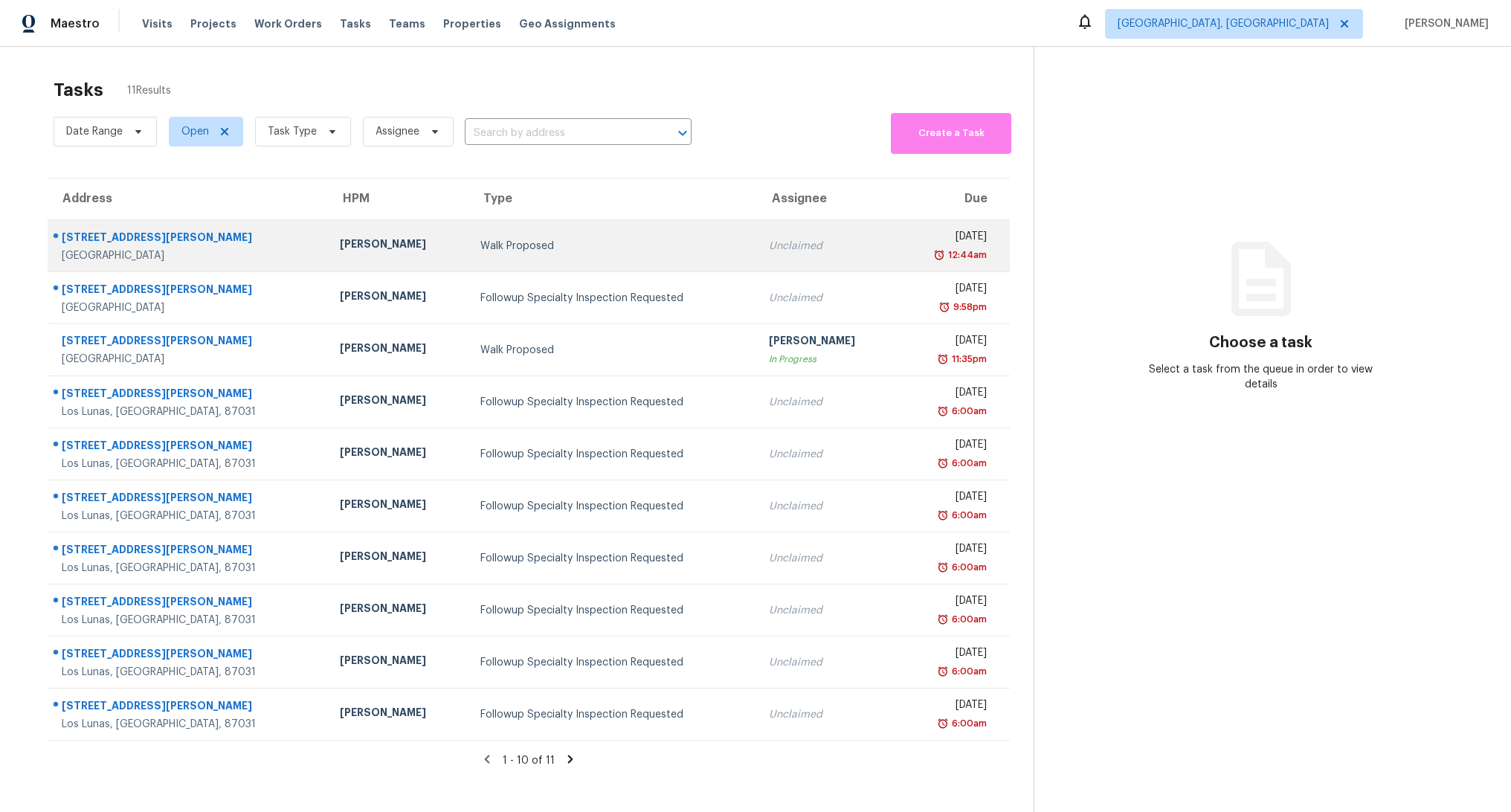
click at [105, 240] on div "2316 Britt St NE" at bounding box center [188, 239] width 254 height 19
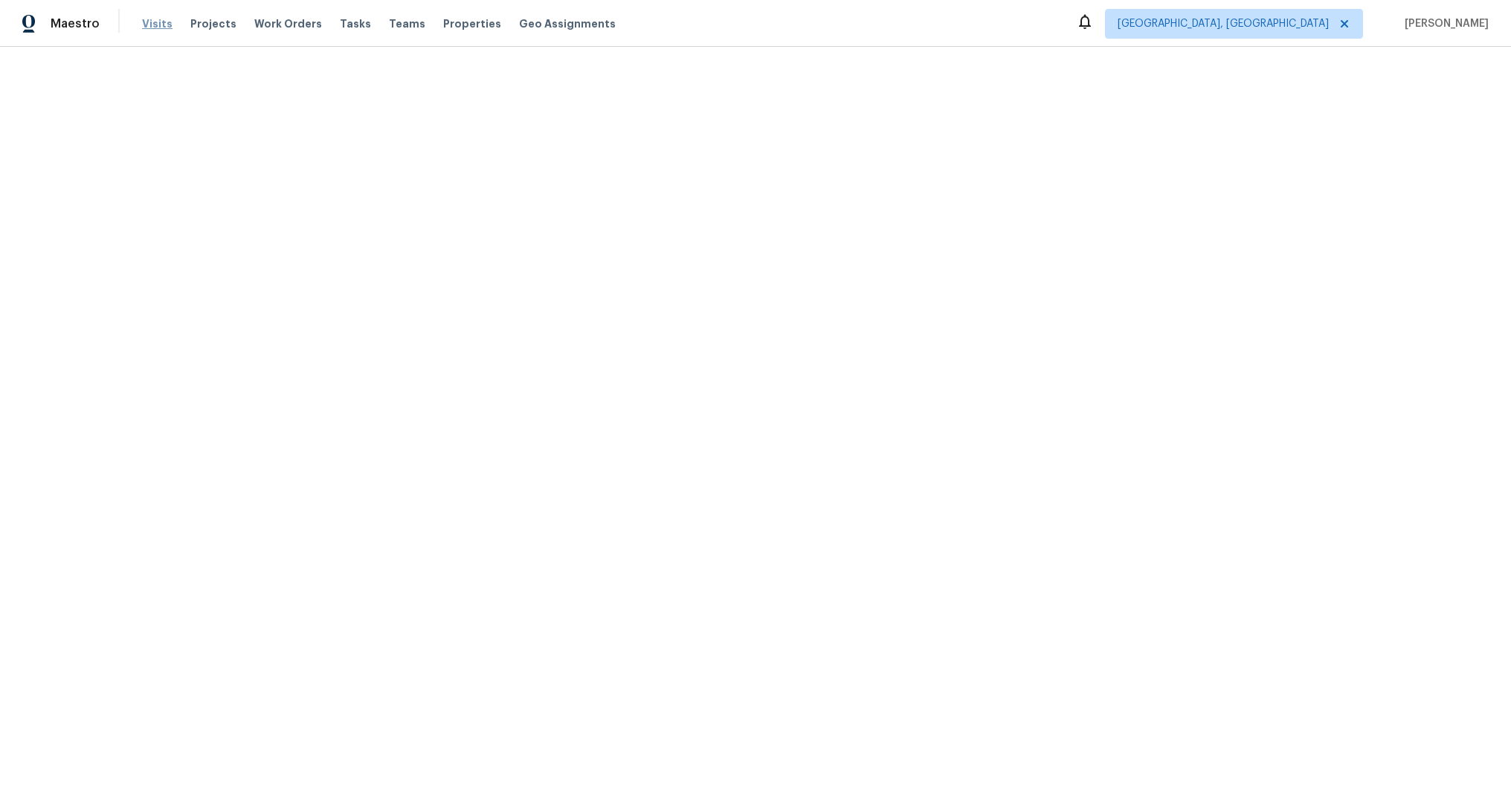
click at [143, 24] on span "Visits" at bounding box center [156, 23] width 30 height 15
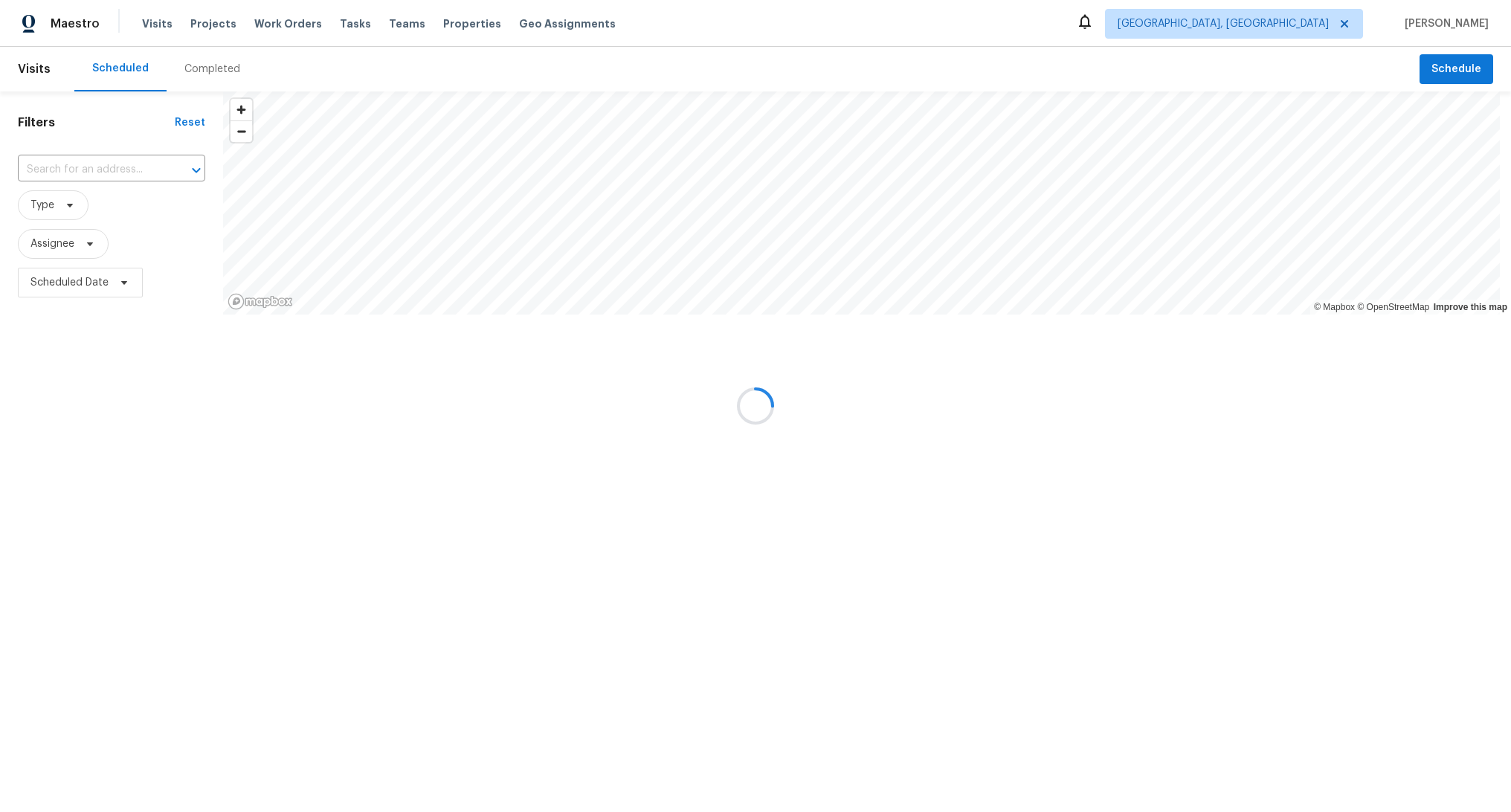
click at [334, 27] on div at bounding box center [755, 406] width 1511 height 812
click at [340, 21] on div at bounding box center [755, 406] width 1511 height 812
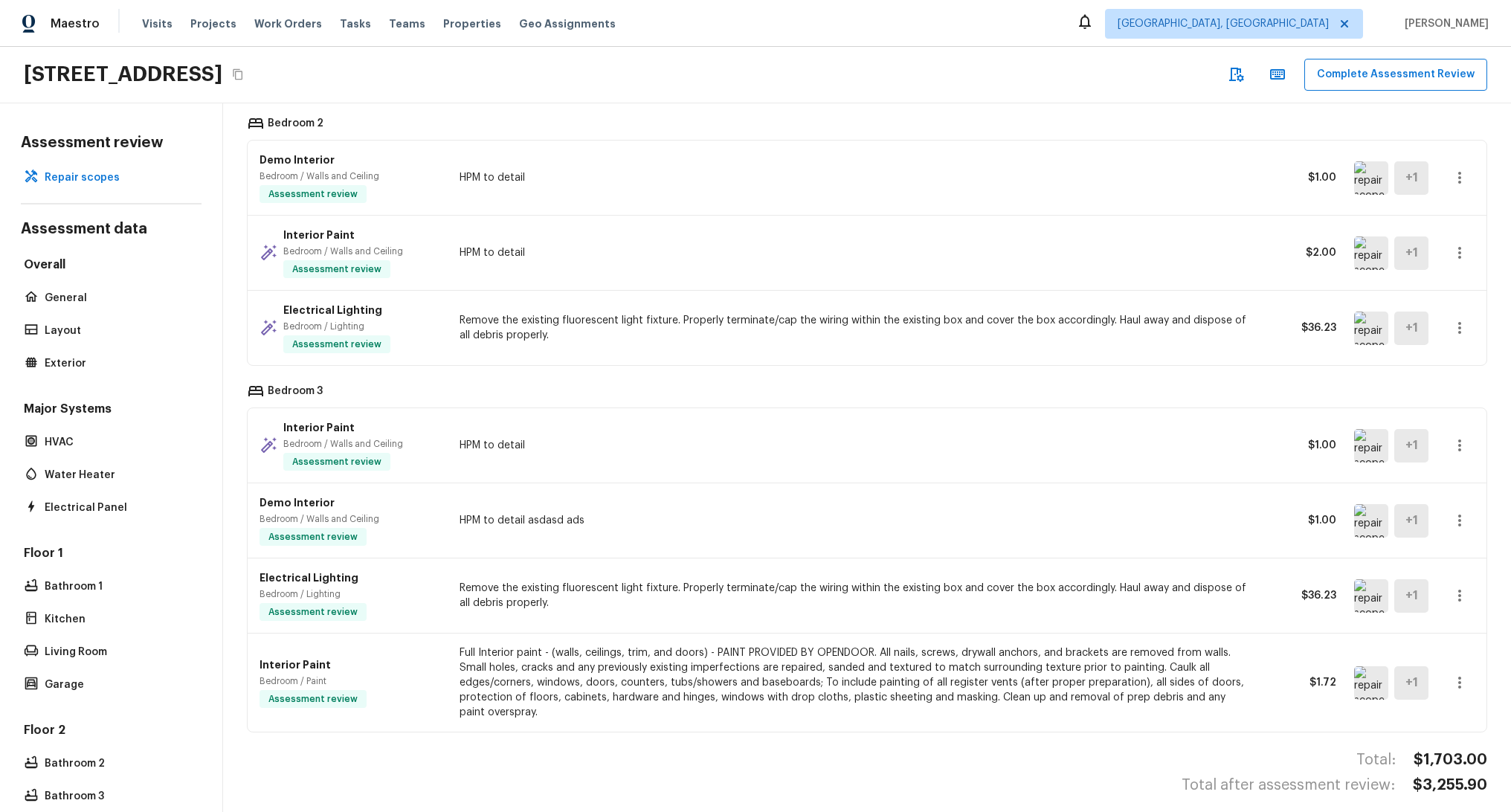
scroll to position [1041, 0]
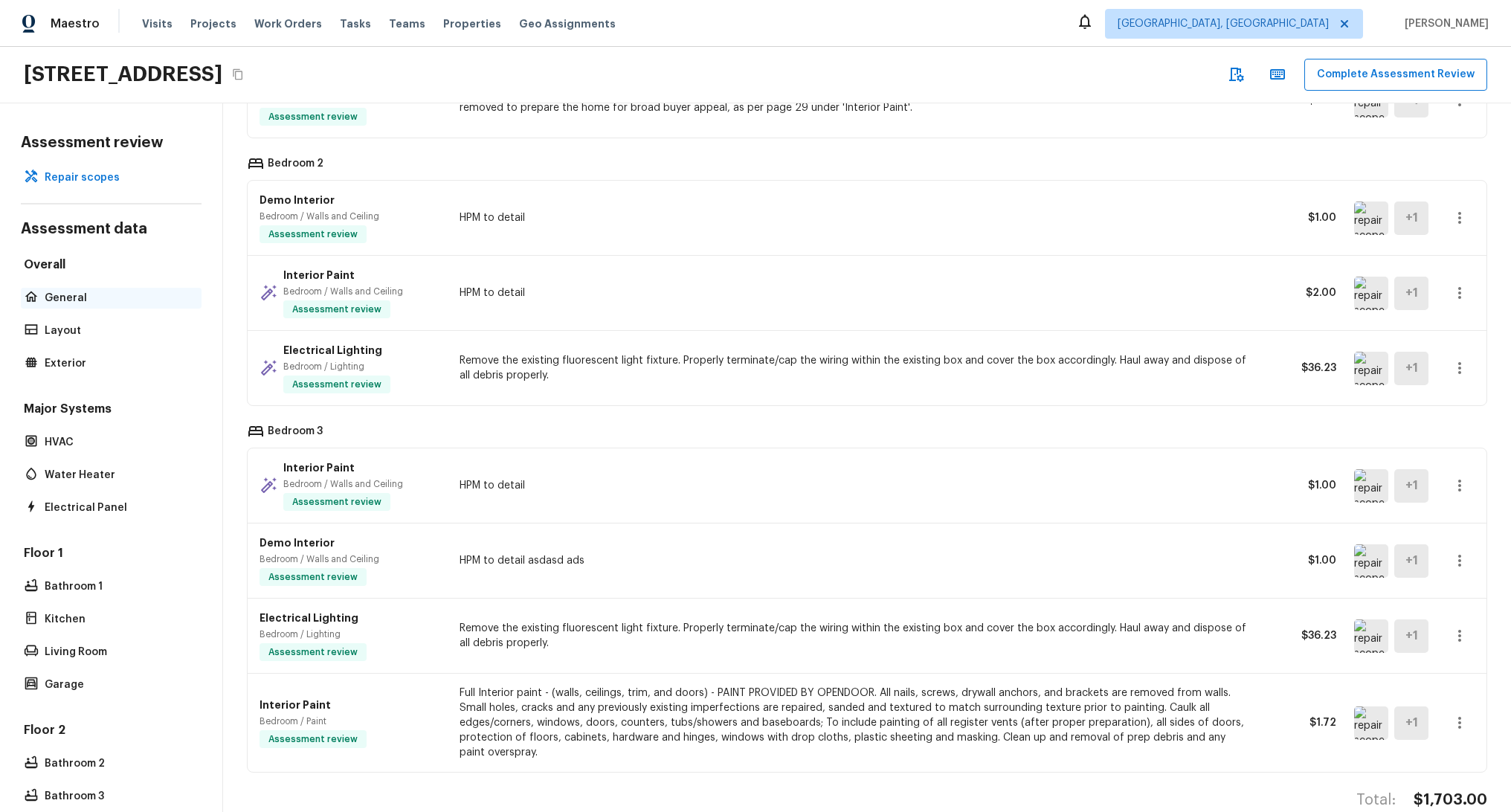
click at [74, 291] on p "General" at bounding box center [118, 298] width 148 height 15
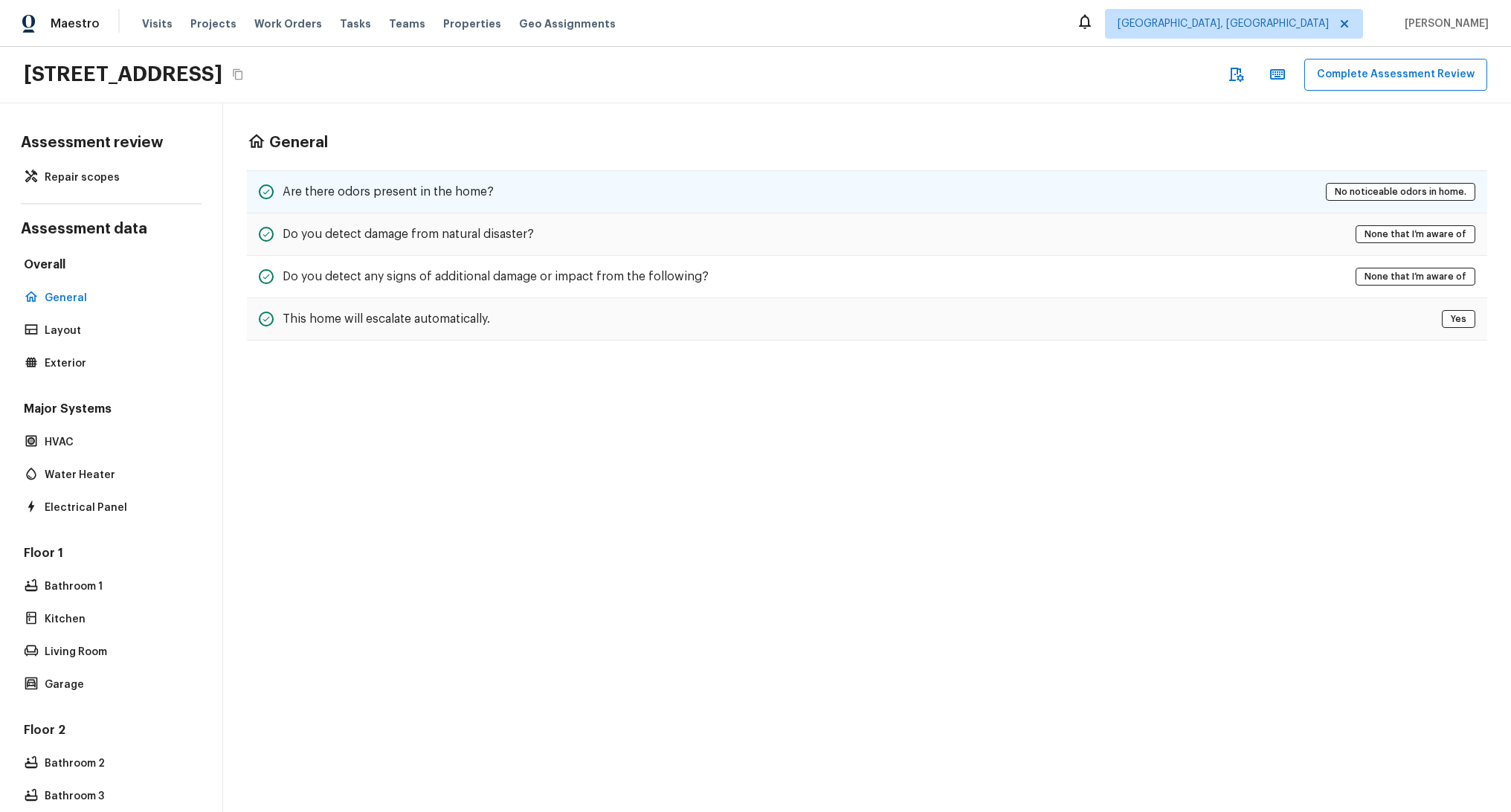
scroll to position [0, 0]
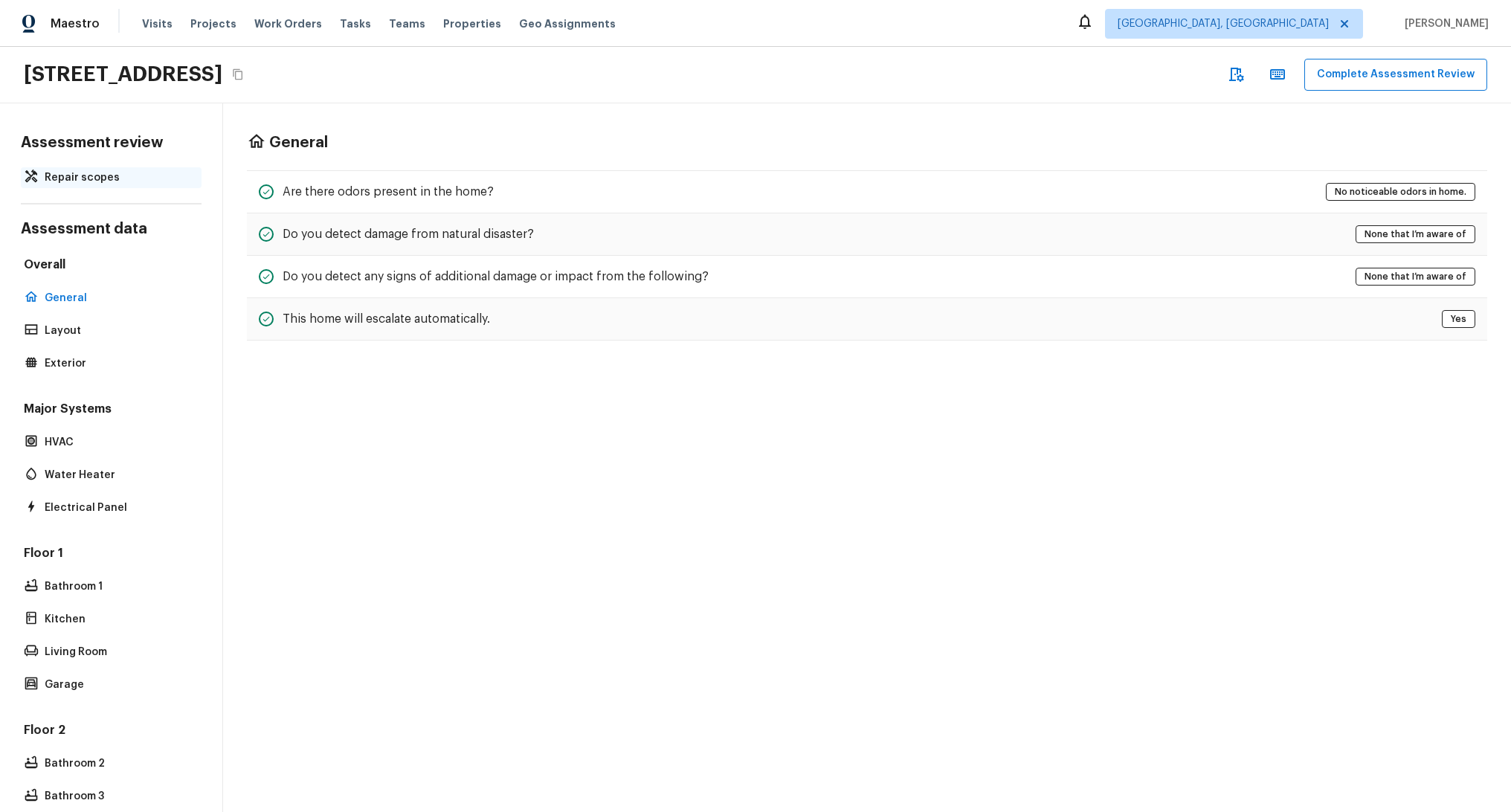
click at [105, 179] on p "Repair scopes" at bounding box center [118, 177] width 148 height 15
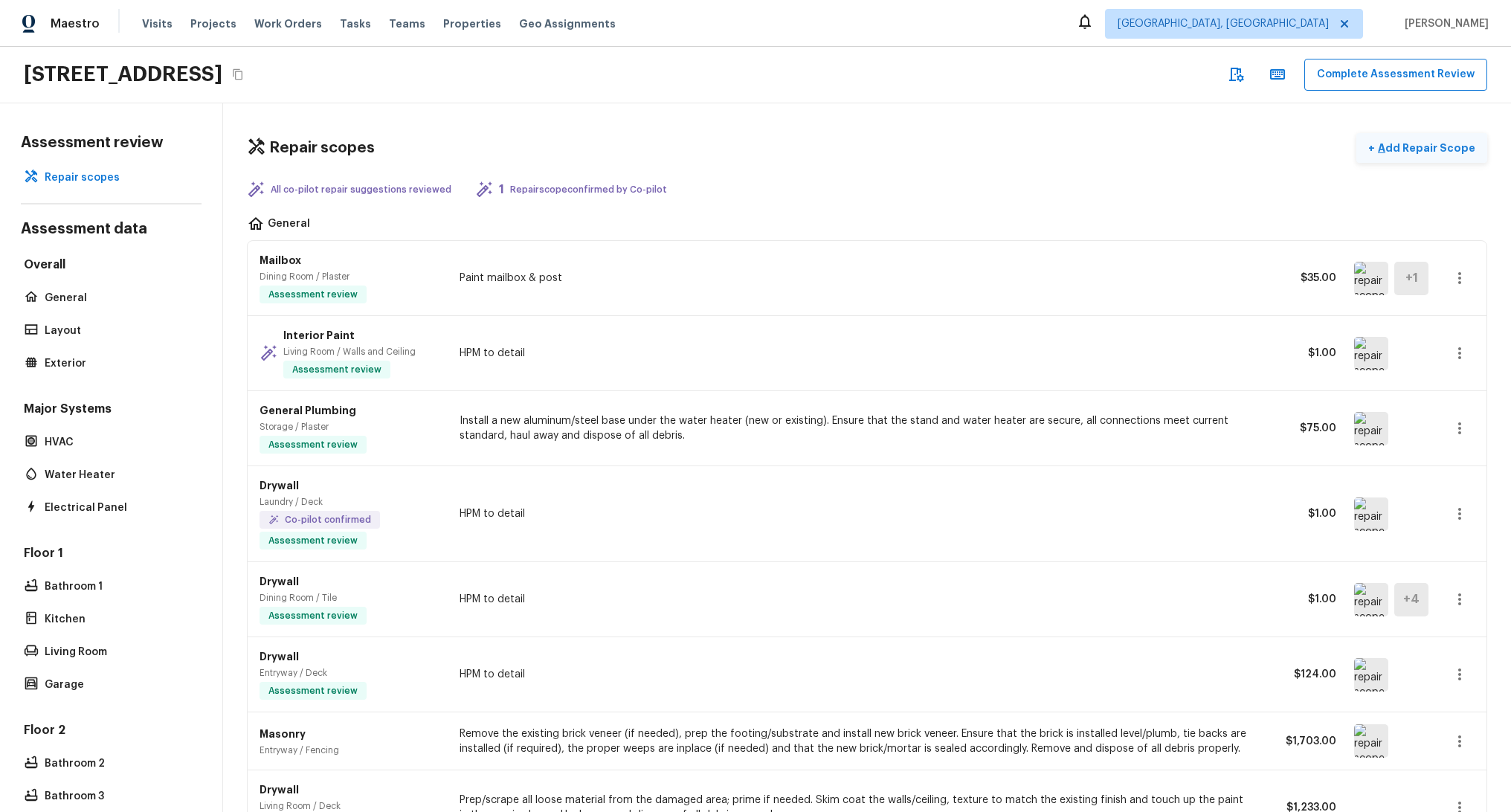
click at [1406, 153] on p "Add Repair Scope" at bounding box center [1425, 148] width 100 height 15
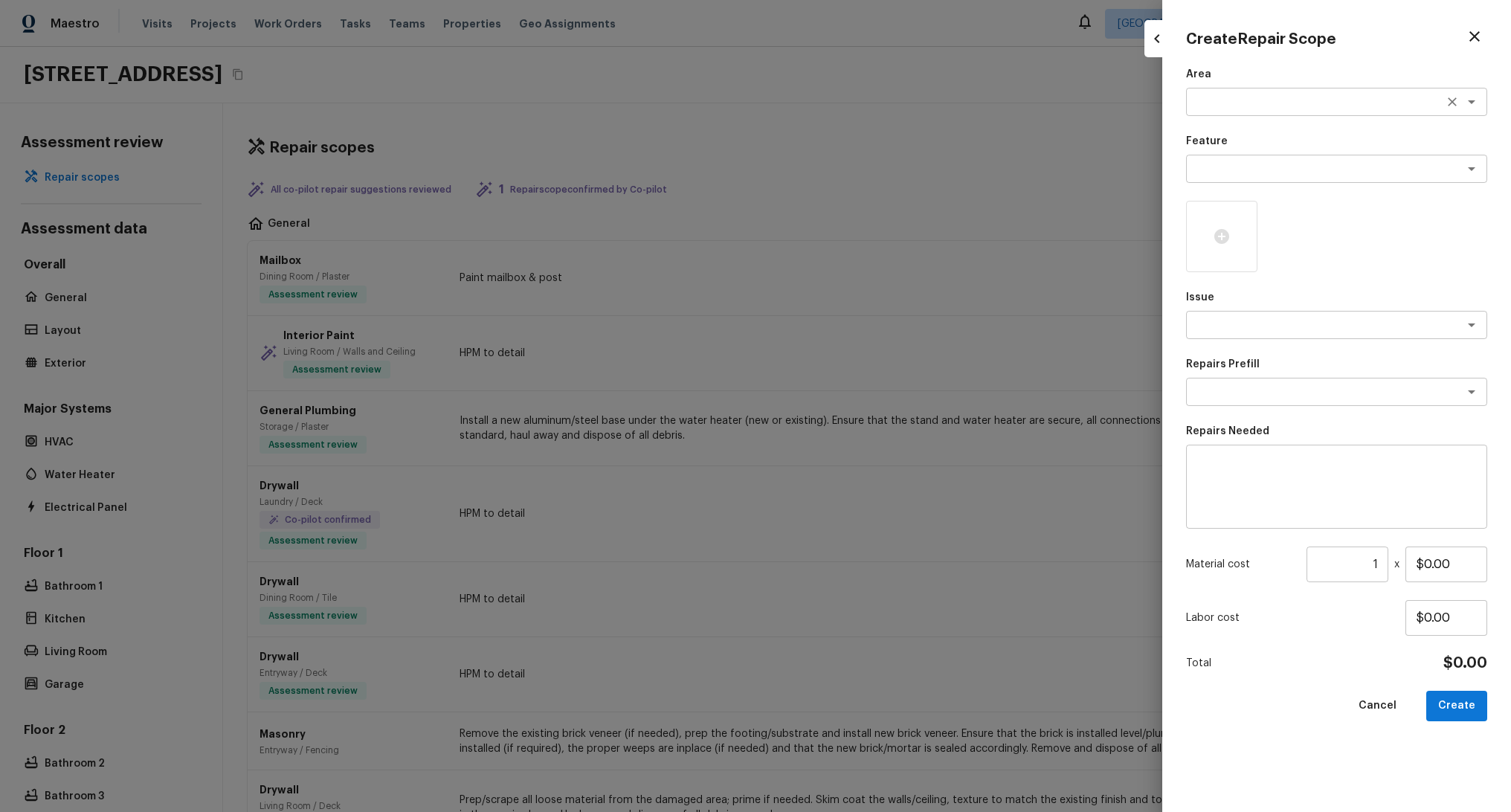
click at [1265, 99] on textarea at bounding box center [1316, 101] width 246 height 15
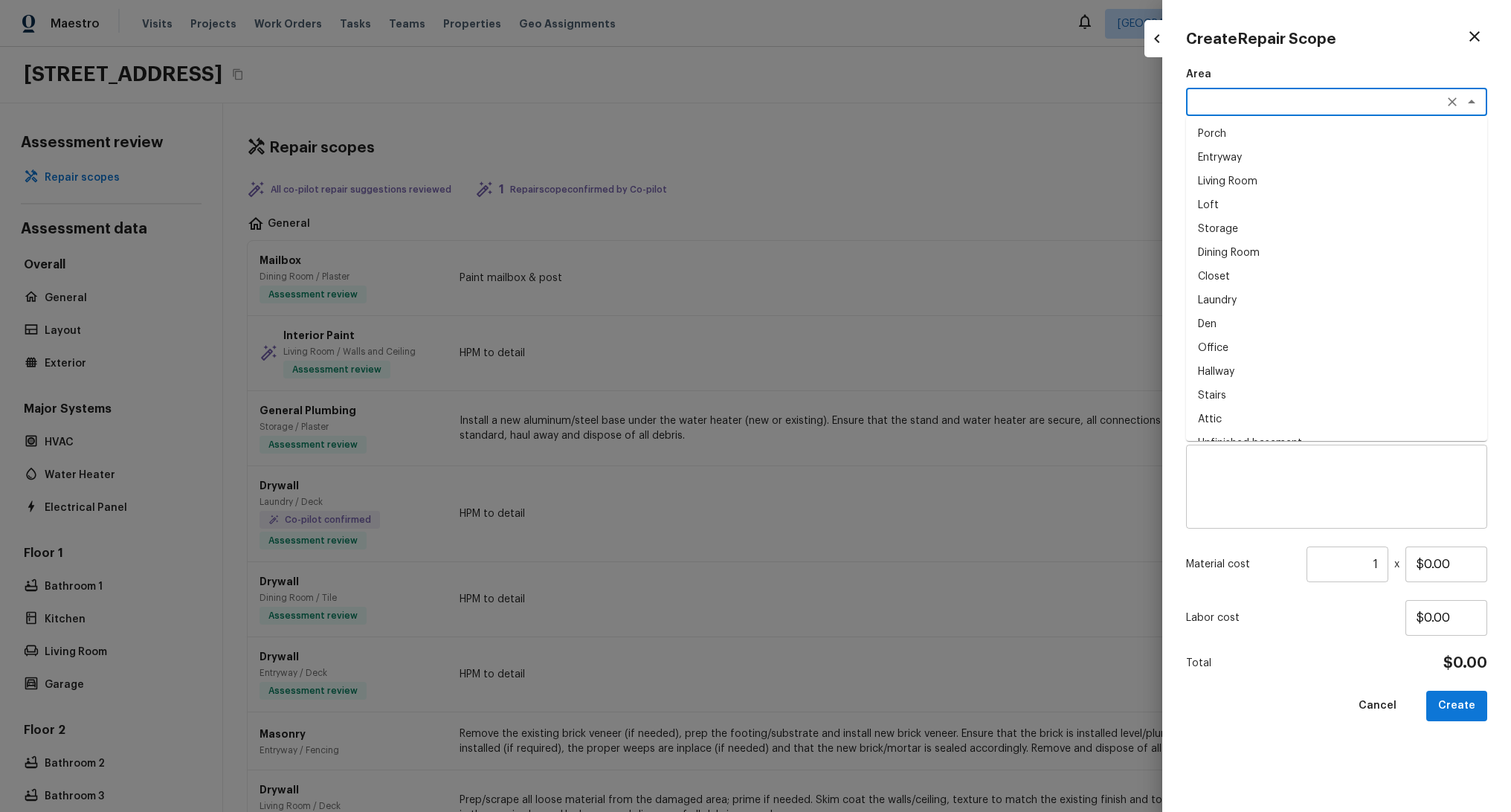
click at [1241, 213] on li "Loft" at bounding box center [1336, 206] width 302 height 24
type textarea "Loft"
click at [1276, 174] on textarea at bounding box center [1316, 168] width 246 height 15
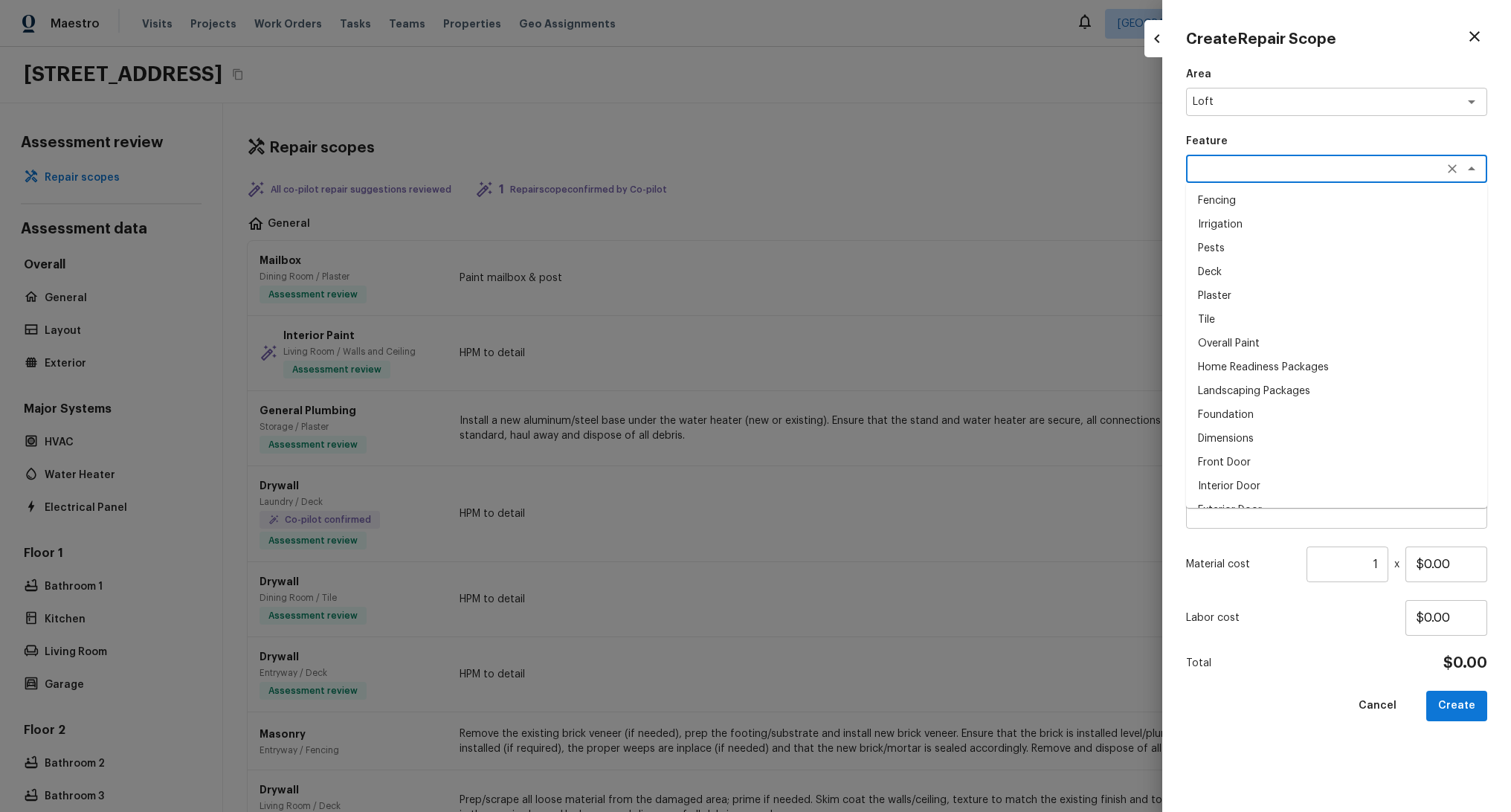
click at [1244, 270] on li "Deck" at bounding box center [1336, 272] width 302 height 24
type textarea "Deck"
click at [1222, 254] on div at bounding box center [1222, 236] width 72 height 72
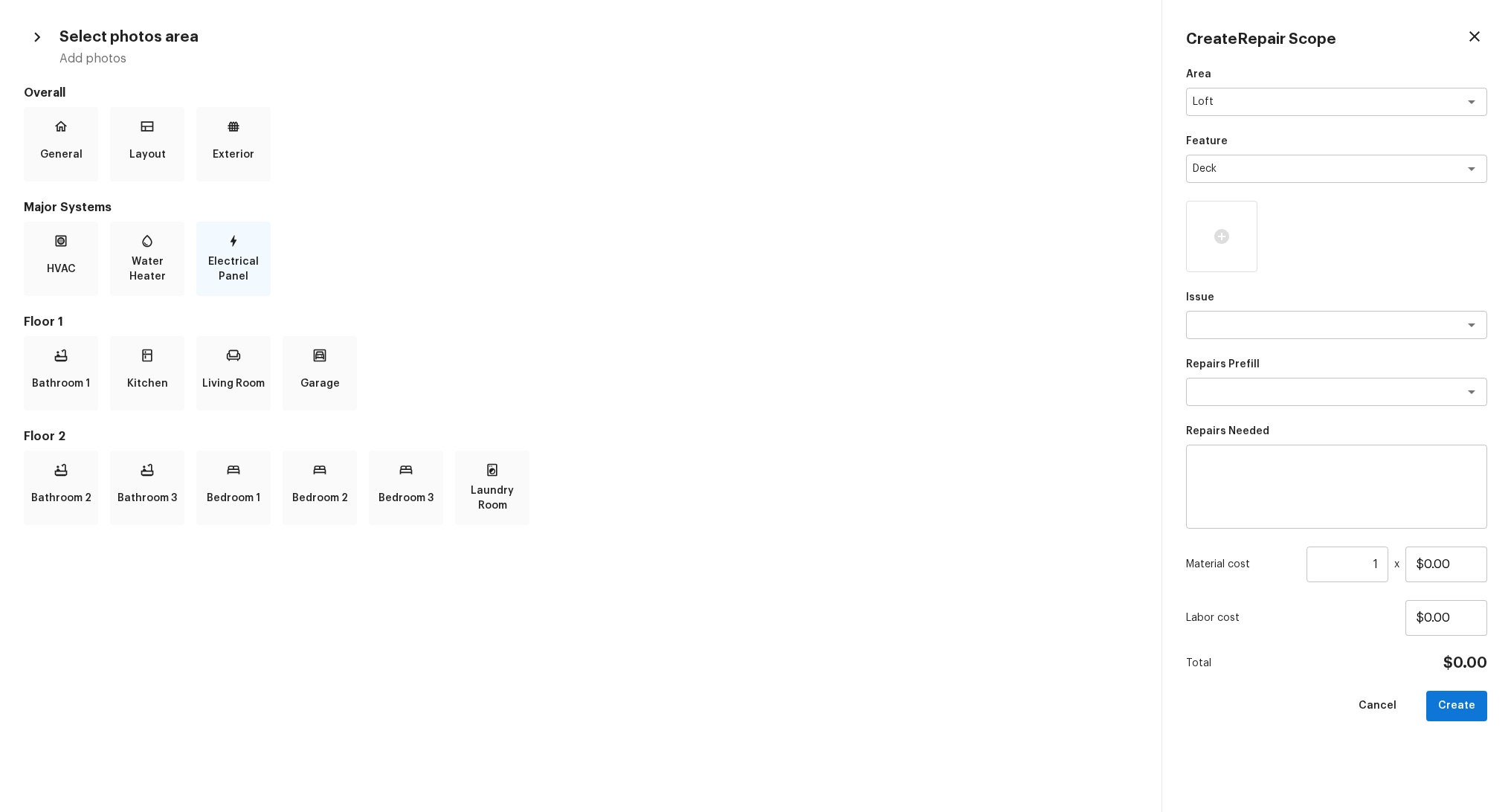
click at [226, 235] on icon at bounding box center [233, 240] width 15 height 15
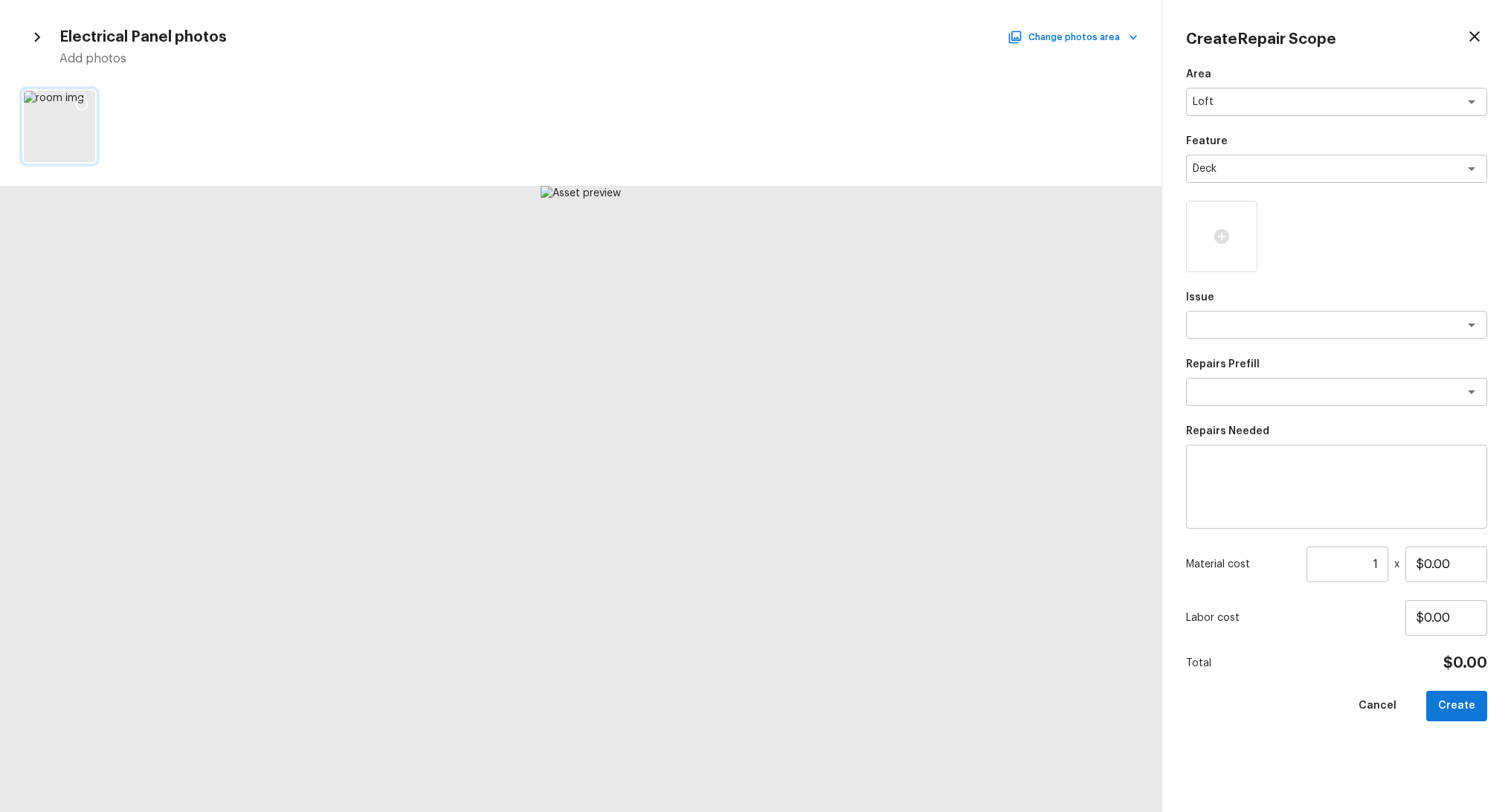
click at [85, 105] on icon at bounding box center [81, 104] width 15 height 15
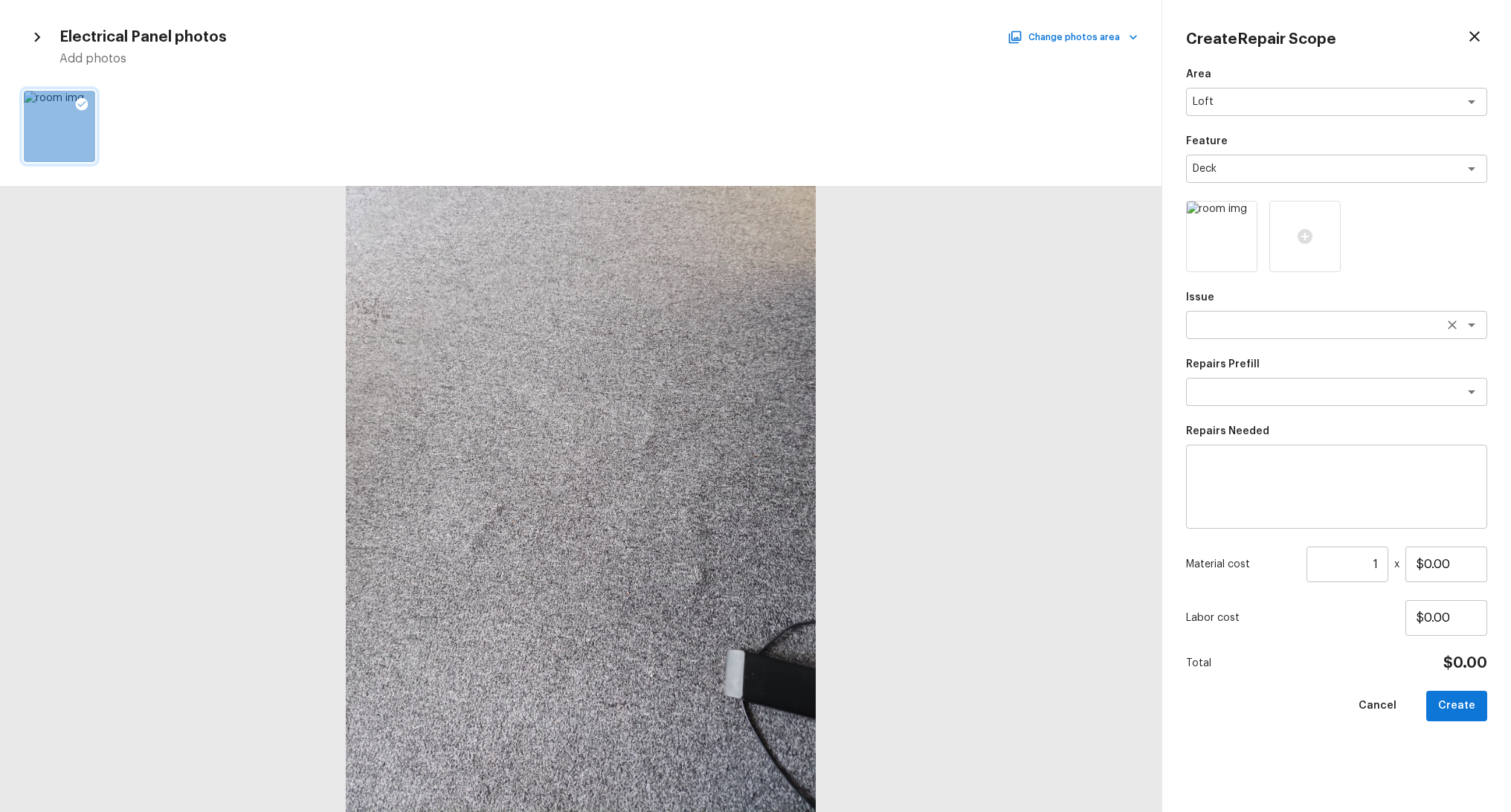
click at [1323, 331] on textarea at bounding box center [1316, 325] width 246 height 15
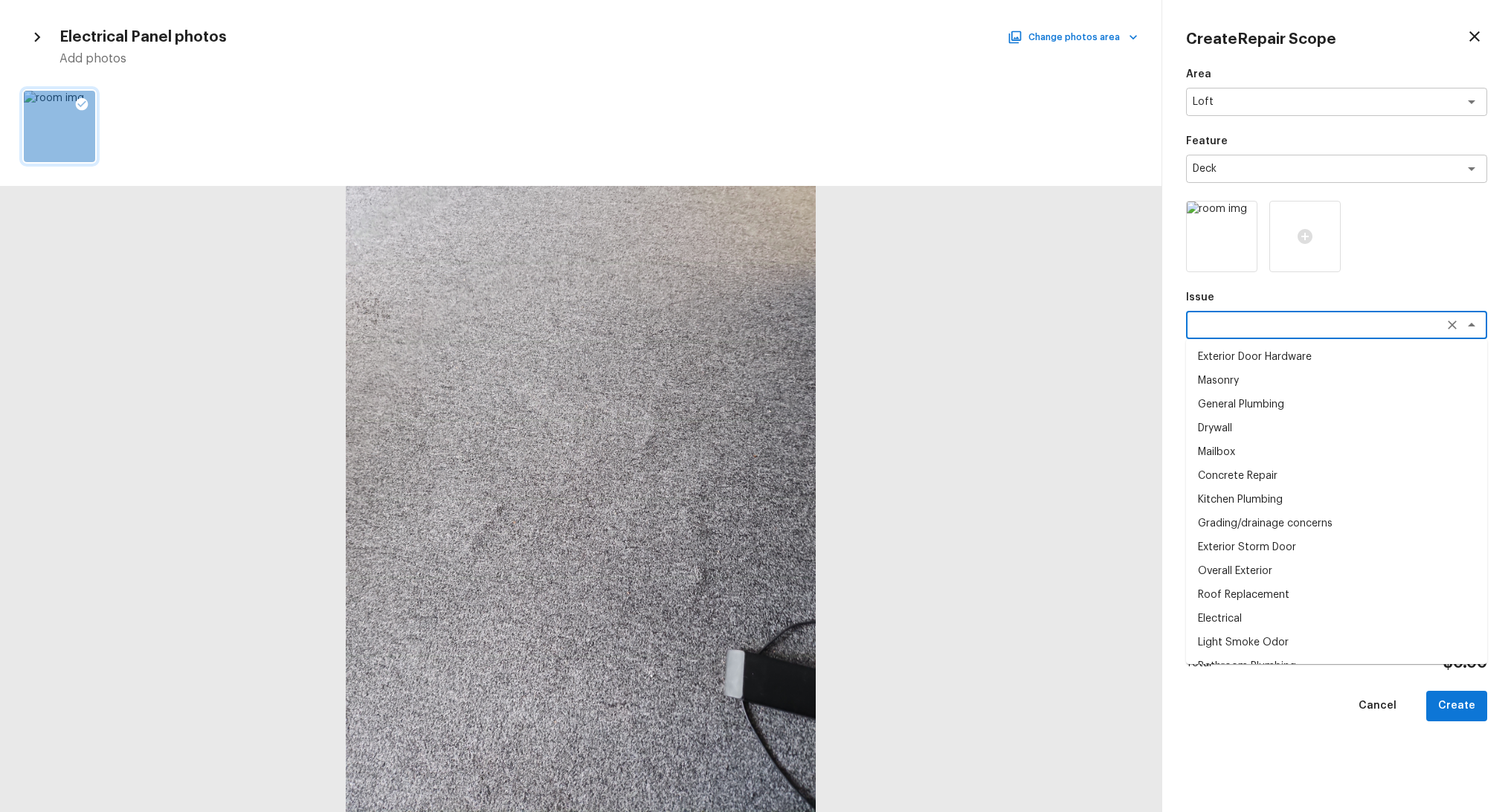
click at [1280, 439] on li "Drywall" at bounding box center [1336, 428] width 302 height 24
type textarea "Drywall"
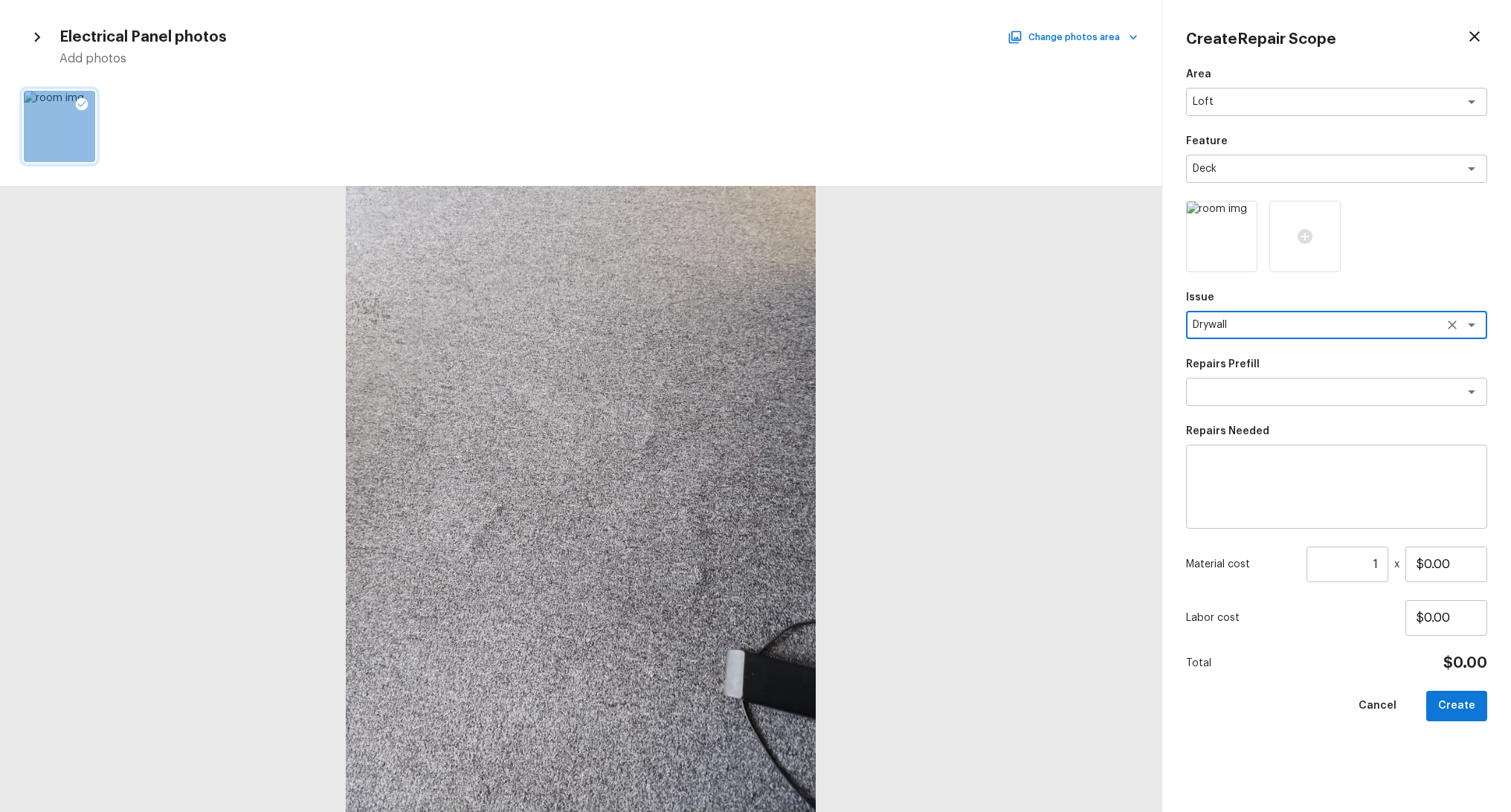
click at [1266, 409] on div "Area Loft x ​ Feature Deck x ​ Issue Drywall x ​ Repairs Prefill x ​ Repairs Ne…" at bounding box center [1336, 427] width 302 height 721
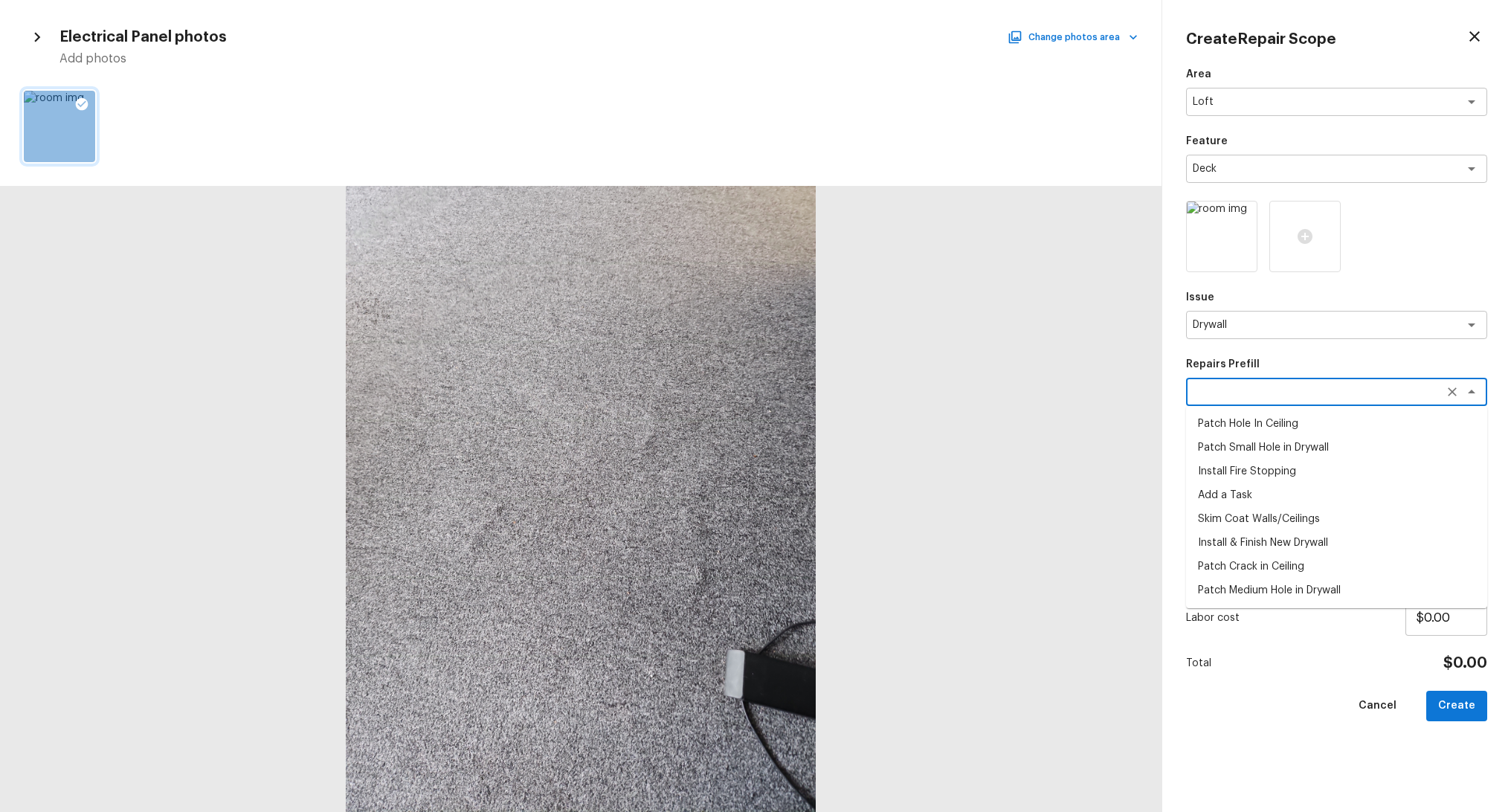
click at [1262, 393] on textarea at bounding box center [1316, 391] width 246 height 15
click at [1249, 480] on li "Install Fire Stopping" at bounding box center [1336, 472] width 302 height 24
type textarea "Install Fire Stopping"
type textarea "Install proper fire stopping at all openings in ceiling, floors, walls or openi…"
type input "$10.00"
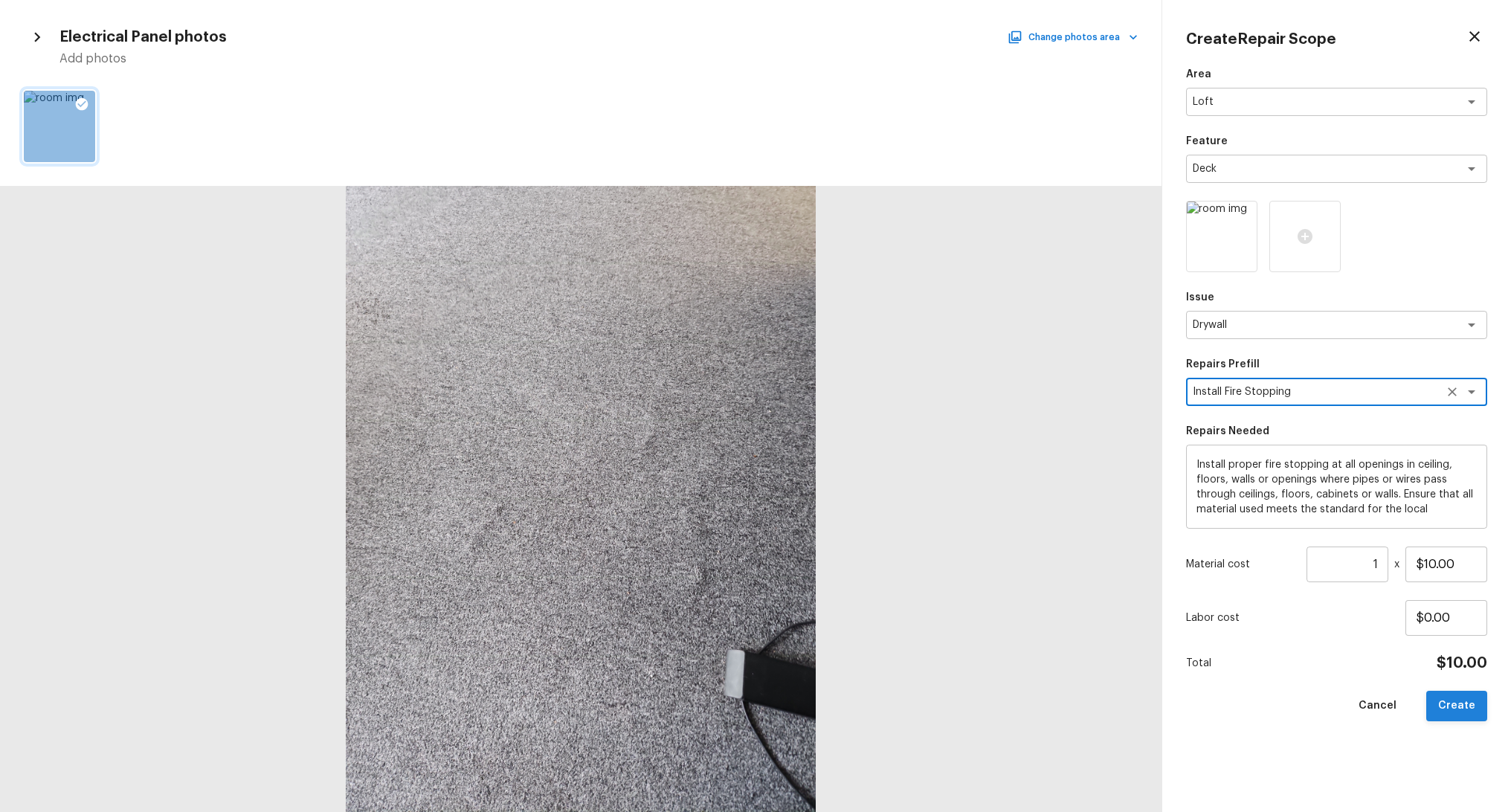
click at [1461, 704] on button "Create" at bounding box center [1457, 706] width 61 height 30
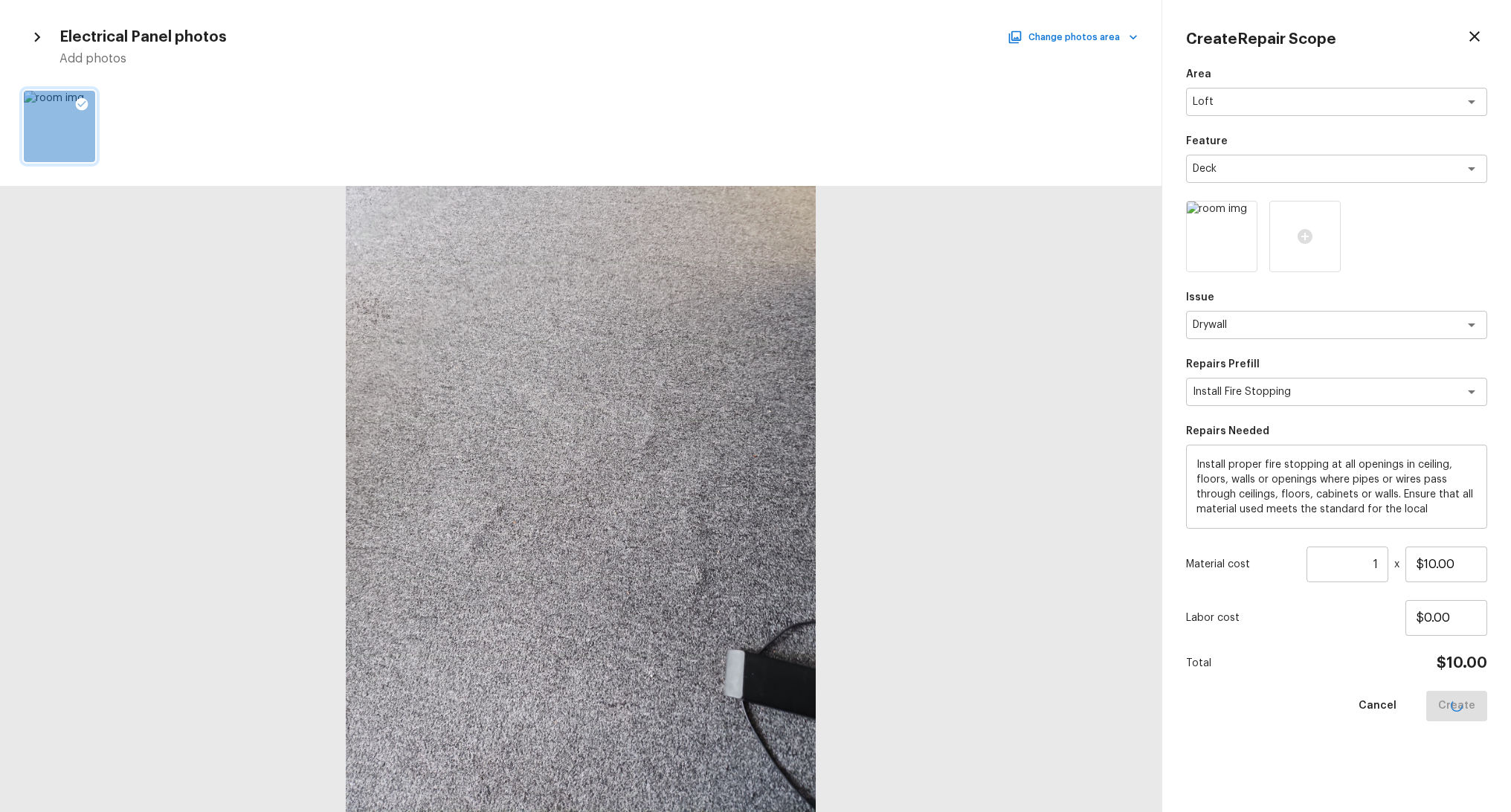
type input "$0.00"
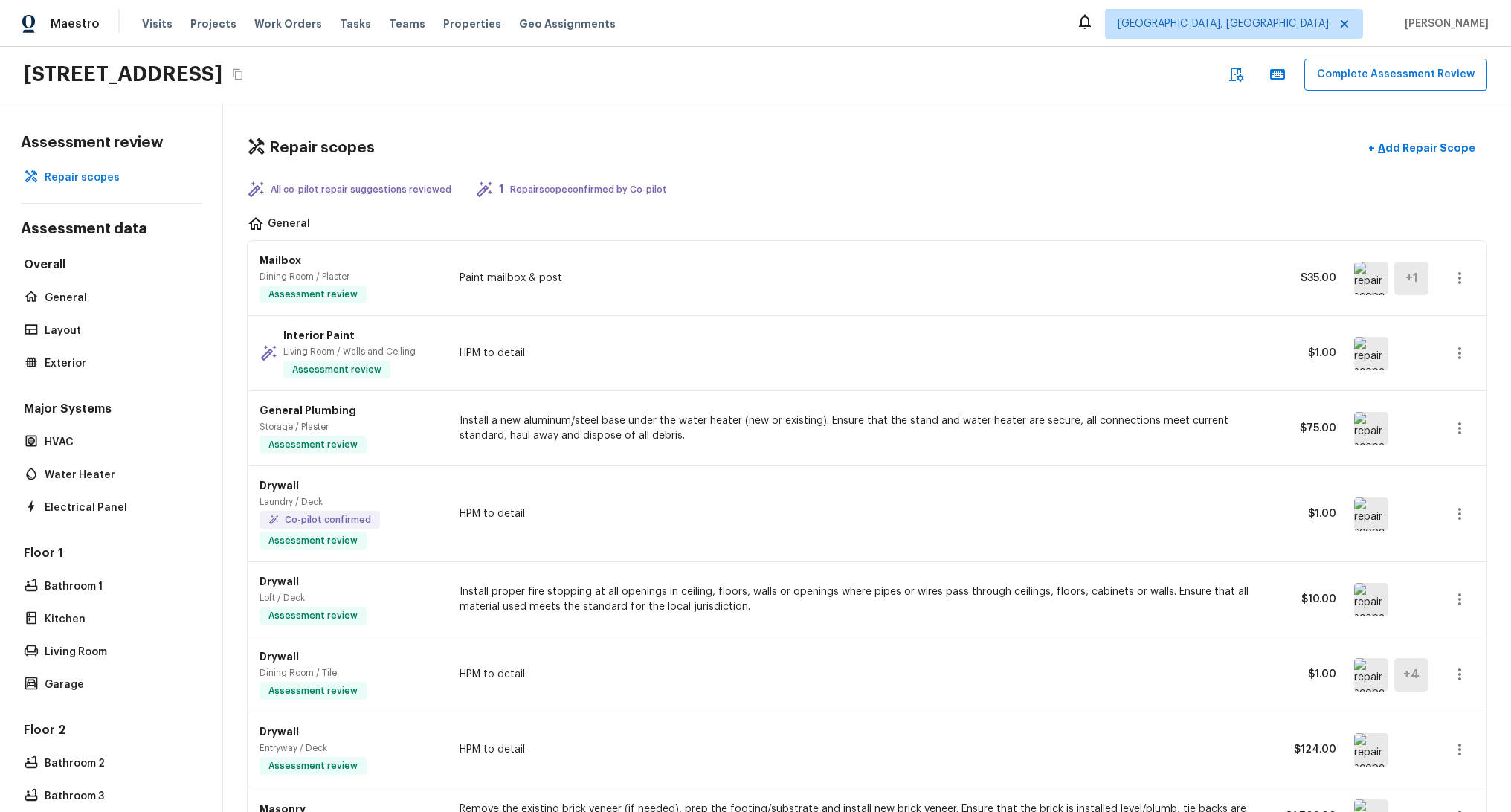
click at [79, 338] on div "Overall General Layout Exterior" at bounding box center [111, 315] width 181 height 117
click at [73, 324] on p "Layout" at bounding box center [118, 331] width 148 height 15
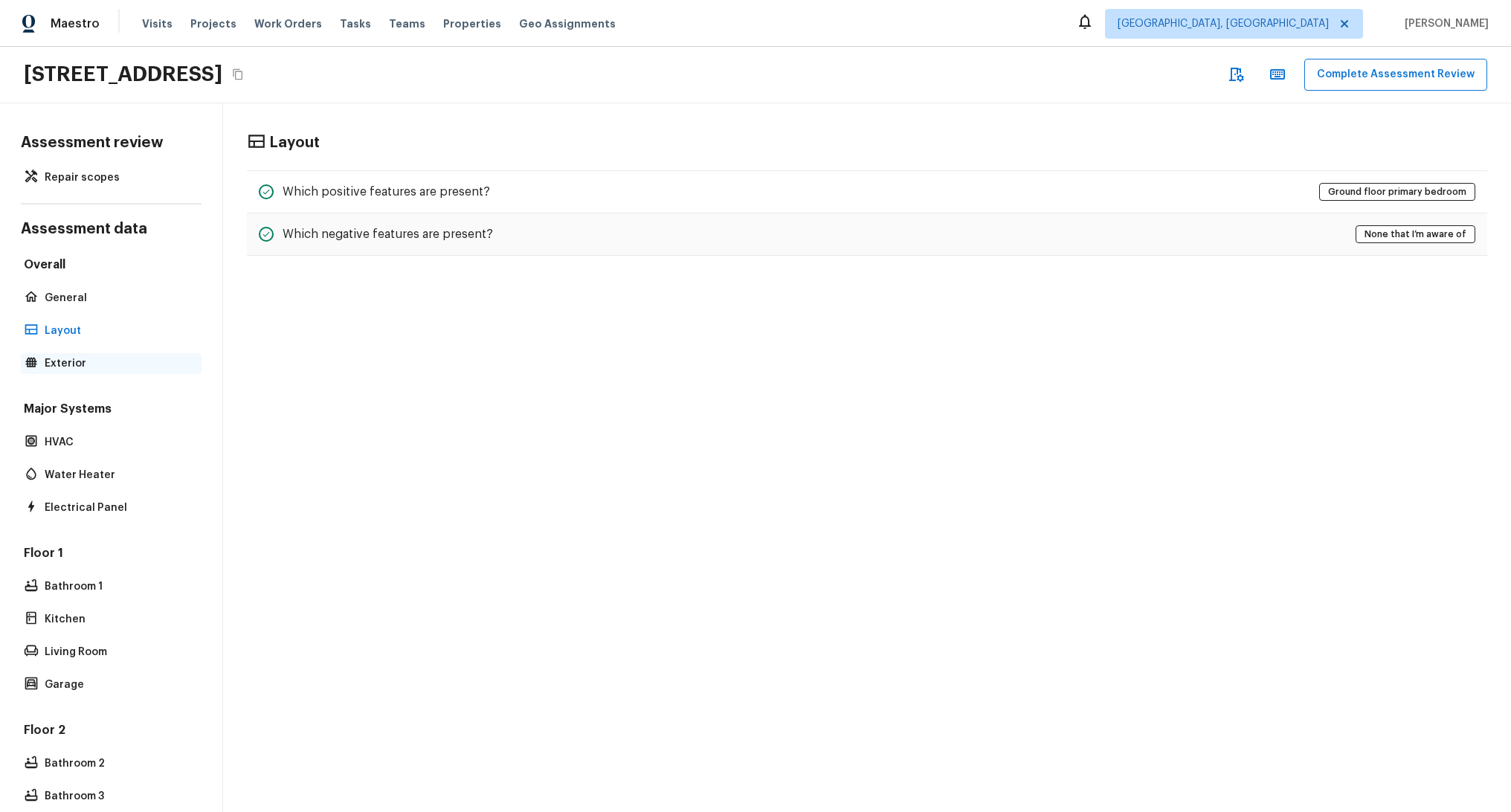
click at [77, 356] on p "Exterior" at bounding box center [118, 363] width 148 height 15
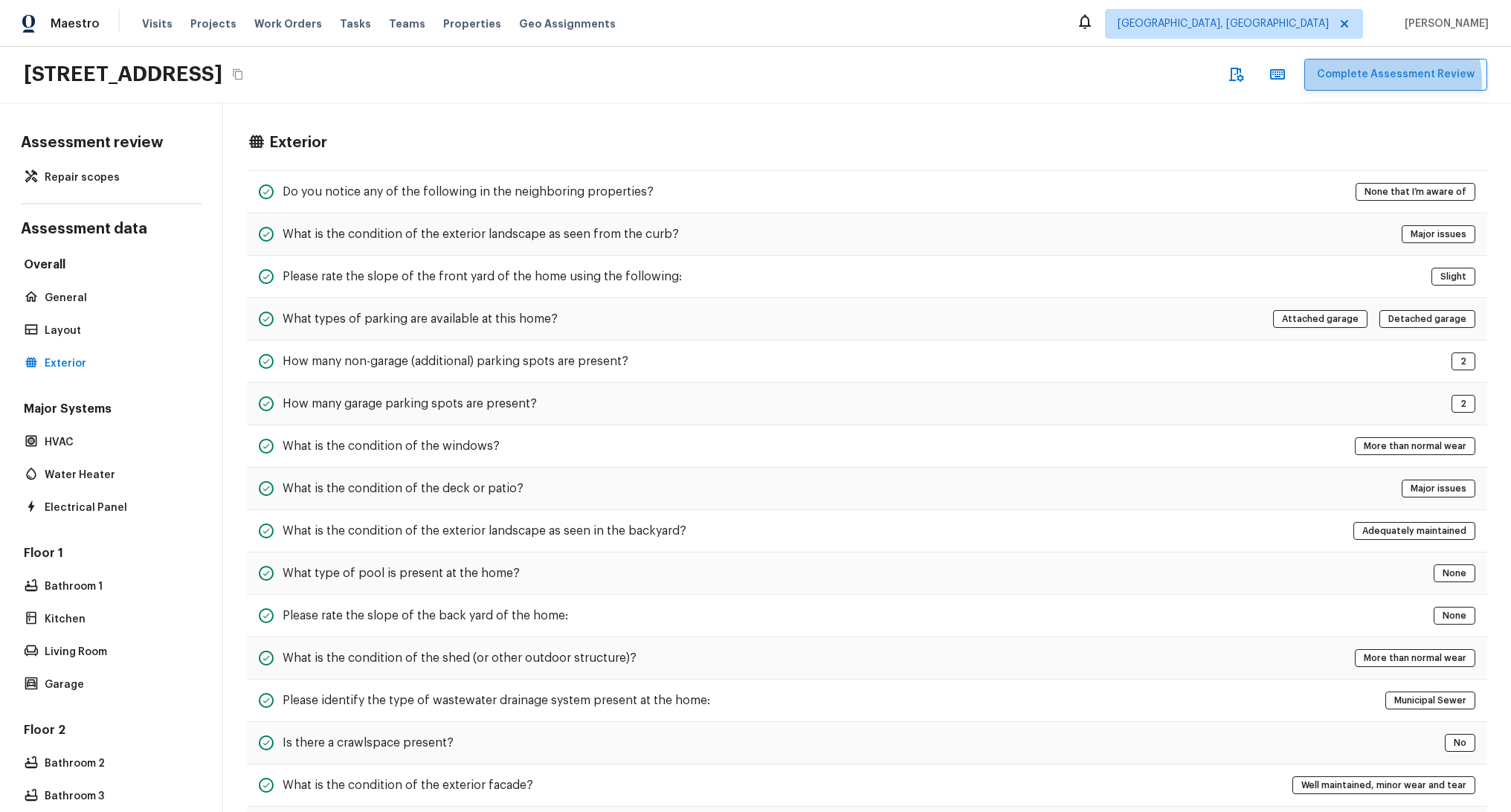
click at [1397, 81] on button "Complete Assessment Review" at bounding box center [1396, 74] width 183 height 32
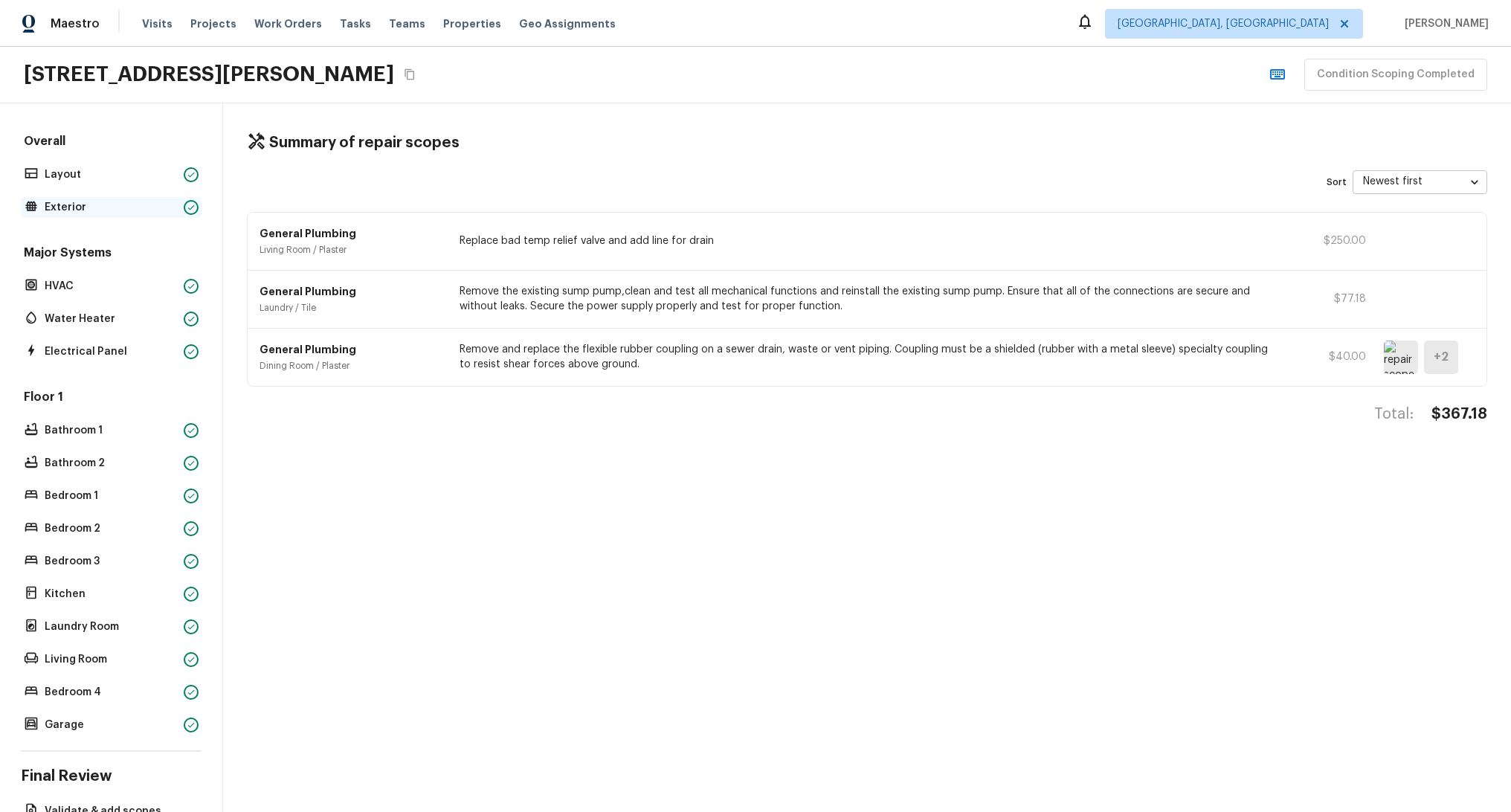
click at [85, 209] on p "Exterior" at bounding box center [111, 207] width 133 height 15
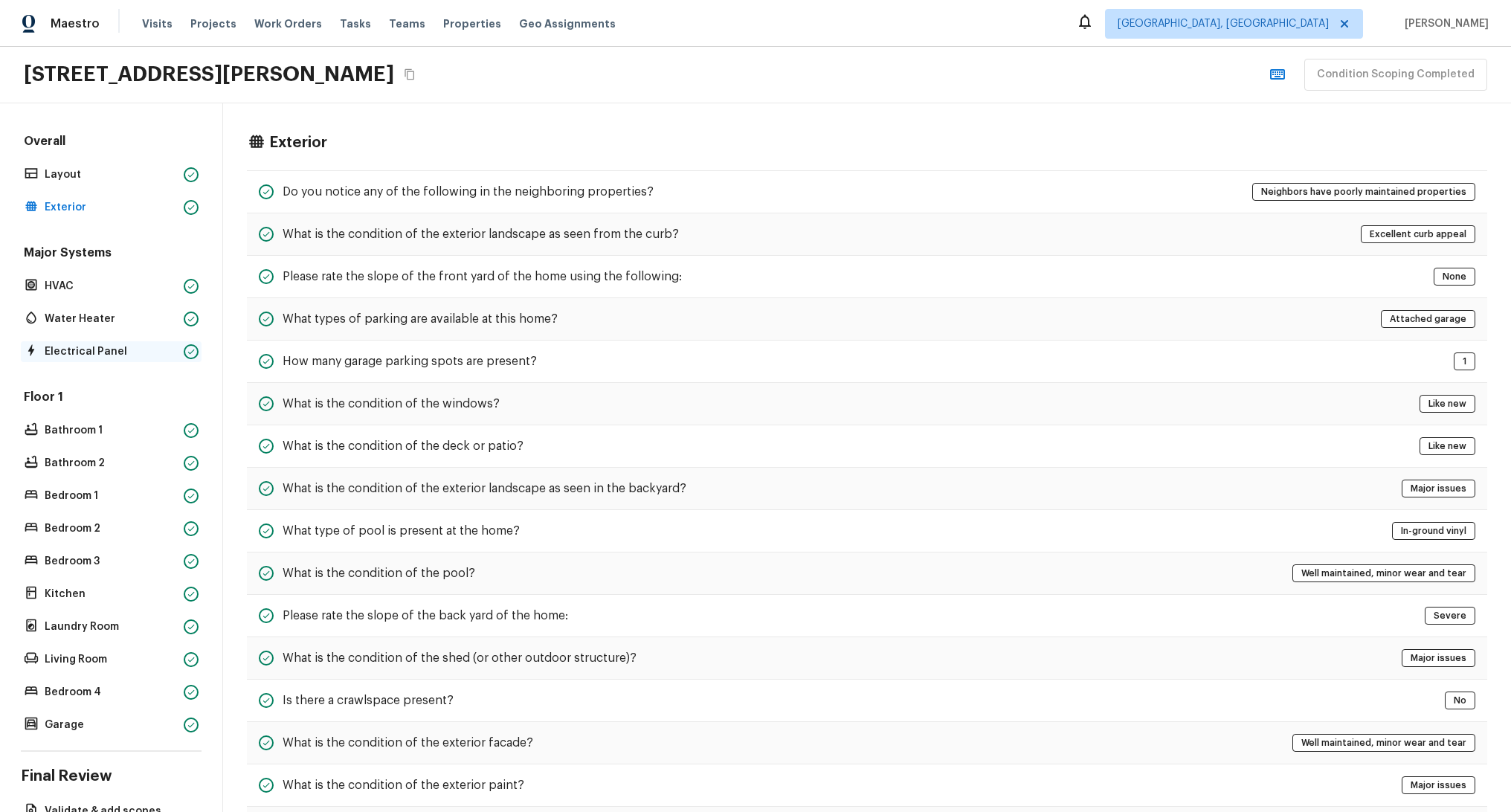
click at [95, 352] on p "Electrical Panel" at bounding box center [111, 352] width 133 height 15
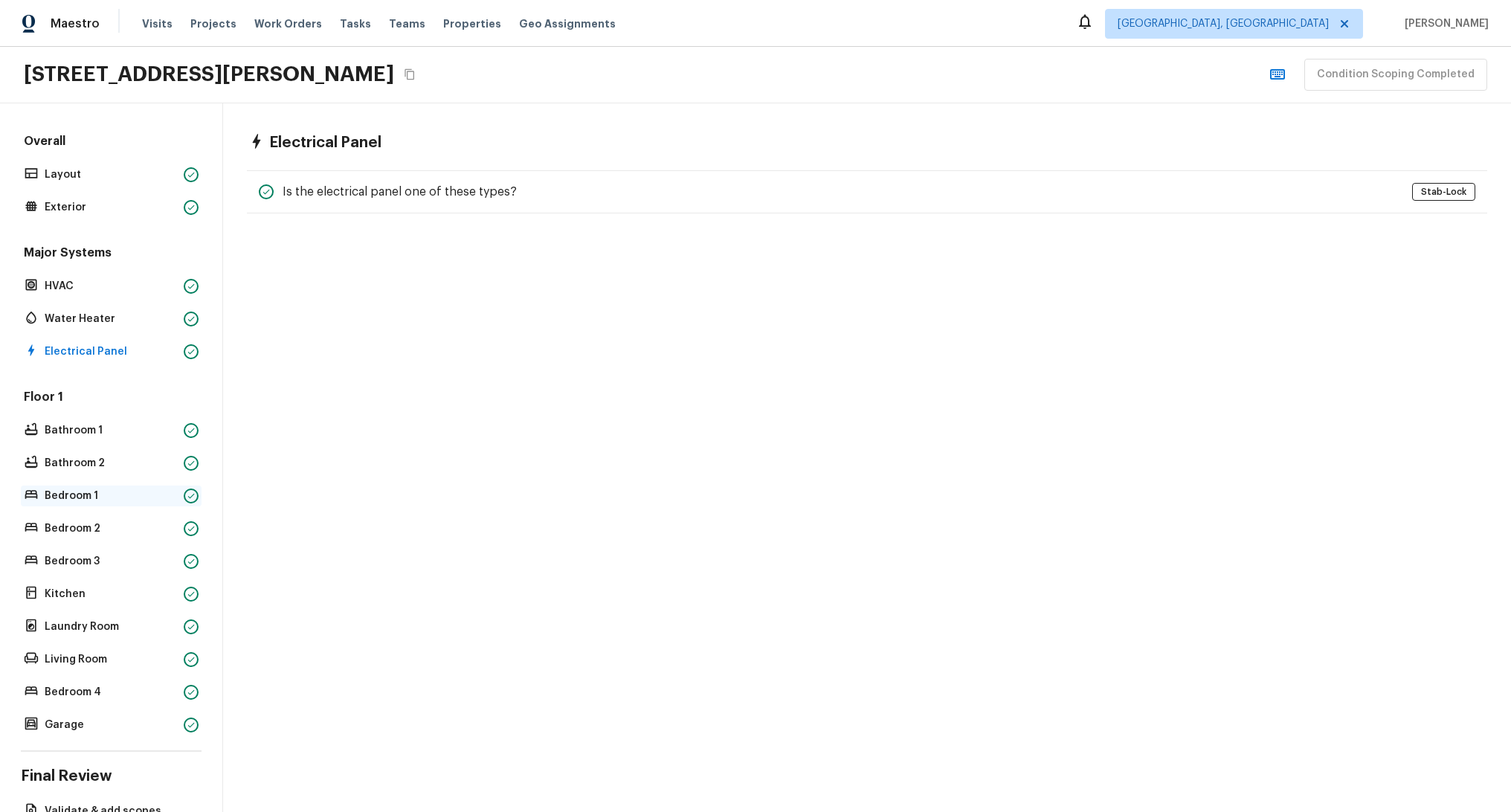
click at [107, 487] on div "Bedroom 1" at bounding box center [111, 496] width 181 height 21
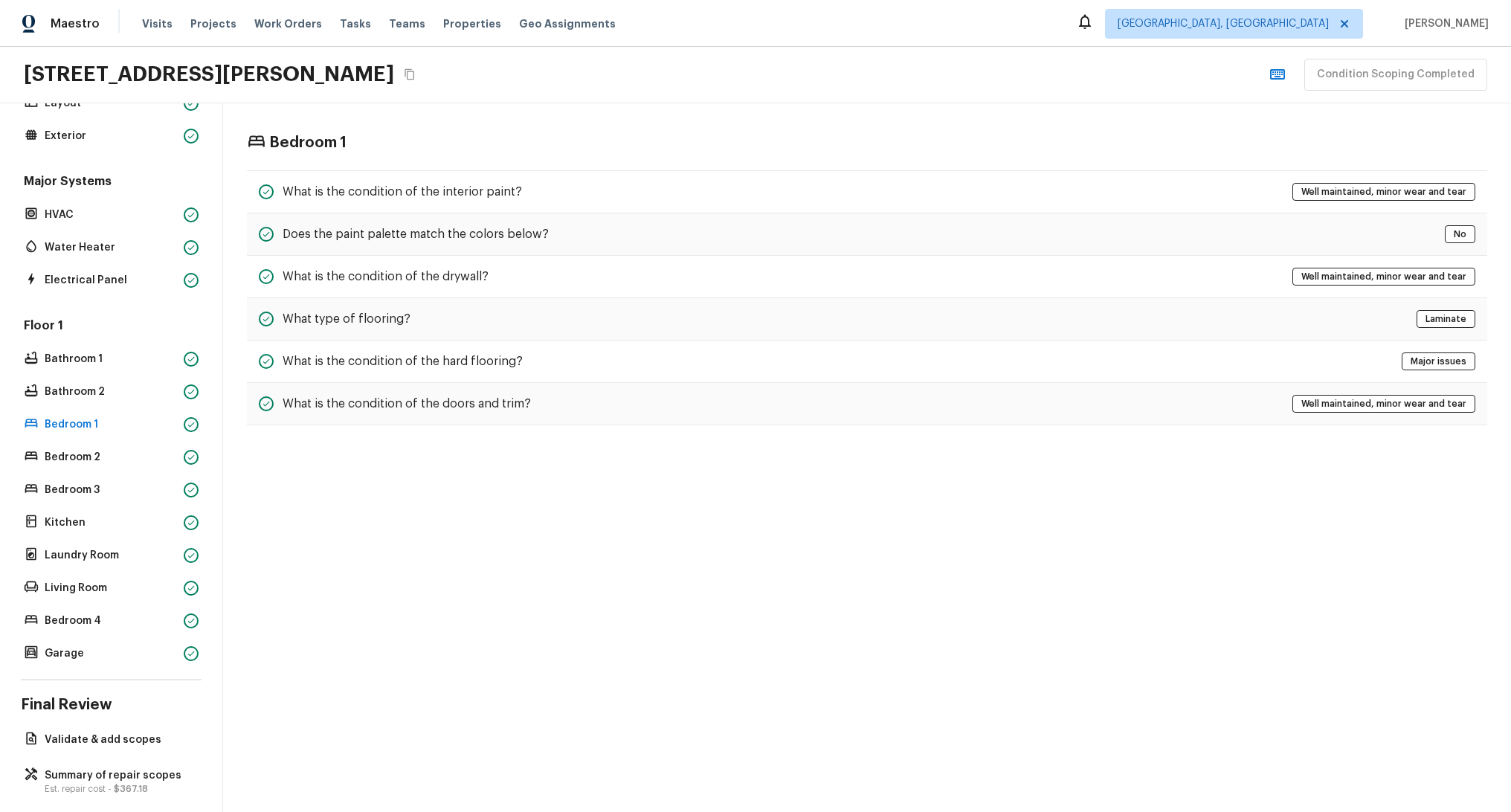
scroll to position [98, 0]
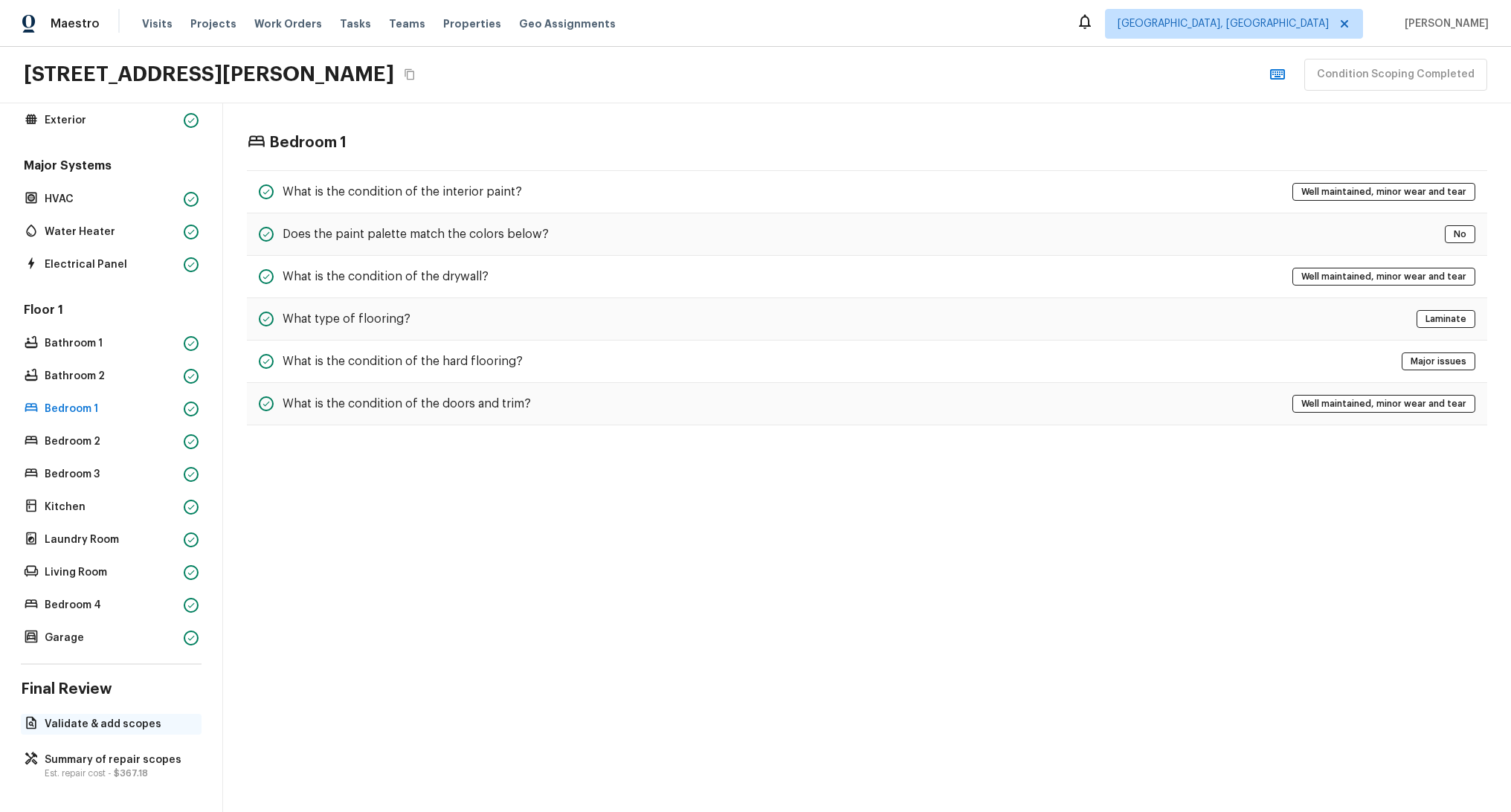
click at [79, 717] on p "Validate & add scopes" at bounding box center [118, 724] width 148 height 15
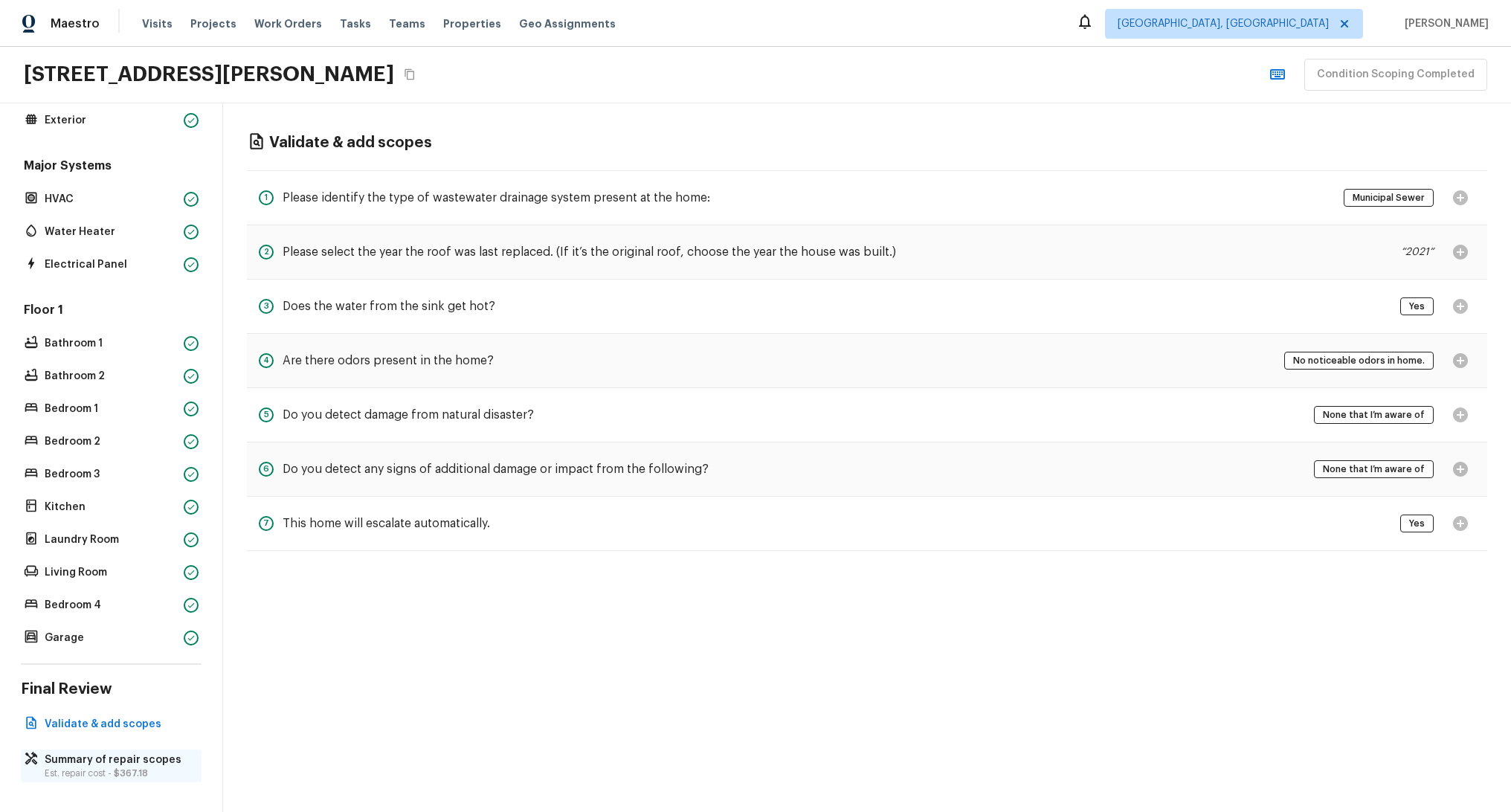
click at [99, 768] on div "Summary of repair scopes Est. repair cost - $367.18" at bounding box center [111, 766] width 181 height 33
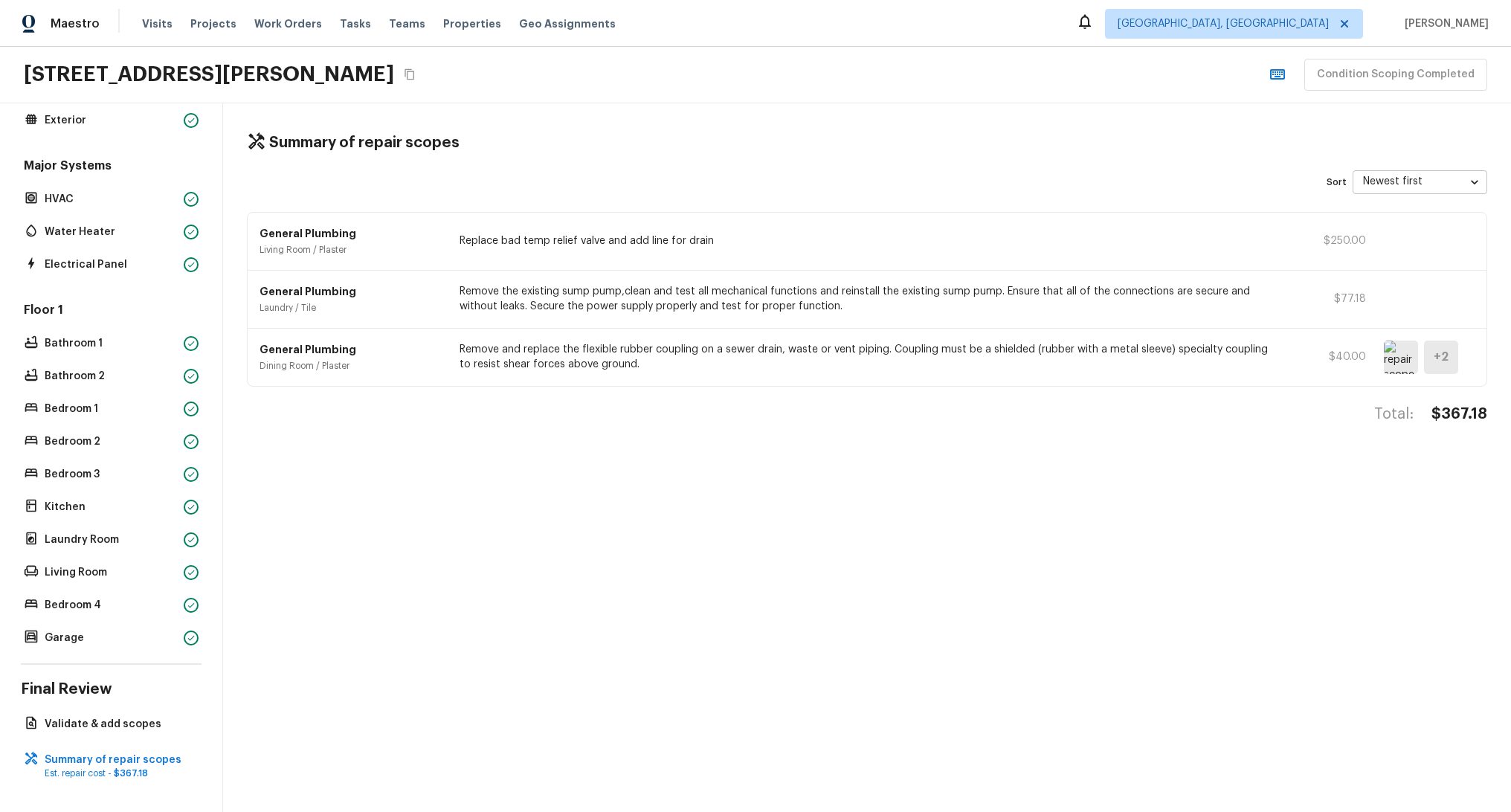
click at [1372, 73] on div "Condition Scoping Completed" at bounding box center [1375, 74] width 225 height 32
click at [1408, 182] on body "Maestro Visits Projects Work Orders Tasks Teams Properties Geo Assignments Albu…" at bounding box center [755, 406] width 1511 height 812
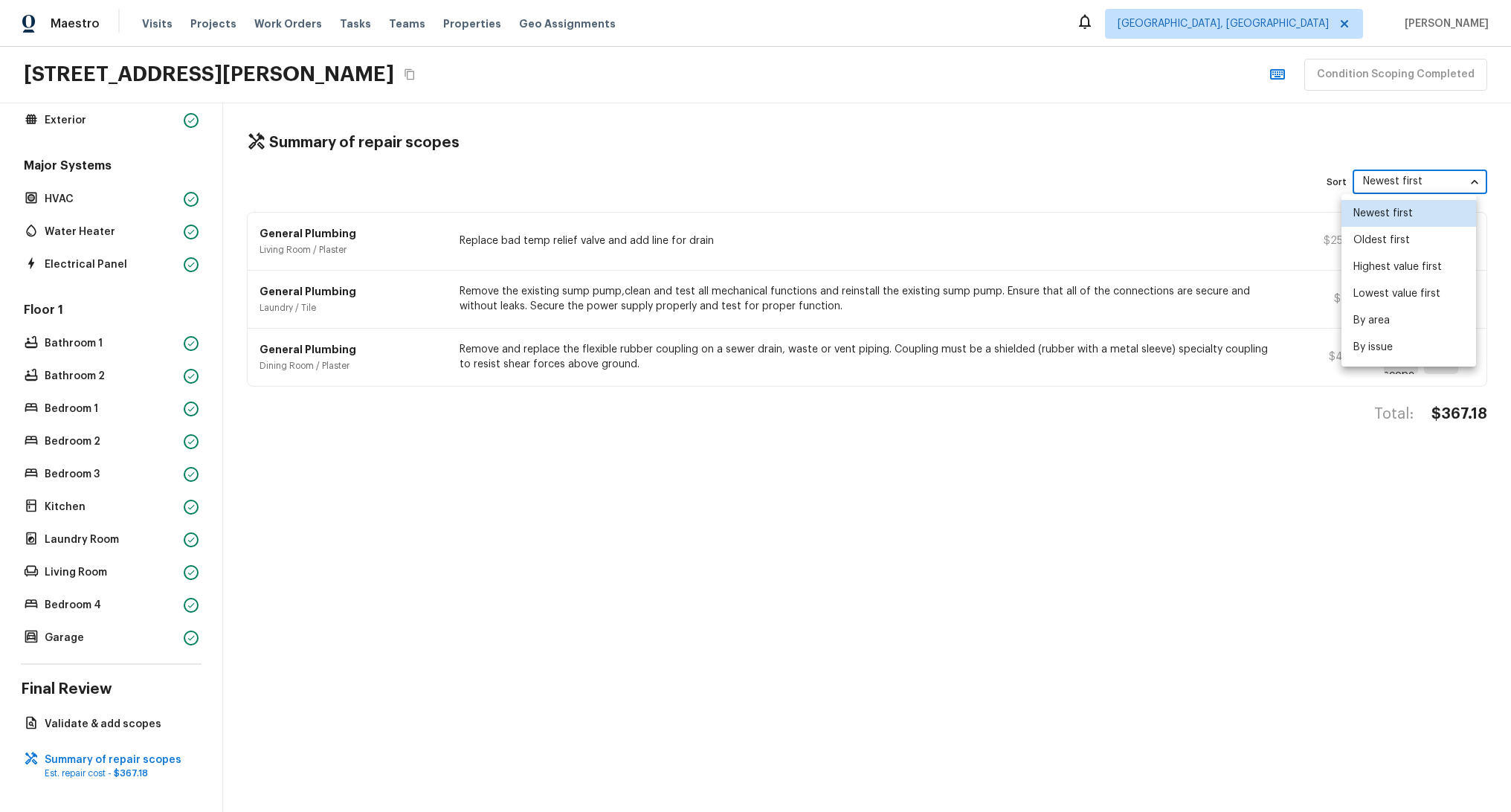
click at [1207, 171] on div at bounding box center [755, 406] width 1511 height 812
click at [92, 257] on p "Electrical Panel" at bounding box center [111, 264] width 133 height 15
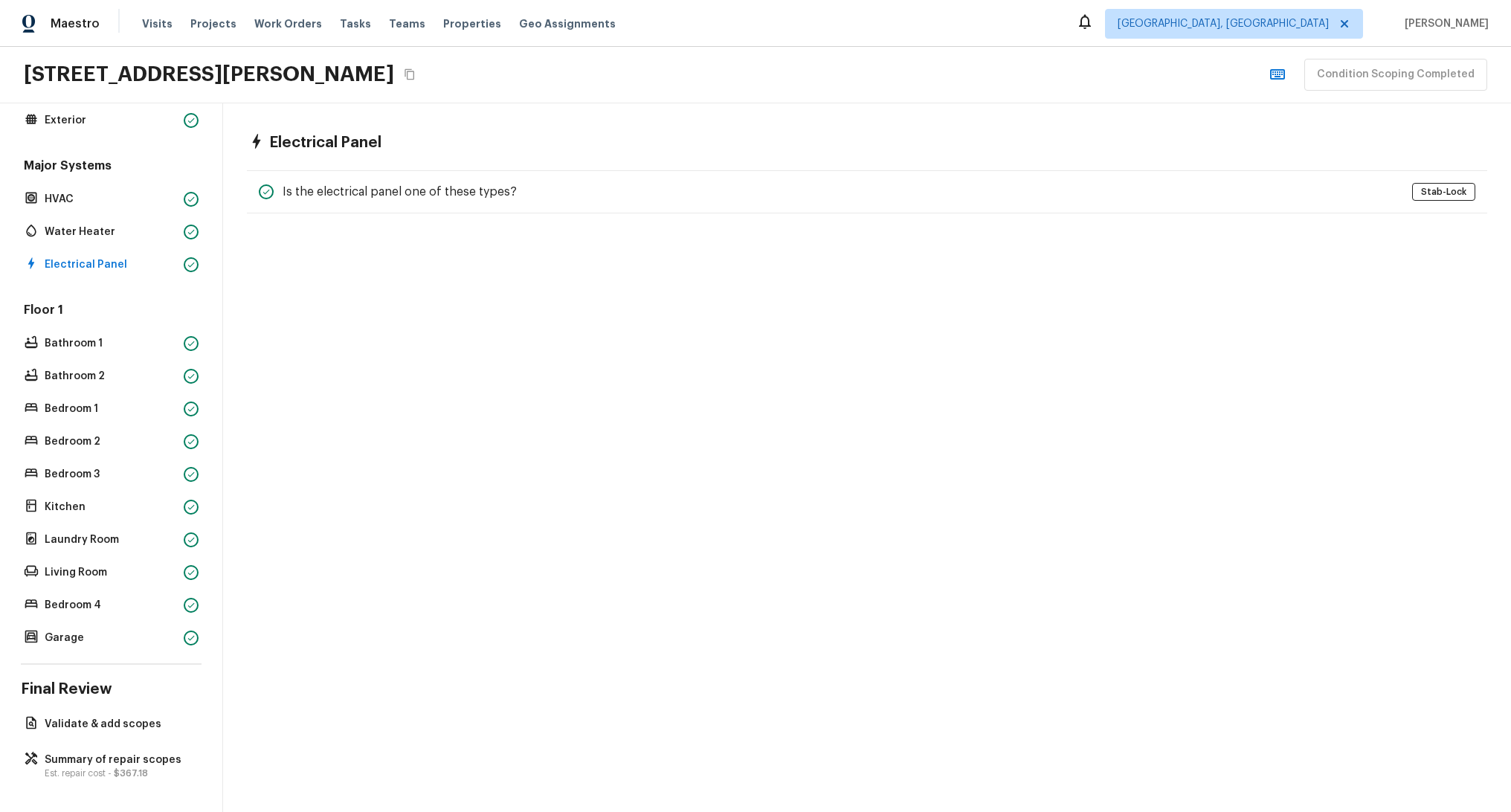
click at [103, 205] on div "Major Systems HVAC Water Heater Electrical Panel" at bounding box center [111, 217] width 181 height 117
click at [100, 225] on p "Water Heater" at bounding box center [111, 232] width 133 height 15
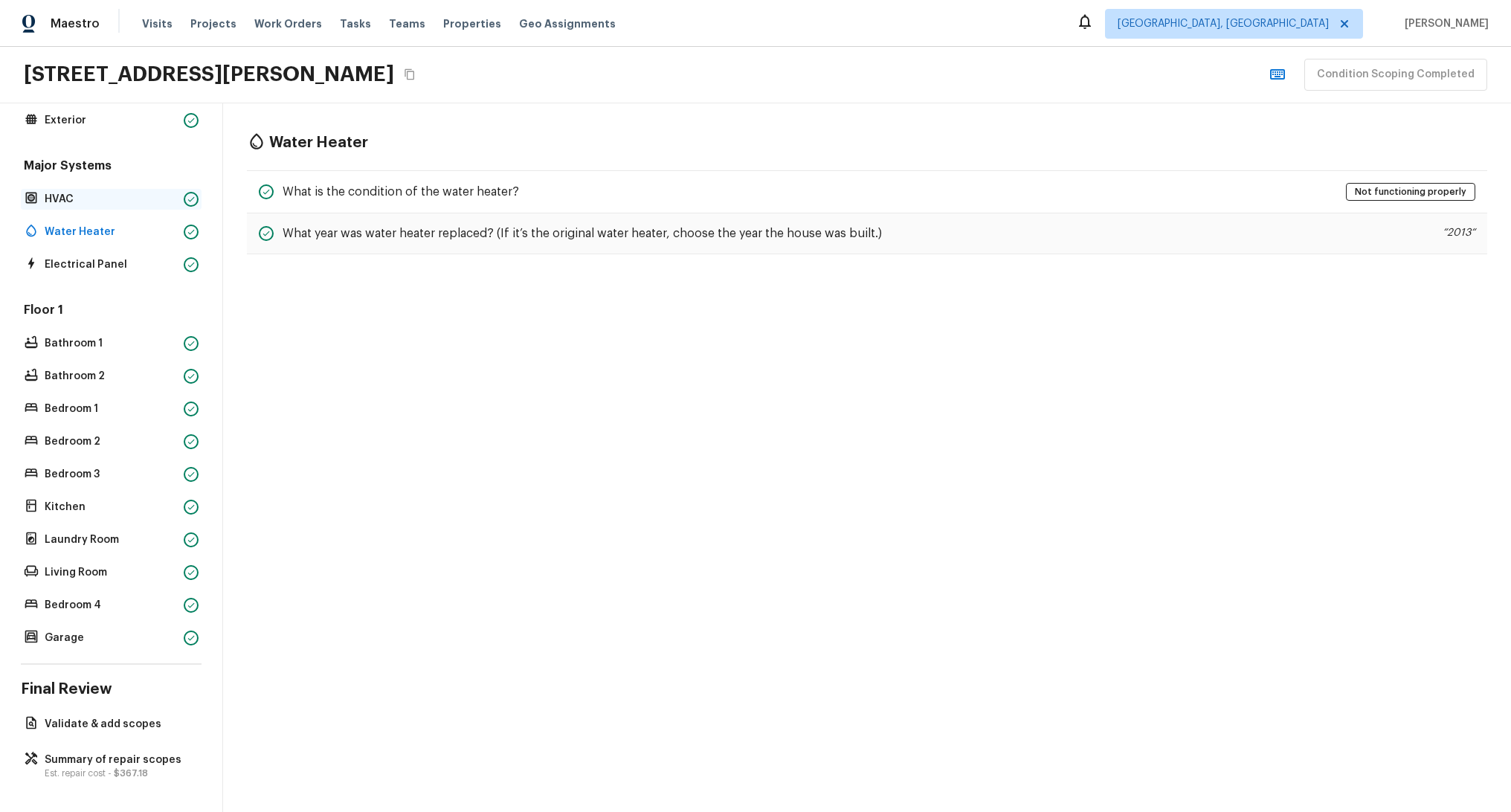
click at [105, 192] on p "HVAC" at bounding box center [111, 199] width 133 height 15
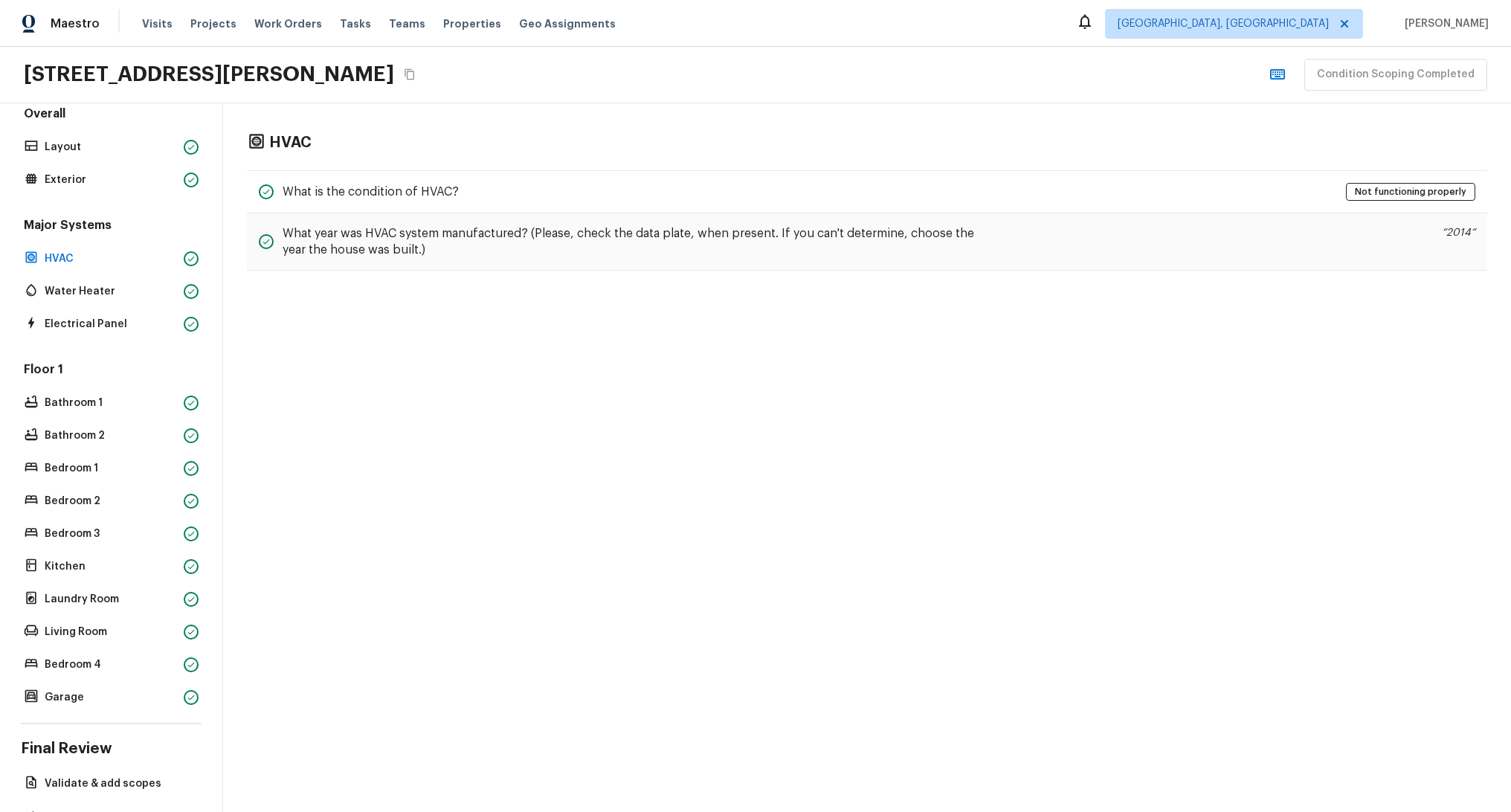
scroll to position [0, 0]
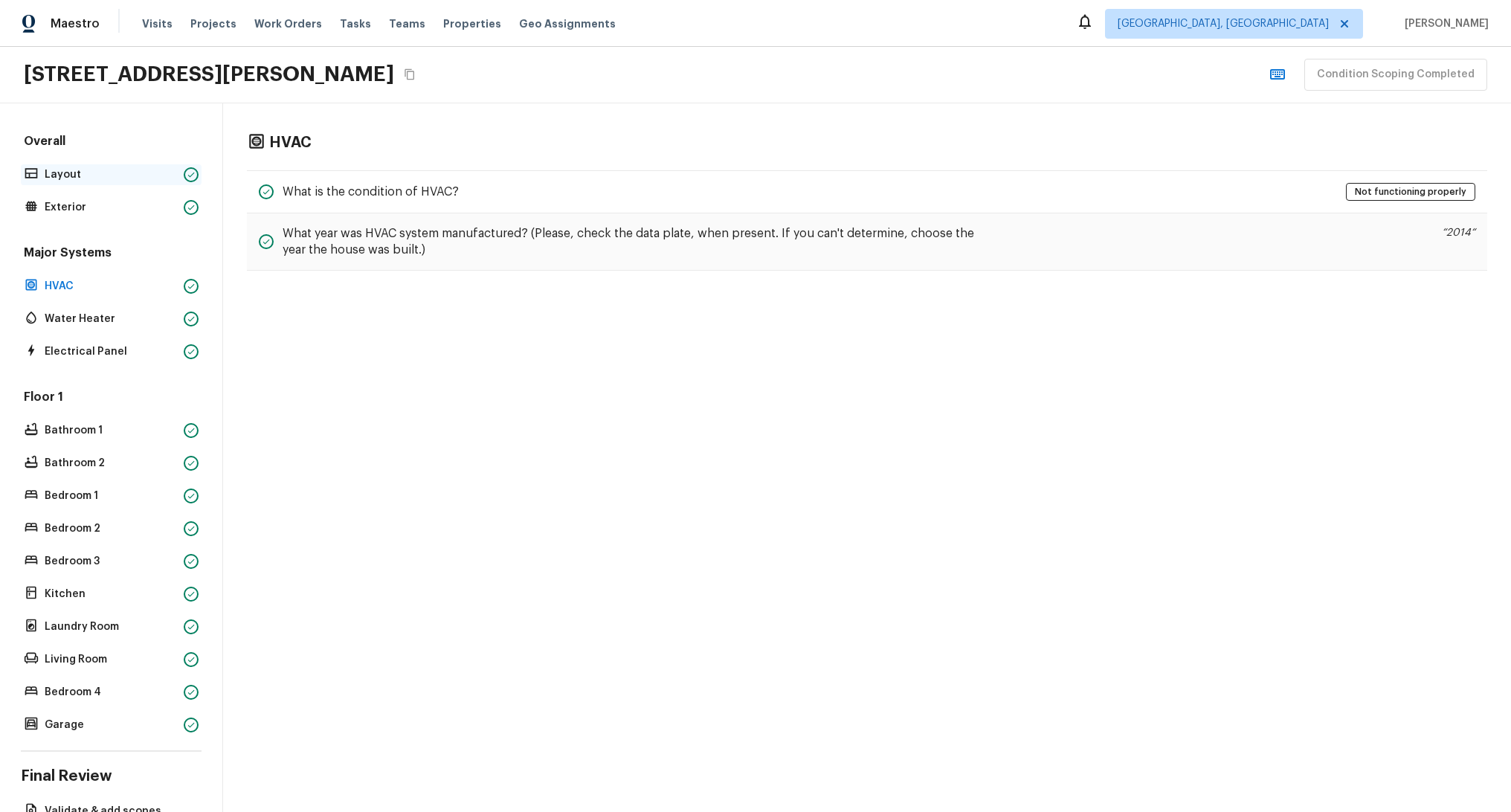
click at [78, 177] on p "Layout" at bounding box center [111, 174] width 133 height 15
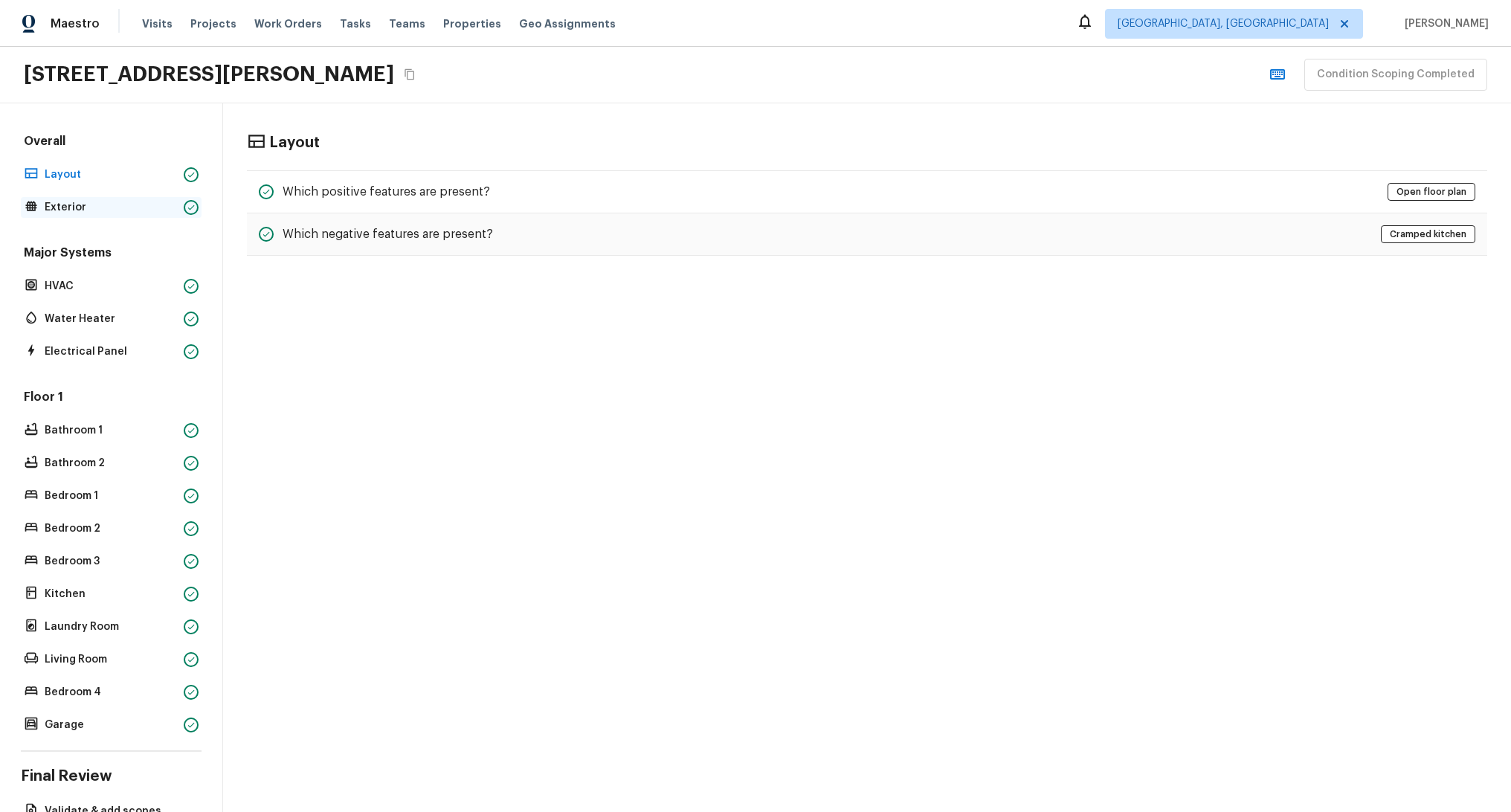
click at [78, 206] on p "Exterior" at bounding box center [111, 207] width 133 height 15
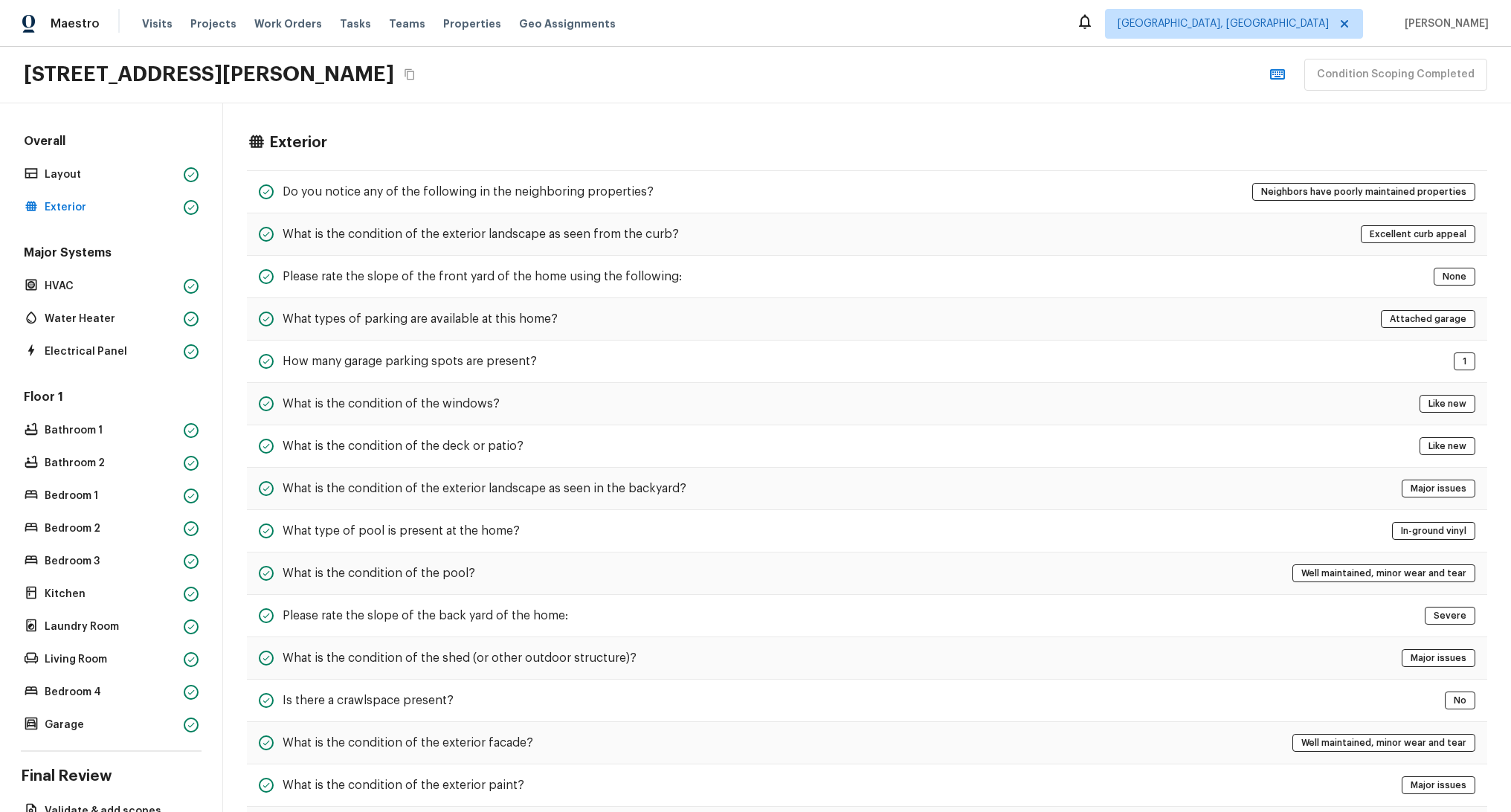
click at [73, 384] on div "Overall Layout Exterior Major Systems HVAC Water Heater Electrical Panel Floor …" at bounding box center [111, 434] width 181 height 602
click at [87, 453] on div "Bathroom 2" at bounding box center [111, 463] width 181 height 21
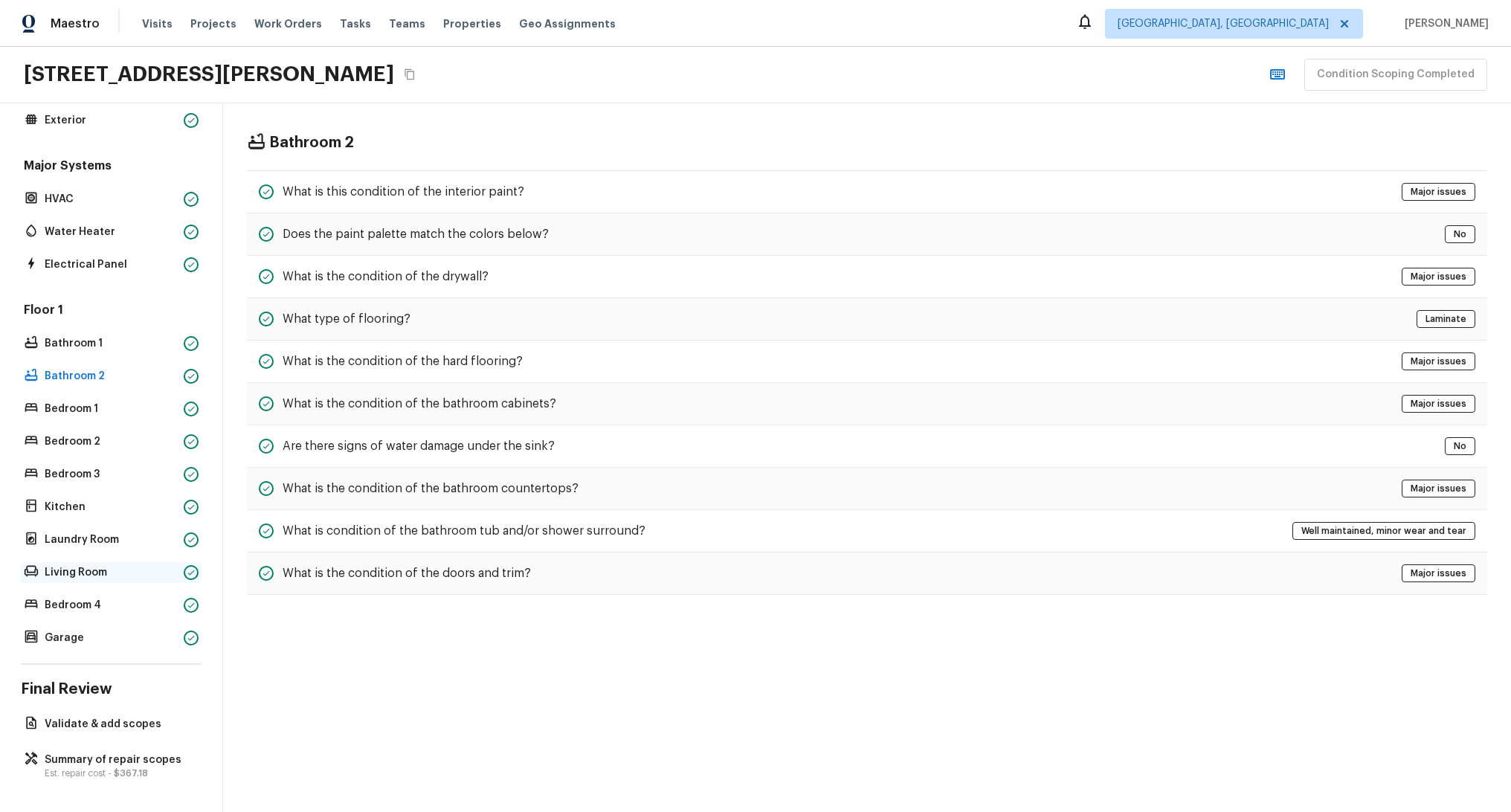
scroll to position [98, 0]
click at [103, 535] on p "Laundry Room" at bounding box center [111, 539] width 133 height 15
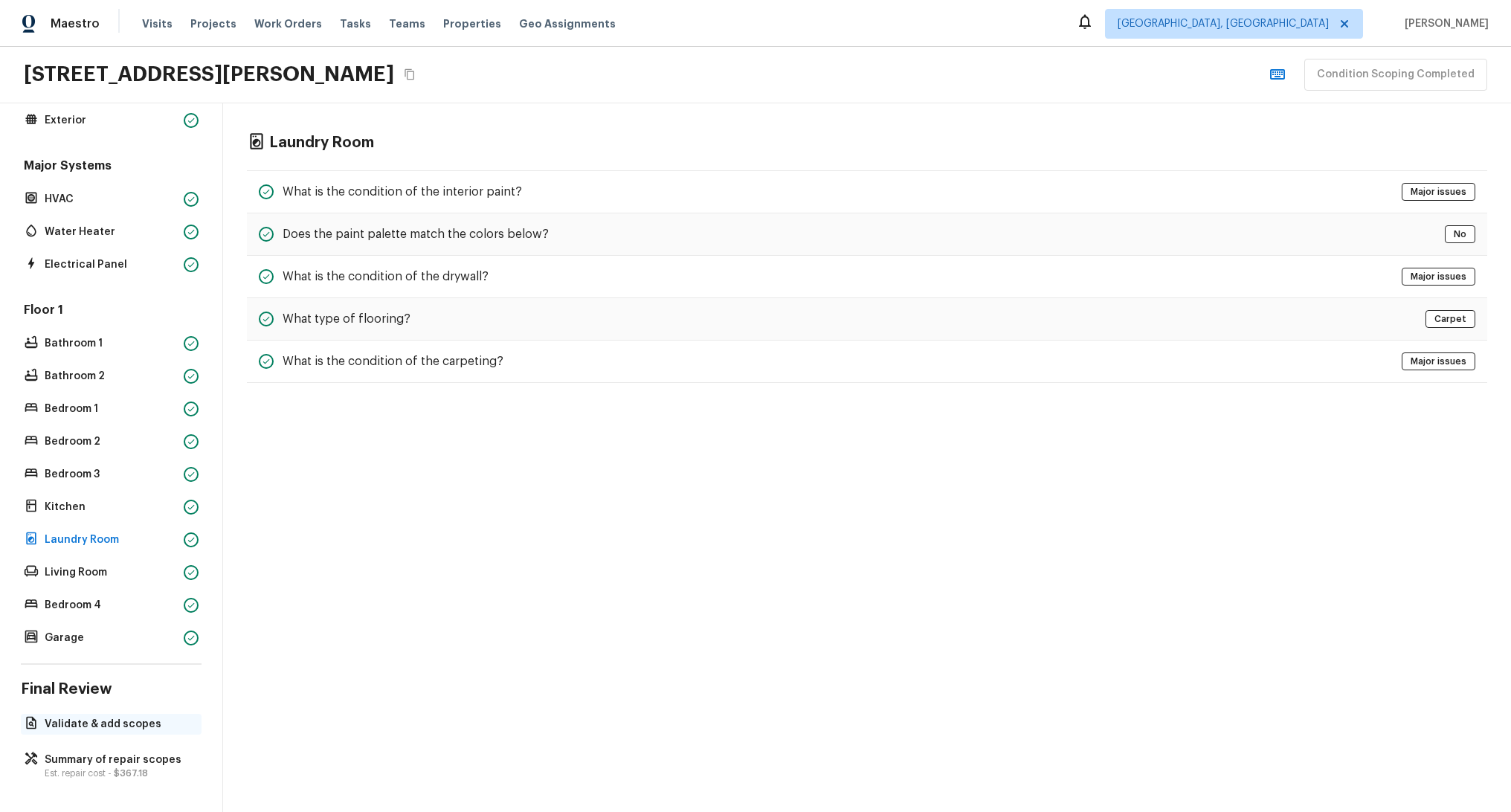
click at [79, 717] on p "Validate & add scopes" at bounding box center [118, 724] width 148 height 15
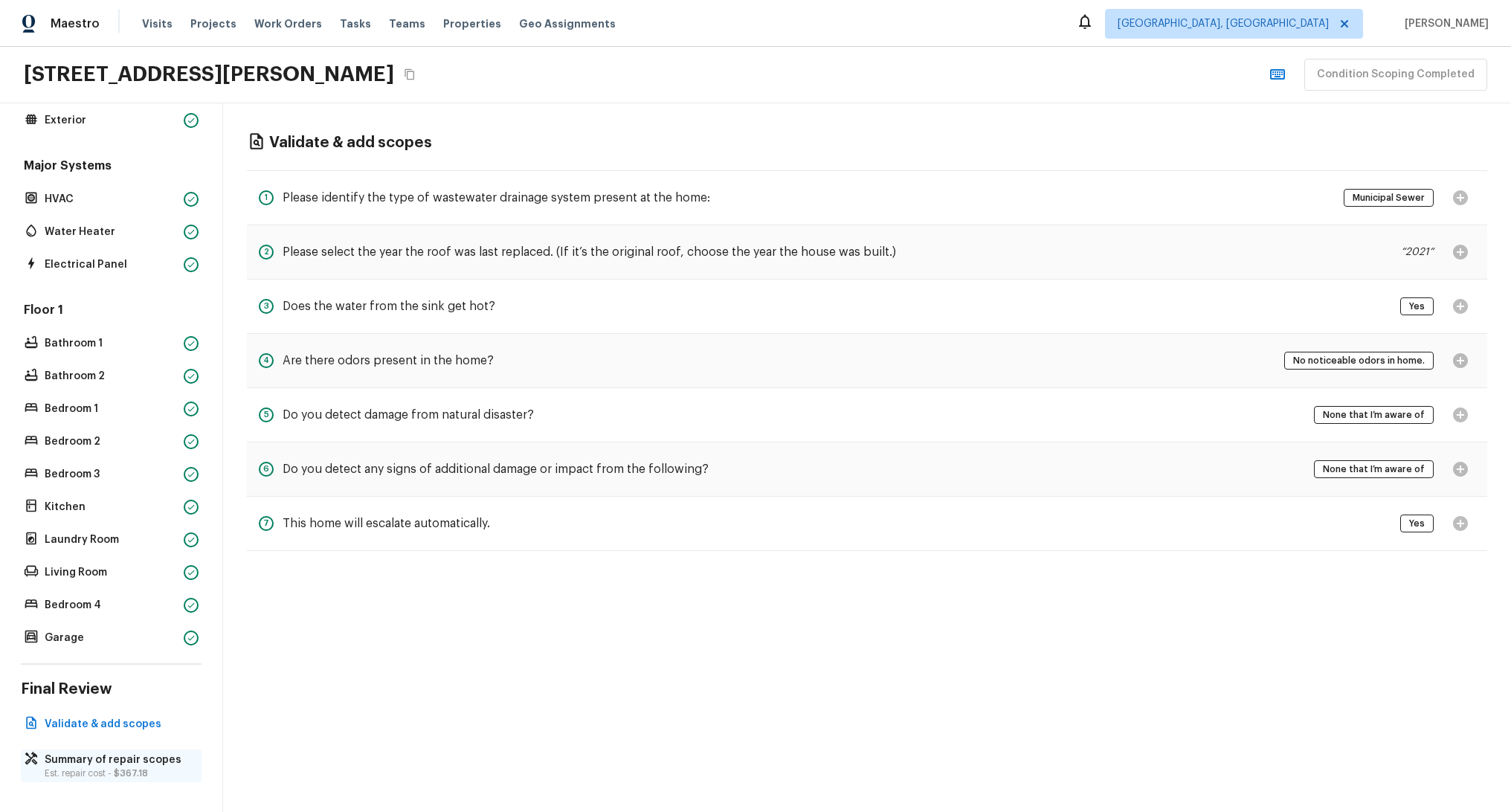
click at [110, 767] on p "Est. repair cost - $367.18" at bounding box center [118, 773] width 148 height 12
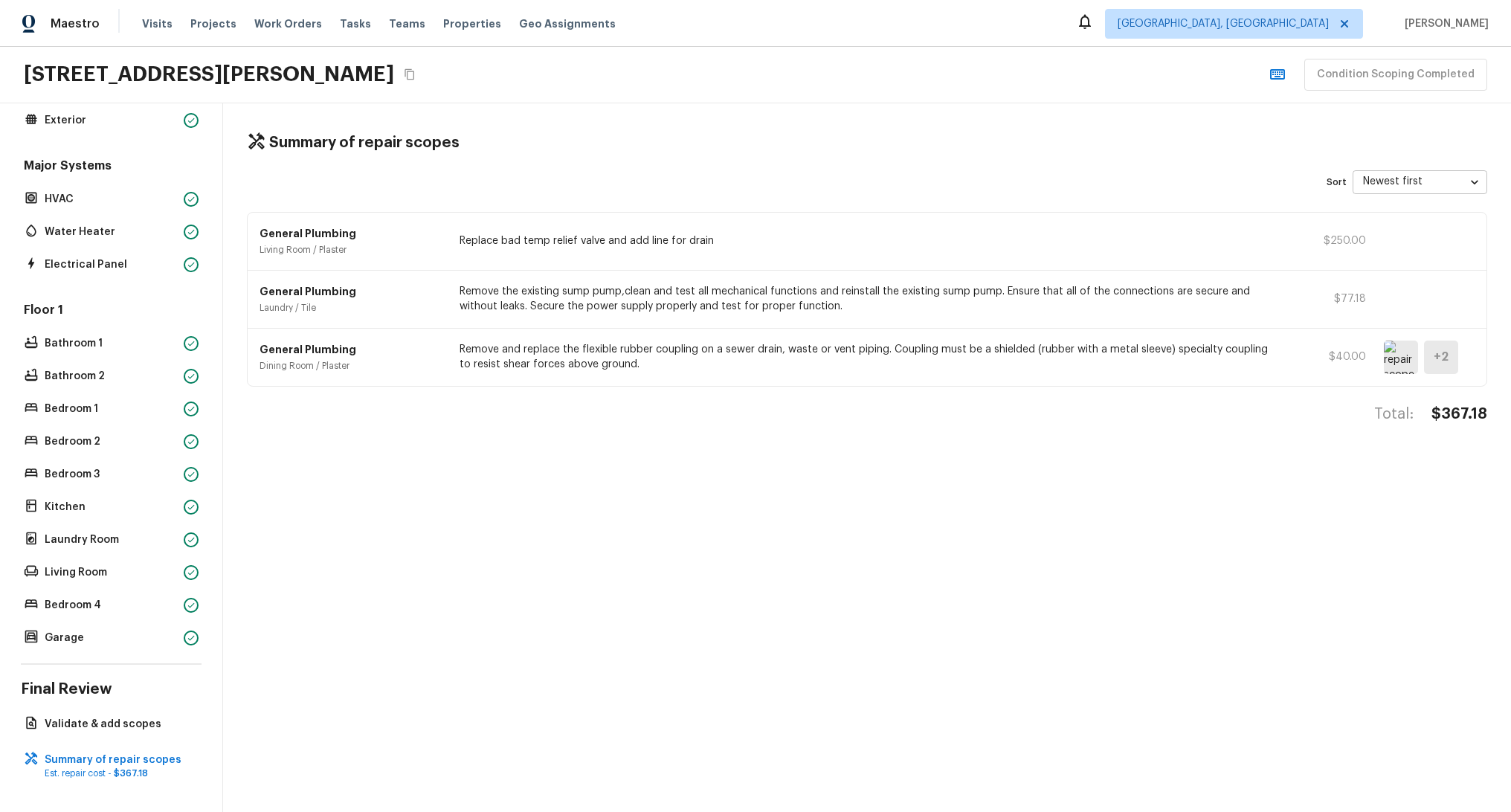
click at [1389, 361] on img at bounding box center [1401, 357] width 35 height 34
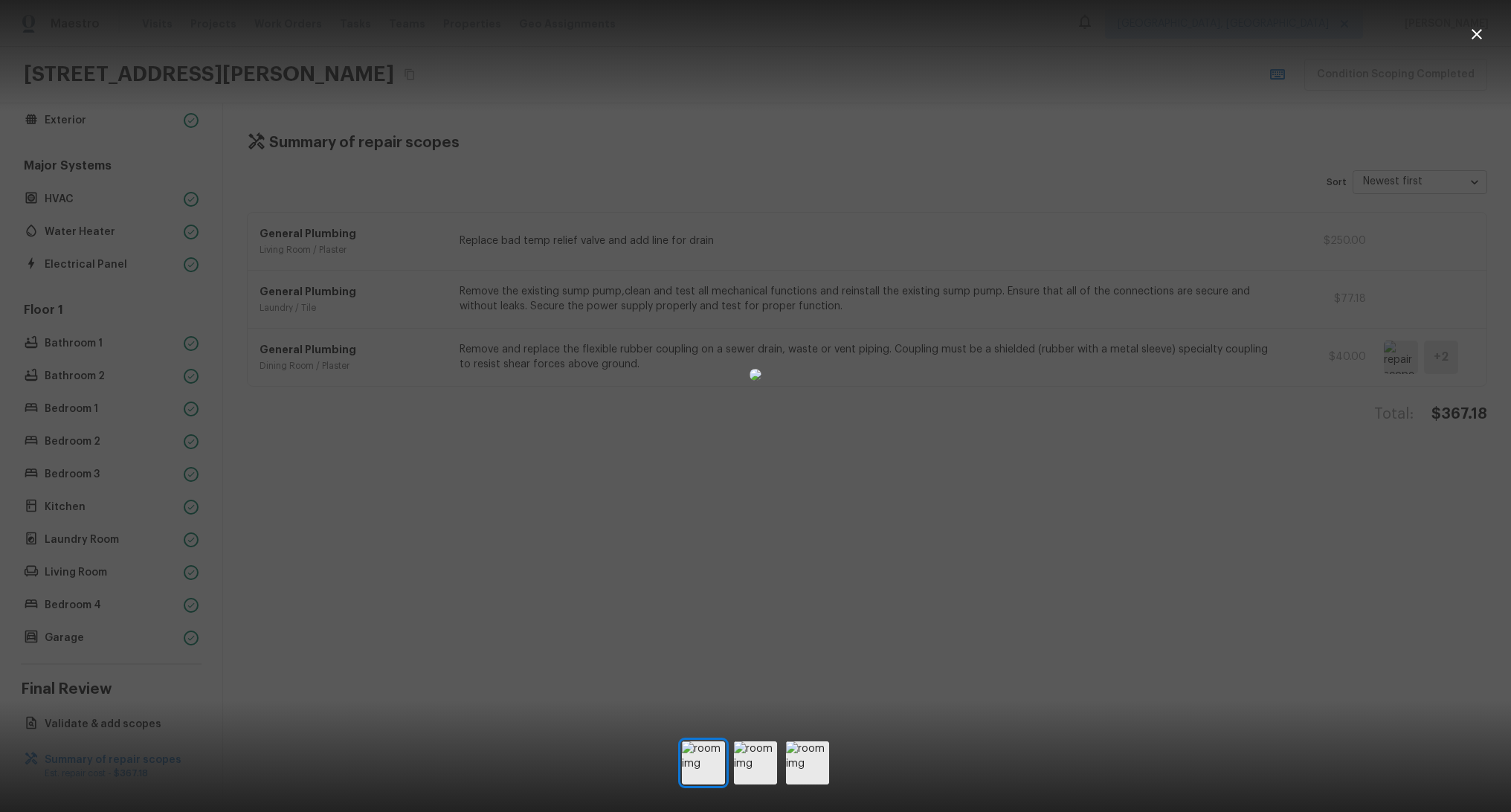
click at [1089, 519] on div at bounding box center [755, 375] width 1511 height 702
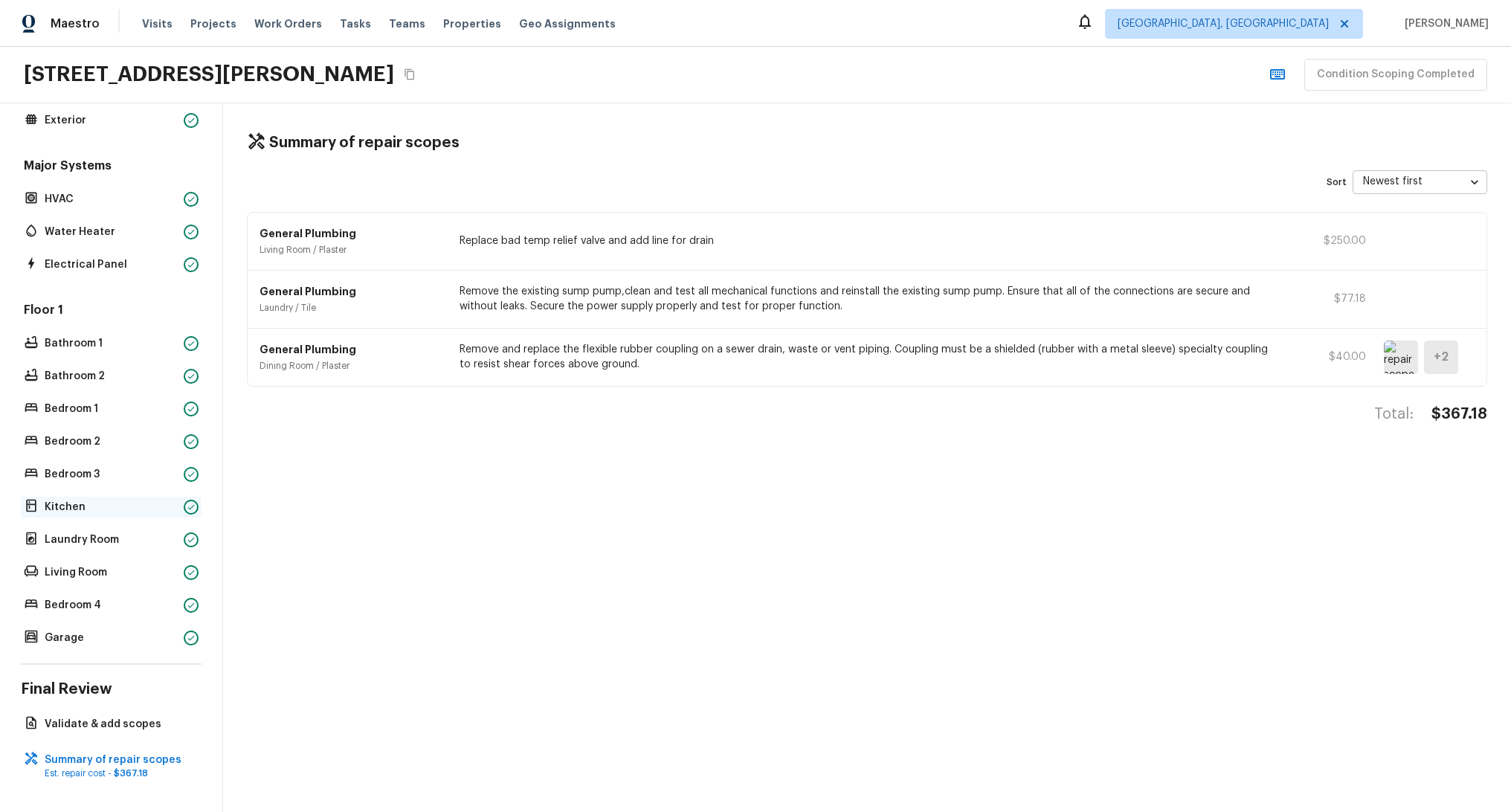
click at [88, 500] on p "Kitchen" at bounding box center [111, 507] width 133 height 15
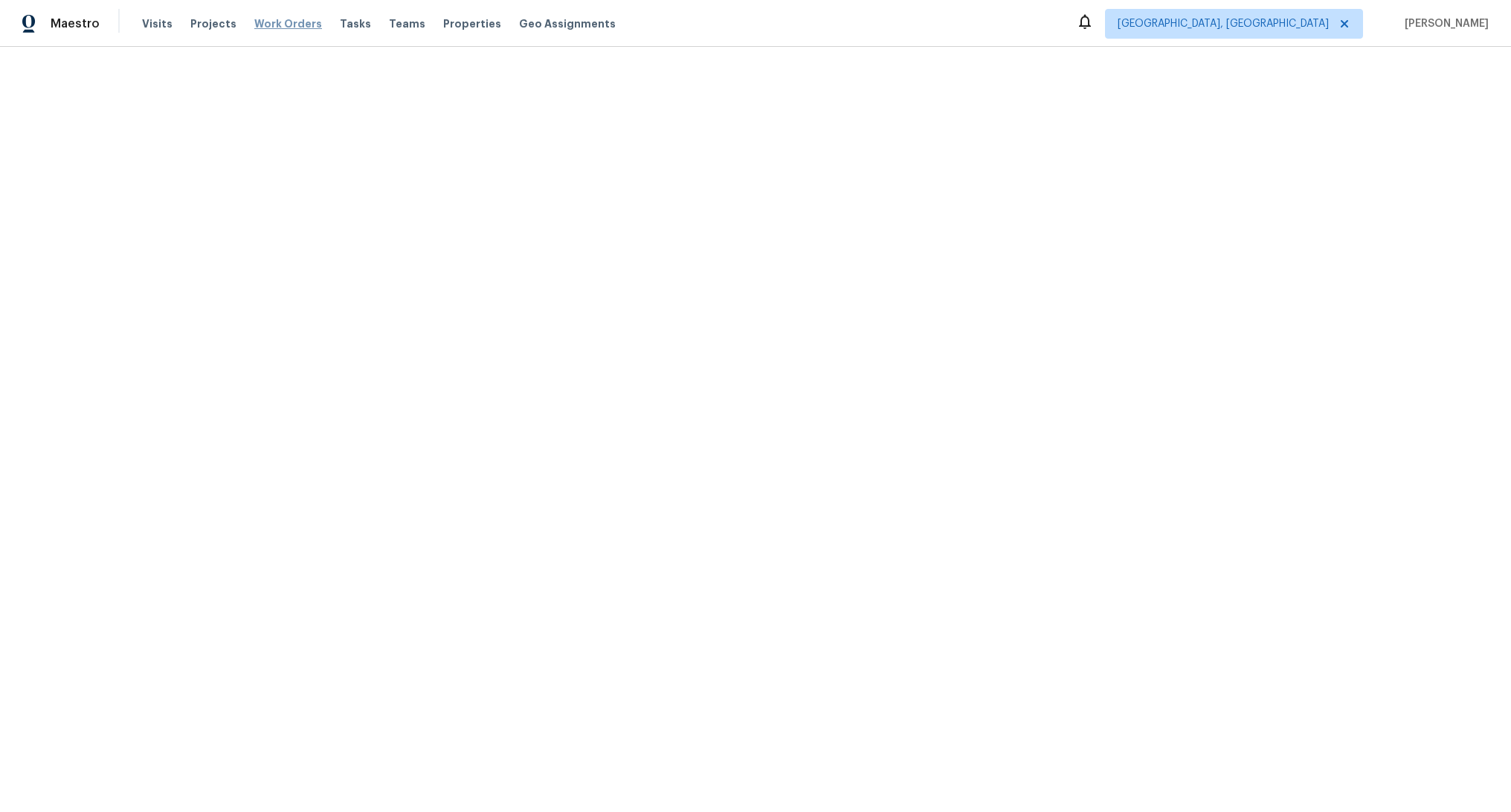
click at [284, 24] on span "Work Orders" at bounding box center [288, 23] width 67 height 15
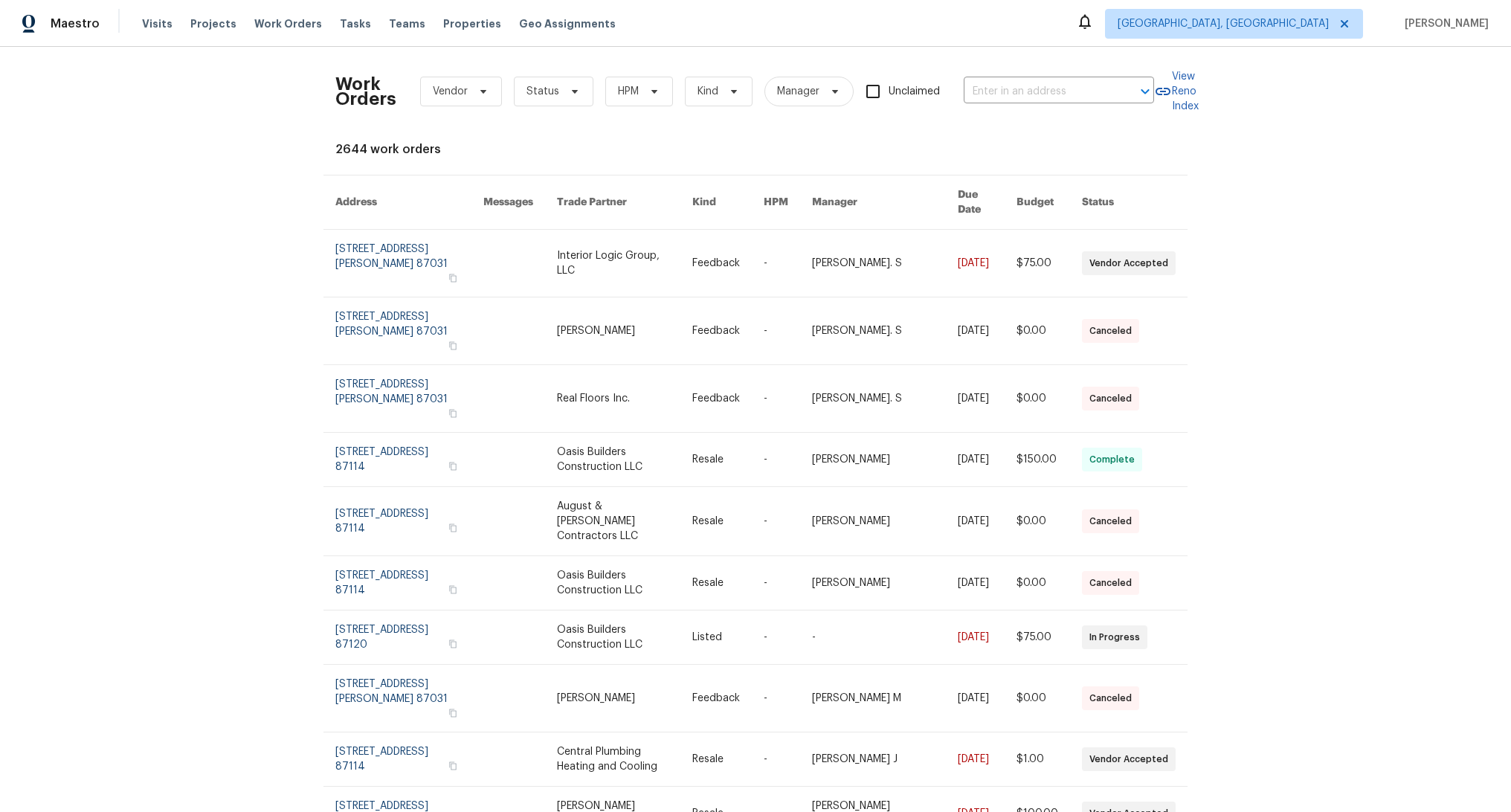
click at [878, 97] on input "Unclaimed" at bounding box center [873, 92] width 31 height 31
checkbox input "true"
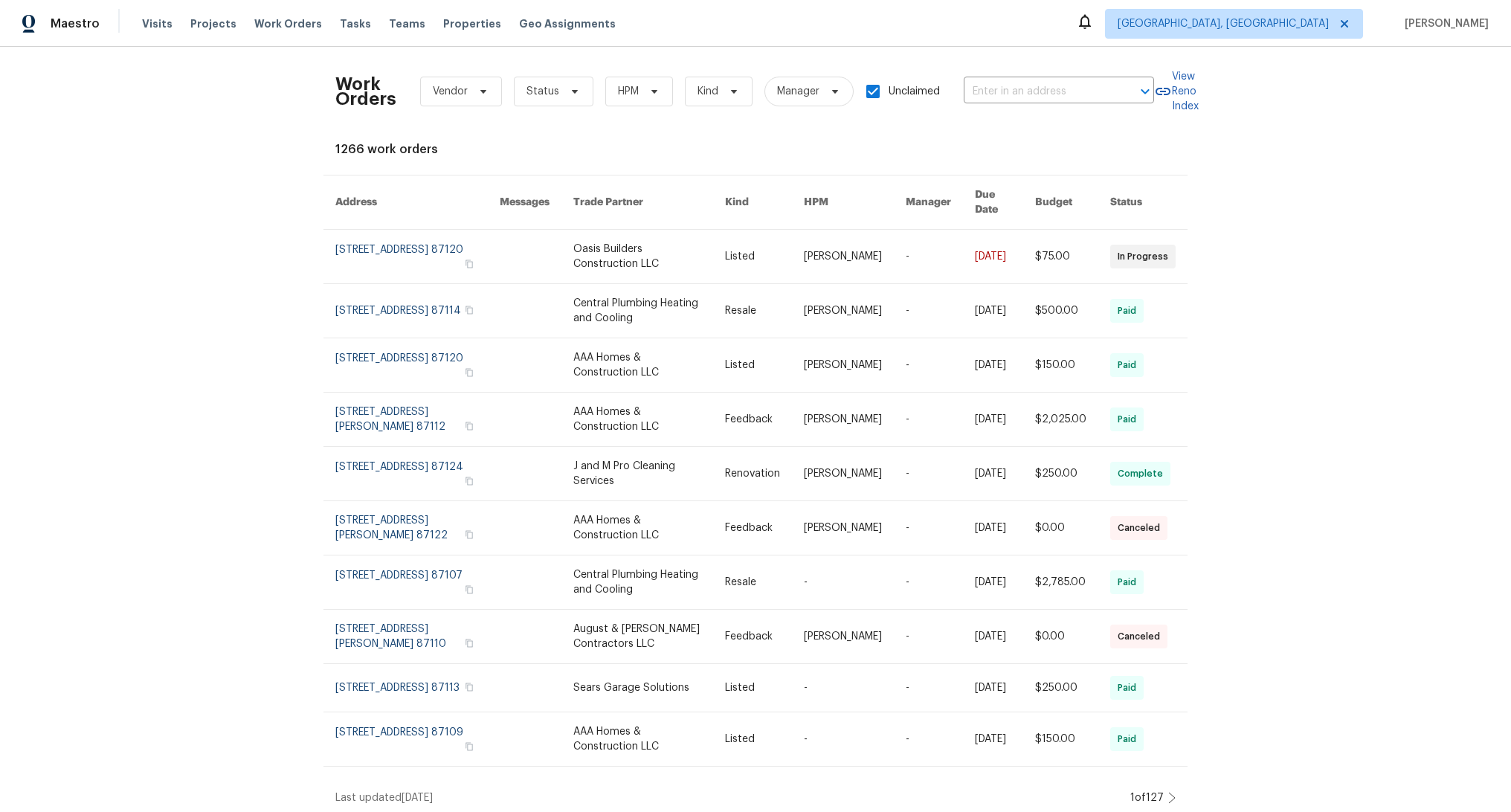
click at [350, 99] on h2 "Work Orders" at bounding box center [365, 92] width 61 height 29
click at [162, 19] on span "Visits" at bounding box center [156, 23] width 30 height 15
